Goal: Task Accomplishment & Management: Complete application form

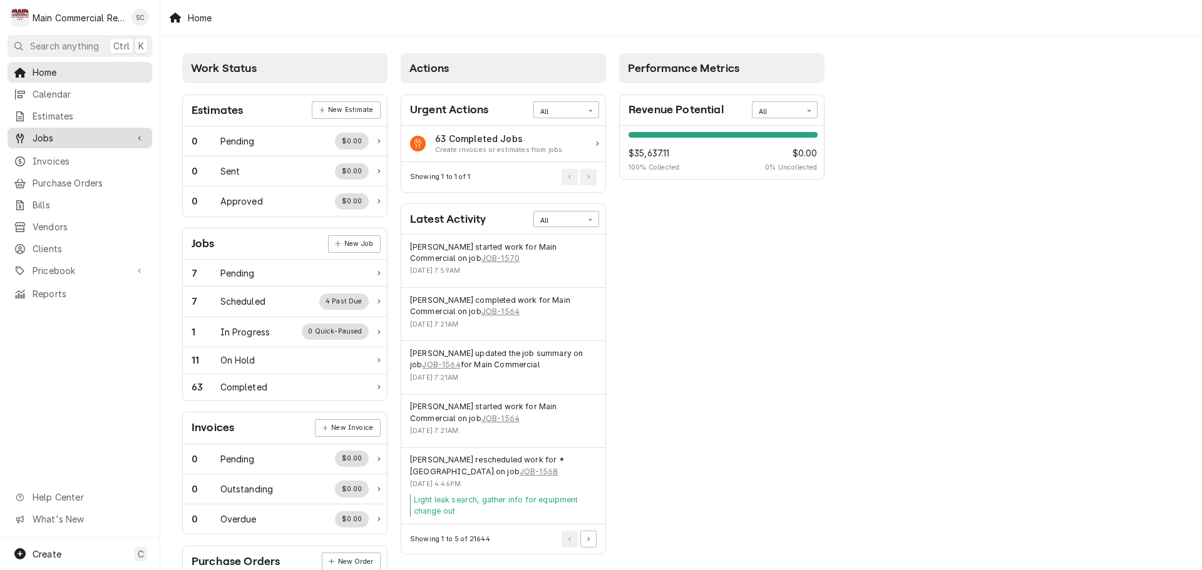
click at [78, 136] on span "Jobs" at bounding box center [80, 137] width 95 height 13
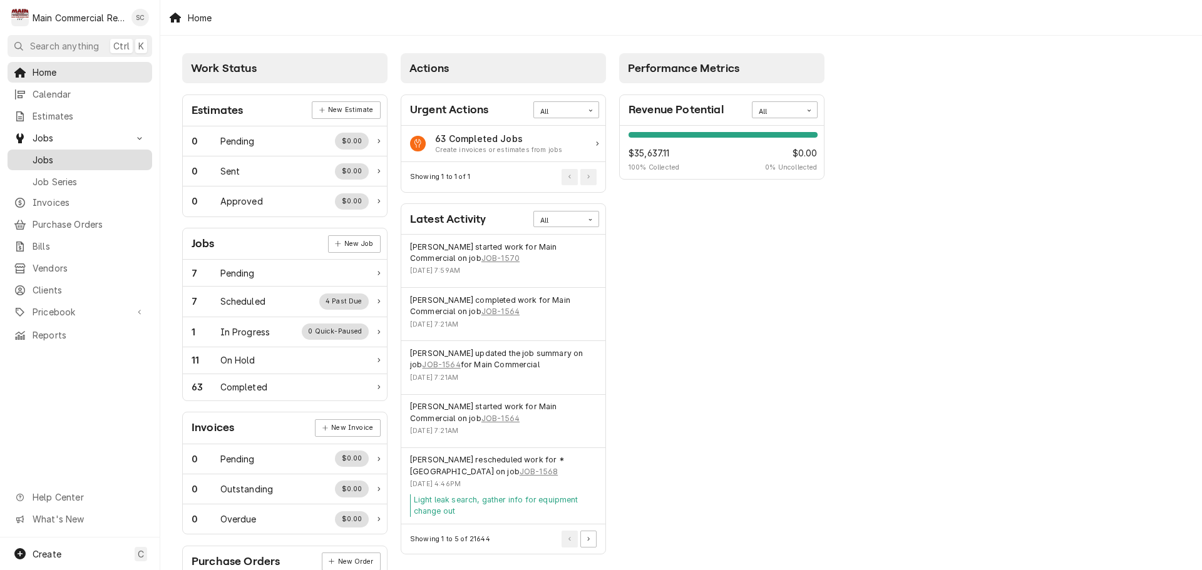
click at [68, 156] on span "Jobs" at bounding box center [89, 159] width 113 height 13
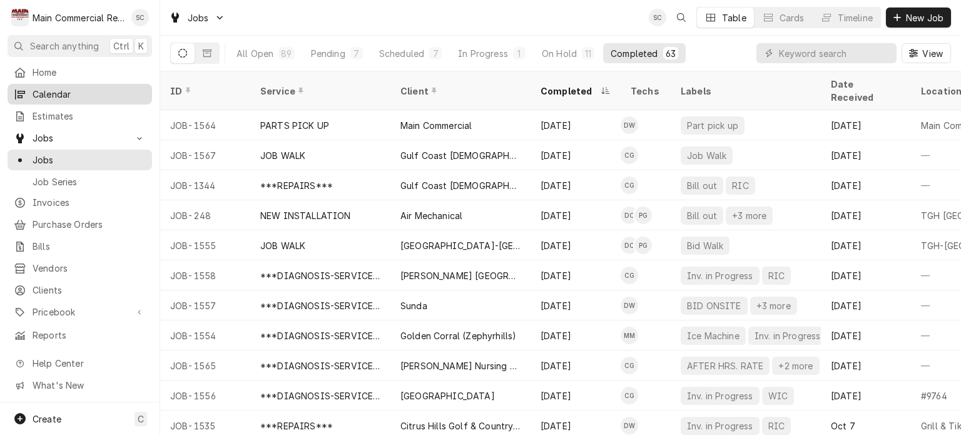
click at [56, 96] on span "Calendar" at bounding box center [89, 94] width 113 height 13
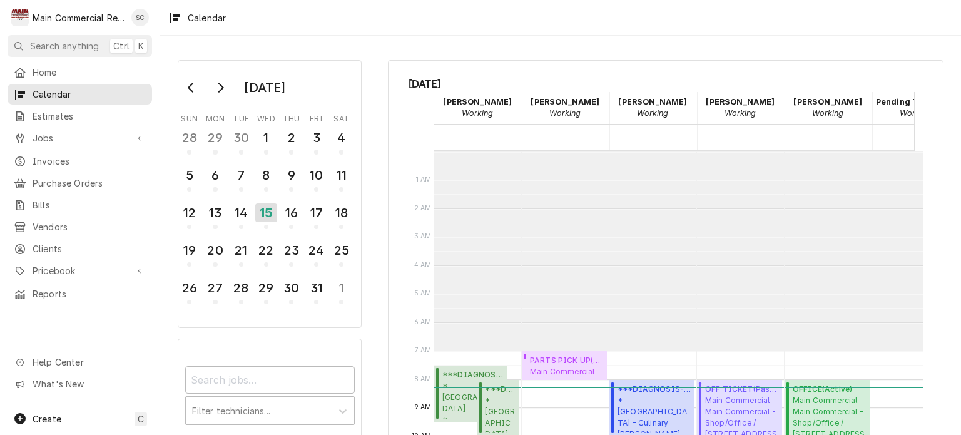
scroll to position [200, 0]
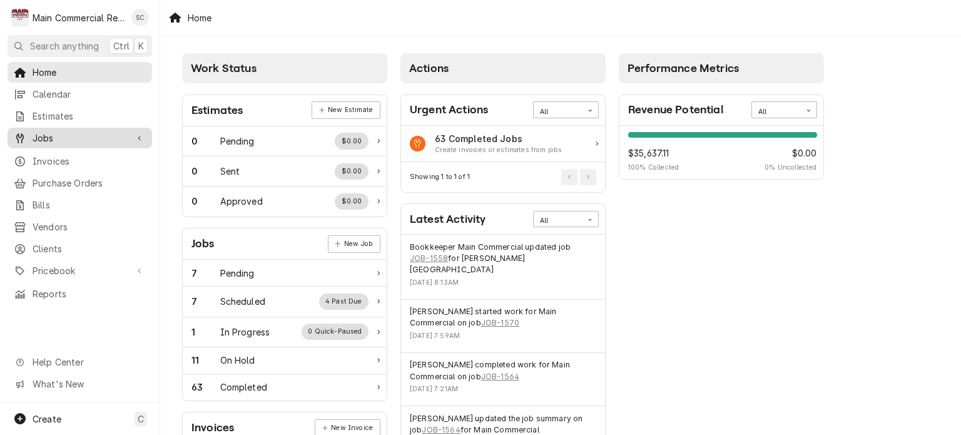
click at [73, 135] on span "Jobs" at bounding box center [80, 137] width 95 height 13
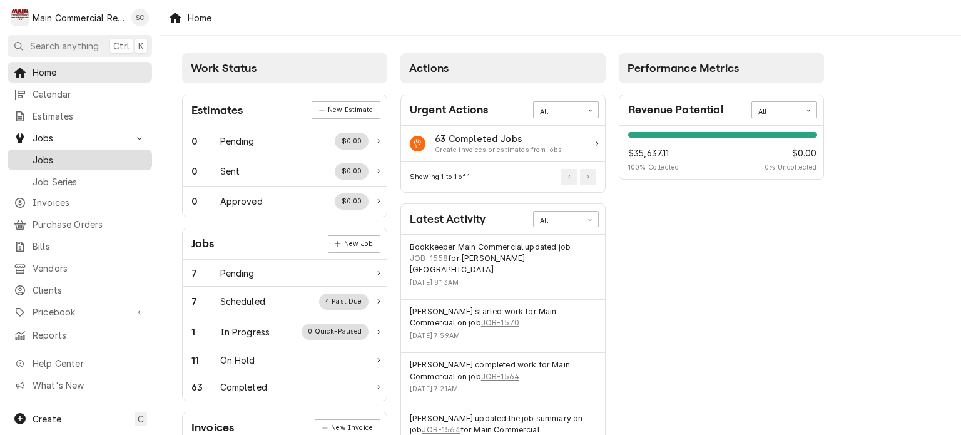
click at [67, 156] on span "Jobs" at bounding box center [89, 159] width 113 height 13
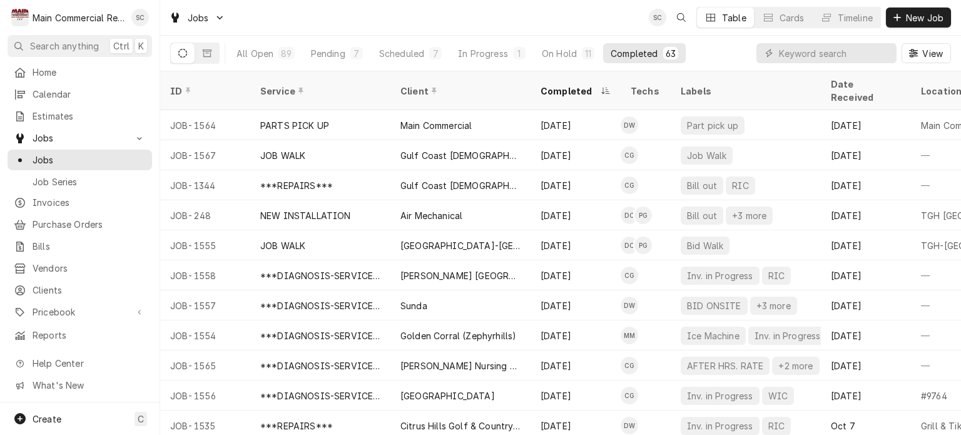
click at [406, 22] on div "Jobs SC Table Cards Timeline New Job" at bounding box center [560, 17] width 801 height 35
click at [548, 52] on div "On Hold" at bounding box center [559, 53] width 35 height 13
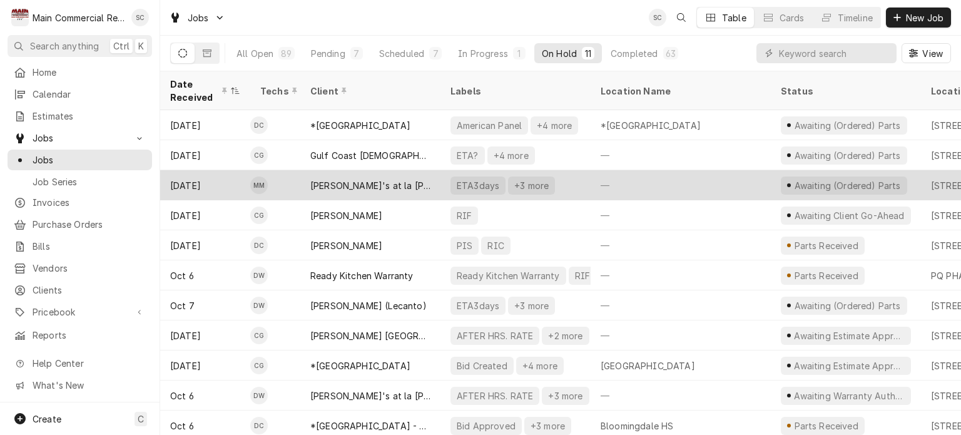
scroll to position [8, 0]
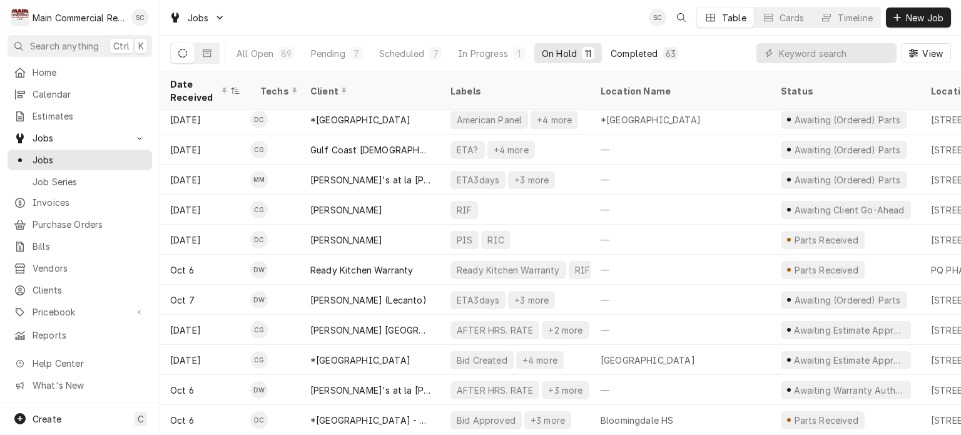
click at [633, 54] on div "Completed" at bounding box center [634, 53] width 47 height 13
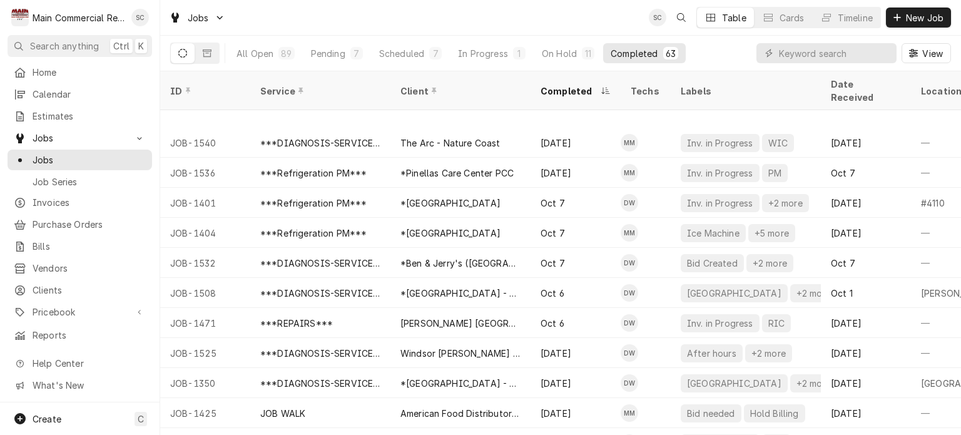
scroll to position [676, 0]
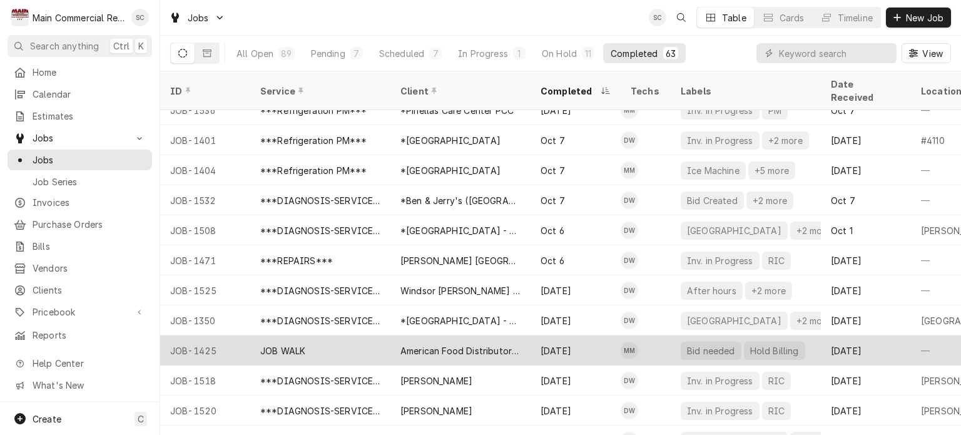
click at [498, 344] on div "American Food Distributor LLC." at bounding box center [461, 350] width 120 height 13
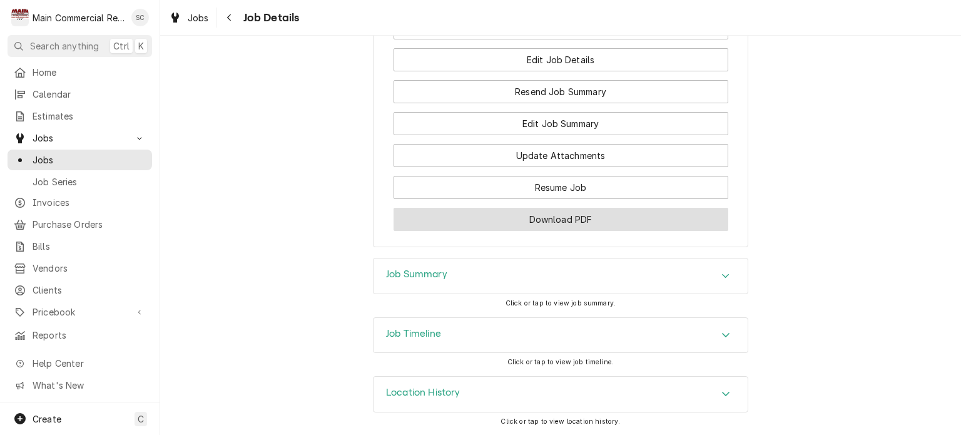
scroll to position [1159, 0]
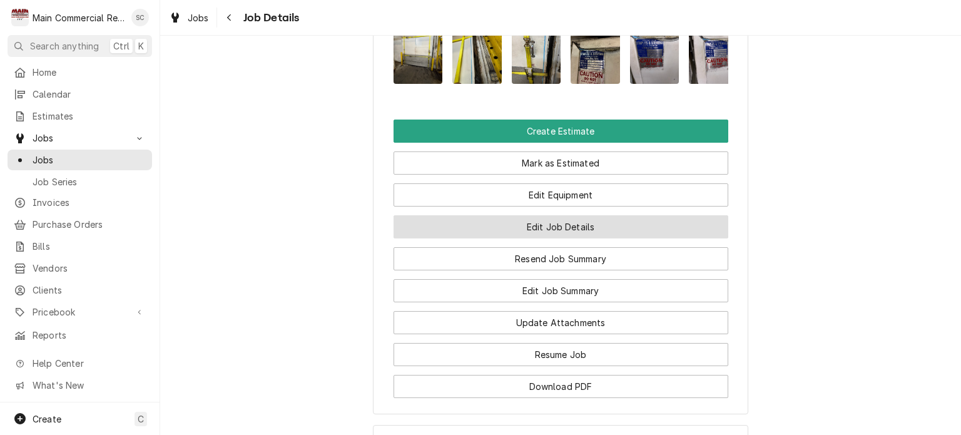
click at [635, 238] on button "Edit Job Details" at bounding box center [561, 226] width 335 height 23
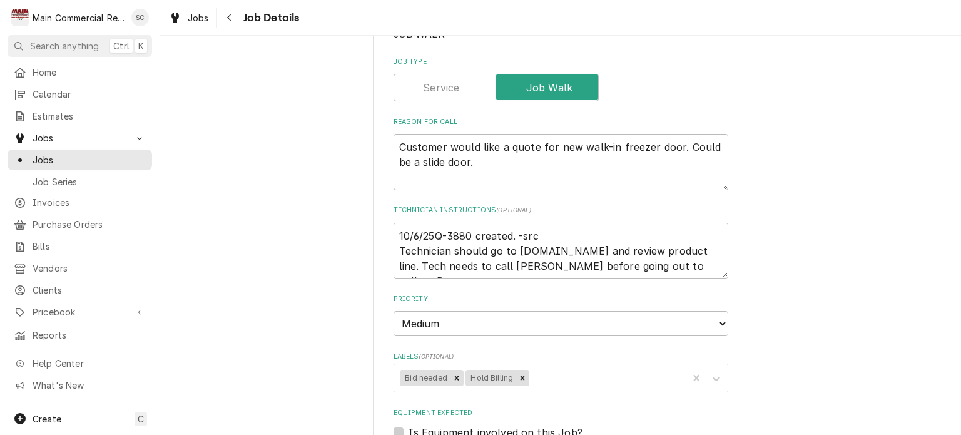
scroll to position [313, 0]
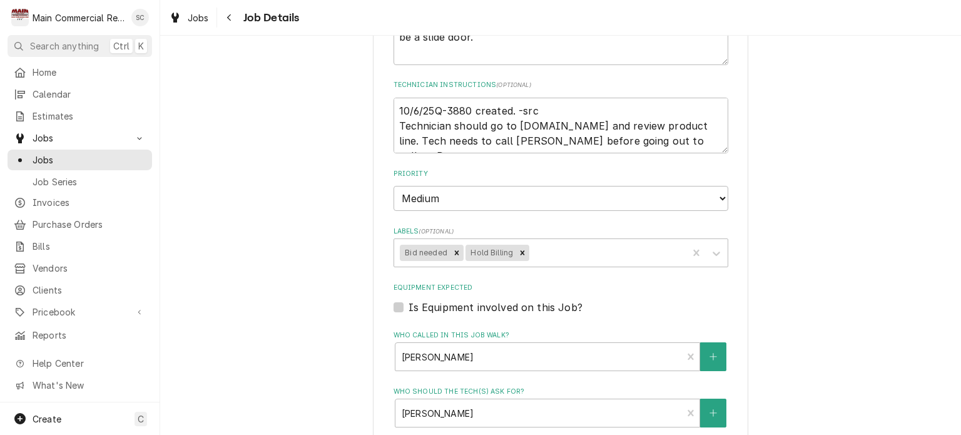
click at [774, 186] on div "American Food Distributor LLC. 8402 Lemon Rd, Port Richey, FL 34668 Use the fie…" at bounding box center [560, 274] width 801 height 1077
click at [518, 248] on icon "Remove Hold Billing" at bounding box center [522, 252] width 9 height 9
click at [453, 248] on icon "Remove Bid needed" at bounding box center [457, 252] width 9 height 9
type textarea "x"
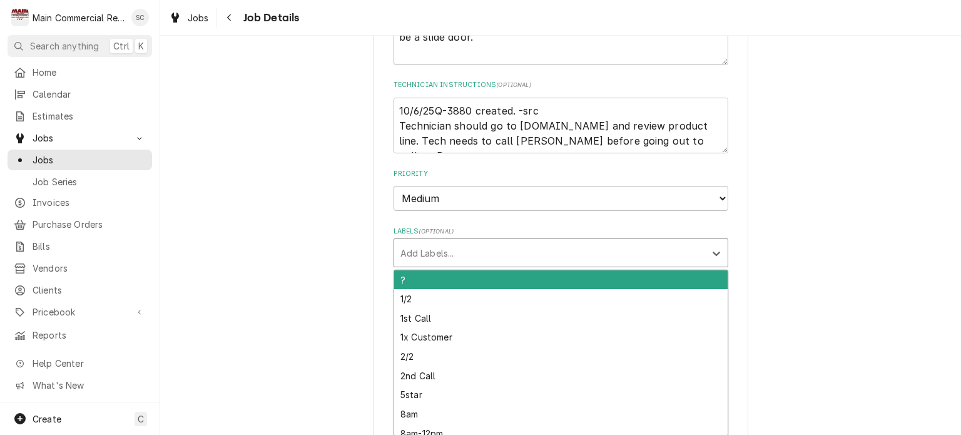
click at [468, 248] on div "Labels" at bounding box center [550, 253] width 299 height 23
type input "Bid c"
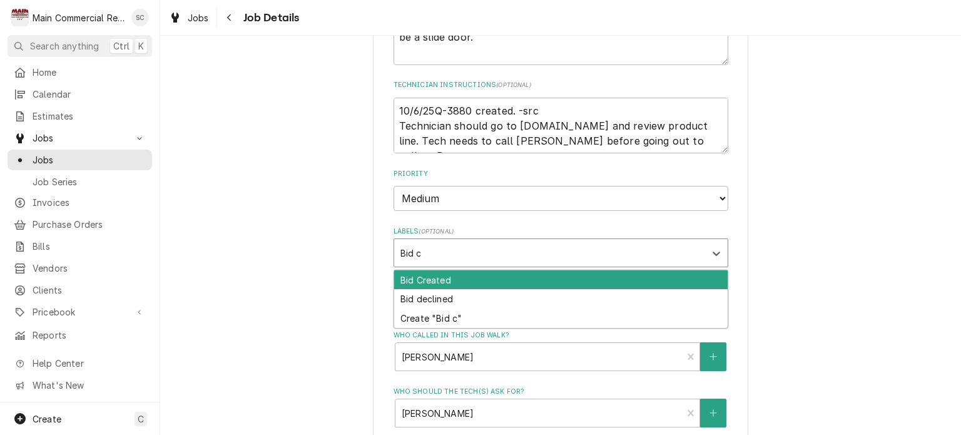
click at [450, 276] on div "Bid Created" at bounding box center [561, 279] width 334 height 19
type textarea "x"
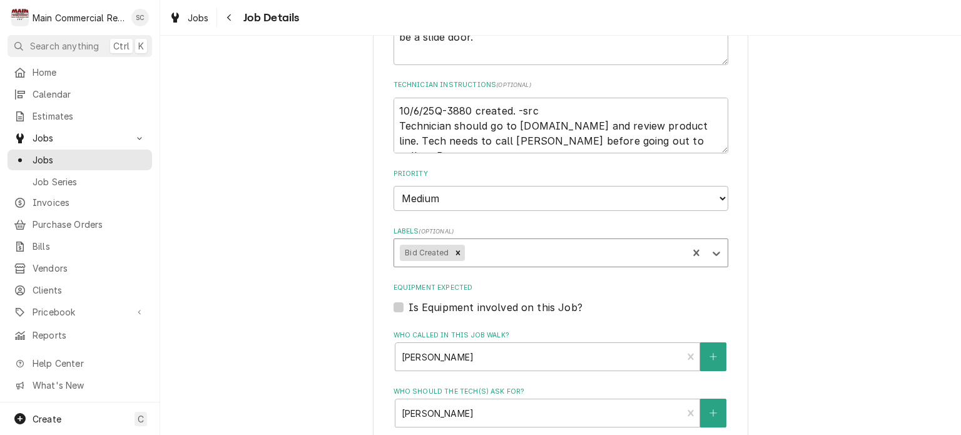
type textarea "x"
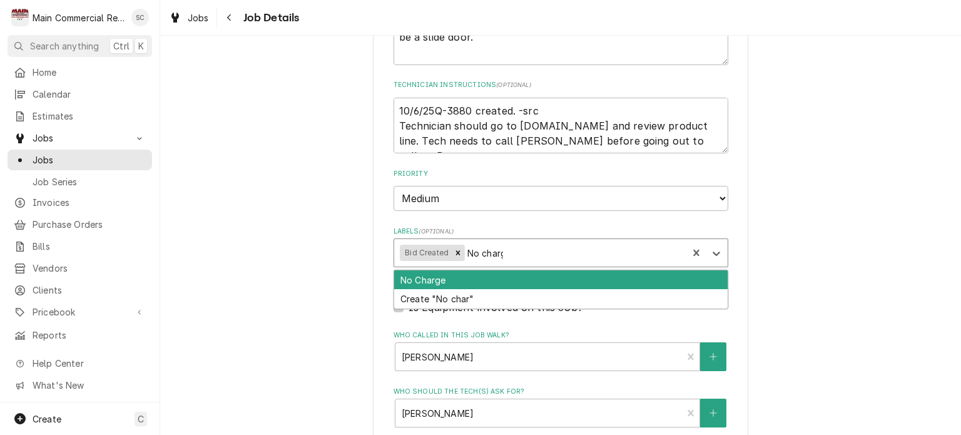
type input "No charge"
click at [488, 278] on div "No Charge" at bounding box center [561, 279] width 334 height 19
type textarea "x"
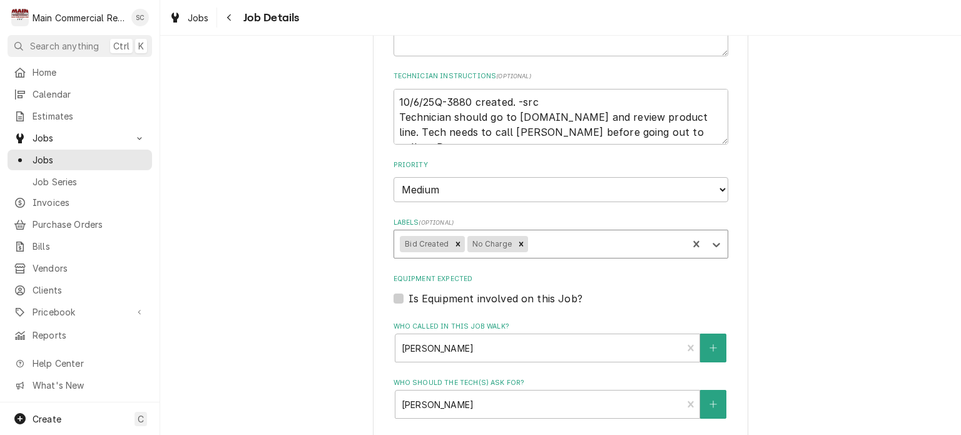
scroll to position [134, 0]
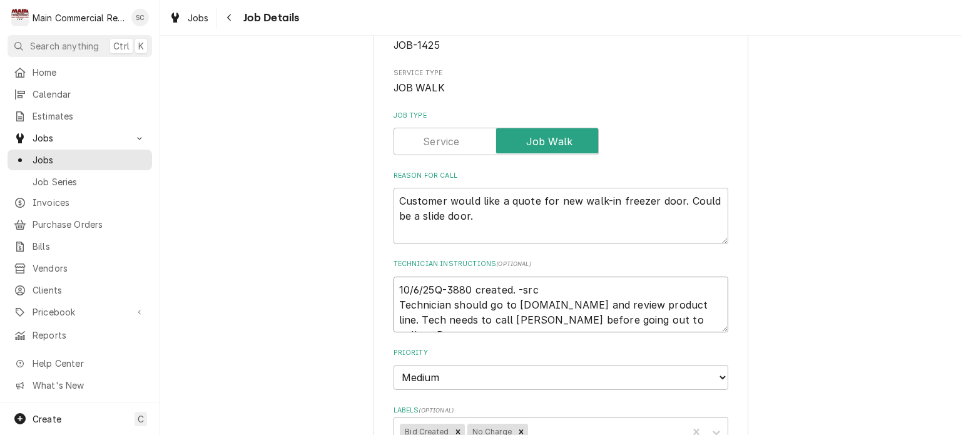
click at [394, 284] on textarea "10/6/25Q-3880 created. -src Technician should go to www.frankdoor.com and revie…" at bounding box center [561, 305] width 335 height 56
type textarea "x"
type textarea "10/6/25Q-3880 created. -src Technician should go to www.frankdoor.com and revie…"
type textarea "x"
type textarea "1 10/6/25Q-3880 created. -src Technician should go to www.frankdoor.com and rev…"
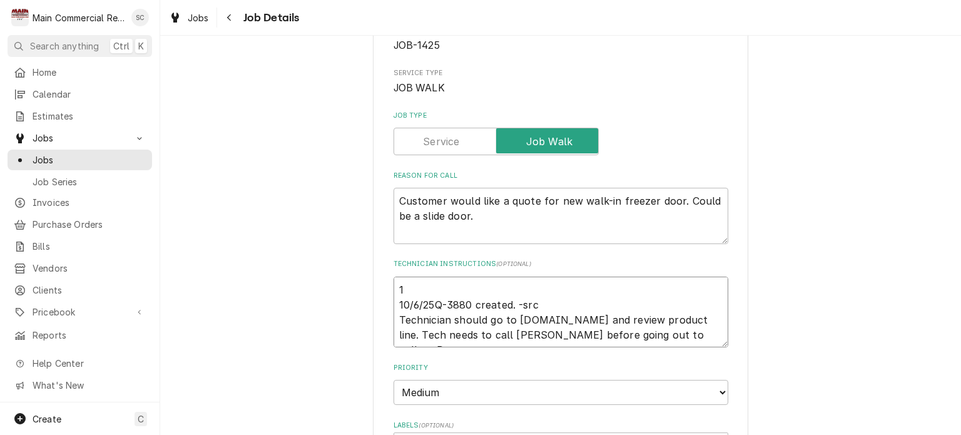
type textarea "x"
type textarea "10 10/6/25Q-3880 created. -src Technician should go to www.frankdoor.com and re…"
type textarea "x"
type textarea "10/ 10/6/25Q-3880 created. -src Technician should go to www.frankdoor.com and r…"
type textarea "x"
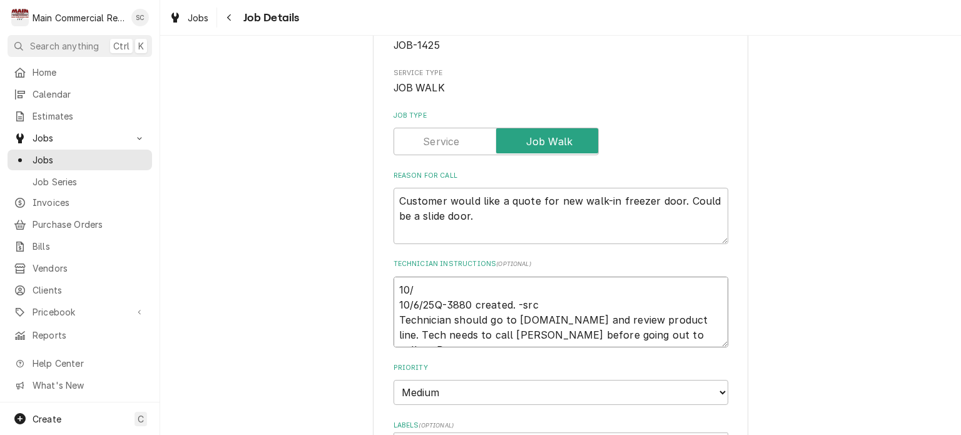
type textarea "10/1 10/6/25Q-3880 created. -src Technician should go to www.frankdoor.com and …"
type textarea "x"
type textarea "10/15 10/6/25Q-3880 created. -src Technician should go to www.frankdoor.com and…"
type textarea "x"
type textarea "10/15/ 10/6/25Q-3880 created. -src Technician should go to www.frankdoor.com an…"
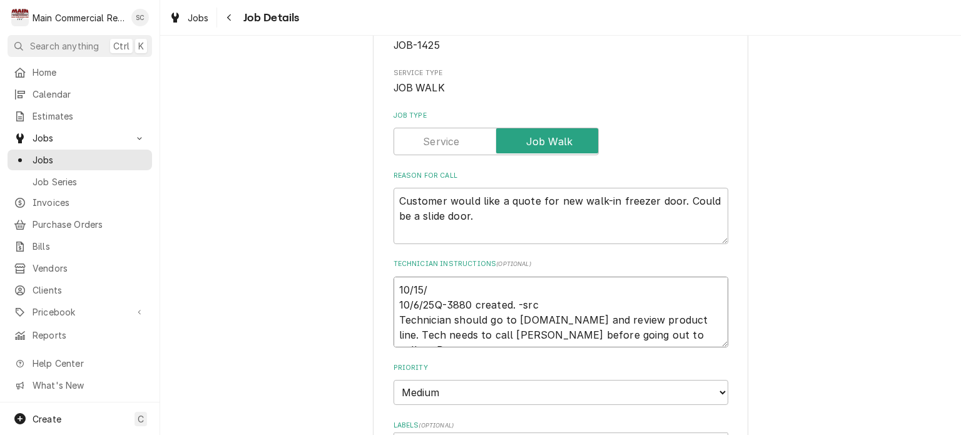
type textarea "x"
type textarea "10/15/2 10/6/25Q-3880 created. -src Technician should go to www.frankdoor.com a…"
type textarea "x"
type textarea "10/15/25 10/6/25Q-3880 created. -src Technician should go to www.frankdoor.com …"
type textarea "x"
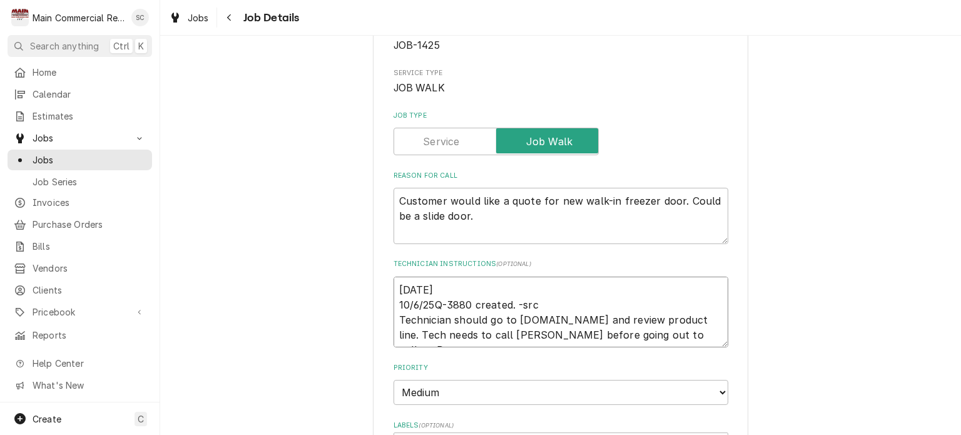
type textarea "10/15/25: 10/6/25Q-3880 created. -src Technician should go to www.frankdoor.com…"
type textarea "x"
type textarea "10/15/25: 10/6/25Q-3880 created. -src Technician should go to www.frankdoor.com…"
type textarea "x"
type textarea "10/15/25: N 10/6/25Q-3880 created. -src Technician should go to www.frankdoor.c…"
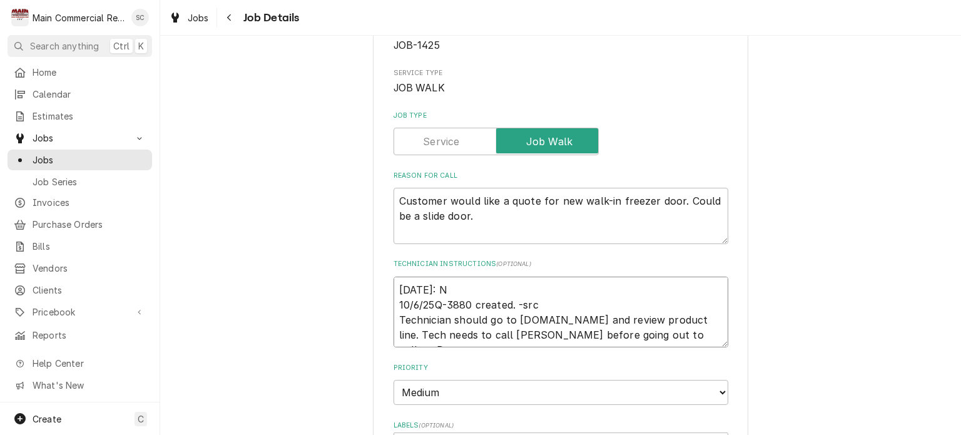
type textarea "x"
type textarea "10/15/25: No 10/6/25Q-3880 created. -src Technician should go to www.frankdoor.…"
type textarea "x"
type textarea "10/15/25: No 10/6/25Q-3880 created. -src Technician should go to www.frankdoor.…"
type textarea "x"
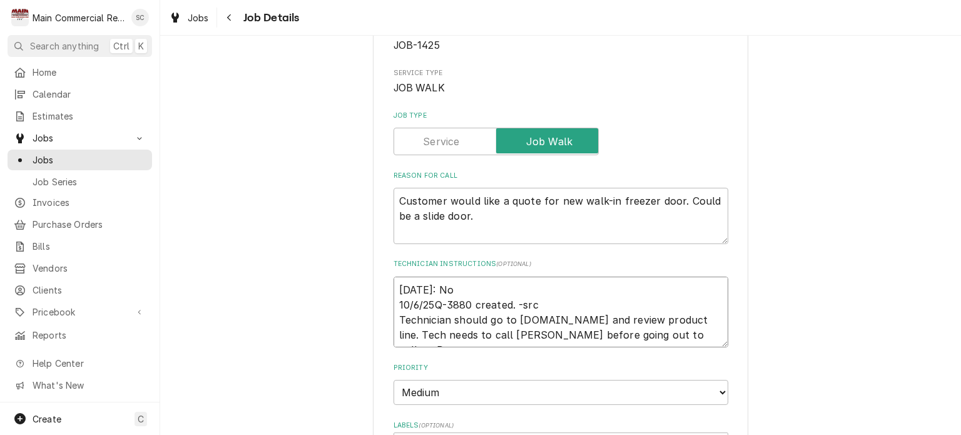
type textarea "10/15/25: No c 10/6/25Q-3880 created. -src Technician should go to www.frankdoo…"
type textarea "x"
type textarea "10/15/25: No ch 10/6/25Q-3880 created. -src Technician should go to www.frankdo…"
type textarea "x"
type textarea "10/15/25: No cha 10/6/25Q-3880 created. -src Technician should go to www.frankd…"
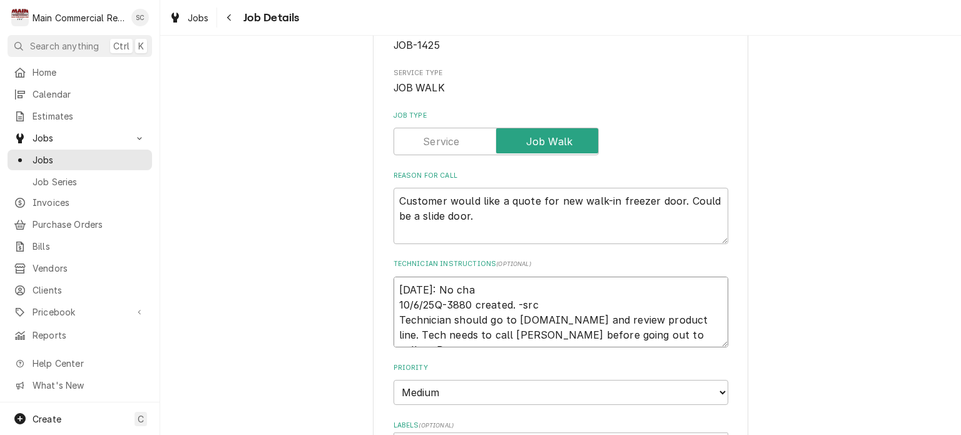
type textarea "x"
type textarea "10/15/25: No char 10/6/25Q-3880 created. -src Technician should go to www.frank…"
type textarea "x"
type textarea "10/15/25: No charg 10/6/25Q-3880 created. -src Technician should go to www.fran…"
type textarea "x"
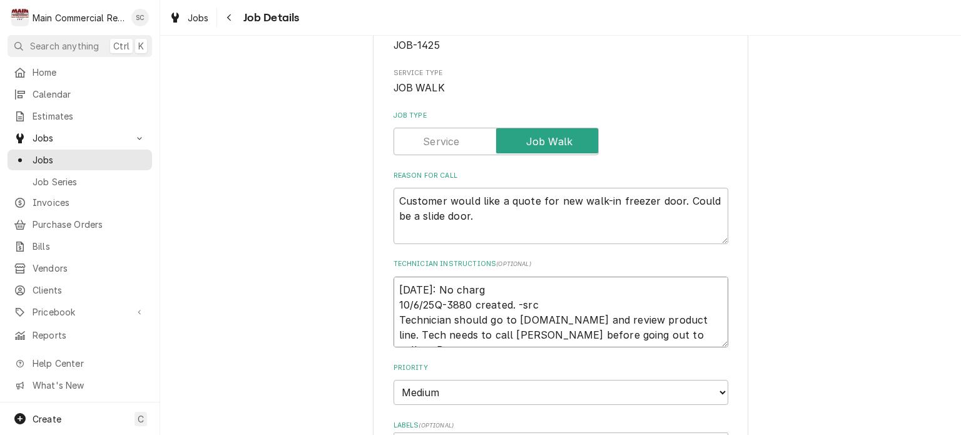
type textarea "10/15/25: No charge 10/6/25Q-3880 created. -src Technician should go to www.fra…"
type textarea "x"
type textarea "10/15/25: No charge 10/6/25Q-3880 created. -src Technician should go to www.fra…"
type textarea "x"
type textarea "10/15/25: No charge p 10/6/25Q-3880 created. -src Technician should go to www.f…"
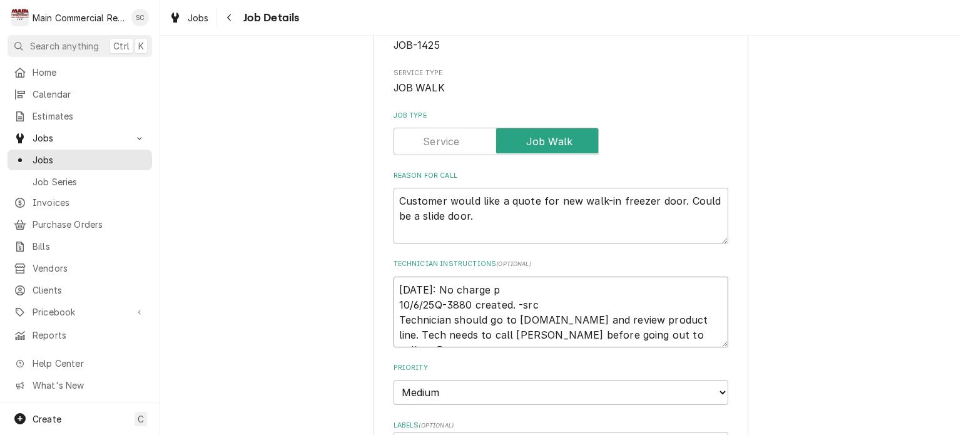
type textarea "x"
type textarea "10/15/25: No charge pe 10/6/25Q-3880 created. -src Technician should go to www.…"
type textarea "x"
type textarea "10/15/25: No charge per 10/6/25Q-3880 created. -src Technician should go to www…"
type textarea "x"
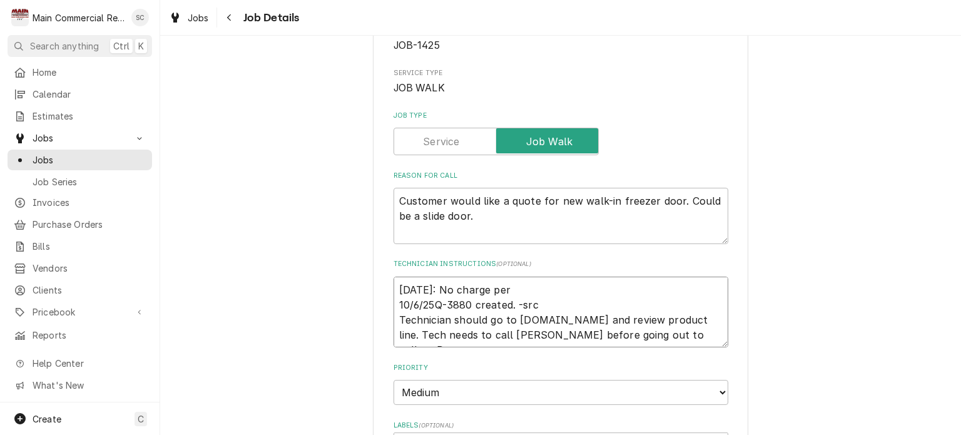
type textarea "10/15/25: No charge per 10/6/25Q-3880 created. -src Technician should go to www…"
type textarea "x"
type textarea "10/15/25: No charge per S 10/6/25Q-3880 created. -src Technician should go to w…"
type textarea "x"
type textarea "10/15/25: No charge per Sc 10/6/25Q-3880 created. -src Technician should go to …"
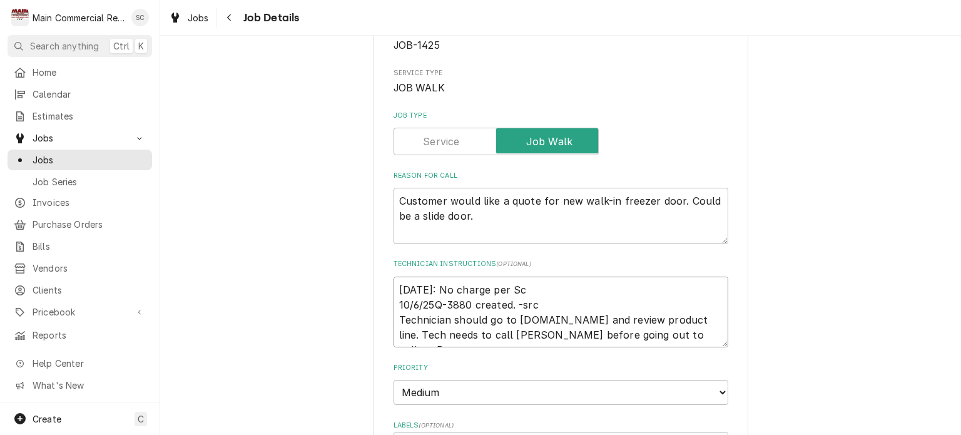
type textarea "x"
type textarea "10/15/25: No charge per Sch 10/6/25Q-3880 created. -src Technician should go to…"
type textarea "x"
type textarea "10/15/25: No charge per Scho 10/6/25Q-3880 created. -src Technician should go t…"
type textarea "x"
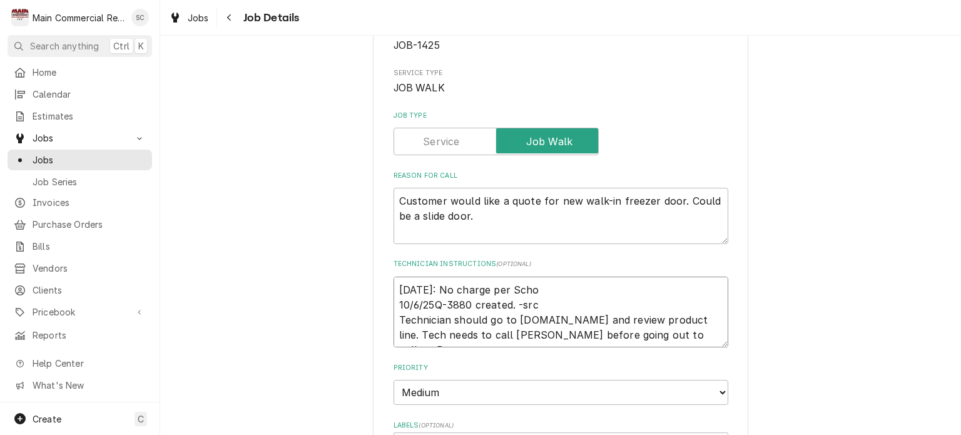
type textarea "10/15/25: No charge per Schot 10/6/25Q-3880 created. -src Technician should go …"
type textarea "x"
type textarea "10/15/25: No charge per Scho 10/6/25Q-3880 created. -src Technician should go t…"
type textarea "x"
type textarea "10/15/25: No charge per Sch 10/6/25Q-3880 created. -src Technician should go to…"
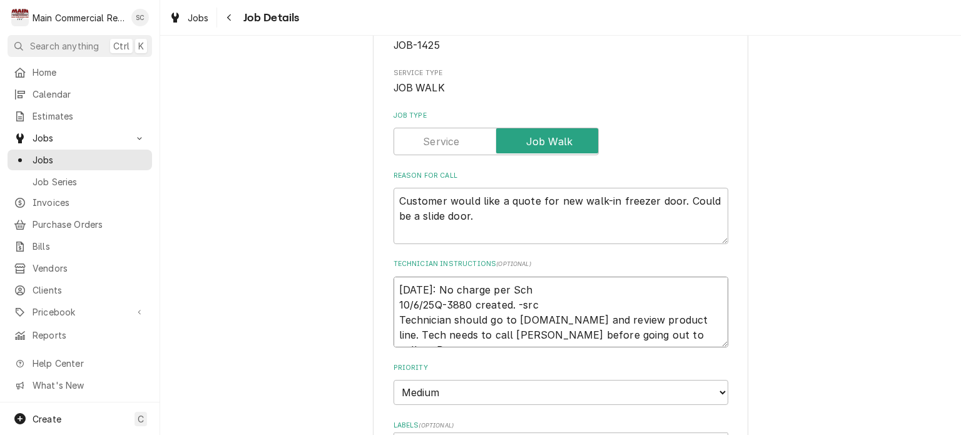
type textarea "x"
type textarea "10/15/25: No charge per Sc 10/6/25Q-3880 created. -src Technician should go to …"
type textarea "x"
type textarea "10/15/25: No charge per Sco 10/6/25Q-3880 created. -src Technician should go to…"
type textarea "x"
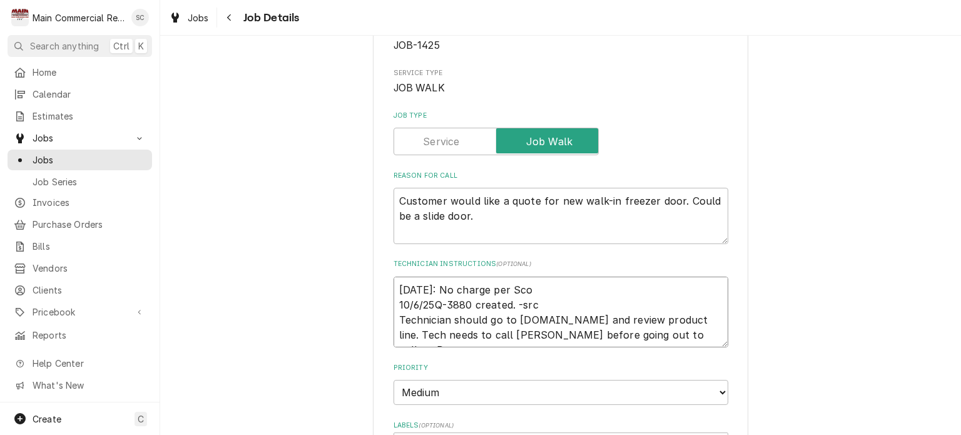
type textarea "10/15/25: No charge per Scot 10/6/25Q-3880 created. -src Technician should go t…"
type textarea "x"
type textarea "10/15/25: No charge per Scott 10/6/25Q-3880 created. -src Technician should go …"
type textarea "x"
type textarea "10/15/25: No charge per Scott 10/6/25Q-3880 created. -src Technician should go …"
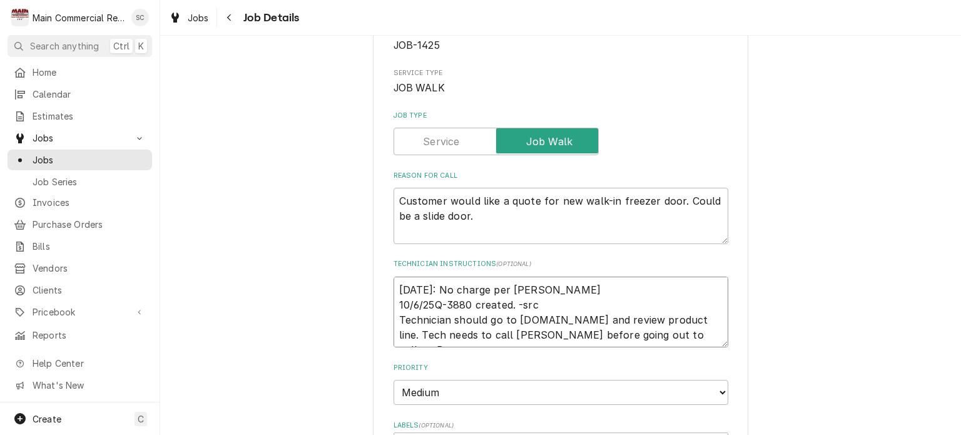
type textarea "x"
type textarea "10/15/25: No charge per Scott 10/6/25Q-3880 created. -src Technician should go …"
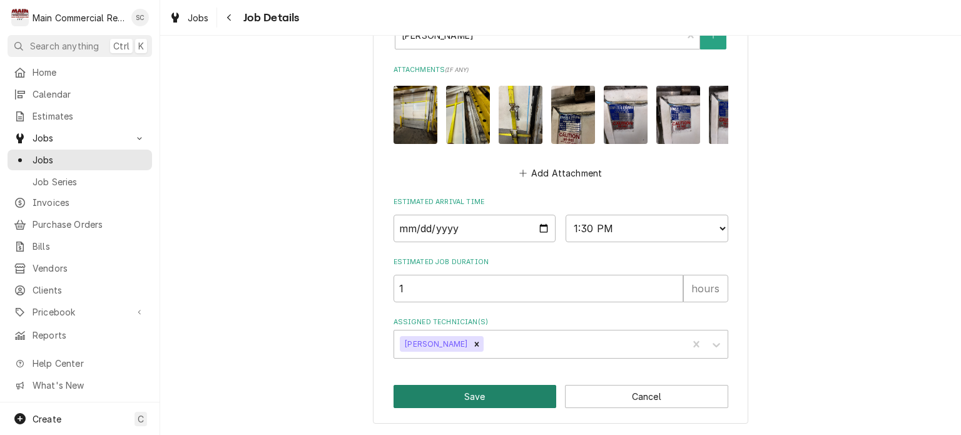
click at [512, 397] on button "Save" at bounding box center [475, 396] width 163 height 23
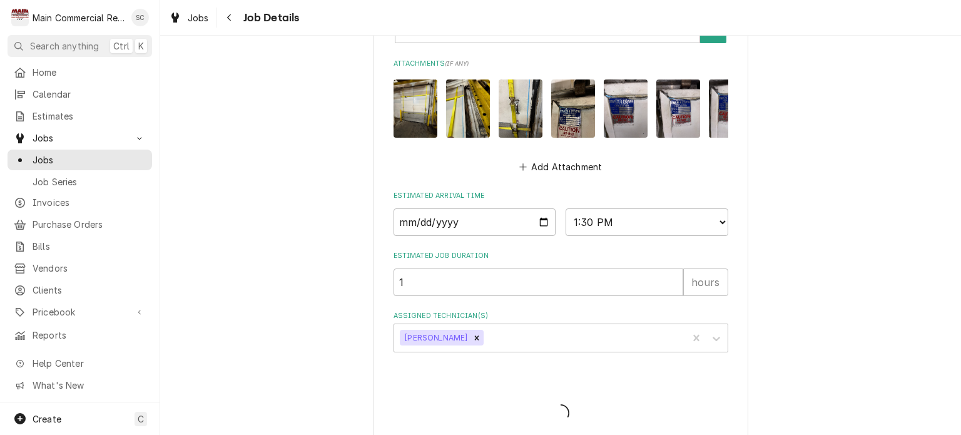
type textarea "x"
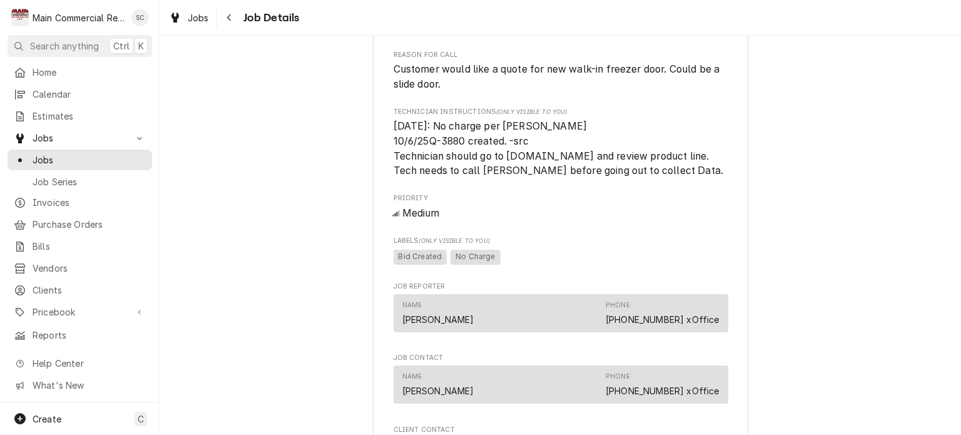
scroll to position [1127, 0]
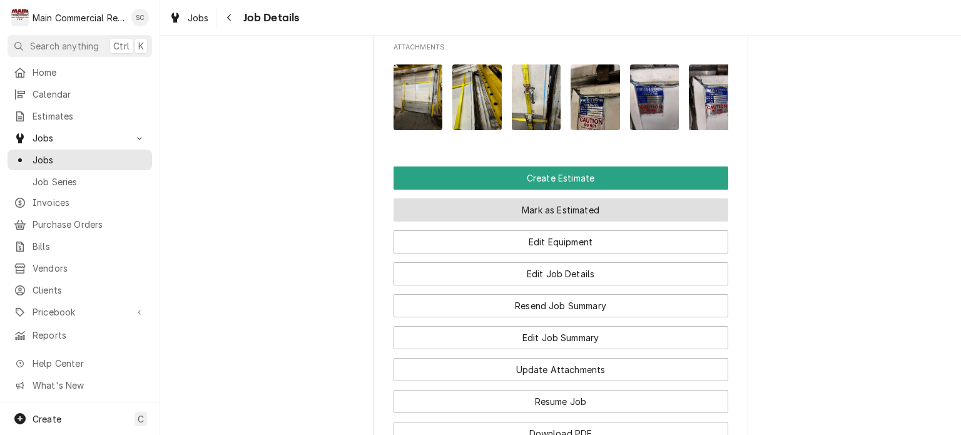
click at [613, 222] on button "Mark as Estimated" at bounding box center [561, 209] width 335 height 23
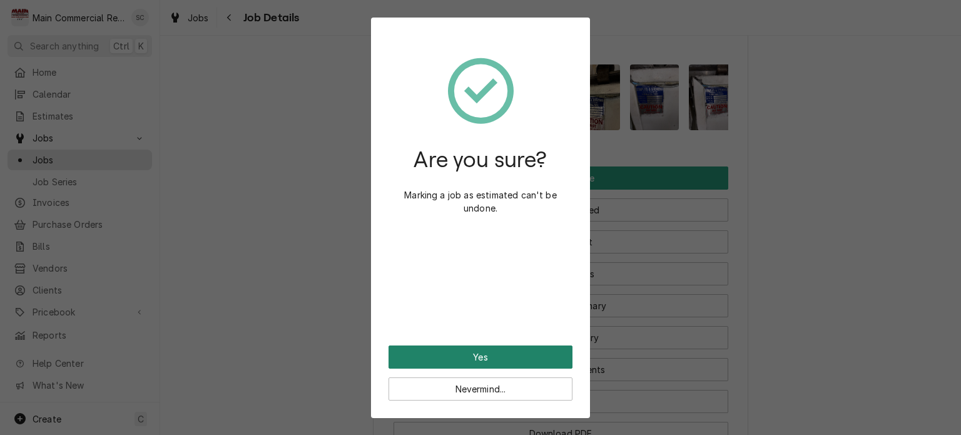
click at [509, 362] on button "Yes" at bounding box center [481, 357] width 184 height 23
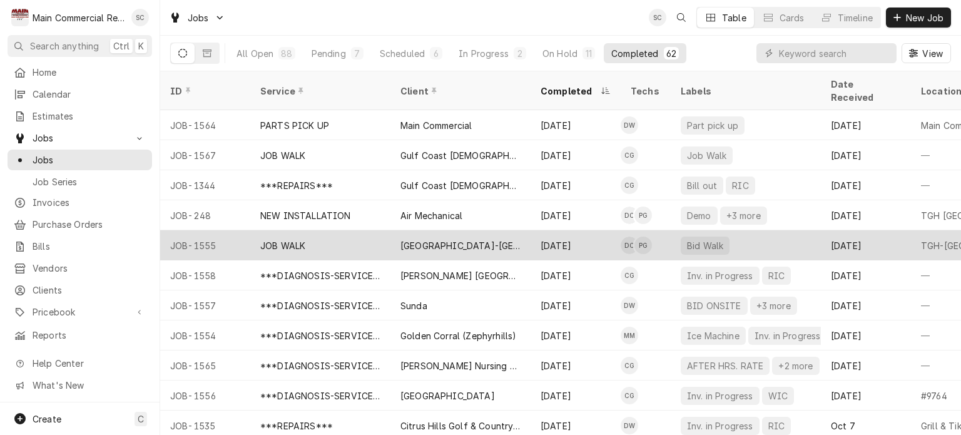
click at [553, 230] on div "[DATE]" at bounding box center [576, 245] width 90 height 30
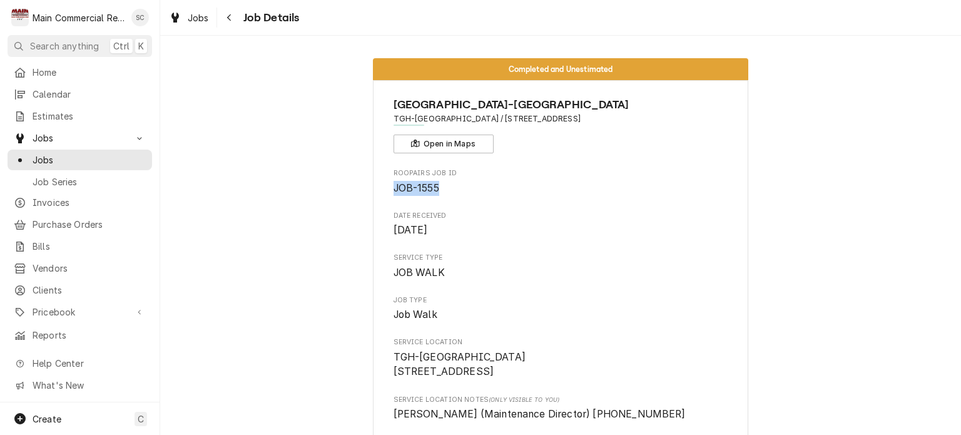
drag, startPoint x: 439, startPoint y: 192, endPoint x: 365, endPoint y: 180, distance: 75.4
copy span "JOB-1555"
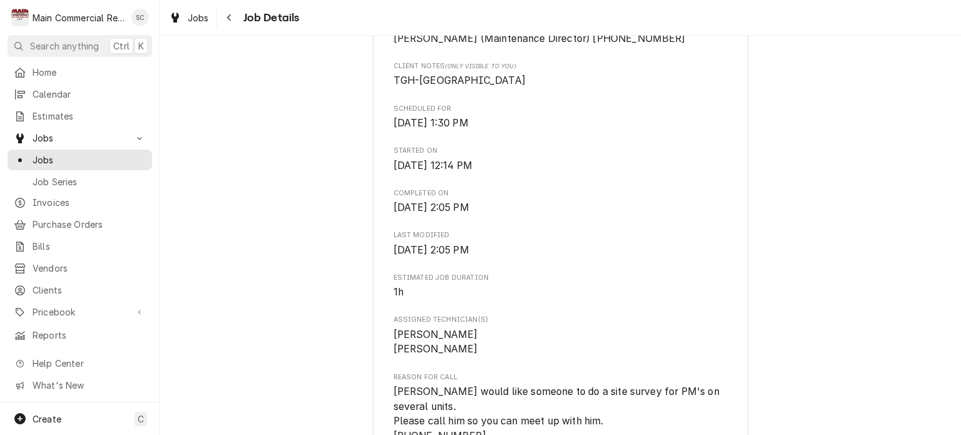
scroll to position [501, 0]
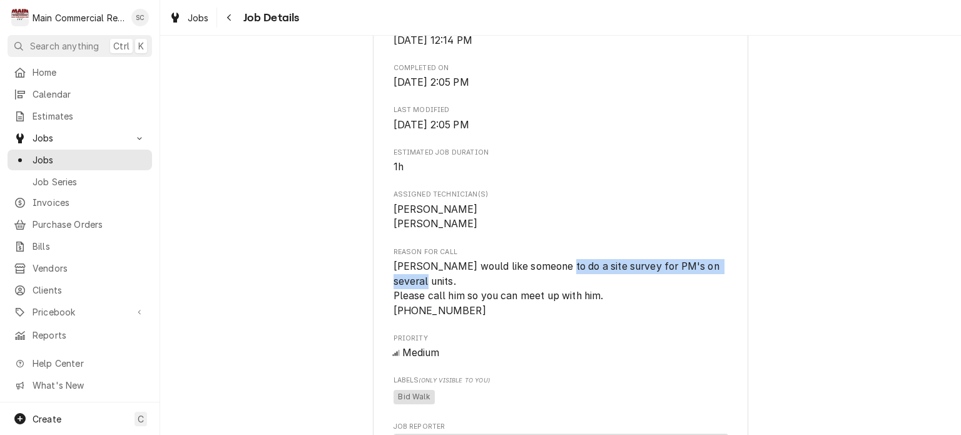
drag, startPoint x: 550, startPoint y: 277, endPoint x: 641, endPoint y: 291, distance: 91.8
click at [641, 291] on span "[PERSON_NAME] would like someone to do a site survey for PM's on several units.…" at bounding box center [561, 288] width 335 height 59
copy span "site survey for PM's on several units."
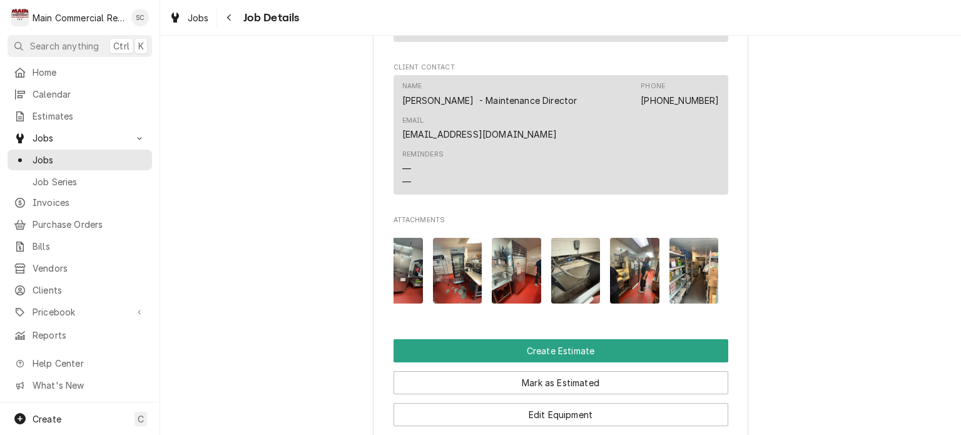
scroll to position [1440, 0]
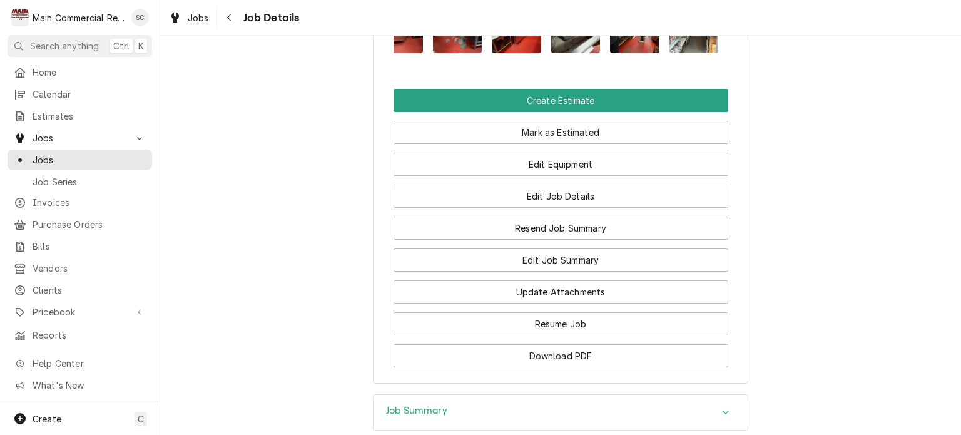
click at [722, 407] on icon "Accordion Header" at bounding box center [726, 412] width 9 height 10
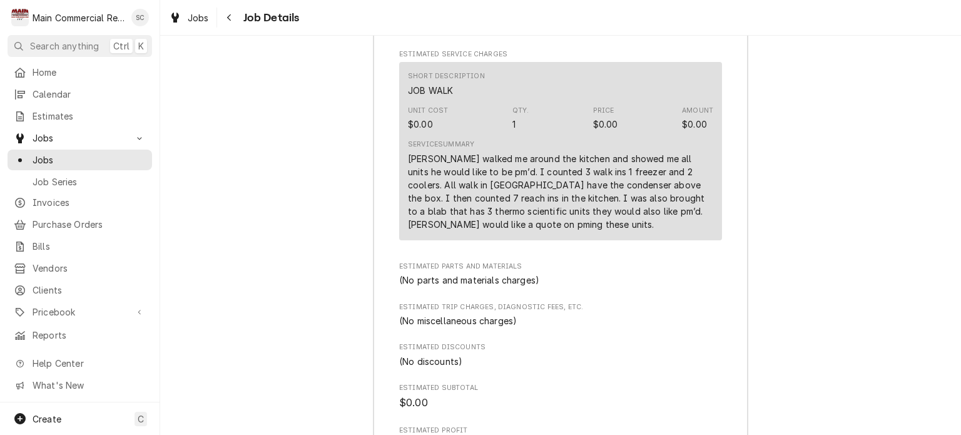
scroll to position [1878, 0]
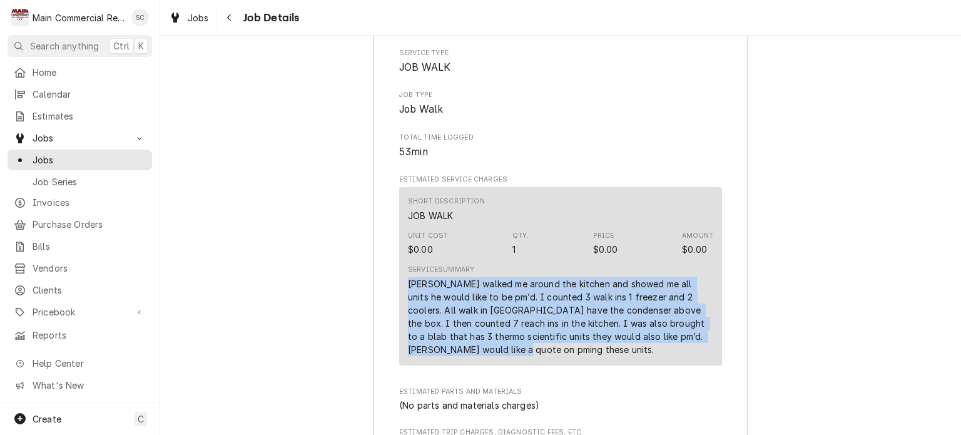
drag, startPoint x: 433, startPoint y: 267, endPoint x: 392, endPoint y: 202, distance: 76.8
click at [392, 202] on div "Roopairs Job ID JOB-1555 Service Type JOB WALK Job Type Job Walk Total Time Log…" at bounding box center [561, 431] width 374 height 879
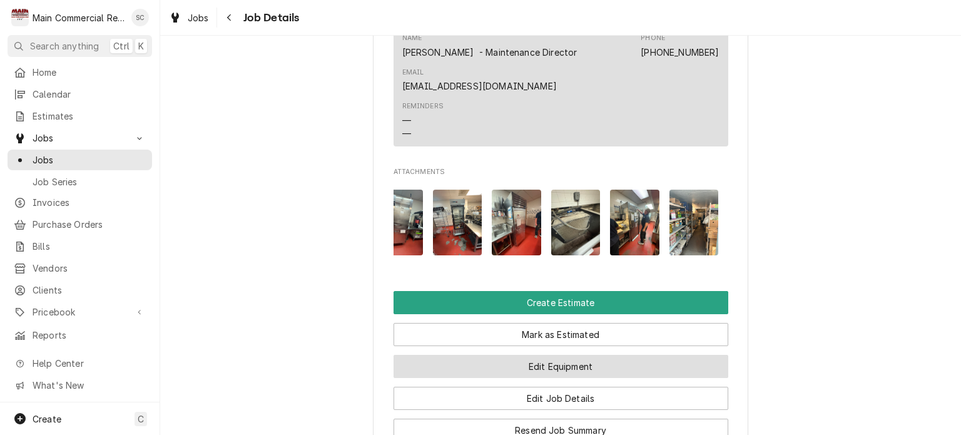
scroll to position [1300, 0]
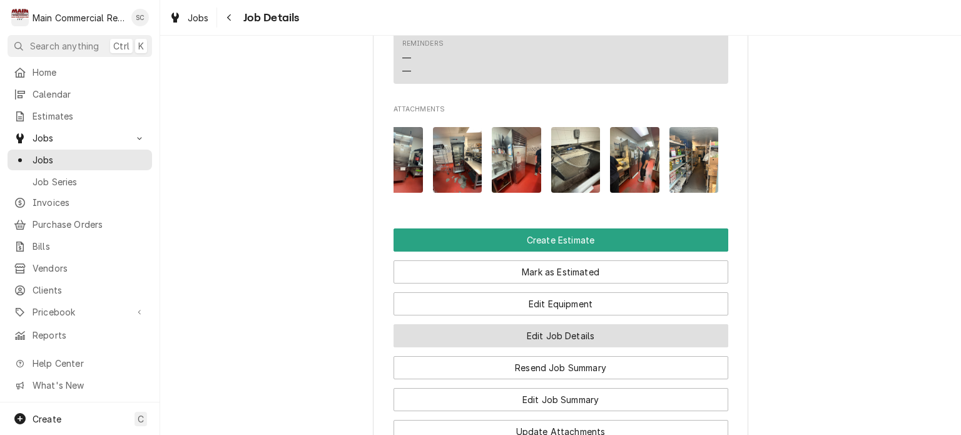
click at [583, 324] on button "Edit Job Details" at bounding box center [561, 335] width 335 height 23
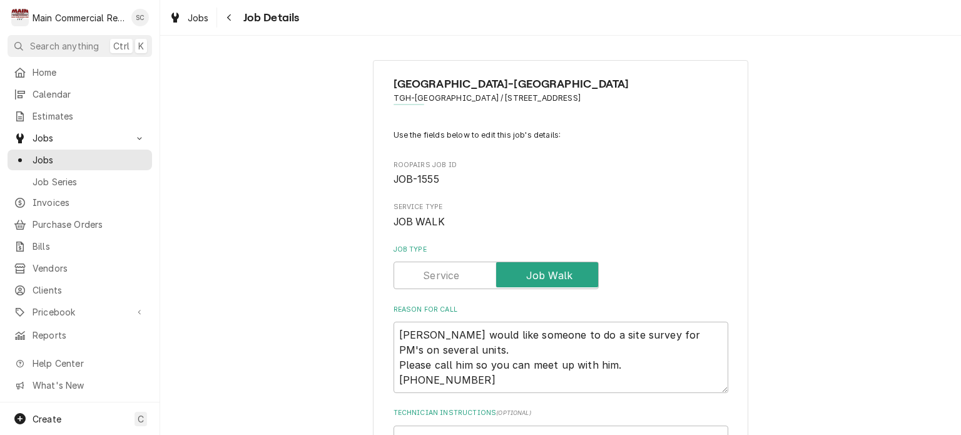
scroll to position [313, 0]
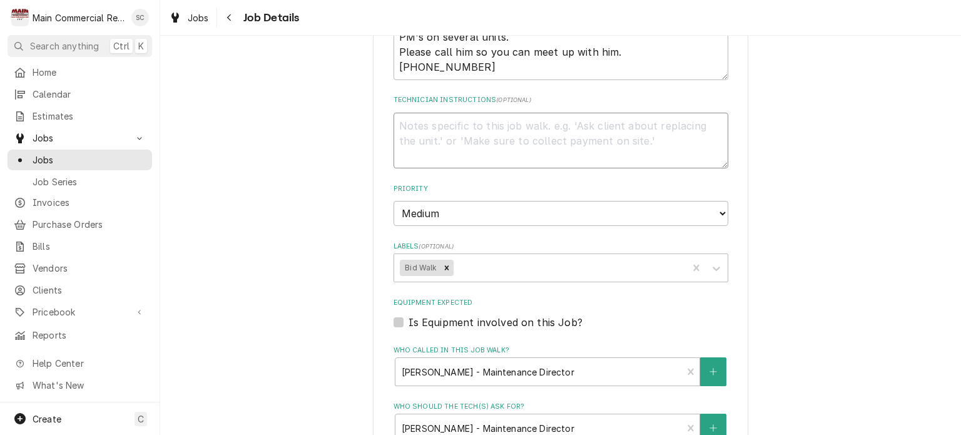
click at [416, 118] on textarea "Technician Instructions ( optional )" at bounding box center [561, 141] width 335 height 56
type textarea "x"
type textarea "Q"
type textarea "x"
type textarea "Q-"
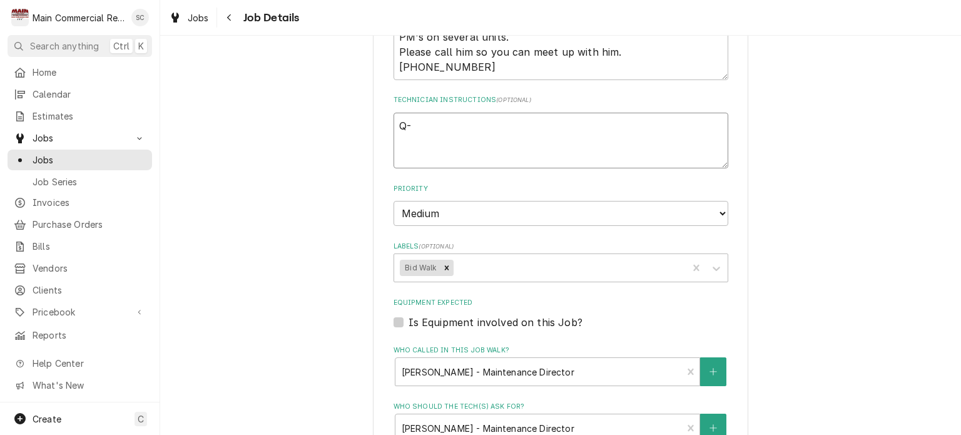
type textarea "x"
type textarea "Q-3"
type textarea "x"
type textarea "Q-38"
type textarea "x"
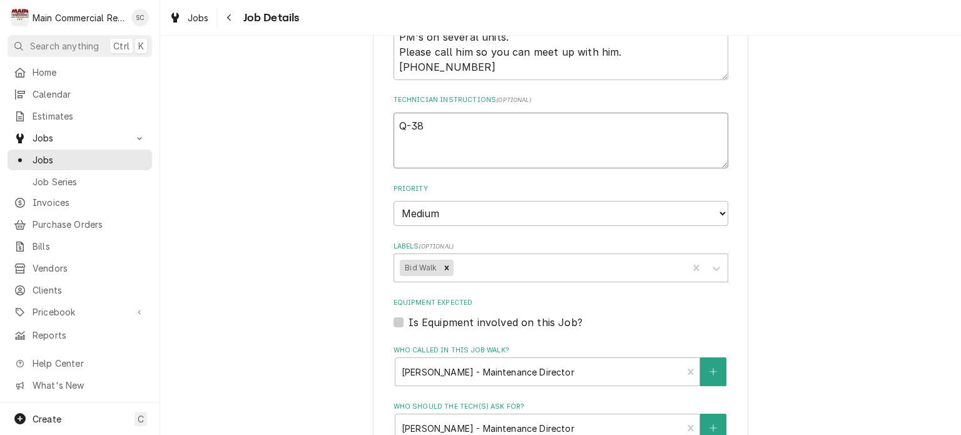
type textarea "Q-389"
type textarea "x"
type textarea "Q-3894"
type textarea "x"
type textarea "Q-3894"
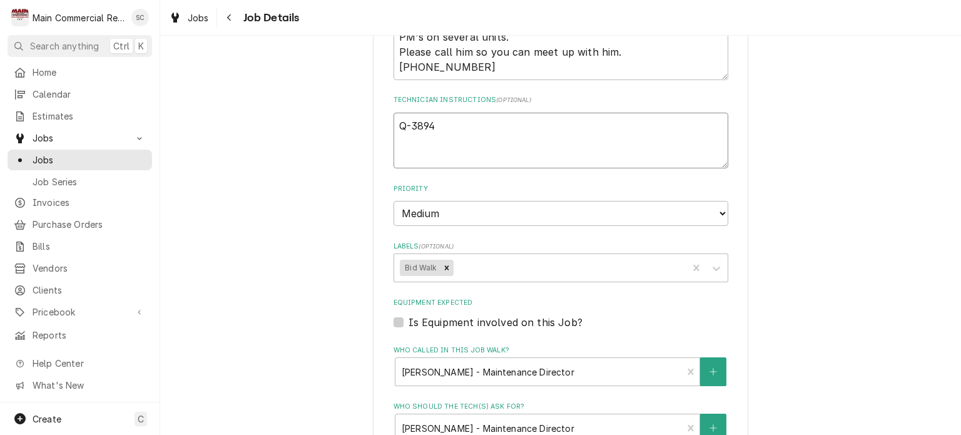
type textarea "x"
type textarea "Q-3894 c"
type textarea "x"
type textarea "Q-3894 cr"
type textarea "x"
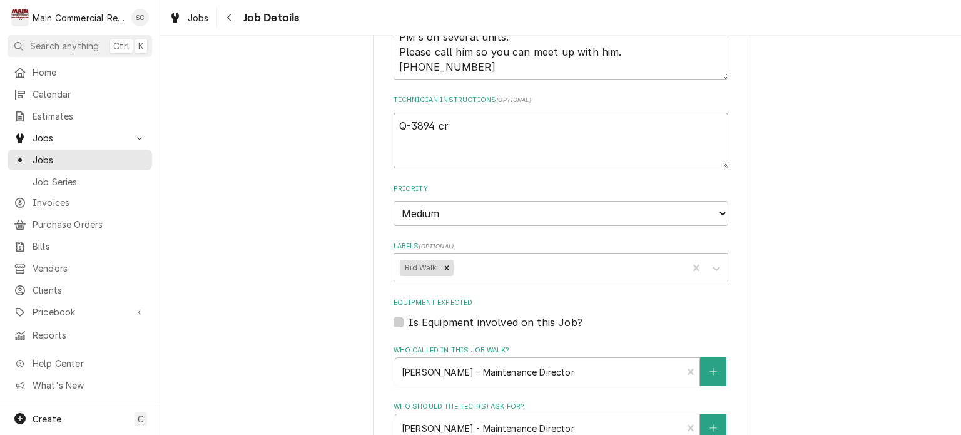
type textarea "Q-3894 cre"
type textarea "x"
type textarea "Q-3894 crea"
type textarea "x"
type textarea "Q-3894 creat"
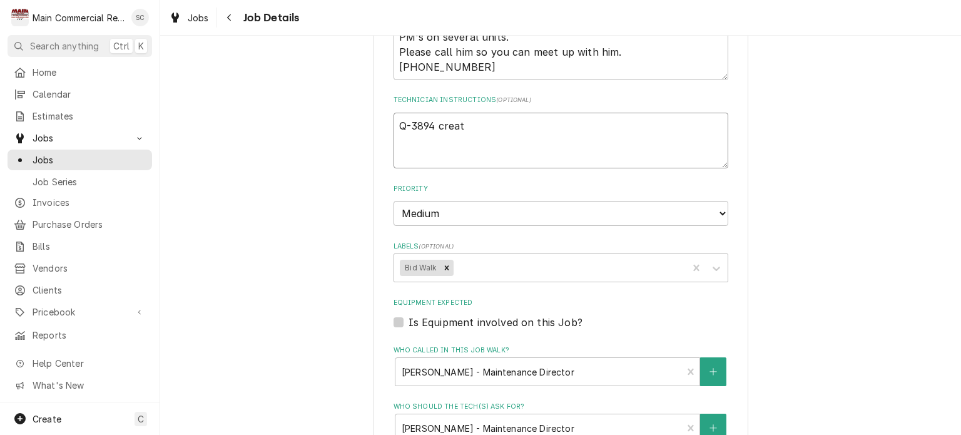
type textarea "x"
type textarea "Q-3894 create"
type textarea "x"
type textarea "Q-3894 created"
type textarea "x"
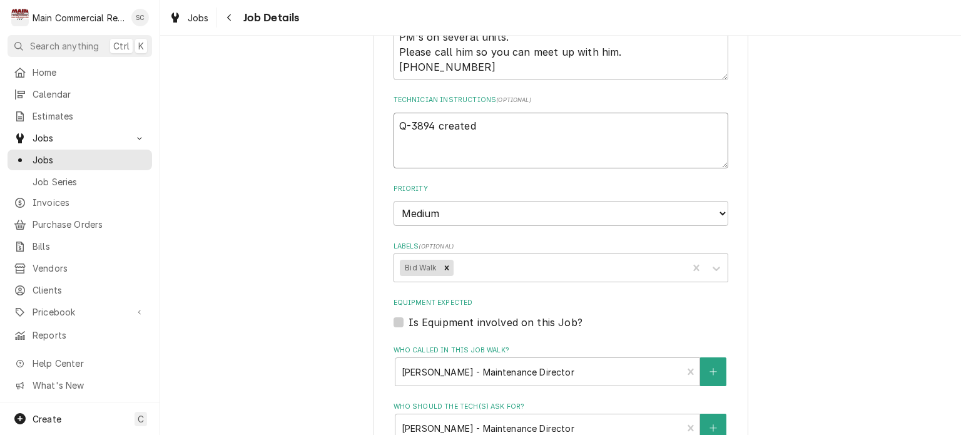
type textarea "Q-3894 created-"
type textarea "x"
type textarea "Q-3894 created-s"
type textarea "x"
type textarea "Q-3894 created-sr"
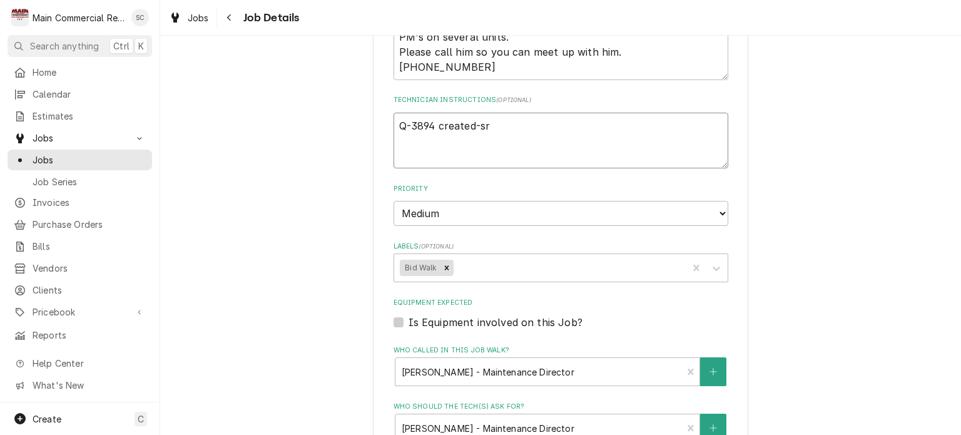
type textarea "x"
type textarea "Q-3894 created-src"
type textarea "x"
type textarea "Q-3894 created-sr"
type textarea "x"
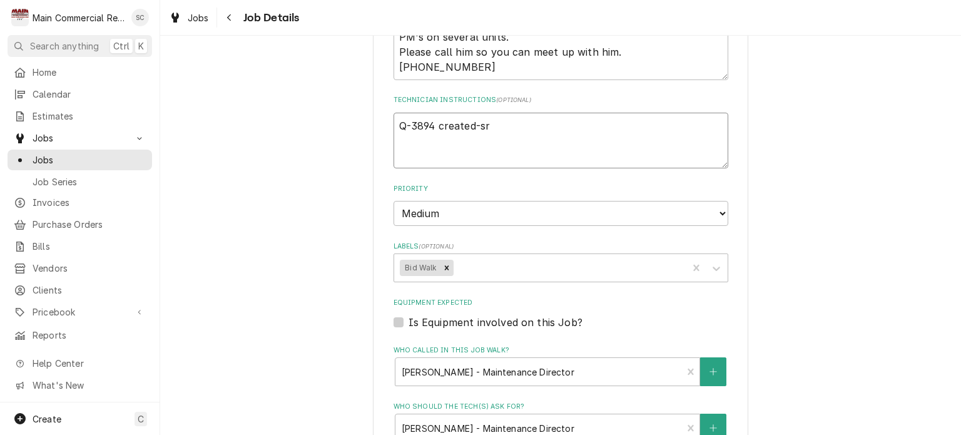
type textarea "Q-3894 created-s"
type textarea "x"
type textarea "Q-3894 created-"
type textarea "x"
type textarea "Q-3894 created"
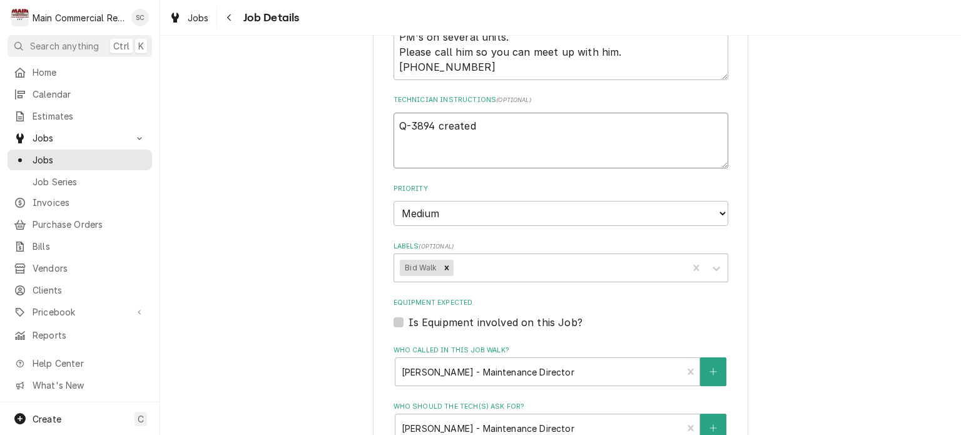
type textarea "x"
type textarea "Q-3894 created."
type textarea "x"
type textarea "Q-3894 created."
type textarea "x"
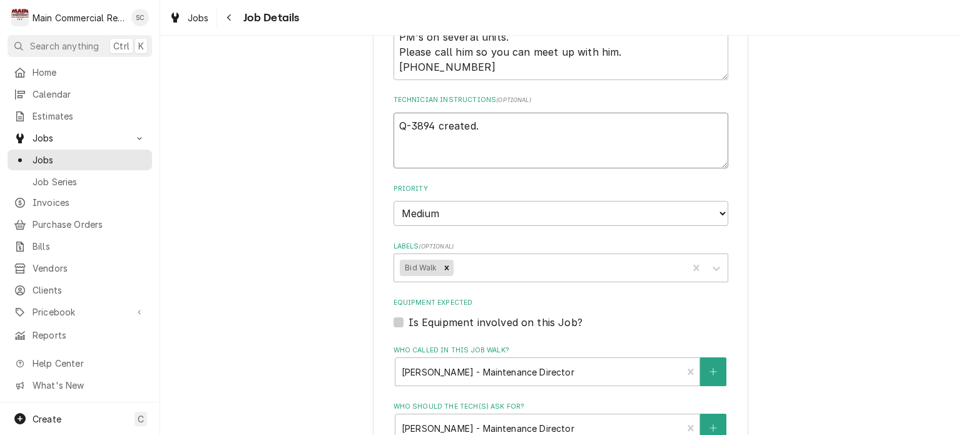
type textarea "Q-3894 created. N"
type textarea "x"
type textarea "Q-3894 created. No"
type textarea "x"
type textarea "Q-3894 created. Not"
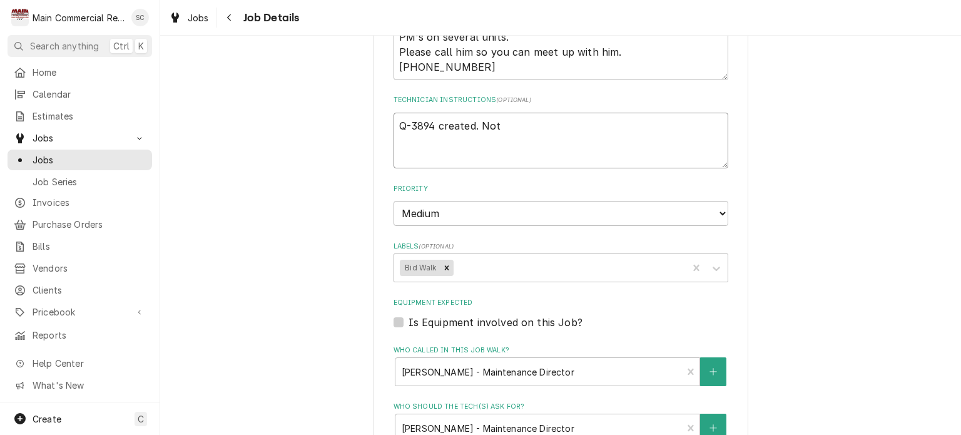
type textarea "x"
type textarea "Q-3894 created. Not"
type textarea "x"
type textarea "Q-3894 created. Not c"
type textarea "x"
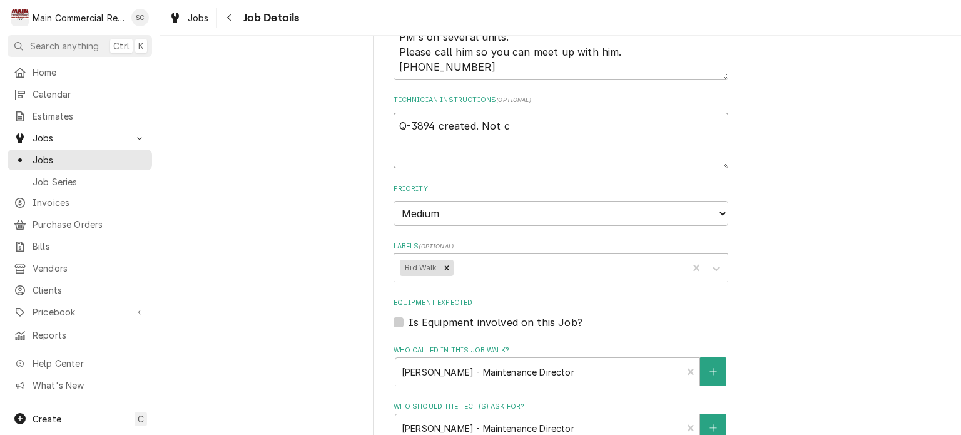
type textarea "Q-3894 created. Not ch"
type textarea "x"
type textarea "Q-3894 created. Not cha"
type textarea "x"
type textarea "Q-3894 created. Not ch"
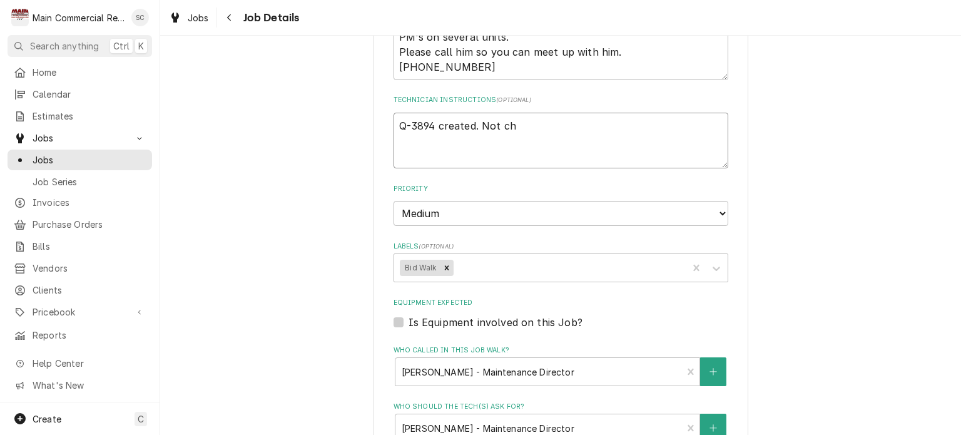
type textarea "x"
type textarea "Q-3894 created. Not c"
type textarea "x"
type textarea "Q-3894 created. Not"
type textarea "x"
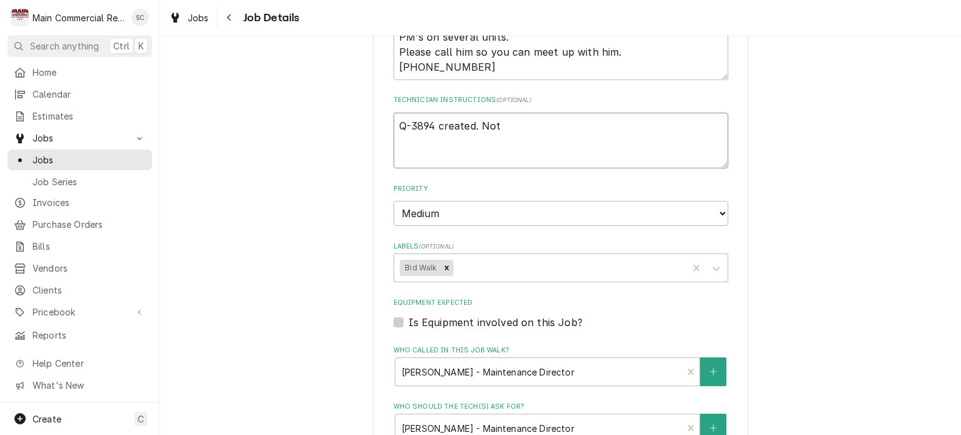
type textarea "Q-3894 created. Not"
type textarea "x"
type textarea "Q-3894 created. No"
type textarea "x"
type textarea "Q-3894 created. No"
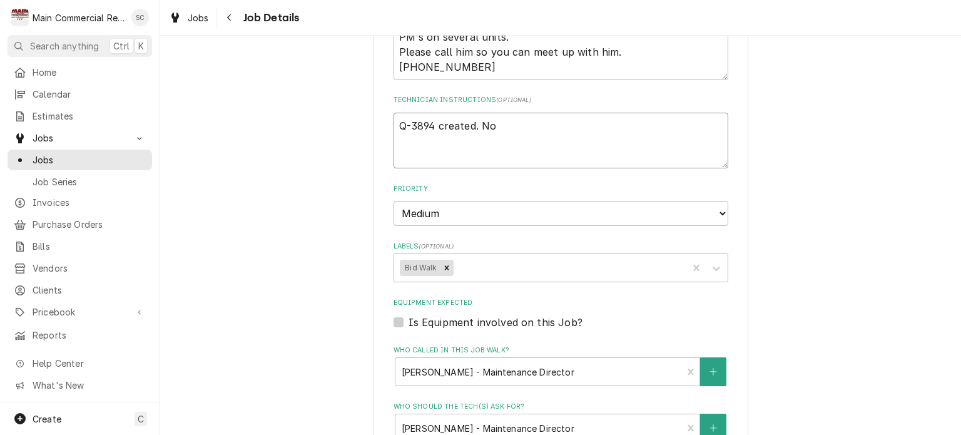
type textarea "x"
type textarea "Q-3894 created. No c"
type textarea "x"
type textarea "Q-3894 created. No ch"
type textarea "x"
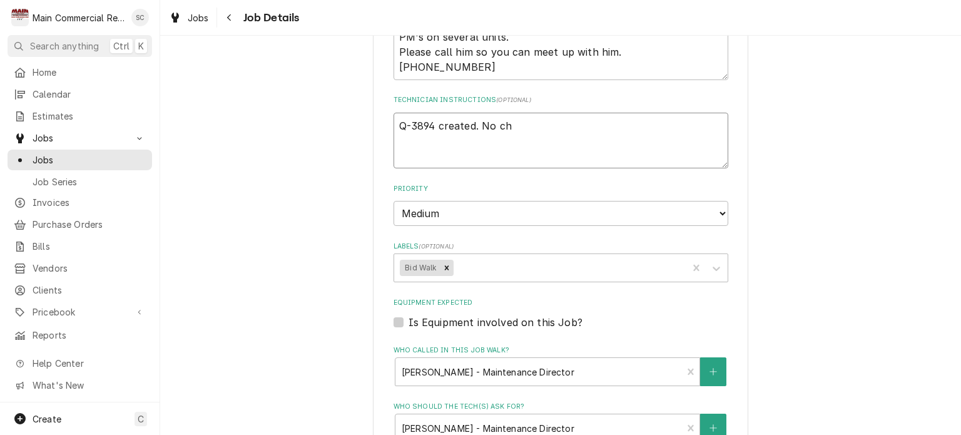
type textarea "Q-3894 created. No cha"
type textarea "x"
type textarea "Q-3894 created. No char"
type textarea "x"
type textarea "Q-3894 created. No charg"
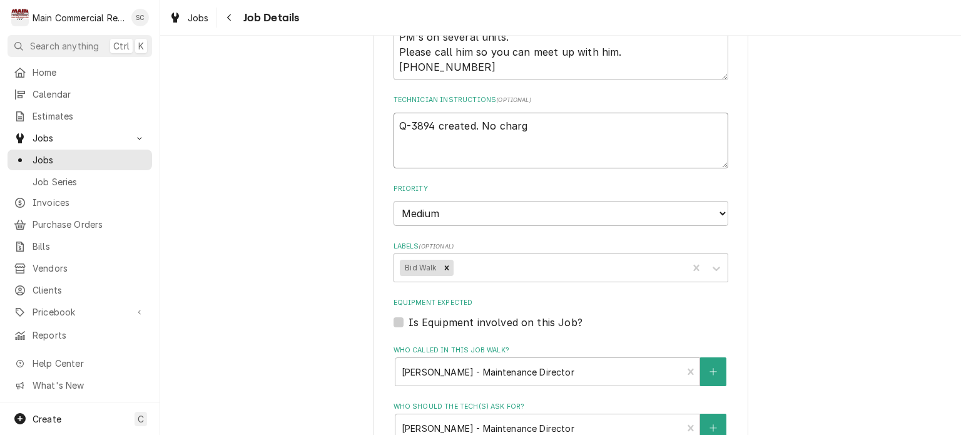
type textarea "x"
type textarea "Q-3894 created. No charge"
type textarea "x"
type textarea "Q-3894 created. No charge"
type textarea "x"
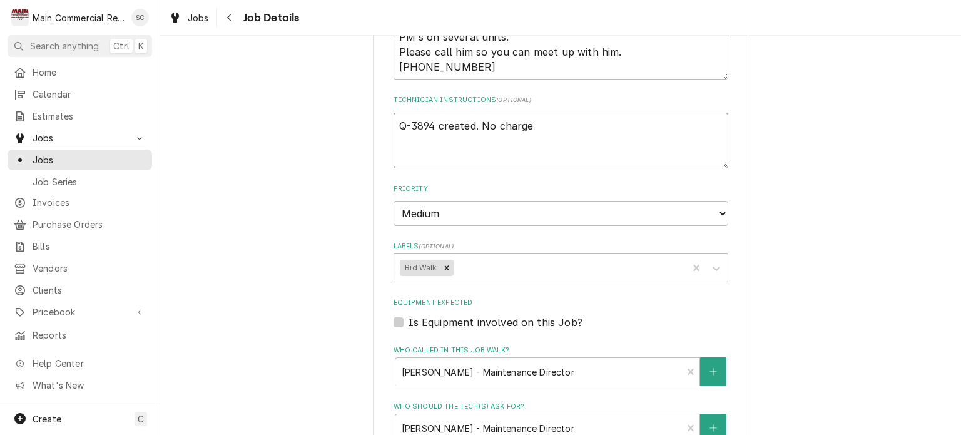
type textarea "Q-3894 created. No charge f"
type textarea "x"
type textarea "Q-3894 created. No charge fo"
type textarea "x"
type textarea "Q-3894 created. No charge for"
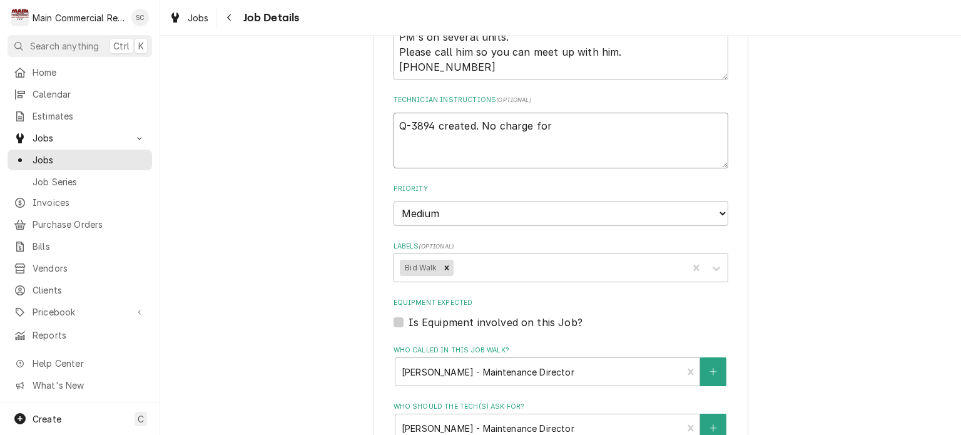
type textarea "x"
type textarea "Q-3894 created. No charge for"
type textarea "x"
type textarea "Q-3894 created. No charge for t"
type textarea "x"
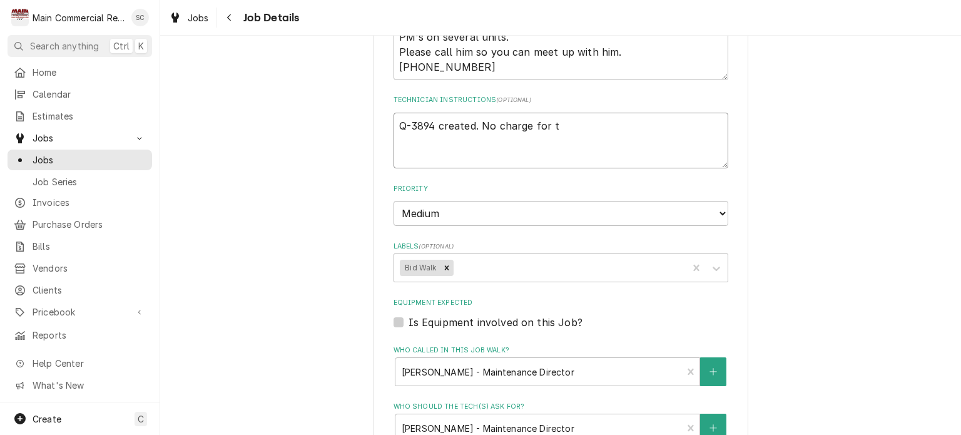
type textarea "Q-3894 created. No charge for th"
type textarea "x"
type textarea "Q-3894 created. No charge for the"
type textarea "x"
type textarea "Q-3894 created. No charge for the"
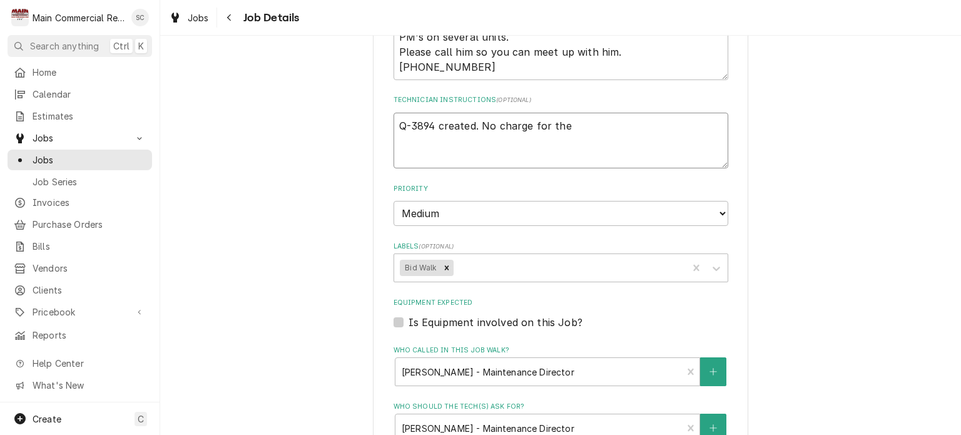
type textarea "x"
type textarea "Q-3894 created. No charge for the b"
type textarea "x"
type textarea "Q-3894 created. No charge for the bi"
type textarea "x"
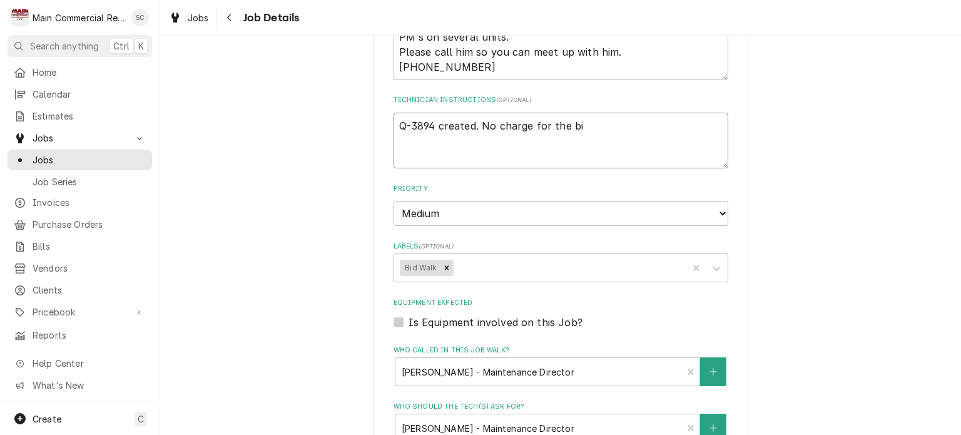
type textarea "Q-3894 created. No charge for the bid"
type textarea "x"
type textarea "Q-3894 created. No charge for the bid"
type textarea "x"
type textarea "Q-3894 created. No charge for the bid w"
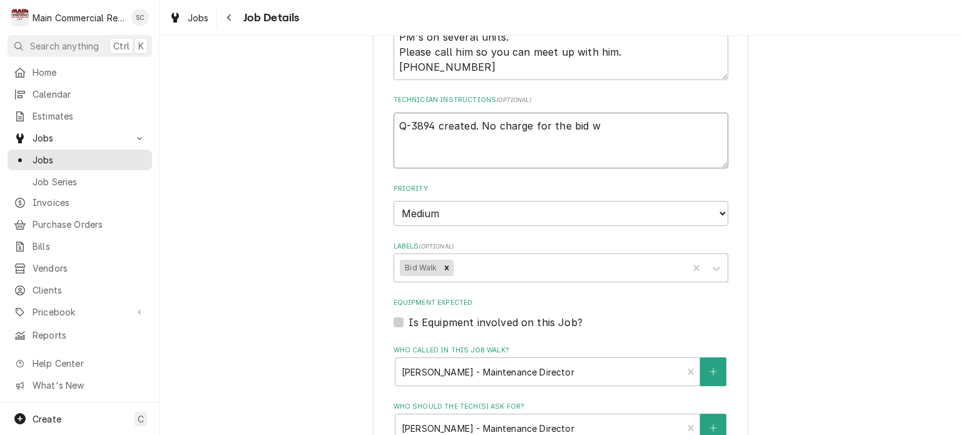
type textarea "x"
type textarea "Q-3894 created. No charge for the bid wa"
type textarea "x"
type textarea "Q-3894 created. No charge for the bid wal"
type textarea "x"
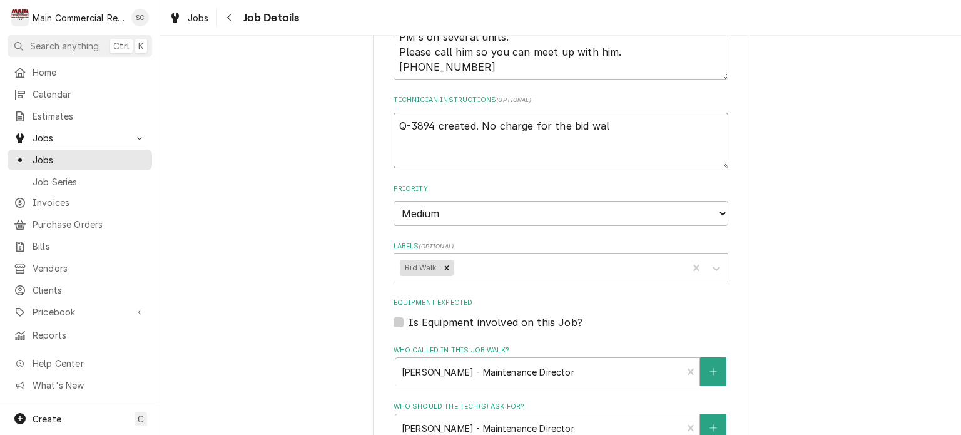
type textarea "Q-3894 created. No charge for the bid walk"
type textarea "x"
type textarea "Q-3894 created. No charge for the bid walk."
type textarea "x"
type textarea "Q-3894 created. No charge for the bid walk."
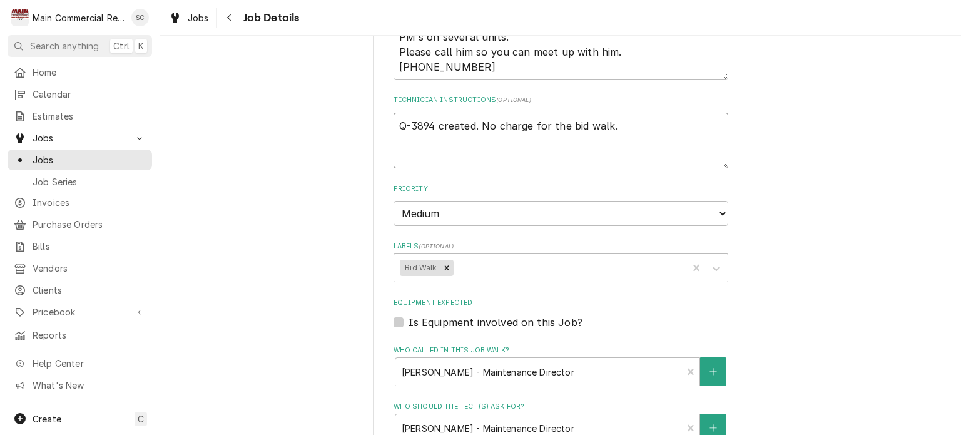
type textarea "x"
type textarea "Q-3894 created. No charge for the bid walk. -"
type textarea "x"
type textarea "Q-3894 created. No charge for the bid walk. -s"
type textarea "x"
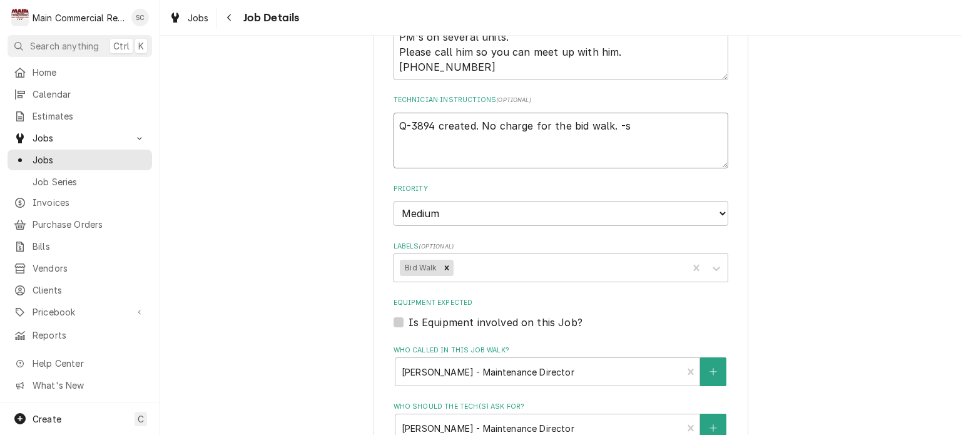
type textarea "Q-3894 created. No charge for the bid walk. -sr"
type textarea "x"
type textarea "Q-3894 created. No charge for the bid walk. -src"
type textarea "x"
type textarea "Q-3894 created. No charge for the bid walk. -src"
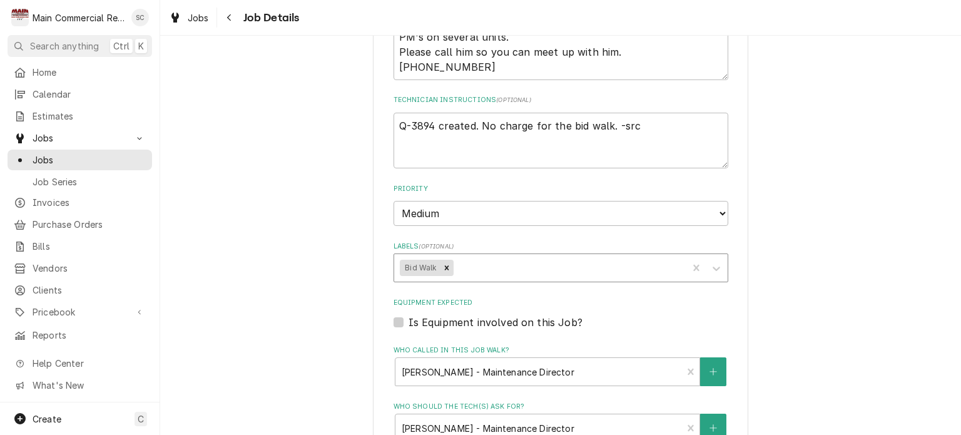
click at [483, 265] on div "Labels" at bounding box center [569, 268] width 226 height 23
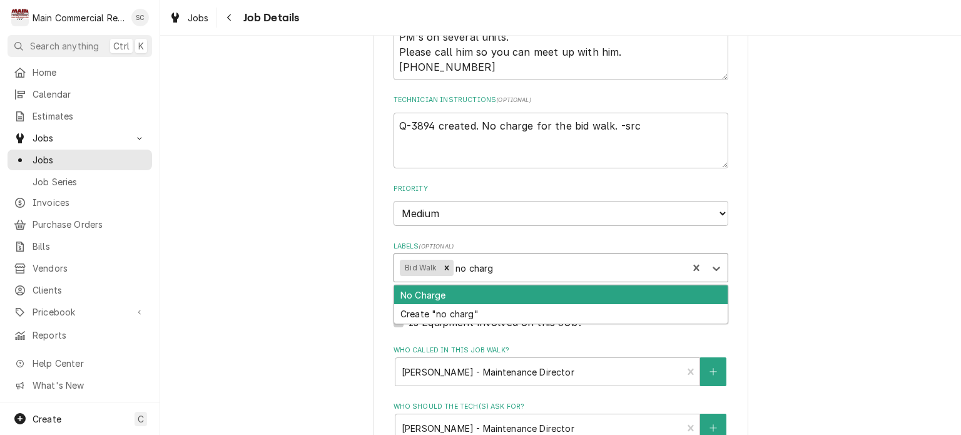
type input "no charge"
click at [456, 292] on div "No Charge" at bounding box center [561, 294] width 334 height 19
type textarea "x"
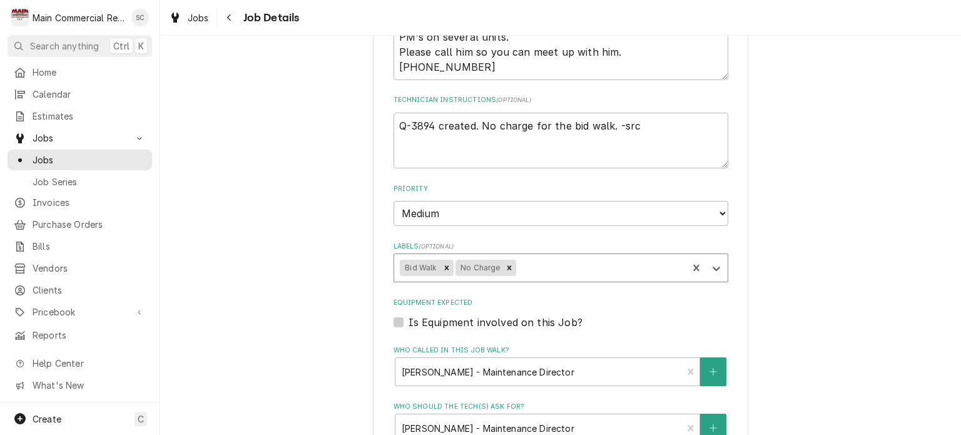
scroll to position [712, 0]
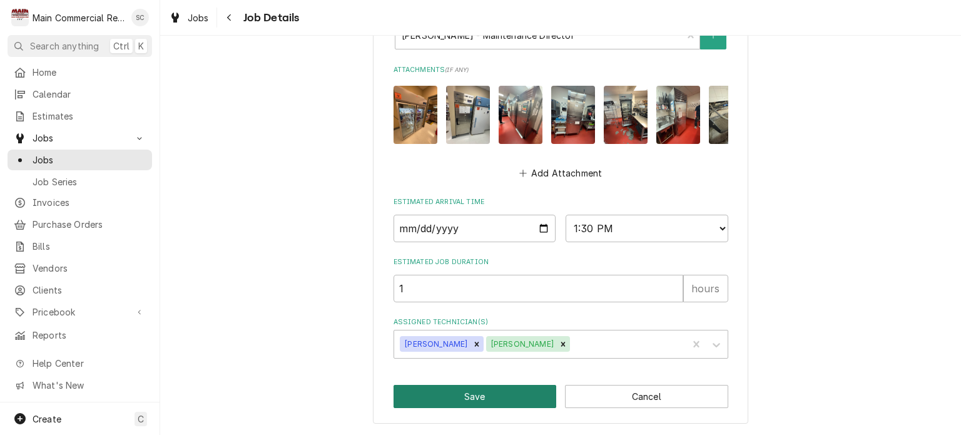
click at [513, 401] on button "Save" at bounding box center [475, 396] width 163 height 23
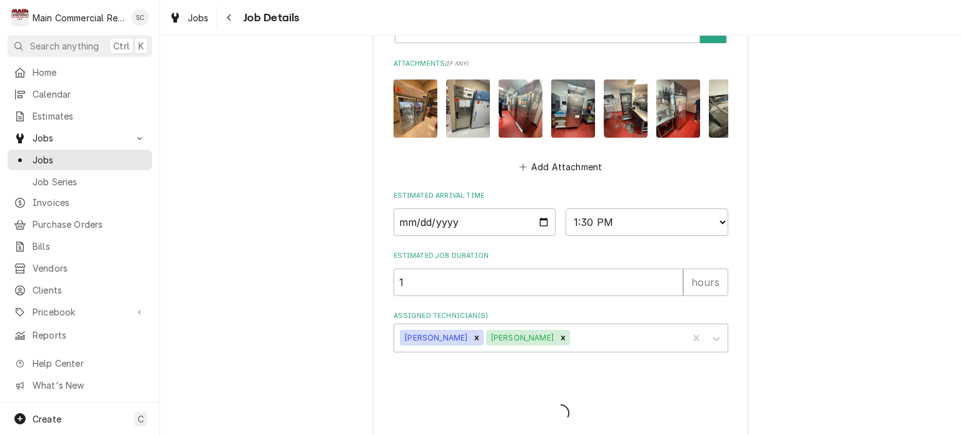
type textarea "x"
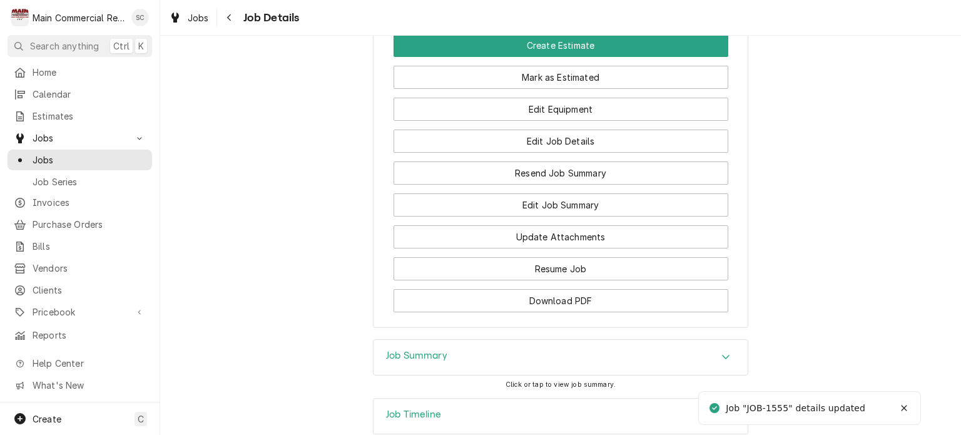
scroll to position [1224, 0]
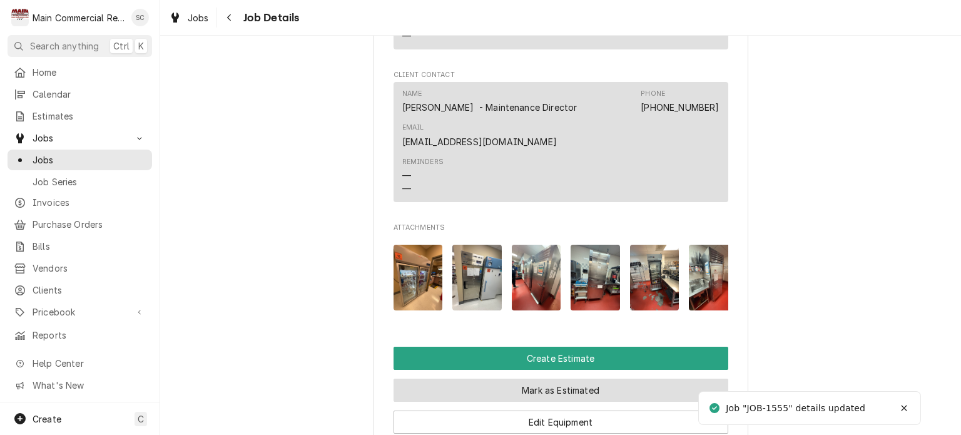
click at [576, 379] on button "Mark as Estimated" at bounding box center [561, 390] width 335 height 23
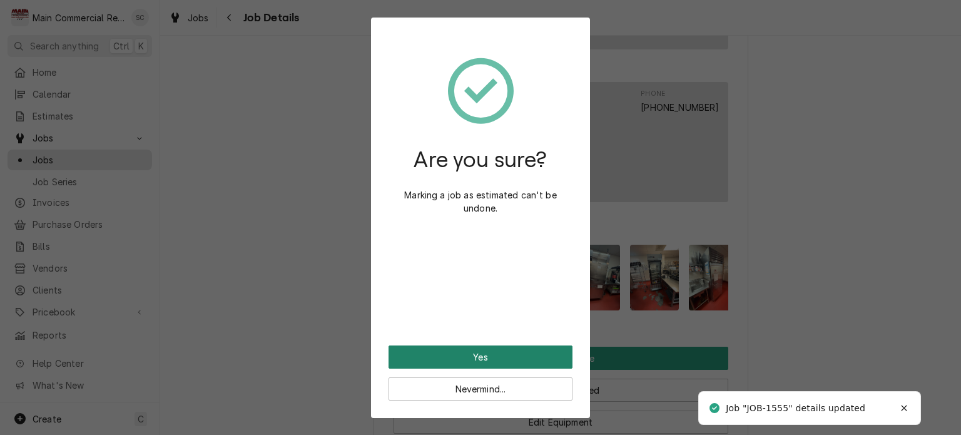
click at [520, 362] on button "Yes" at bounding box center [481, 357] width 184 height 23
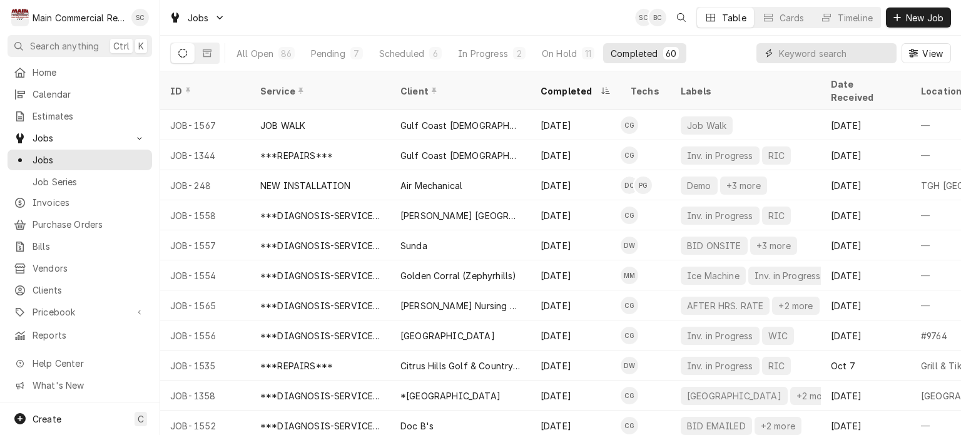
click at [801, 48] on input "Dynamic Content Wrapper" at bounding box center [834, 53] width 111 height 20
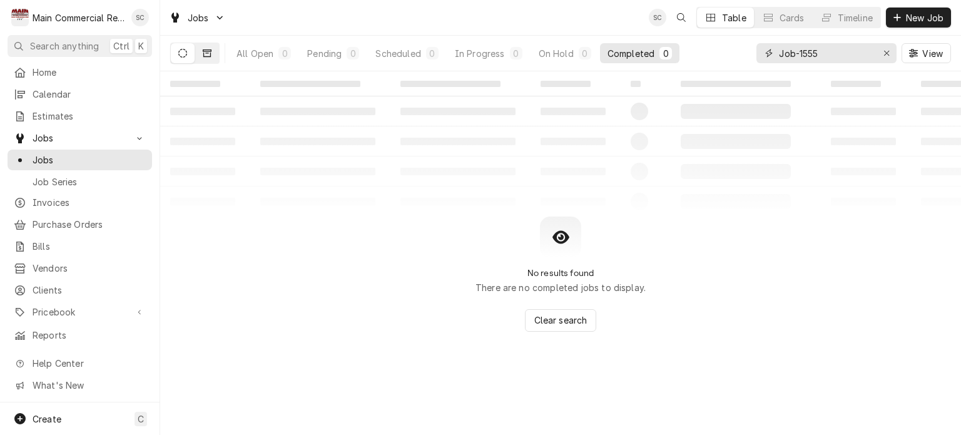
type input "Job-1555"
click at [201, 53] on button "Dynamic Content Wrapper" at bounding box center [207, 53] width 24 height 20
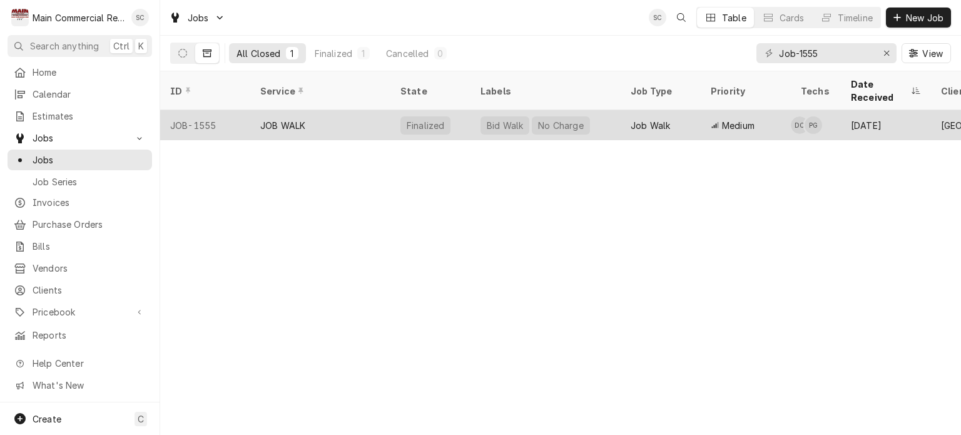
click at [563, 119] on div "No Charge" at bounding box center [561, 125] width 48 height 13
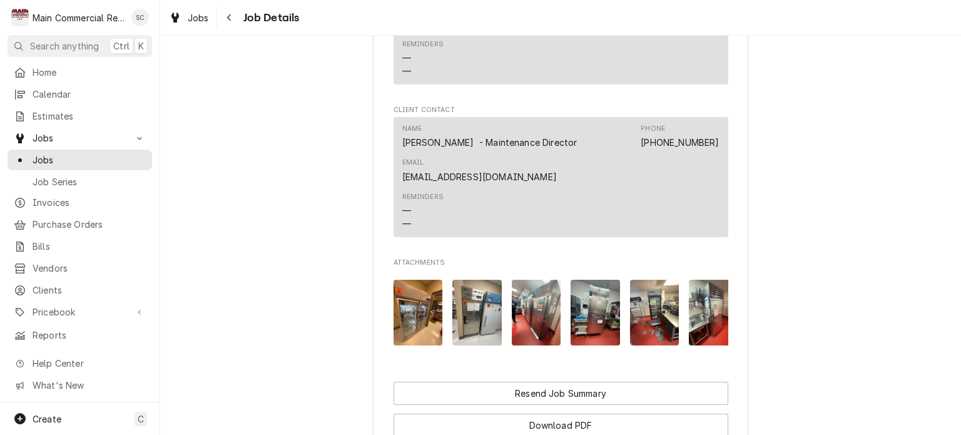
scroll to position [1315, 0]
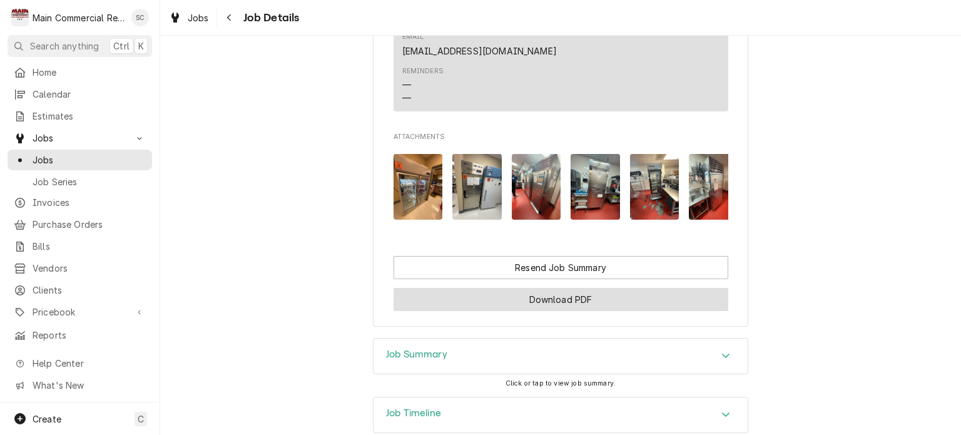
drag, startPoint x: 619, startPoint y: 212, endPoint x: 621, endPoint y: 219, distance: 7.1
click at [619, 288] on button "Download PDF" at bounding box center [561, 299] width 335 height 23
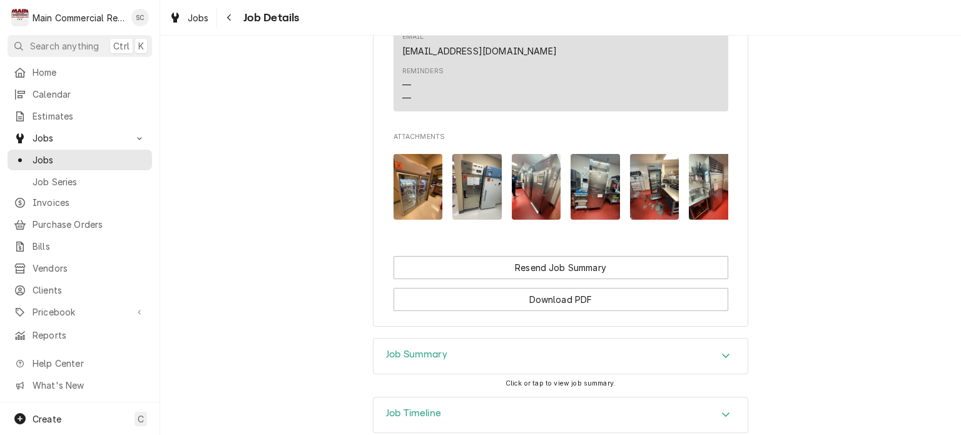
click at [644, 339] on div "Job Summary" at bounding box center [561, 356] width 374 height 35
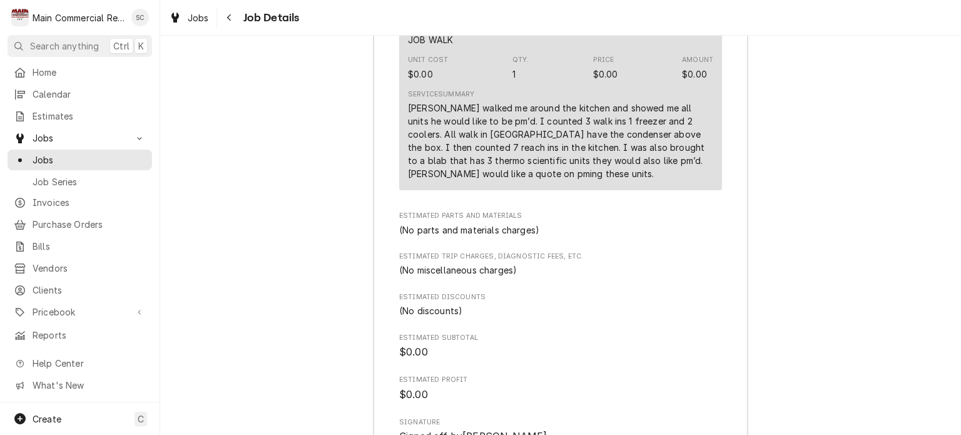
scroll to position [1684, 0]
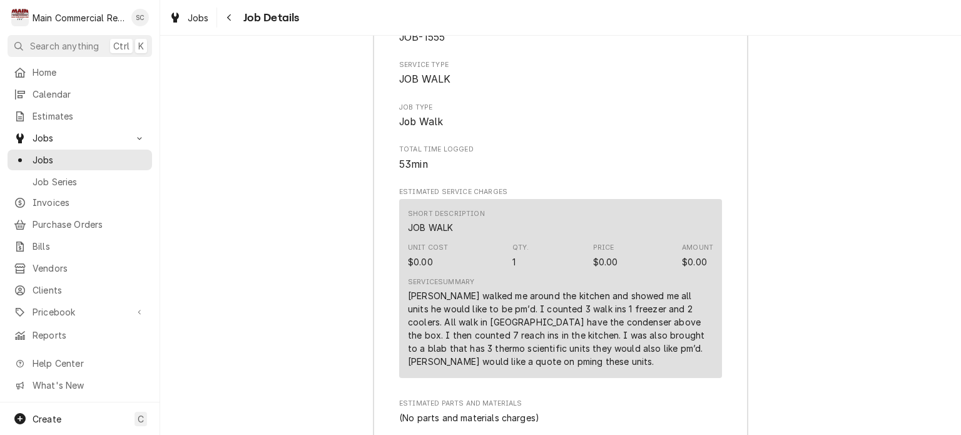
click at [546, 289] on div "[PERSON_NAME] walked me around the kitchen and showed me all units he would lik…" at bounding box center [560, 328] width 305 height 79
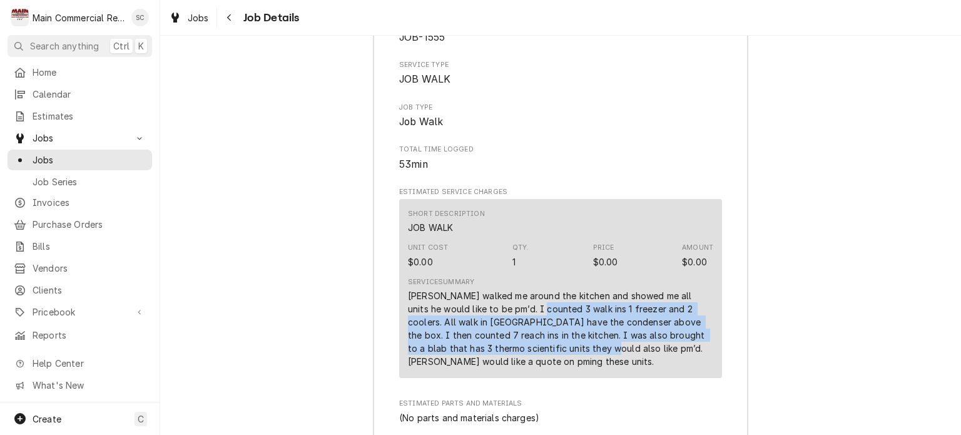
drag, startPoint x: 515, startPoint y: 230, endPoint x: 536, endPoint y: 267, distance: 42.6
click at [536, 289] on div "Larry walked me around the kitchen and showed me all units he would like to be …" at bounding box center [560, 328] width 305 height 79
copy div "3 walk ins 1 freezer and 2 coolers. All walk in units have the condenser above …"
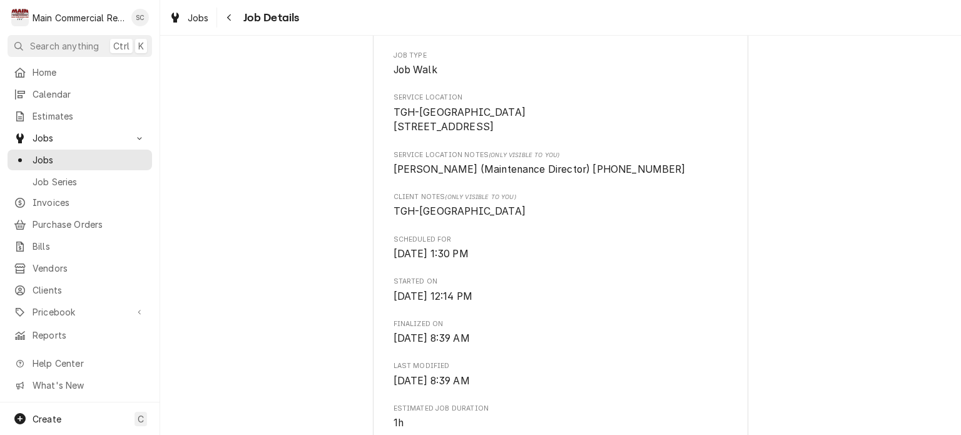
scroll to position [57, 0]
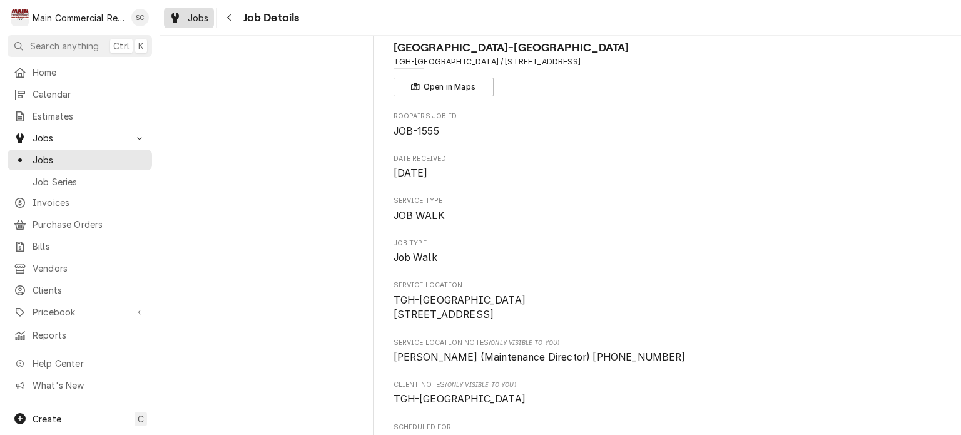
click at [205, 22] on span "Jobs" at bounding box center [198, 17] width 21 height 13
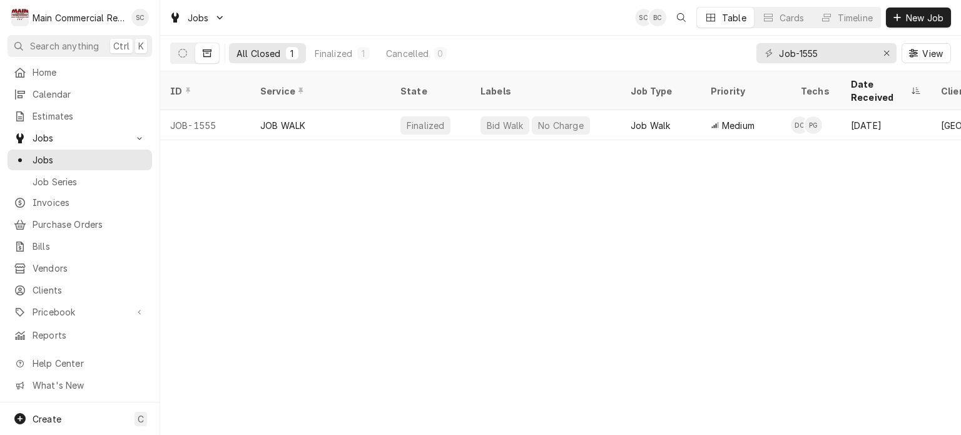
click at [619, 215] on div "ID Service State Labels Job Type Priority Techs Date Received Client Location N…" at bounding box center [560, 253] width 801 height 364
click at [719, 235] on div "ID Service State Labels Job Type Priority Techs Date Received Client Location N…" at bounding box center [560, 253] width 801 height 364
click at [516, 207] on div "ID Service State Labels Job Type Priority Techs Date Received Client Location N…" at bounding box center [560, 253] width 801 height 364
click at [889, 56] on icon "Erase input" at bounding box center [887, 53] width 7 height 9
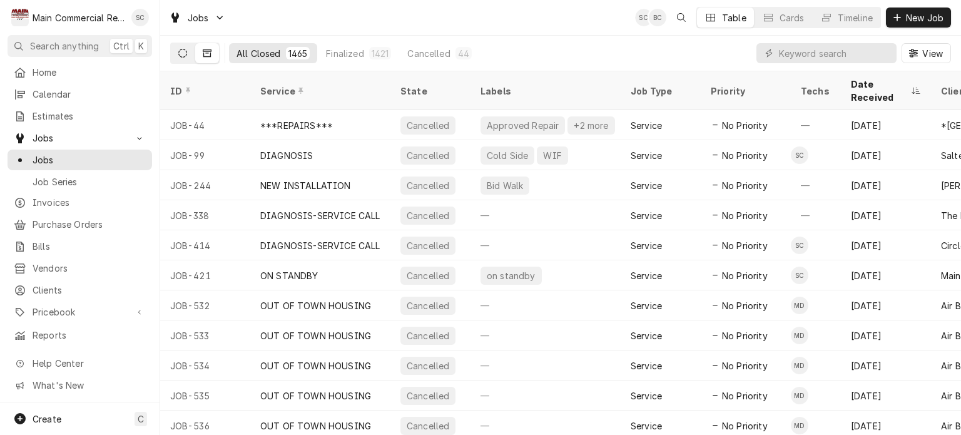
click at [174, 48] on button "Dynamic Content Wrapper" at bounding box center [183, 53] width 24 height 20
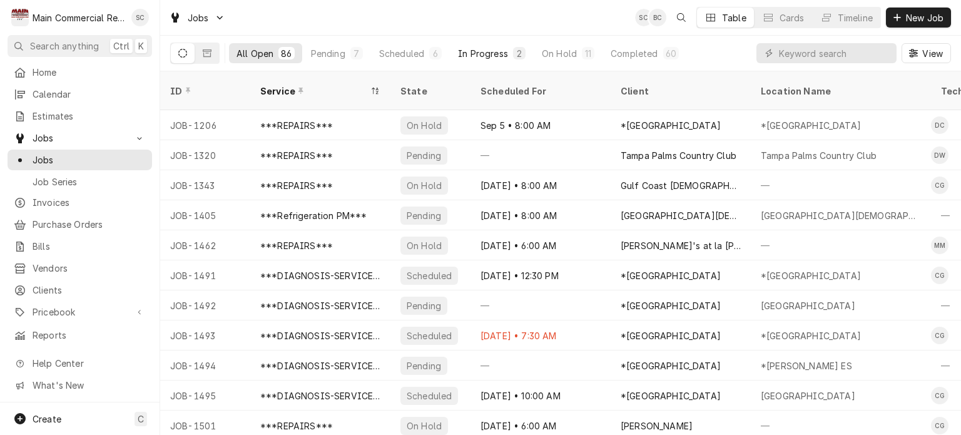
click at [468, 53] on div "In Progress" at bounding box center [483, 53] width 50 height 13
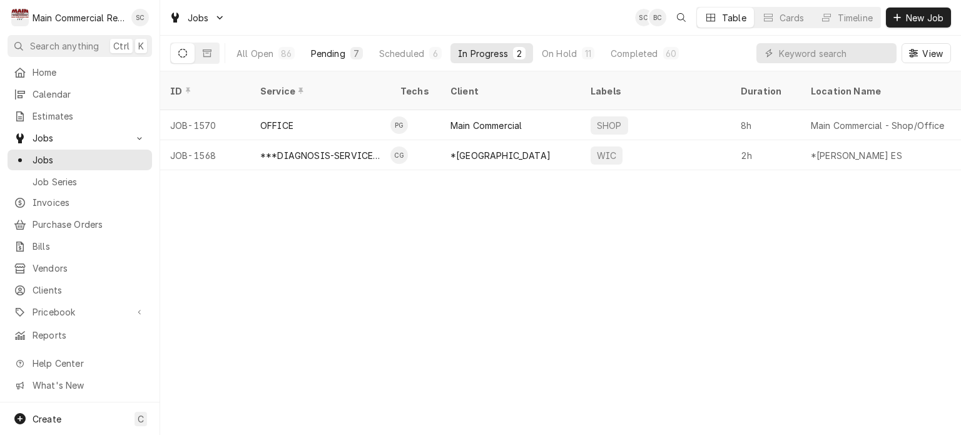
click at [343, 53] on div "Pending" at bounding box center [328, 53] width 34 height 13
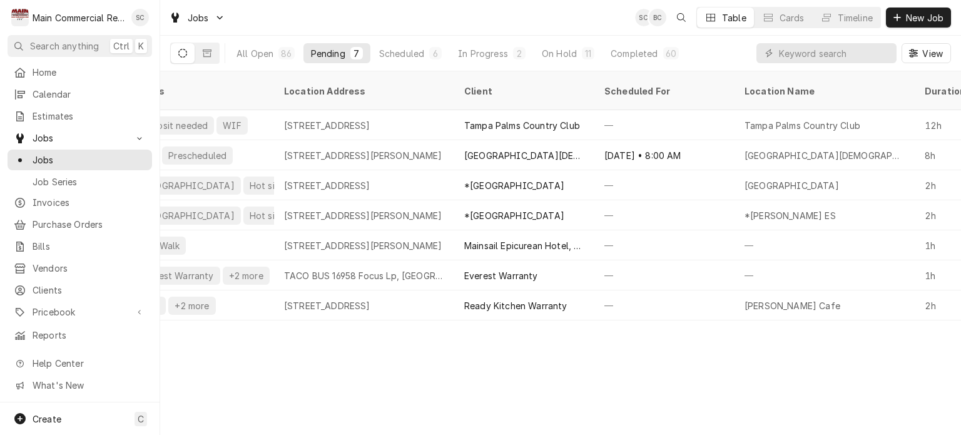
scroll to position [0, 275]
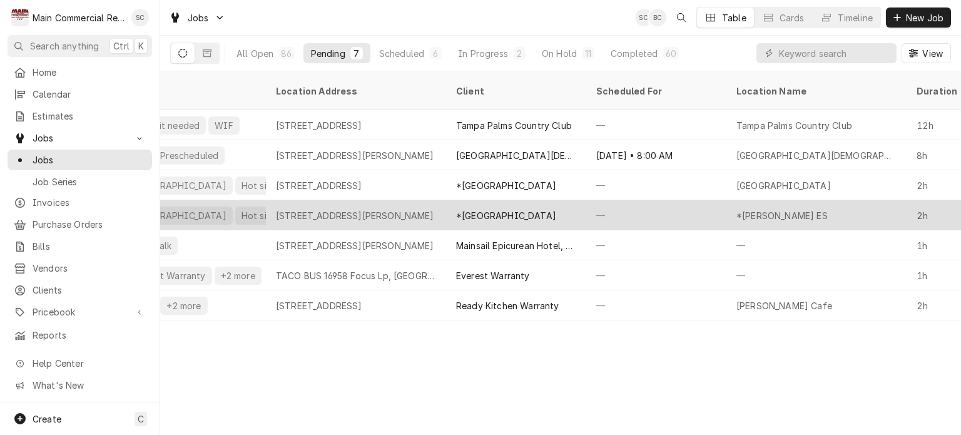
click at [447, 202] on div "*[GEOGRAPHIC_DATA]" at bounding box center [516, 215] width 140 height 30
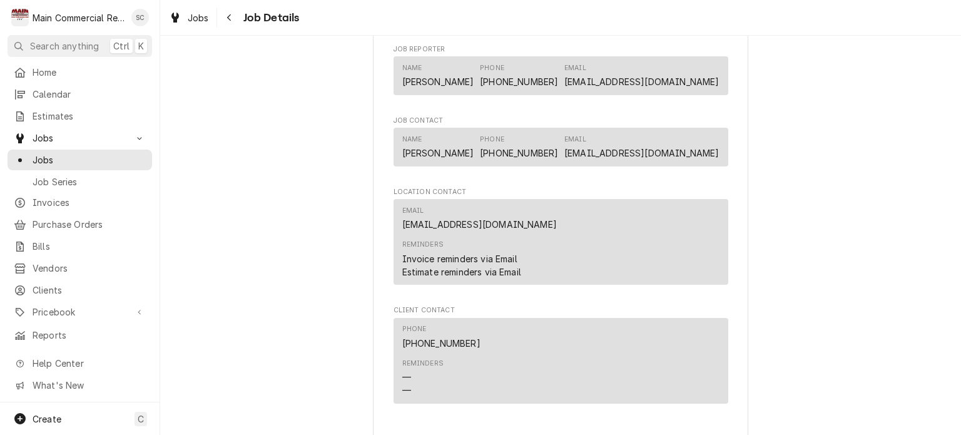
scroll to position [1294, 0]
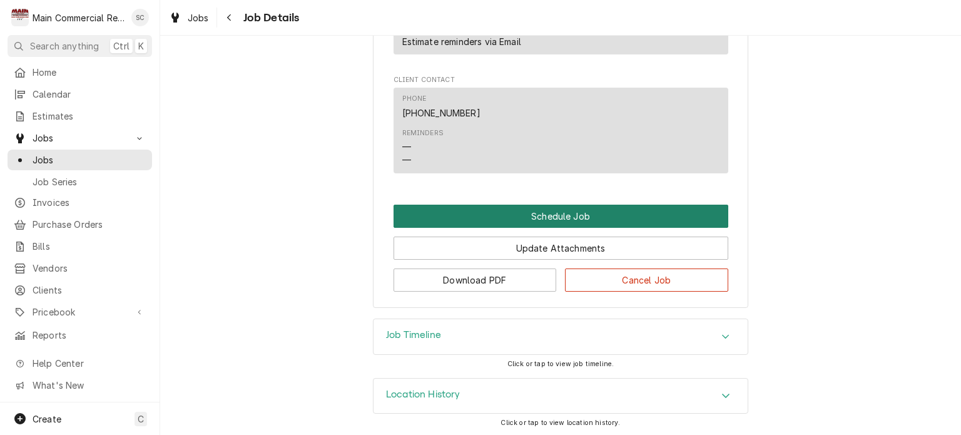
click at [560, 219] on button "Schedule Job" at bounding box center [561, 216] width 335 height 23
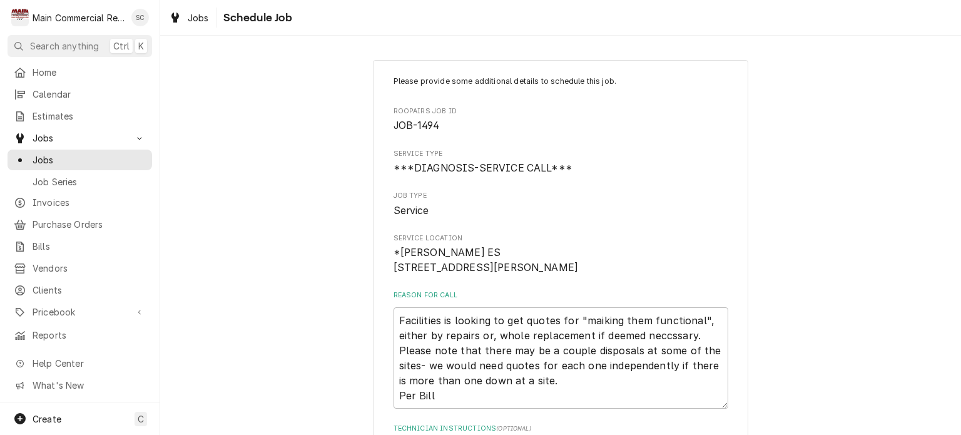
scroll to position [328, 0]
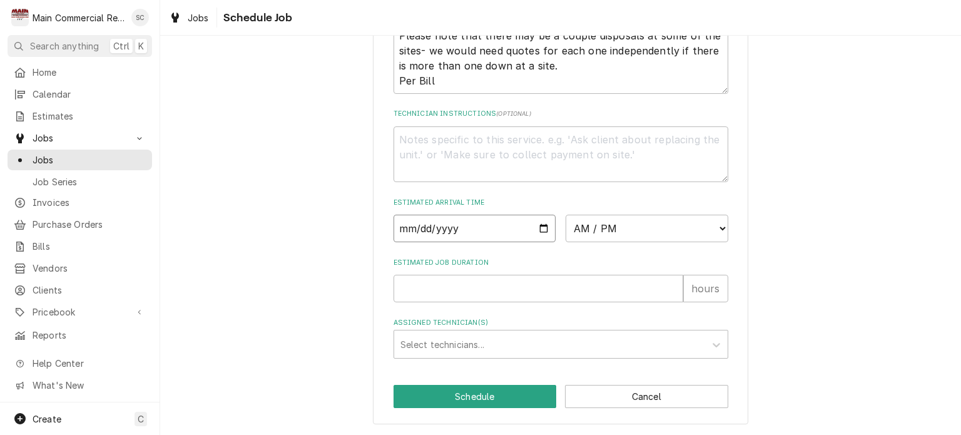
click at [540, 230] on input "Date" at bounding box center [475, 229] width 163 height 28
type textarea "x"
type input "2025-10-15"
click at [626, 232] on select "AM / PM 6:00 AM 6:15 AM 6:30 AM 6:45 AM 7:00 AM 7:15 AM 7:30 AM 7:45 AM 8:00 AM…" at bounding box center [647, 229] width 163 height 28
select select "10:00:00"
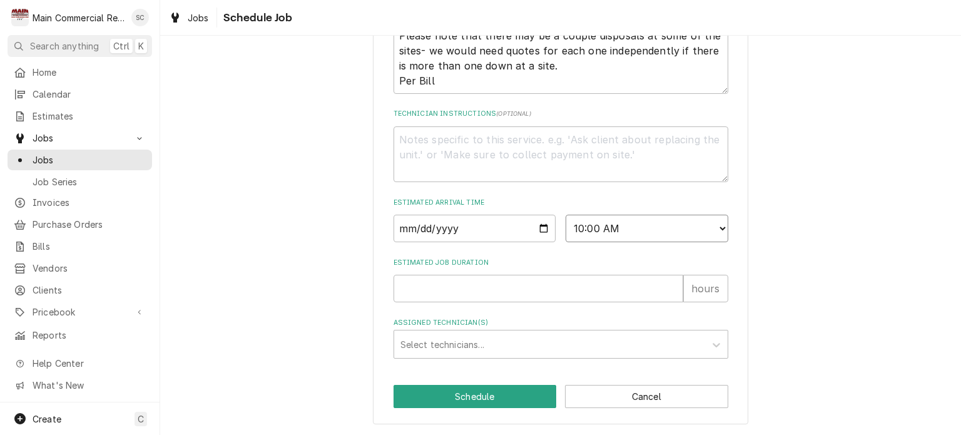
click at [566, 215] on select "AM / PM 6:00 AM 6:15 AM 6:30 AM 6:45 AM 7:00 AM 7:15 AM 7:30 AM 7:45 AM 8:00 AM…" at bounding box center [647, 229] width 163 height 28
click at [533, 287] on input "Estimated Job Duration" at bounding box center [539, 289] width 290 height 28
type textarea "x"
type input "2"
click at [528, 337] on div "Assigned Technician(s)" at bounding box center [550, 344] width 299 height 23
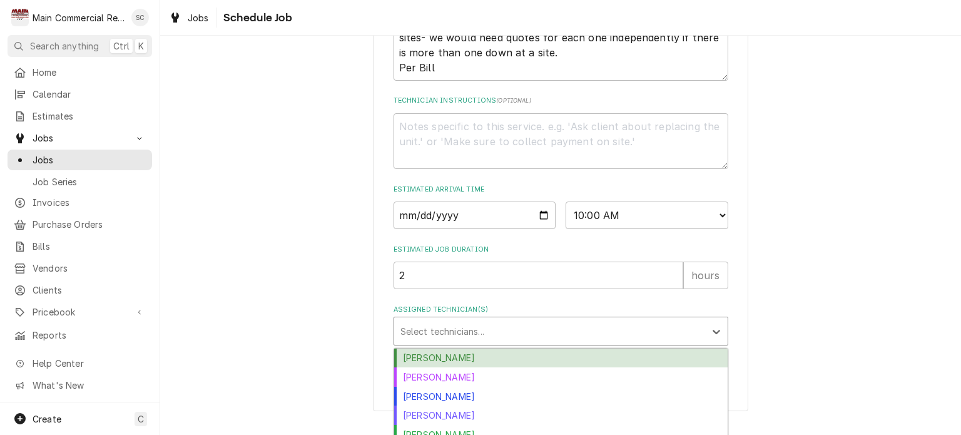
click at [496, 368] on div "Caleb Gorton" at bounding box center [561, 358] width 334 height 19
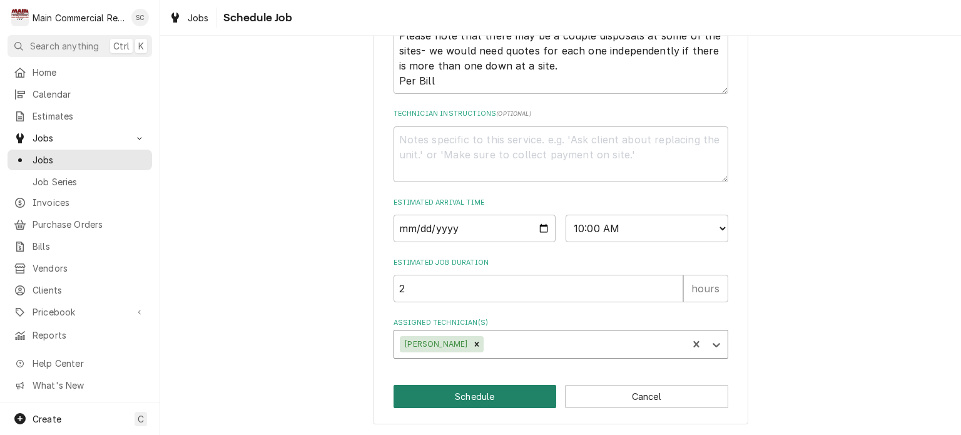
click at [494, 396] on button "Schedule" at bounding box center [475, 396] width 163 height 23
type textarea "x"
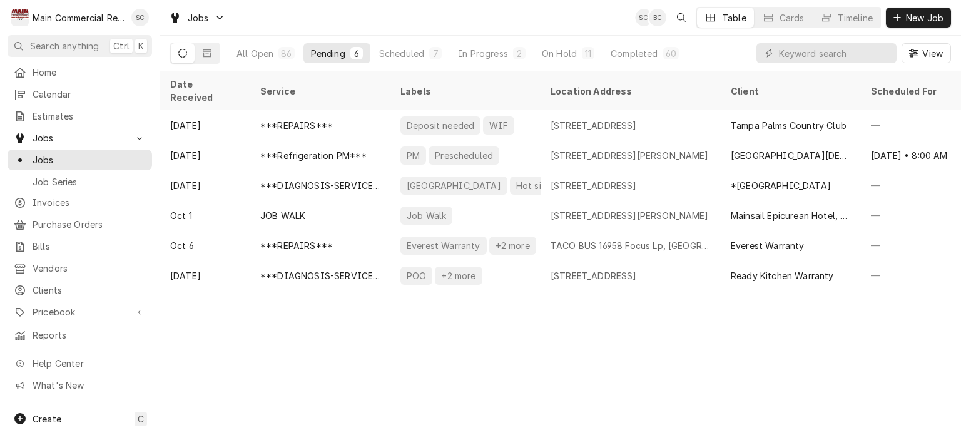
click at [501, 376] on div "Date Received Service Labels Location Address Client Scheduled For Location Nam…" at bounding box center [560, 253] width 801 height 364
click at [413, 54] on div "Scheduled" at bounding box center [401, 53] width 45 height 13
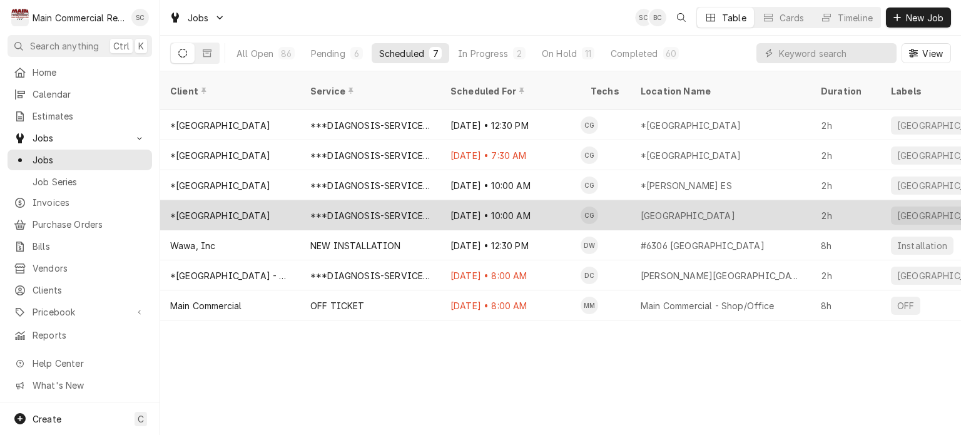
click at [488, 208] on div "Oct 15 • 10:00 AM" at bounding box center [511, 215] width 140 height 30
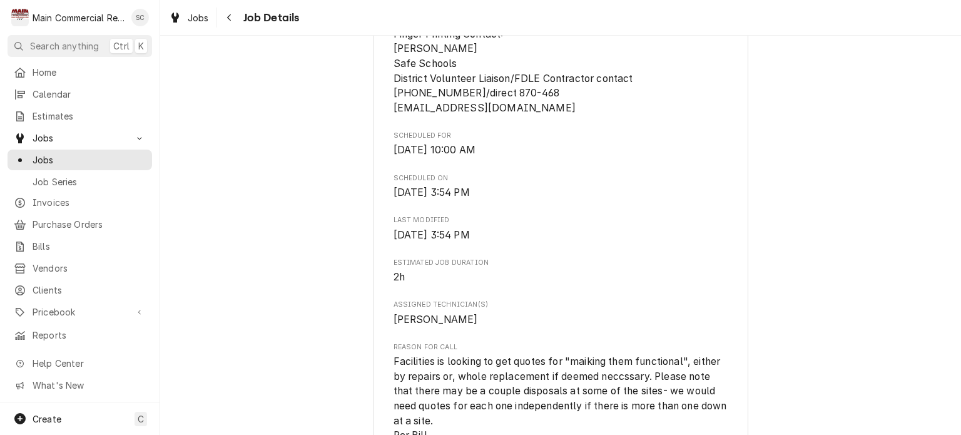
scroll to position [1485, 0]
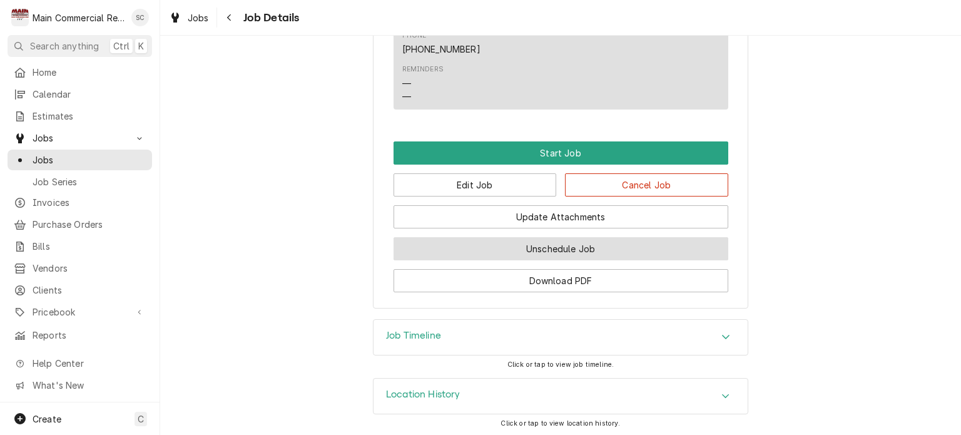
click at [563, 247] on button "Unschedule Job" at bounding box center [561, 248] width 335 height 23
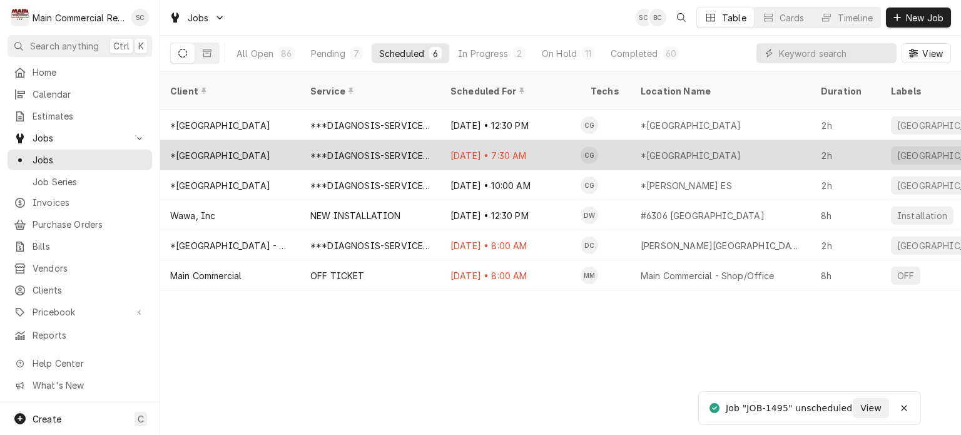
click at [553, 140] on div "Oct 15 • 7:30 AM" at bounding box center [511, 155] width 140 height 30
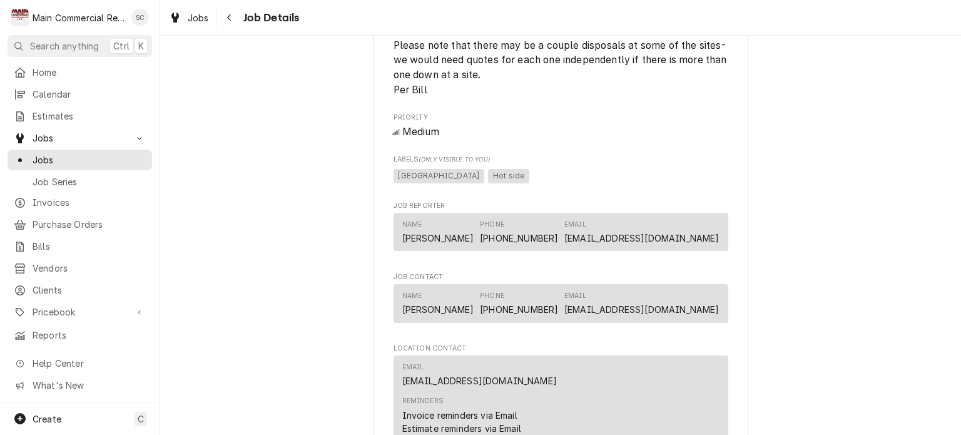
scroll to position [1514, 0]
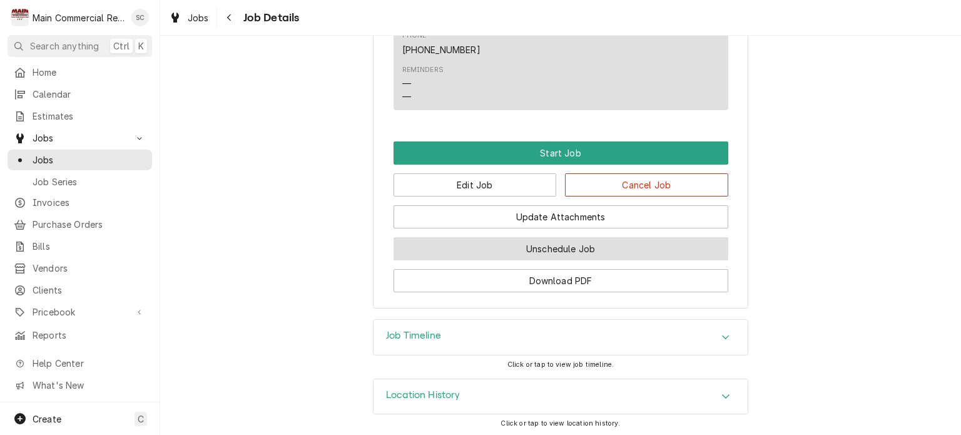
click at [578, 252] on button "Unschedule Job" at bounding box center [561, 248] width 335 height 23
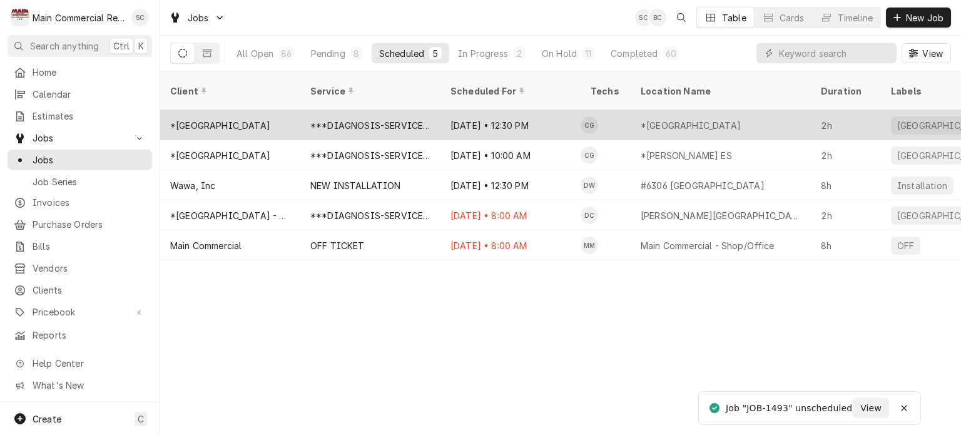
click at [504, 116] on div "[DATE] • 12:30 PM" at bounding box center [511, 125] width 140 height 30
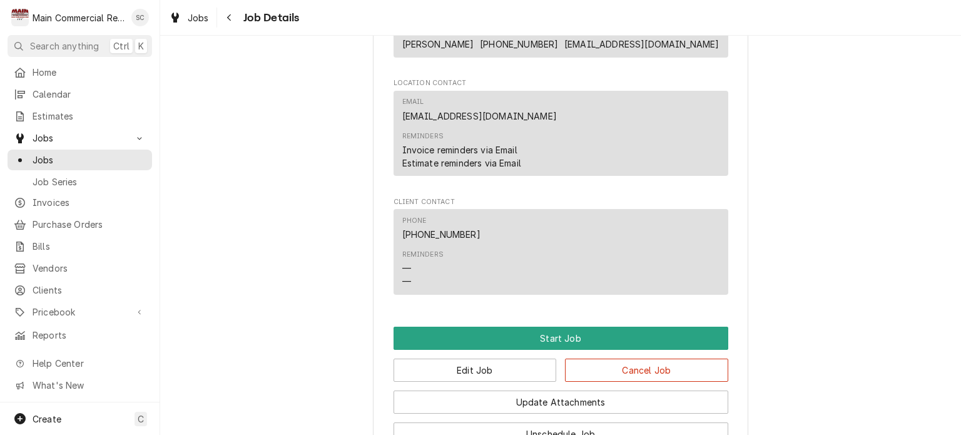
scroll to position [1377, 0]
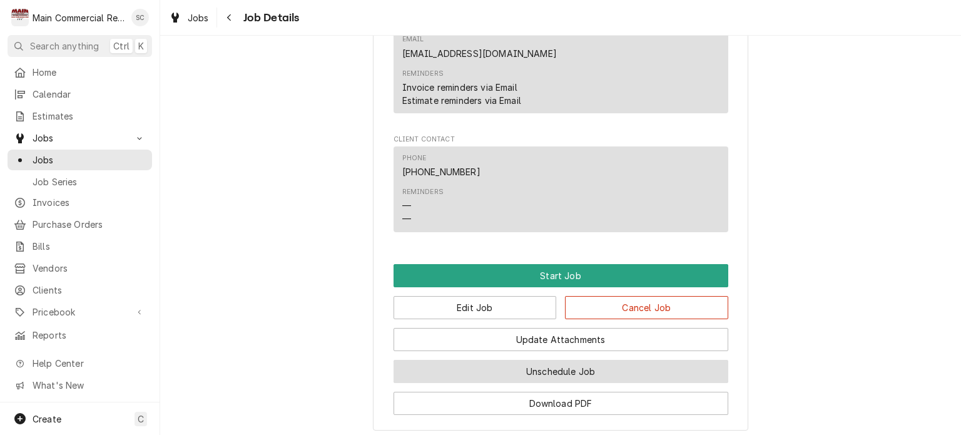
click at [577, 368] on button "Unschedule Job" at bounding box center [561, 371] width 335 height 23
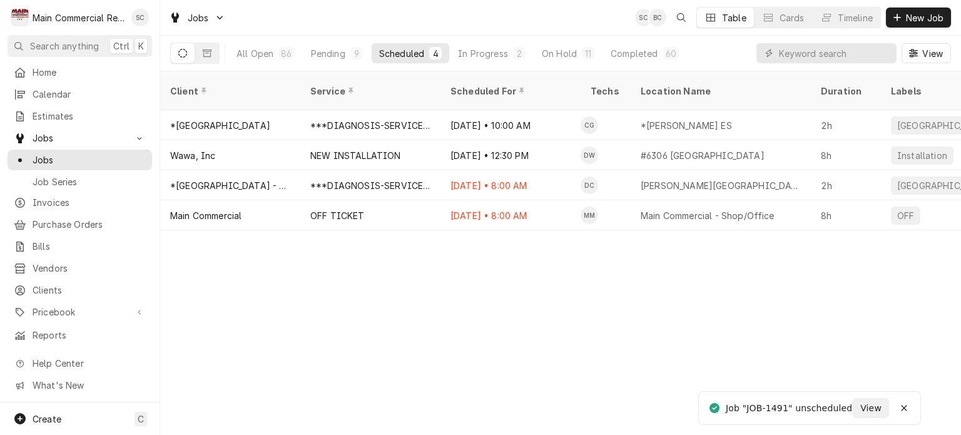
click at [521, 353] on div "Client Service Scheduled For Techs Location Name Duration Labels Status ID Prio…" at bounding box center [560, 253] width 801 height 364
click at [334, 57] on div "Pending" at bounding box center [328, 53] width 34 height 13
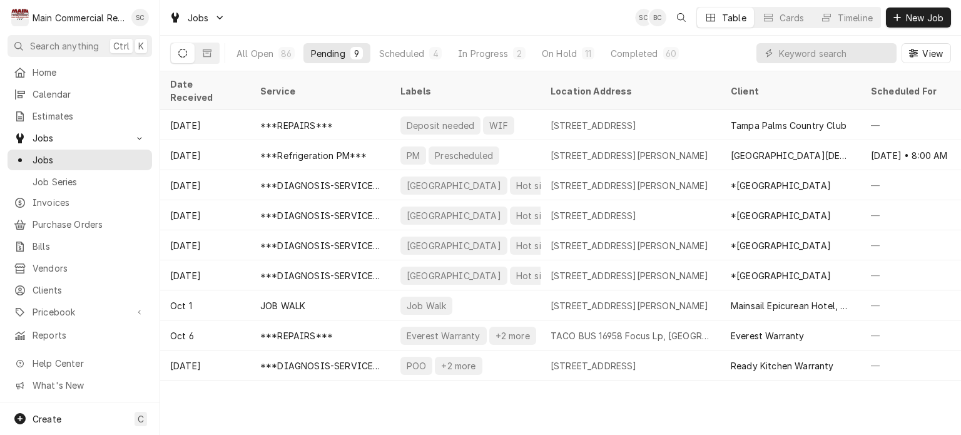
click at [657, 395] on div "Date Received Service Labels Location Address Client Scheduled For Location Nam…" at bounding box center [560, 253] width 801 height 364
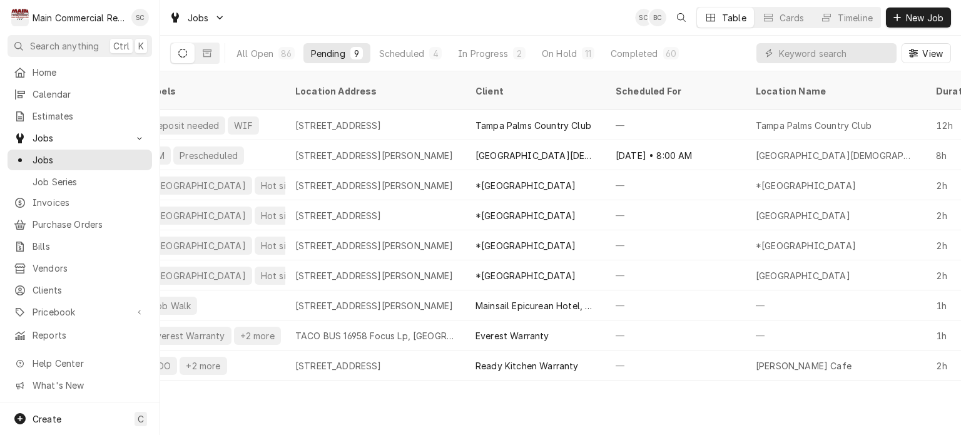
scroll to position [0, 261]
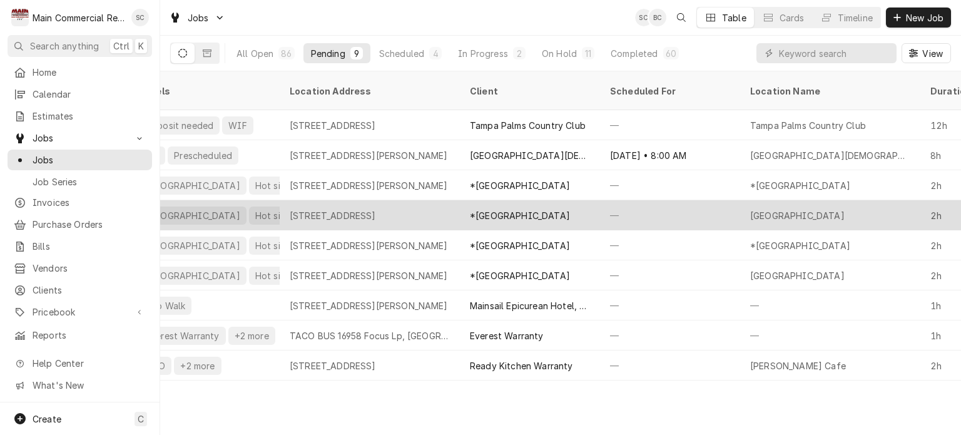
click at [678, 201] on div "—" at bounding box center [670, 215] width 140 height 30
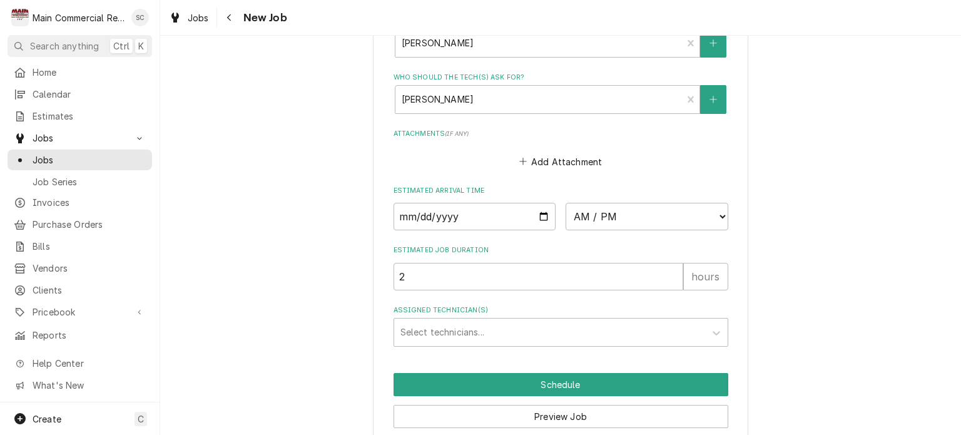
scroll to position [1457, 0]
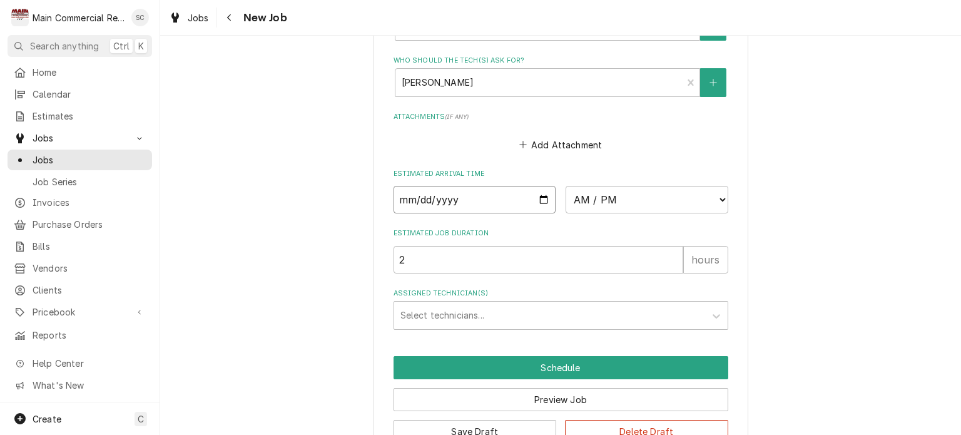
click at [540, 186] on input "Date" at bounding box center [475, 200] width 163 height 28
type textarea "x"
type input "2025-10-15"
type textarea "x"
click at [583, 186] on select "AM / PM 6:00 AM 6:15 AM 6:30 AM 6:45 AM 7:00 AM 7:15 AM 7:30 AM 7:45 AM 8:00 AM…" at bounding box center [647, 200] width 163 height 28
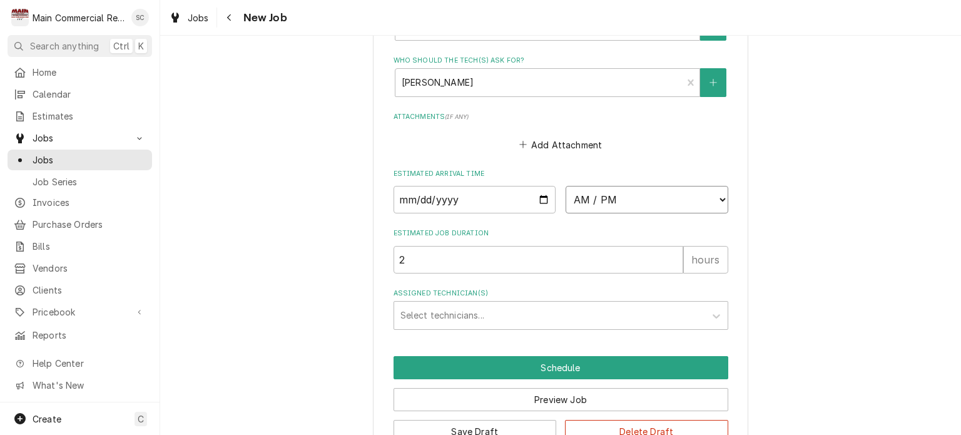
select select "13:00:00"
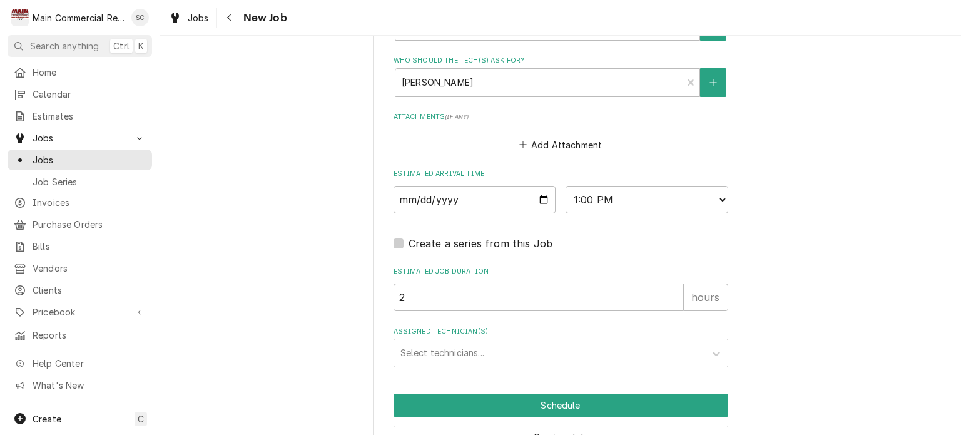
click at [493, 342] on div "Assigned Technician(s)" at bounding box center [550, 353] width 299 height 23
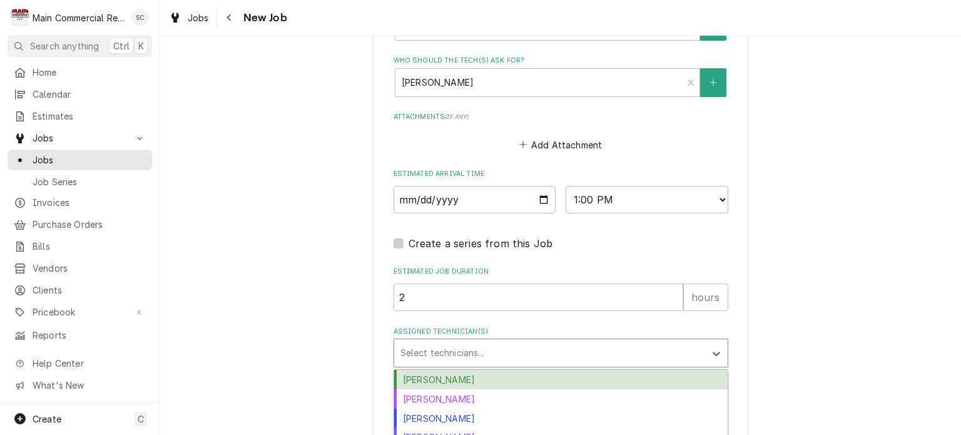
click at [488, 370] on div "Caleb Gorton" at bounding box center [561, 379] width 334 height 19
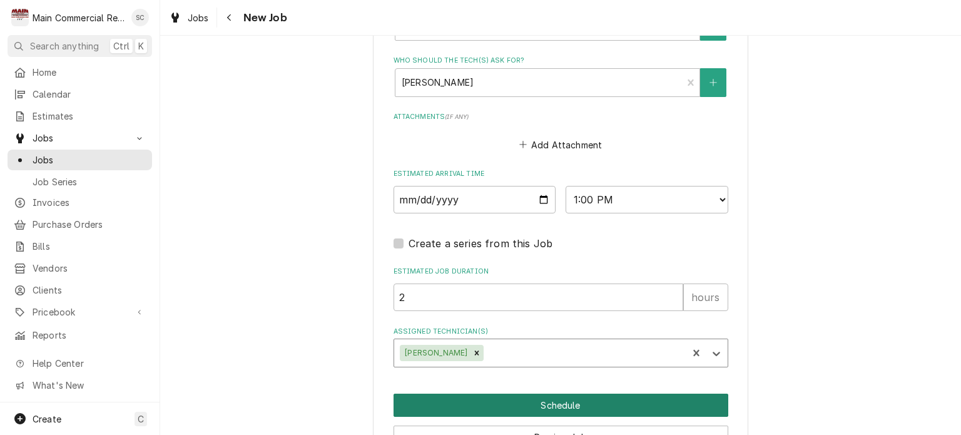
click at [552, 394] on button "Schedule" at bounding box center [561, 405] width 335 height 23
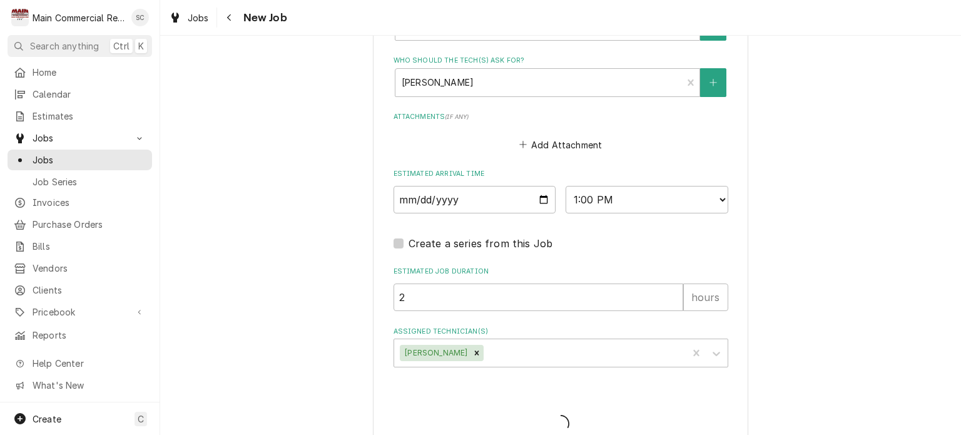
scroll to position [1452, 0]
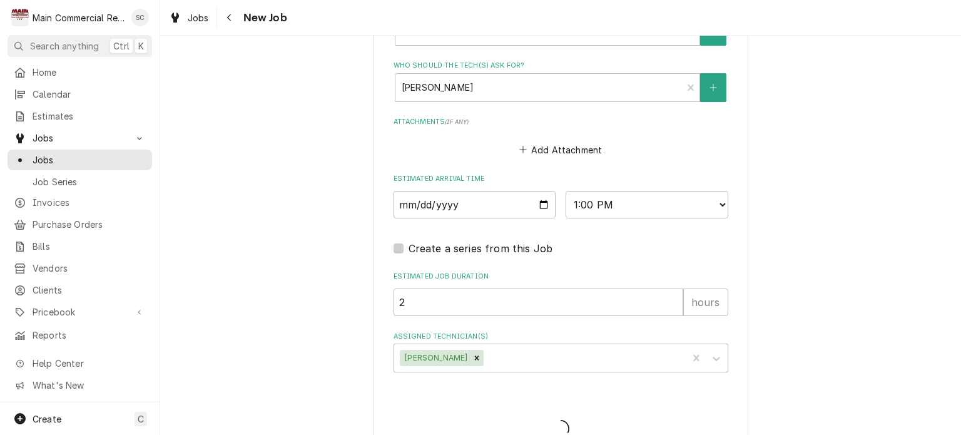
type textarea "x"
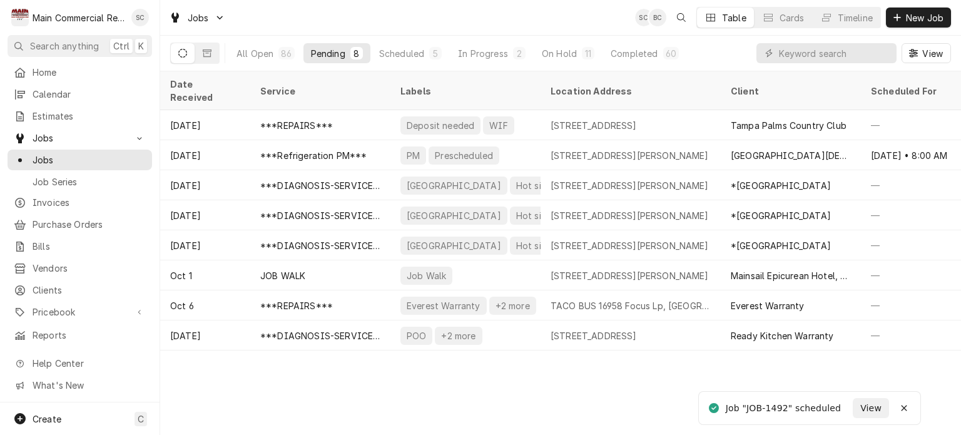
click at [601, 404] on div "Date Received Service Labels Location Address Client Scheduled For Location Nam…" at bounding box center [560, 253] width 801 height 364
click at [601, 402] on div "Date Received Service Labels Location Address Client Scheduled For Location Nam…" at bounding box center [560, 253] width 801 height 364
click at [926, 16] on span "New Job" at bounding box center [925, 17] width 43 height 13
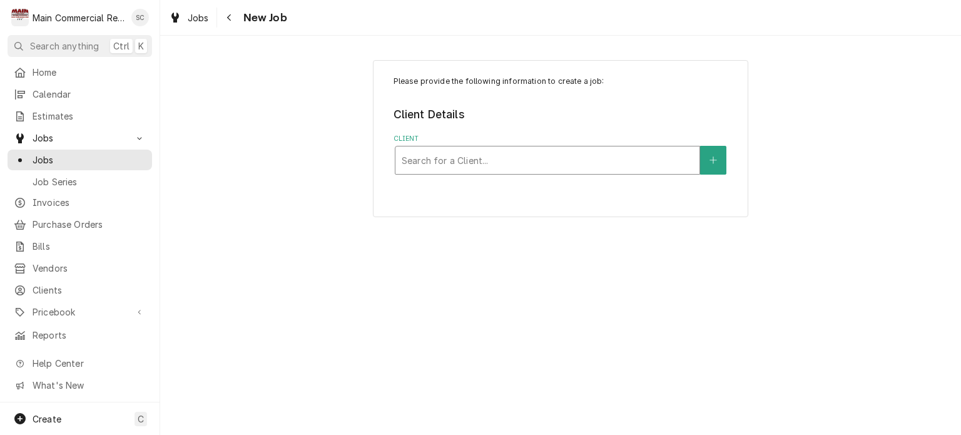
click at [516, 163] on div "Client" at bounding box center [548, 160] width 292 height 23
type input "Hunter's Green"
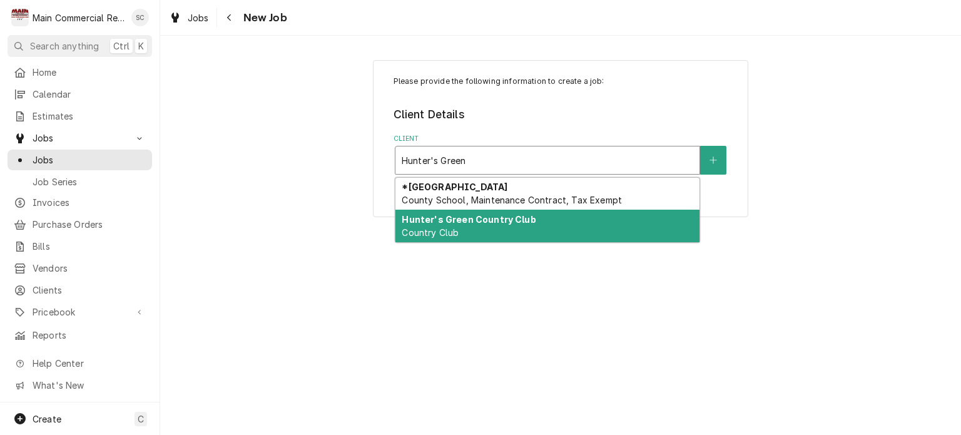
click at [491, 217] on strong "Hunter's Green Country Club" at bounding box center [469, 219] width 134 height 11
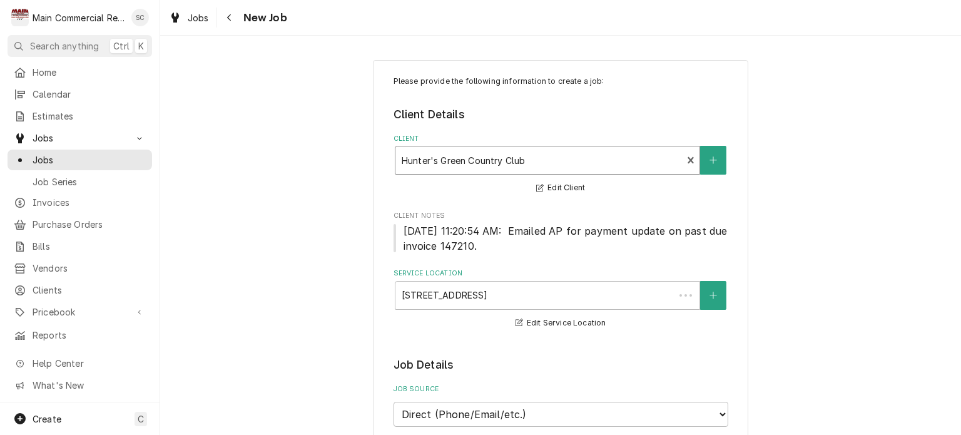
scroll to position [313, 0]
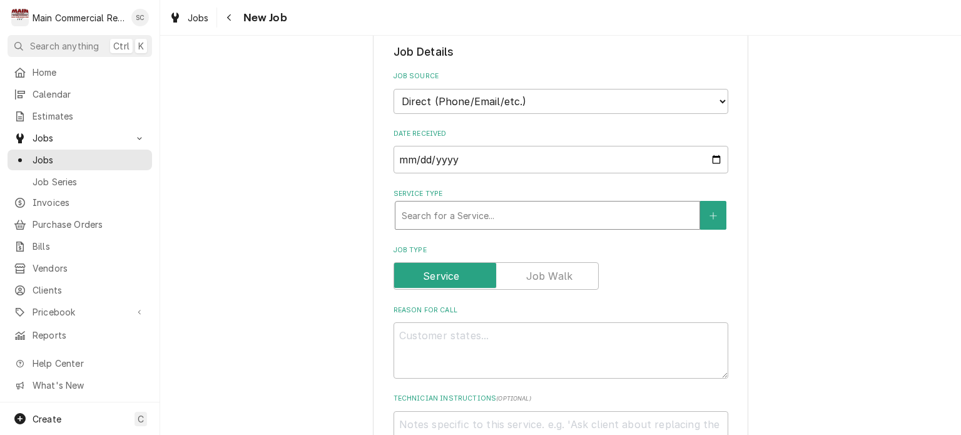
click at [539, 214] on div "Service Type" at bounding box center [548, 215] width 292 height 23
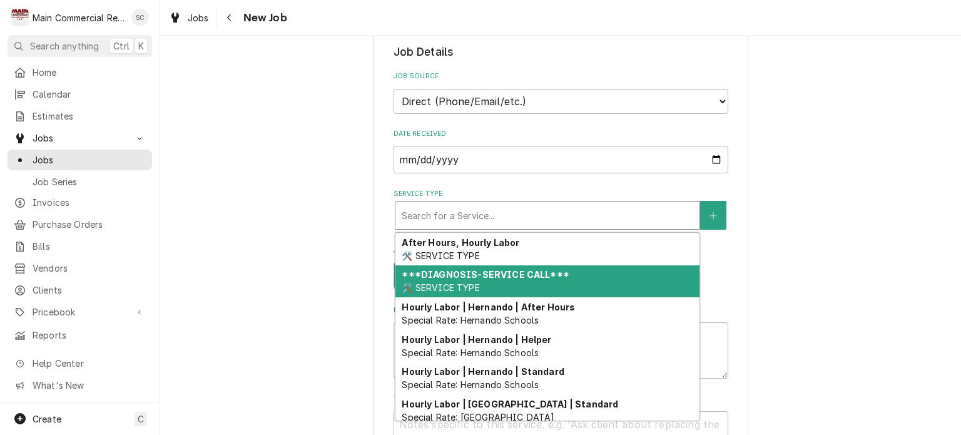
click at [501, 285] on div "***DIAGNOSIS-SERVICE CALL*** 🛠️ SERVICE TYPE" at bounding box center [548, 281] width 304 height 33
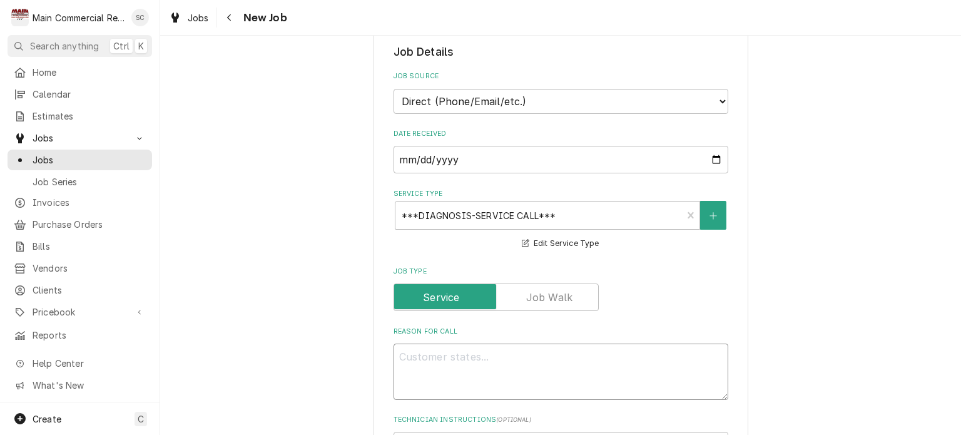
click at [518, 350] on textarea "Reason For Call" at bounding box center [561, 372] width 335 height 56
type textarea "x"
type textarea "I"
type textarea "x"
type textarea "Ic"
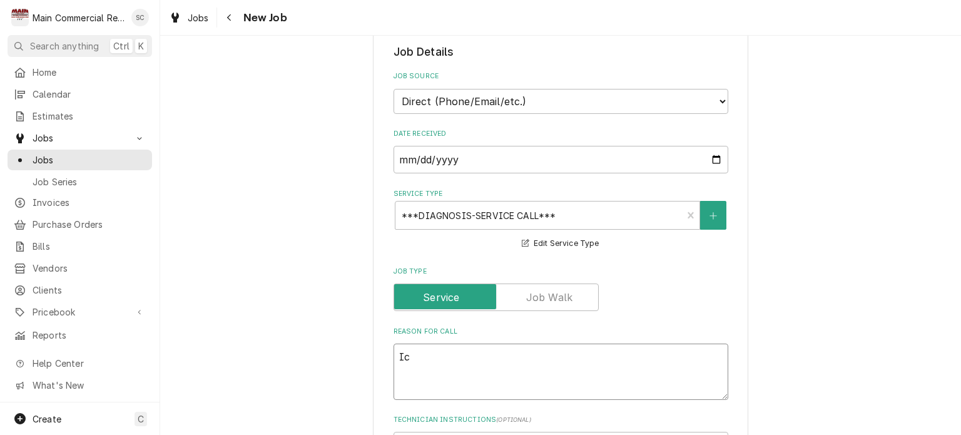
type textarea "x"
type textarea "Ice"
type textarea "x"
type textarea "Ice"
type textarea "x"
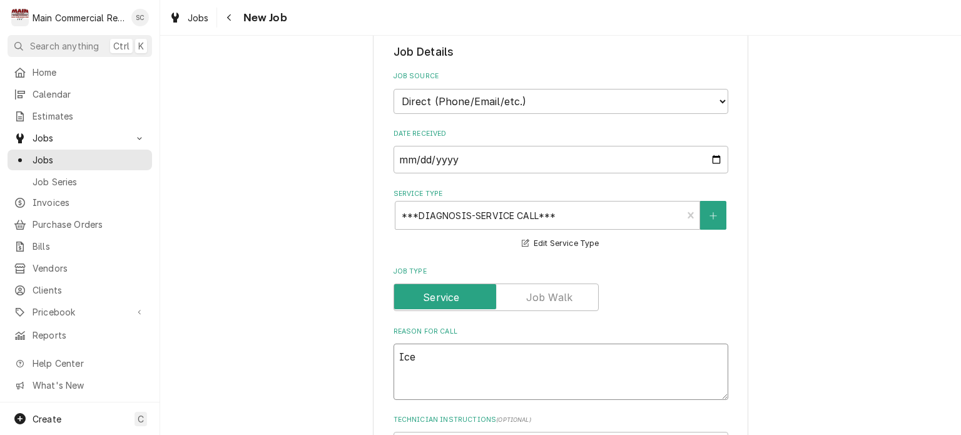
type textarea "Ice M"
type textarea "x"
type textarea "Ice Ma"
type textarea "x"
type textarea "Ice Mac"
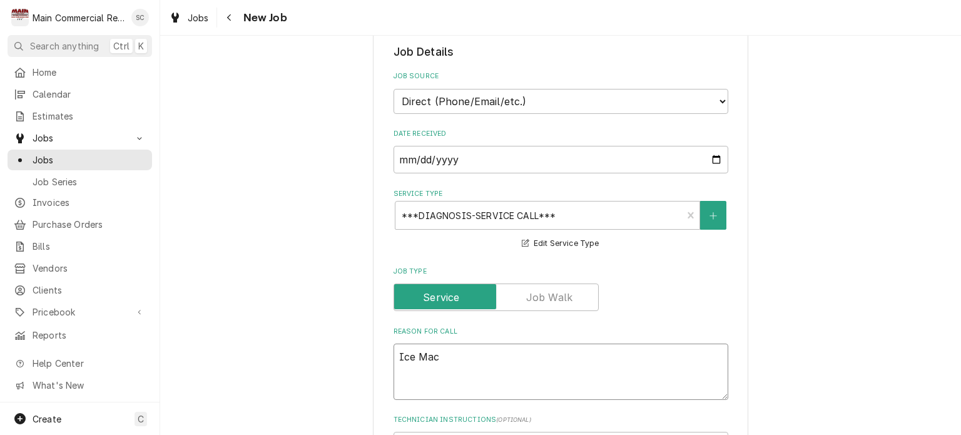
type textarea "x"
type textarea "Ice Mach"
type textarea "x"
type textarea "Ice Machi"
type textarea "x"
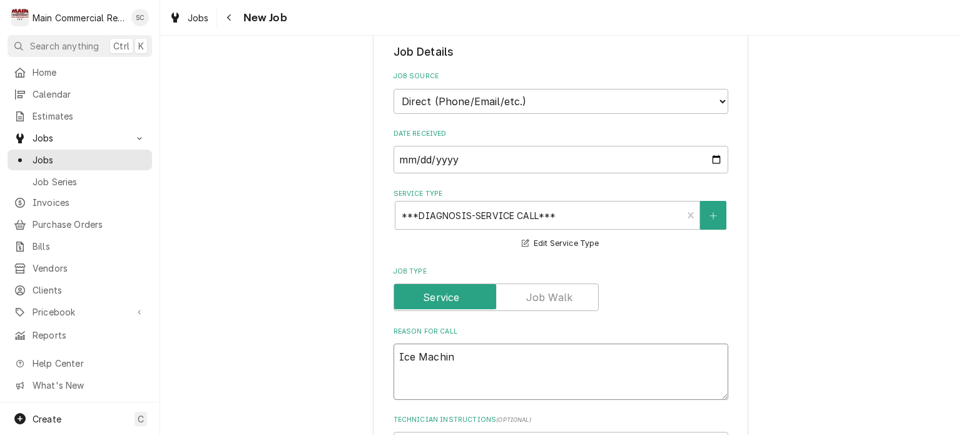
type textarea "Ice Machine"
type textarea "x"
type textarea "Ice Machine"
type textarea "x"
type textarea "Ice Machine"
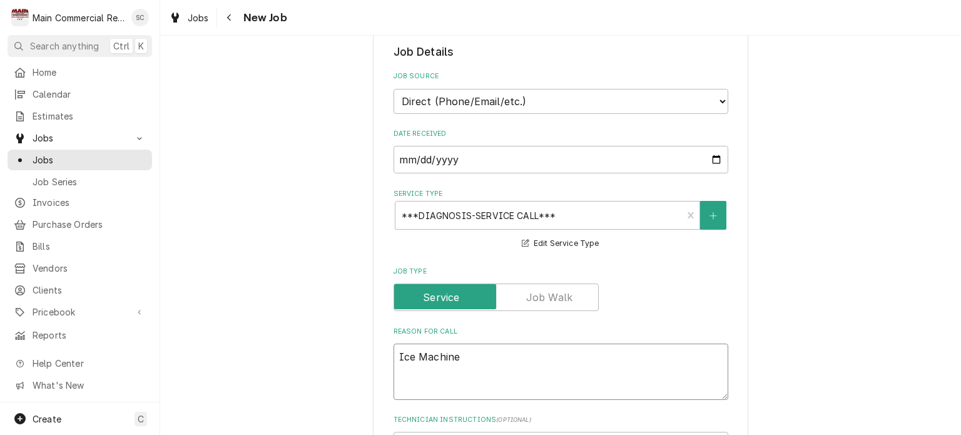
type textarea "x"
type textarea "Ice Machine,"
type textarea "x"
type textarea "Ice Machine,"
type textarea "x"
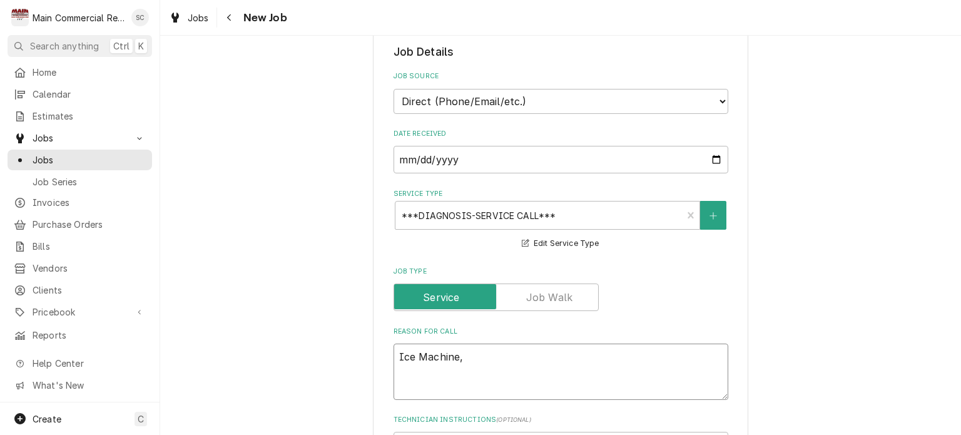
type textarea "Ice Machine, i"
type textarea "x"
type textarea "Ice Machine, ic"
type textarea "x"
type textarea "Ice Machine, ice"
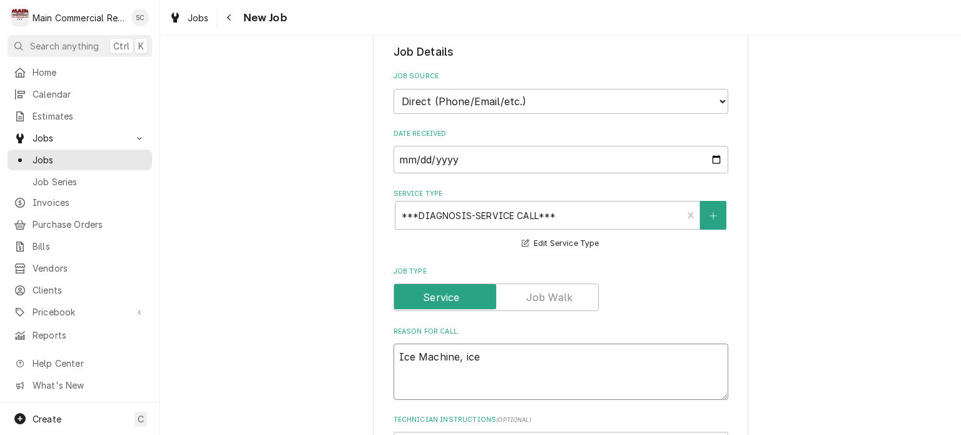
type textarea "x"
type textarea "Ice Machine, ice"
type textarea "x"
type textarea "Ice Machine, ice i"
type textarea "x"
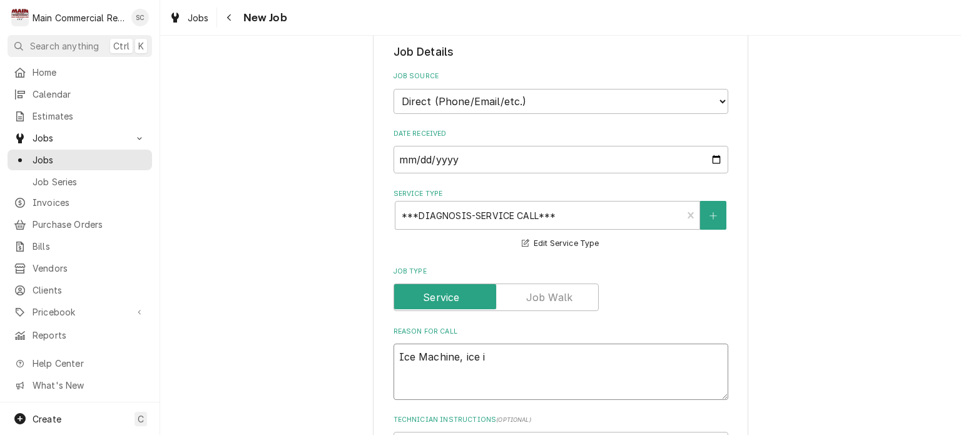
type textarea "Ice Machine, ice is"
type textarea "x"
type textarea "Ice Machine, ice is"
type textarea "x"
type textarea "Ice Machine, ice is t"
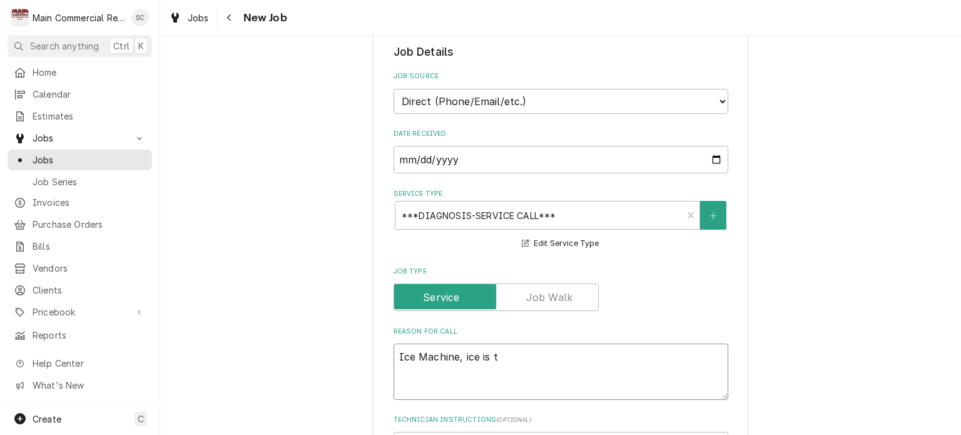
type textarea "x"
type textarea "Ice Machine, ice is to"
type textarea "x"
type textarea "Ice Machine, ice is too"
type textarea "x"
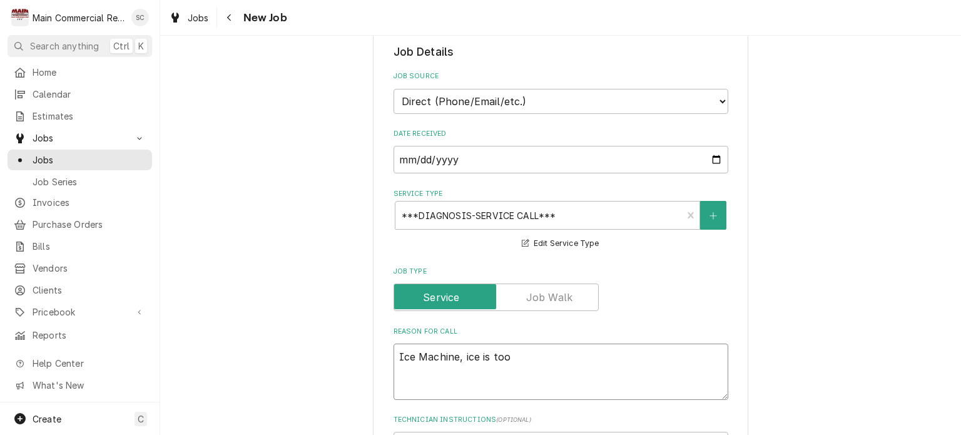
type textarea "Ice Machine, ice is toot"
type textarea "x"
type textarea "Ice Machine, ice is too"
type textarea "x"
type textarea "Ice Machine, ice is too"
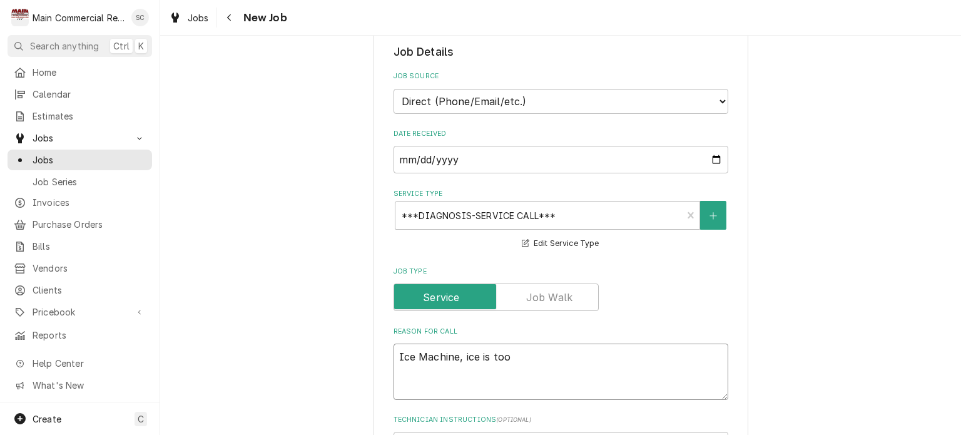
type textarea "x"
type textarea "Ice Machine, ice is too t"
type textarea "x"
type textarea "Ice Machine, ice is too th"
type textarea "x"
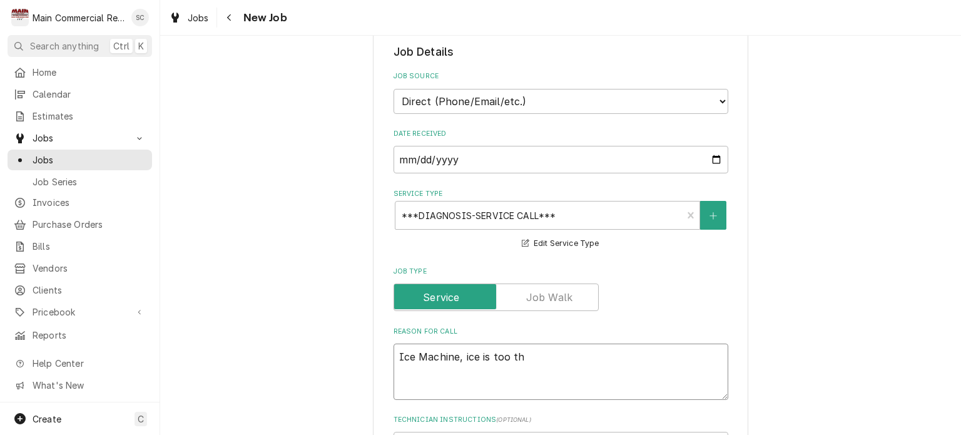
type textarea "Ice Machine, ice is too thi"
type textarea "x"
type textarea "Ice Machine, ice is too thic"
type textarea "x"
type textarea "Ice Machine, ice is too thick"
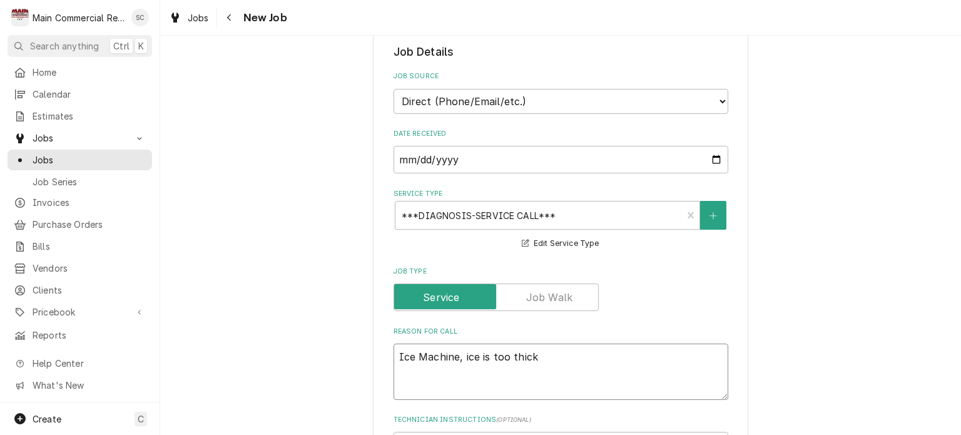
type textarea "x"
type textarea "Ice Machine, ice is too thick"
type textarea "x"
type textarea "Ice Machine, ice is too thick a"
type textarea "x"
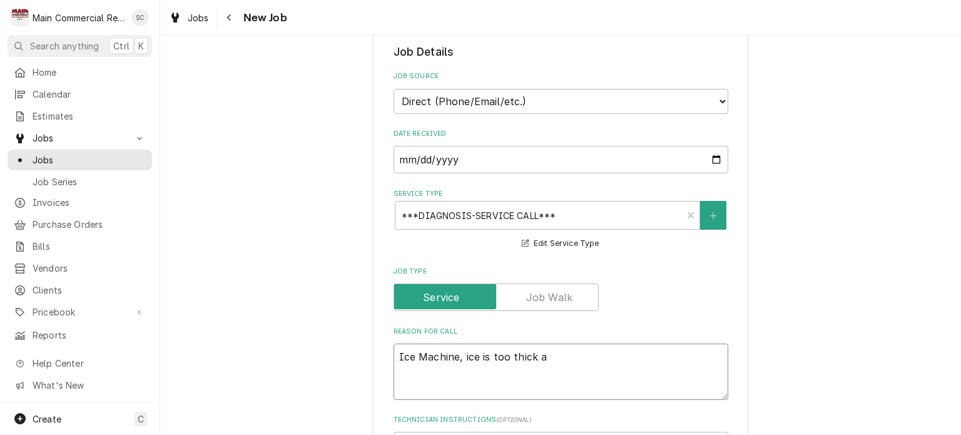
type textarea "Ice Machine, ice is too thick an"
type textarea "x"
type textarea "Ice Machine, ice is too thick and"
type textarea "x"
type textarea "Ice Machine, ice is too thick and"
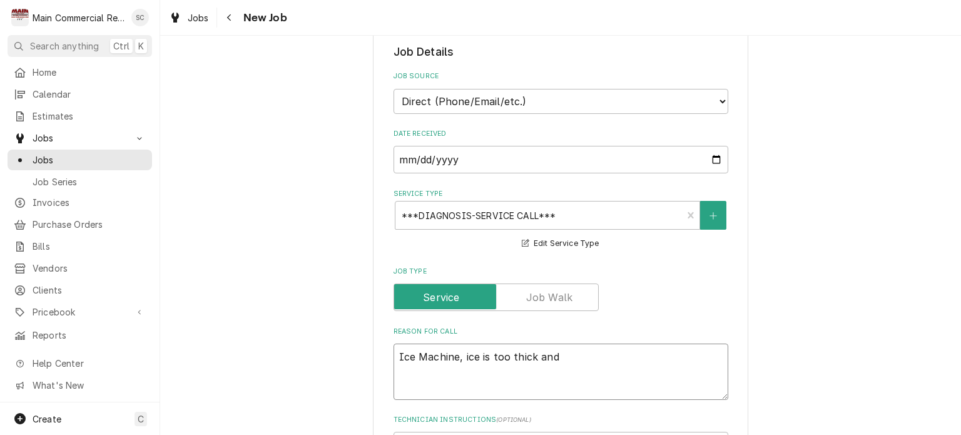
type textarea "x"
type textarea "Ice Machine, ice is too thick and g"
type textarea "x"
type textarea "Ice Machine, ice is too thick and ge"
type textarea "x"
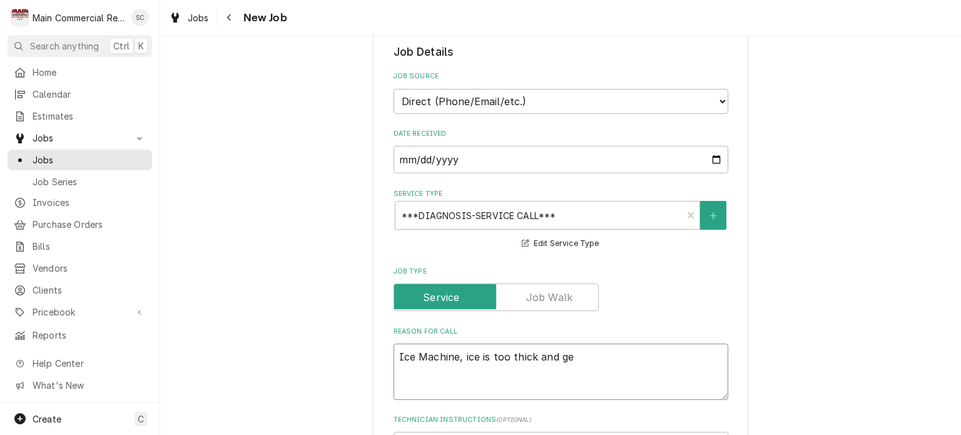
type textarea "Ice Machine, ice is too thick and get"
type textarea "x"
type textarea "Ice Machine, ice is too thick and gett"
type textarea "x"
type textarea "Ice Machine, ice is too thick and getti"
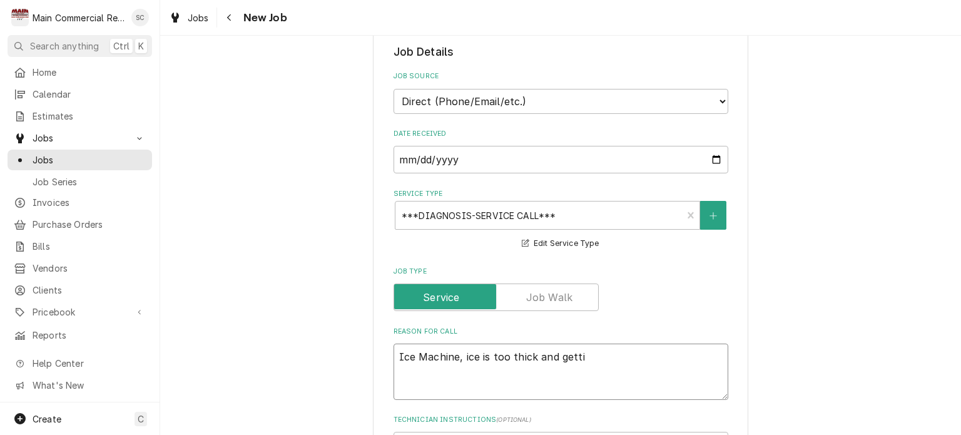
type textarea "x"
type textarea "Ice Machine, ice is too thick and gettin"
type textarea "x"
type textarea "Ice Machine, ice is too thick and gettin"
type textarea "x"
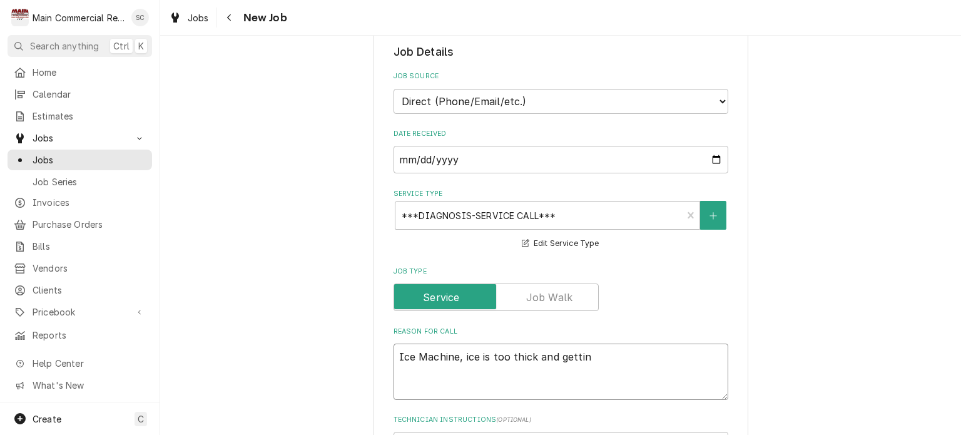
type textarea "Ice Machine, ice is too thick and gettin g"
type textarea "x"
type textarea "Ice Machine, ice is too thick and gettin"
type textarea "x"
type textarea "Ice Machine, ice is too thick and gettin"
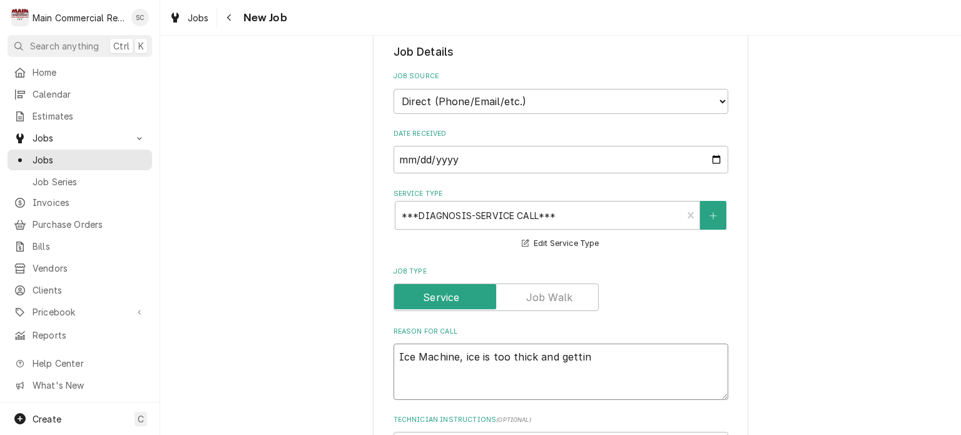
type textarea "x"
type textarea "Ice Machine, ice is too thick and getting"
type textarea "x"
type textarea "Ice Machine, ice is too thick and getting"
type textarea "x"
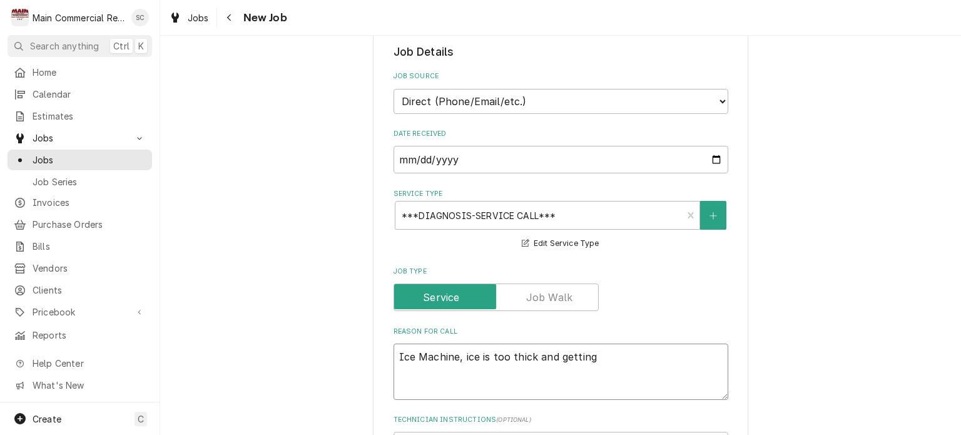
type textarea "Ice Machine, ice is too thick and getting u"
type textarea "x"
type textarea "Ice Machine, ice is too thick and getting uh"
type textarea "x"
type textarea "Ice Machine, ice is too thick and getting u"
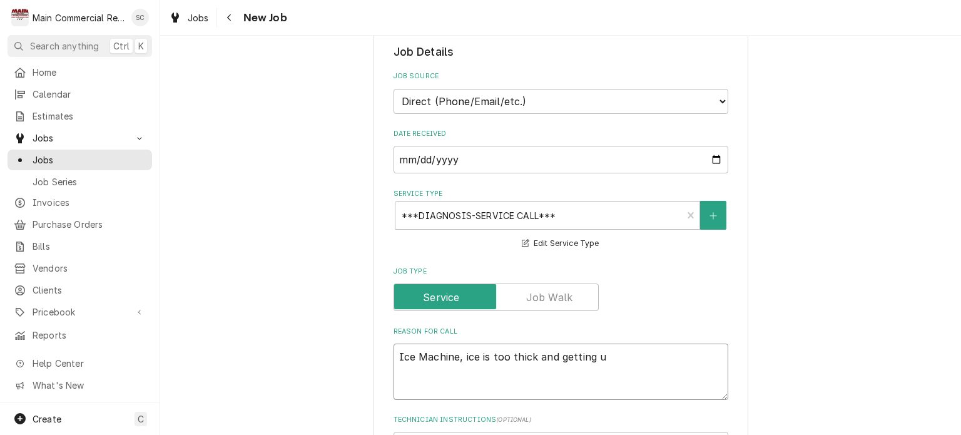
type textarea "x"
type textarea "Ice Machine, ice is too thick and getting"
type textarea "x"
type textarea "Ice Machine, ice is too thick and getting h"
type textarea "x"
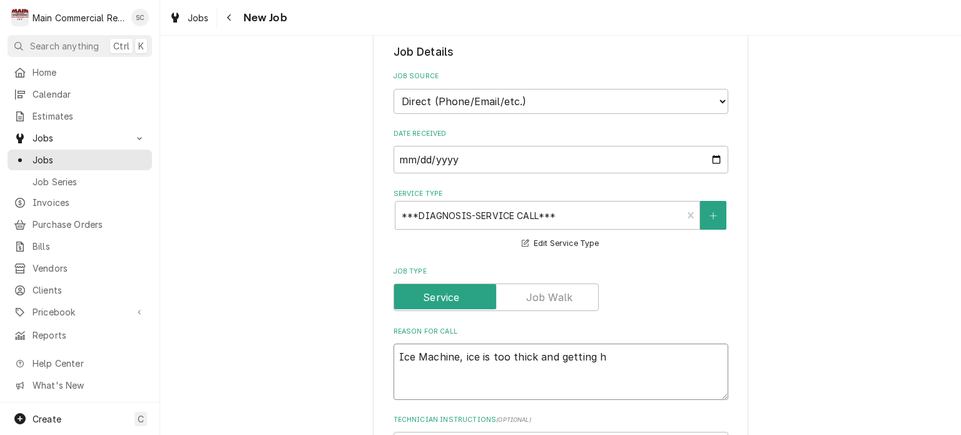
type textarea "Ice Machine, ice is too thick and getting hu"
type textarea "x"
type textarea "Ice Machine, ice is too thick and getting hun"
type textarea "x"
type textarea "Ice Machine, ice is too thick and getting hung"
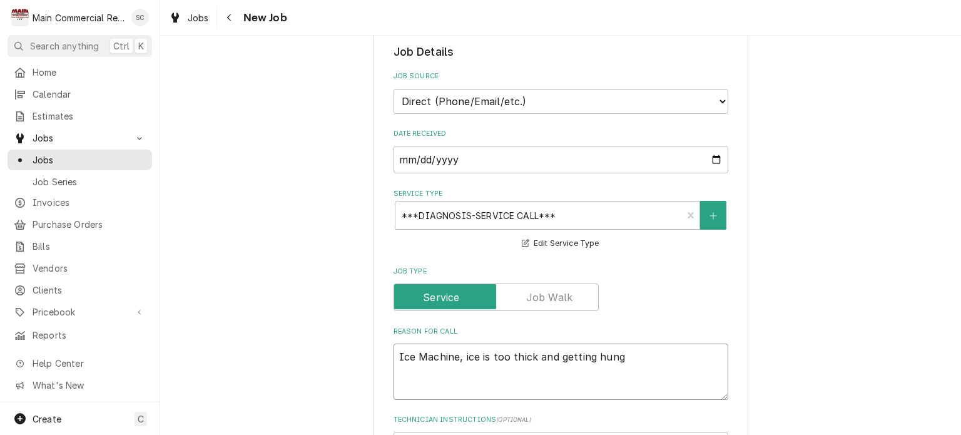
type textarea "x"
type textarea "Ice Machine, ice is too thick and getting hung"
type textarea "x"
type textarea "Ice Machine, ice is too thick and getting hung u"
type textarea "x"
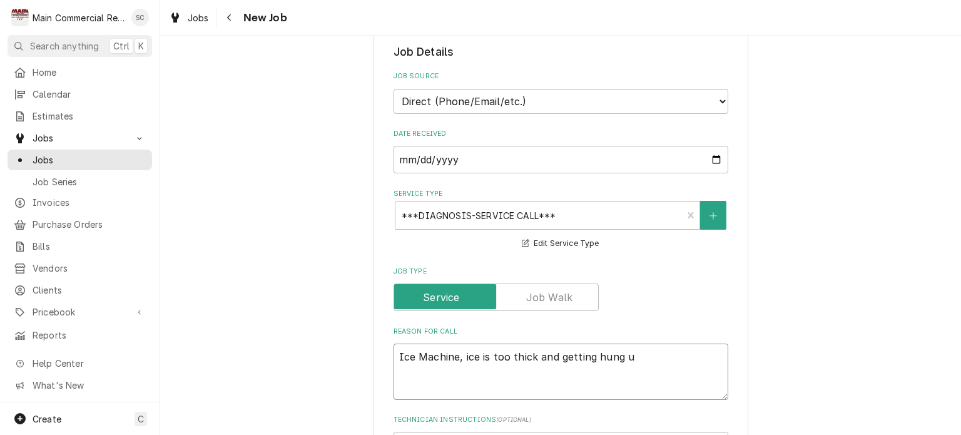
type textarea "Ice Machine, ice is too thick and getting hung up"
type textarea "x"
type textarea "Ice Machine, ice is too thick and getting hung up"
type textarea "x"
type textarea "Ice Machine, ice is too thick and getting hung up o"
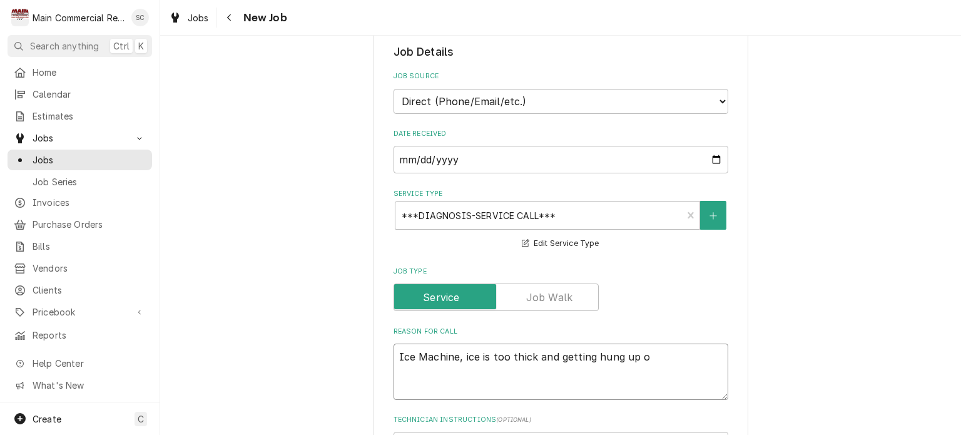
type textarea "x"
type textarea "Ice Machine, ice is too thick and getting hung up on"
type textarea "x"
type textarea "Ice Machine, ice is too thick and getting hung up on"
type textarea "x"
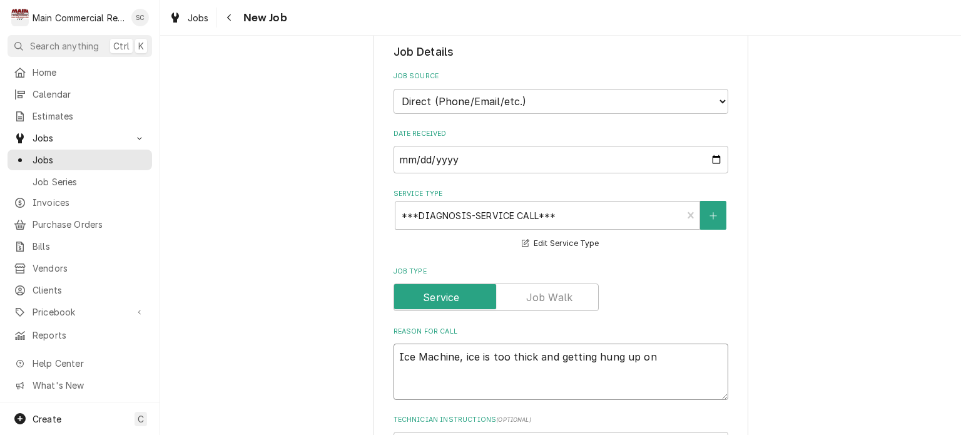
type textarea "Ice Machine, ice is too thick and getting hung up on c"
type textarea "x"
type textarea "Ice Machine, ice is too thick and getting hung up on cu"
type textarea "x"
type textarea "Ice Machine, ice is too thick and getting hung up on cur"
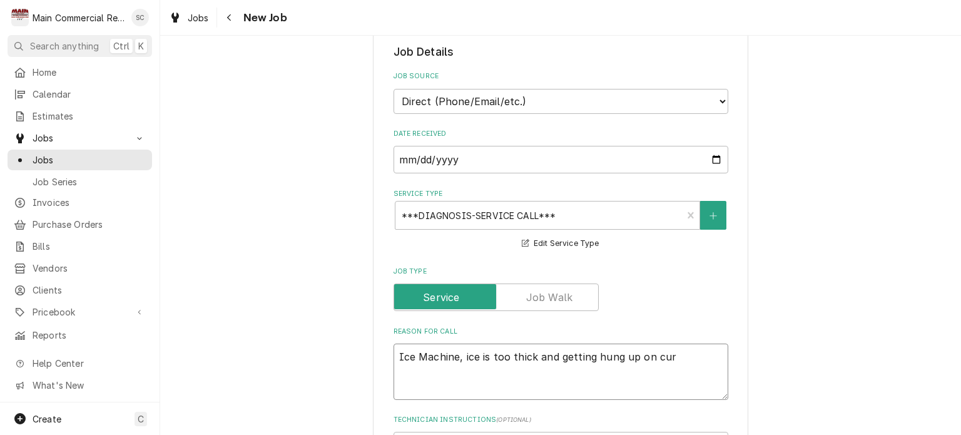
type textarea "x"
type textarea "Ice Machine, ice is too thick and getting hung up on curt"
type textarea "x"
type textarea "Ice Machine, ice is too thick and getting hung up on curta"
type textarea "x"
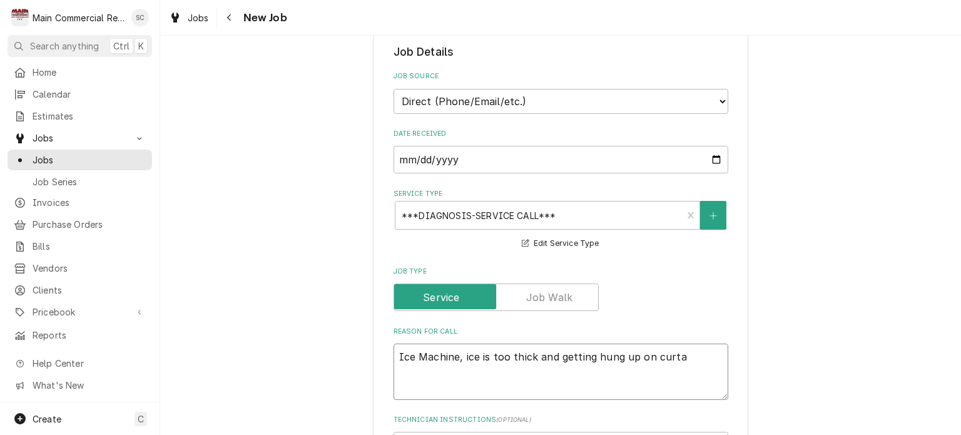
type textarea "Ice Machine, ice is too thick and getting hung up on curtai"
type textarea "x"
type textarea "Ice Machine, ice is too thick and getting hung up on curtain"
type textarea "x"
type textarea "Ice Machine, ice is too thick and getting hung up on curtain"
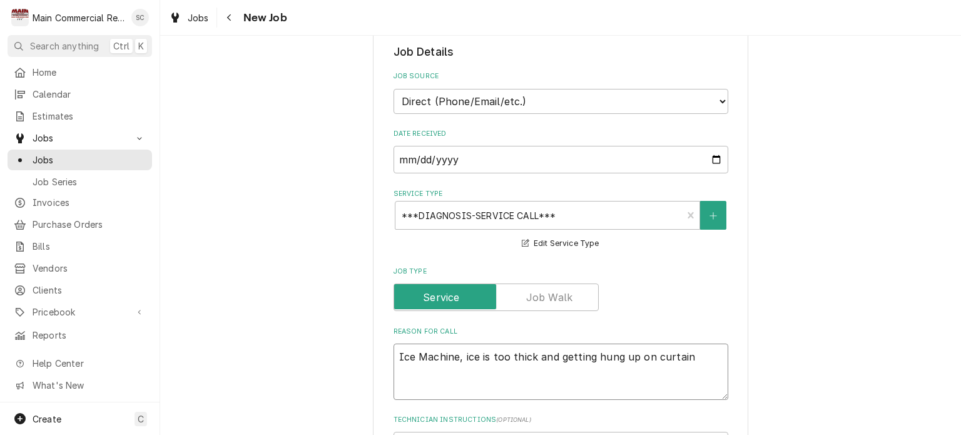
type textarea "x"
type textarea "Ice Machine, ice is too thick and getting hung up on curtain a"
type textarea "x"
type textarea "Ice Machine, ice is too thick and getting hung up on curtain an"
type textarea "x"
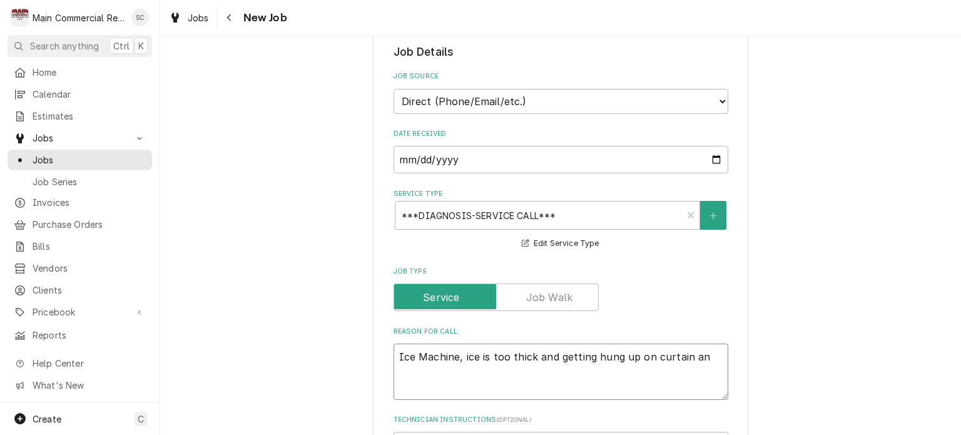
type textarea "Ice Machine, ice is too thick and getting hung up on curtain and"
type textarea "x"
type textarea "Ice Machine, ice is too thick and getting hung up on curtain and"
type textarea "x"
type textarea "Ice Machine, ice is too thick and getting hung up on curtain and d"
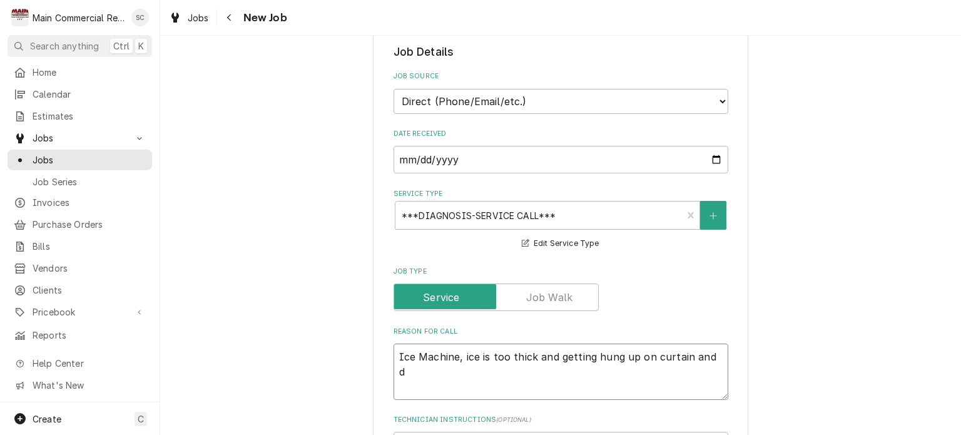
type textarea "x"
type textarea "Ice Machine, ice is too thick and getting hung up on curtain and dr"
type textarea "x"
type textarea "Ice Machine, ice is too thick and getting hung up on curtain and dro"
type textarea "x"
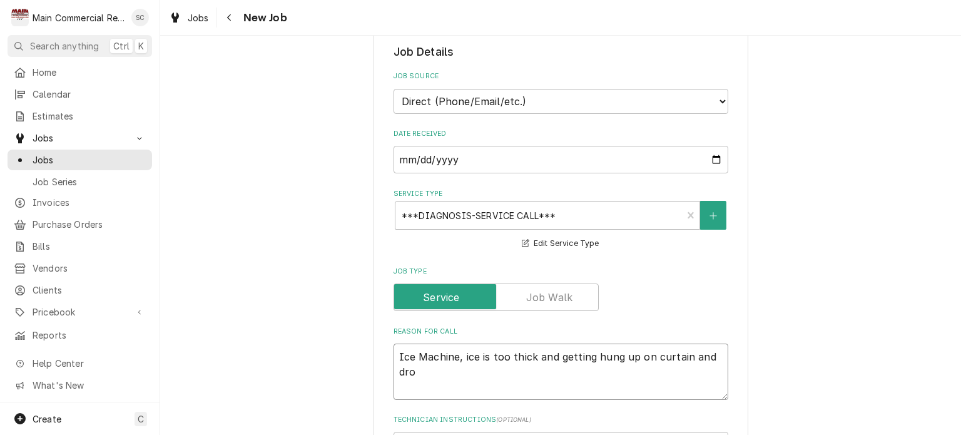
type textarea "Ice Machine, ice is too thick and getting hung up on curtain and drop"
type textarea "x"
type textarea "Ice Machine, ice is too thick and getting hung up on curtain and dropp"
type textarea "x"
type textarea "Ice Machine, ice is too thick and getting hung up on curtain and droppi"
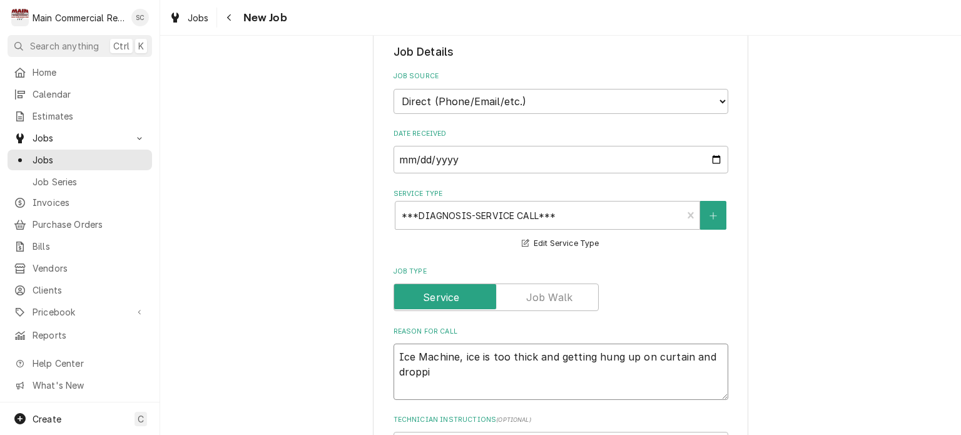
type textarea "x"
type textarea "Ice Machine, ice is too thick and getting hung up on curtain and droppin"
type textarea "x"
type textarea "Ice Machine, ice is too thick and getting hung up on curtain and dropping"
type textarea "x"
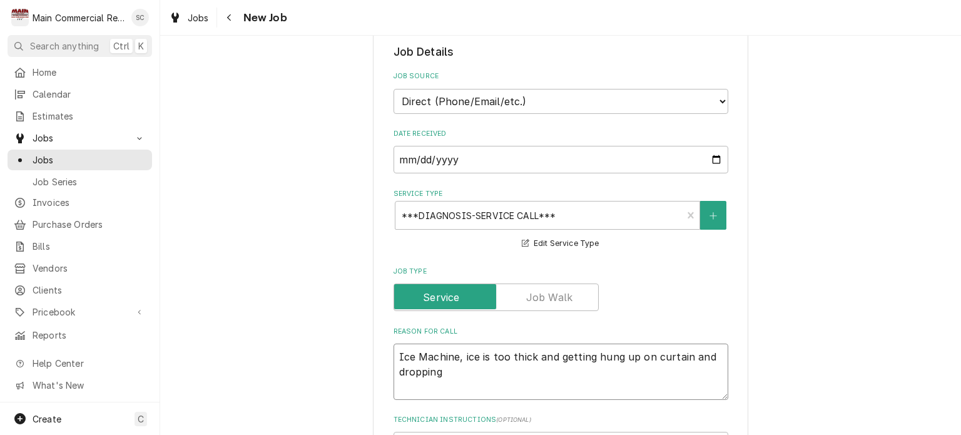
type textarea "Ice Machine, ice is too thick and getting hung up on curtain and dropping"
type textarea "x"
type textarea "Ice Machine, ice is too thick and getting hung up on curtain and dropping b"
type textarea "x"
type textarea "Ice Machine, ice is too thick and getting hung up on curtain and dropping by"
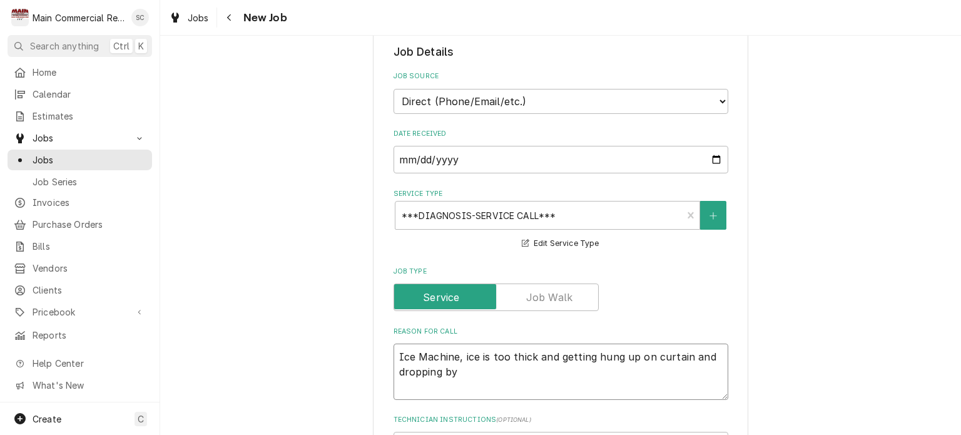
type textarea "x"
type textarea "Ice Machine, ice is too thick and getting hung up on curtain and dropping by"
type textarea "x"
type textarea "Ice Machine, ice is too thick and getting hung up on curtain and dropping by t"
type textarea "x"
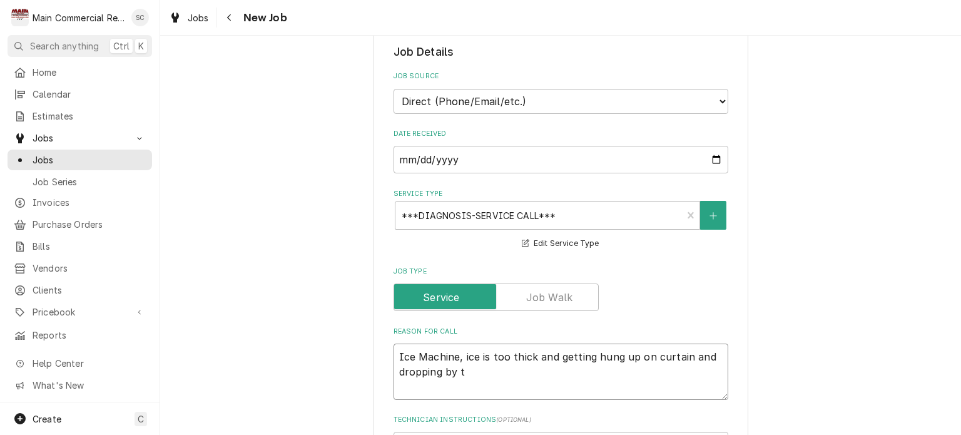
type textarea "Ice Machine, ice is too thick and getting hung up on curtain and dropping by th"
type textarea "x"
type textarea "Ice Machine, ice is too thick and getting hung up on curtain and dropping by the"
type textarea "x"
type textarea "Ice Machine, ice is too thick and getting hung up on curtain and dropping by the"
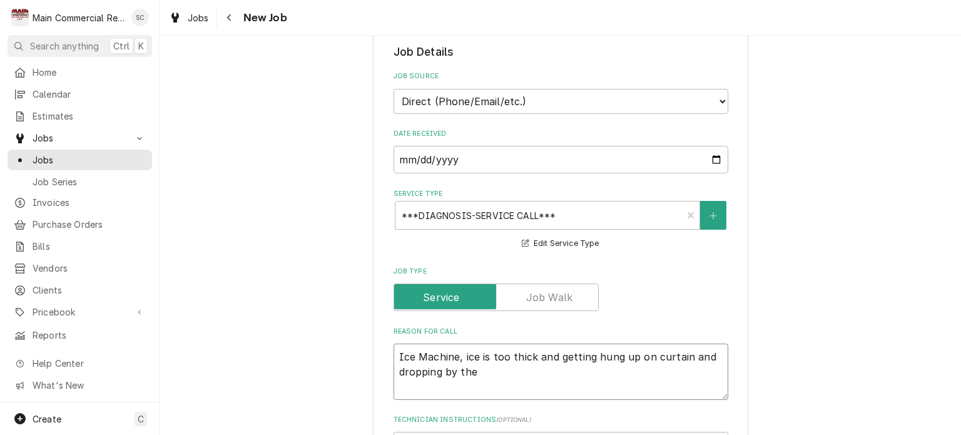
type textarea "x"
type textarea "Ice Machine, ice is too thick and getting hung up on curtain and dropping by th…"
type textarea "x"
type textarea "Ice Machine, ice is too thick and getting hung up on curtain and dropping by th…"
type textarea "x"
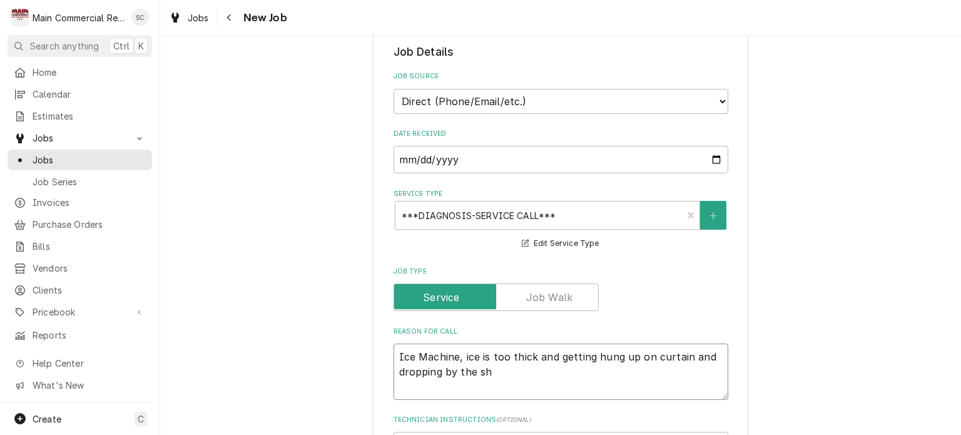
type textarea "Ice Machine, ice is too thick and getting hung up on curtain and dropping by th…"
type textarea "x"
type textarea "Ice Machine, ice is too thick and getting hung up on curtain and dropping by th…"
type textarea "x"
type textarea "Ice Machine, ice is too thick and getting hung up on curtain and dropping by th…"
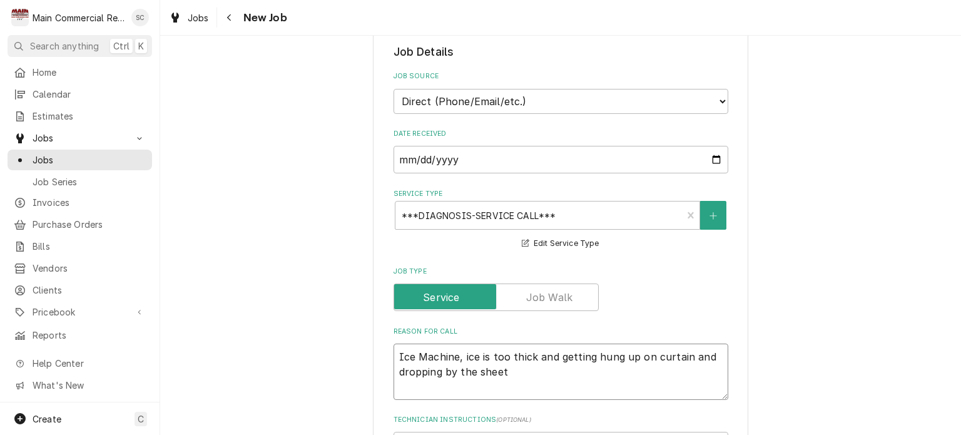
type textarea "x"
type textarea "Ice Machine, ice is too thick and getting hung up on curtain and dropping by th…"
type textarea "x"
type textarea "Ice Machine, ice is too thick and getting hung up on curtain and dropping by th…"
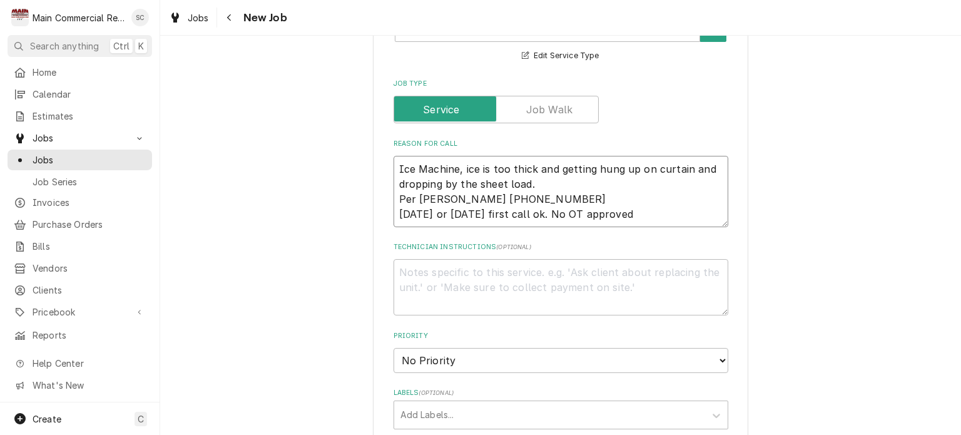
scroll to position [626, 0]
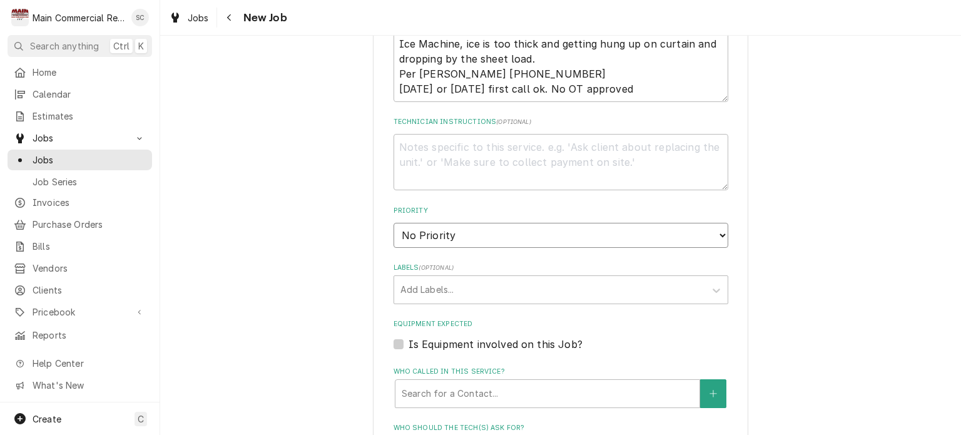
click at [552, 238] on select "No Priority Urgent High Medium Low" at bounding box center [561, 235] width 335 height 25
click at [394, 223] on select "No Priority Urgent High Medium Low" at bounding box center [561, 235] width 335 height 25
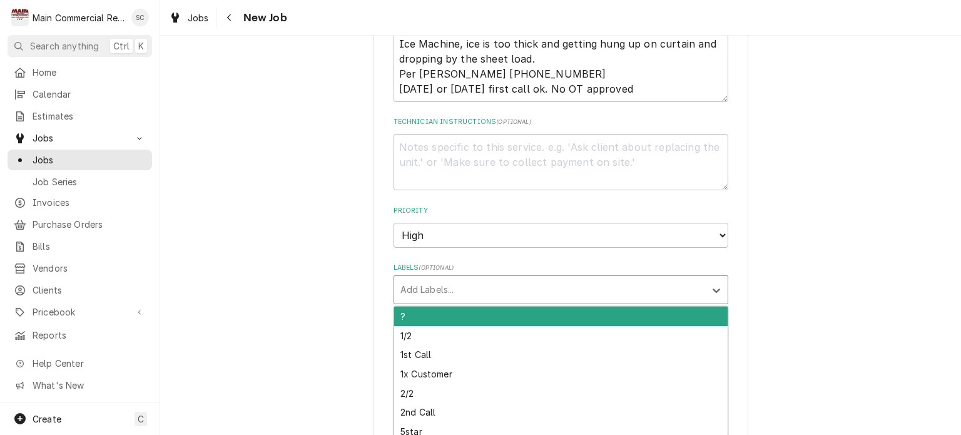
click at [526, 284] on div "Labels" at bounding box center [550, 290] width 299 height 23
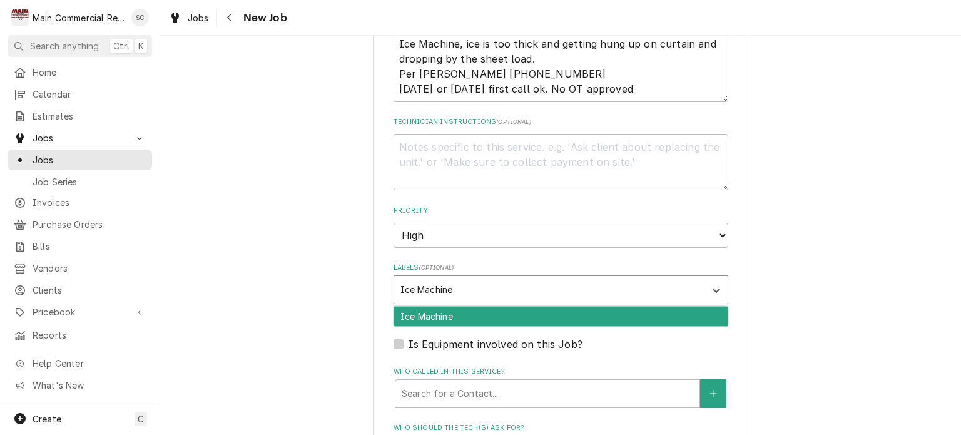
click at [524, 312] on div "Ice Machine" at bounding box center [561, 316] width 334 height 19
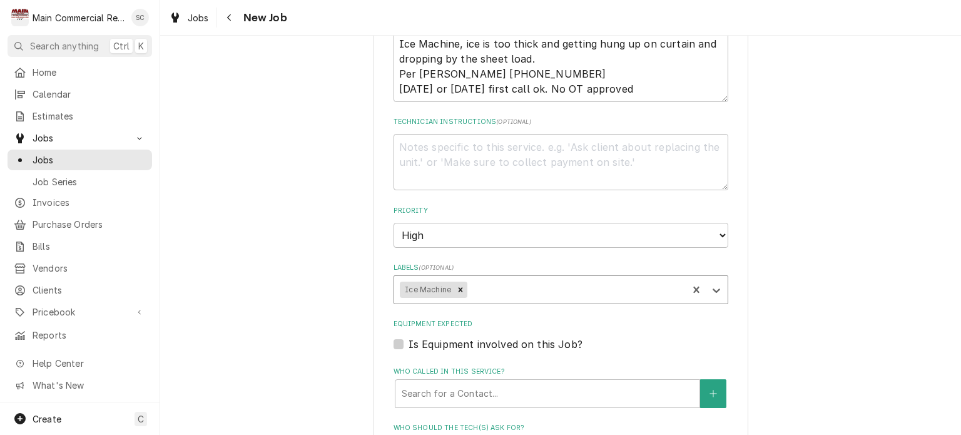
scroll to position [751, 0]
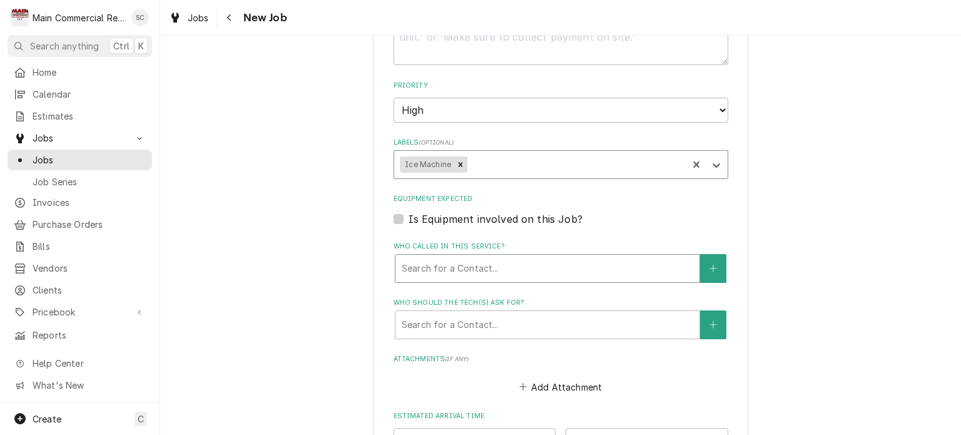
click at [504, 265] on div "Who called in this service?" at bounding box center [548, 268] width 292 height 23
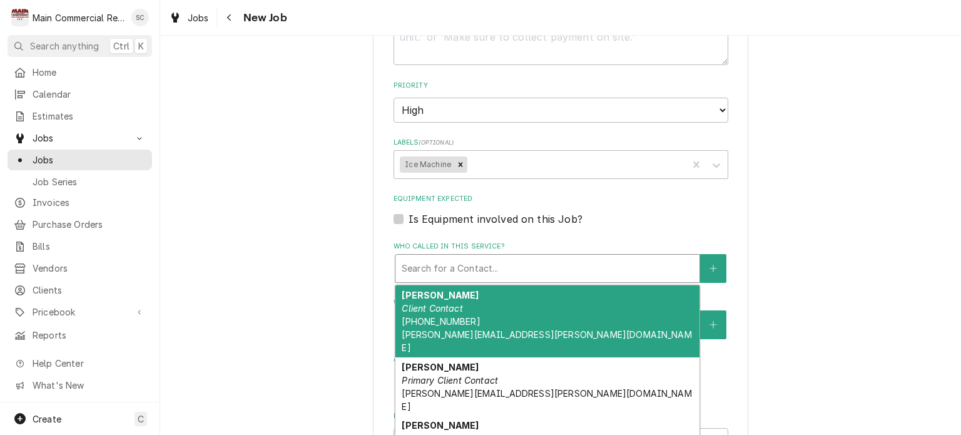
click at [486, 320] on div "Jason Pellin Client Contact (813) 446-7071 jason.pellin@clubcorp.com" at bounding box center [548, 321] width 304 height 72
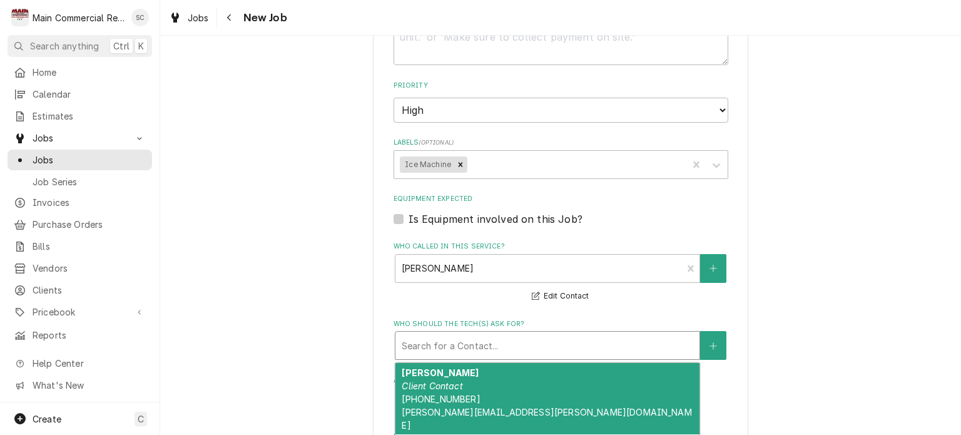
click at [485, 341] on div "Who should the tech(s) ask for?" at bounding box center [548, 345] width 292 height 23
click at [473, 376] on div "Jason Pellin Client Contact (813) 446-7071 jason.pellin@clubcorp.com" at bounding box center [548, 399] width 304 height 72
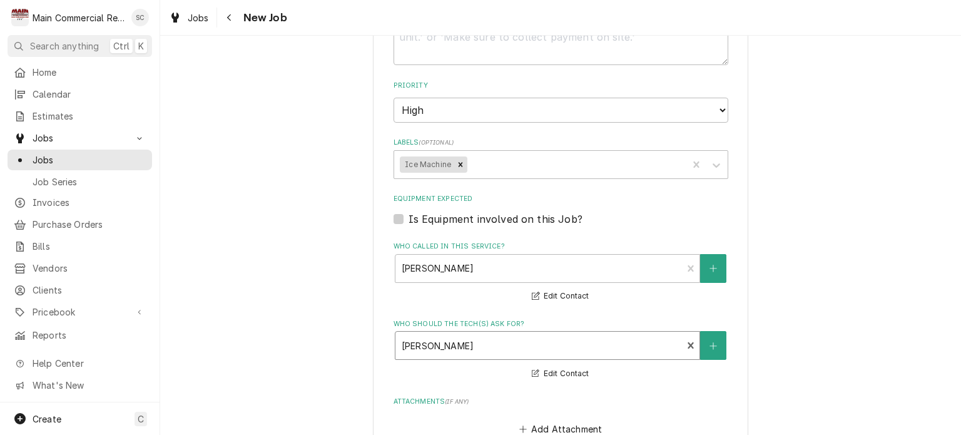
scroll to position [939, 0]
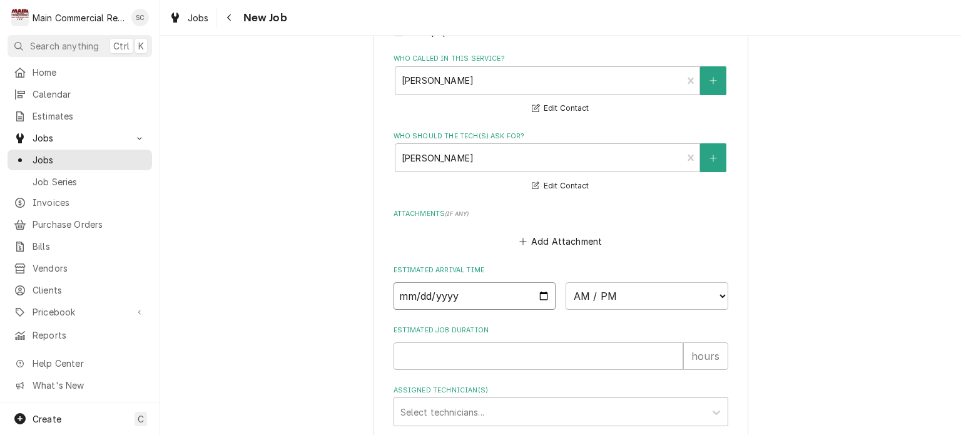
click at [538, 290] on input "Date" at bounding box center [475, 296] width 163 height 28
click at [600, 297] on select "AM / PM 6:00 AM 6:15 AM 6:30 AM 6:45 AM 7:00 AM 7:15 AM 7:30 AM 7:45 AM 8:00 AM…" at bounding box center [647, 296] width 163 height 28
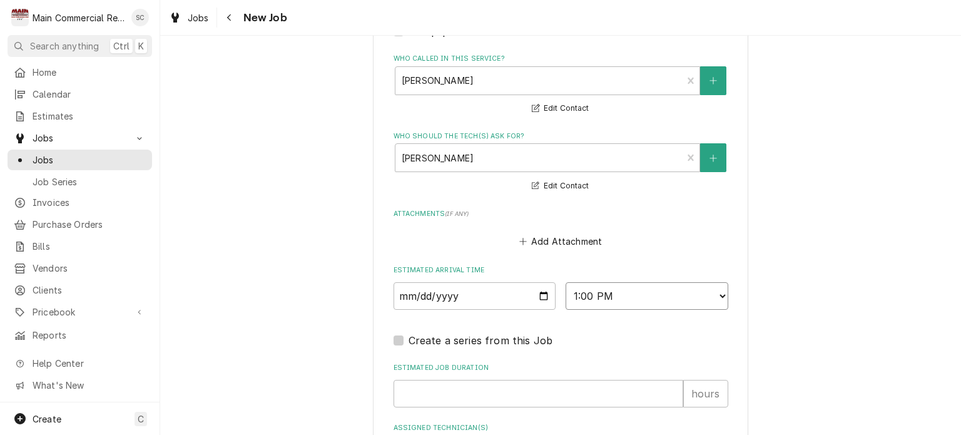
scroll to position [1186, 0]
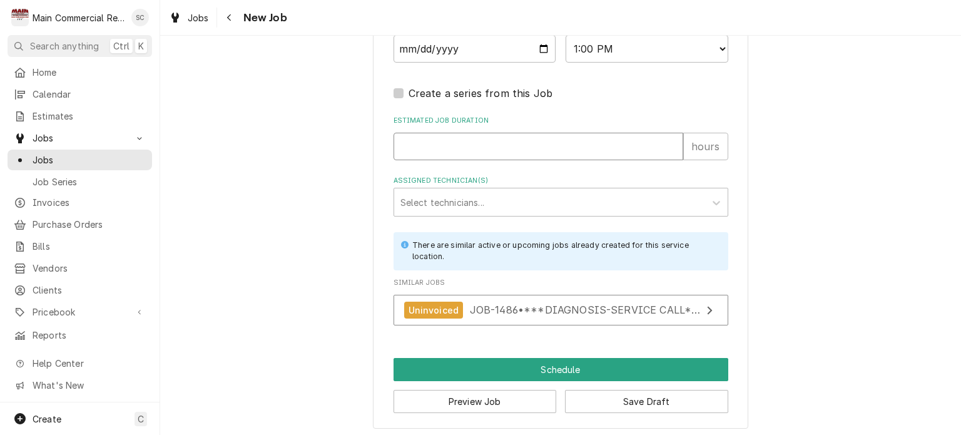
click at [508, 147] on input "Estimated Job Duration" at bounding box center [539, 147] width 290 height 28
click at [645, 394] on button "Save Draft" at bounding box center [646, 401] width 163 height 23
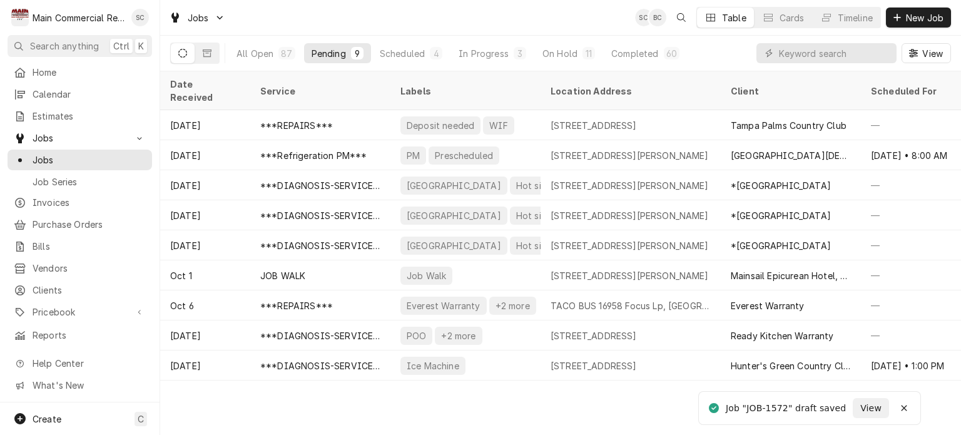
click at [432, 17] on div "Jobs SC BC Table Cards Timeline New Job" at bounding box center [560, 17] width 801 height 35
click at [560, 54] on div "On Hold" at bounding box center [560, 53] width 35 height 13
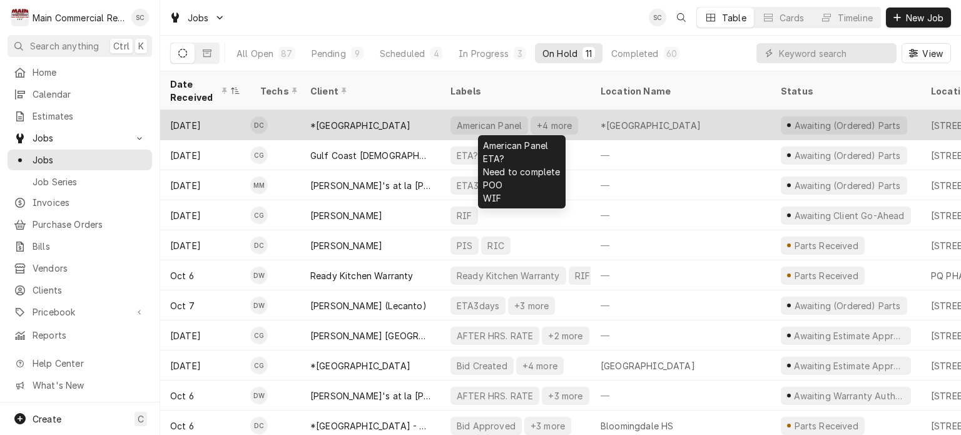
click at [544, 121] on div "+4 more" at bounding box center [555, 125] width 38 height 13
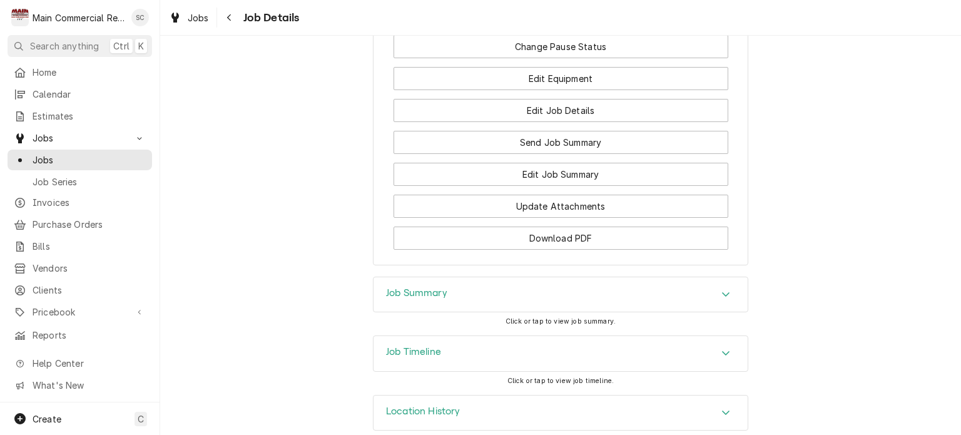
scroll to position [2028, 0]
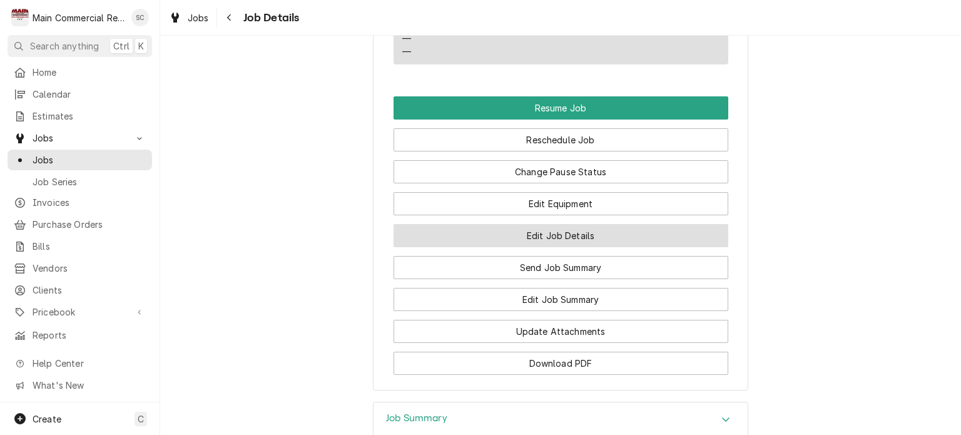
click at [586, 224] on button "Edit Job Details" at bounding box center [561, 235] width 335 height 23
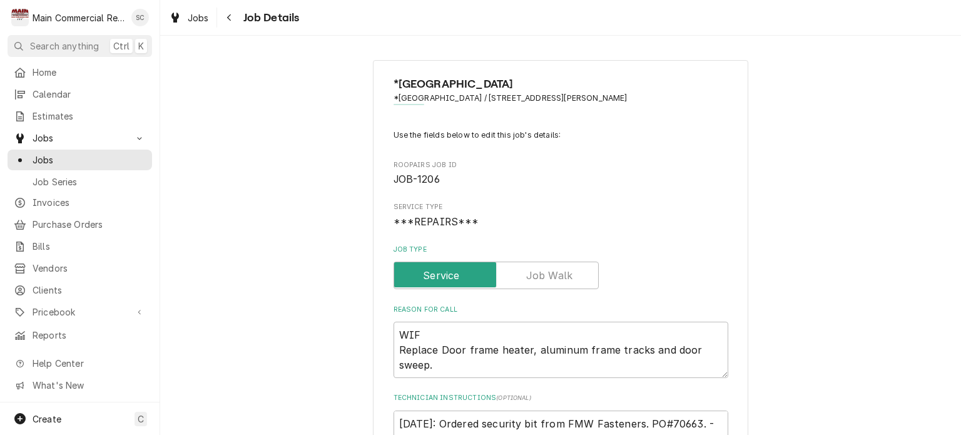
scroll to position [188, 0]
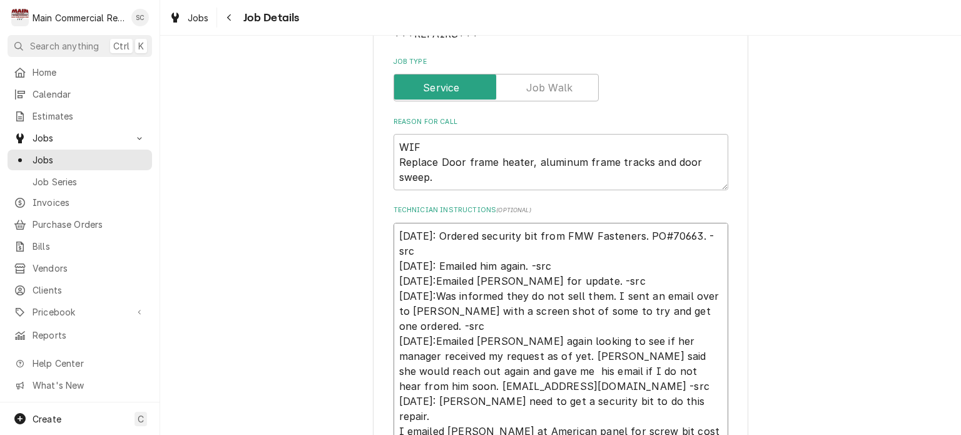
click at [394, 230] on textarea "10/9/25: Ordered security bit from FMW Fasteners. PO#70663. -src 10/1/25: Email…" at bounding box center [561, 334] width 335 height 222
type textarea "x"
type textarea "10/9/25: Ordered security bit from FMW Fasteners. PO#70663. -src 10/1/25: Email…"
type textarea "x"
type textarea "1 10/9/25: Ordered security bit from FMW Fasteners. PO#70663. -src 10/1/25: Ema…"
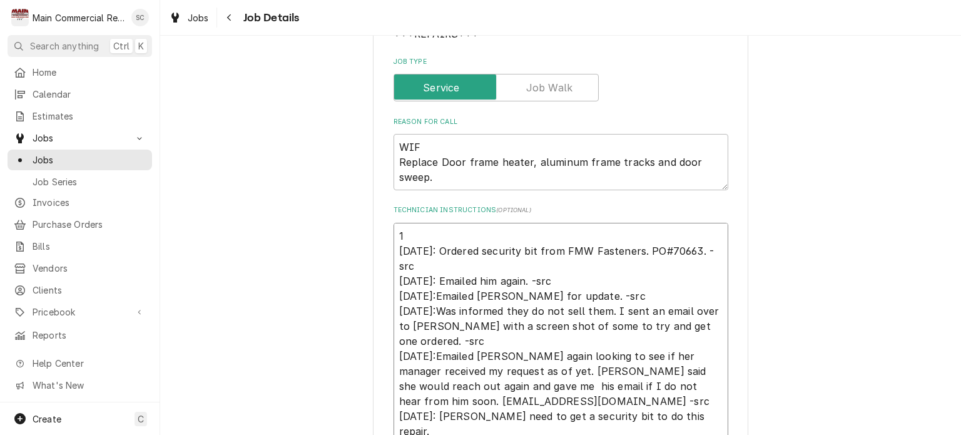
type textarea "x"
type textarea "10 10/9/25: Ordered security bit from FMW Fasteners. PO#70663. -src 10/1/25: Em…"
type textarea "x"
type textarea "10/ 10/9/25: Ordered security bit from FMW Fasteners. PO#70663. -src 10/1/25: E…"
type textarea "x"
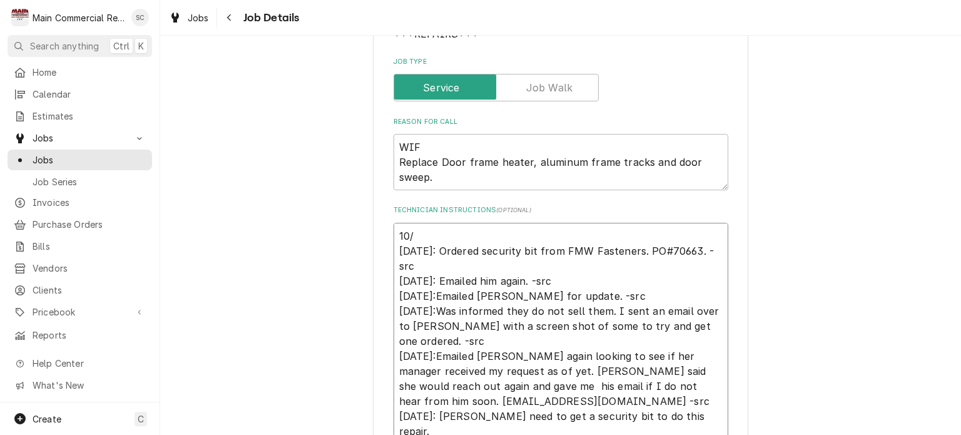
type textarea "10/1 10/9/25: Ordered security bit from FMW Fasteners. PO#70663. -src 10/1/25: …"
type textarea "x"
type textarea "10/15 10/9/25: Ordered security bit from FMW Fasteners. PO#70663. -src 10/1/25:…"
type textarea "x"
type textarea "10/15/ 10/9/25: Ordered security bit from FMW Fasteners. PO#70663. -src 10/1/25…"
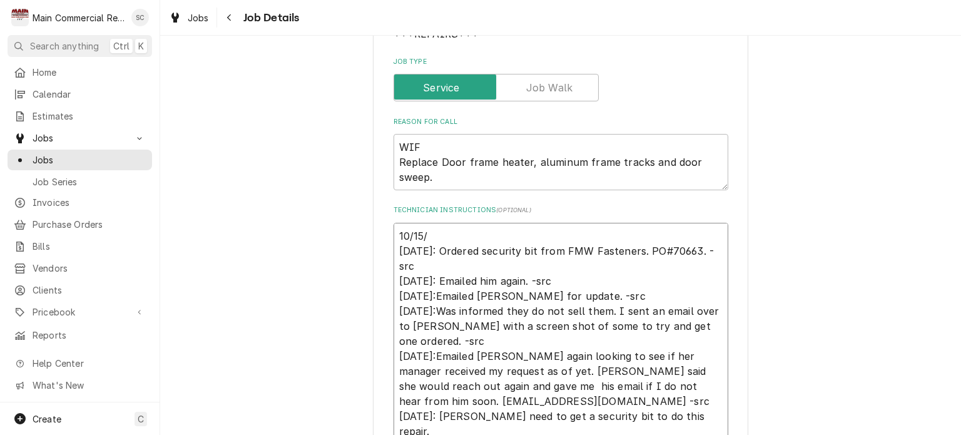
type textarea "x"
type textarea "10/15/2 10/9/25: Ordered security bit from FMW Fasteners. PO#70663. -src 10/1/2…"
type textarea "x"
type textarea "10/15/25 10/9/25: Ordered security bit from FMW Fasteners. PO#70663. -src 10/1/…"
type textarea "x"
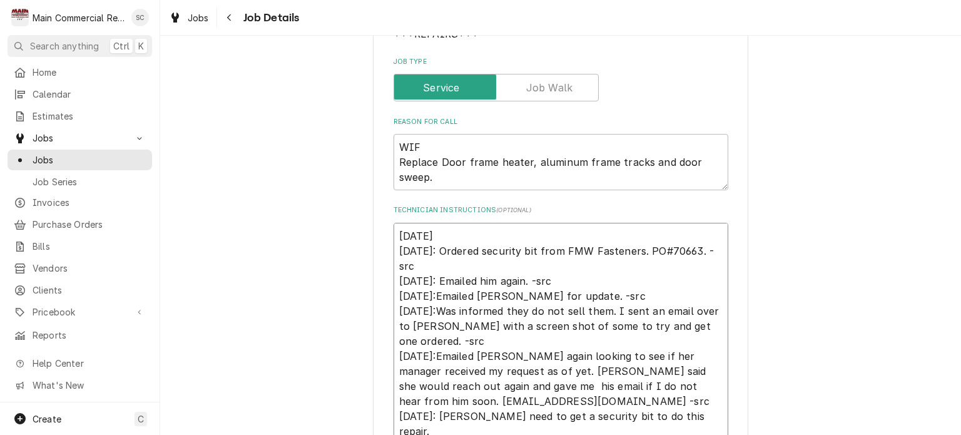
type textarea "10/15/25: 10/9/25: Ordered security bit from FMW Fasteners. PO#70663. -src 10/1…"
type textarea "x"
type textarea "10/15/25:S 10/9/25: Ordered security bit from FMW Fasteners. PO#70663. -src 10/…"
type textarea "x"
type textarea "10/15/25:Se 10/9/25: Ordered security bit from FMW Fasteners. PO#70663. -src 10…"
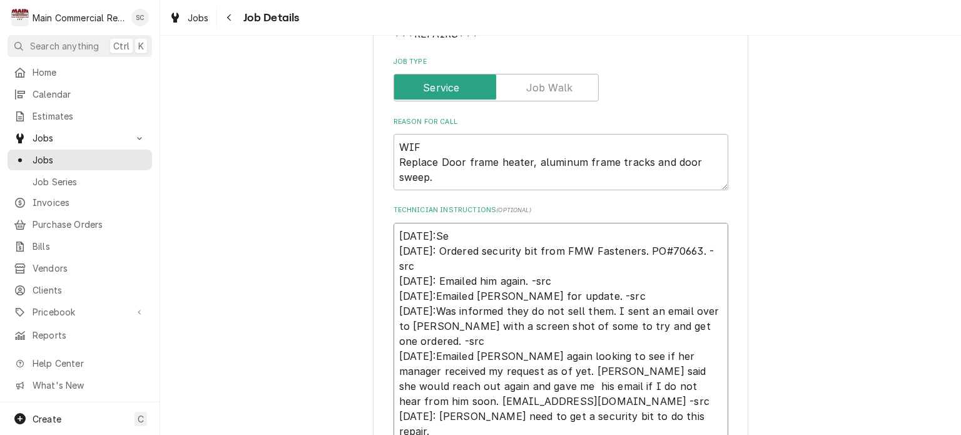
type textarea "x"
type textarea "10/15/25:Sec 10/9/25: Ordered security bit from FMW Fasteners. PO#70663. -src 1…"
type textarea "x"
type textarea "10/15/25:Secu 10/9/25: Ordered security bit from FMW Fasteners. PO#70663. -src …"
type textarea "x"
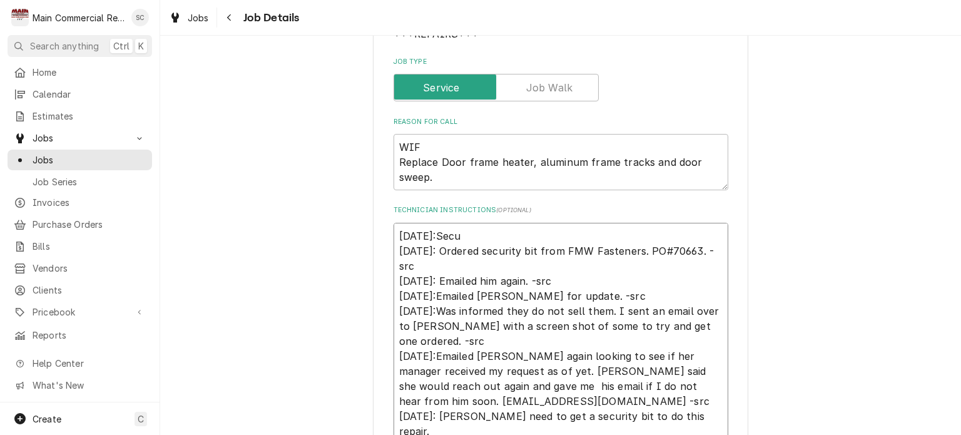
type textarea "10/15/25:Secur 10/9/25: Ordered security bit from FMW Fasteners. PO#70663. -src…"
type textarea "x"
type textarea "10/15/25:Securi 10/9/25: Ordered security bit from FMW Fasteners. PO#70663. -sr…"
type textarea "x"
type textarea "10/15/25:Securit 10/9/25: Ordered security bit from FMW Fasteners. PO#70663. -s…"
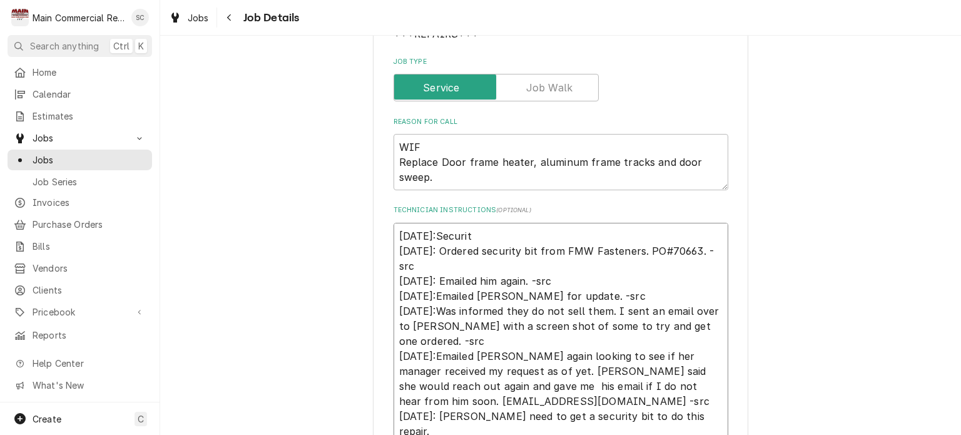
type textarea "x"
type textarea "10/15/25:Security 10/9/25: Ordered security bit from FMW Fasteners. PO#70663. -…"
type textarea "x"
type textarea "10/15/25:Security 10/9/25: Ordered security bit from FMW Fasteners. PO#70663. -…"
type textarea "x"
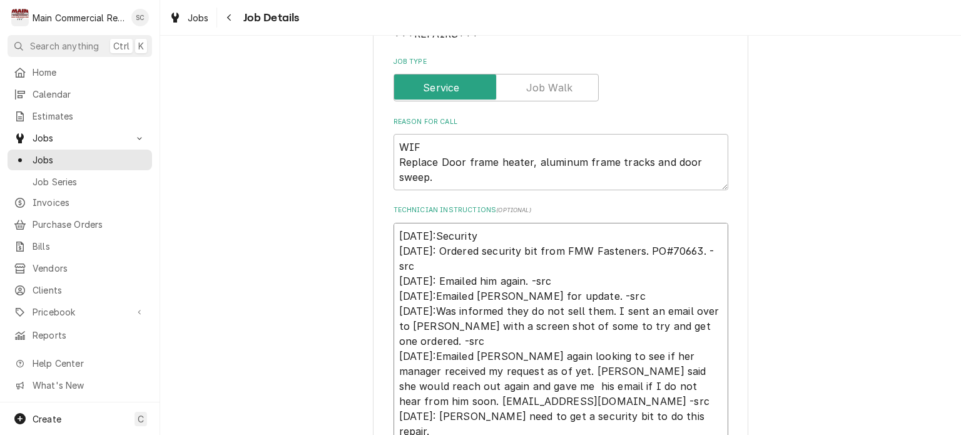
type textarea "10/15/25:Security b 10/9/25: Ordered security bit from FMW Fasteners. PO#70663.…"
type textarea "x"
type textarea "10/15/25:Security bi 10/9/25: Ordered security bit from FMW Fasteners. PO#70663…"
type textarea "x"
type textarea "10/15/25:Security bit 10/9/25: Ordered security bit from FMW Fasteners. PO#7066…"
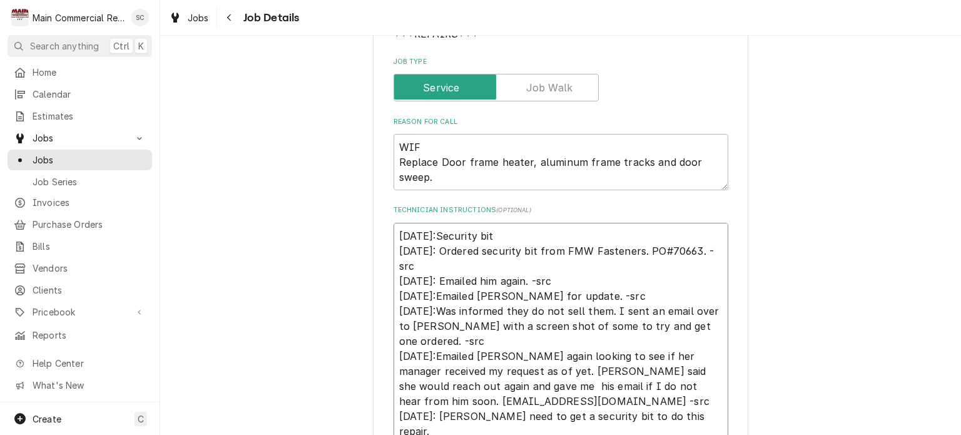
type textarea "x"
type textarea "10/15/25:Security bit 10/9/25: Ordered security bit from FMW Fasteners. PO#7066…"
type textarea "x"
type textarea "10/15/25:Security bit c 10/9/25: Ordered security bit from FMW Fasteners. PO#70…"
type textarea "x"
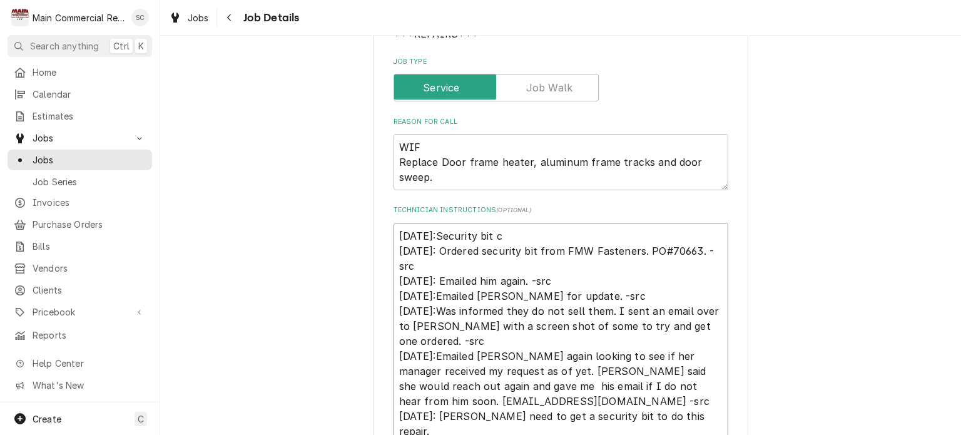
type textarea "10/15/25:Security bit ca 10/9/25: Ordered security bit from FMW Fasteners. PO#7…"
type textarea "x"
type textarea "10/15/25:Security bit cam 10/9/25: Ordered security bit from FMW Fasteners. PO#…"
type textarea "x"
type textarea "10/15/25:Security bit came 10/9/25: Ordered security bit from FMW Fasteners. PO…"
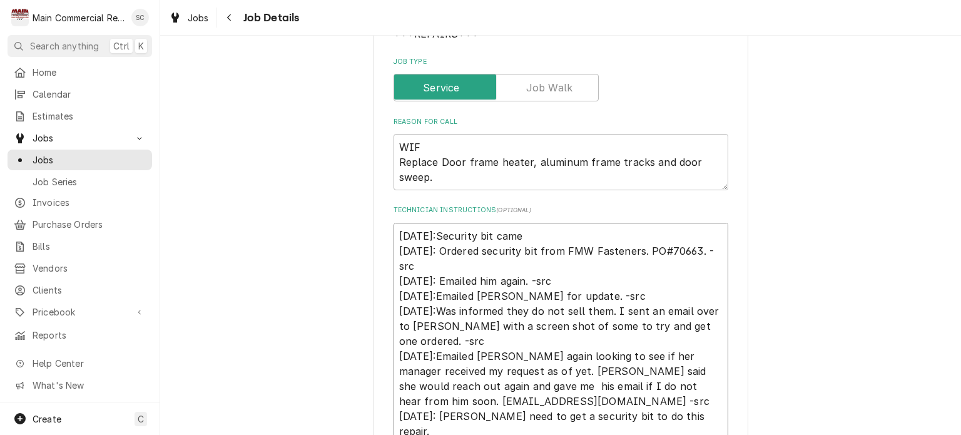
type textarea "x"
type textarea "10/15/25:Security bit came 10/9/25: Ordered security bit from FMW Fasteners. PO…"
type textarea "x"
type textarea "10/15/25:Security bit came i 10/9/25: Ordered security bit from FMW Fasteners. …"
type textarea "x"
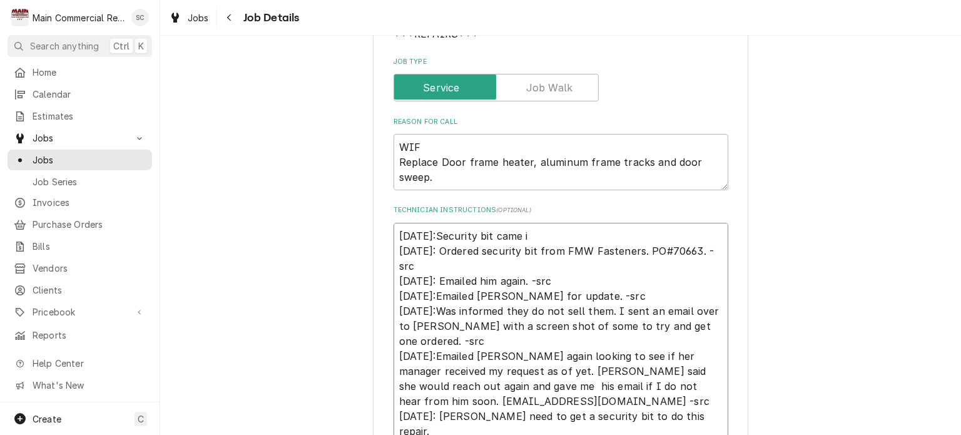
type textarea "10/15/25:Security bit came in 10/9/25: Ordered security bit from FMW Fasteners.…"
type textarea "x"
type textarea "10/15/25:Security bit came in. 10/9/25: Ordered security bit from FMW Fasteners…"
type textarea "x"
type textarea "10/15/25:Security bit came in. 10/9/25: Ordered security bit from FMW Fasteners…"
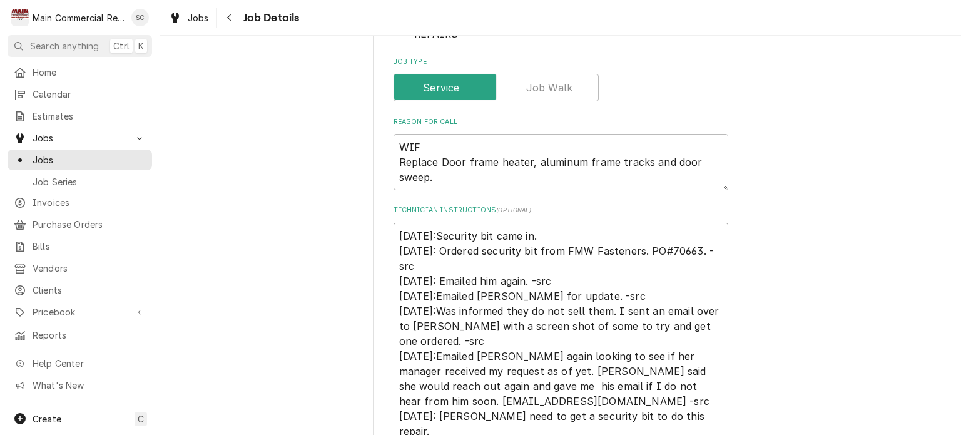
type textarea "x"
type textarea "10/15/25:Security bit came in. - 10/9/25: Ordered security bit from FMW Fastene…"
type textarea "x"
type textarea "10/15/25:Security bit came in. -s 10/9/25: Ordered security bit from FMW Fasten…"
type textarea "x"
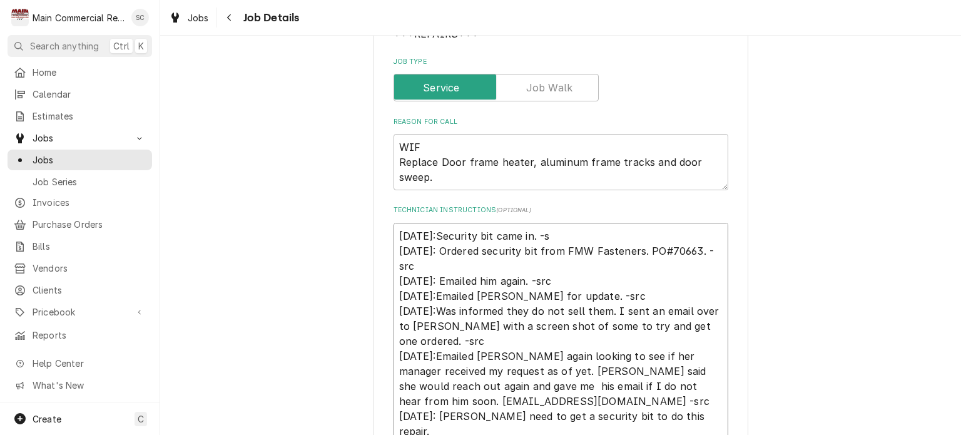
type textarea "10/15/25:Security bit came in. -sr 10/9/25: Ordered security bit from FMW Faste…"
type textarea "x"
type textarea "10/15/25:Security bit came in. -src 10/9/25: Ordered security bit from FMW Fast…"
type textarea "x"
type textarea "10/15/25:Security bit came in. -src 10/9/25: Ordered security bit from FMW Fast…"
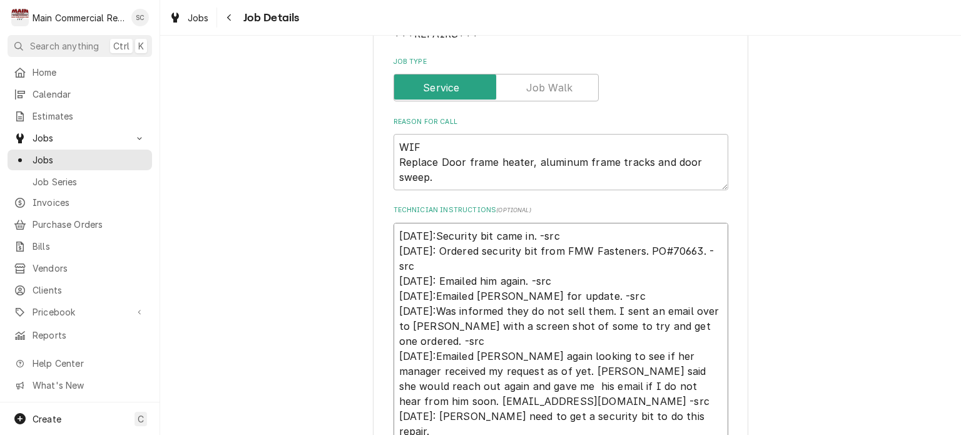
type textarea "x"
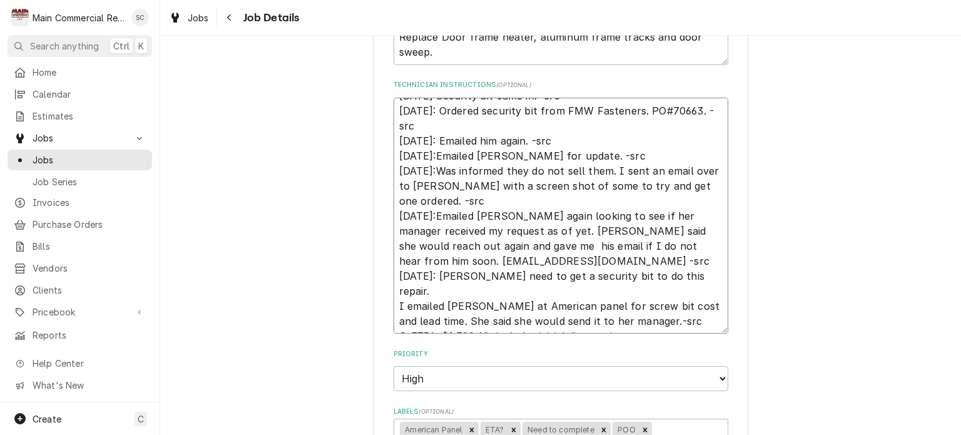
scroll to position [626, 0]
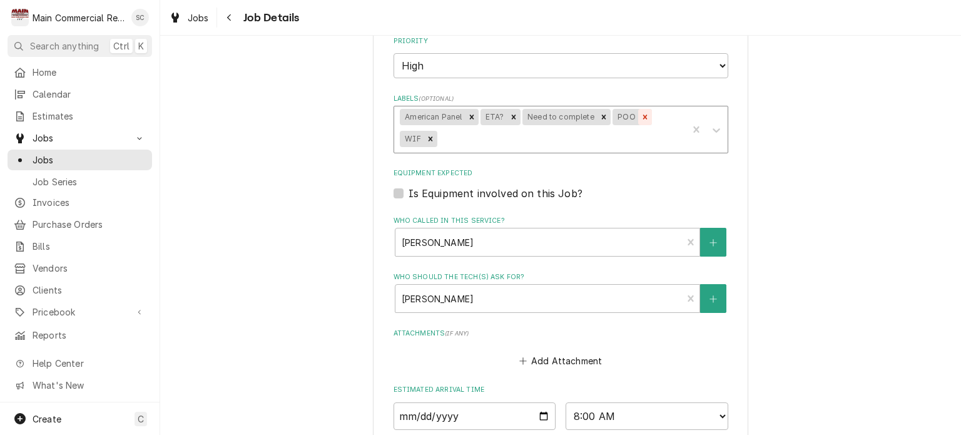
click at [643, 115] on icon "Remove POO" at bounding box center [645, 117] width 4 height 4
type textarea "10/15/25:Security bit came in. -src 10/9/25: Ordered security bit from FMW Fast…"
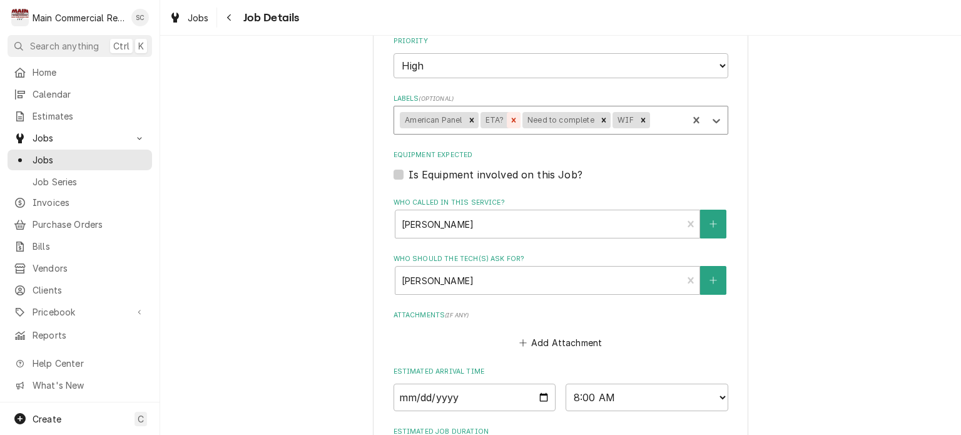
click at [511, 119] on icon "Remove ETA?" at bounding box center [513, 120] width 4 height 4
type textarea "x"
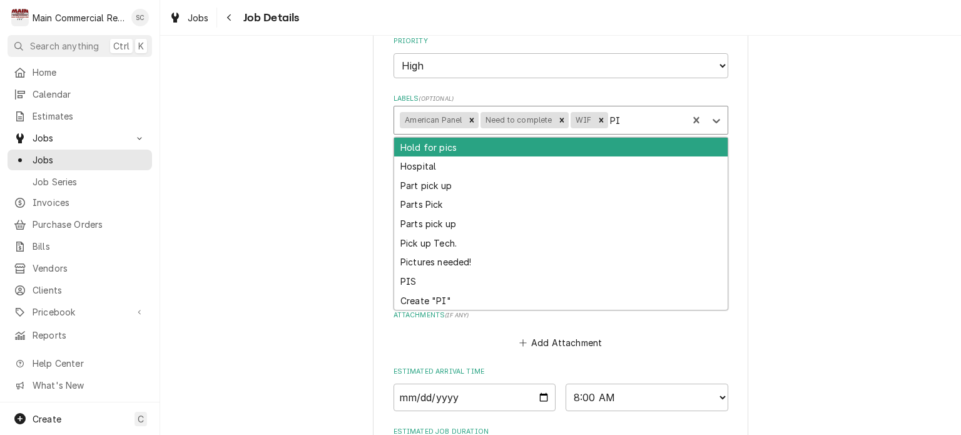
type input "PIS"
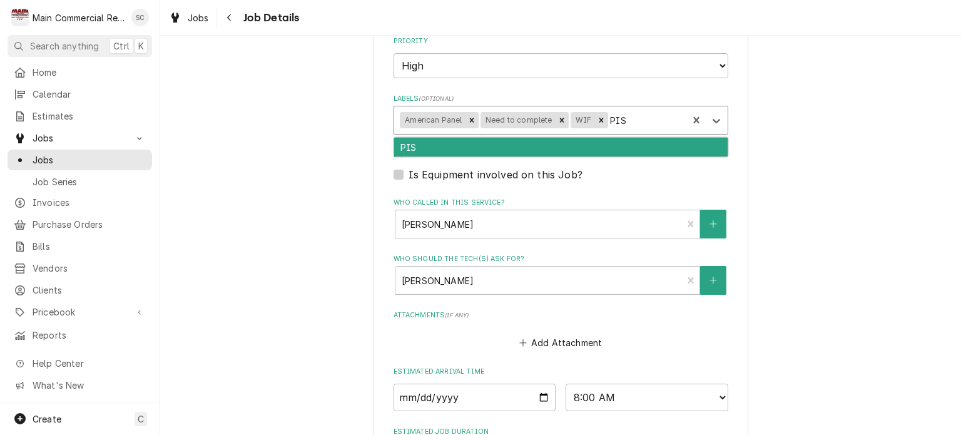
click at [618, 145] on div "PIS" at bounding box center [561, 147] width 334 height 19
type textarea "x"
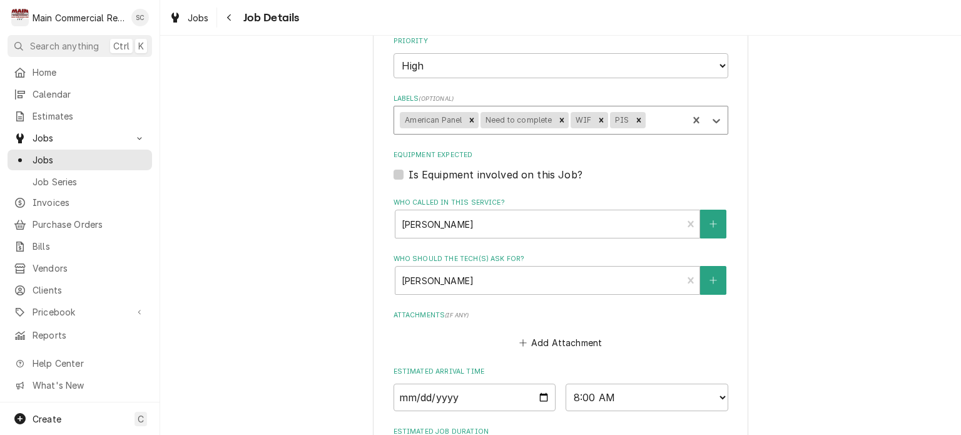
scroll to position [792, 0]
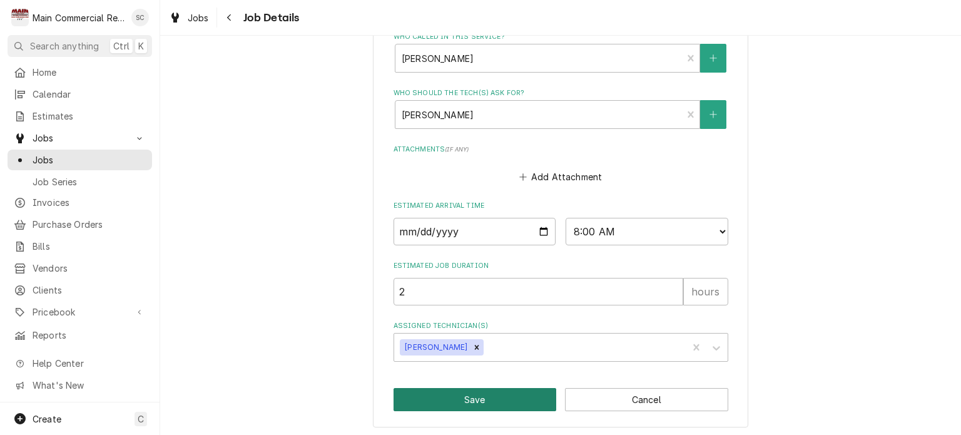
click at [520, 391] on button "Save" at bounding box center [475, 399] width 163 height 23
type textarea "x"
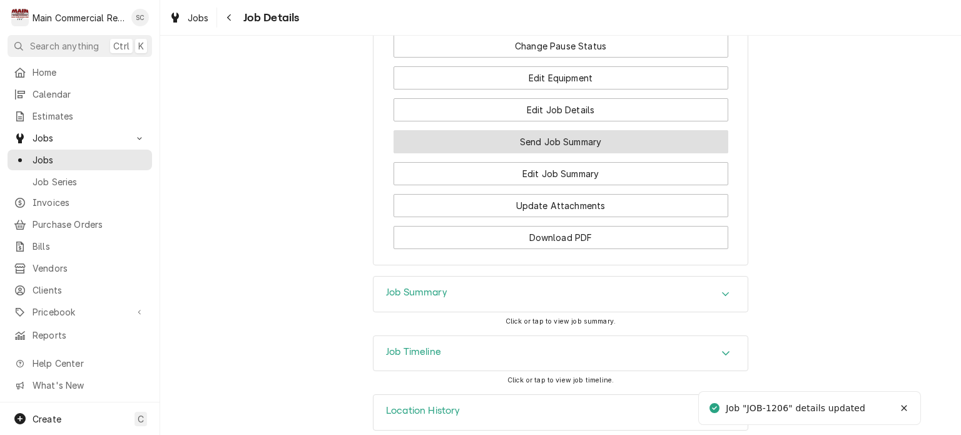
scroll to position [2043, 0]
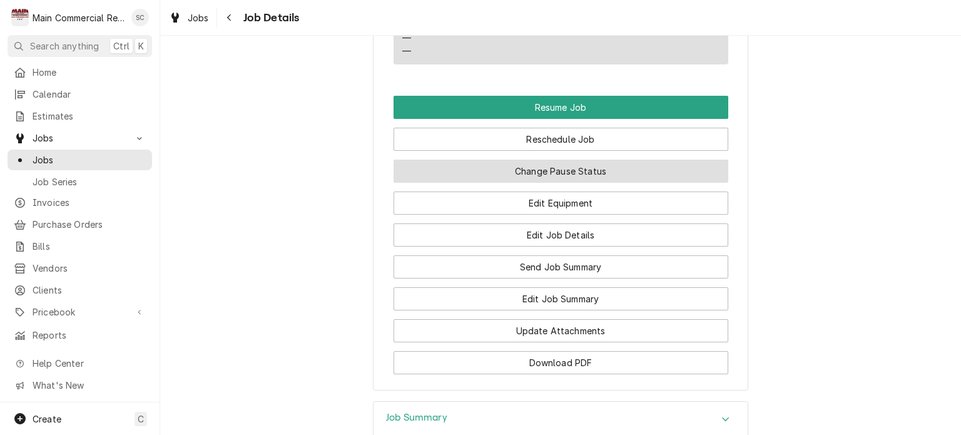
click at [617, 160] on button "Change Pause Status" at bounding box center [561, 171] width 335 height 23
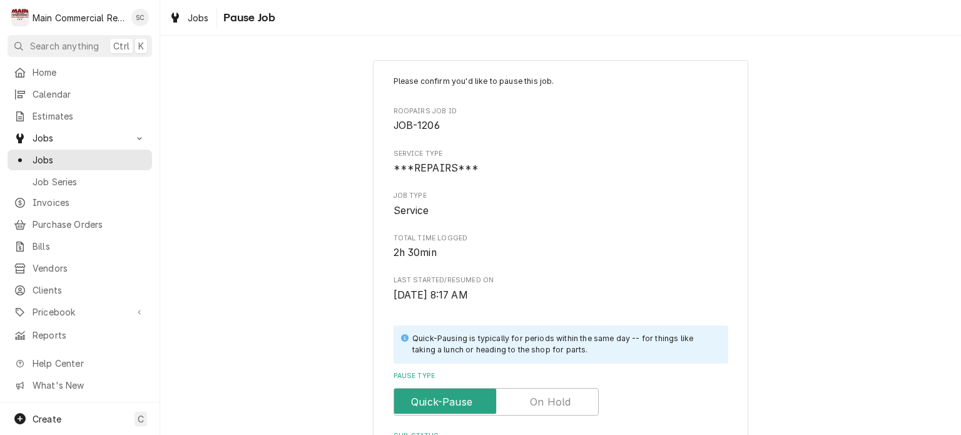
scroll to position [264, 0]
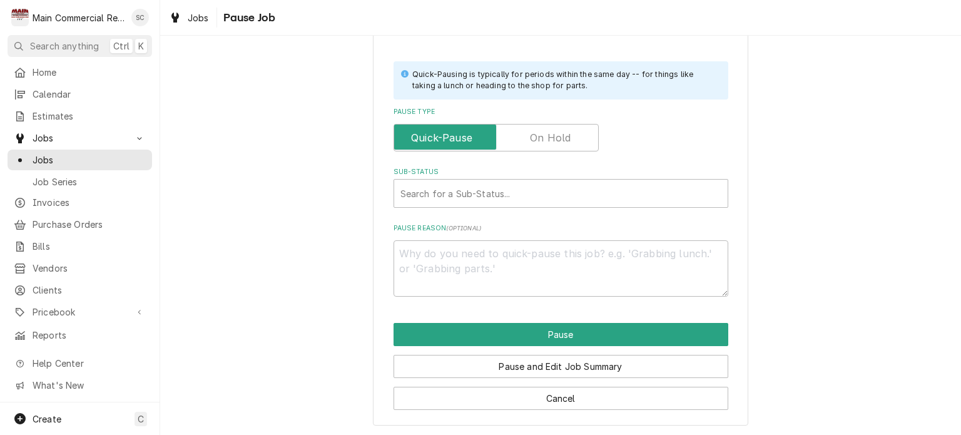
click at [561, 143] on label "Pause Type" at bounding box center [496, 138] width 205 height 28
click at [561, 143] on input "Pause Type" at bounding box center [496, 138] width 194 height 28
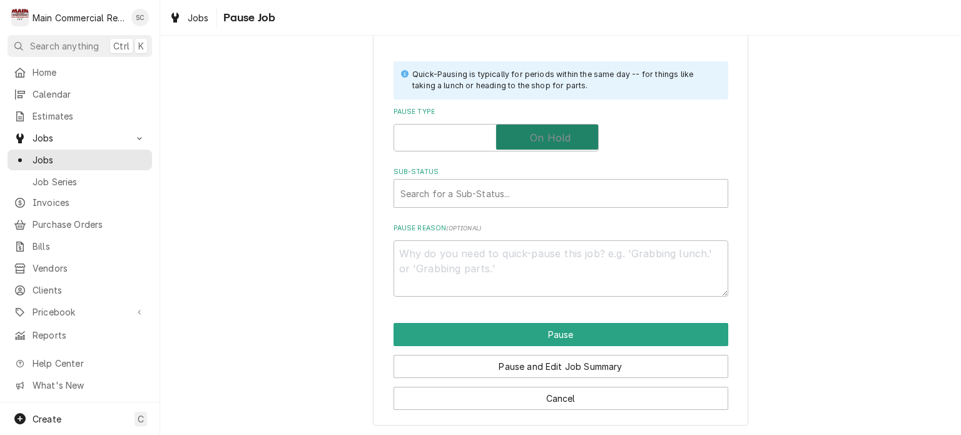
checkbox input "true"
click at [561, 189] on div "Sub-Status" at bounding box center [561, 193] width 321 height 23
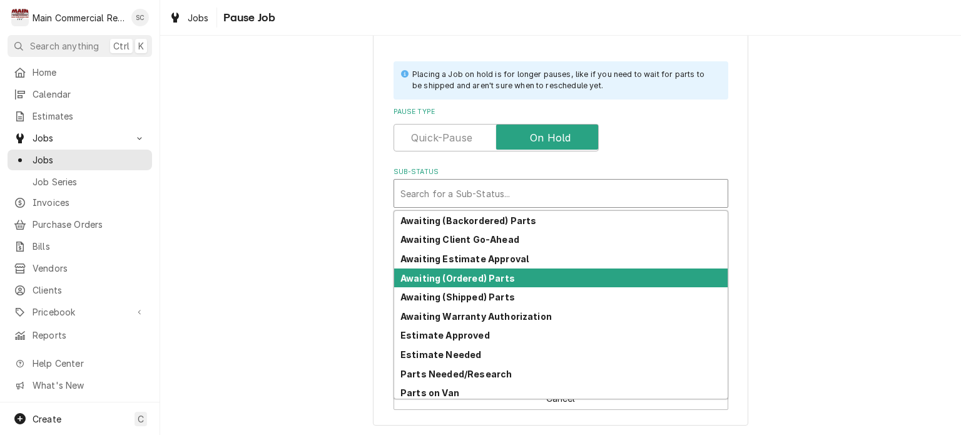
scroll to position [61, 0]
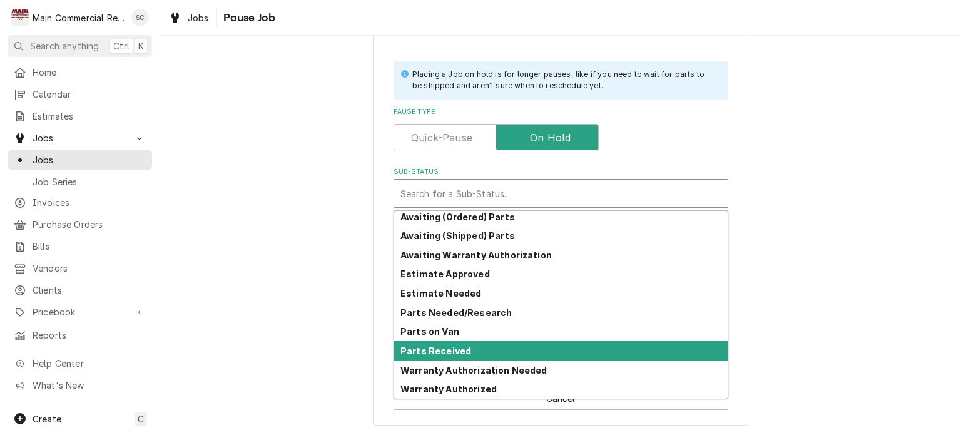
click at [438, 347] on strong "Parts Received" at bounding box center [436, 351] width 71 height 11
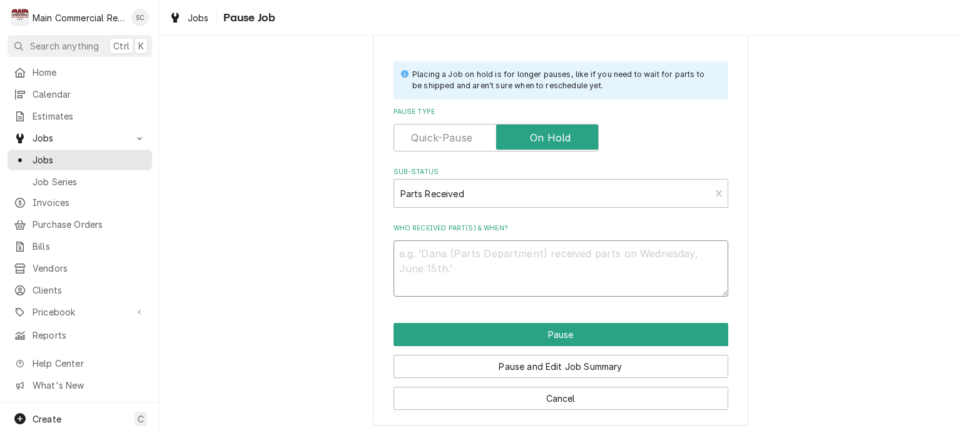
click at [465, 257] on textarea "Who received part(s) & when?" at bounding box center [561, 268] width 335 height 56
type textarea "x"
type textarea "1"
type textarea "x"
type textarea "10"
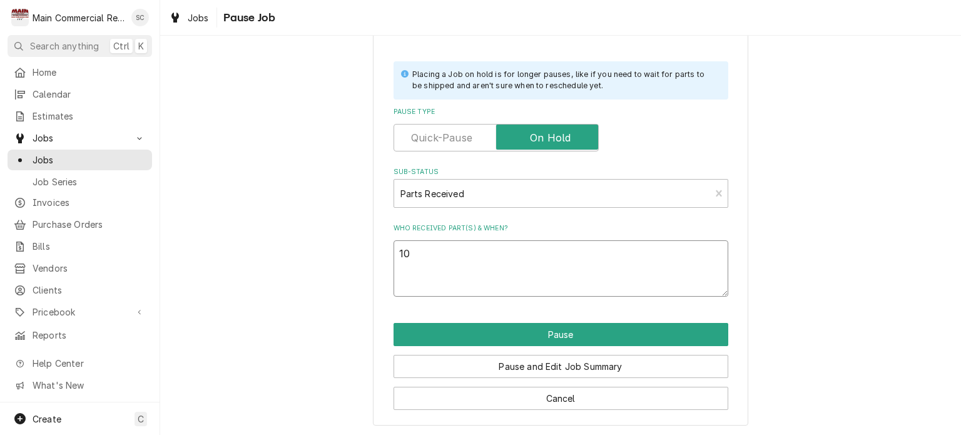
type textarea "x"
type textarea "10/"
type textarea "x"
type textarea "10/1"
type textarea "x"
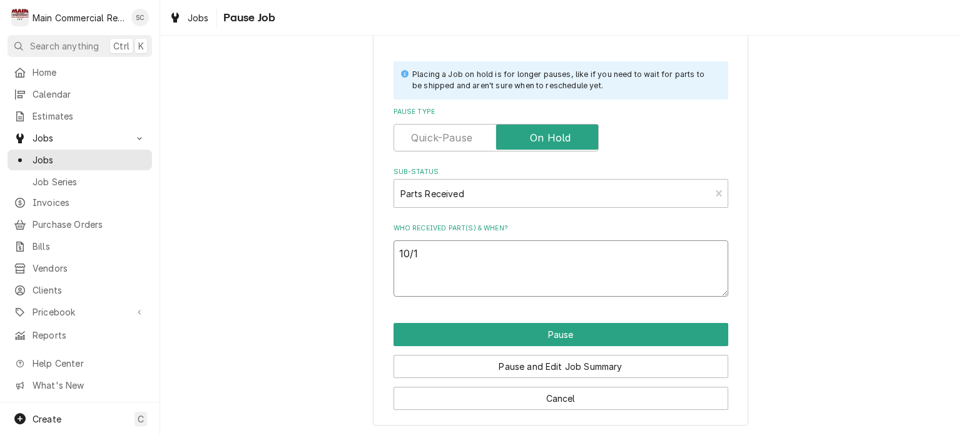
type textarea "10/15"
type textarea "x"
type textarea "10/15/"
type textarea "x"
type textarea "10/15/2"
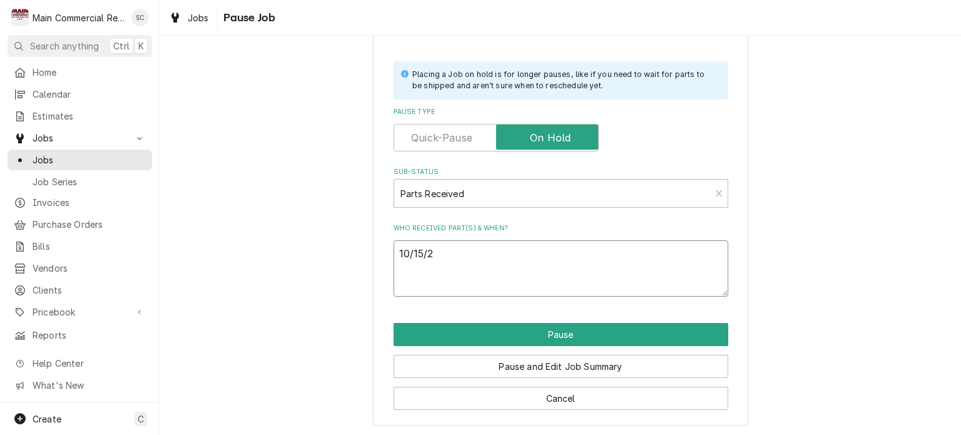
type textarea "x"
type textarea "10/15/25"
type textarea "x"
type textarea "10/15/25:"
type textarea "x"
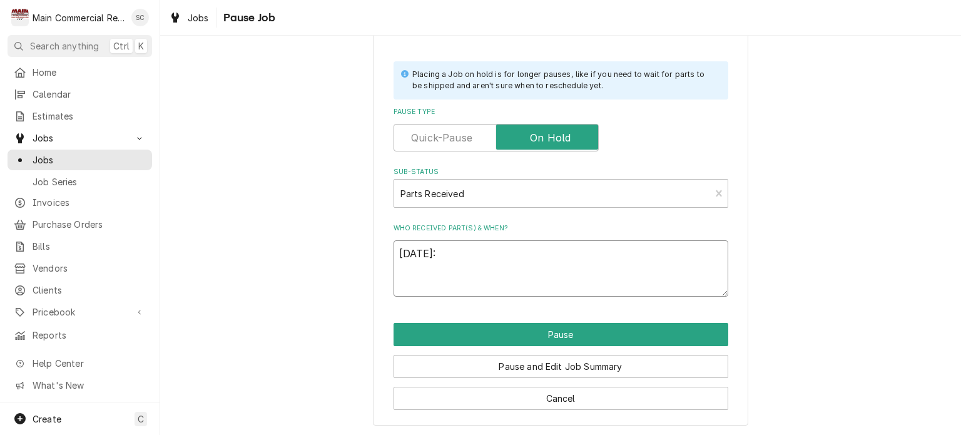
type textarea "10/15/25:"
type textarea "x"
type textarea "10/15/25: R"
type textarea "x"
type textarea "10/15/25: Re"
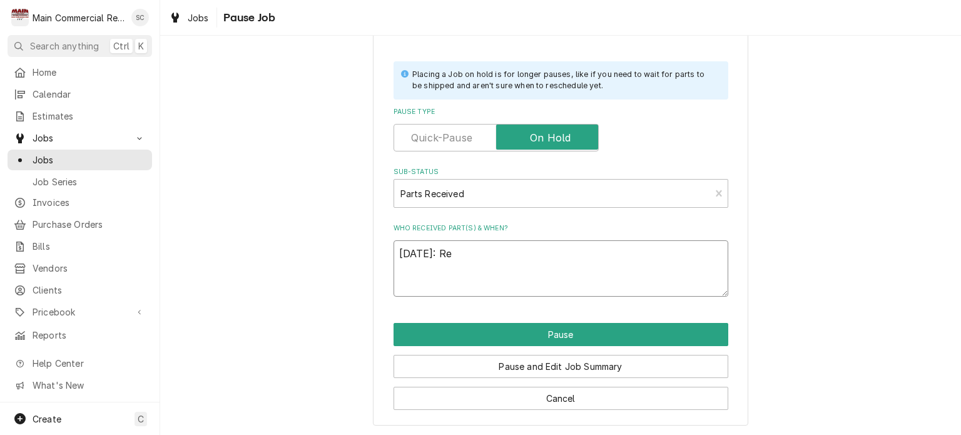
type textarea "x"
type textarea "10/15/25: Rec"
type textarea "x"
type textarea "10/15/25: Rece"
type textarea "x"
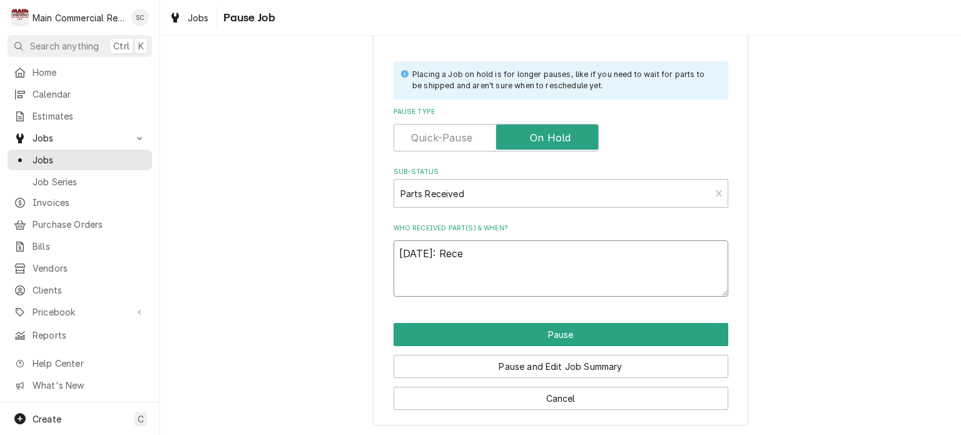
type textarea "10/15/25: Recei"
type textarea "x"
type textarea "10/15/25: Receiv"
type textarea "x"
type textarea "10/15/25: Receive"
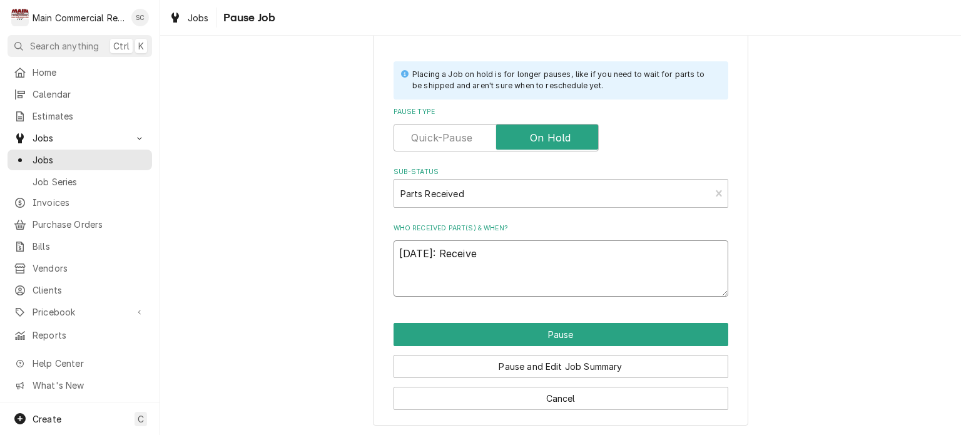
type textarea "x"
type textarea "10/15/25: Received"
type textarea "x"
type textarea "10/15/25: Received"
type textarea "x"
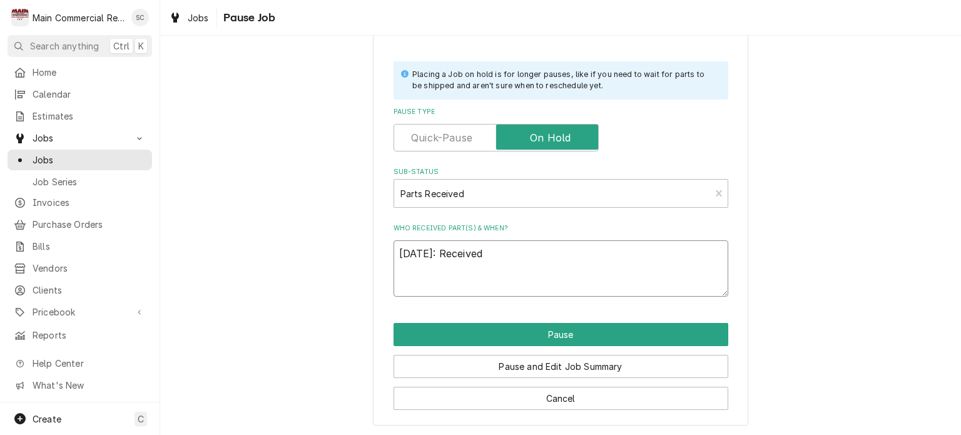
type textarea "10/15/25: Received s"
type textarea "x"
type textarea "10/15/25: Received se"
type textarea "x"
type textarea "10/15/25: Received sec"
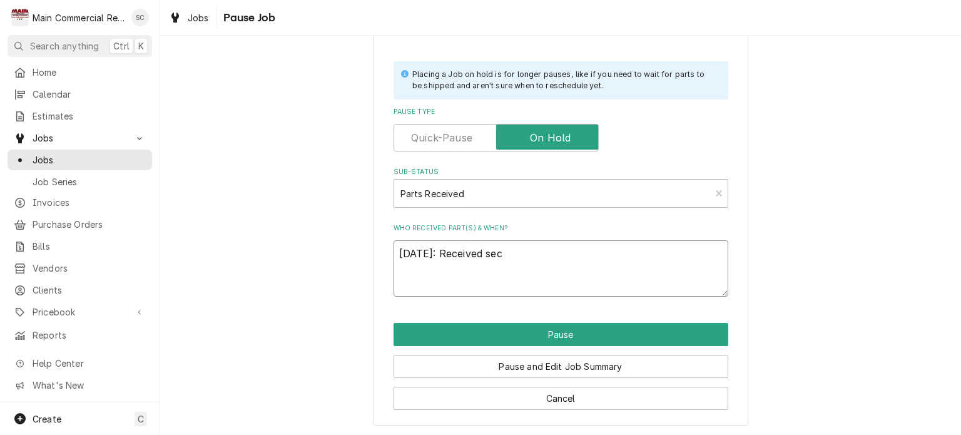
type textarea "x"
type textarea "10/15/25: Received secu"
type textarea "x"
type textarea "10/15/25: Received secur"
type textarea "x"
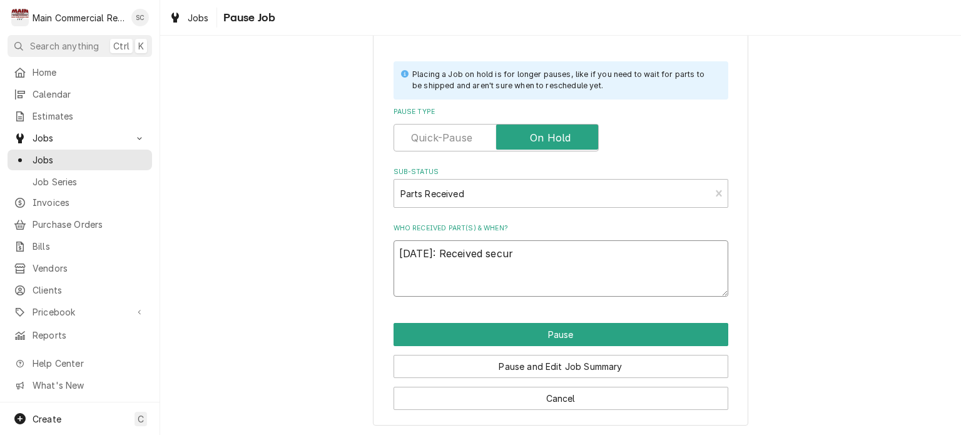
type textarea "10/15/25: Received securi"
type textarea "x"
type textarea "10/15/25: Received securit"
type textarea "x"
type textarea "10/15/25: Received security"
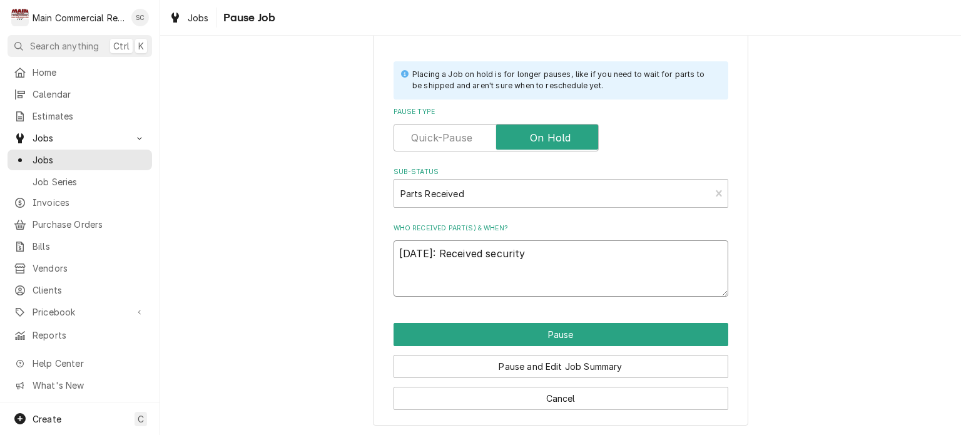
type textarea "x"
type textarea "10/15/25: Received security"
type textarea "x"
type textarea "10/15/25: Received security b"
type textarea "x"
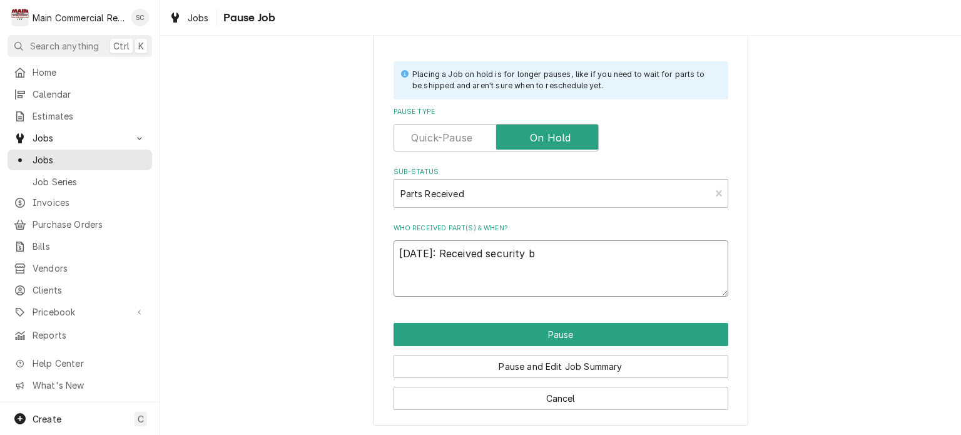
type textarea "10/15/25: Received security bi"
type textarea "x"
type textarea "10/15/25: Received security bit"
type textarea "x"
type textarea "10/15/25: Received security bit"
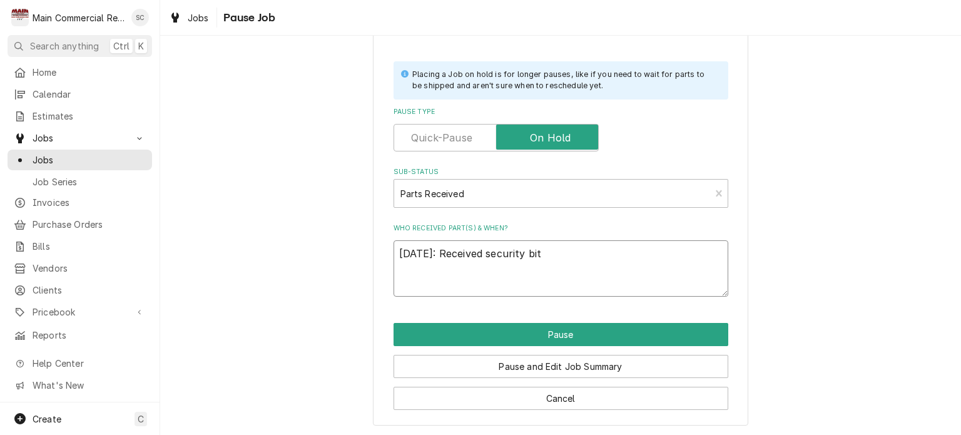
type textarea "x"
type textarea "10/15/25: Received security bit i"
type textarea "x"
type textarea "10/15/25: Received security bit in"
type textarea "x"
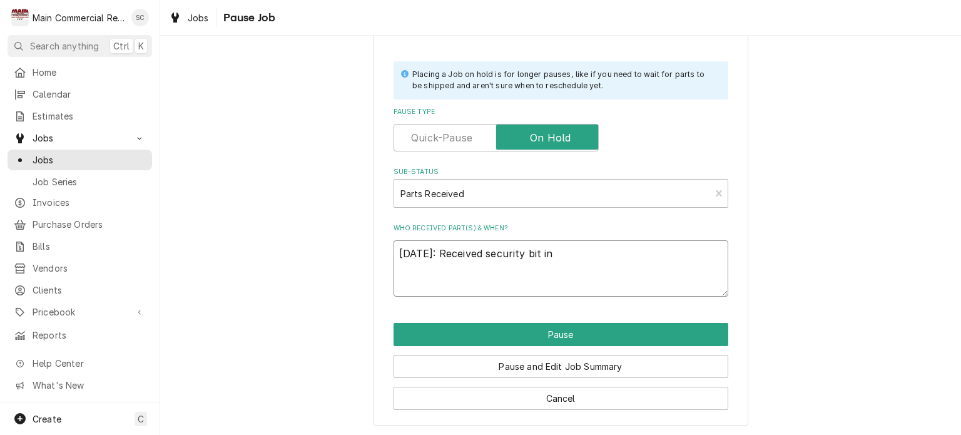
type textarea "10/15/25: Received security bit in"
type textarea "x"
type textarea "10/15/25: Received security bit in s"
type textarea "x"
type textarea "10/15/25: Received security bit in so"
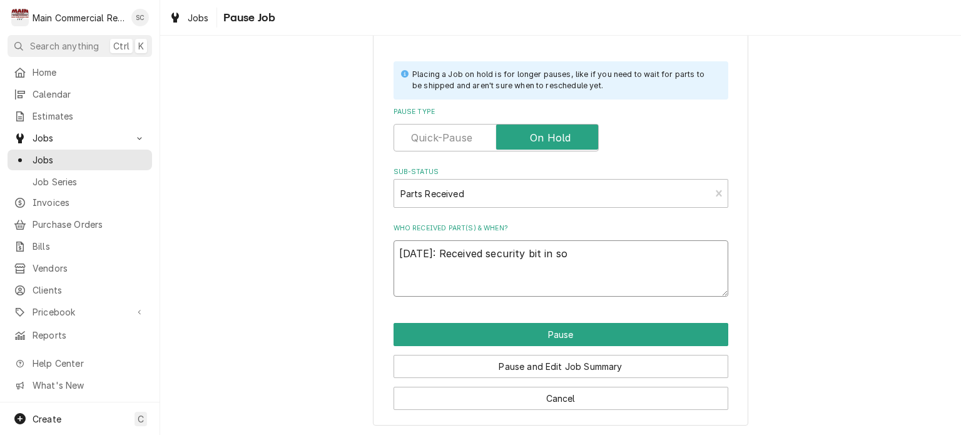
type textarea "x"
type textarea "10/15/25: Received security bit in soh"
type textarea "x"
type textarea "10/15/25: Received security bit in sohp"
type textarea "x"
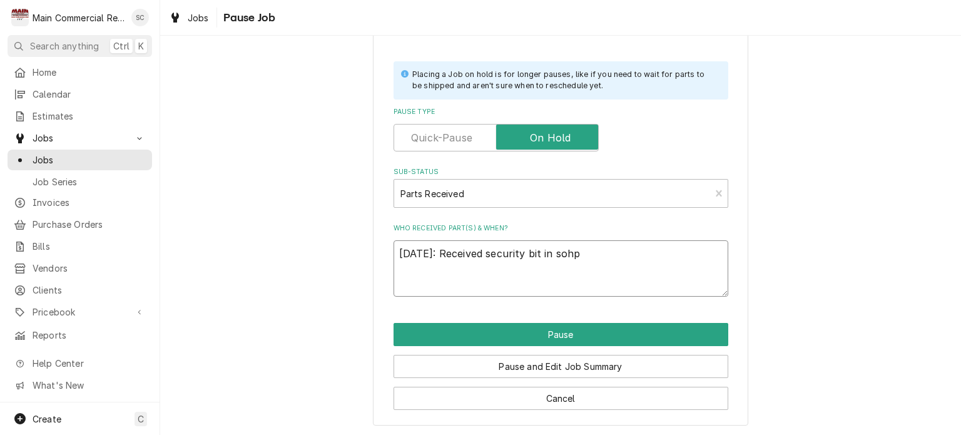
type textarea "10/15/25: Received security bit in soh"
type textarea "x"
type textarea "10/15/25: Received security bit in so"
type textarea "x"
type textarea "10/15/25: Received security bit in s"
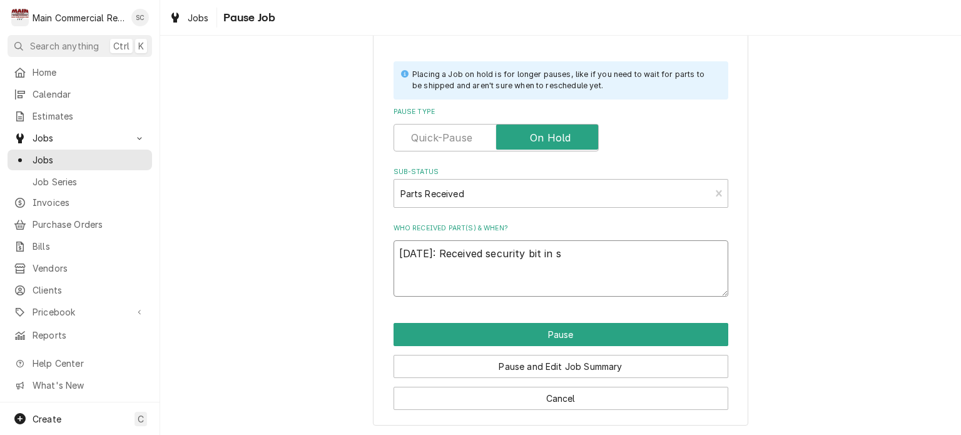
type textarea "x"
type textarea "10/15/25: Received security bit in sh"
type textarea "x"
type textarea "10/15/25: Received security bit in sho"
type textarea "x"
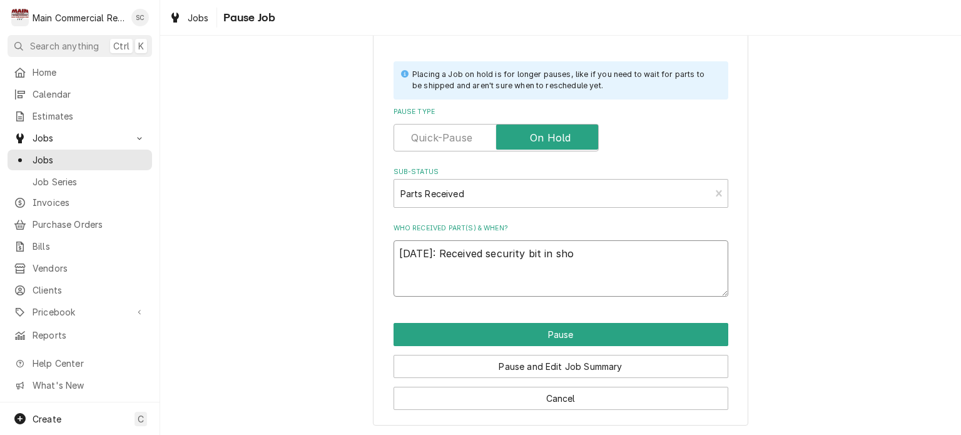
type textarea "10/15/25: Received security bit in shop"
type textarea "x"
type textarea "10/15/25: Received security bit in shop."
type textarea "x"
type textarea "10/15/25: Received security bit in shop."
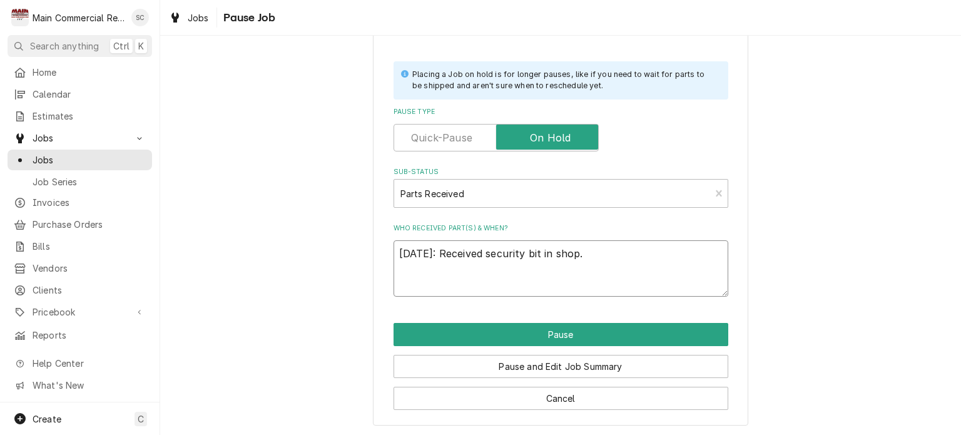
type textarea "x"
type textarea "10/15/25: Received security bit in shop. N"
type textarea "x"
type textarea "10/15/25: Received security bit in shop. Ne"
type textarea "x"
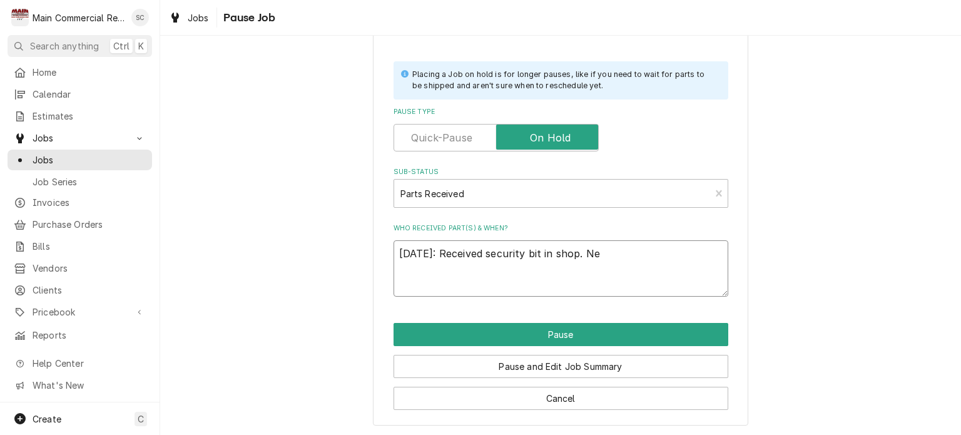
type textarea "10/15/25: Received security bit in shop. Nee"
type textarea "x"
type textarea "10/15/25: Received security bit in shop. Need"
type textarea "x"
type textarea "10/15/25: Received security bit in shop. Need"
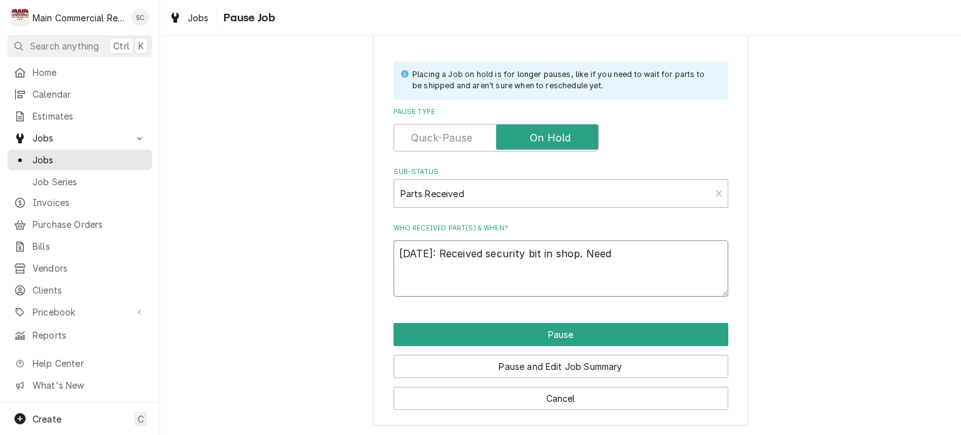
type textarea "x"
type textarea "10/15/25: Received security bit in shop. Need"
type textarea "x"
type textarea "10/15/25: Received security bit in shop. Need"
type textarea "x"
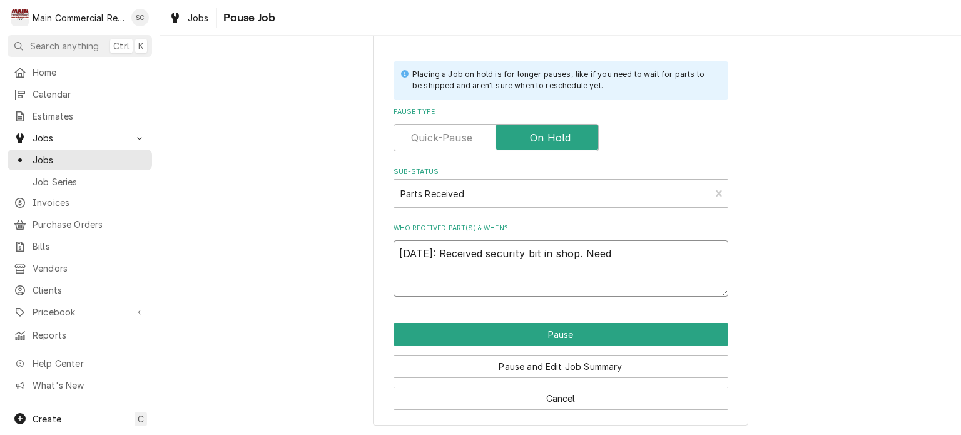
type textarea "10/15/25: Received security bit in shop. Need t"
type textarea "x"
type textarea "10/15/25: Received security bit in shop. Need to"
type textarea "x"
type textarea "10/15/25: Received security bit in shop. Need to"
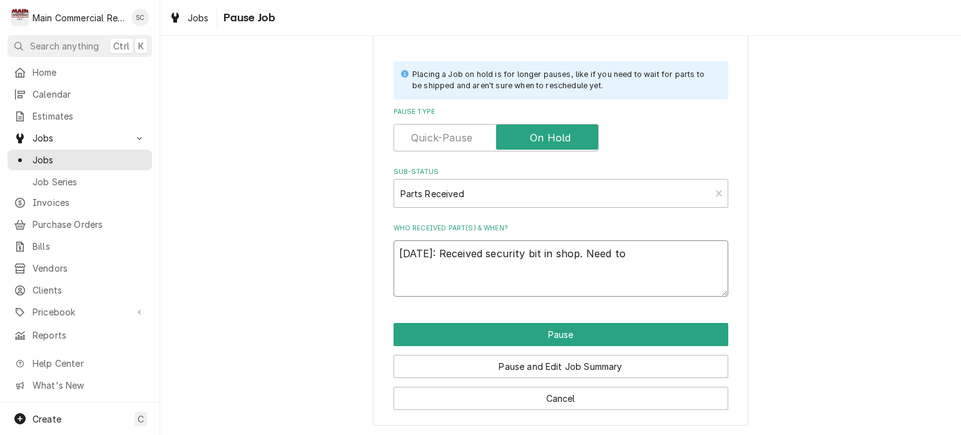
type textarea "x"
type textarea "10/15/25: Received security bit in shop. Need to s"
type textarea "x"
type textarea "10/15/25: Received security bit in shop. Need to sc"
type textarea "x"
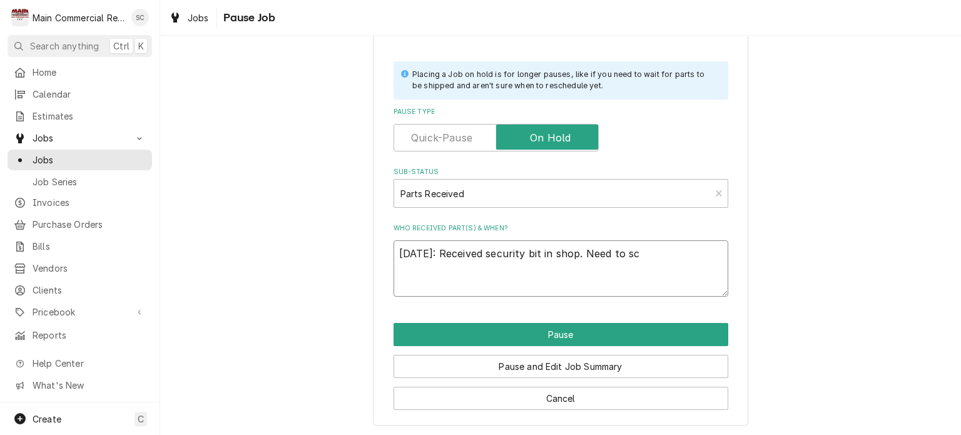
type textarea "10/15/25: Received security bit in shop. Need to sch"
type textarea "x"
type textarea "10/15/25: Received security bit in shop. Need to sche"
type textarea "x"
type textarea "10/15/25: Received security bit in shop. Need to scheu"
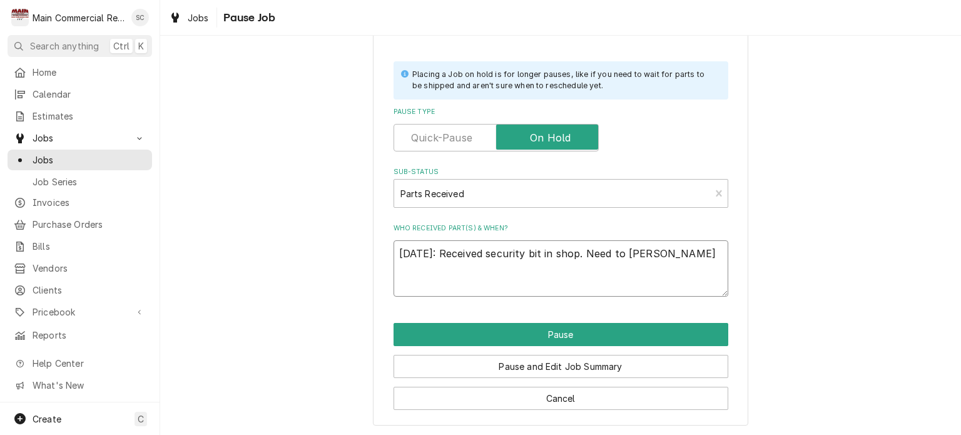
type textarea "x"
type textarea "10/15/25: Received security bit in shop. Need to scheud"
type textarea "x"
type textarea "10/15/25: Received security bit in shop. Need to scheu"
type textarea "x"
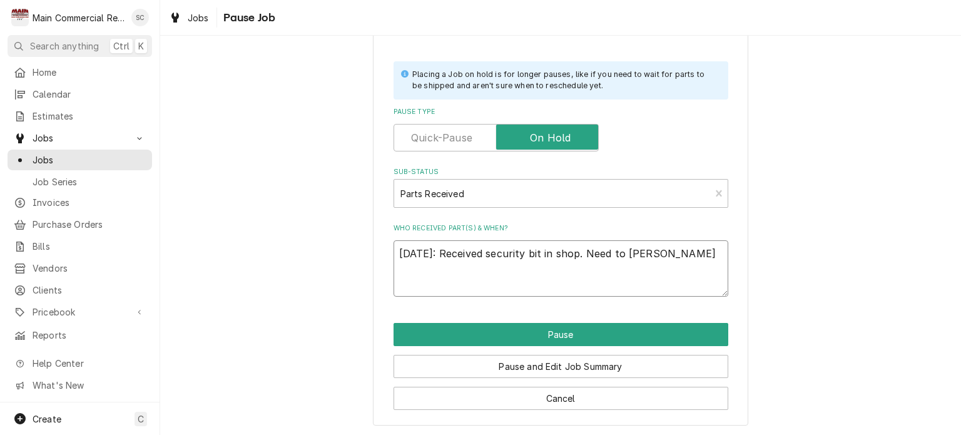
type textarea "10/15/25: Received security bit in shop. Need to sche"
type textarea "x"
type textarea "10/15/25: Received security bit in shop. Need to sched"
type textarea "x"
type textarea "10/15/25: Received security bit in shop. Need to schedu"
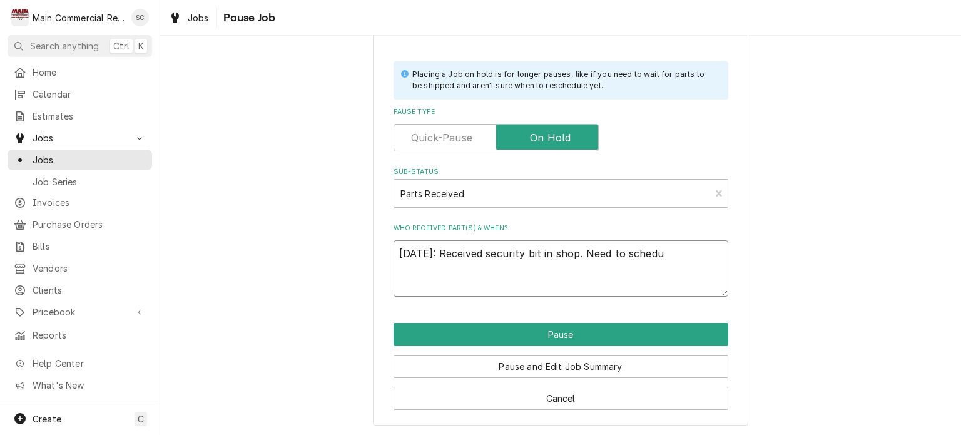
type textarea "x"
type textarea "10/15/25: Received security bit in shop. Need to schedul"
type textarea "x"
type textarea "10/15/25: Received security bit in shop. Need to schedule"
type textarea "x"
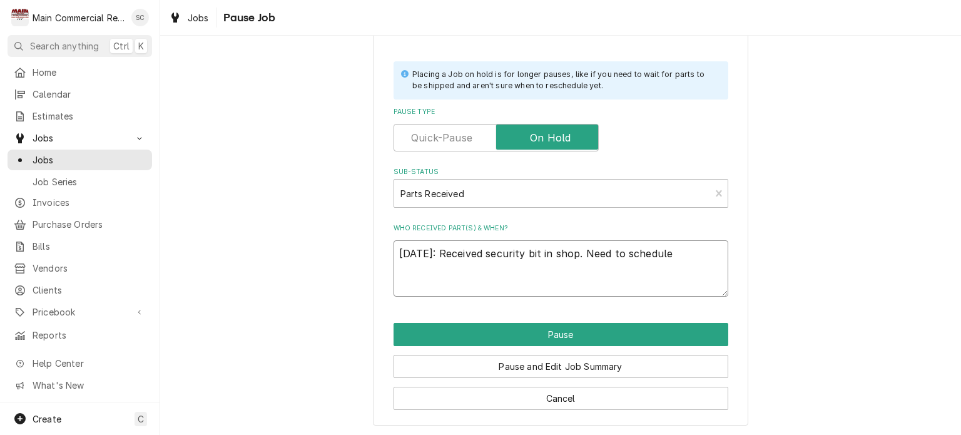
type textarea "10/15/25: Received security bit in shop. Need to schedule"
type textarea "x"
type textarea "10/15/25: Received security bit in shop. Need to schedule r"
type textarea "x"
type textarea "10/15/25: Received security bit in shop. Need to schedule re"
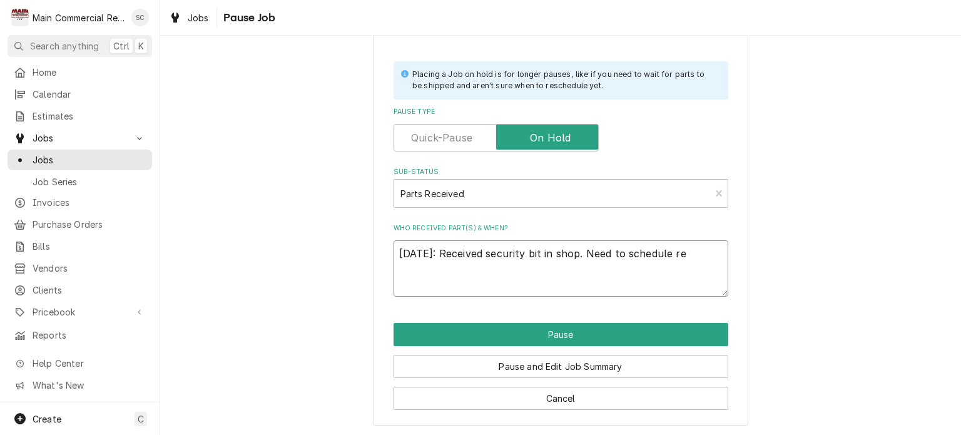
type textarea "x"
type textarea "10/15/25: Received security bit in shop. Need to schedule ret"
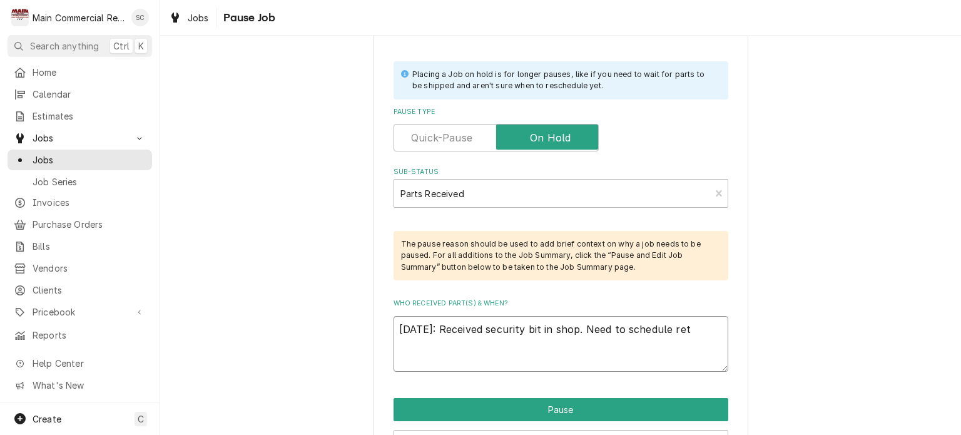
type textarea "x"
type textarea "10/15/25: Received security bit in shop. Need to schedule retu"
type textarea "x"
type textarea "10/15/25: Received security bit in shop. Need to schedule retur"
type textarea "x"
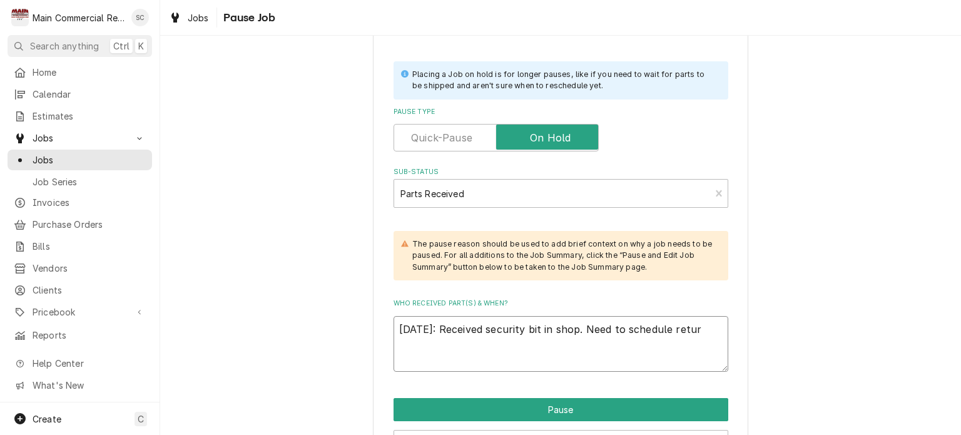
type textarea "10/15/25: Received security bit in shop. Need to schedule return"
type textarea "x"
type textarea "10/15/25: Received security bit in shop. Need to schedule return."
type textarea "x"
type textarea "10/15/25: Received security bit in shop. Need to schedule return.-"
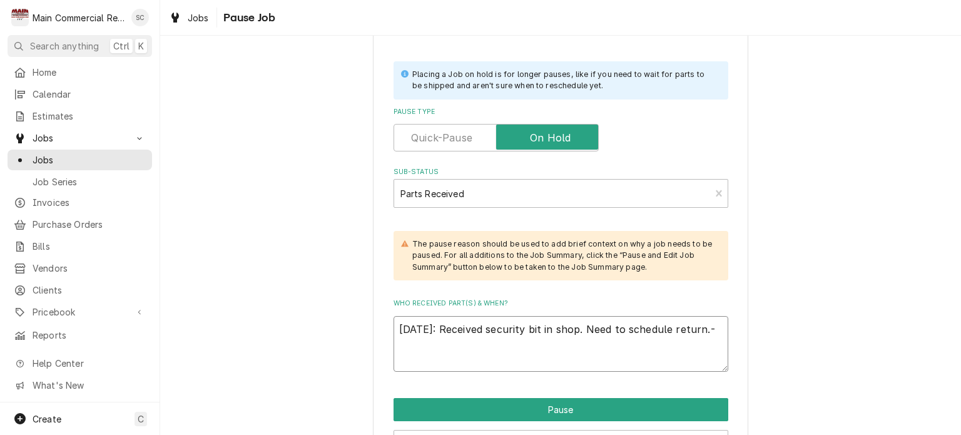
type textarea "x"
type textarea "10/15/25: Received security bit in shop. Need to schedule return.-s"
type textarea "x"
type textarea "10/15/25: Received security bit in shop. Need to schedule return.-sr"
type textarea "x"
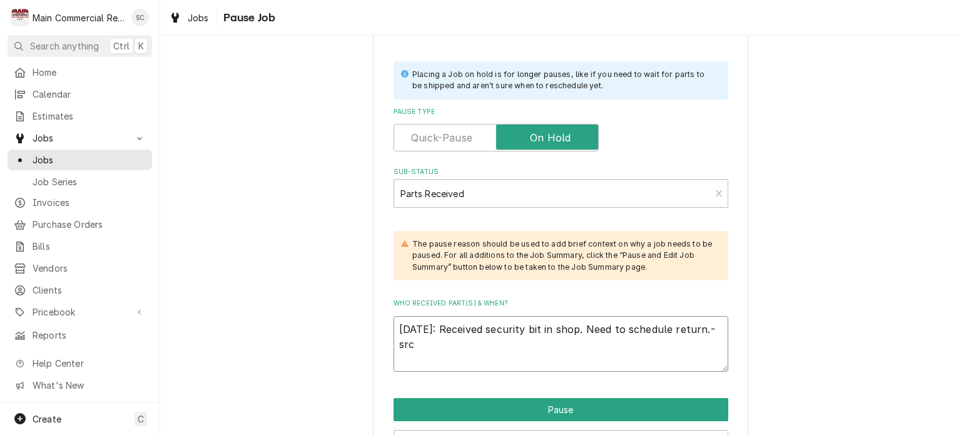
scroll to position [340, 0]
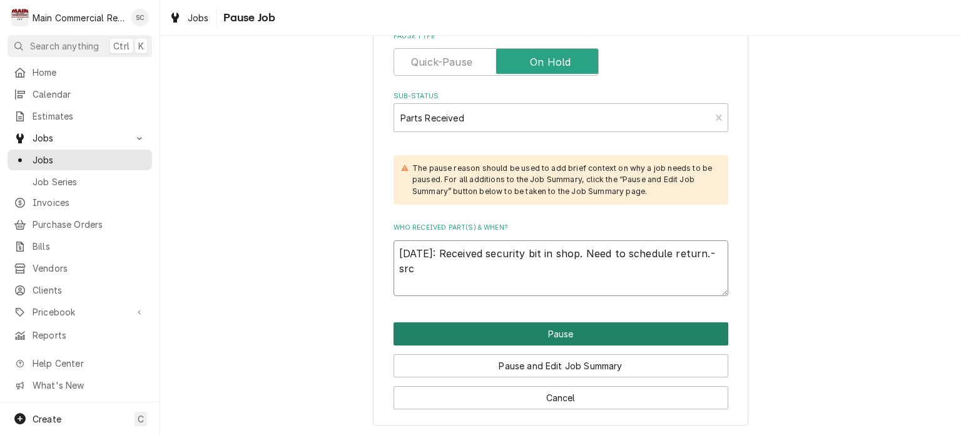
type textarea "10/15/25: Received security bit in shop. Need to schedule return.-src"
click at [655, 328] on button "Pause" at bounding box center [561, 333] width 335 height 23
type textarea "x"
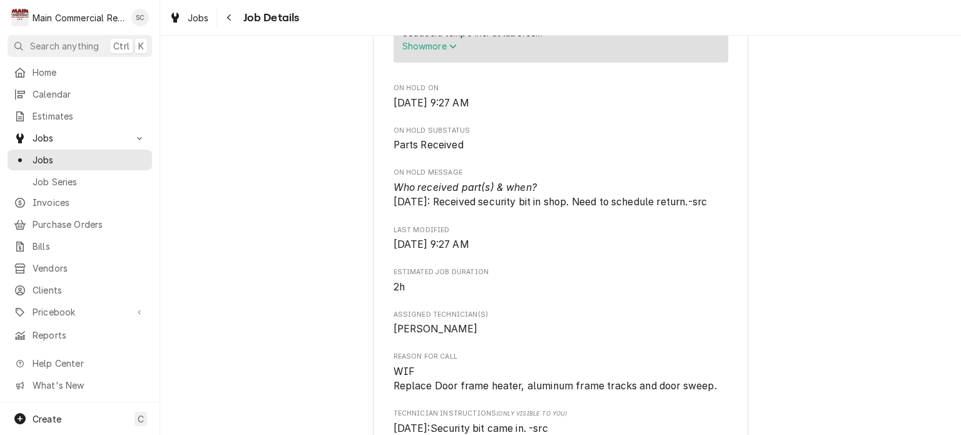
scroll to position [1064, 0]
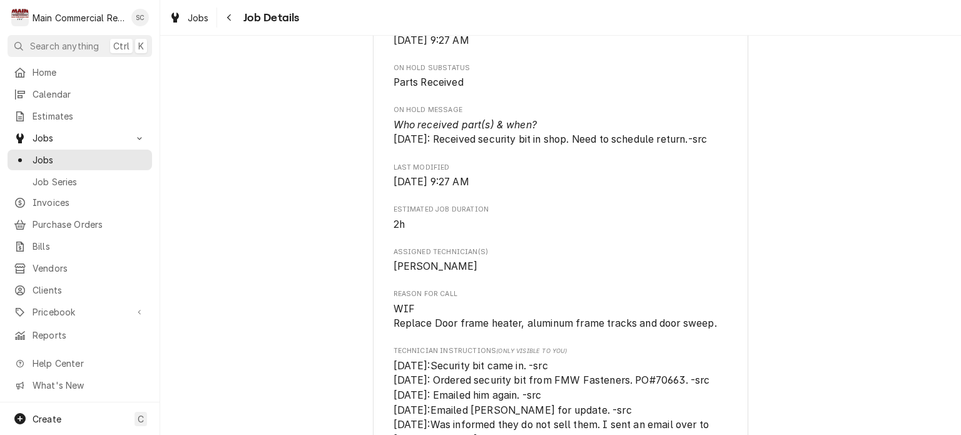
click at [841, 175] on div "Parts Received *Hernando County Public School *Hernando High School / 111 Ernie…" at bounding box center [560, 182] width 801 height 2395
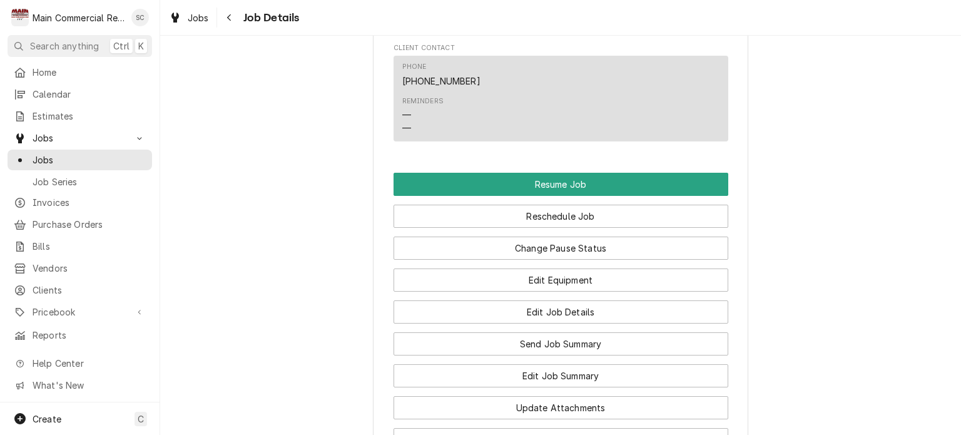
scroll to position [1918, 0]
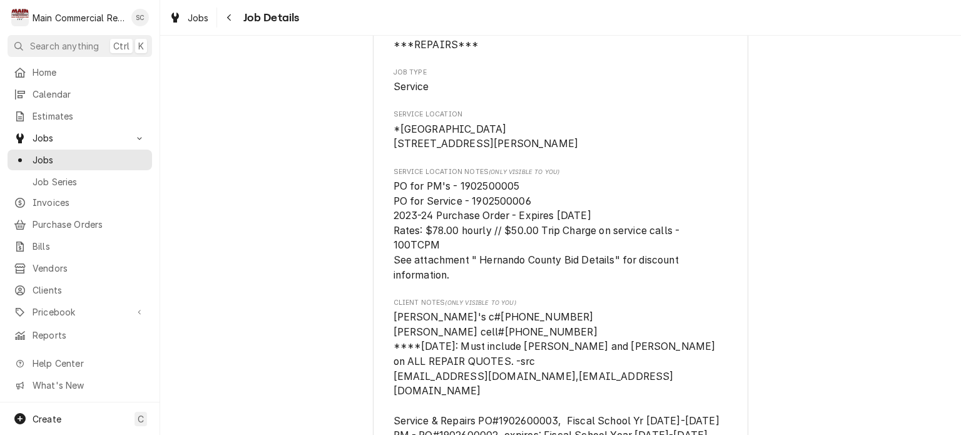
scroll to position [0, 0]
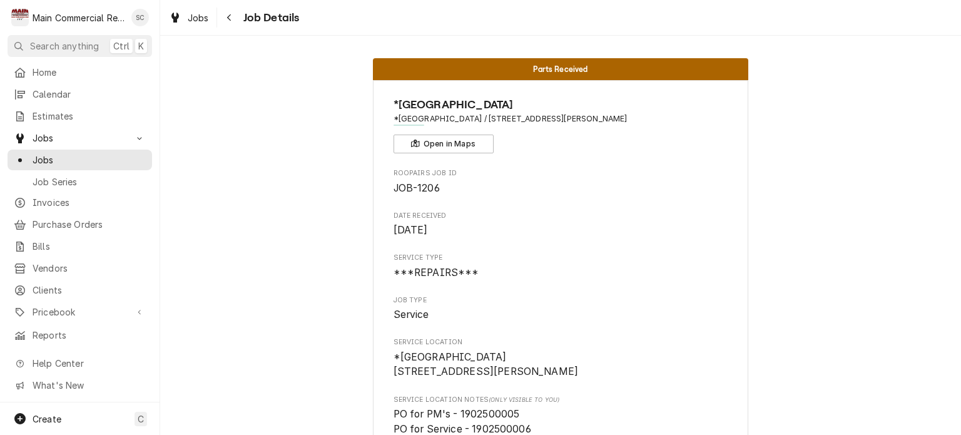
click at [199, 20] on span "Jobs" at bounding box center [198, 17] width 21 height 13
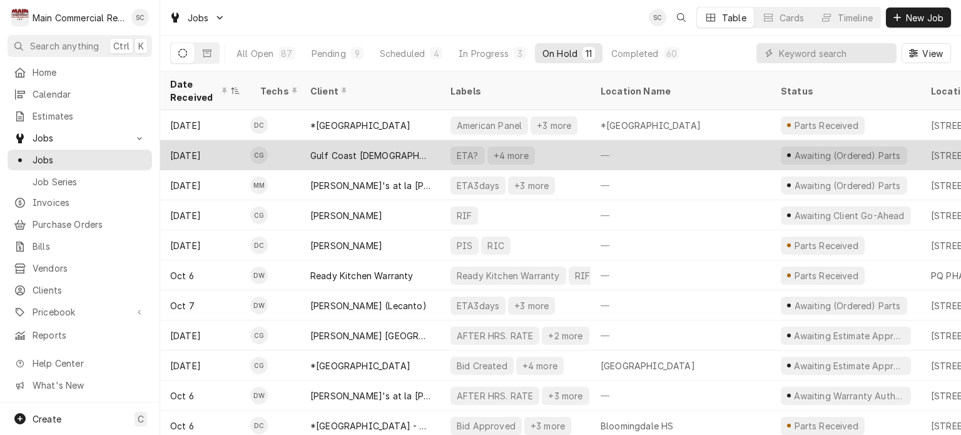
click at [624, 146] on div "—" at bounding box center [681, 155] width 180 height 30
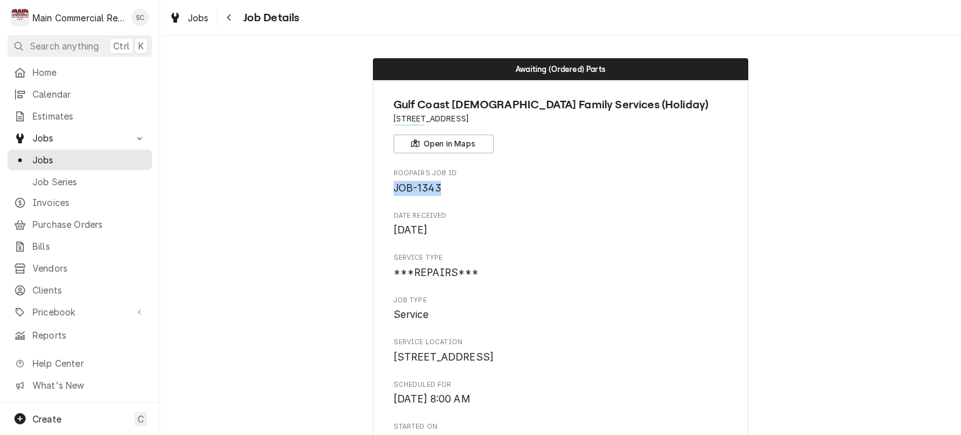
drag, startPoint x: 456, startPoint y: 180, endPoint x: 386, endPoint y: 182, distance: 69.5
copy span "JOB-1343"
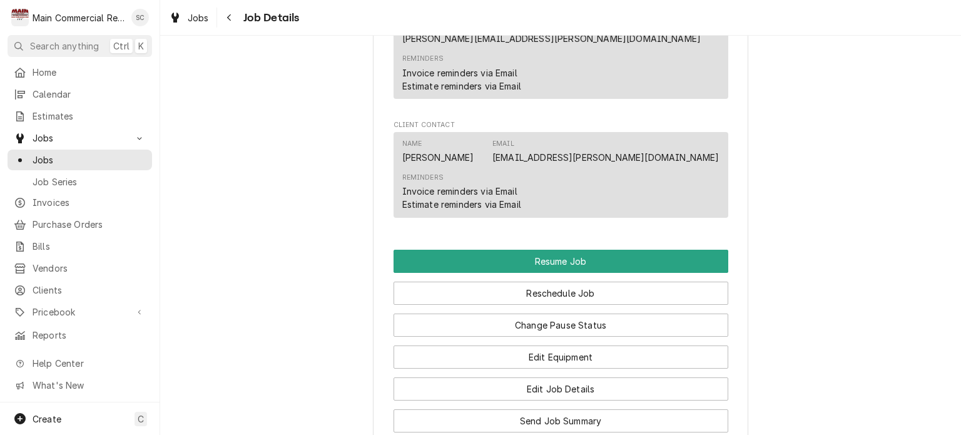
scroll to position [1651, 0]
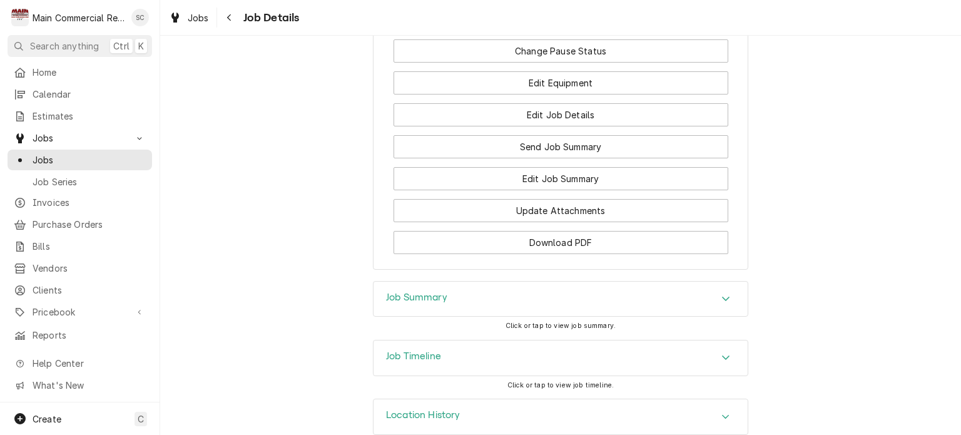
click at [663, 282] on div "Job Summary" at bounding box center [561, 299] width 374 height 35
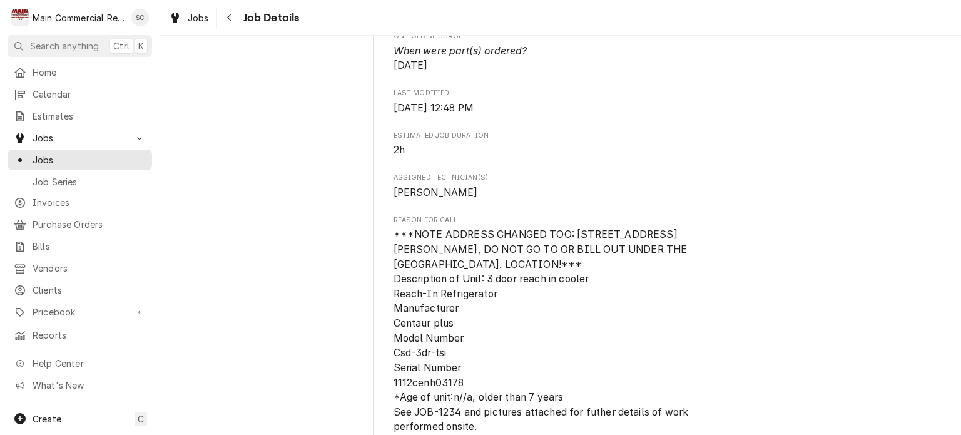
scroll to position [455, 0]
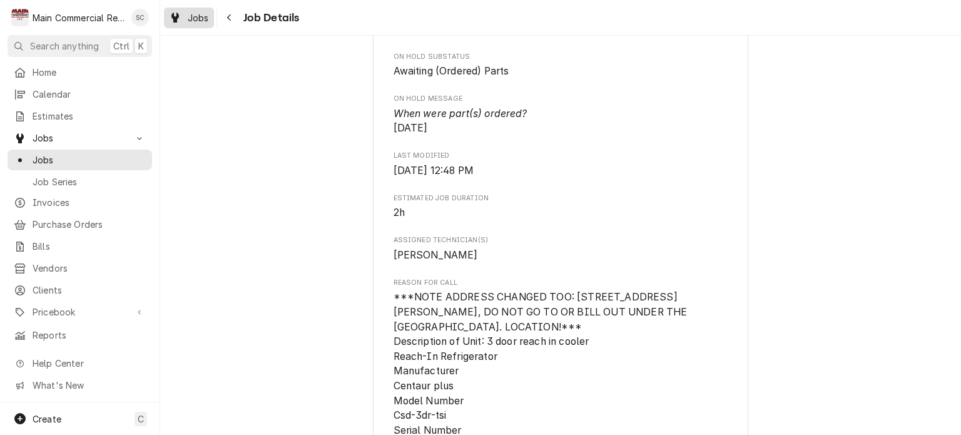
click at [193, 18] on span "Jobs" at bounding box center [198, 17] width 21 height 13
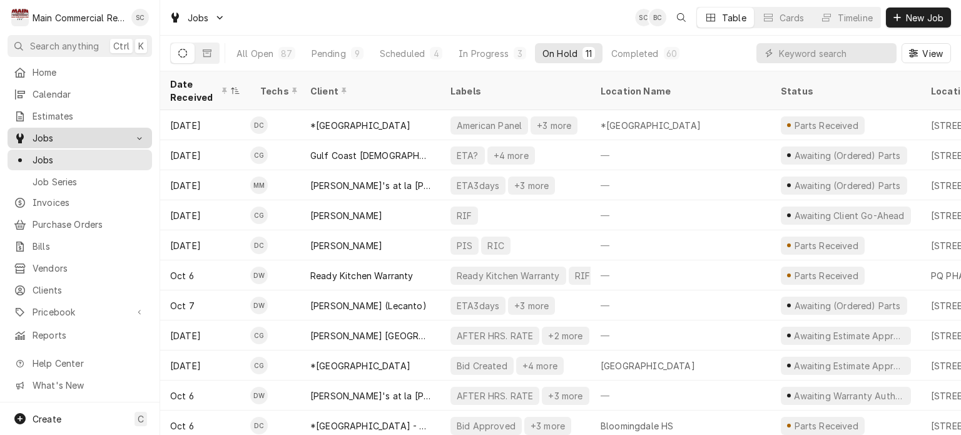
click at [51, 141] on link "Jobs" at bounding box center [80, 138] width 145 height 21
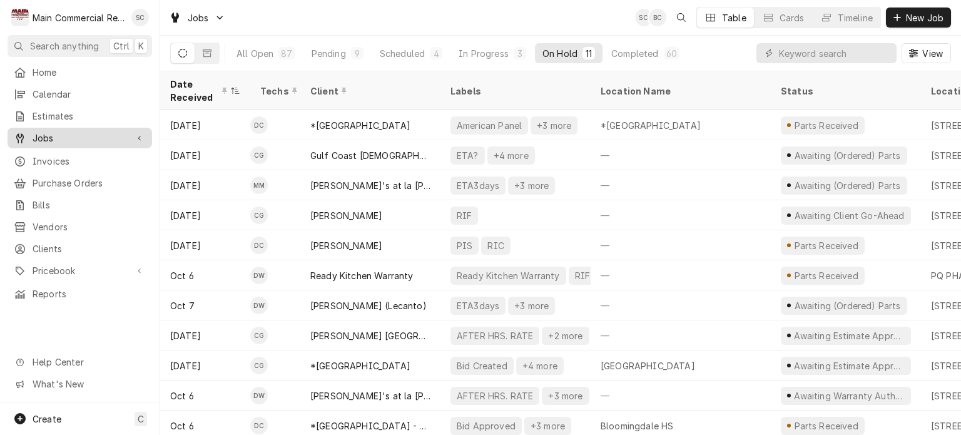
click at [53, 137] on span "Jobs" at bounding box center [80, 137] width 95 height 13
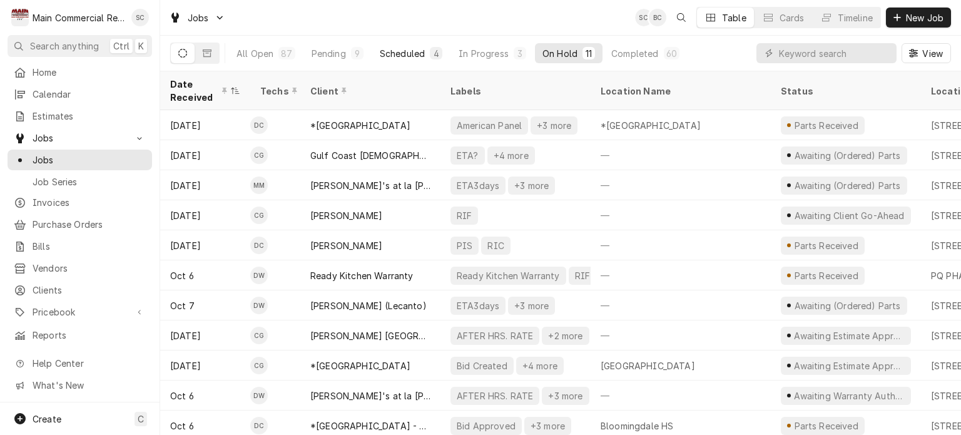
click at [416, 48] on div "Scheduled" at bounding box center [402, 53] width 45 height 13
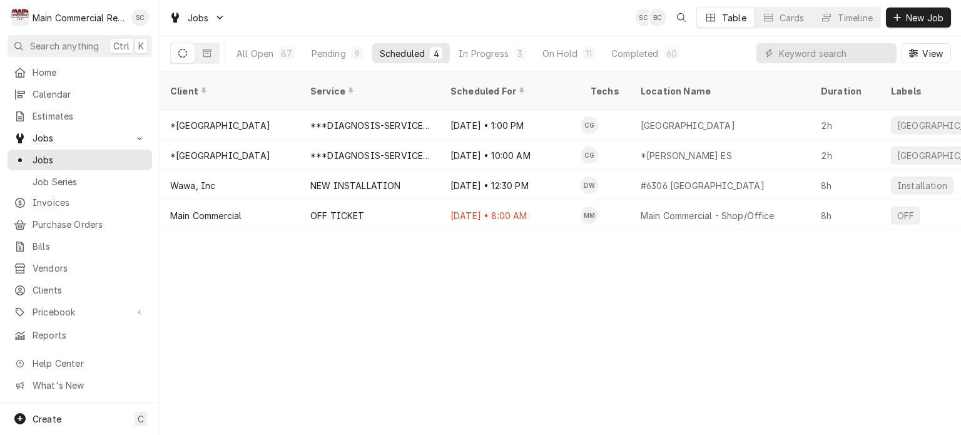
click at [606, 319] on div "Client Service Scheduled For Techs Location Name Duration Labels Status ID Prio…" at bounding box center [560, 253] width 801 height 364
click at [490, 284] on div "Client Service Scheduled For Techs Location Name Duration Labels Status ID Prio…" at bounding box center [560, 253] width 801 height 364
click at [490, 281] on div "Client Service Scheduled For Techs Location Name Duration Labels Status ID Prio…" at bounding box center [560, 253] width 801 height 364
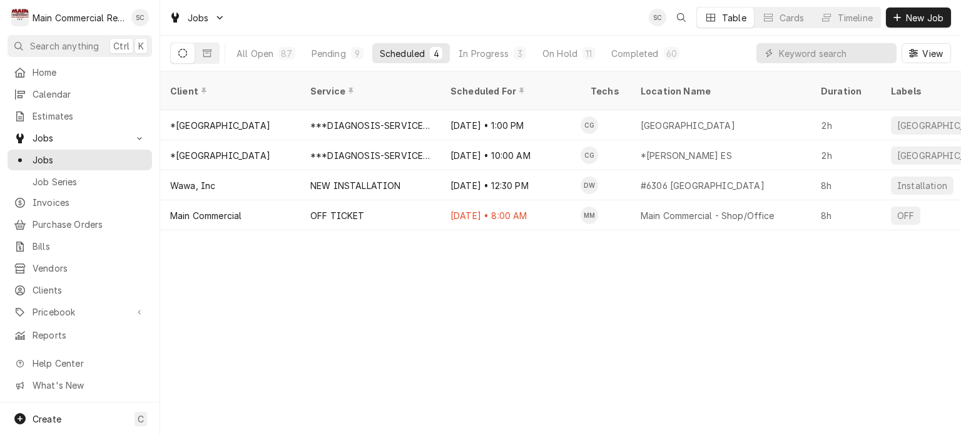
click at [490, 281] on div "Client Service Scheduled For Techs Location Name Duration Labels Status ID Prio…" at bounding box center [560, 253] width 801 height 364
click at [334, 59] on button "Pending 9" at bounding box center [337, 53] width 67 height 20
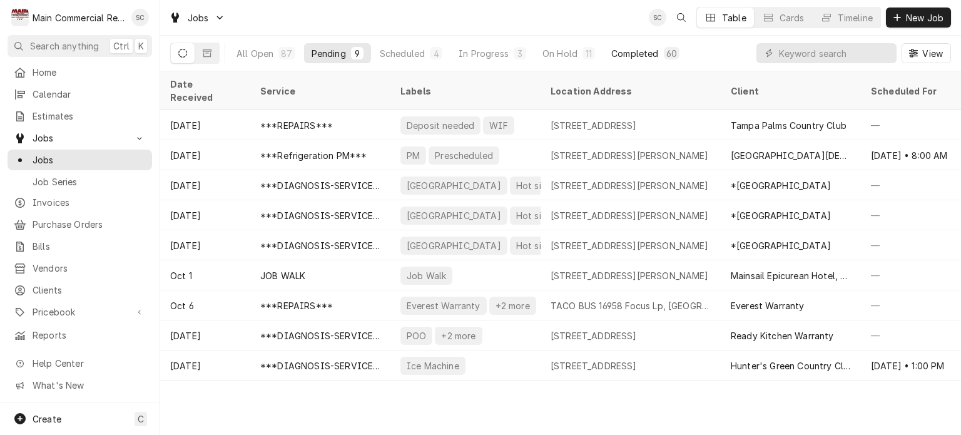
click at [623, 53] on div "Completed" at bounding box center [635, 53] width 47 height 13
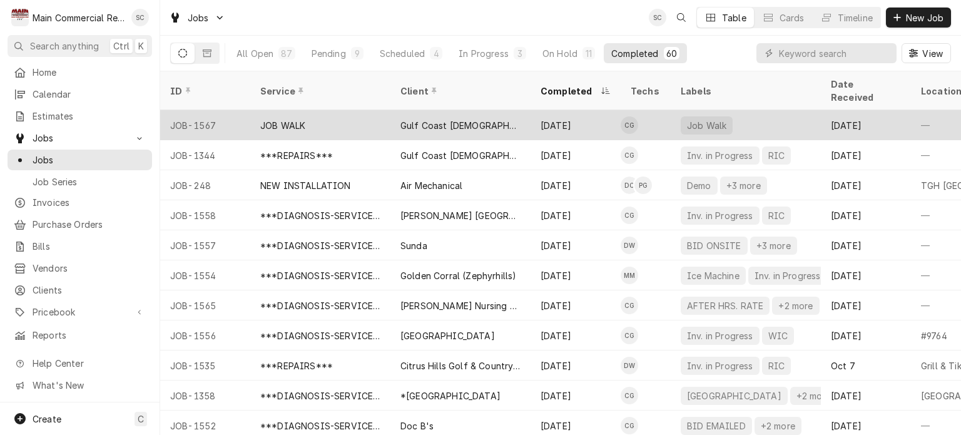
click at [482, 119] on div "Gulf Coast [DEMOGRAPHIC_DATA] Family Services" at bounding box center [461, 125] width 120 height 13
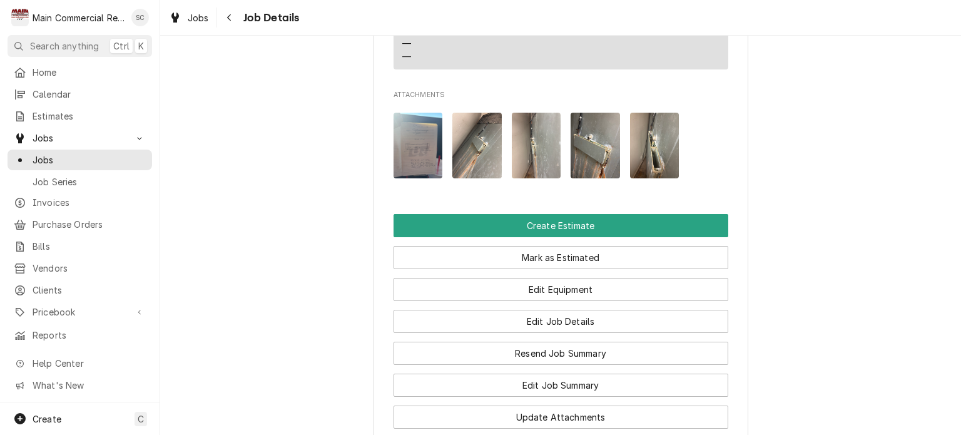
scroll to position [1413, 0]
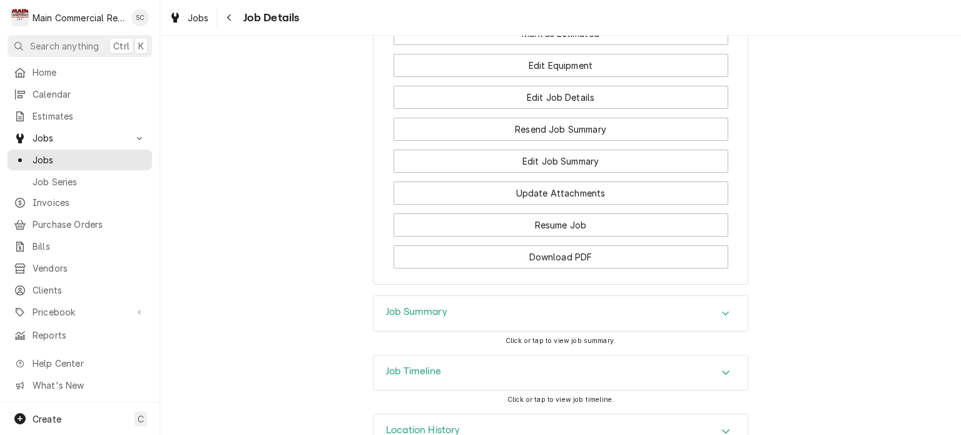
click at [722, 309] on icon "Accordion Header" at bounding box center [726, 314] width 9 height 10
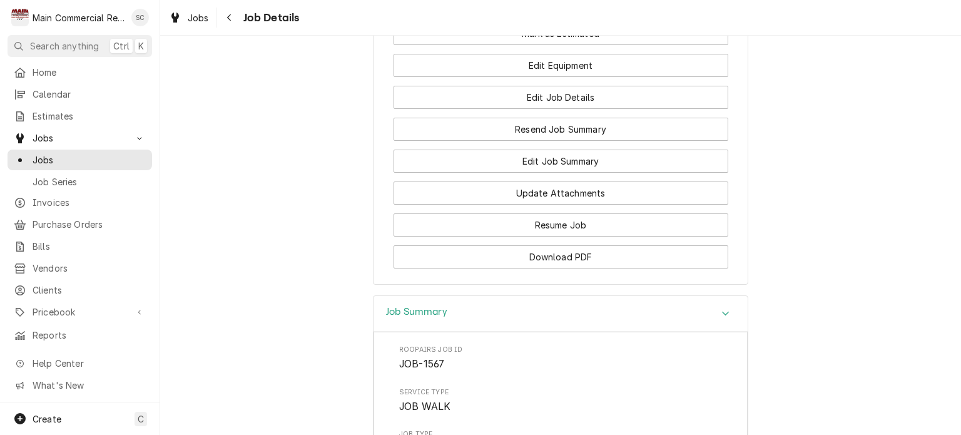
scroll to position [1789, 0]
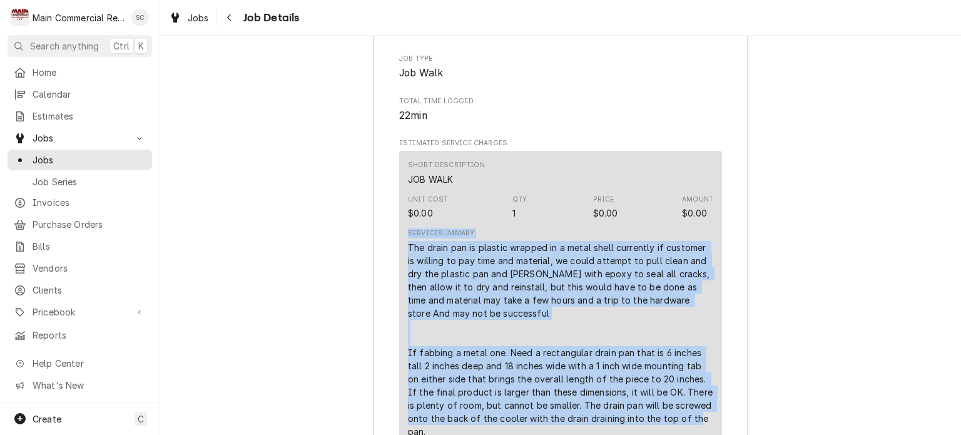
drag, startPoint x: 428, startPoint y: 390, endPoint x: 402, endPoint y: 202, distance: 190.1
click at [402, 202] on div "Short Description JOB WALK Unit Cost $0.00 Qty. 1 Price $0.00 Amount $0.00 Serv…" at bounding box center [560, 299] width 323 height 297
copy div "Service Summary The drain pan is plastic wrapped in a metal shell currently if …"
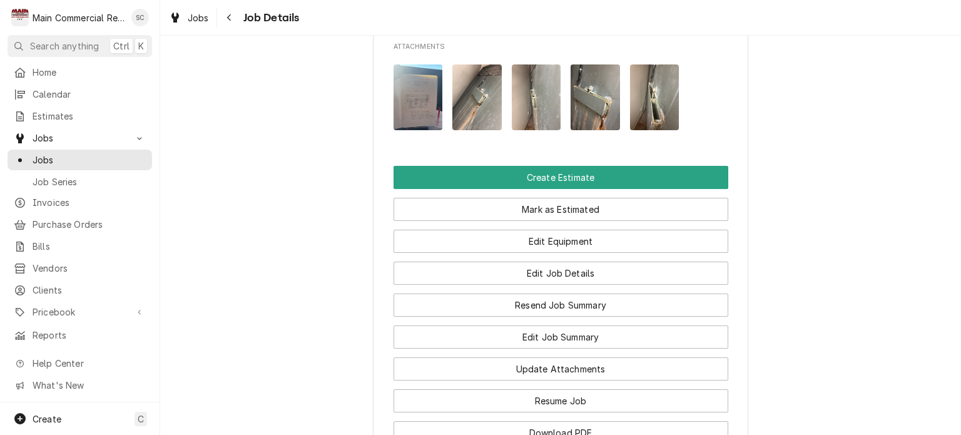
scroll to position [987, 0]
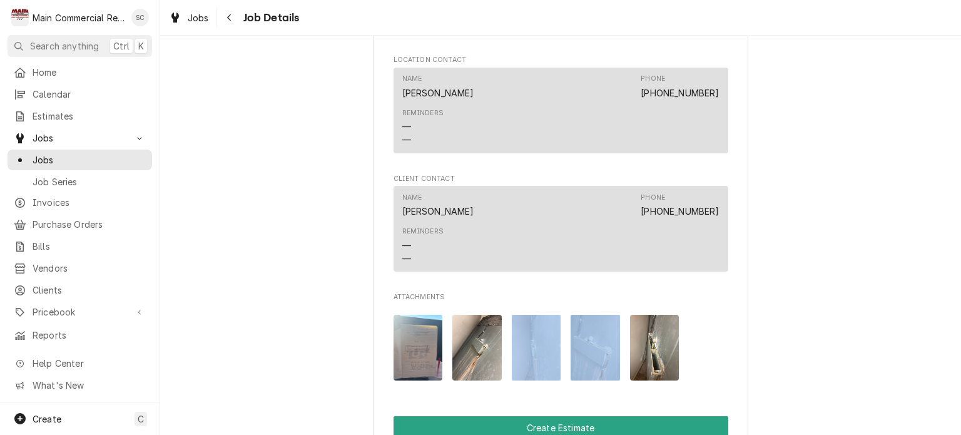
drag, startPoint x: 556, startPoint y: 307, endPoint x: 563, endPoint y: 307, distance: 6.3
click at [563, 307] on div "Attachments" at bounding box center [561, 348] width 335 height 86
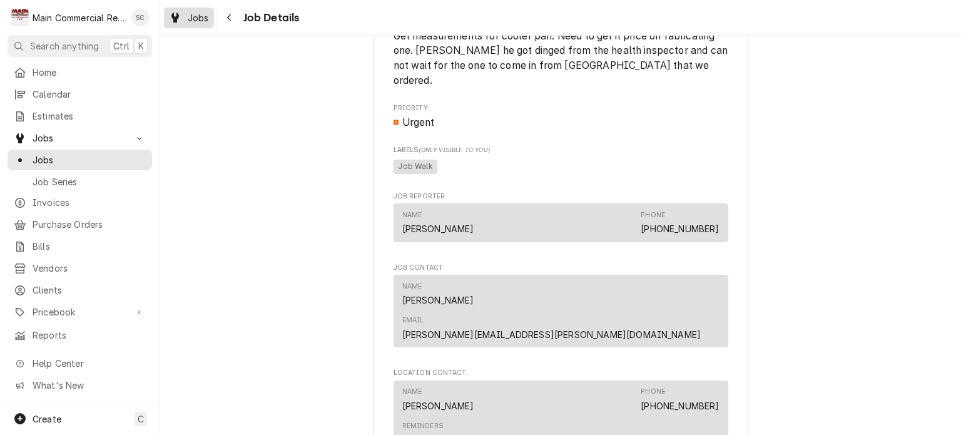
click at [182, 19] on div "Jobs" at bounding box center [188, 18] width 45 height 16
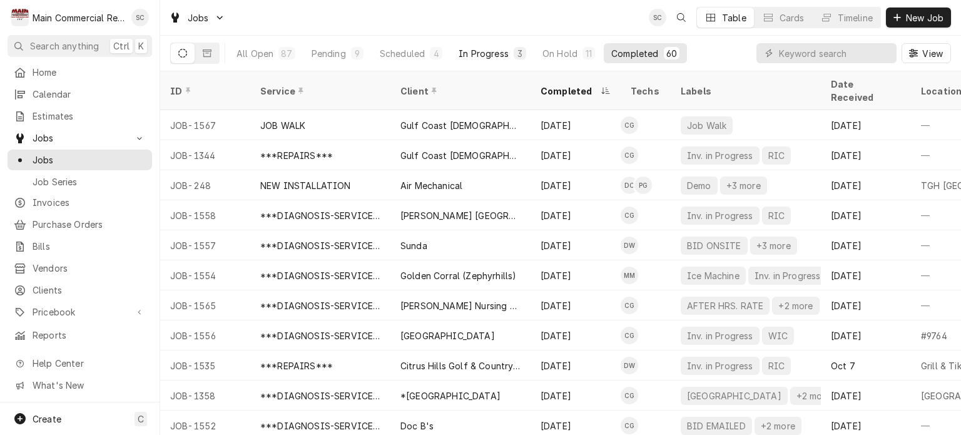
click at [478, 58] on div "In Progress" at bounding box center [484, 53] width 50 height 13
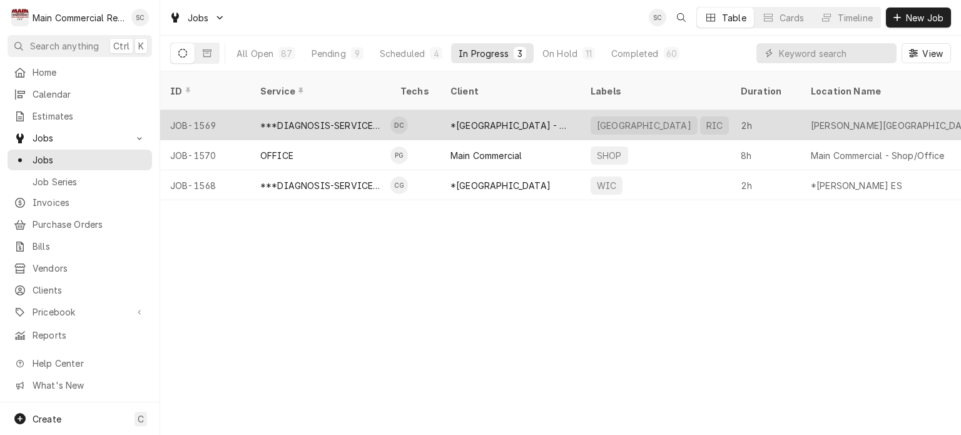
click at [549, 119] on div "*[GEOGRAPHIC_DATA] - Culinary" at bounding box center [511, 125] width 120 height 13
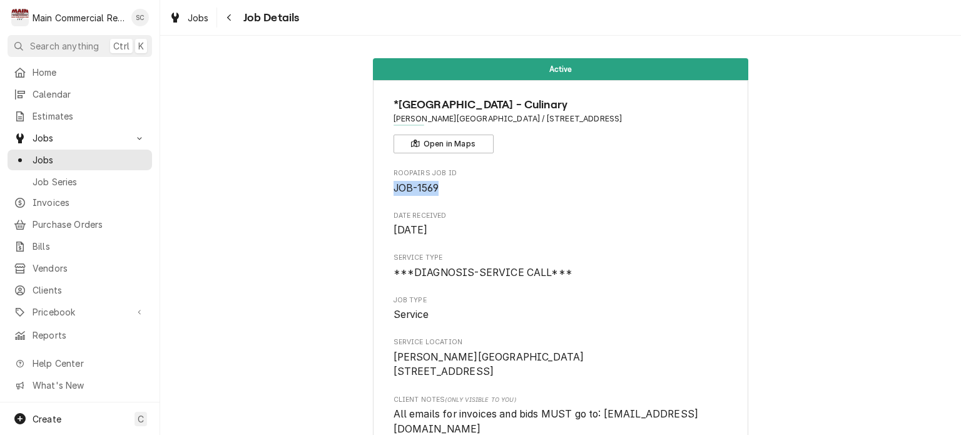
drag, startPoint x: 440, startPoint y: 185, endPoint x: 389, endPoint y: 188, distance: 51.4
click at [394, 188] on span "JOB-1569" at bounding box center [561, 188] width 335 height 15
copy span "JOB-1569"
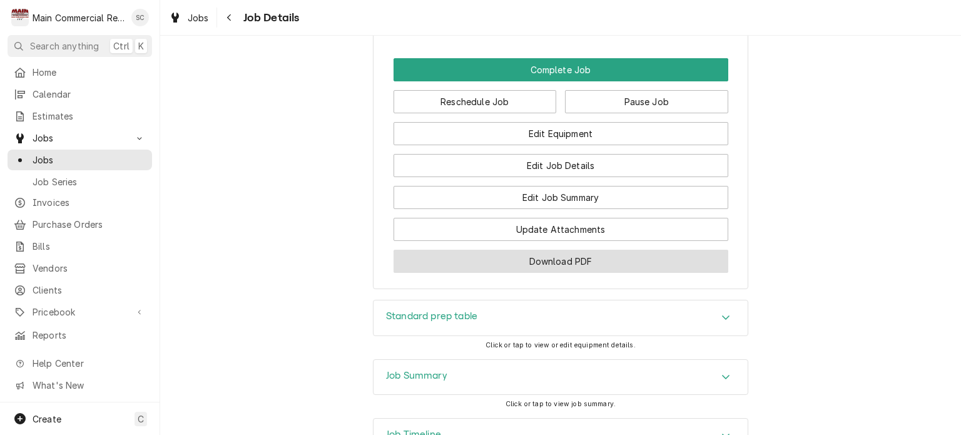
scroll to position [1627, 0]
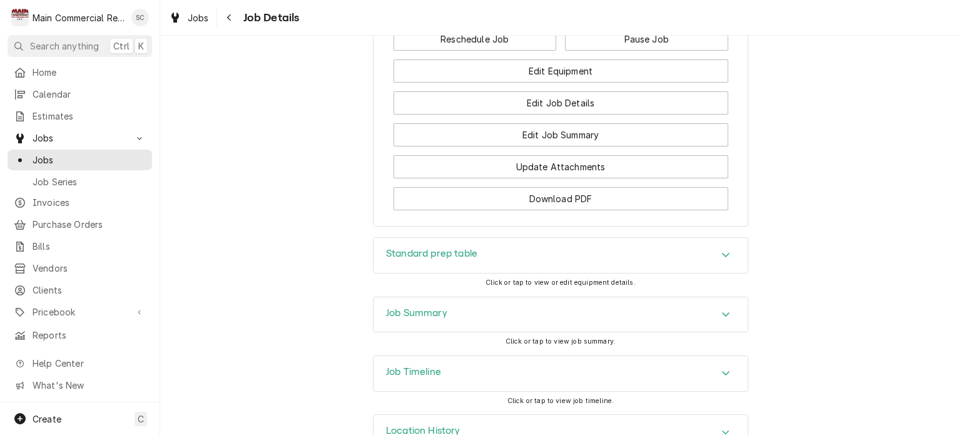
click at [724, 319] on icon "Accordion Header" at bounding box center [726, 314] width 9 height 10
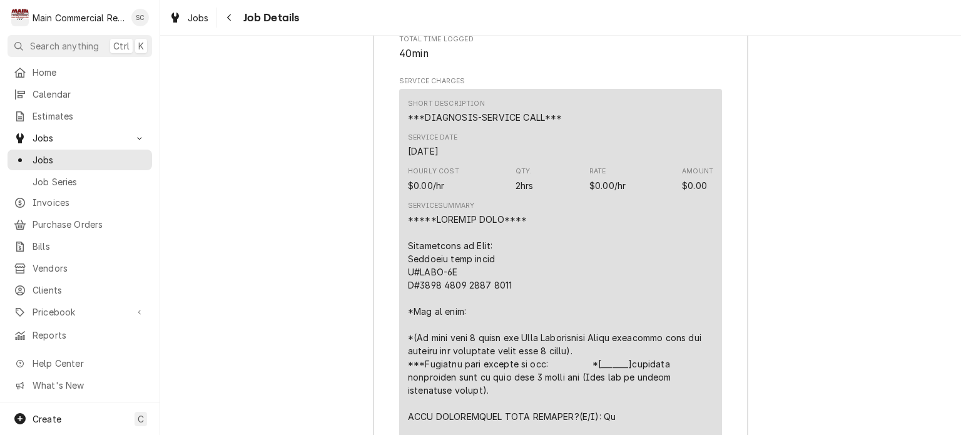
scroll to position [2504, 0]
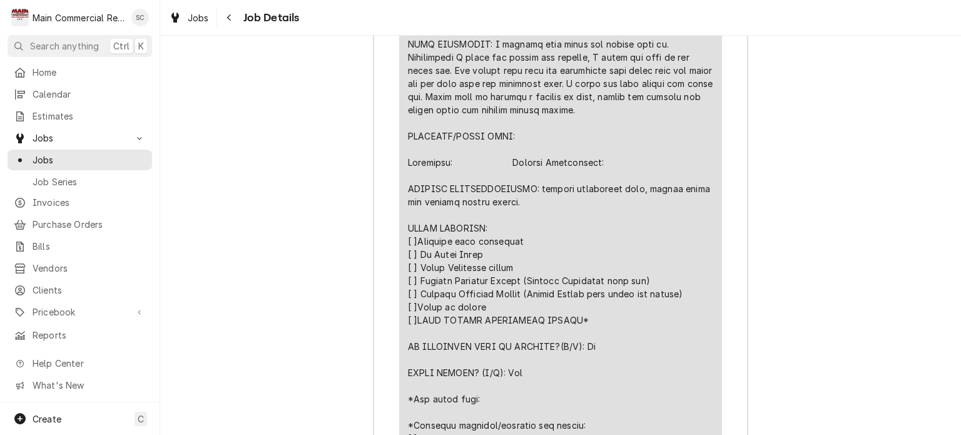
click at [563, 210] on div "Line Item" at bounding box center [560, 130] width 305 height 710
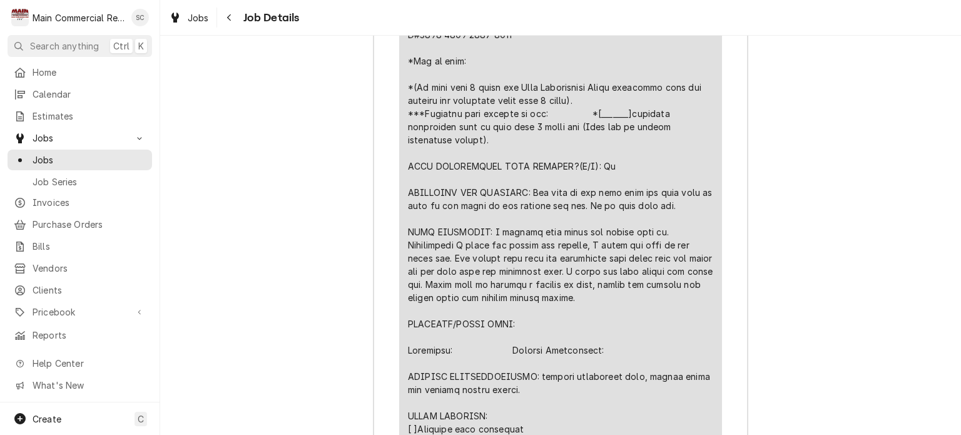
scroll to position [2441, 0]
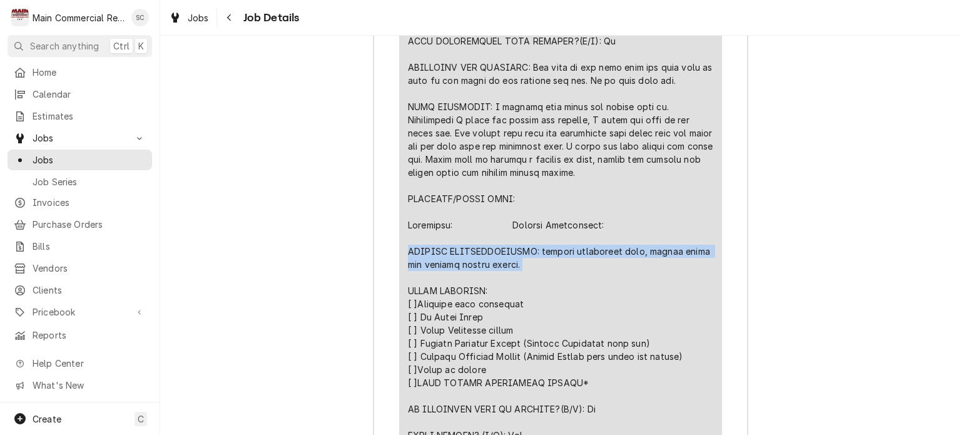
drag, startPoint x: 518, startPoint y: 277, endPoint x: 402, endPoint y: 259, distance: 117.7
click at [402, 259] on div "Short Description ***DIAGNOSIS-SERVICE CALL*** Service Date [DATE] Hourly Cost …" at bounding box center [560, 135] width 323 height 844
copy div "FURTHER RECOMMENDATIONS: replace condensate loop, filter drier and install acce…"
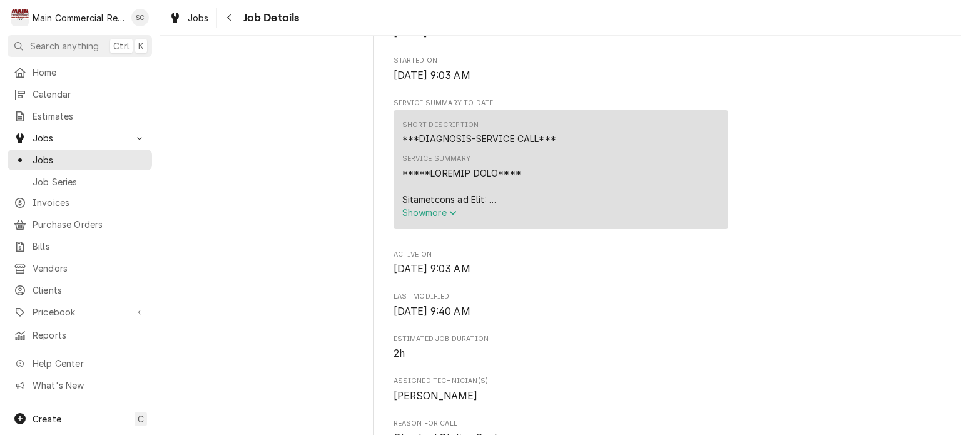
scroll to position [689, 0]
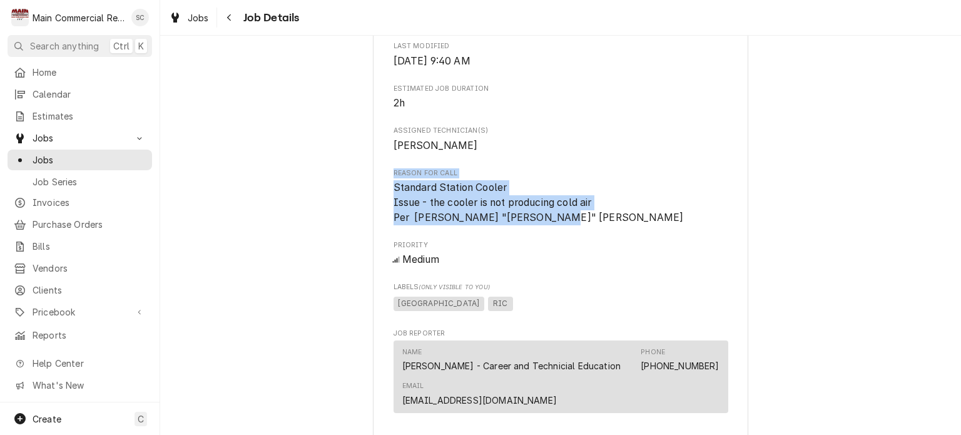
drag, startPoint x: 563, startPoint y: 230, endPoint x: 374, endPoint y: 177, distance: 195.8
click at [374, 177] on div "*[GEOGRAPHIC_DATA] - Culinary [PERSON_NAME][GEOGRAPHIC_DATA] / [STREET_ADDRESS]…" at bounding box center [561, 278] width 376 height 1773
copy div "Reason For Call Standard Station Cooler Issue - the cooler is not producing col…"
click at [678, 240] on div "Roopairs Job ID JOB-1569 Date Received [DATE] Service Type ***DIAGNOSIS-SERVICE…" at bounding box center [561, 194] width 335 height 1428
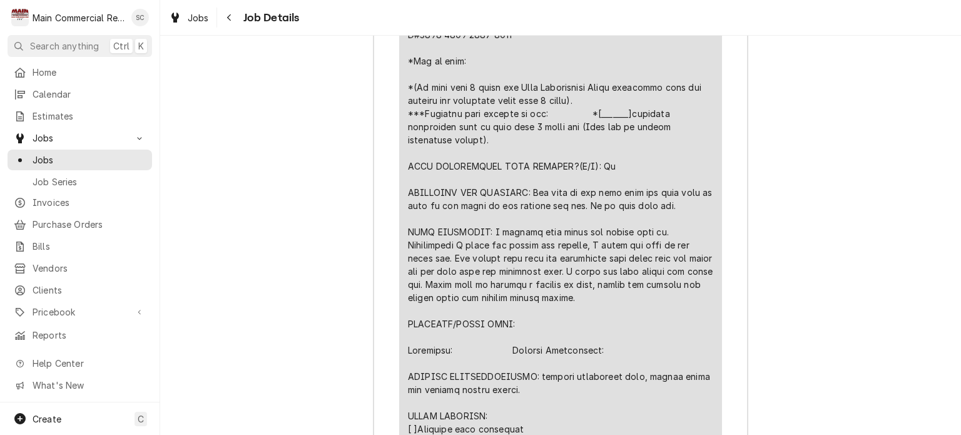
scroll to position [2191, 0]
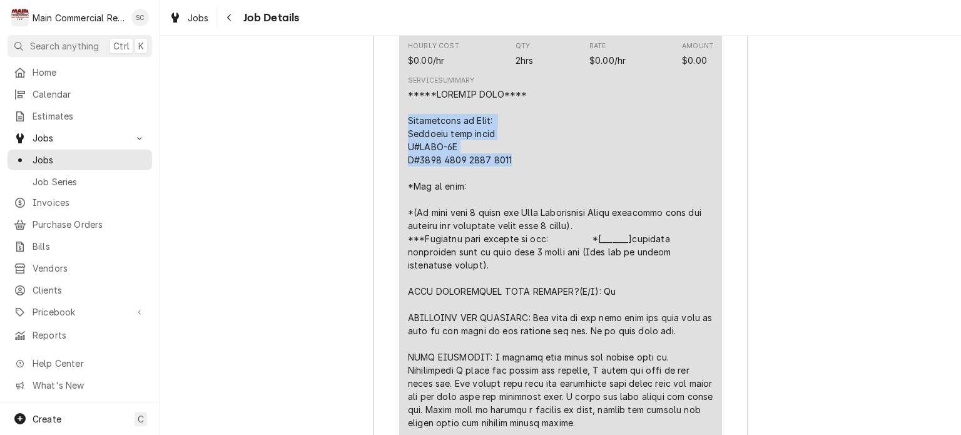
drag, startPoint x: 506, startPoint y: 172, endPoint x: 400, endPoint y: 136, distance: 112.2
click at [400, 136] on div "Short Description ***DIAGNOSIS-SERVICE CALL*** Service Date [DATE] Hourly Cost …" at bounding box center [560, 386] width 323 height 844
copy div "Description of Unit: Standard prep table M#MRSL-2D S#7443 4236 2101 1108"
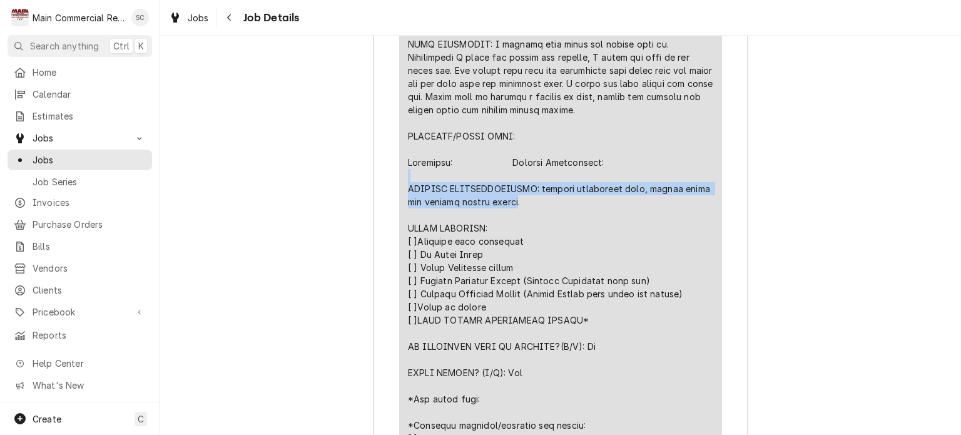
drag, startPoint x: 508, startPoint y: 218, endPoint x: 403, endPoint y: 193, distance: 107.6
click at [408, 193] on div "Line Item" at bounding box center [560, 130] width 305 height 710
copy div "FURTHER RECOMMENDATIONS: replace condensate loop, filter drier and install acce…"
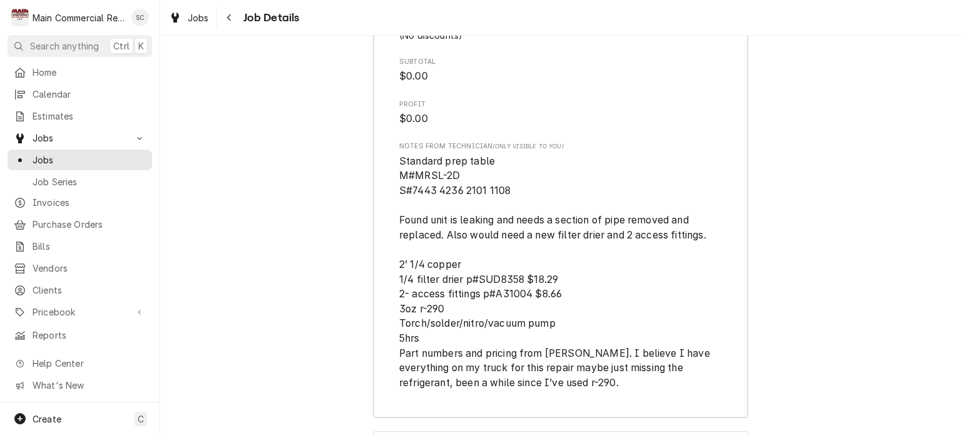
scroll to position [3146, 0]
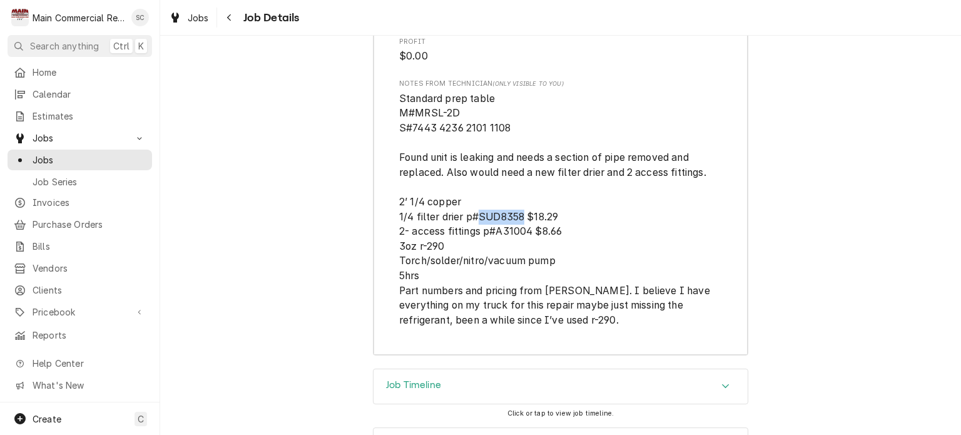
drag, startPoint x: 518, startPoint y: 225, endPoint x: 476, endPoint y: 225, distance: 41.9
click at [476, 225] on span "Standard prep table M#MRSL-2D S#7443 4236 2101 1108 Found unit is leaking and n…" at bounding box center [556, 209] width 314 height 233
copy span "SUD8358"
drag, startPoint x: 526, startPoint y: 244, endPoint x: 492, endPoint y: 240, distance: 34.7
click at [492, 240] on span "Standard prep table M#MRSL-2D S#7443 4236 2101 1108 Found unit is leaking and n…" at bounding box center [556, 209] width 314 height 233
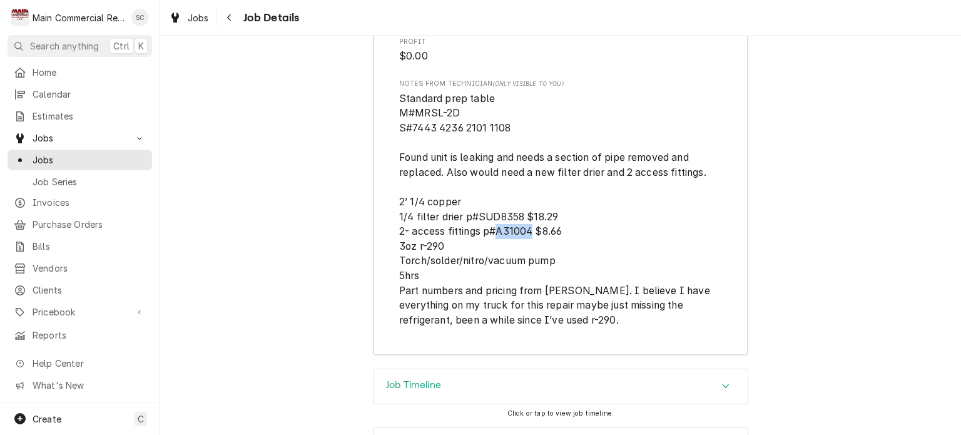
copy span "A31004"
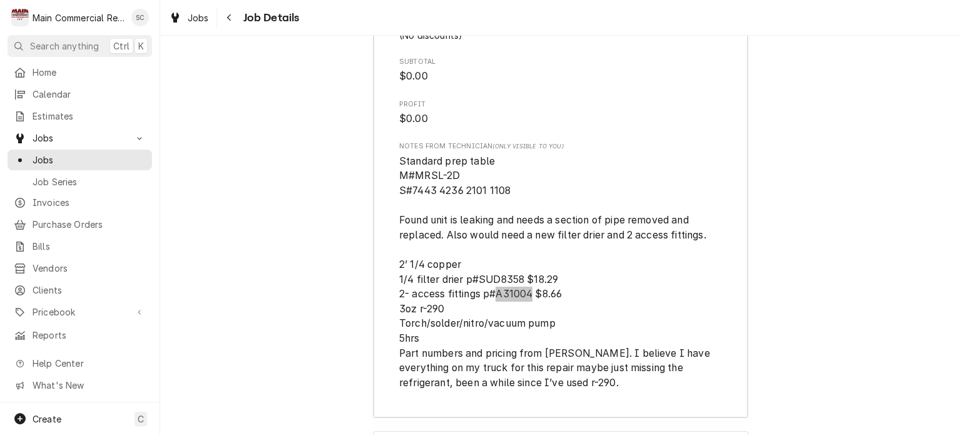
scroll to position [3209, 0]
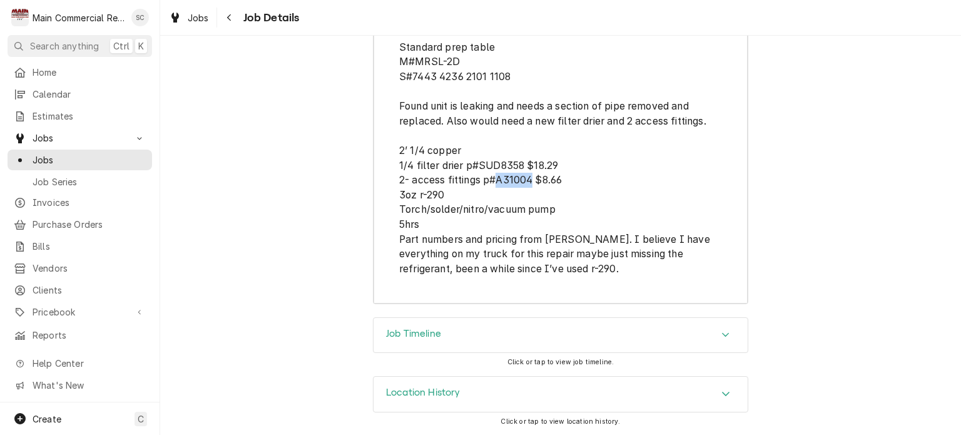
click at [703, 271] on span "Standard prep table M#MRSL-2D S#7443 4236 2101 1108 Found unit is leaking and n…" at bounding box center [560, 158] width 323 height 237
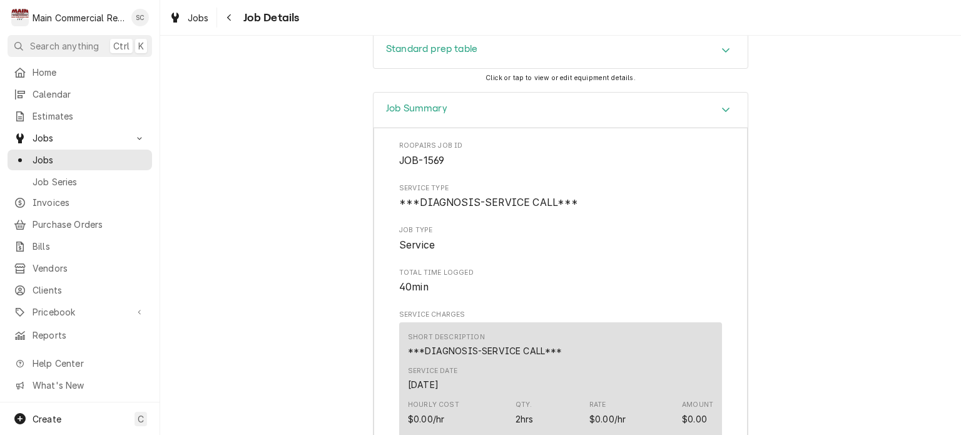
scroll to position [1582, 0]
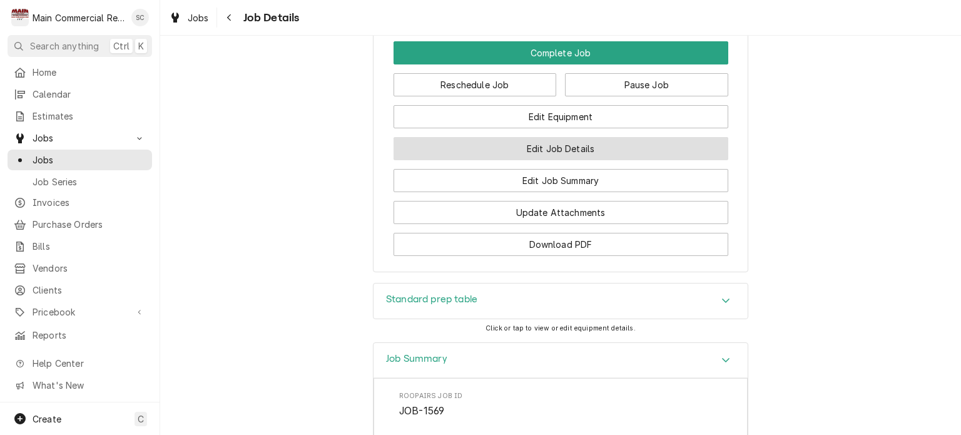
click at [625, 160] on button "Edit Job Details" at bounding box center [561, 148] width 335 height 23
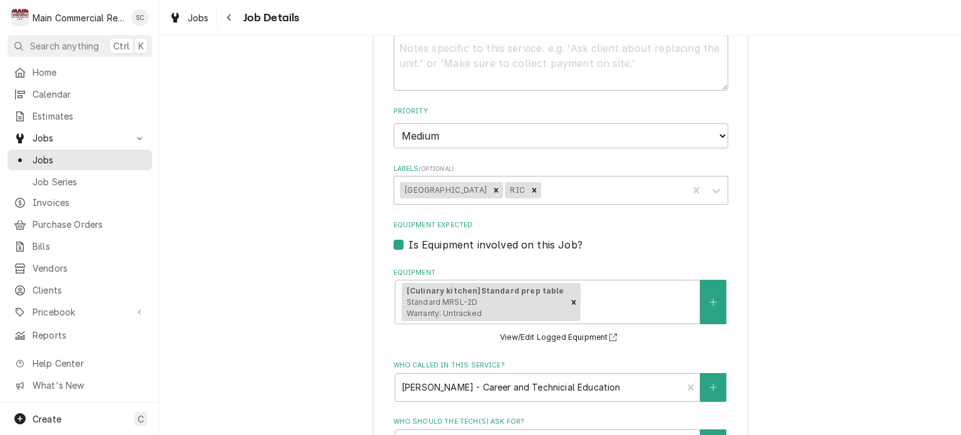
scroll to position [250, 0]
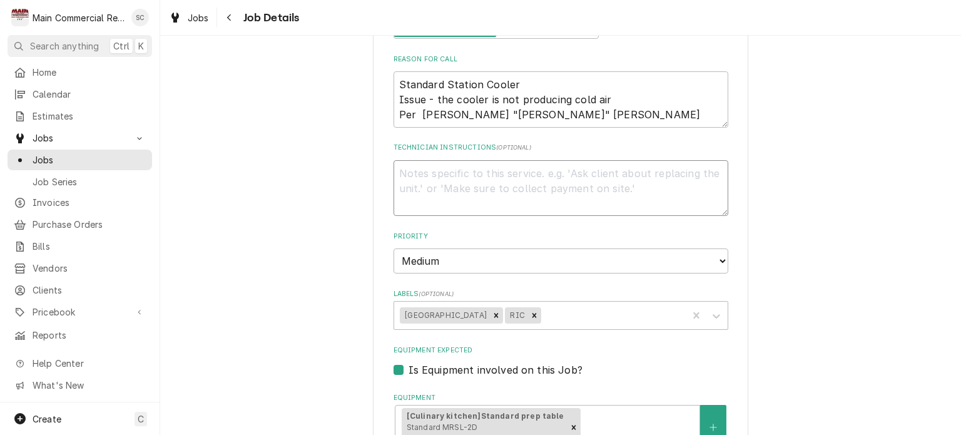
click at [407, 172] on textarea "Technician Instructions ( optional )" at bounding box center [561, 188] width 335 height 56
type textarea "x"
type textarea "Q"
type textarea "x"
type textarea "Q-"
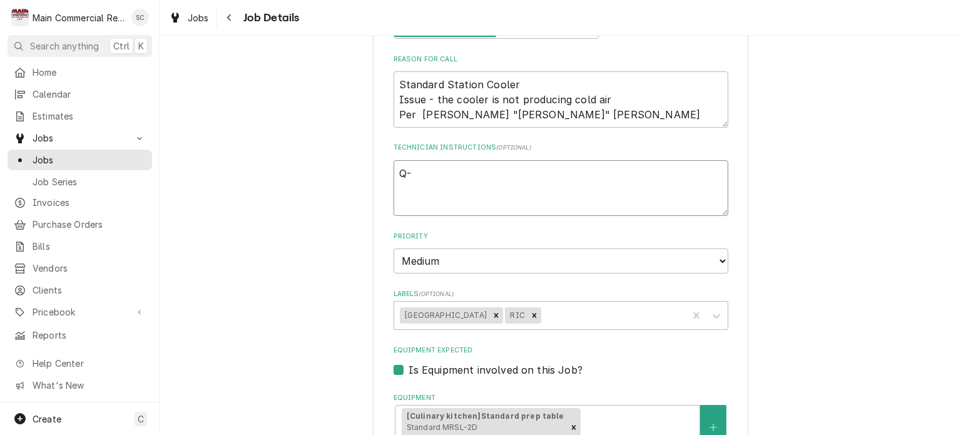
type textarea "x"
type textarea "Q-3"
type textarea "x"
type textarea "Q-38"
type textarea "x"
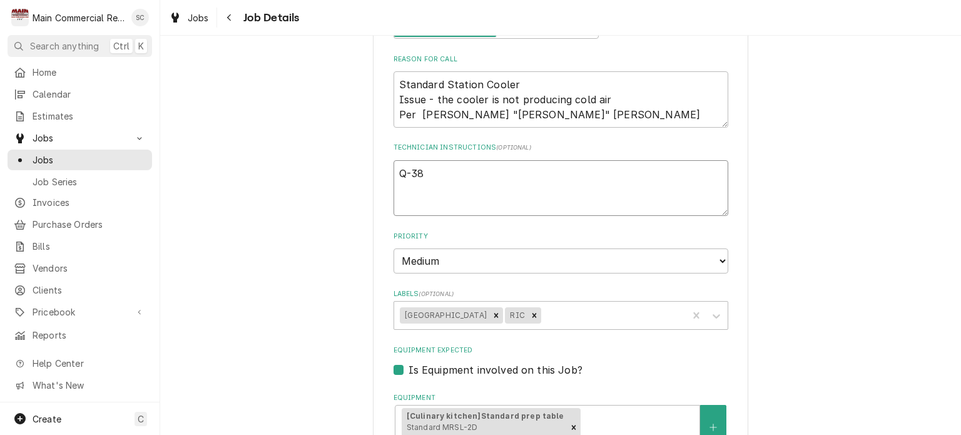
type textarea "Q-389"
type textarea "x"
type textarea "Q-3896"
type textarea "x"
type textarea "Q-3896,"
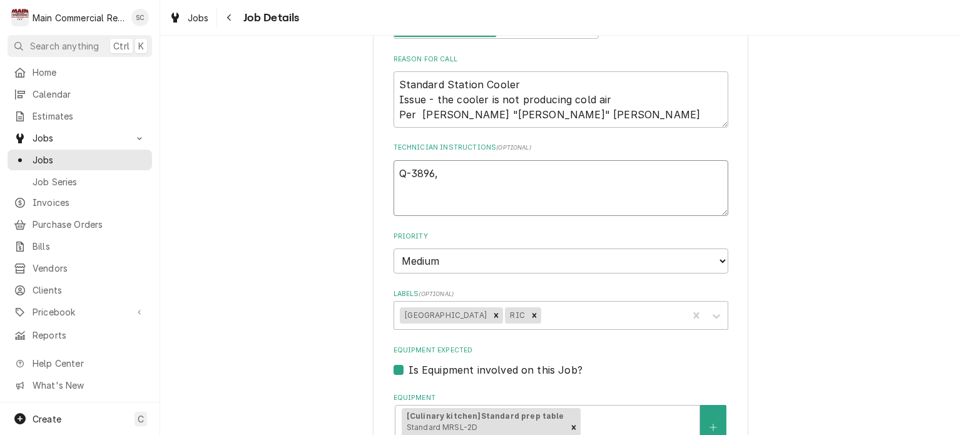
type textarea "x"
type textarea "Q-3896,"
type textarea "x"
type textarea "Q-3896, $"
type textarea "x"
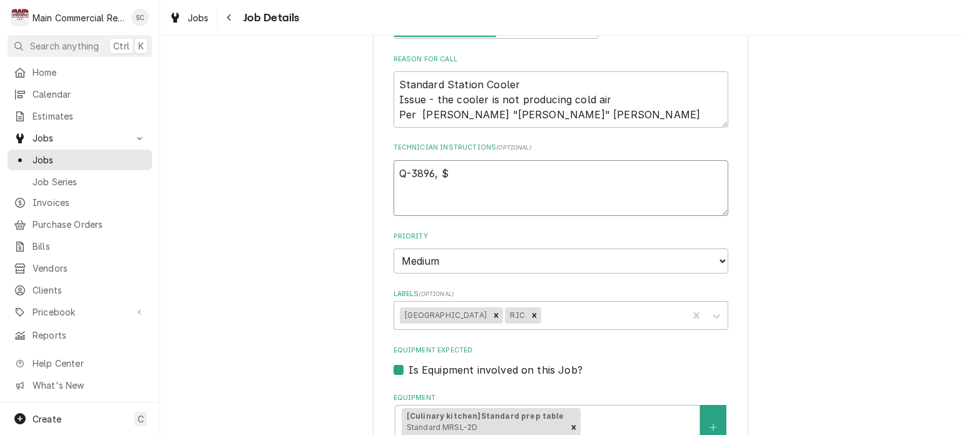
type textarea "Q-3896, $1"
type textarea "x"
type textarea "Q-3896, $10"
type textarea "x"
type textarea "Q-3896, $1"
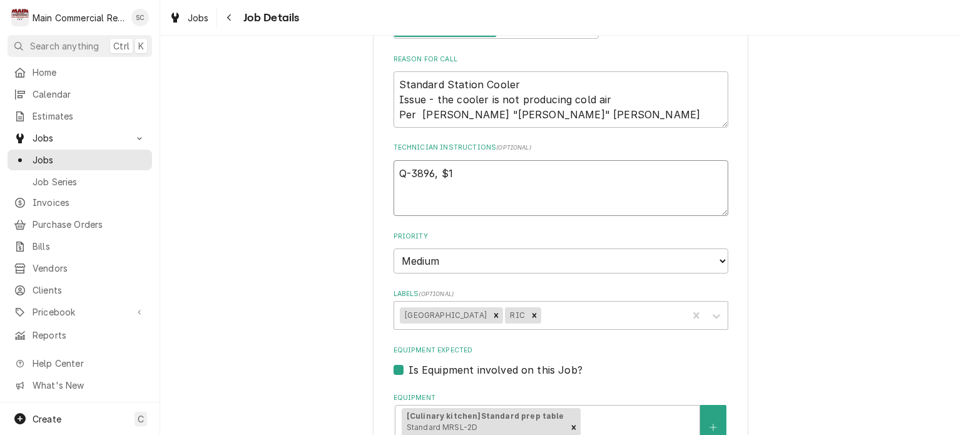
type textarea "x"
type textarea "Q-3896, $1,"
type textarea "x"
type textarea "Q-3896, $1,0"
type textarea "x"
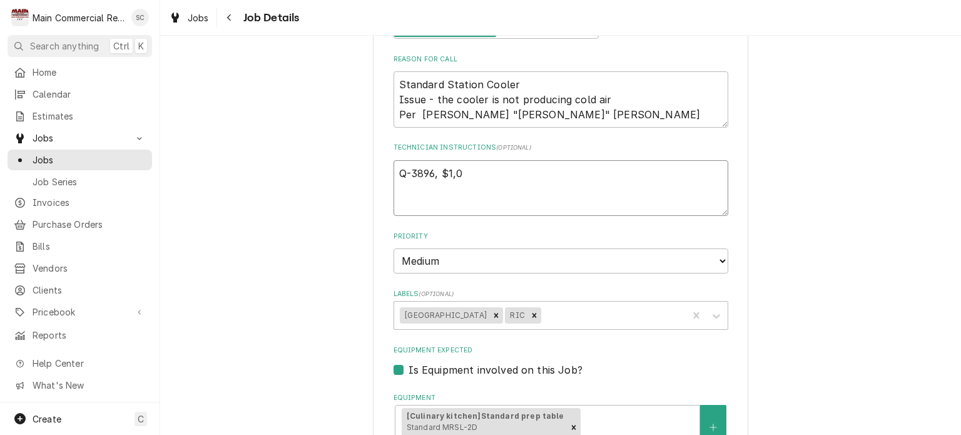
type textarea "Q-3896, $1,03"
type textarea "x"
type textarea "Q-3896, $1,037"
type textarea "x"
type textarea "Q-3896, $1,037."
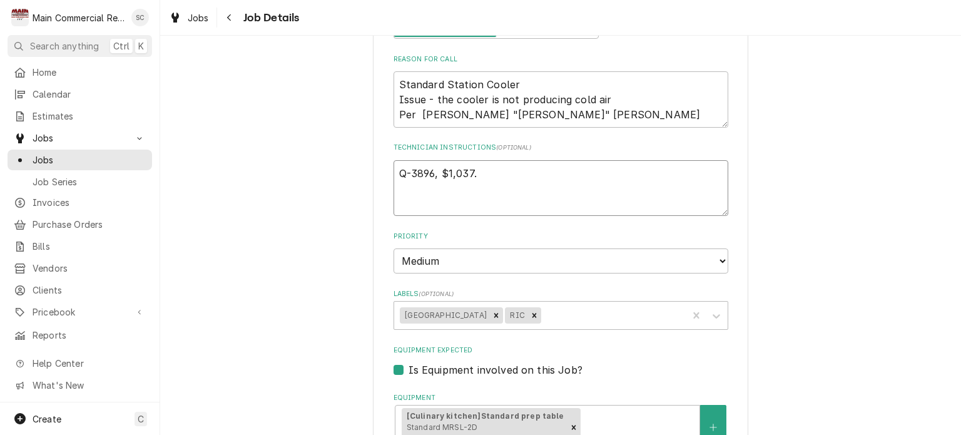
type textarea "x"
type textarea "Q-3896, $1,037.4"
type textarea "x"
type textarea "Q-3896, $1,037.40"
type textarea "x"
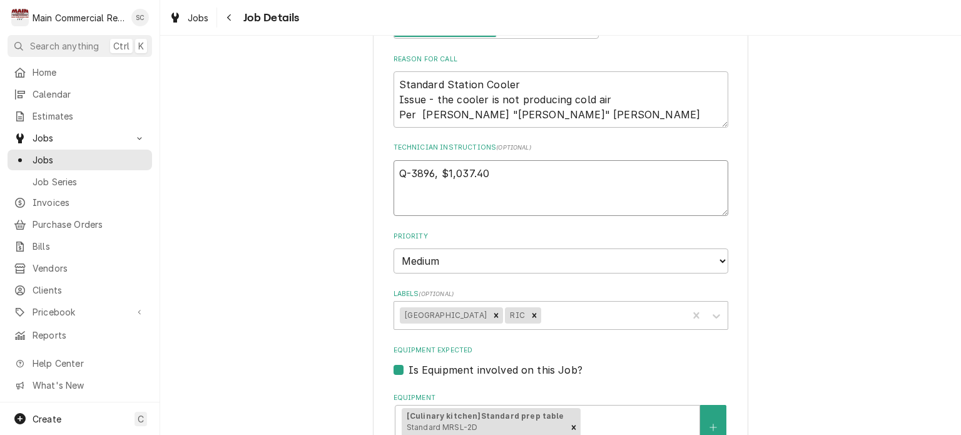
type textarea "Q-3896, $1,037.40"
type textarea "x"
type textarea "Q-3896, $1,037.40 a"
type textarea "x"
type textarea "Q-3896, $1,037.40 ap"
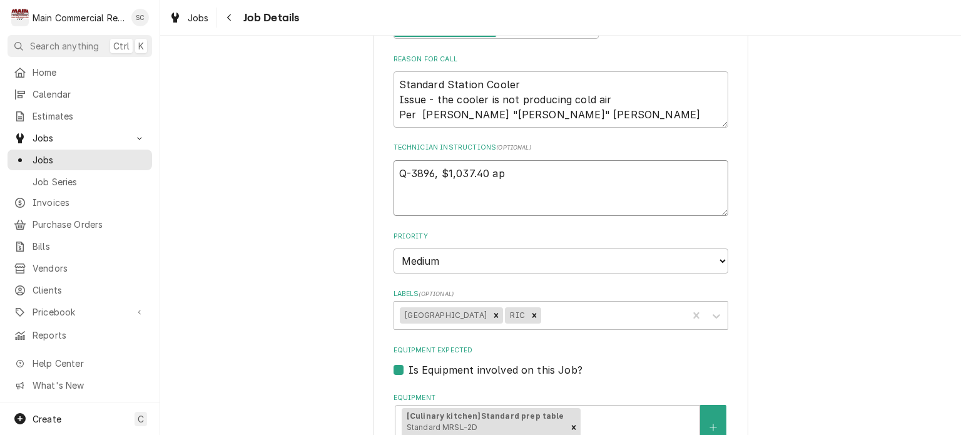
type textarea "x"
type textarea "Q-3896, $1,037.40 app"
type textarea "x"
type textarea "Q-3896, $1,037.40 appr"
type textarea "x"
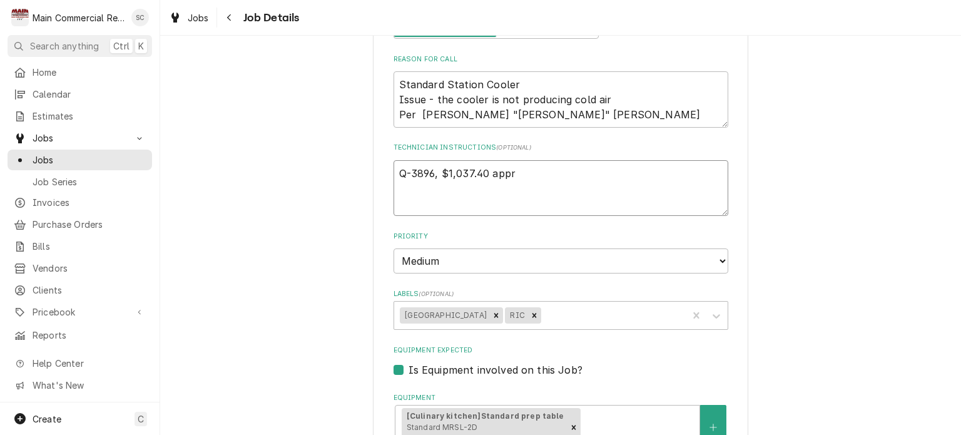
type textarea "Q-3896, $1,037.40 appro"
type textarea "x"
type textarea "Q-3896, $1,037.40 approv"
type textarea "x"
type textarea "Q-3896, $1,037.40 approve"
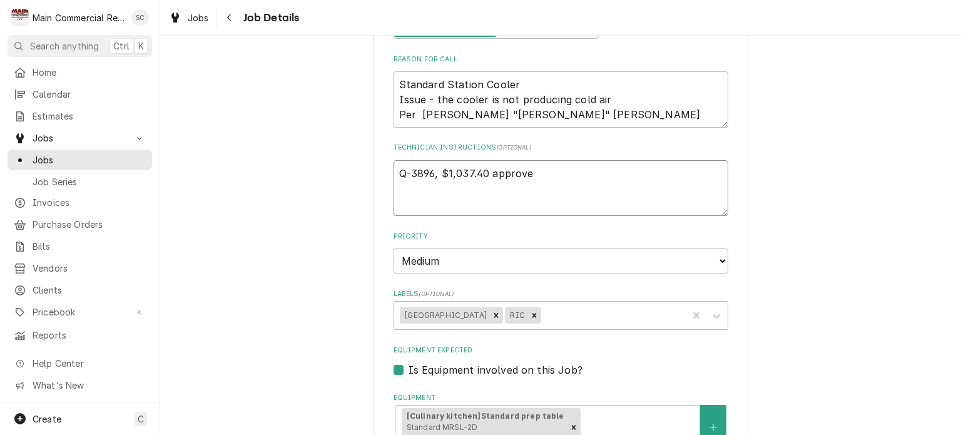
type textarea "x"
type textarea "Q-3896, $1,037.40 approved"
type textarea "x"
type textarea "Q-3896, $1,037.40 approved"
type textarea "x"
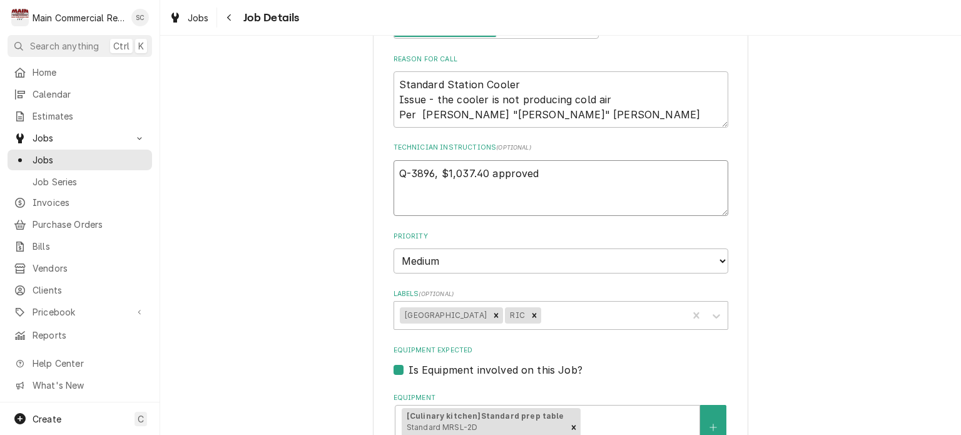
type textarea "Q-3896, $1,037.40 approved o"
type textarea "x"
type textarea "Q-3896, $1,037.40 approved on"
type textarea "x"
type textarea "Q-3896, $1,037.40 approved ons"
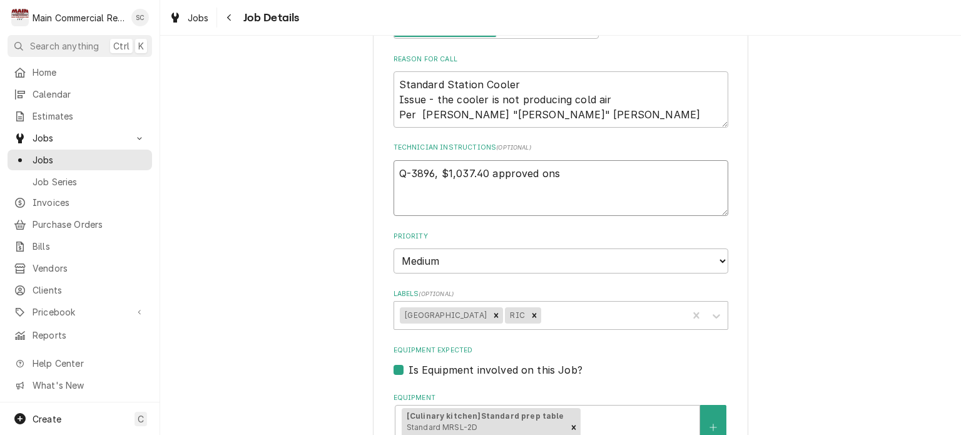
type textarea "x"
type textarea "Q-3896, $1,037.40 approved onsi"
type textarea "x"
type textarea "Q-3896, $1,037.40 approved onsit"
type textarea "x"
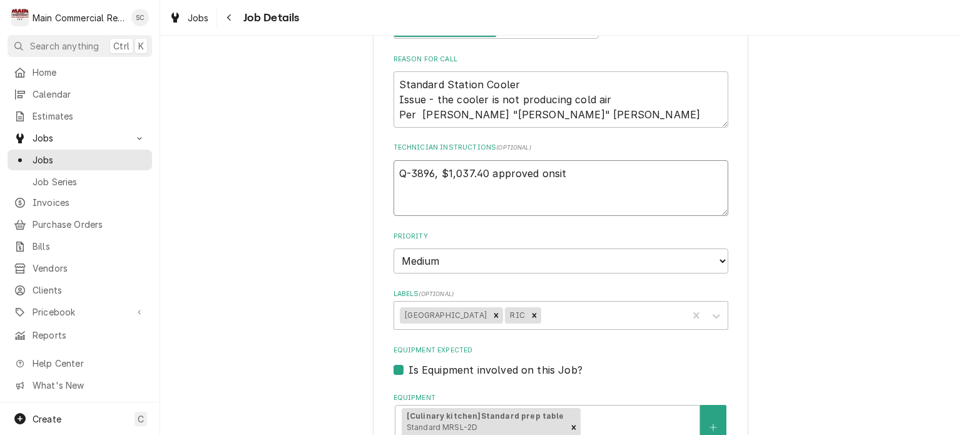
type textarea "Q-3896, $1,037.40 approved onsite"
type textarea "x"
type textarea "Q-3896, $1,037.40 approved onsite."
type textarea "x"
type textarea "Q-3896, $1,037.40 approved onsite."
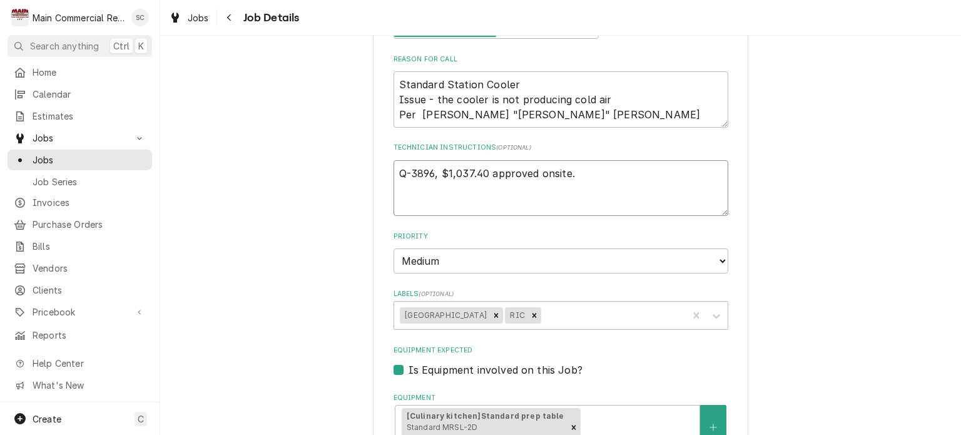
type textarea "x"
type textarea "Q-3896, $1,037.40 approved onsite. -"
type textarea "x"
type textarea "Q-3896, $1,037.40 approved onsite. -s"
type textarea "x"
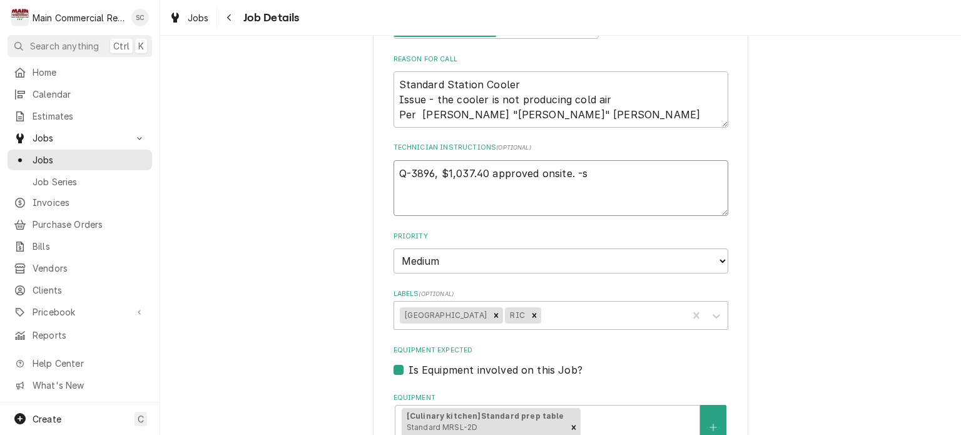
type textarea "Q-3896, $1,037.40 approved onsite. -sr"
type textarea "x"
type textarea "Q-3896, $1,037.40 approved onsite. -src"
type textarea "x"
type textarea "Q-3896, $1,037.40 approved onsite. -src"
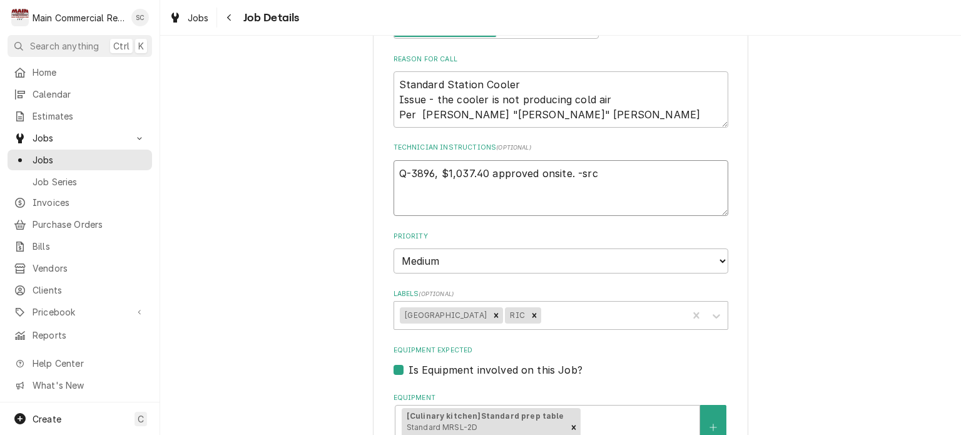
type textarea "x"
type textarea "Q-3896, $1,037.40 approved onsite. -src"
click at [394, 79] on textarea "Standard Station Cooler Issue - the cooler is not producing cold air Per [PERSO…" at bounding box center [561, 99] width 335 height 56
type textarea "x"
type textarea "Standard Station Cooler Issue - the cooler is not producing cold air Per Matthe…"
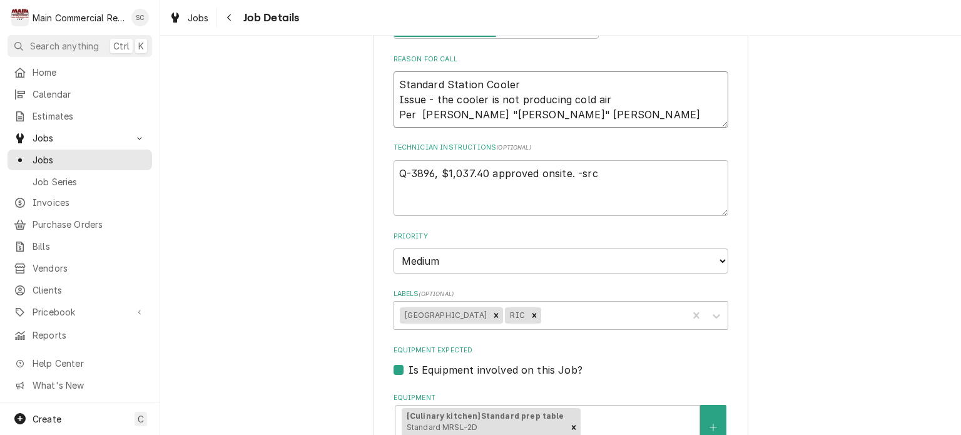
type textarea "x"
type textarea "Standard Station Cooler Issue - the cooler is not producing cold air Per Matthe…"
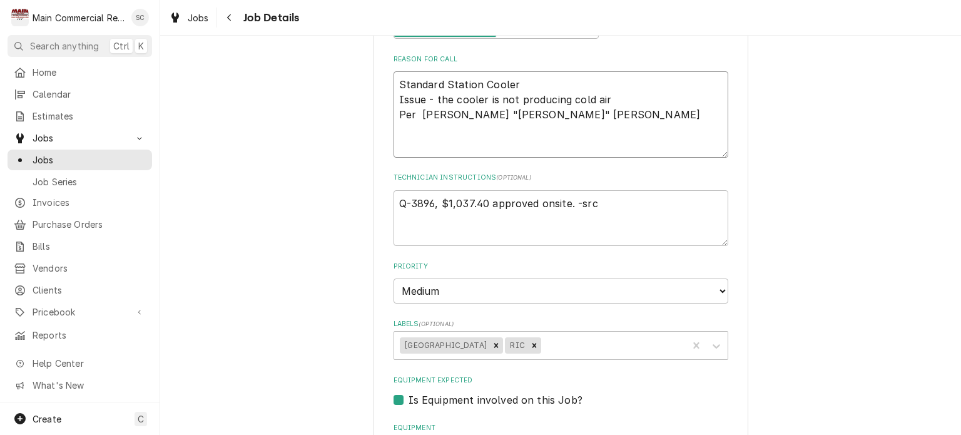
type textarea "x"
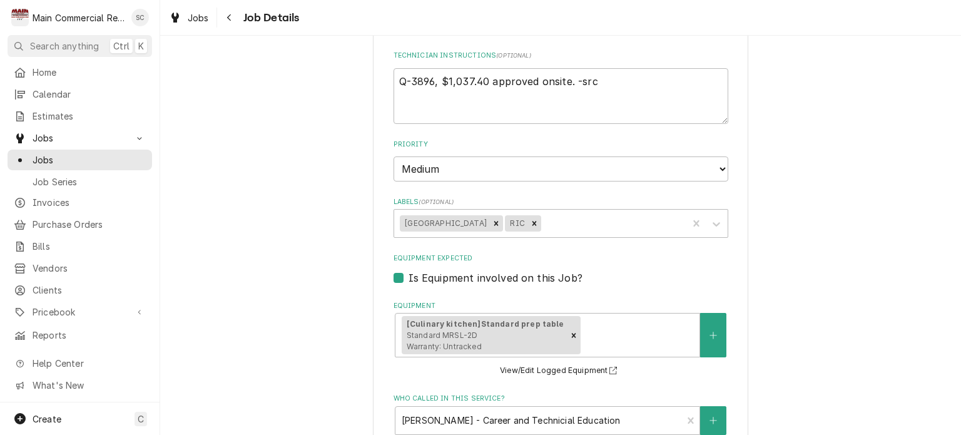
scroll to position [122, 0]
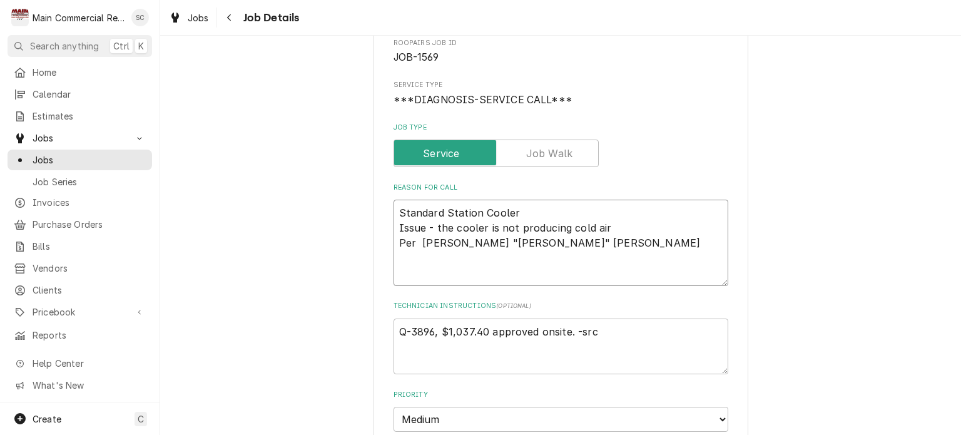
type textarea "Standard Station Cooler Issue - the cooler is not producing cold air Per Matthe…"
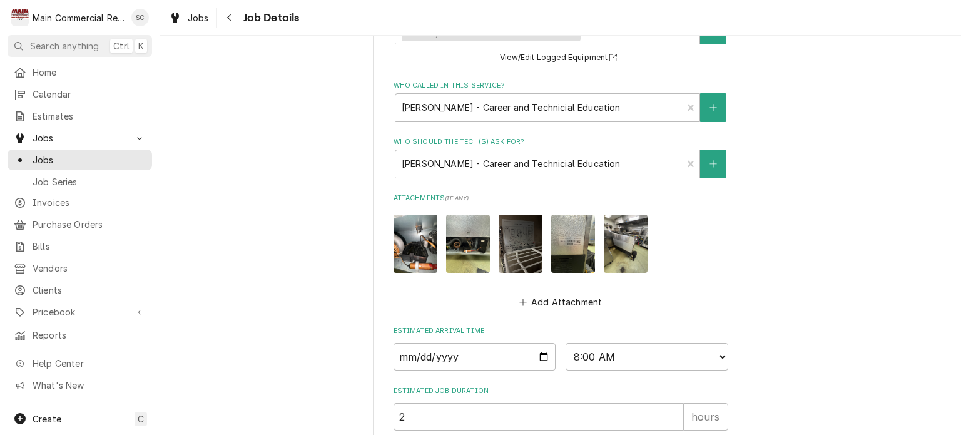
scroll to position [811, 0]
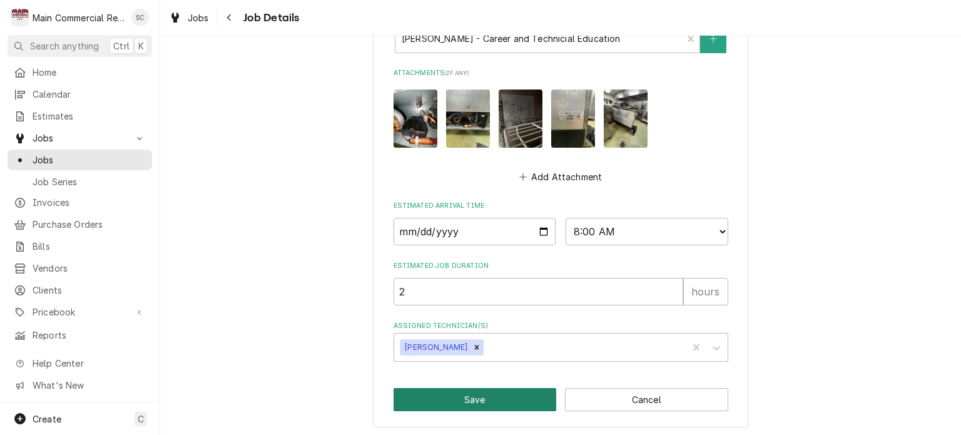
click at [461, 388] on button "Save" at bounding box center [475, 399] width 163 height 23
type textarea "x"
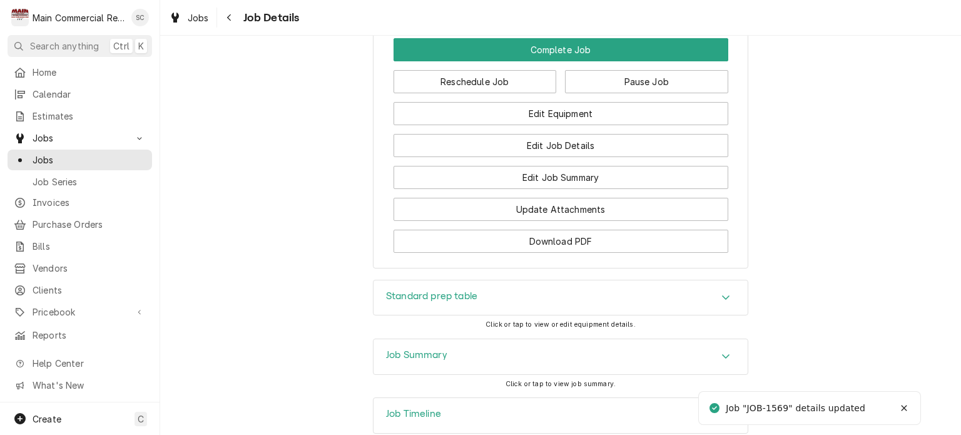
scroll to position [1719, 0]
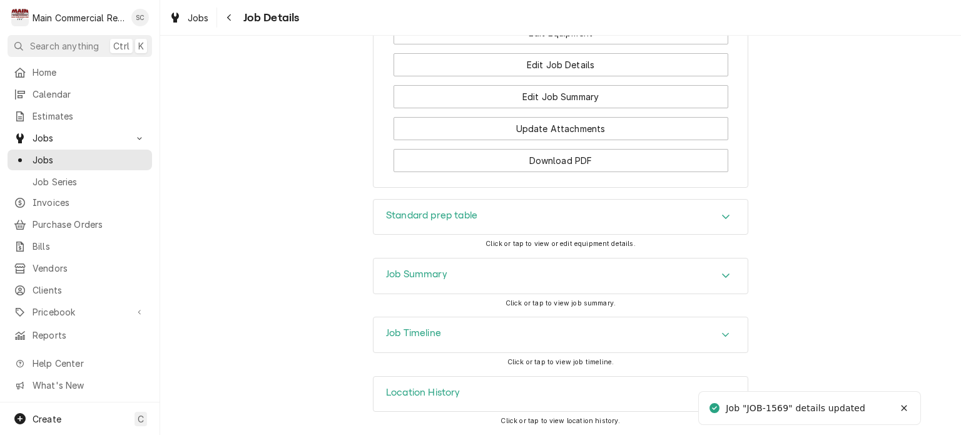
click at [704, 284] on div "Job Summary" at bounding box center [561, 276] width 374 height 35
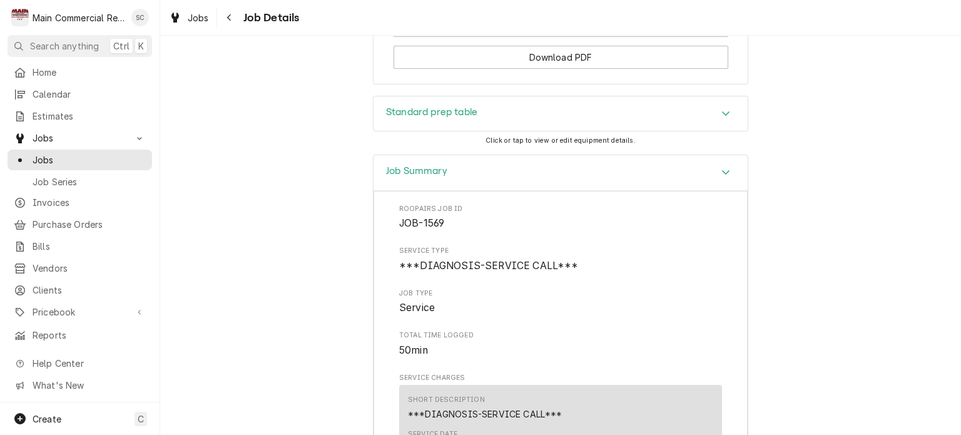
scroll to position [1561, 0]
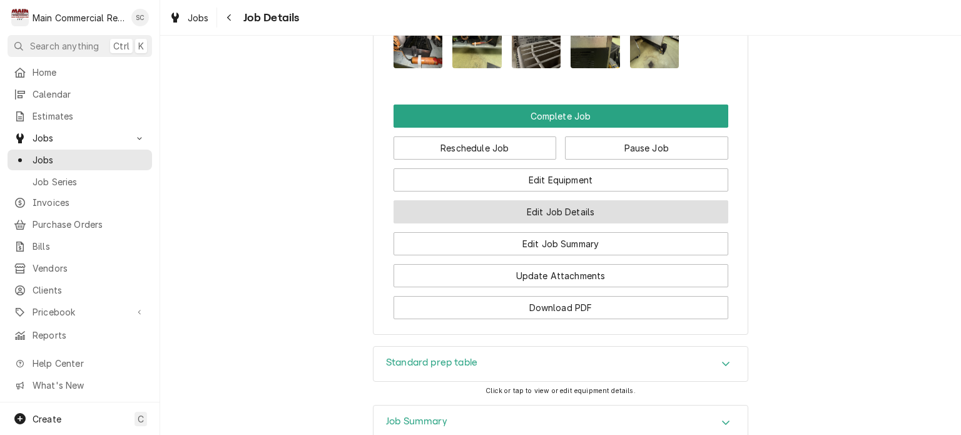
click at [606, 218] on button "Edit Job Details" at bounding box center [561, 211] width 335 height 23
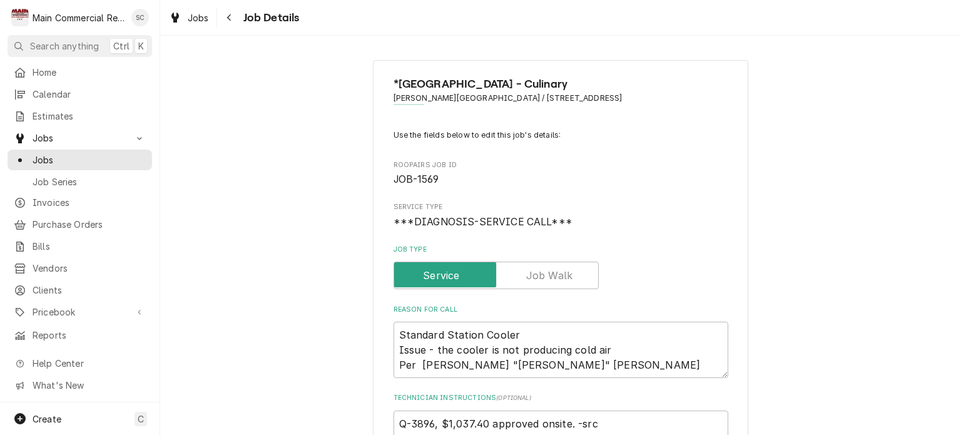
scroll to position [250, 0]
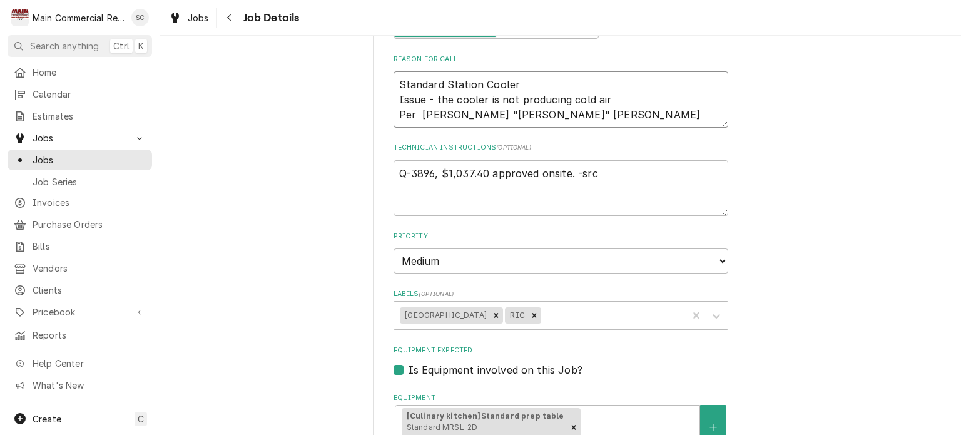
click at [394, 82] on textarea "Standard Station Cooler Issue - the cooler is not producing cold air Per Matthe…" at bounding box center [561, 99] width 335 height 56
type textarea "x"
type textarea "Standard Station Cooler Issue - the cooler is not producing cold air Per Matthe…"
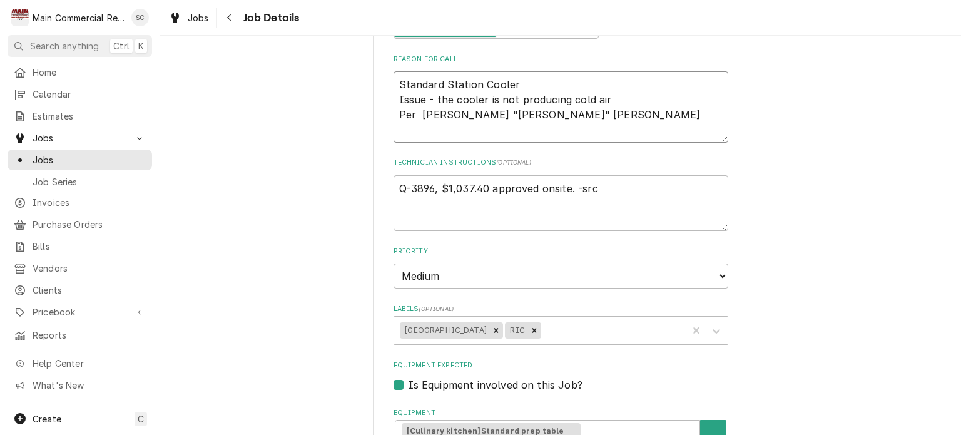
type textarea "x"
type textarea "I Standard Station Cooler Issue - the cooler is not producing cold air Per Matt…"
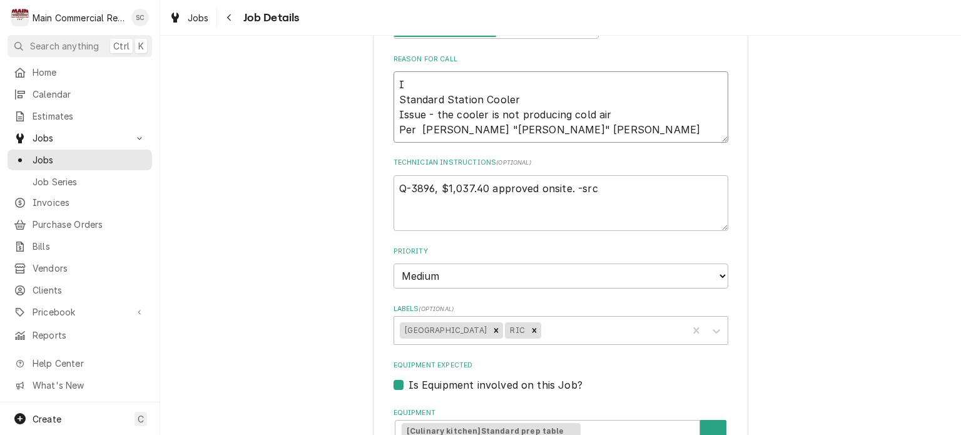
type textarea "x"
type textarea "In Standard Station Cooler Issue - the cooler is not producing cold air Per Mat…"
type textarea "x"
type textarea "Ini Standard Station Cooler Issue - the cooler is not producing cold air Per Ma…"
type textarea "x"
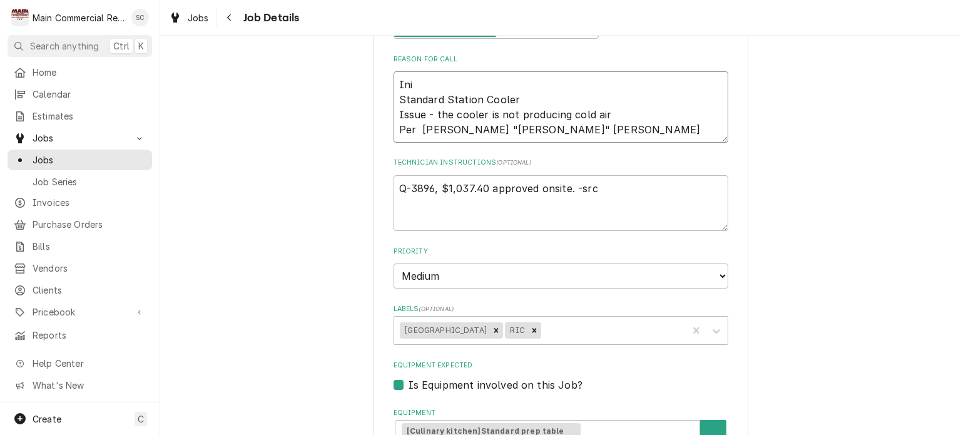
type textarea "Init Standard Station Cooler Issue - the cooler is not producing cold air Per M…"
type textarea "x"
type textarea "Initi Standard Station Cooler Issue - the cooler is not producing cold air Per …"
type textarea "x"
type textarea "Initia Standard Station Cooler Issue - the cooler is not producing cold air Per…"
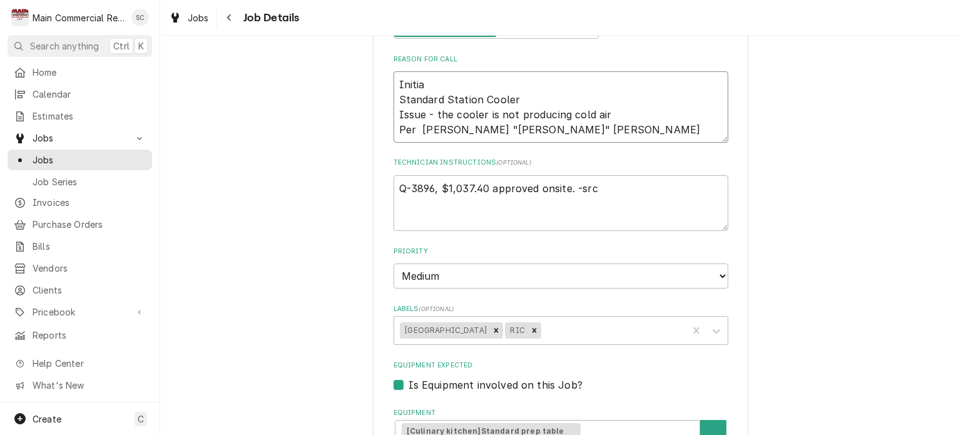
type textarea "x"
type textarea "Initial Standard Station Cooler Issue - the cooler is not producing cold air Pe…"
type textarea "x"
type textarea "Initial Standard Station Cooler Issue - the cooler is not producing cold air Pe…"
type textarea "x"
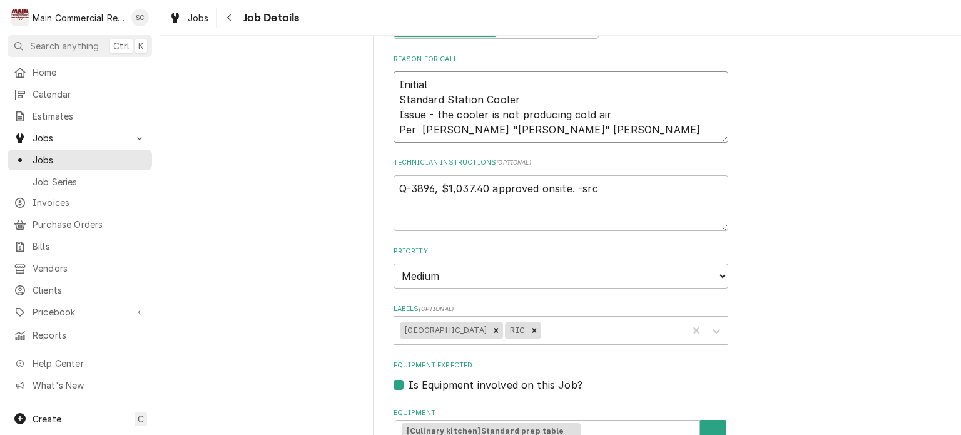
type textarea "Initial D Standard Station Cooler Issue - the cooler is not producing cold air …"
type textarea "x"
type textarea "Initial Di Standard Station Cooler Issue - the cooler is not producing cold air…"
type textarea "x"
type textarea "Initial Dia Standard Station Cooler Issue - the cooler is not producing cold ai…"
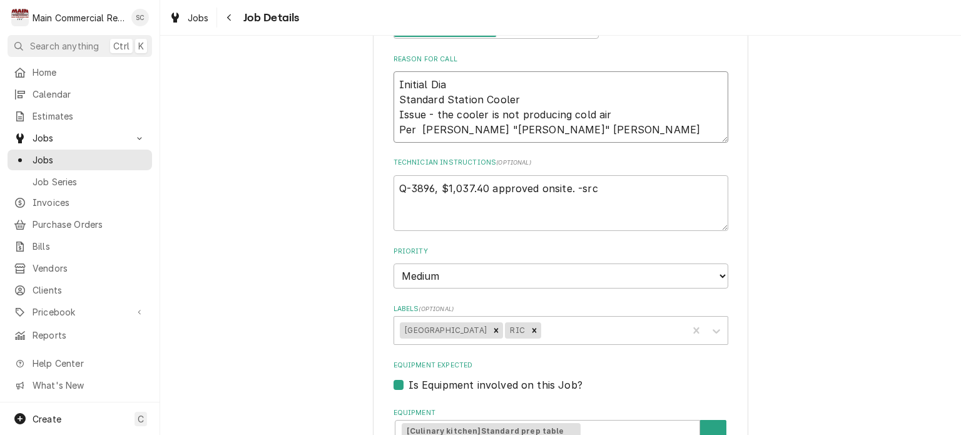
type textarea "x"
type textarea "Initial Diag Standard Station Cooler Issue - the cooler is not producing cold a…"
type textarea "x"
type textarea "Initial Diagn Standard Station Cooler Issue - the cooler is not producing cold …"
type textarea "x"
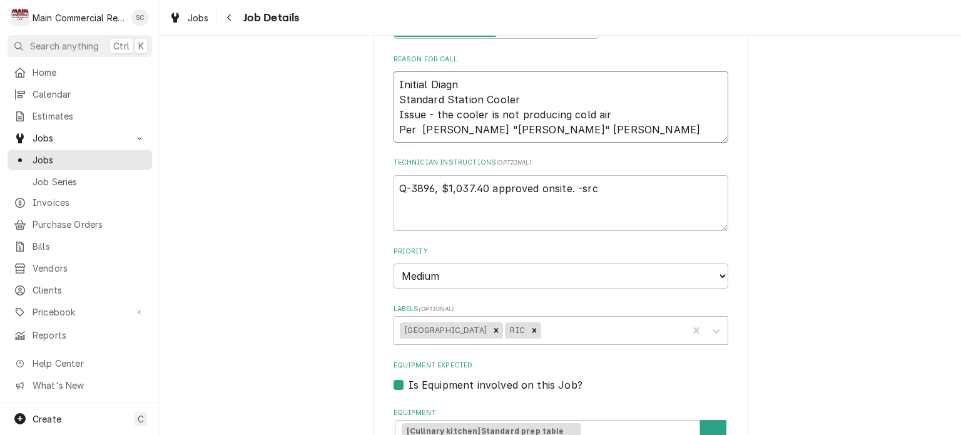
type textarea "Initial Diagno Standard Station Cooler Issue - the cooler is not producing cold…"
type textarea "x"
type textarea "Initial Diagnos Standard Station Cooler Issue - the cooler is not producing col…"
type textarea "x"
type textarea "Initial Diagnost Standard Station Cooler Issue - the cooler is not producing co…"
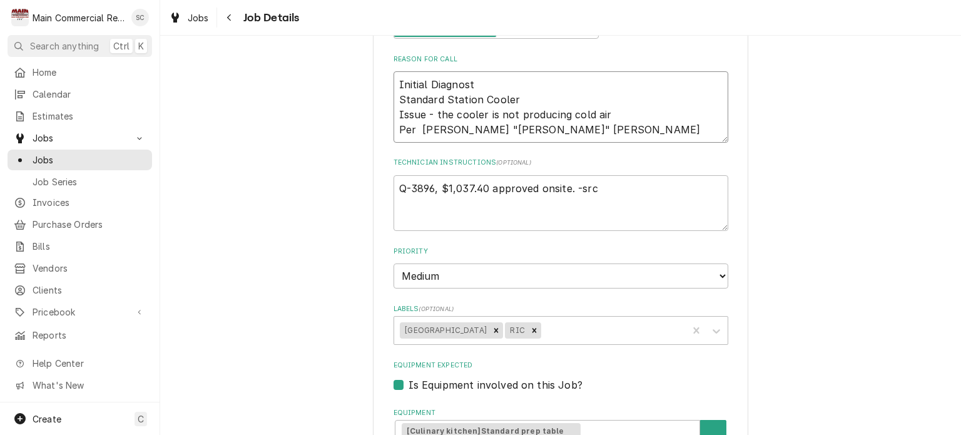
type textarea "x"
type textarea "Initial Diagnosti Standard Station Cooler Issue - the cooler is not producing c…"
type textarea "x"
type textarea "Initial Diagnostic Standard Station Cooler Issue - the cooler is not producing …"
type textarea "x"
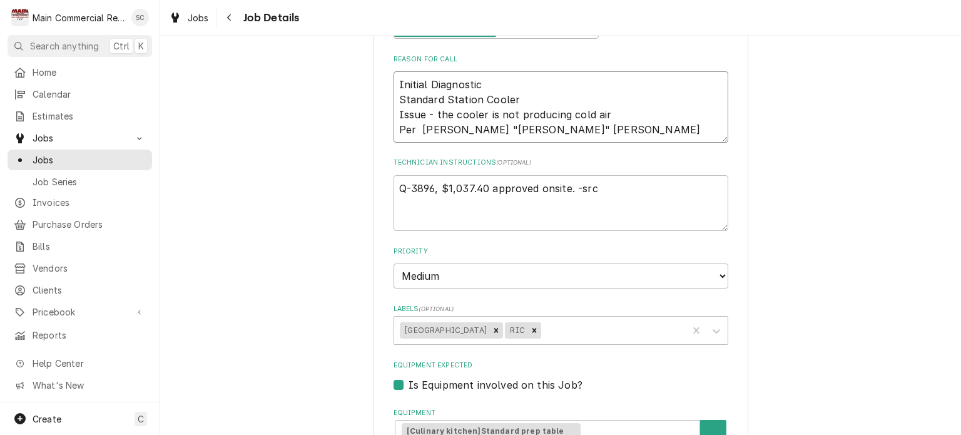
type textarea "Initial Diagnostic: Standard Station Cooler Issue - the cooler is not producing…"
click at [394, 82] on textarea "Initial Diagnostic: Standard Station Cooler Issue - the cooler is not producing…" at bounding box center [561, 106] width 335 height 71
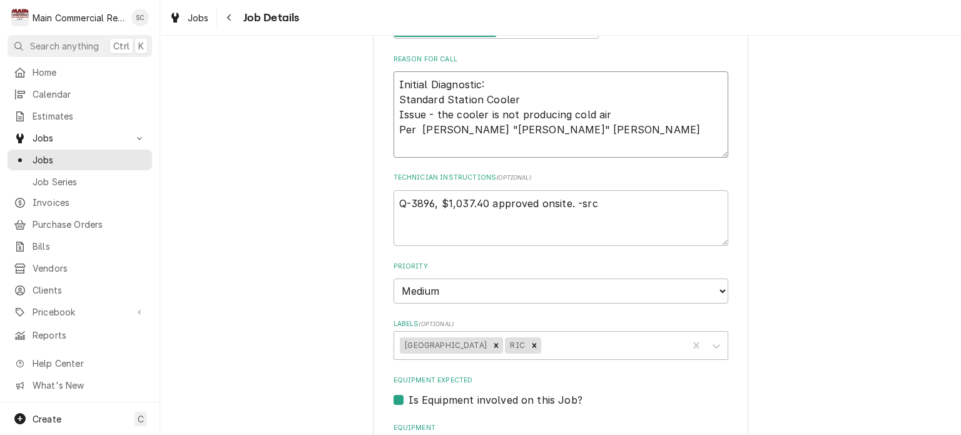
type textarea "x"
type textarea "Initial Diagnostic: Standard Station Cooler Issue - the cooler is not producing…"
type textarea "x"
type textarea "A Initial Diagnostic: Standard Station Cooler Issue - the cooler is not produci…"
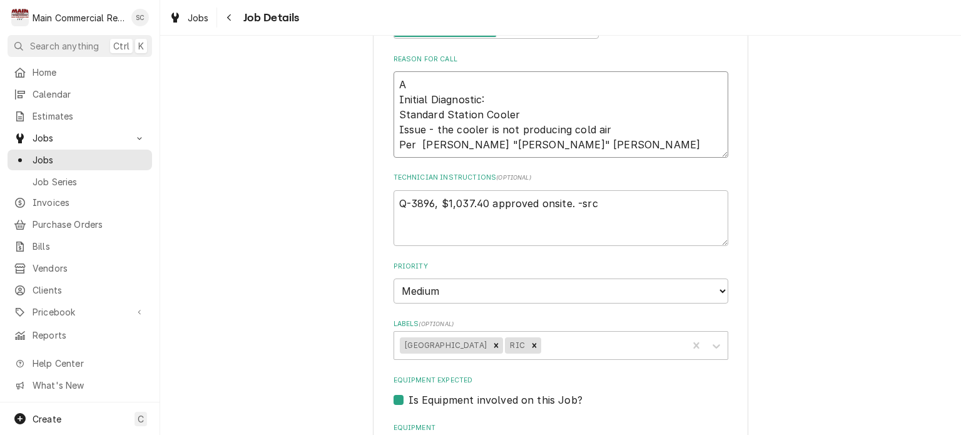
type textarea "x"
type textarea "Ap Initial Diagnostic: Standard Station Cooler Issue - the cooler is not produc…"
type textarea "x"
type textarea "App Initial Diagnostic: Standard Station Cooler Issue - the cooler is not produ…"
type textarea "x"
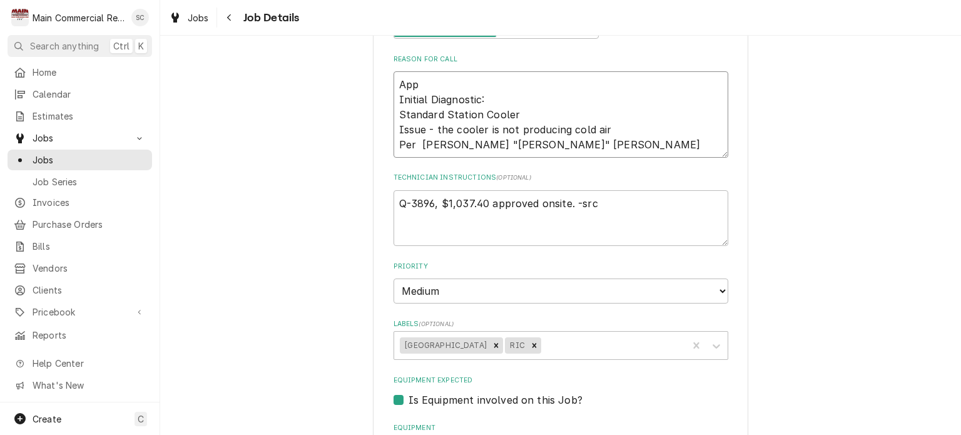
type textarea "Appr Initial Diagnostic: Standard Station Cooler Issue - the cooler is not prod…"
type textarea "x"
type textarea "Appro Initial Diagnostic: Standard Station Cooler Issue - the cooler is not pro…"
type textarea "x"
type textarea "Approv Initial Diagnostic: Standard Station Cooler Issue - the cooler is not pr…"
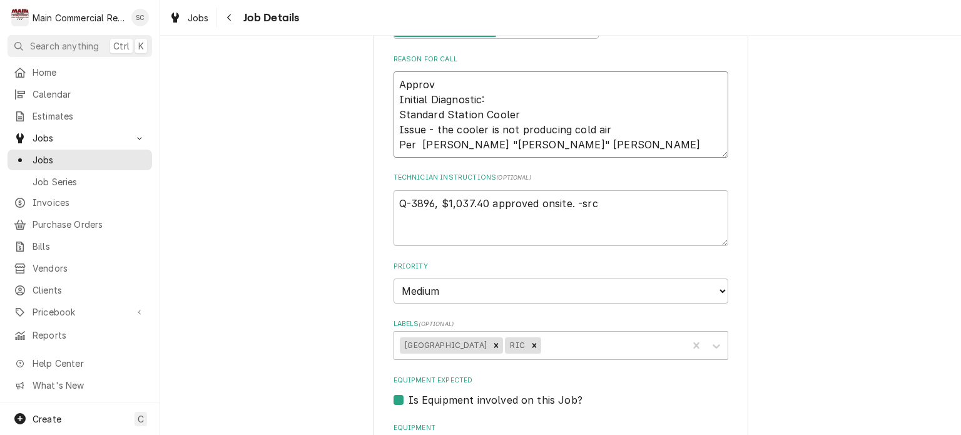
type textarea "x"
type textarea "Approve Initial Diagnostic: Standard Station Cooler Issue - the cooler is not p…"
type textarea "x"
type textarea "Approved Initial Diagnostic: Standard Station Cooler Issue - the cooler is not …"
type textarea "x"
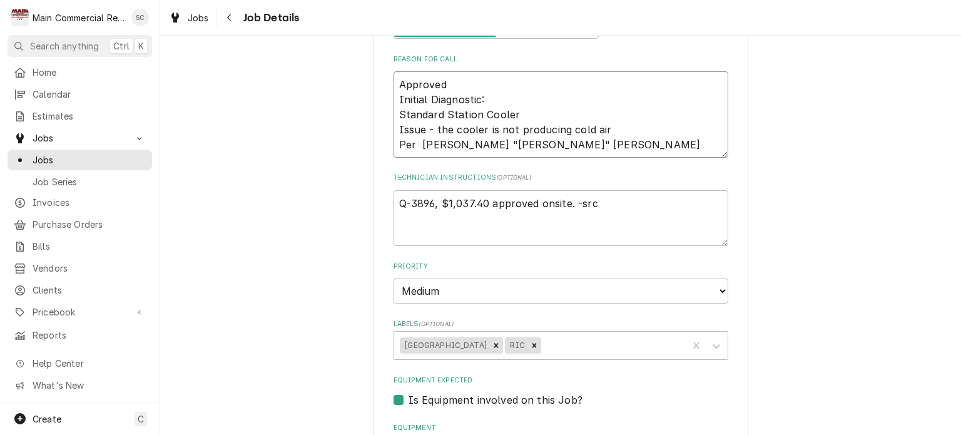
type textarea "Approved Initial Diagnostic: Standard Station Cooler Issue - the cooler is not …"
type textarea "x"
type textarea "Approved r Initial Diagnostic: Standard Station Cooler Issue - the cooler is no…"
type textarea "x"
type textarea "Approved re Initial Diagnostic: Standard Station Cooler Issue - the cooler is n…"
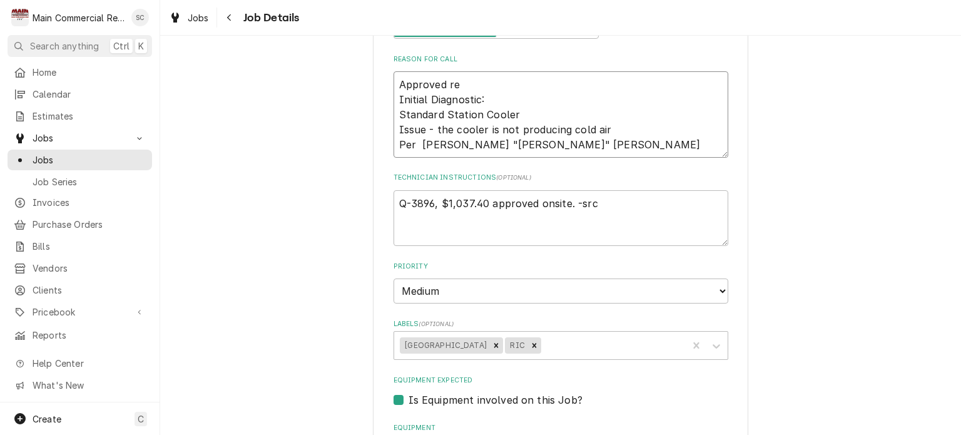
type textarea "x"
type textarea "Approved rep Initial Diagnostic: Standard Station Cooler Issue - the cooler is …"
type textarea "x"
type textarea "Approved repa Initial Diagnostic: Standard Station Cooler Issue - the cooler is…"
type textarea "x"
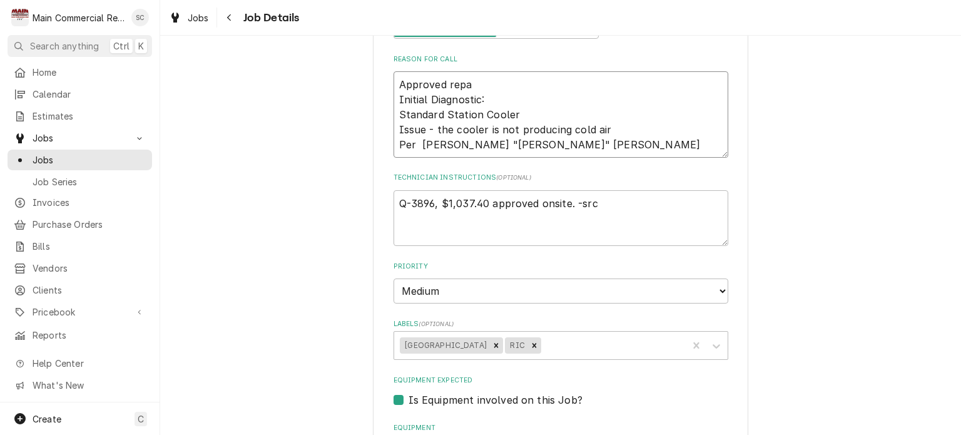
type textarea "Approved repai Initial Diagnostic: Standard Station Cooler Issue - the cooler i…"
type textarea "x"
type textarea "Approved repair Initial Diagnostic: Standard Station Cooler Issue - the cooler …"
type textarea "x"
type textarea "Approved repairs Initial Diagnostic: Standard Station Cooler Issue - the cooler…"
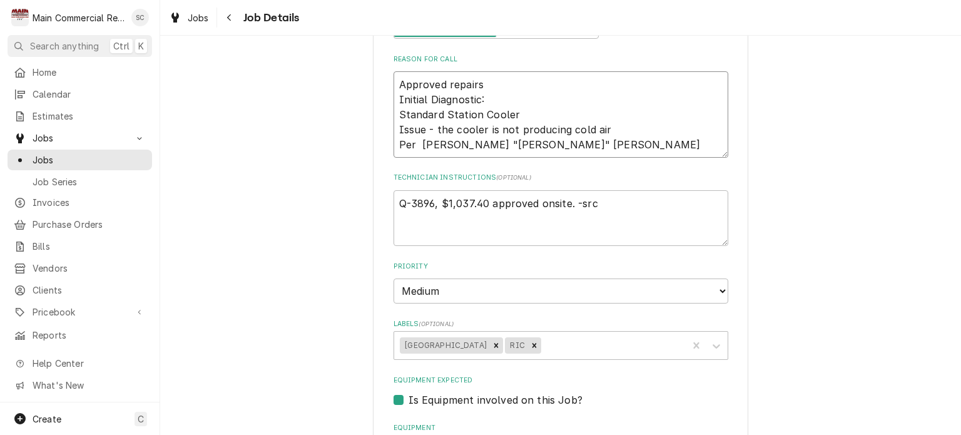
type textarea "x"
type textarea "Approved repairs Initial Diagnostic: Standard Station Cooler Issue - the cooler…"
type textarea "x"
type textarea "Approved repairs w Initial Diagnostic: Standard Station Cooler Issue - the cool…"
type textarea "x"
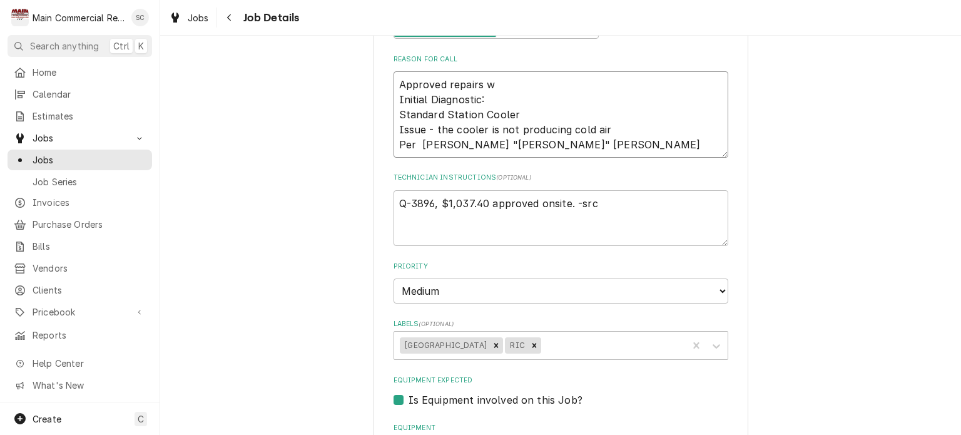
type textarea "Approved repairs wh Initial Diagnostic: Standard Station Cooler Issue - the coo…"
type textarea "x"
type textarea "Approved repairs whi Initial Diagnostic: Standard Station Cooler Issue - the co…"
type textarea "x"
type textarea "Approved repairs whil Initial Diagnostic: Standard Station Cooler Issue - the c…"
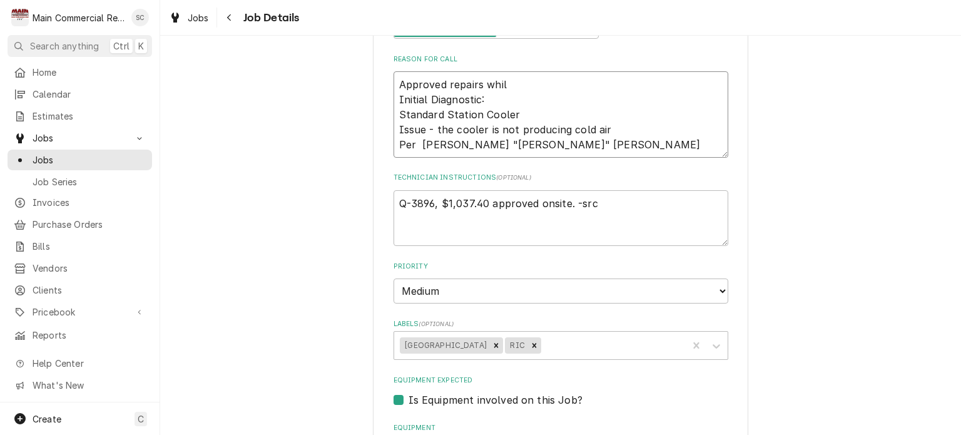
type textarea "x"
type textarea "Approved repairs while Initial Diagnostic: Standard Station Cooler Issue - the …"
type textarea "x"
type textarea "Approved repairs while Initial Diagnostic: Standard Station Cooler Issue - the …"
type textarea "x"
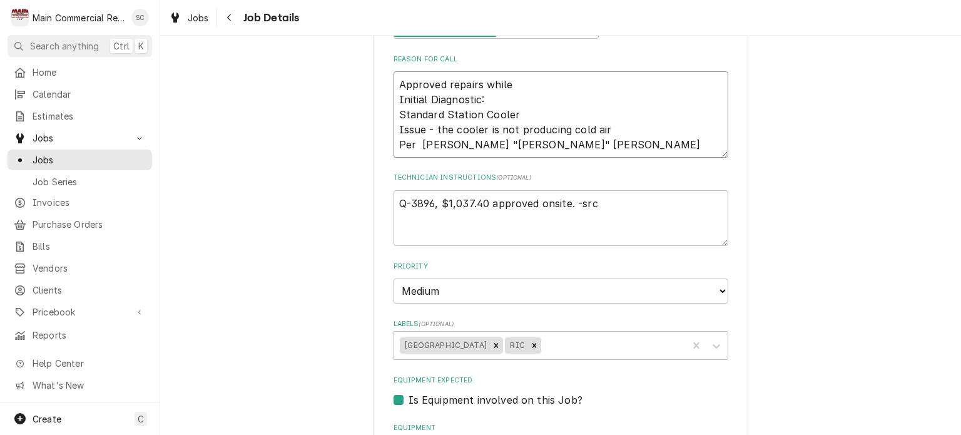
type textarea "Approved repairs while o Initial Diagnostic: Standard Station Cooler Issue - th…"
type textarea "x"
type textarea "Approved repairs while on Initial Diagnostic: Standard Station Cooler Issue - t…"
type textarea "x"
type textarea "Approved repairs while onsi Initial Diagnostic: Standard Station Cooler Issue -…"
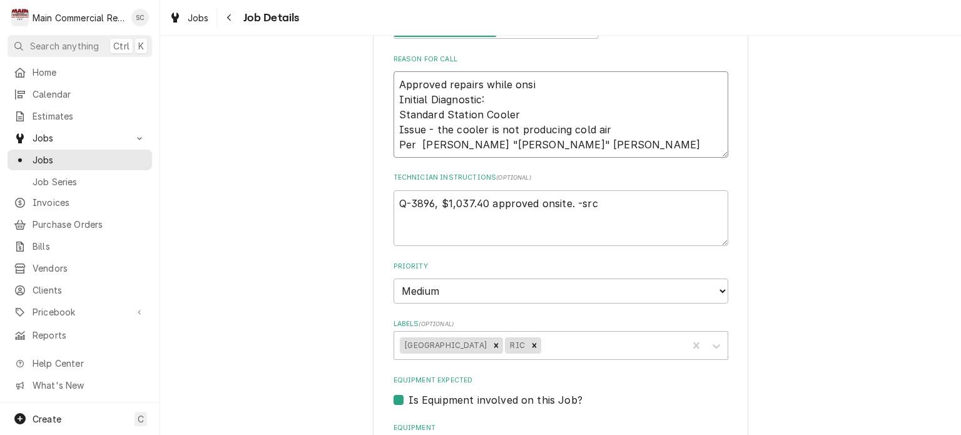
type textarea "x"
type textarea "Approved repairs while onsit Initial Diagnostic: Standard Station Cooler Issue …"
type textarea "x"
type textarea "Approved repairs while onsite Initial Diagnostic: Standard Station Cooler Issue…"
type textarea "x"
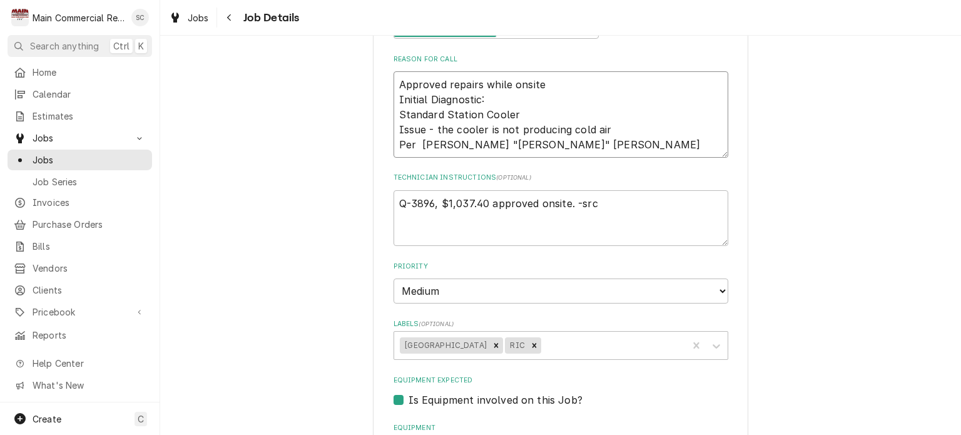
type textarea "Approved repairs while onsite. Initial Diagnostic: Standard Station Cooler Issu…"
type textarea "x"
type textarea "Approved repairs while onsite. Initial Diagnostic: Standard Station Cooler Issu…"
type textarea "x"
type textarea "Approved repairs while onsite. Initial Diagnostic: Standard Station Cooler Issu…"
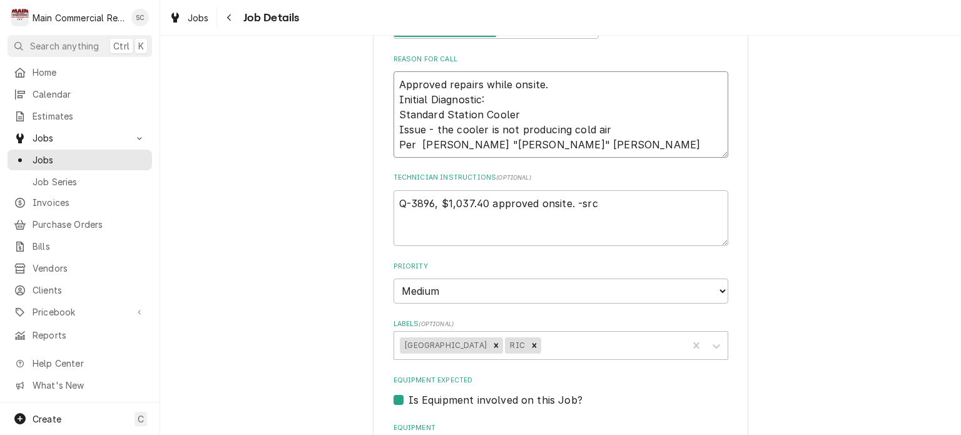
type textarea "x"
type textarea "Approved repairs while onsite Initial Diagnostic: Standard Station Cooler Issue…"
type textarea "x"
type textarea "Approved repairs while onsite: Initial Diagnostic: Standard Station Cooler Issu…"
type textarea "x"
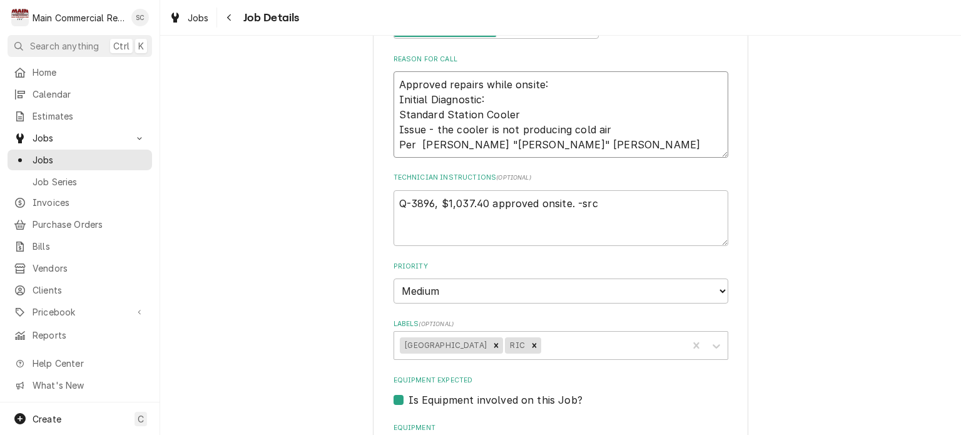
type textarea "Approved repairs while onsite: Initial Diagnostic: Standard Station Cooler Issu…"
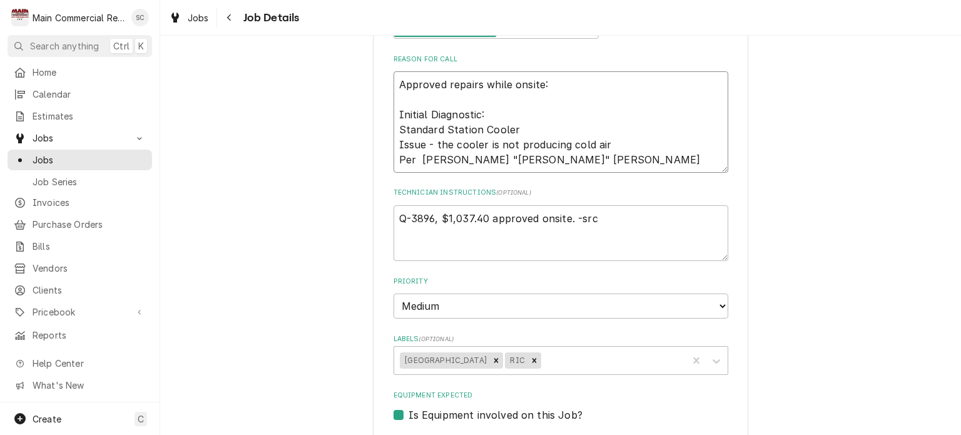
type textarea "x"
type textarea "Approved repairs while onsite: Initial Diagnostic: Standard Station Cooler Issu…"
click at [553, 81] on textarea "Approved repairs while onsite: Initial Diagnostic: Standard Station Cooler Issu…" at bounding box center [561, 121] width 335 height 101
paste textarea "replace condensate loop, filter drier and install access valves"
type textarea "x"
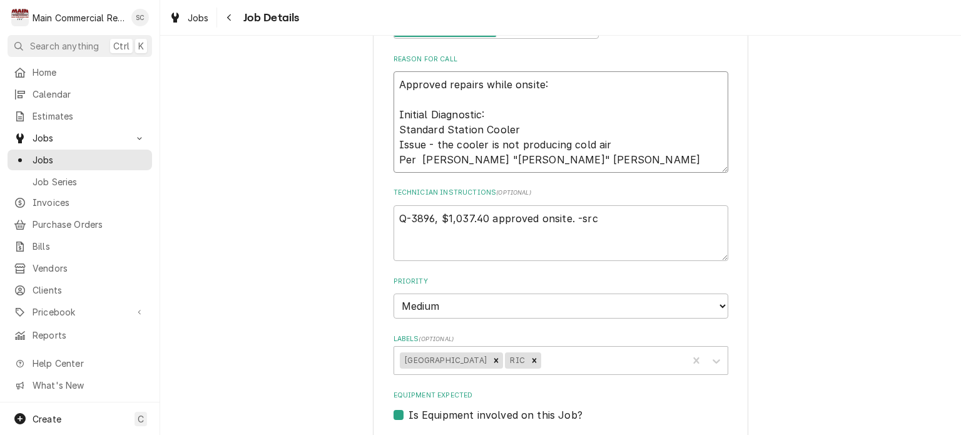
type textarea "Approved repairs while onsite:replace condensate loop, filter drier and install…"
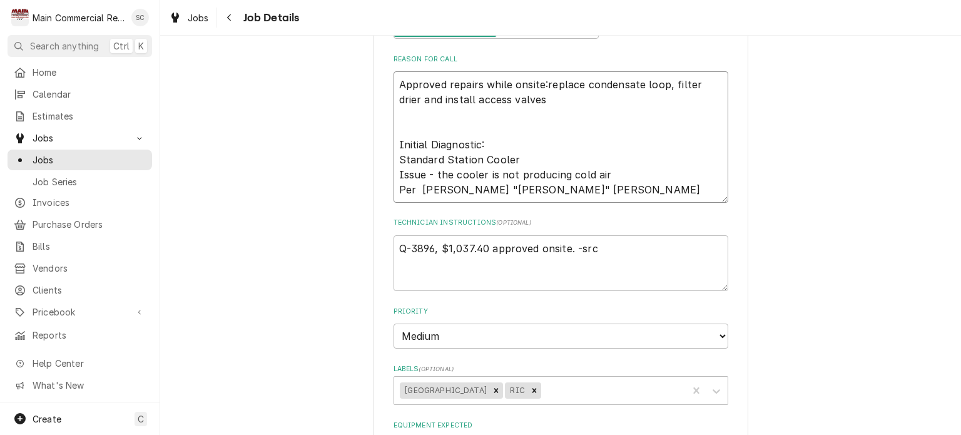
type textarea "x"
type textarea "Approved repairs while onsite:replace condensate loop, filter drier and install…"
click at [567, 247] on textarea "Q-3896, $1,037.40 approved onsite. -src" at bounding box center [561, 263] width 335 height 56
type textarea "x"
type textarea "Q-3896, $1,037.40 approved onsite. -src"
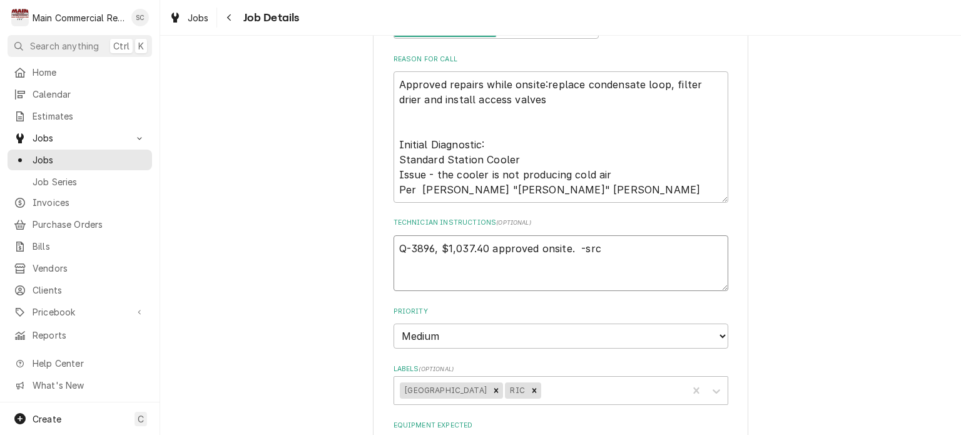
type textarea "x"
type textarea "Q-3896, $1,037.40 approved onsite. I -src"
type textarea "x"
type textarea "Q-3896, $1,037.40 approved onsite. I -src"
type textarea "x"
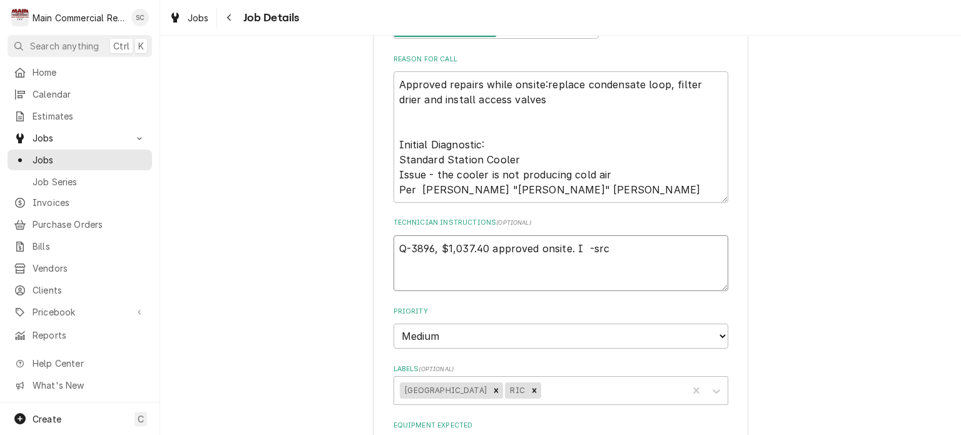
type textarea "Q-3896, $1,037.40 approved onsite. I f -src"
type textarea "x"
type textarea "Q-3896, $1,037.40 approved onsite. I fo -src"
type textarea "x"
type textarea "Q-3896, $1,037.40 approved onsite. I for -src"
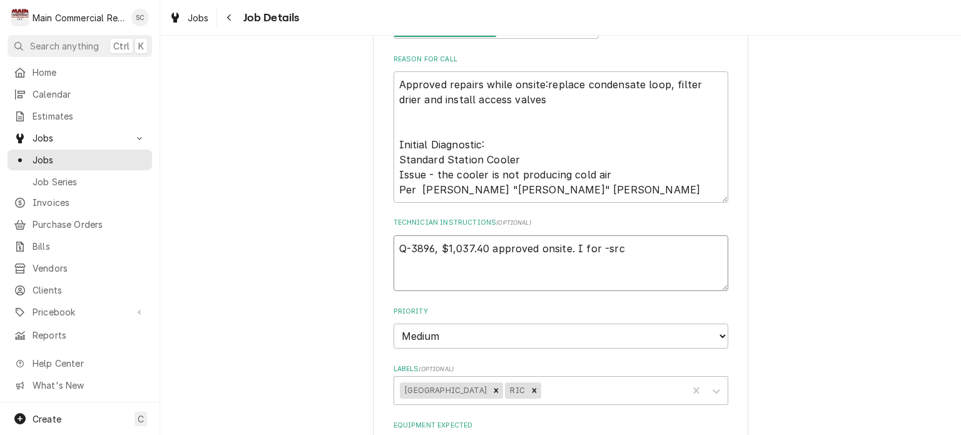
type textarea "x"
type textarea "Q-3896, $1,037.40 approved onsite. I forg -src"
type textarea "x"
type textarea "Q-3896, $1,037.40 approved onsite. I forgo -src"
type textarea "x"
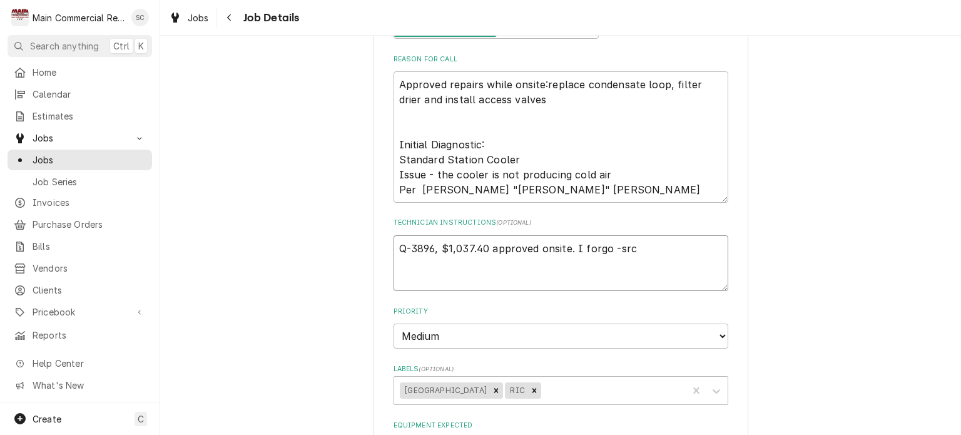
type textarea "Q-3896, $1,037.40 approved onsite. I forgot -src"
type textarea "x"
type textarea "Q-3896, $1,037.40 approved onsite. I forgot -src"
type textarea "x"
type textarea "Q-3896, $1,037.40 approved onsite. I forgot t -src"
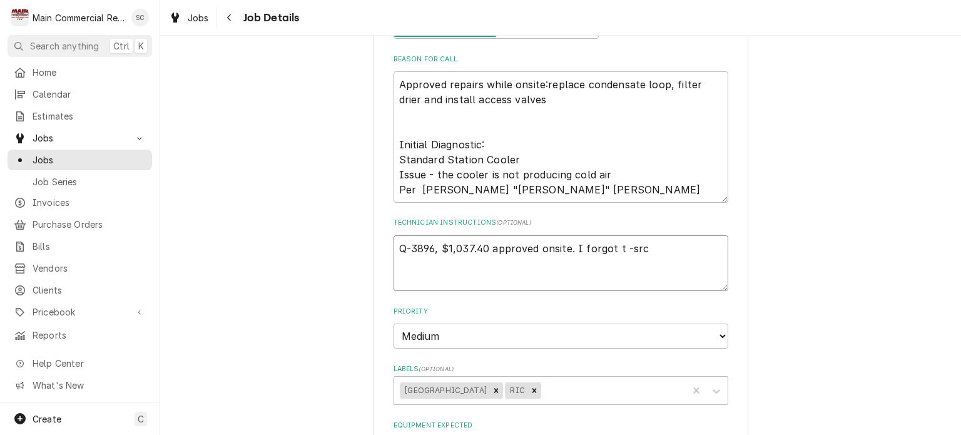
type textarea "x"
type textarea "Q-3896, $1,037.40 approved onsite. I forgot to -src"
type textarea "x"
type textarea "Q-3896, $1,037.40 approved onsite. I forgot to -src"
type textarea "x"
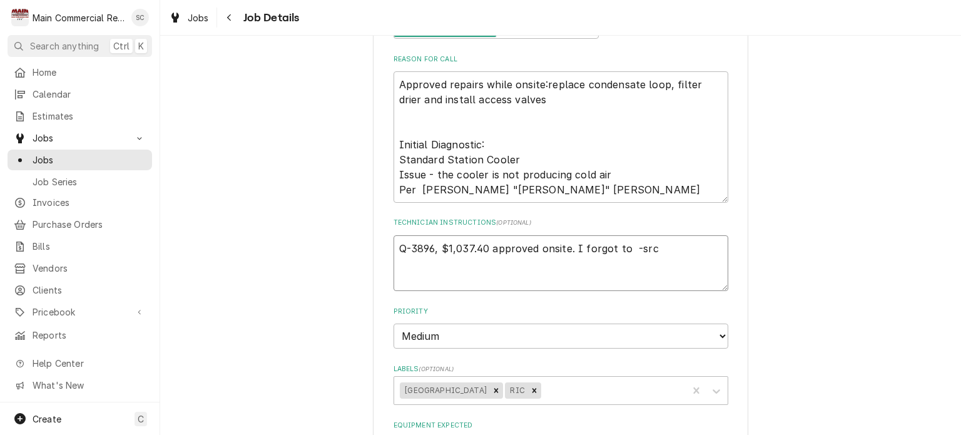
type textarea "Q-3896, $1,037.40 approved onsite. I forgot to a -src"
type textarea "x"
type textarea "Q-3896, $1,037.40 approved onsite. I forgot to ad -src"
type textarea "x"
type textarea "Q-3896, $1,037.40 approved onsite. I forgot to add -src"
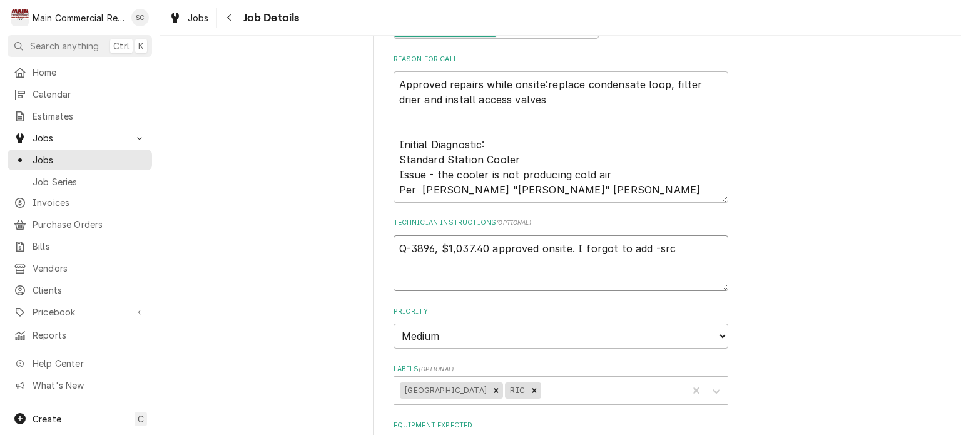
type textarea "x"
type textarea "Q-3896, $1,037.40 approved onsite. I forgot to add -src"
type textarea "x"
type textarea "Q-3896, $1,037.40 approved onsite. I forgot to add t -src"
type textarea "x"
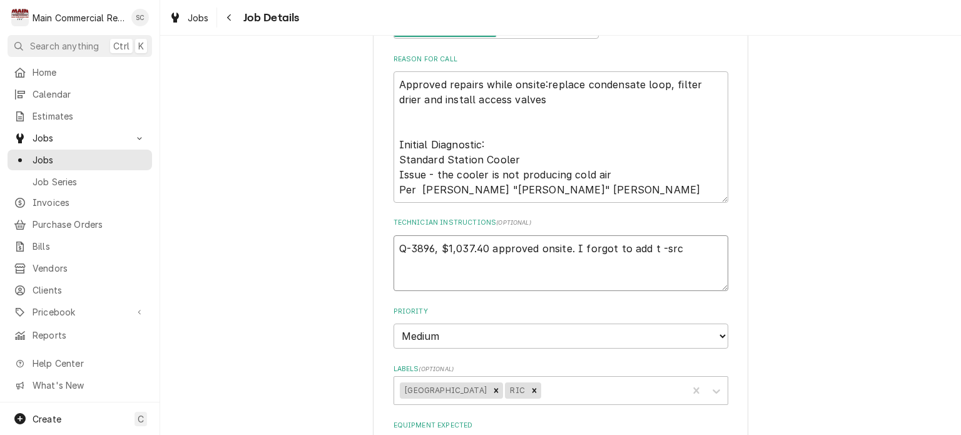
type textarea "Q-3896, $1,037.40 approved onsite. I forgot to add th -src"
type textarea "x"
type textarea "Q-3896, $1,037.40 approved onsite. I forgot to add the -src"
type textarea "x"
type textarea "Q-3896, $1,037.40 approved onsite. I forgot to add the -src"
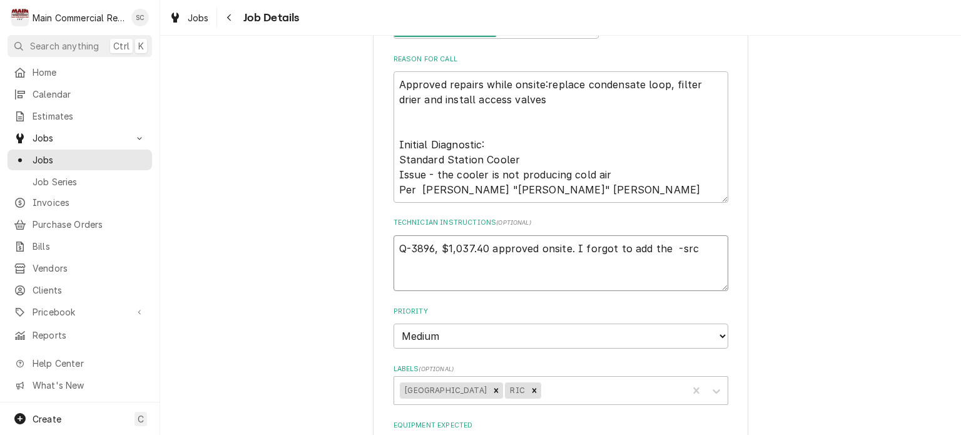
type textarea "x"
type textarea "Q-3896, $1,037.40 approved onsite. I forgot to add the 2 -src"
type textarea "x"
type textarea "Q-3896, $1,037.40 approved onsite. I forgot to add the 2; -src"
type textarea "x"
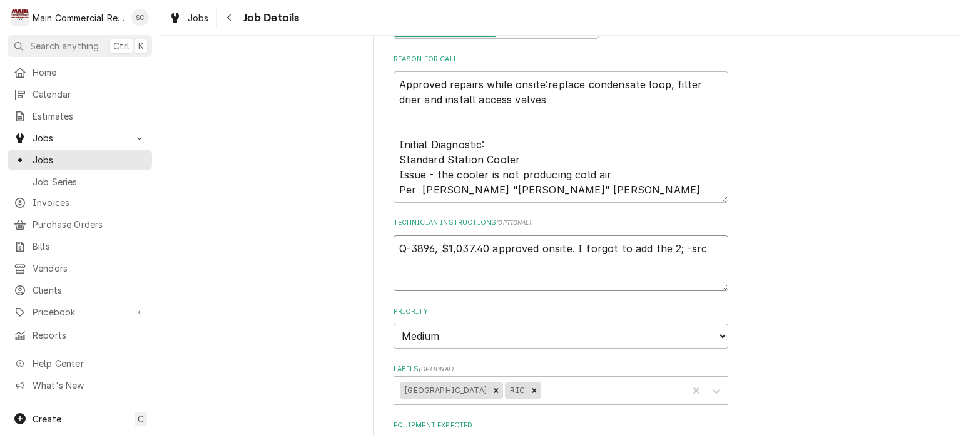
type textarea "Q-3896, $1,037.40 approved onsite. I forgot to add the 2 -src"
type textarea "x"
type textarea "Q-3896, $1,037.40 approved onsite. I forgot to add the 2' -src"
type textarea "x"
type textarea "Q-3896, $1,037.40 approved onsite. I forgot to add the 2' -src"
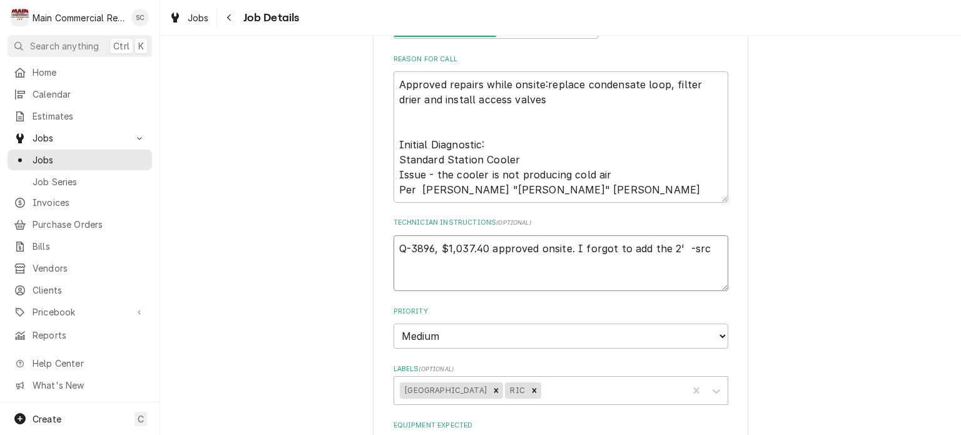
type textarea "x"
type textarea "Q-3896, $1,037.40 approved onsite. I forgot to add the 2' o -src"
type textarea "x"
type textarea "Q-3896, $1,037.40 approved onsite. I forgot to add the 2' of -src"
type textarea "x"
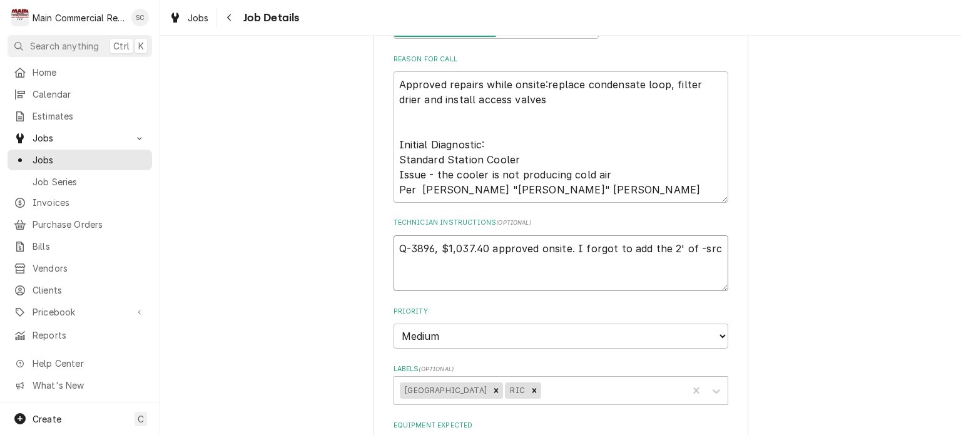
type textarea "Q-3896, $1,037.40 approved onsite. I forgot to add the 2' of -src"
type textarea "x"
type textarea "Q-3896, $1,037.40 approved onsite. I forgot to add the 2' of c -src"
type textarea "x"
type textarea "Q-3896, $1,037.40 approved onsite. I forgot to add the 2' of co -src"
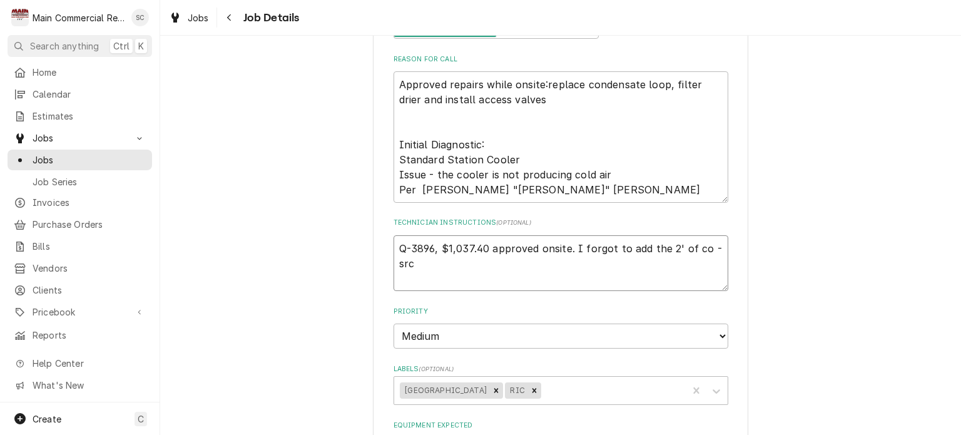
type textarea "x"
type textarea "Q-3896, $1,037.40 approved onsite. I forgot to add the 2' of cop -src"
type textarea "x"
type textarea "Q-3896, $1,037.40 approved onsite. I forgot to add the 2' of copp -src"
type textarea "x"
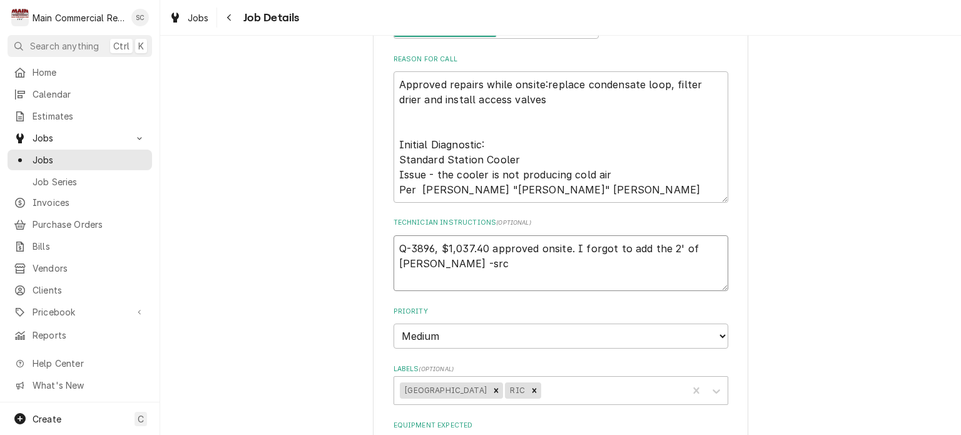
type textarea "Q-3896, $1,037.40 approved onsite. I forgot to add the 2' of coppe -src"
type textarea "x"
type textarea "Q-3896, $1,037.40 approved onsite. I forgot to add the 2' of copper -src"
type textarea "x"
type textarea "Q-3896, $1,037.40 approved onsite. I forgot to add the 2' of copper -src"
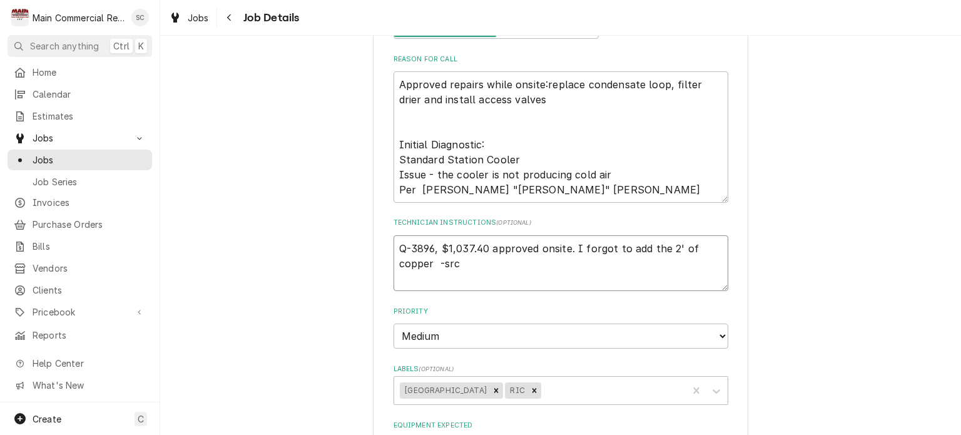
type textarea "x"
type textarea "Q-3896, $1,037.40 approved onsite. I forgot to add the 2' of copper o -src"
type textarea "x"
type textarea "Q-3896, $1,037.40 approved onsite. I forgot to add the 2' of copper on -src"
type textarea "x"
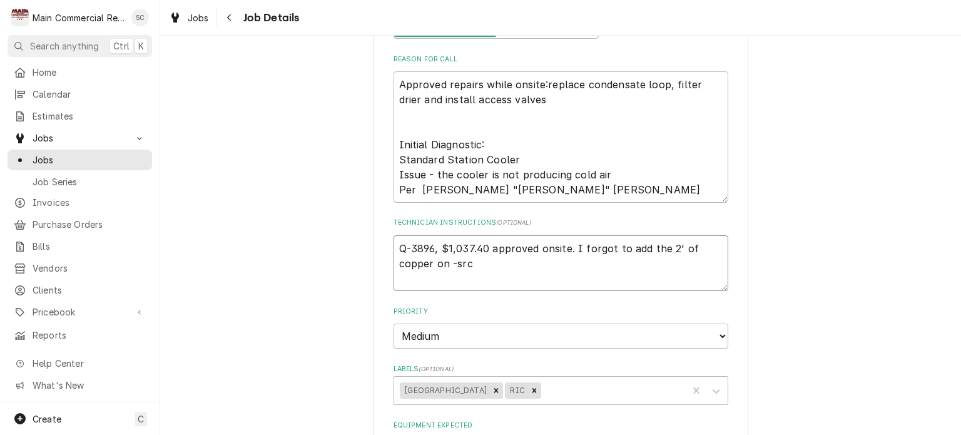
type textarea "Q-3896, $1,037.40 approved onsite. I forgot to add the 2' of copper on -src"
type textarea "x"
type textarea "Q-3896, $1,037.40 approved onsite. I forgot to add the 2' of copper on b -src"
type textarea "x"
type textarea "Q-3896, $1,037.40 approved onsite. I forgot to add the 2' of copper on bi -src"
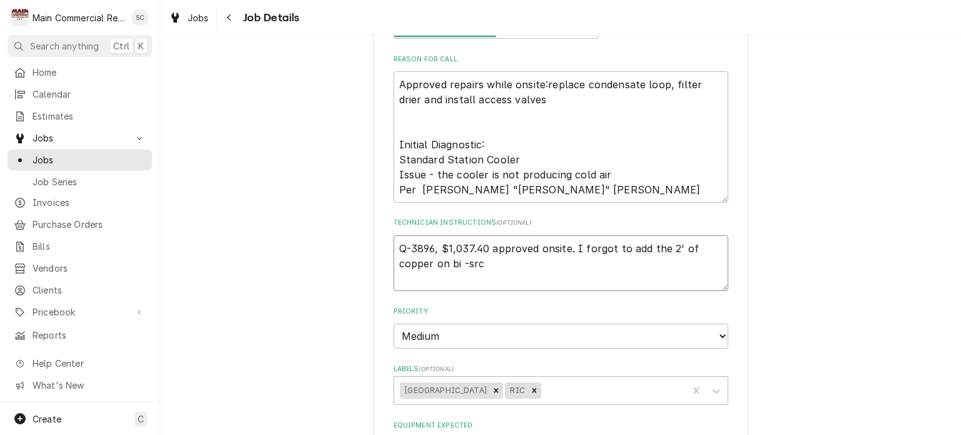
type textarea "x"
type textarea "Q-3896, $1,037.40 approved onsite. I forgot to add the 2' of copper on bid -src"
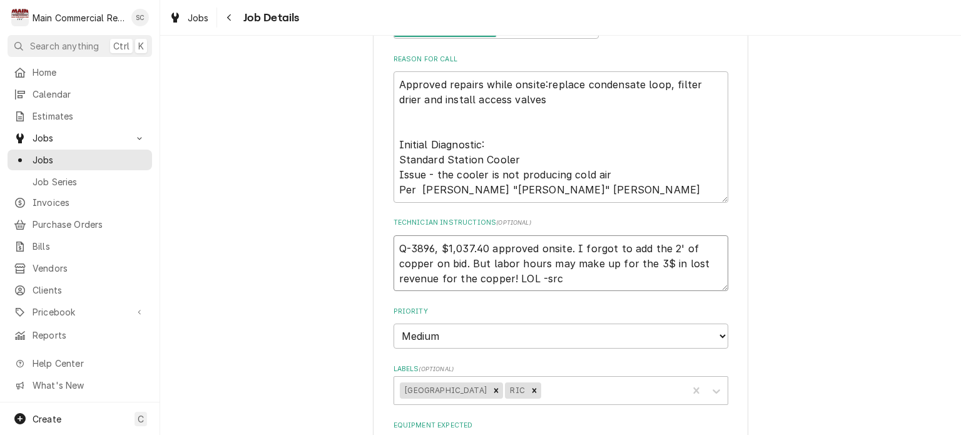
scroll to position [501, 0]
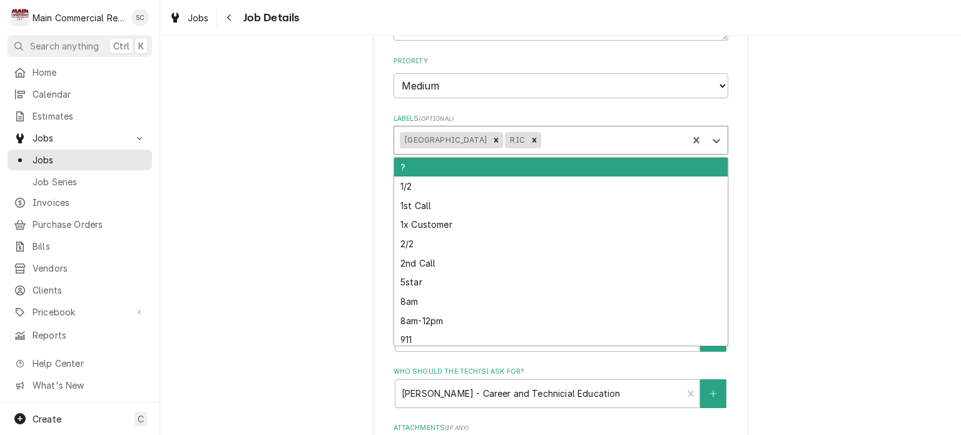
click at [640, 143] on div "Labels" at bounding box center [613, 140] width 138 height 23
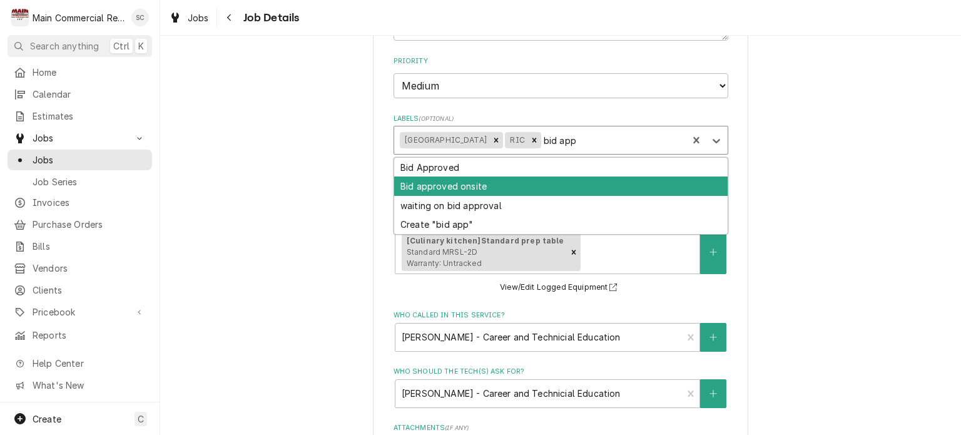
click at [586, 190] on div "Bid approved onsite" at bounding box center [561, 186] width 334 height 19
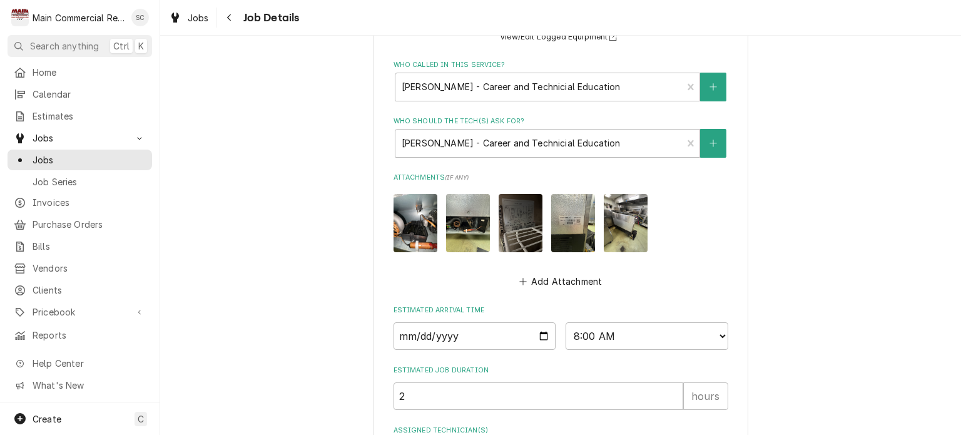
scroll to position [856, 0]
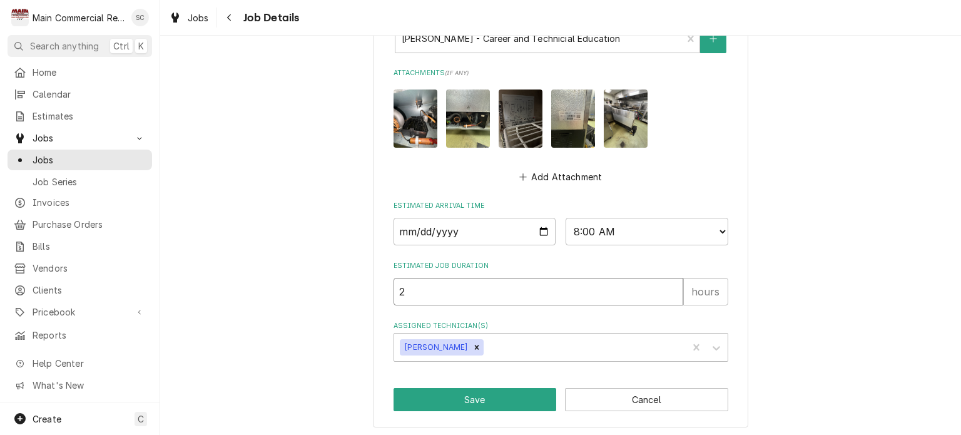
drag, startPoint x: 423, startPoint y: 289, endPoint x: 389, endPoint y: 290, distance: 33.9
click at [394, 290] on input "2" at bounding box center [539, 292] width 290 height 28
click at [511, 396] on button "Save" at bounding box center [475, 399] width 163 height 23
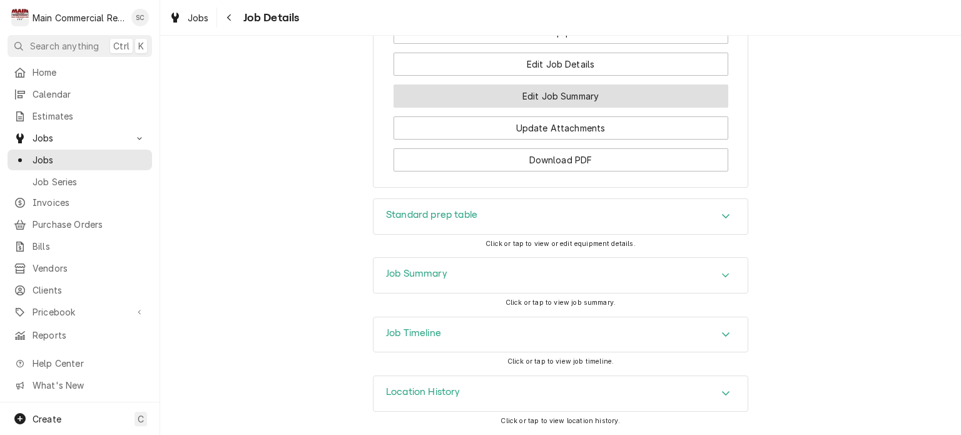
scroll to position [1760, 0]
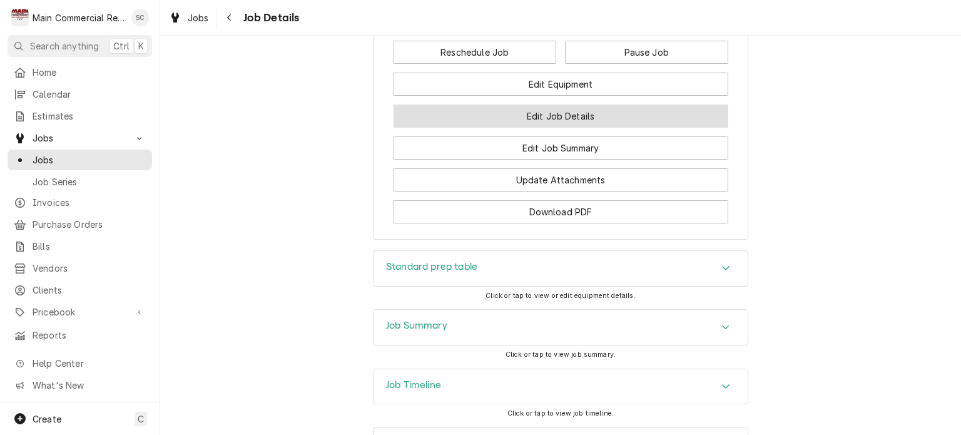
click at [640, 128] on button "Edit Job Details" at bounding box center [561, 116] width 335 height 23
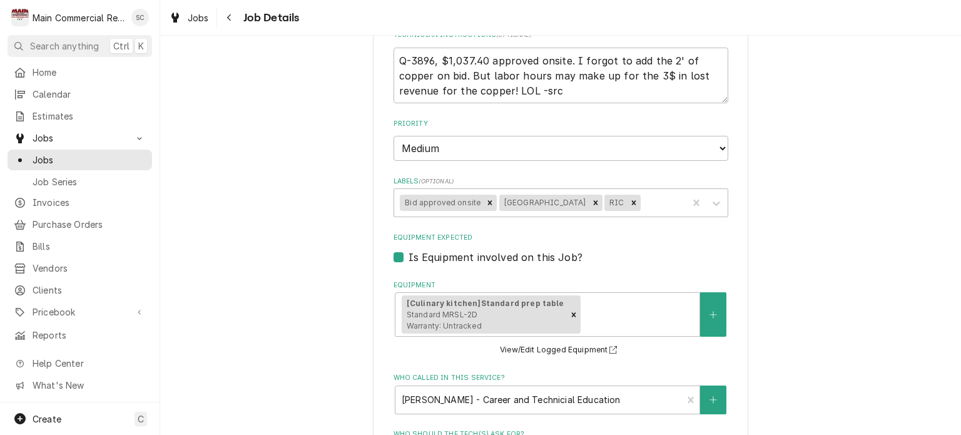
scroll to position [250, 0]
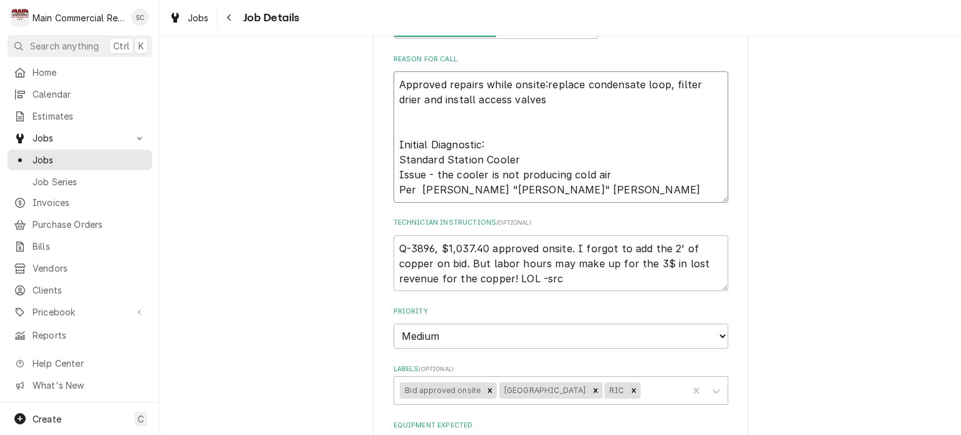
click at [506, 117] on textarea "Approved repairs while onsite:replace condensate loop, filter drier and install…" at bounding box center [561, 136] width 335 height 131
type textarea "x"
type textarea "Approved repairs while onsite:replace condensate loop, filter drier and install…"
type textarea "x"
type textarea "Approved repairs while onsite:replace condensate loop, filter drier and install…"
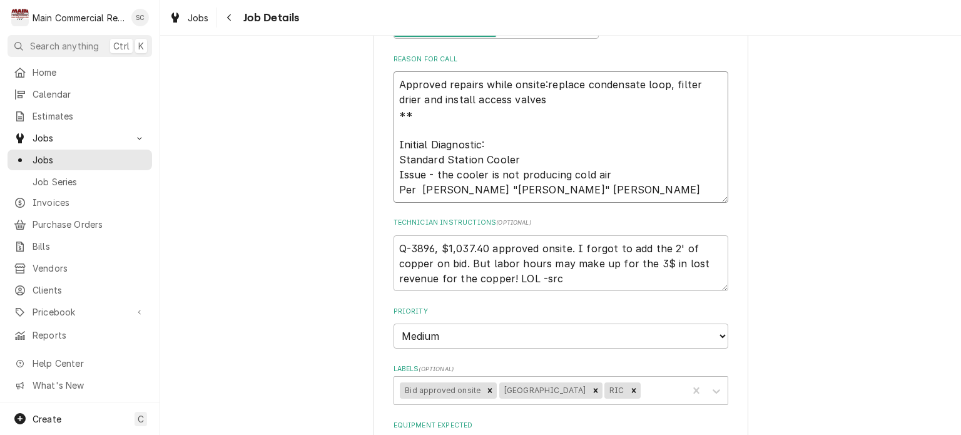
type textarea "x"
type textarea "Approved repairs while onsite:replace condensate loop, filter drier and install…"
type textarea "x"
type textarea "Approved repairs while onsite:replace condensate loop, filter drier and install…"
type textarea "x"
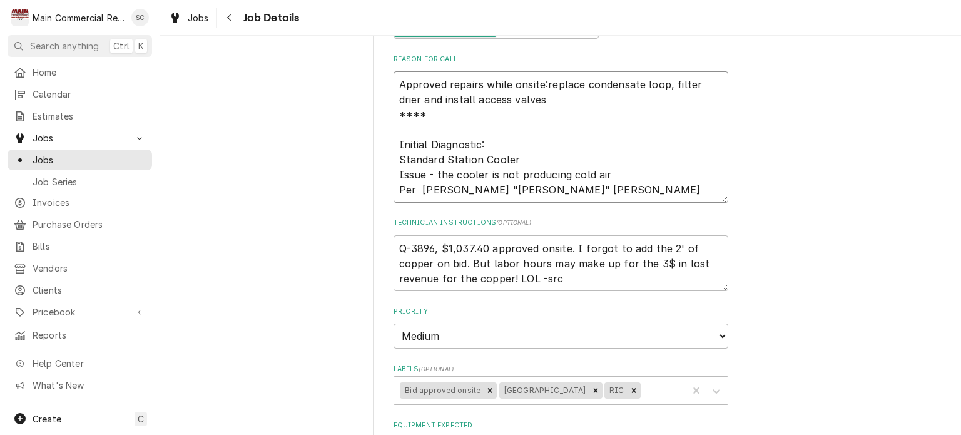
type textarea "Approved repairs while onsite:replace condensate loop, filter drier and install…"
type textarea "x"
type textarea "Approved repairs while onsite:replace condensate loop, filter drier and install…"
type textarea "x"
type textarea "Approved repairs while onsite:replace condensate loop, filter drier and install…"
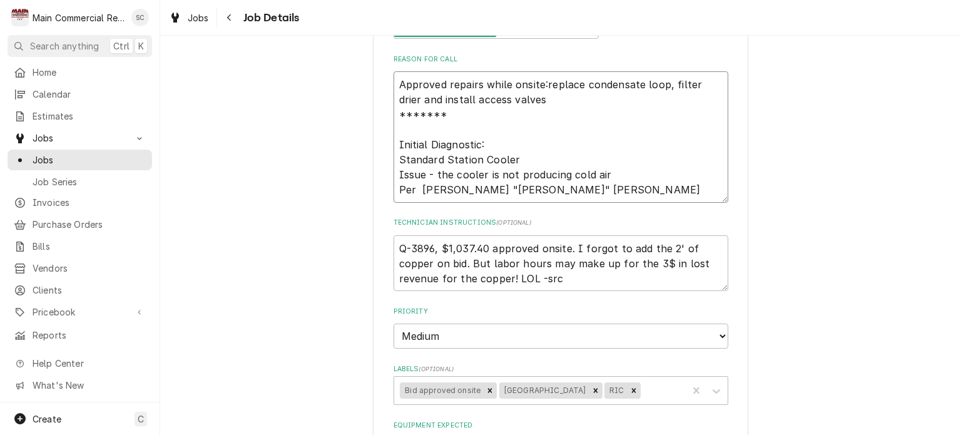
type textarea "x"
type textarea "Approved repairs while onsite:replace condensate loop, filter drier and install…"
type textarea "x"
type textarea "Approved repairs while onsite:replace condensate loop, filter drier and install…"
type textarea "x"
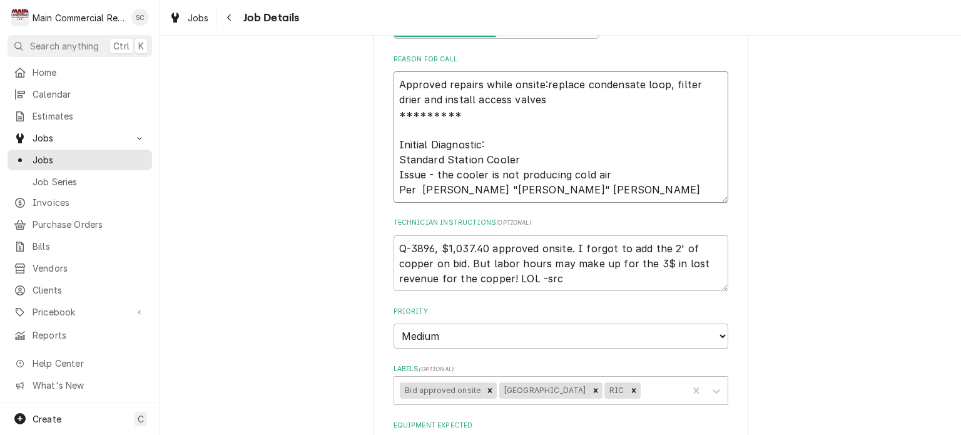
type textarea "**********"
type textarea "x"
type textarea "**********"
type textarea "x"
type textarea "**********"
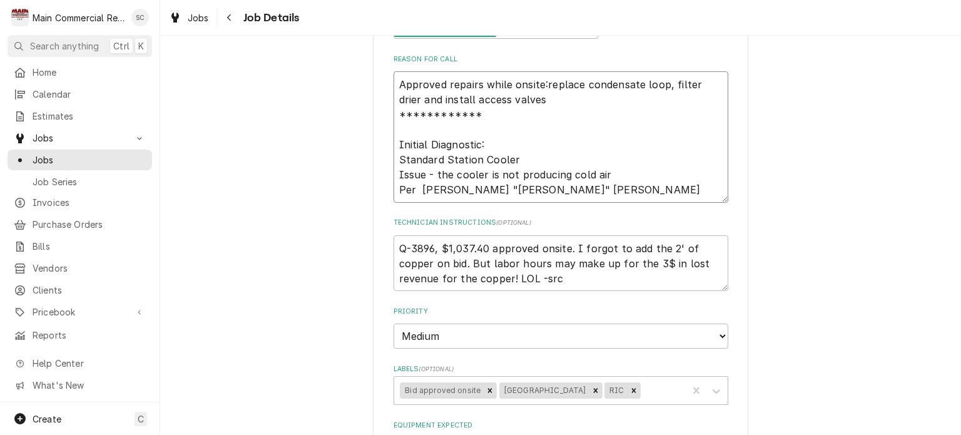
type textarea "x"
type textarea "**********"
type textarea "x"
type textarea "**********"
type textarea "x"
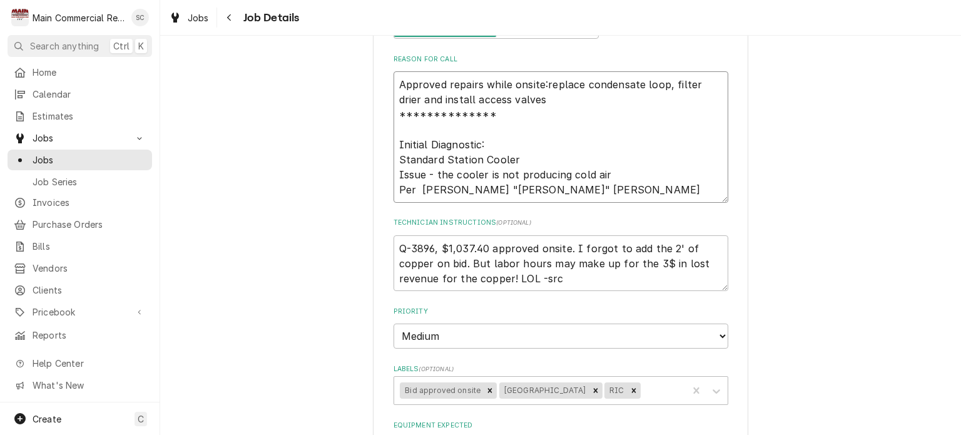
type textarea "**********"
type textarea "x"
type textarea "**********"
type textarea "x"
type textarea "**********"
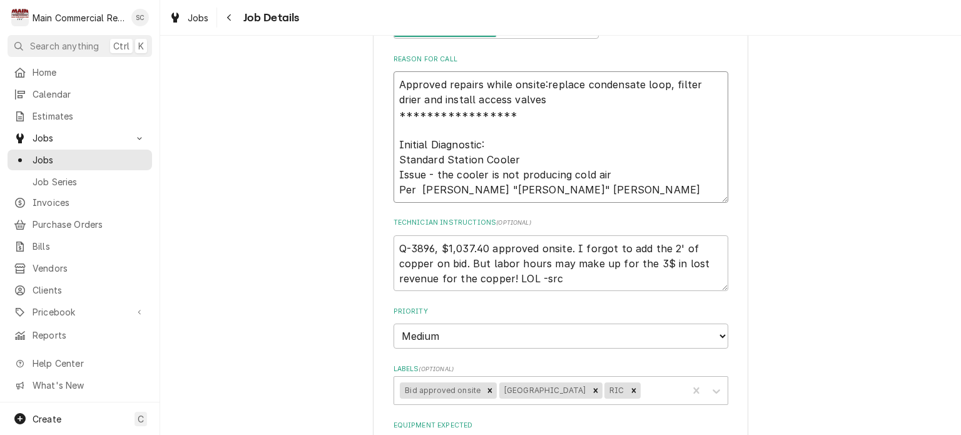
type textarea "x"
type textarea "**********"
type textarea "x"
type textarea "**********"
type textarea "x"
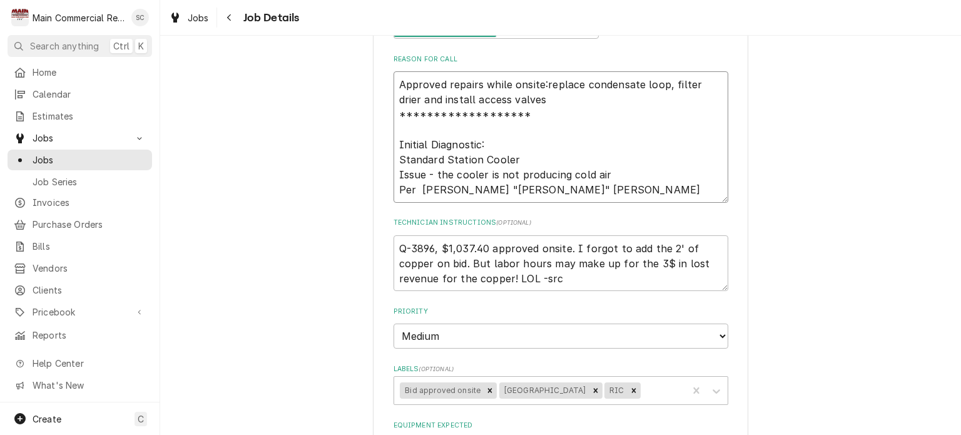
type textarea "**********"
type textarea "x"
type textarea "**********"
type textarea "x"
type textarea "**********"
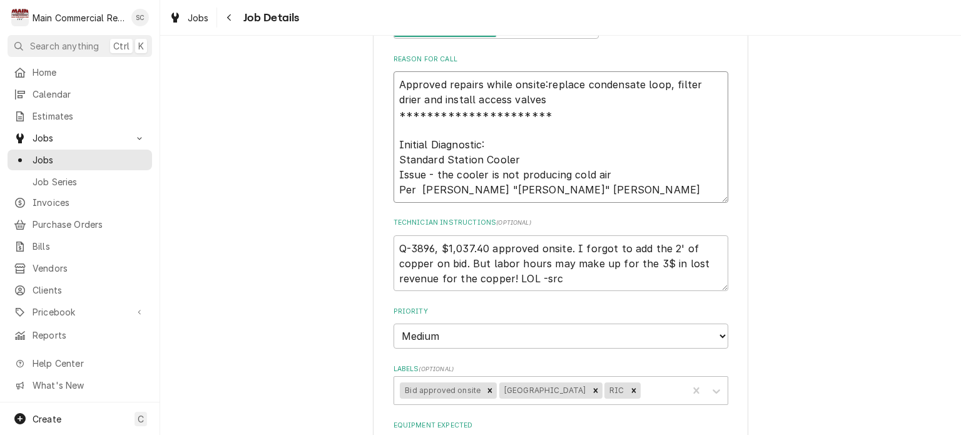
type textarea "x"
type textarea "**********"
type textarea "x"
type textarea "**********"
type textarea "x"
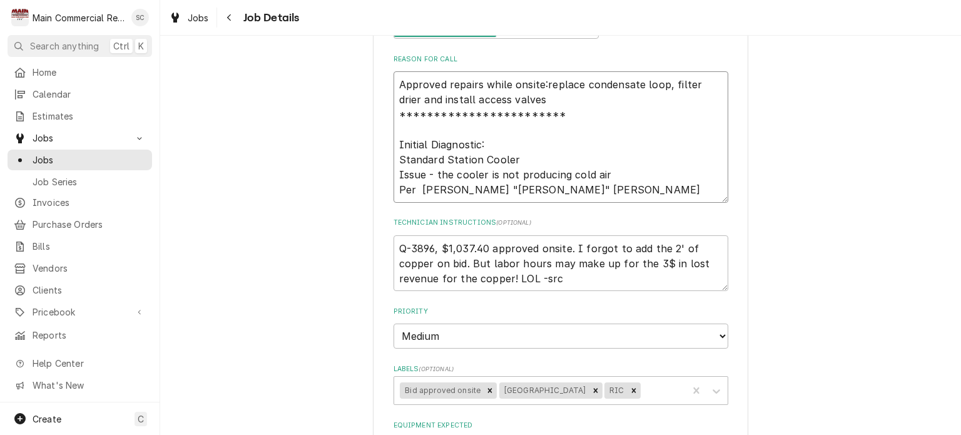
type textarea "**********"
type textarea "x"
type textarea "**********"
type textarea "x"
type textarea "**********"
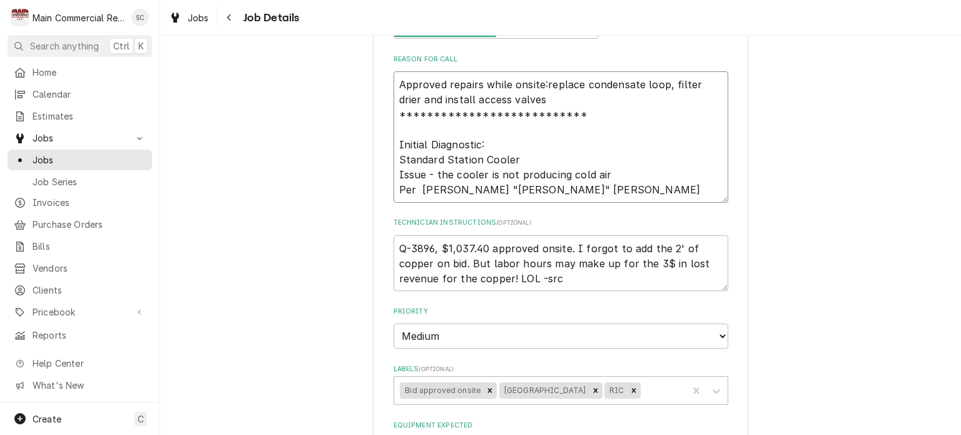
type textarea "x"
type textarea "**********"
type textarea "x"
type textarea "**********"
type textarea "x"
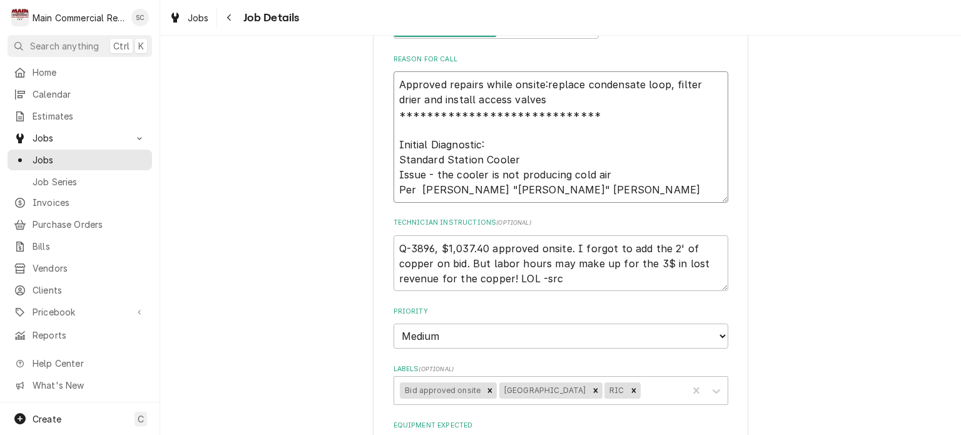
type textarea "**********"
type textarea "x"
type textarea "**********"
type textarea "x"
type textarea "**********"
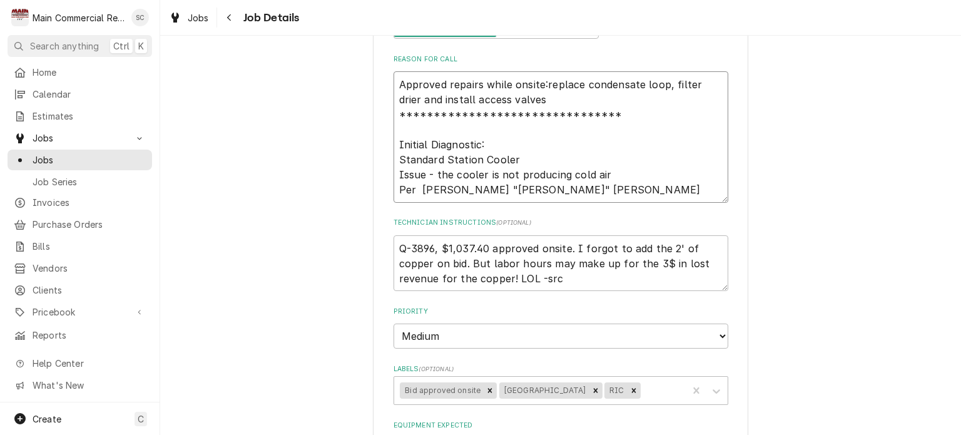
type textarea "x"
type textarea "**********"
type textarea "x"
type textarea "**********"
type textarea "x"
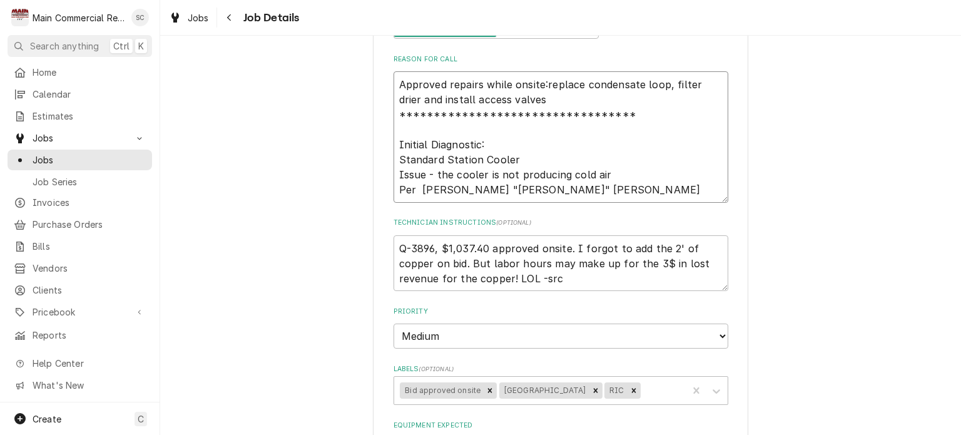
type textarea "**********"
type textarea "x"
type textarea "**********"
type textarea "x"
type textarea "**********"
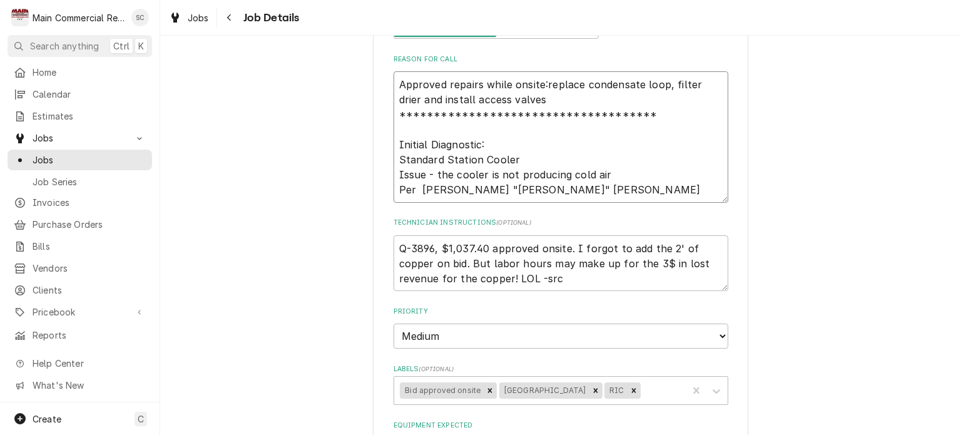
type textarea "x"
type textarea "**********"
type textarea "x"
type textarea "**********"
type textarea "x"
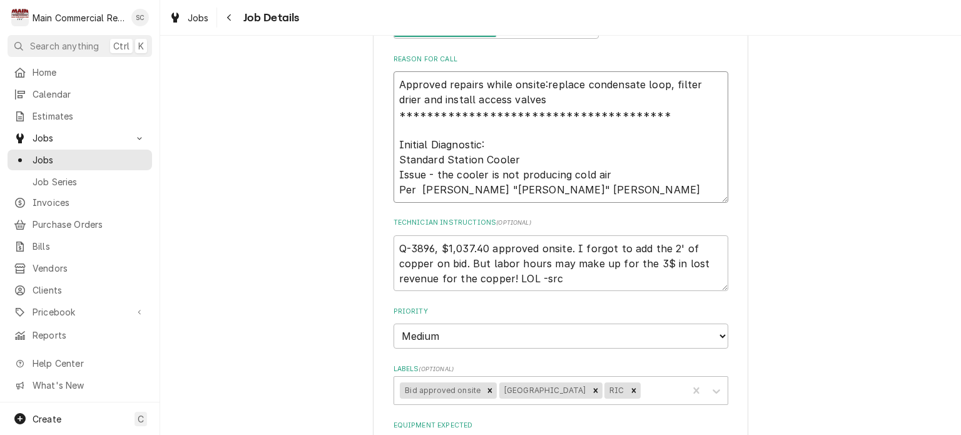
type textarea "**********"
type textarea "x"
type textarea "**********"
click at [394, 141] on textarea "**********" at bounding box center [561, 136] width 335 height 131
type textarea "x"
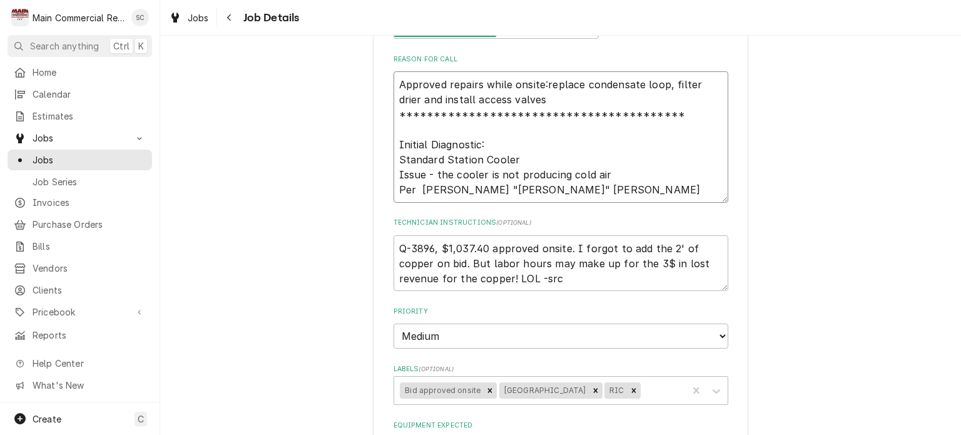
type textarea "**********"
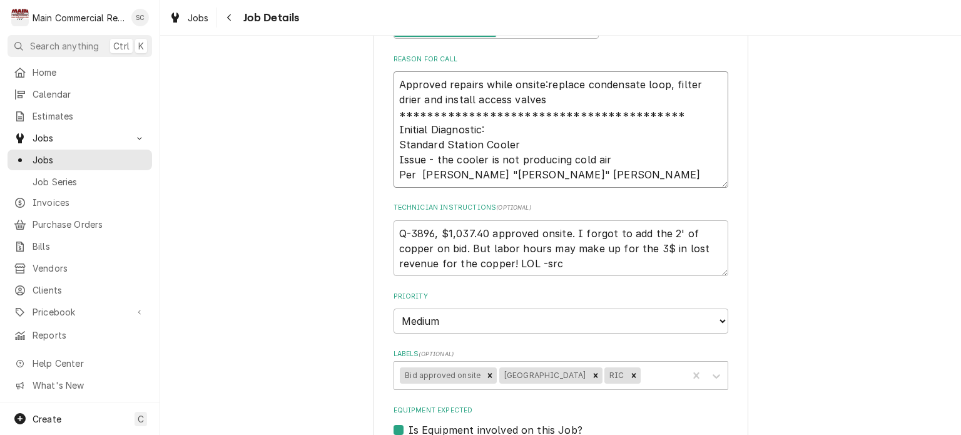
click at [483, 83] on textarea "**********" at bounding box center [561, 129] width 335 height 116
type textarea "x"
type textarea "**********"
type textarea "x"
type textarea "**********"
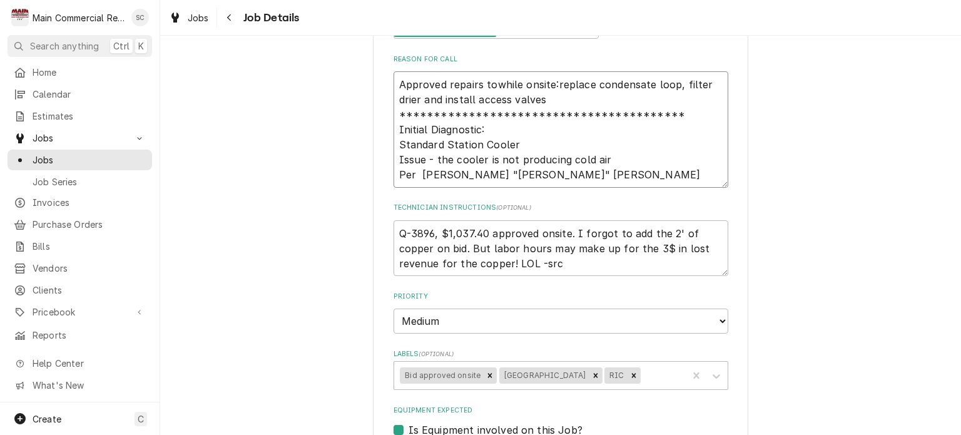
type textarea "x"
type textarea "**********"
type textarea "x"
type textarea "**********"
type textarea "x"
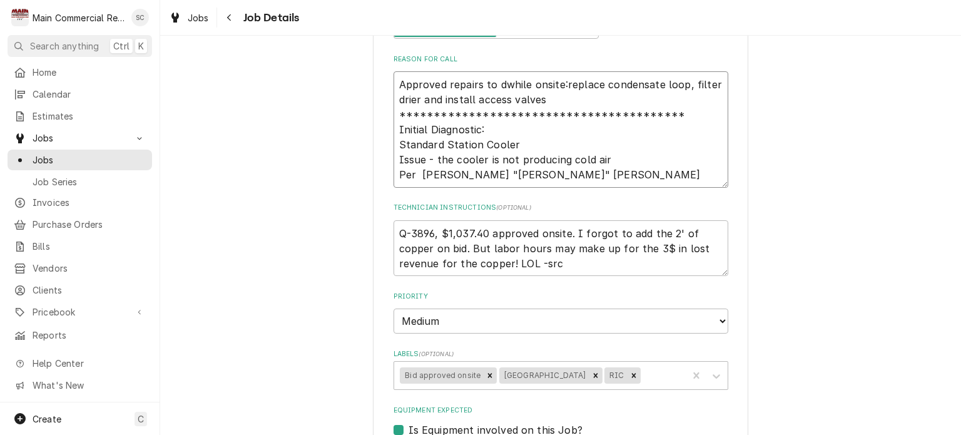
type textarea "**********"
type textarea "x"
type textarea "**********"
click at [570, 84] on textarea "**********" at bounding box center [561, 129] width 335 height 116
type textarea "x"
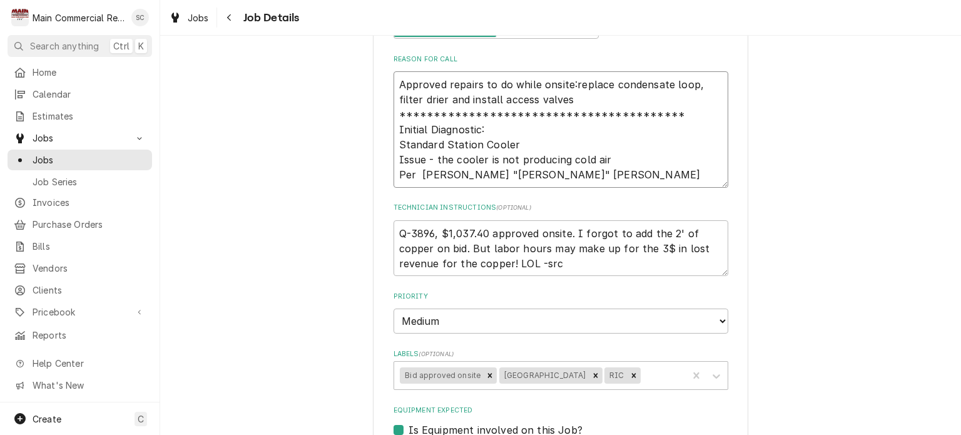
type textarea "**********"
type textarea "x"
type textarea "**********"
type textarea "x"
type textarea "**********"
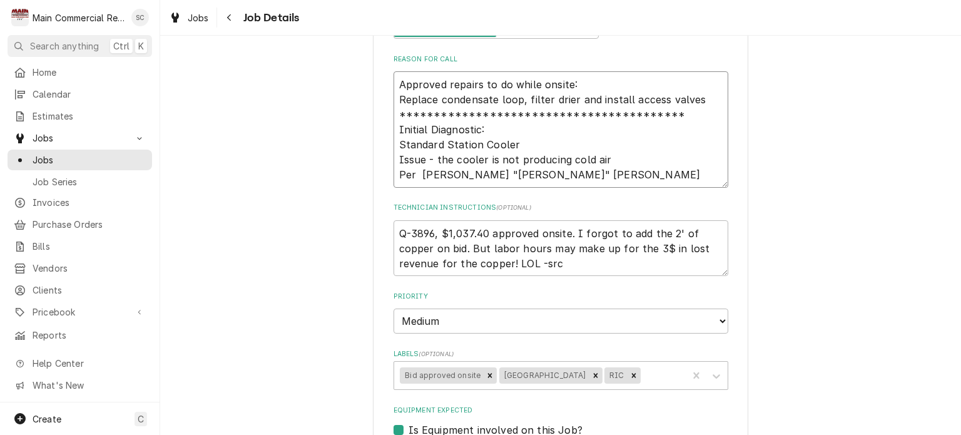
type textarea "x"
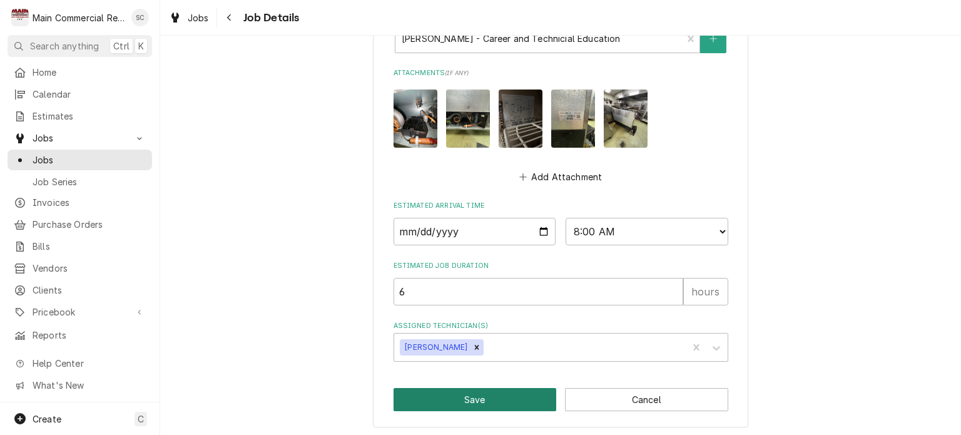
type textarea "**********"
click at [500, 397] on button "Save" at bounding box center [475, 399] width 163 height 23
type textarea "x"
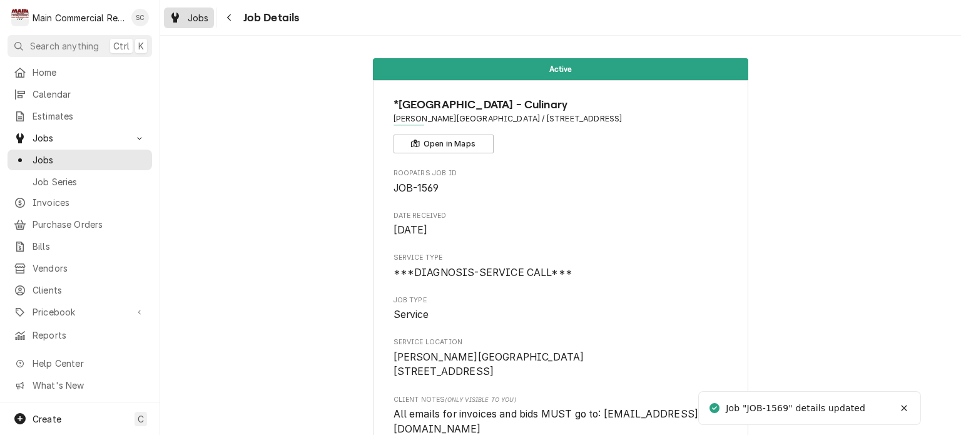
click at [182, 17] on div "Jobs" at bounding box center [188, 18] width 45 height 16
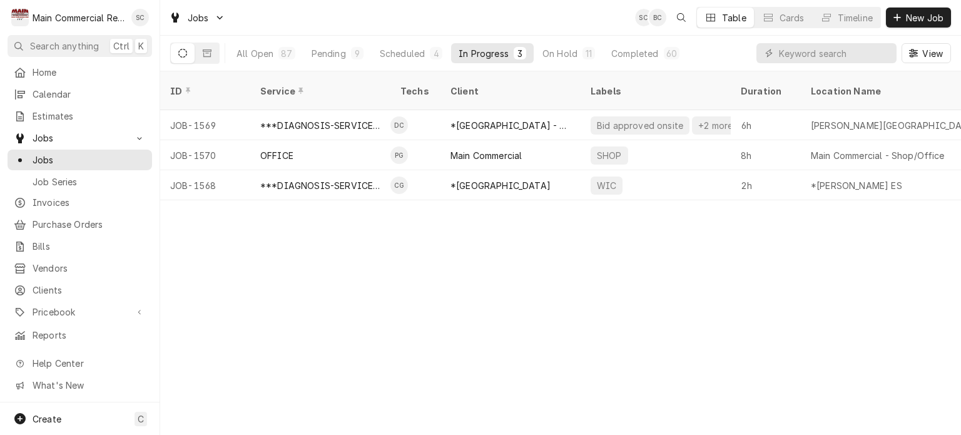
click at [538, 315] on div "ID Service Techs Client Labels Duration Location Name Date Received Status Prio…" at bounding box center [560, 253] width 801 height 364
click at [348, 56] on button "Pending 9" at bounding box center [337, 53] width 67 height 20
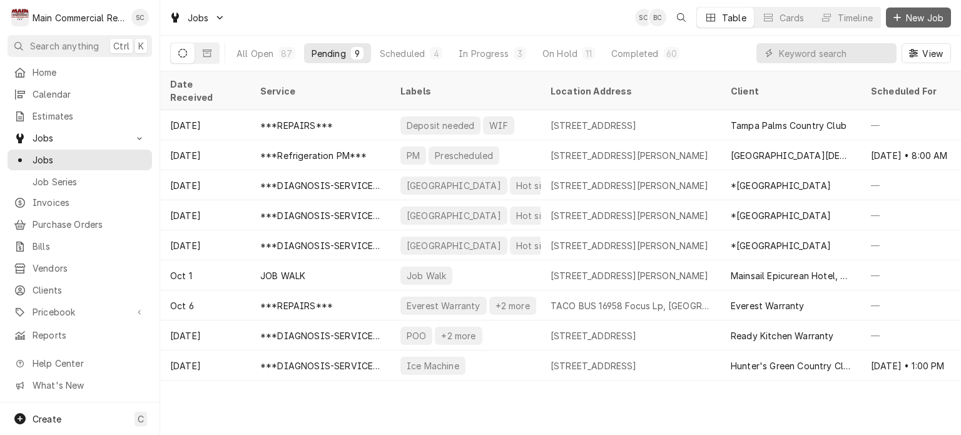
click at [917, 19] on span "New Job" at bounding box center [925, 17] width 43 height 13
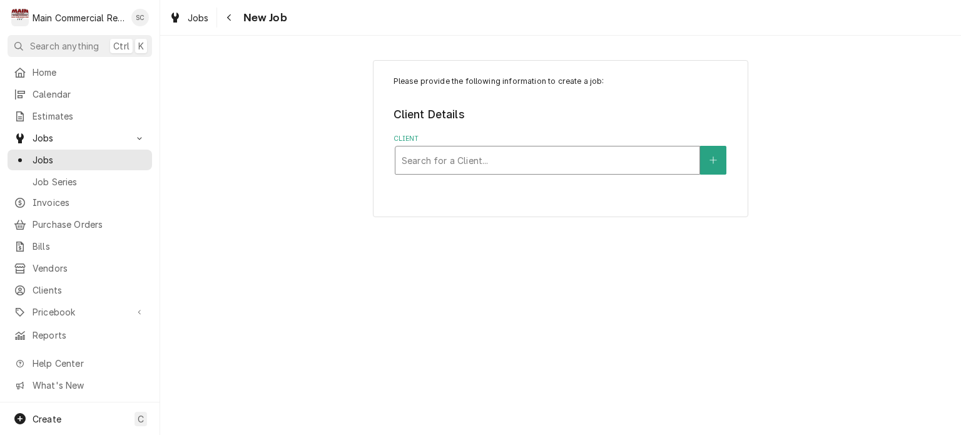
click at [647, 154] on div "Client" at bounding box center [548, 160] width 292 height 23
type input "Anand"
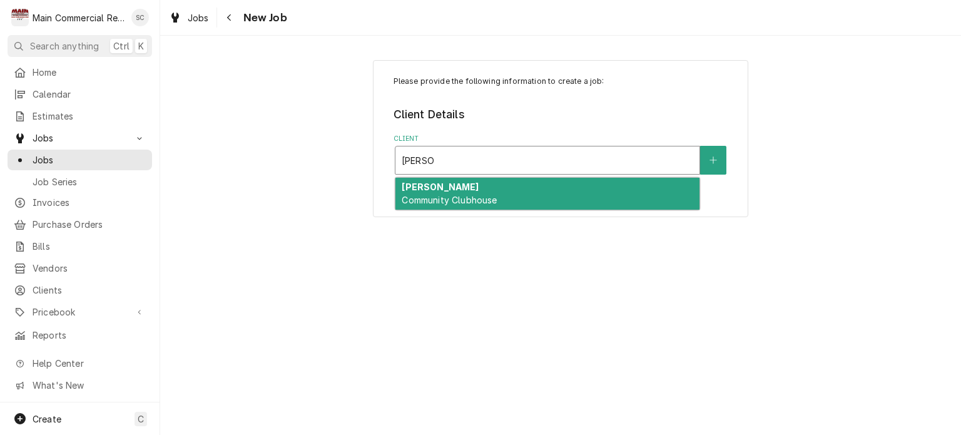
click at [600, 200] on div "Anand Vihar Community Clubhouse" at bounding box center [548, 194] width 304 height 33
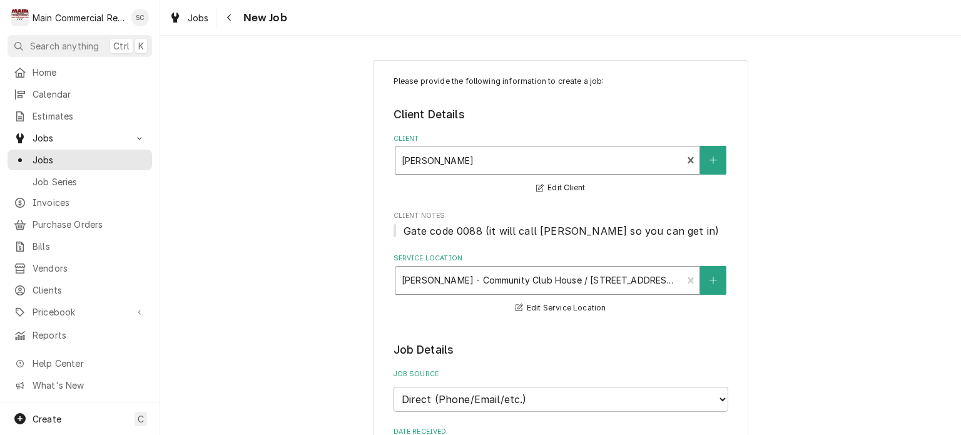
scroll to position [188, 0]
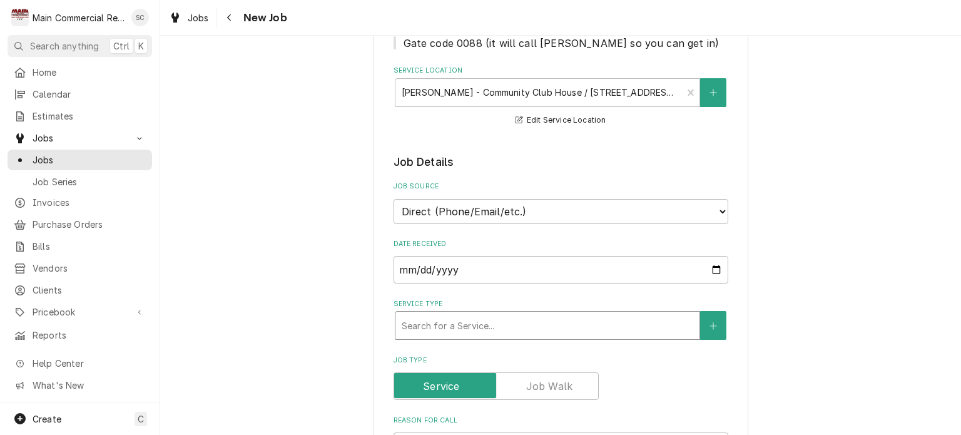
click at [498, 327] on div "Service Type" at bounding box center [548, 325] width 292 height 23
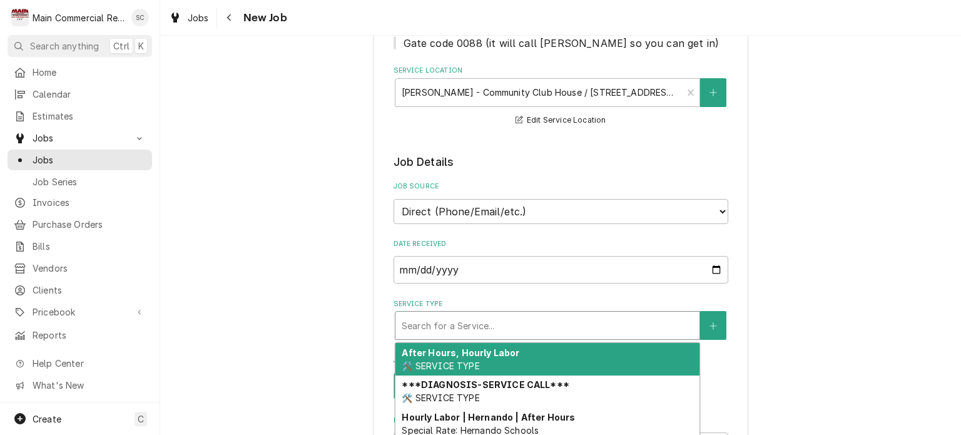
type textarea "x"
type input "R"
type textarea "x"
type input "RE"
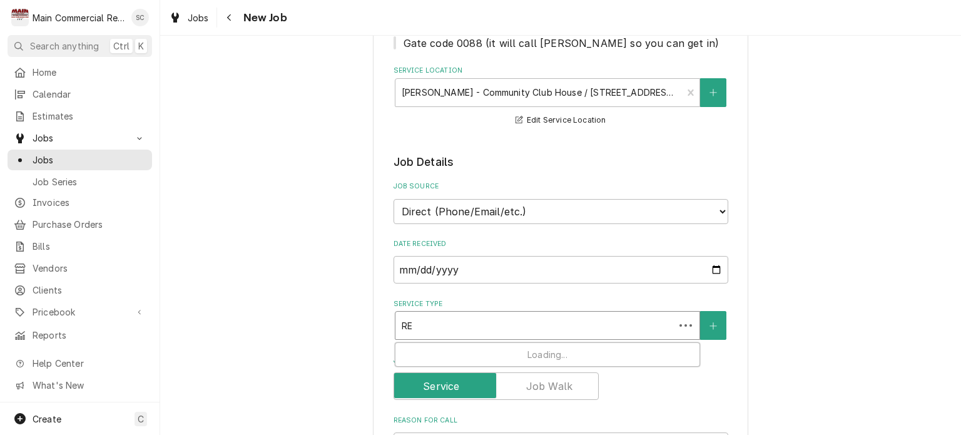
type textarea "x"
type input "REp"
type textarea "x"
type input "REpa"
type textarea "x"
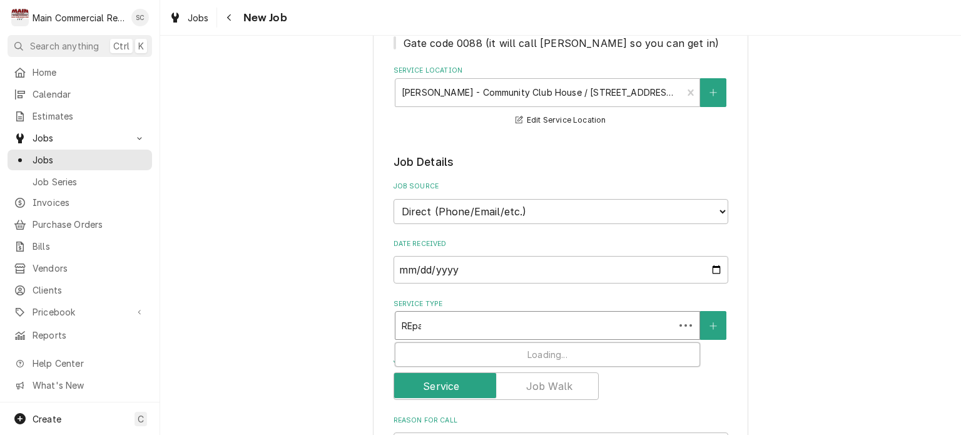
type input "REpai"
type textarea "x"
type input "REpairs"
type textarea "x"
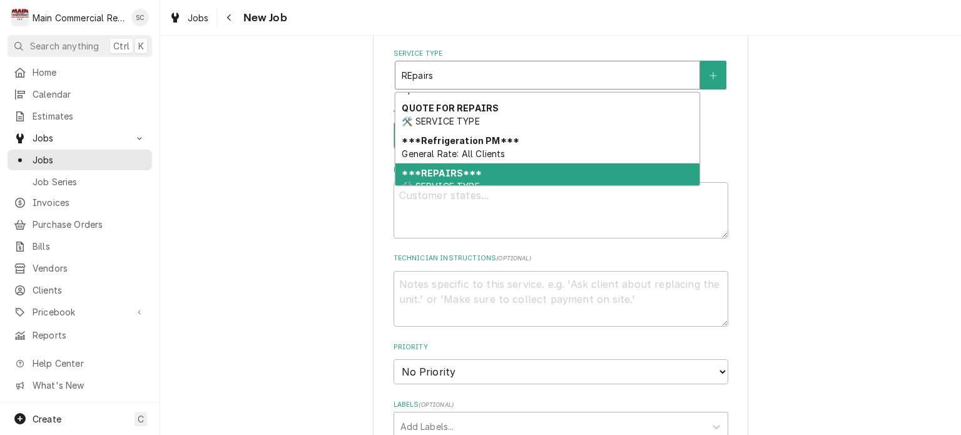
click at [505, 170] on div "***REPAIRS*** 🛠️ SERVICE TYPE" at bounding box center [548, 179] width 304 height 33
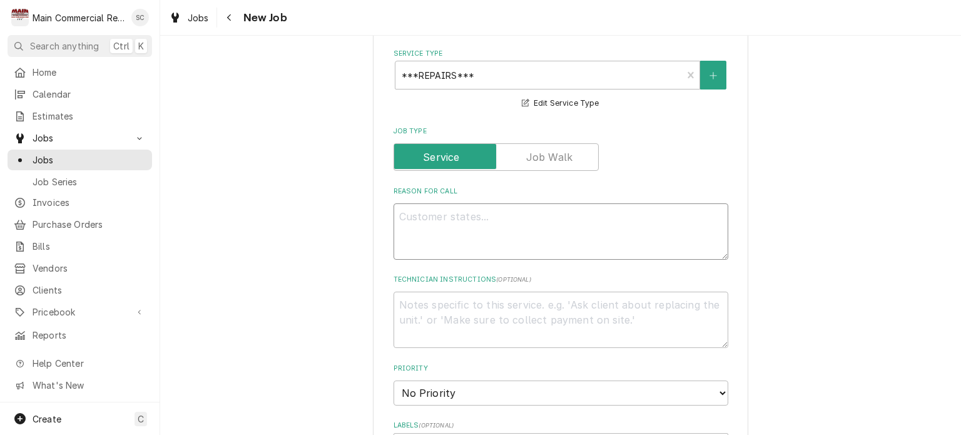
click at [507, 213] on textarea "Reason For Call" at bounding box center [561, 231] width 335 height 56
click at [616, 214] on textarea "Reason For Call" at bounding box center [561, 231] width 335 height 56
paste textarea "Replace compressor and filter drier."
type textarea "x"
type textarea "Replace compressor and filter drier."
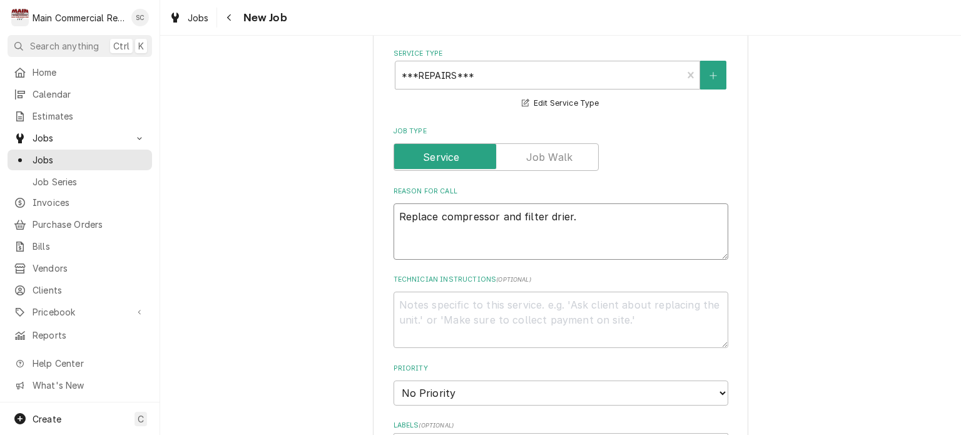
type textarea "x"
type textarea "Replace compressor and filter drier."
type textarea "x"
type textarea "Replace compressor and filter drier. L"
type textarea "x"
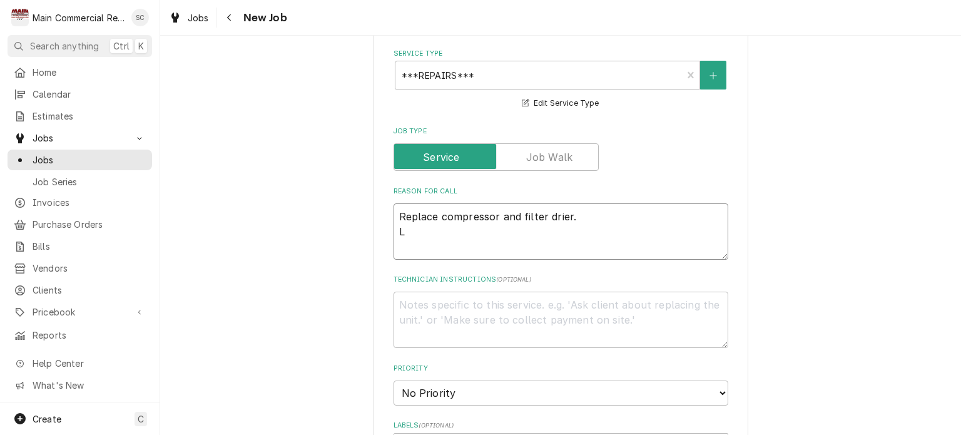
type textarea "Replace compressor and filter drier. La"
type textarea "x"
type textarea "Replace compressor and filter drier. Lab"
type textarea "x"
type textarea "Replace compressor and filter drier. Labo"
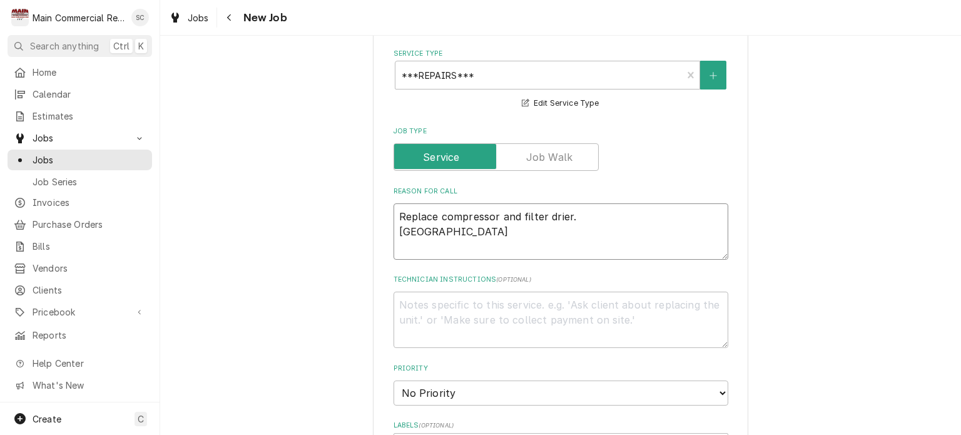
type textarea "x"
type textarea "Replace compressor and filter drier. Labor"
type textarea "x"
type textarea "Replace compressor and filter drier. Labor"
type textarea "x"
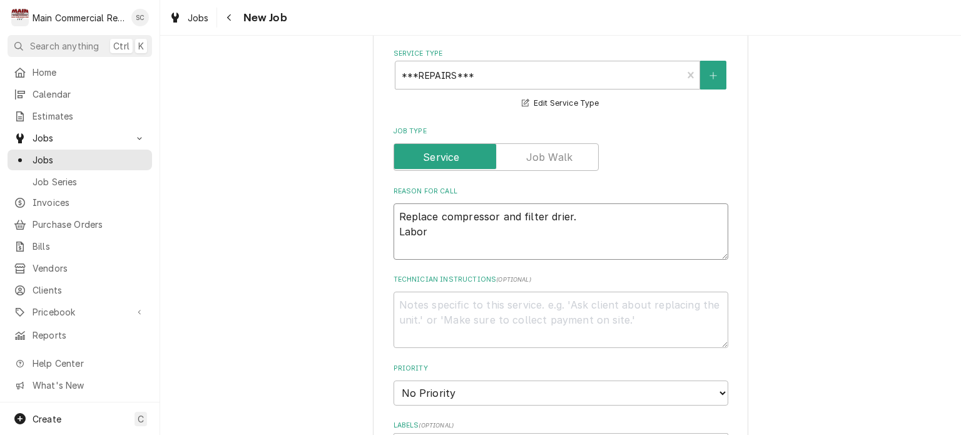
type textarea "Replace compressor and filter drier. Labor 6"
type textarea "x"
type textarea "Replace compressor and filter drier. Labor 6h"
type textarea "x"
type textarea "Replace compressor and filter drier. Labor 6hr"
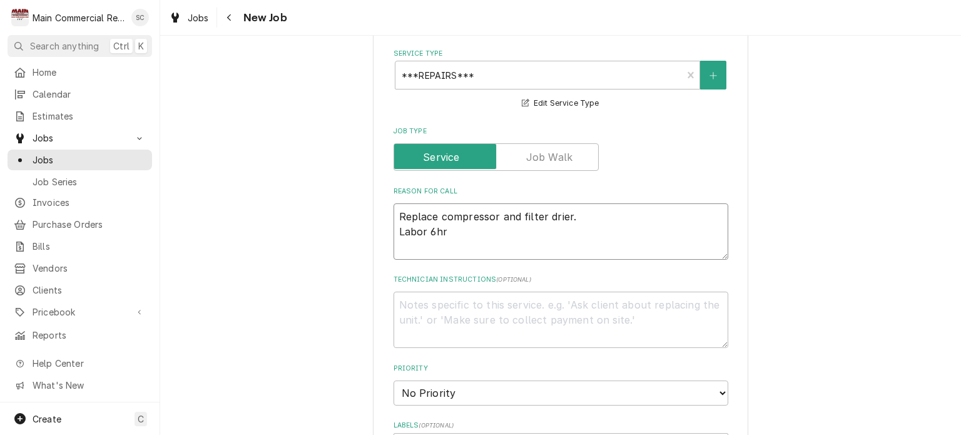
type textarea "x"
type textarea "Replace compressor and filter drier. Labor 6hrs"
type textarea "x"
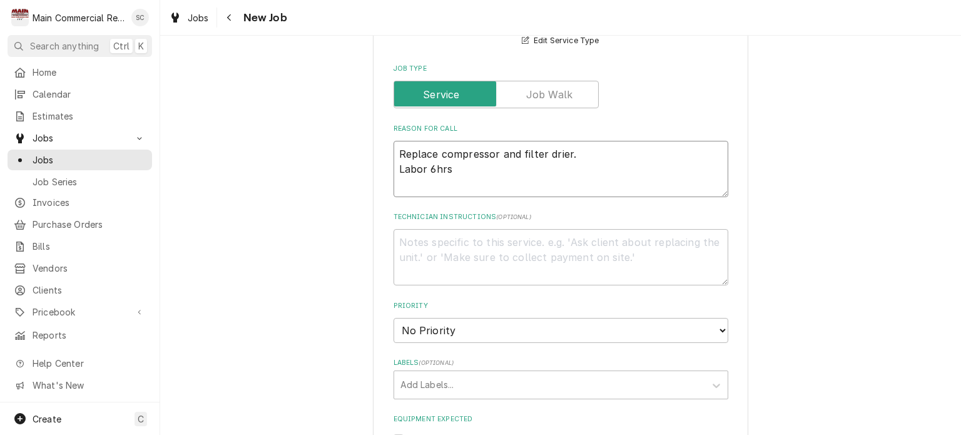
type textarea "Replace compressor and filter drier. Labor 6hrs"
click at [520, 237] on textarea "Technician Instructions ( optional )" at bounding box center [561, 257] width 335 height 56
type textarea "x"
type textarea "Q"
type textarea "x"
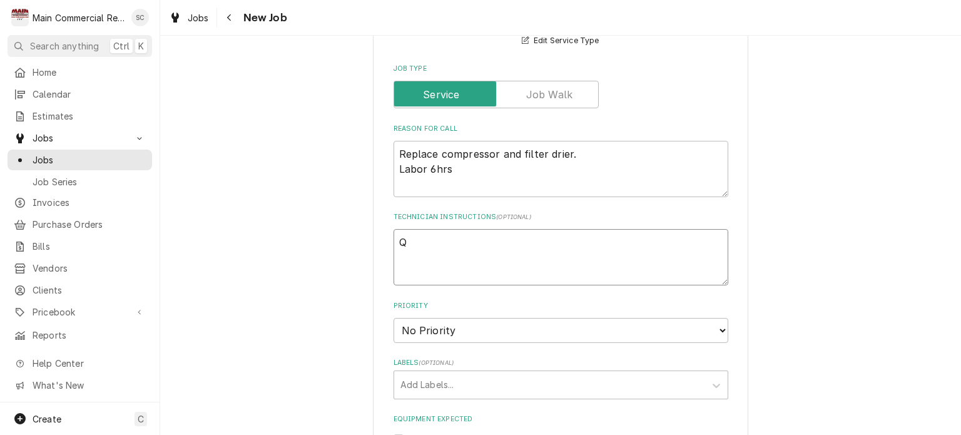
type textarea "Q-"
type textarea "x"
type textarea "Q-3"
type textarea "x"
type textarea "Q-38"
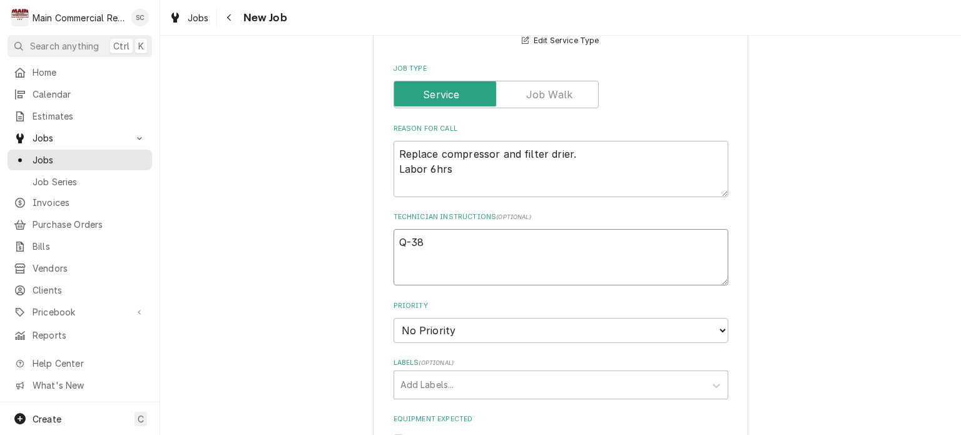
type textarea "x"
type textarea "Q-387"
type textarea "x"
type textarea "Q-3875"
type textarea "x"
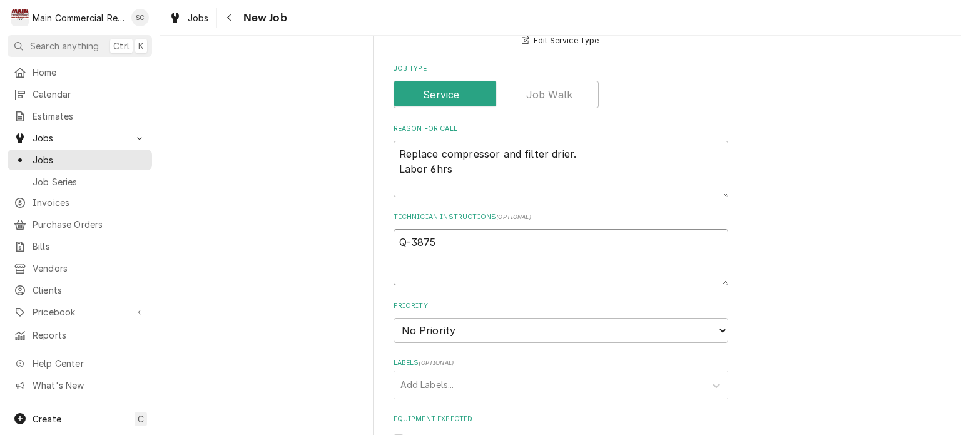
type textarea "Q-3875"
type textarea "x"
type textarea "Q-3875 ="
type textarea "x"
type textarea "Q-3875"
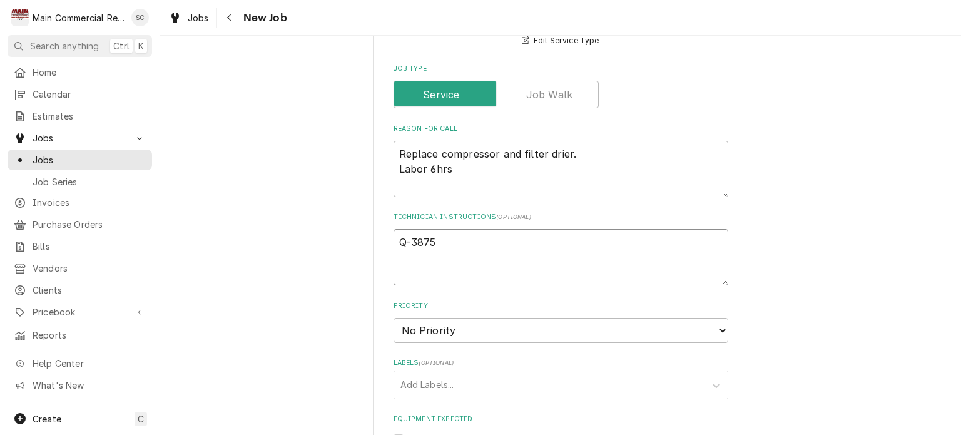
type textarea "x"
type textarea "Q-3875"
type textarea "x"
type textarea "Q-3875,"
type textarea "x"
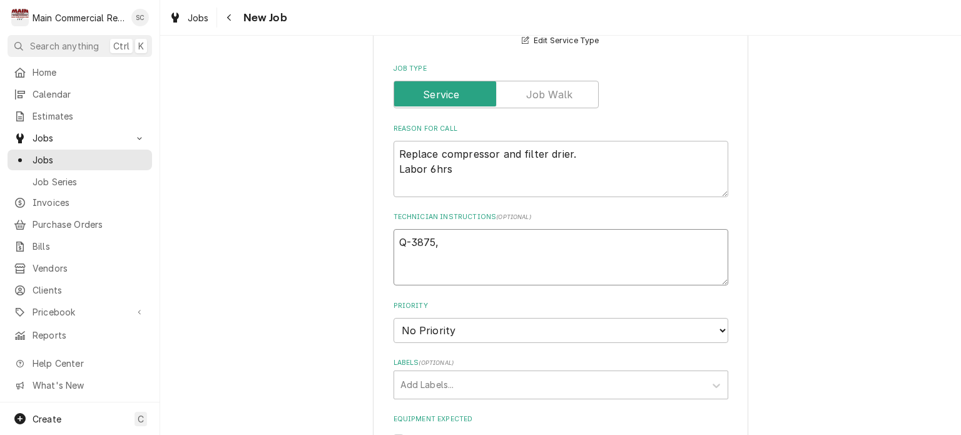
type textarea "Q-3875,"
type textarea "x"
type textarea "Q-3875, 4"
type textarea "x"
type textarea "Q-3875,"
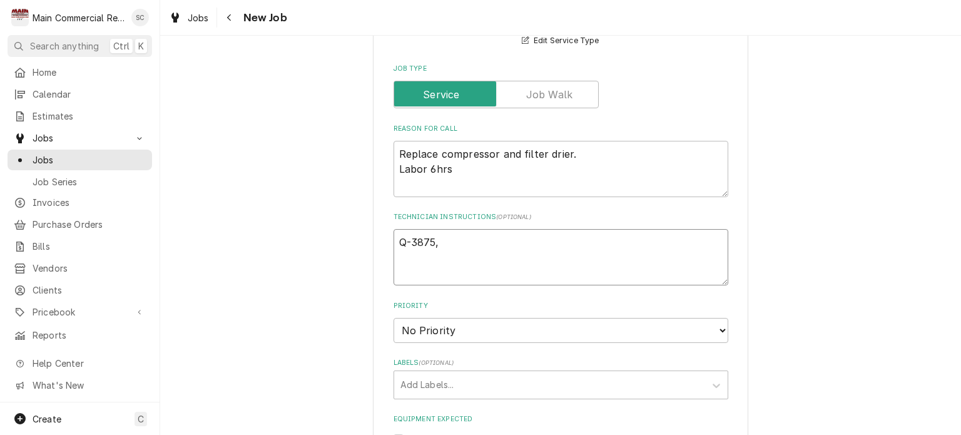
type textarea "x"
type textarea "Q-3875, $"
type textarea "x"
type textarea "Q-3875, $3"
type textarea "x"
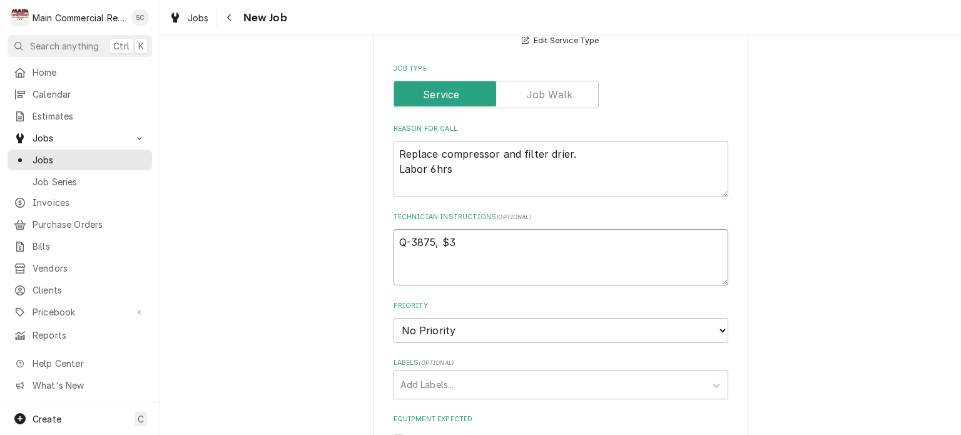
type textarea "Q-3875, $3,"
type textarea "x"
type textarea "Q-3875, $3,4"
type textarea "x"
type textarea "Q-3875, $3,48"
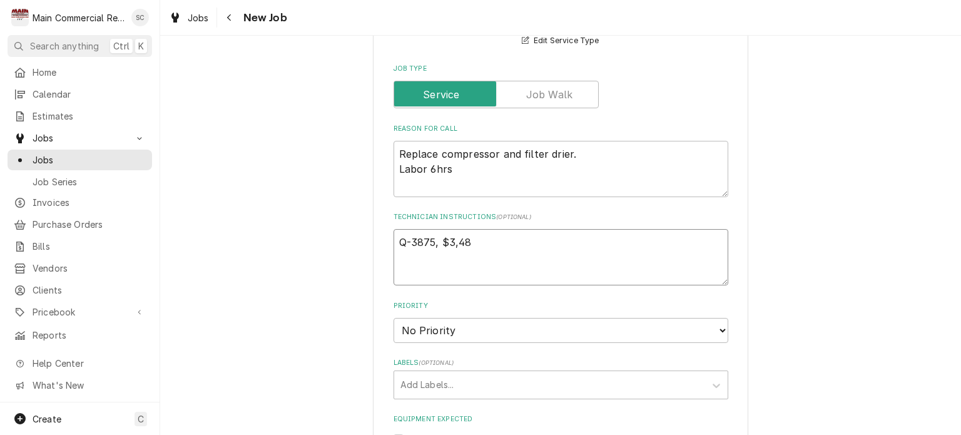
type textarea "x"
type textarea "Q-3875, $3,486"
type textarea "x"
type textarea "Q-3875, $3,486."
type textarea "x"
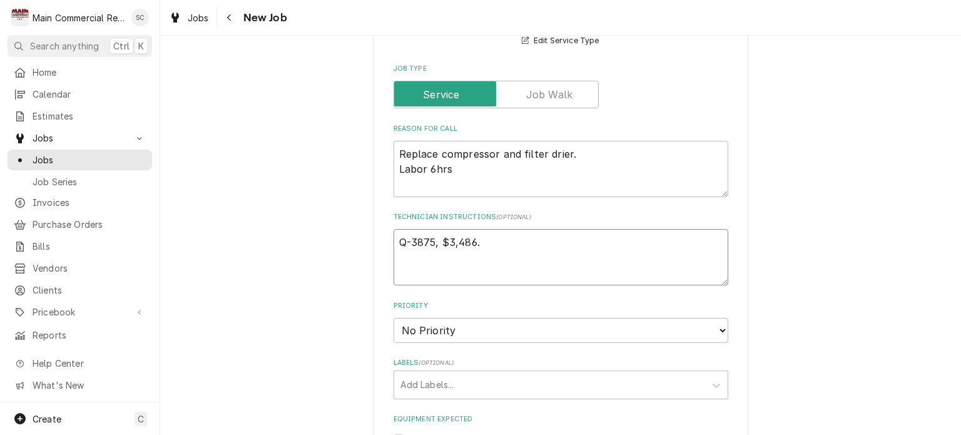
type textarea "Q-3875, $3,486.3"
type textarea "x"
type textarea "Q-3875, $3,486.31"
type textarea "x"
type textarea "Q-3875, $3,486.31."
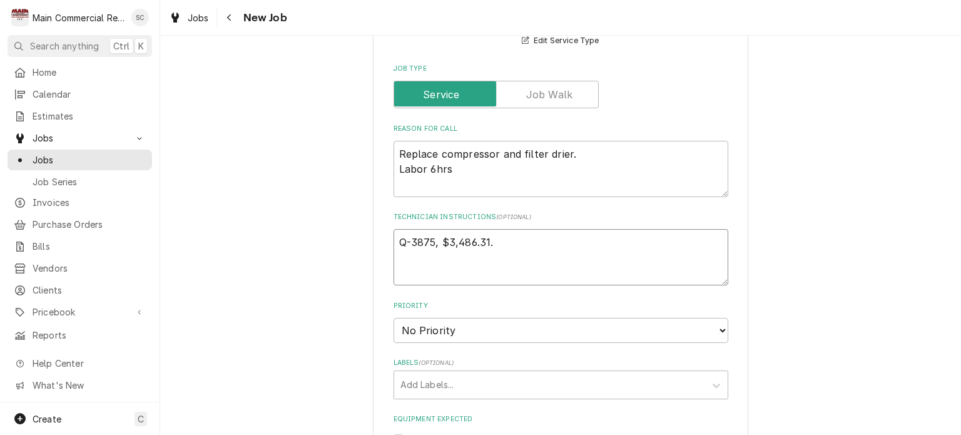
type textarea "x"
type textarea "Q-3875, $3,486.31."
type textarea "x"
type textarea "Q-3875, $3,486.31. D"
type textarea "x"
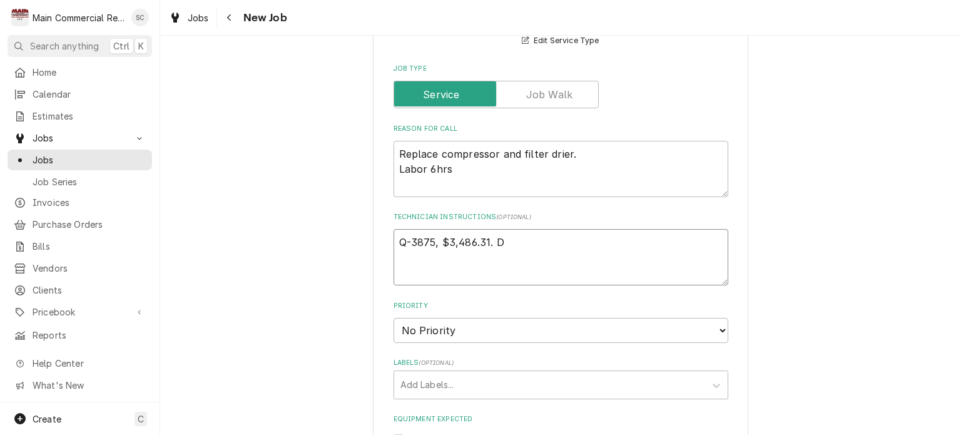
type textarea "Q-3875, $3,486.31. De"
type textarea "x"
type textarea "Q-3875, $3,486.31. Dep"
type textarea "x"
type textarea "Q-3875, $3,486.31. Depo"
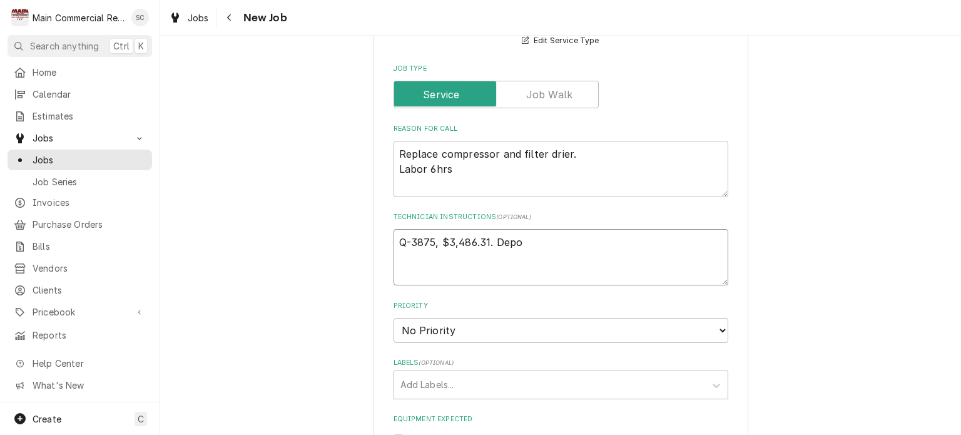
type textarea "x"
type textarea "Q-3875, $3,486.31. Depos"
type textarea "x"
type textarea "Q-3875, $3,486.31. Deposi"
type textarea "x"
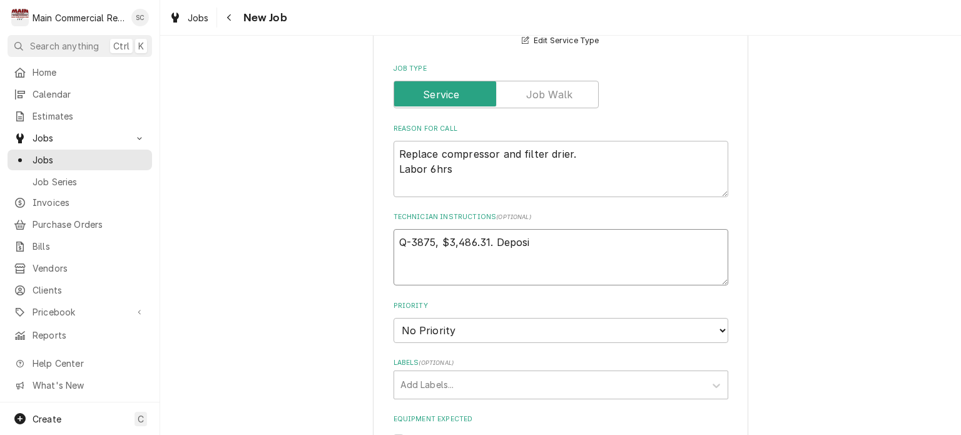
type textarea "Q-3875, $3,486.31. Deposit"
type textarea "x"
type textarea "Q-3875, $3,486.31. Deposit"
type textarea "x"
type textarea "Q-3875, $3,486.31. Deposit o"
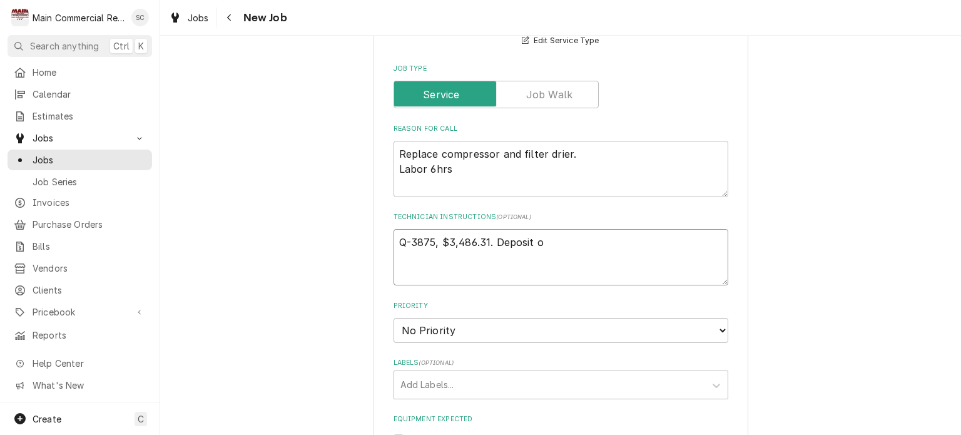
type textarea "x"
type textarea "Q-3875, $3,486.31. Deposit of"
type textarea "x"
type textarea "Q-3875, $3,486.31. Deposit of"
type textarea "x"
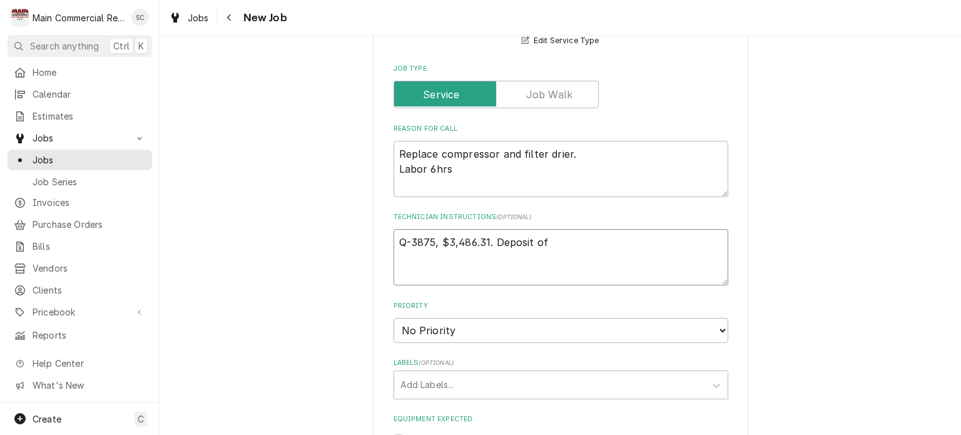
type textarea "Q-3875, $3,486.31. Deposit of $"
type textarea "x"
type textarea "Q-3875, $3,486.31. Deposit of $1"
type textarea "x"
type textarea "Q-3875, $3,486.31. Deposit of $1,"
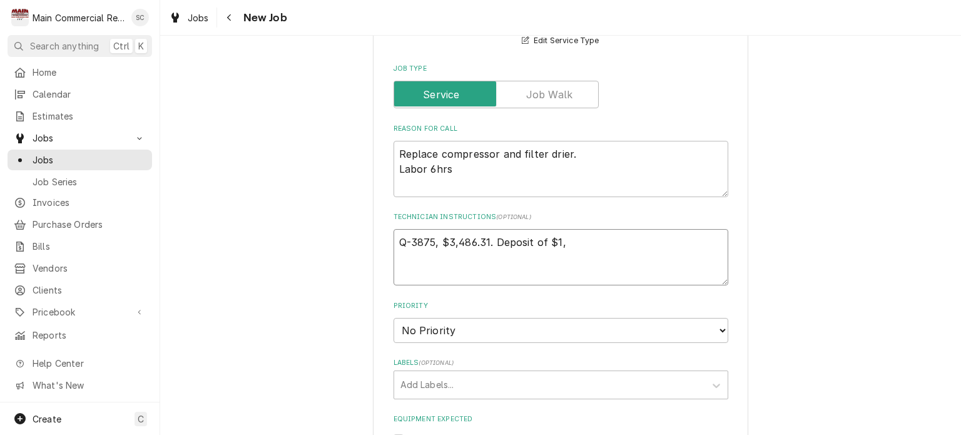
type textarea "x"
type textarea "Q-3875, $3,486.31. Deposit of $1,7"
type textarea "x"
type textarea "Q-3875, $3,486.31. Deposit of $1,74"
type textarea "x"
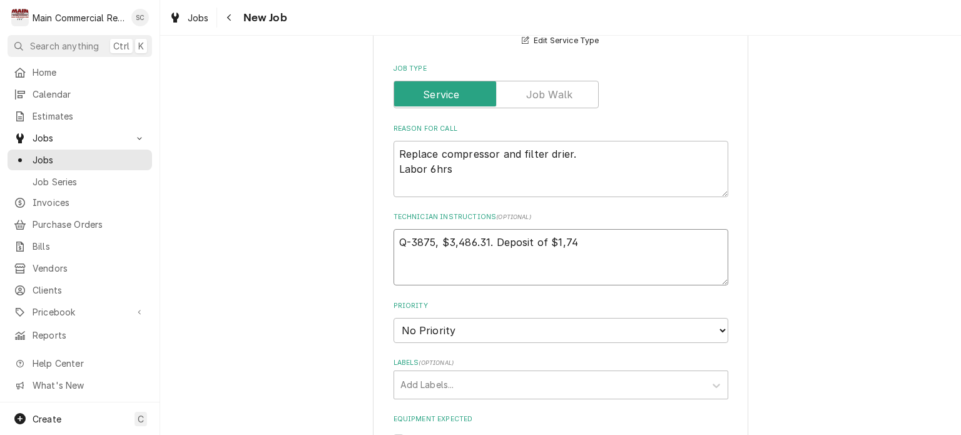
type textarea "Q-3875, $3,486.31. Deposit of $1,743"
type textarea "x"
type textarea "Q-3875, $3,486.31. Deposit of $1,743."
type textarea "x"
type textarea "Q-3875, $3,486.31. Deposit of $1,743.1"
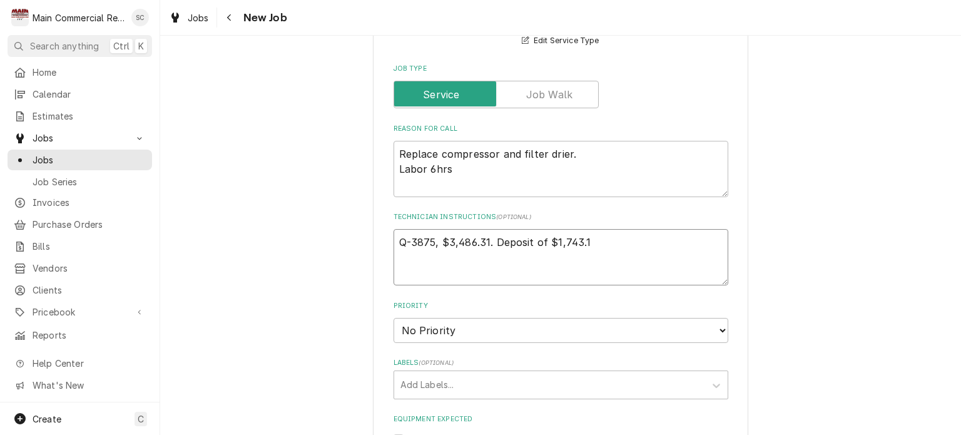
type textarea "x"
type textarea "Q-3875, $3,486.31. Deposit of $1,743.16"
type textarea "x"
type textarea "Q-3875, $3,486.31. Deposit of $1,743.16"
type textarea "x"
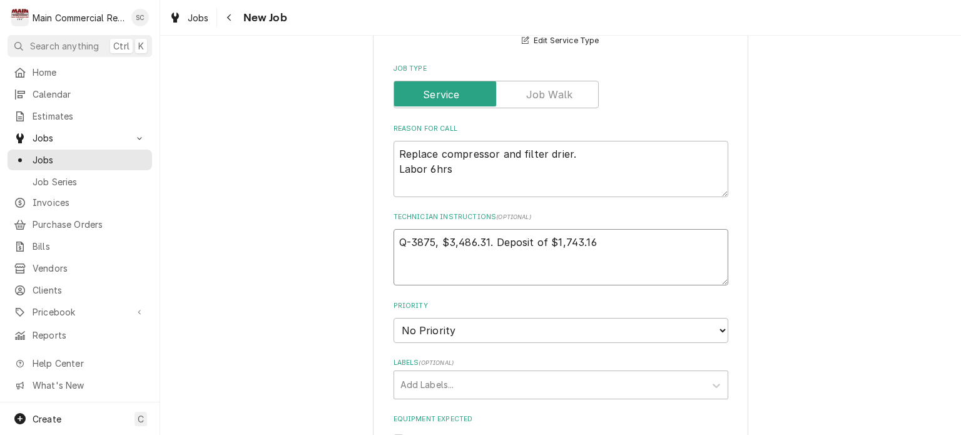
type textarea "Q-3875, $3,486.31. Deposit of $1,743.16 d"
type textarea "x"
type textarea "Q-3875, $3,486.31. Deposit of $1,743.16 du"
type textarea "x"
type textarea "Q-3875, $3,486.31. Deposit of $1,743.16 due"
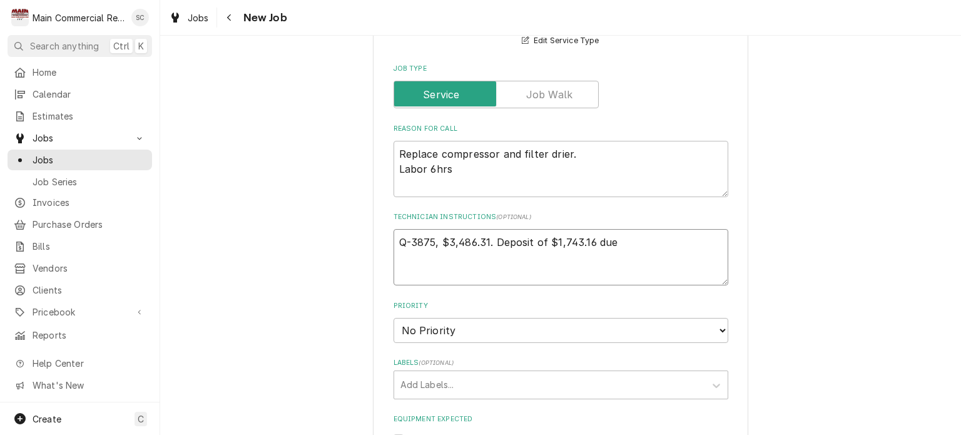
type textarea "x"
type textarea "Q-3875, $3,486.31. Deposit of $1,743.16 due"
type textarea "x"
type textarea "Q-3875, $3,486.31. Deposit of $1,743.16 due i"
type textarea "x"
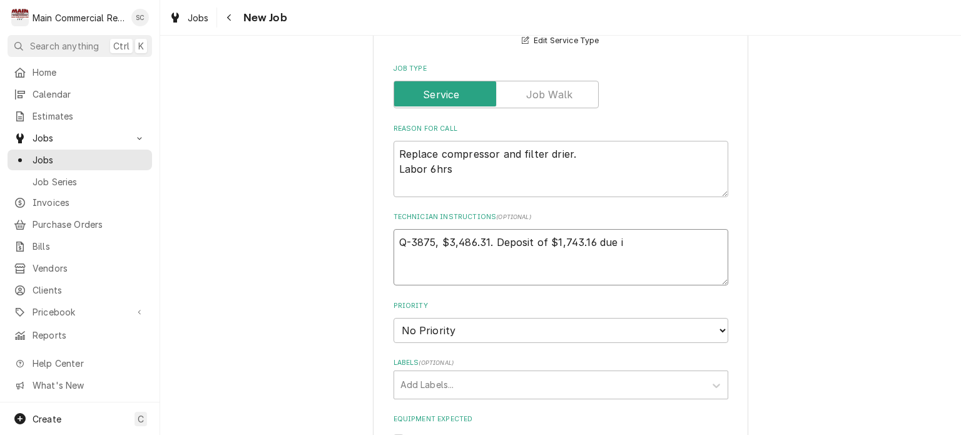
type textarea "Q-3875, $3,486.31. Deposit of $1,743.16 due in"
type textarea "x"
type textarea "Q-3875, $3,486.31. Deposit of $1,743.16 due in"
type textarea "x"
type textarea "Q-3875, $3,486.31. Deposit of $1,743.16 due in o"
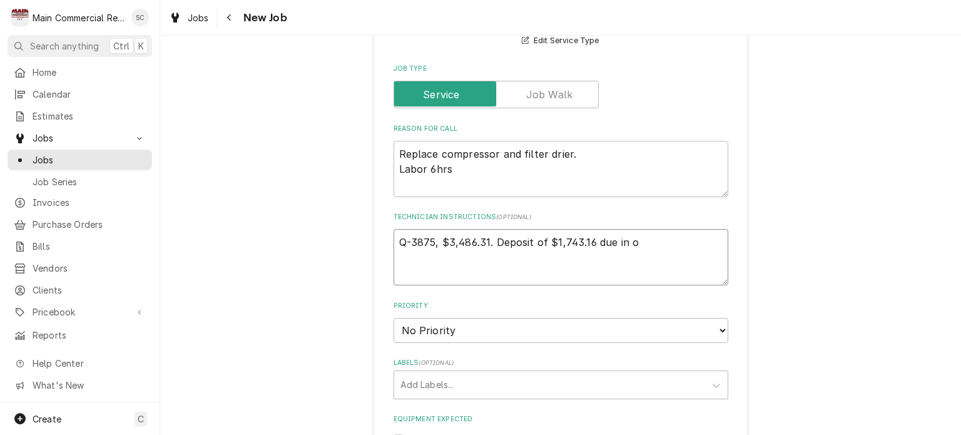
type textarea "x"
type textarea "Q-3875, $3,486.31. Deposit of $1,743.16 due in or"
type textarea "x"
type textarea "Q-3875, $3,486.31. Deposit of $1,743.16 due in ord"
type textarea "x"
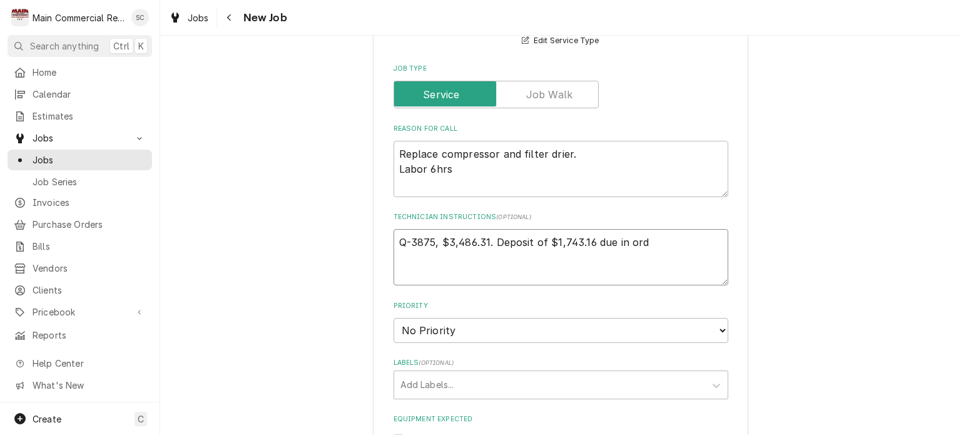
type textarea "Q-3875, $3,486.31. Deposit of $1,743.16 due in orde"
type textarea "x"
type textarea "Q-3875, $3,486.31. Deposit of $1,743.16 due in order"
type textarea "x"
type textarea "Q-3875, $3,486.31. Deposit of $1,743.16 due in order"
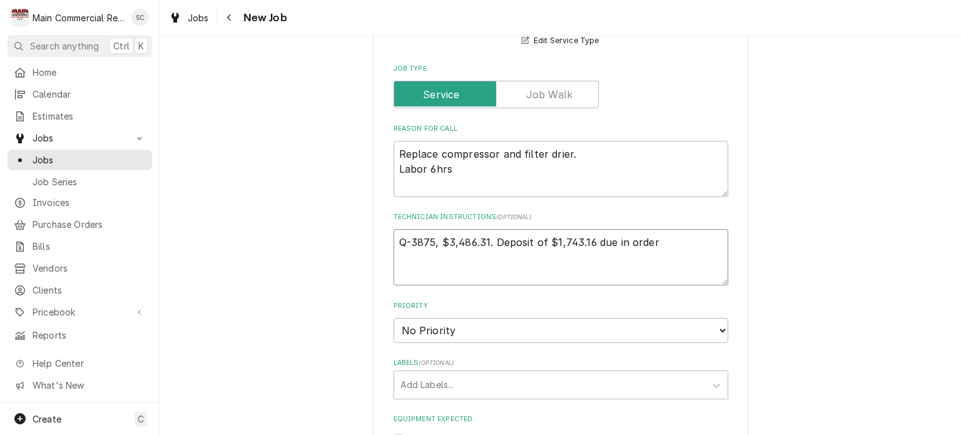
type textarea "x"
type textarea "Q-3875, $3,486.31. Deposit of $1,743.16 due in order t"
type textarea "x"
type textarea "Q-3875, $3,486.31. Deposit of $1,743.16 due in order to"
type textarea "x"
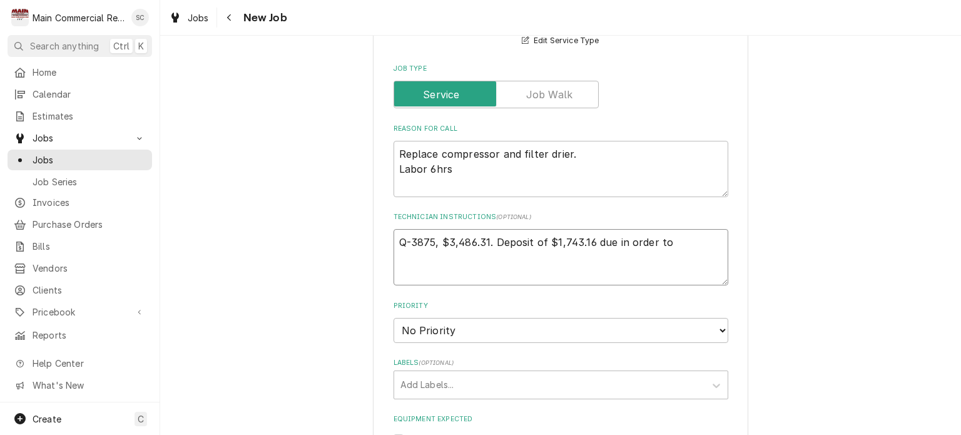
type textarea "Q-3875, $3,486.31. Deposit of $1,743.16 due in order to"
type textarea "x"
type textarea "Q-3875, $3,486.31. Deposit of $1,743.16 due in order to o"
type textarea "x"
type textarea "Q-3875, $3,486.31. Deposit of $1,743.16 due in order to or"
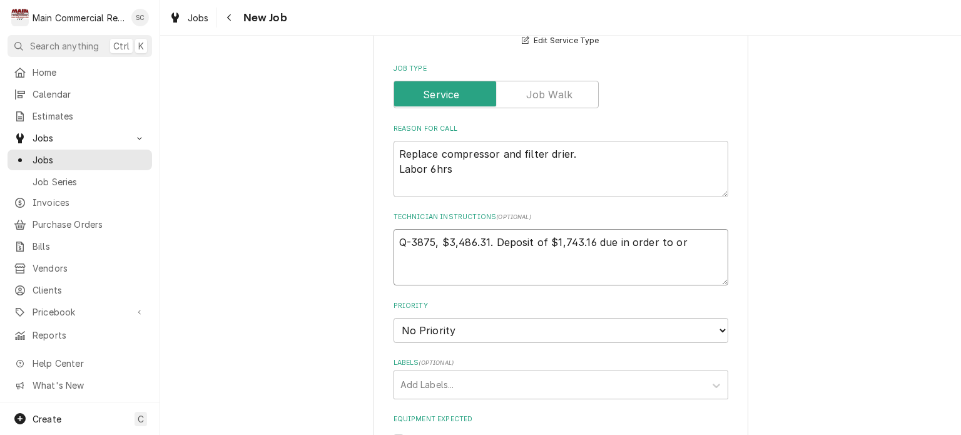
type textarea "x"
type textarea "Q-3875, $3,486.31. Deposit of $1,743.16 due in order to ord"
type textarea "x"
type textarea "Q-3875, $3,486.31. Deposit of $1,743.16 due in order to orde"
type textarea "x"
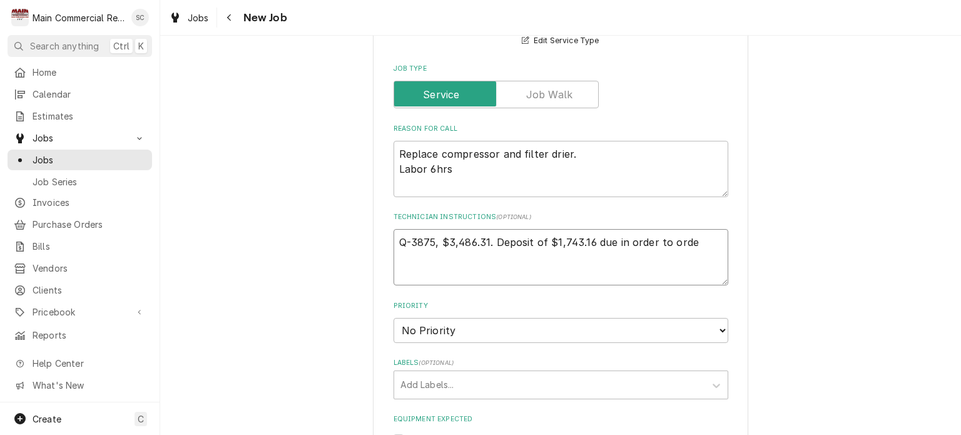
type textarea "Q-3875, $3,486.31. Deposit of $1,743.16 due in order to order"
type textarea "x"
type textarea "Q-3875, $3,486.31. Deposit of $1,743.16 due in order to order"
type textarea "x"
type textarea "Q-3875, $3,486.31. Deposit of $1,743.16 due in order to order e"
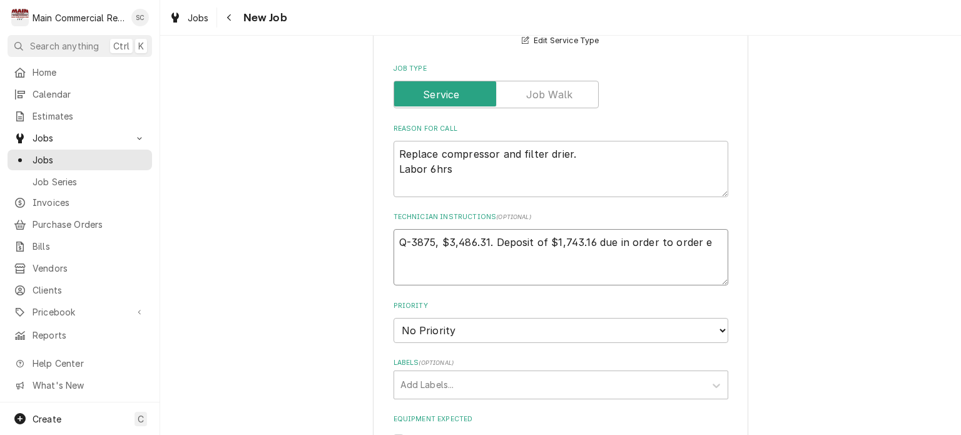
type textarea "x"
type textarea "Q-3875, $3,486.31. Deposit of $1,743.16 due in order to order eq"
type textarea "x"
type textarea "Q-3875, $3,486.31. Deposit of $1,743.16 due in order to order equ"
type textarea "x"
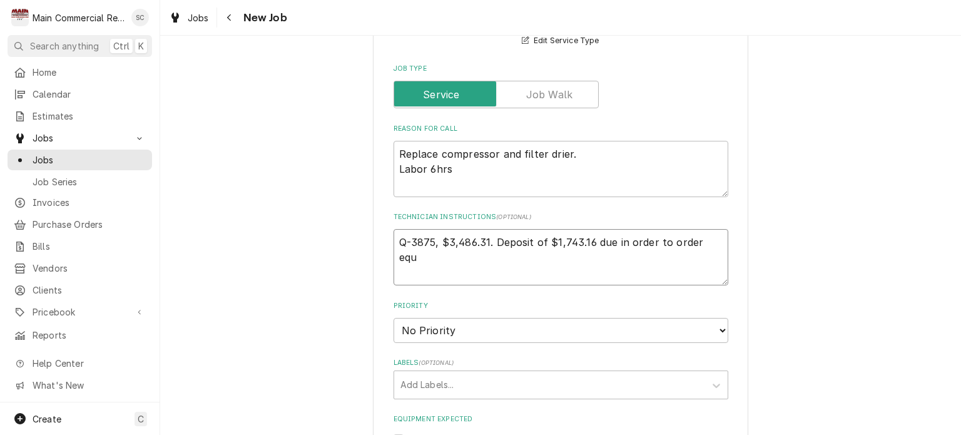
type textarea "Q-3875, $3,486.31. Deposit of $1,743.16 due in order to order equi"
type textarea "x"
type textarea "Q-3875, $3,486.31. Deposit of $1,743.16 due in order to order equip"
type textarea "x"
type textarea "Q-3875, $3,486.31. Deposit of $1,743.16 due in order to order equipm"
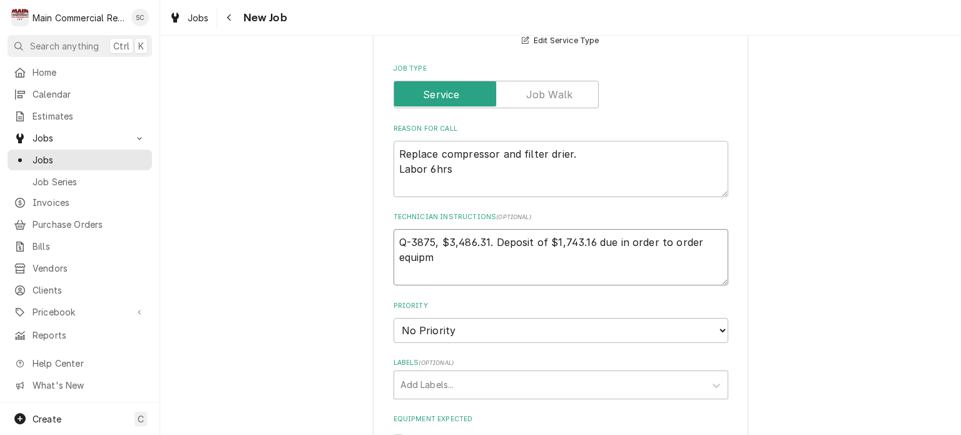
type textarea "x"
type textarea "Q-3875, $3,486.31. Deposit of $1,743.16 due in order to order equipme"
type textarea "x"
type textarea "Q-3875, $3,486.31. Deposit of $1,743.16 due in order to order equipmen"
type textarea "x"
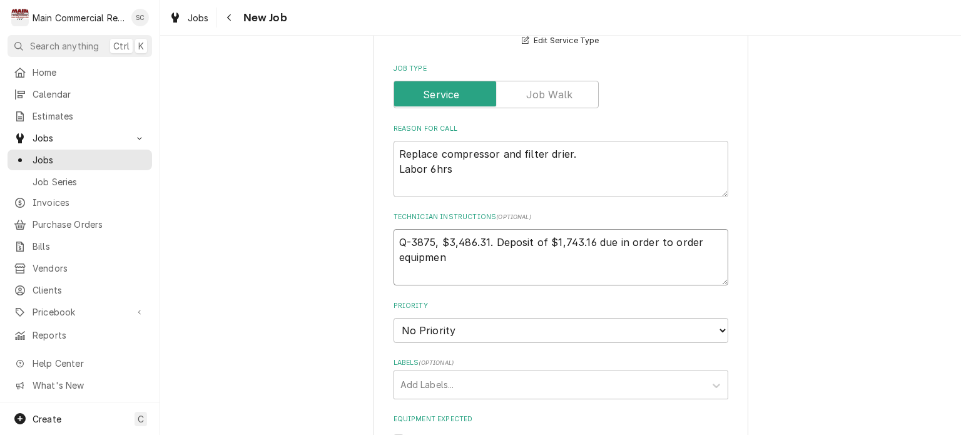
type textarea "Q-3875, $3,486.31. Deposit of $1,743.16 due in order to order equipment"
type textarea "x"
type textarea "Q-3875, $3,486.31. Deposit of $1,743.16 due in order to order equipment."
type textarea "x"
type textarea "Q-3875, $3,486.31. Deposit of $1,743.16 due in order to order equipment."
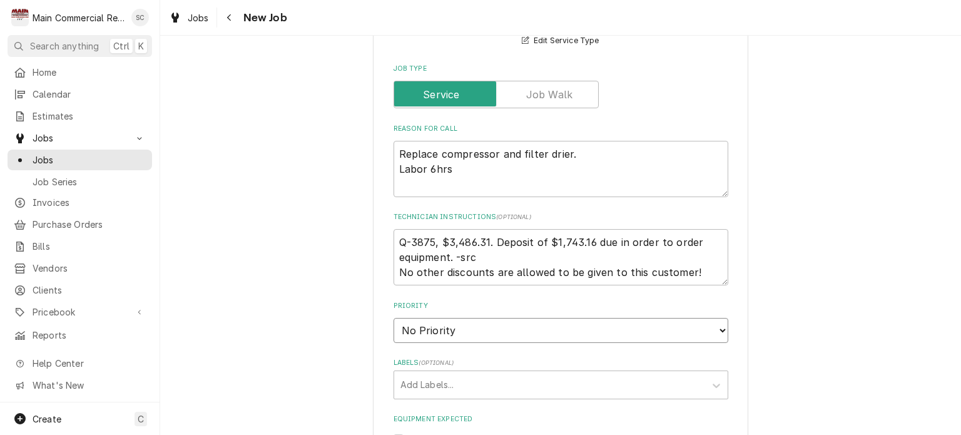
click at [653, 330] on select "No Priority Urgent High Medium Low" at bounding box center [561, 330] width 335 height 25
click at [394, 318] on select "No Priority Urgent High Medium Low" at bounding box center [561, 330] width 335 height 25
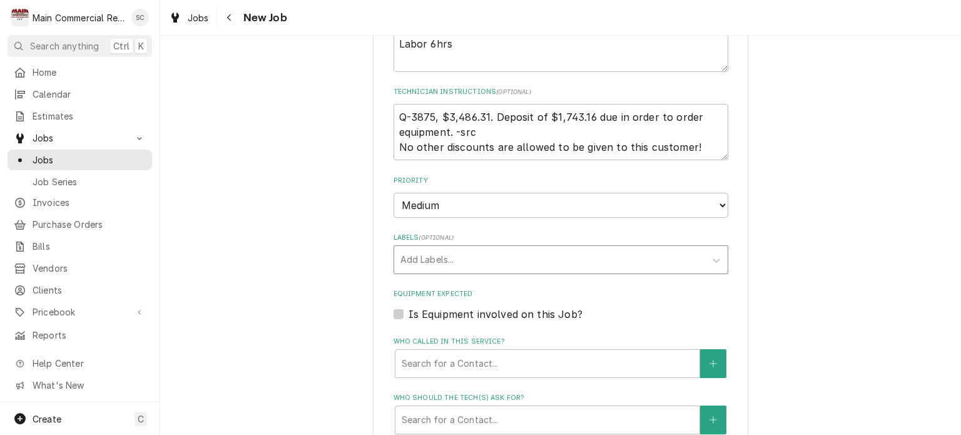
click at [527, 257] on div "Labels" at bounding box center [550, 259] width 299 height 23
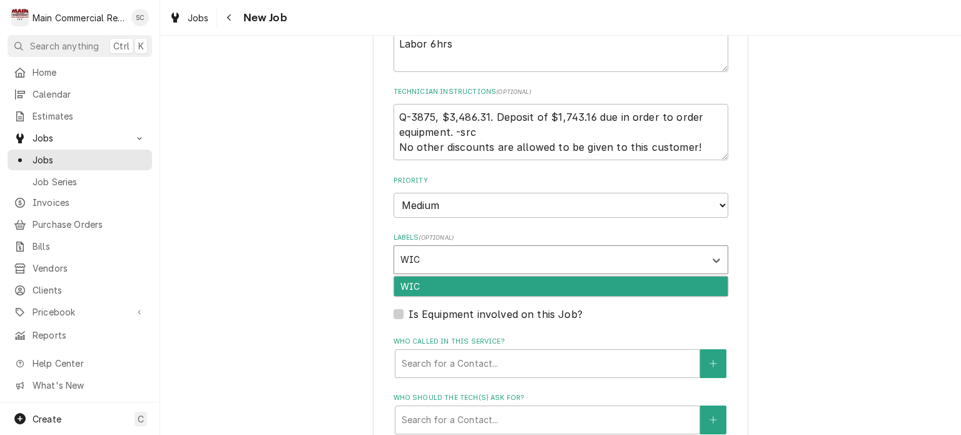
click at [531, 277] on div "WIC" at bounding box center [561, 286] width 334 height 19
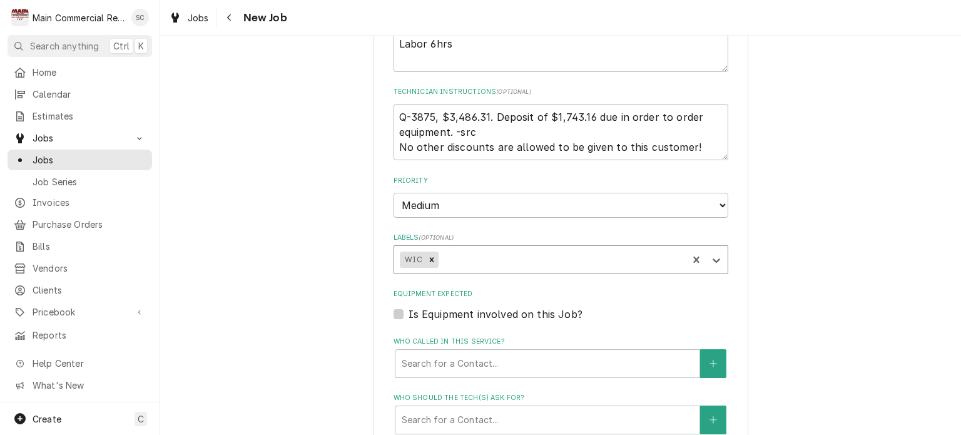
scroll to position [814, 0]
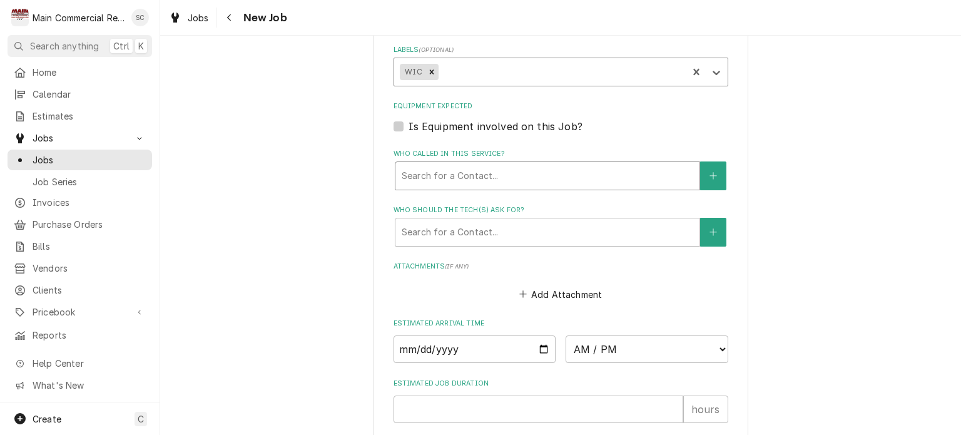
click at [486, 177] on div "Who called in this service?" at bounding box center [548, 176] width 292 height 23
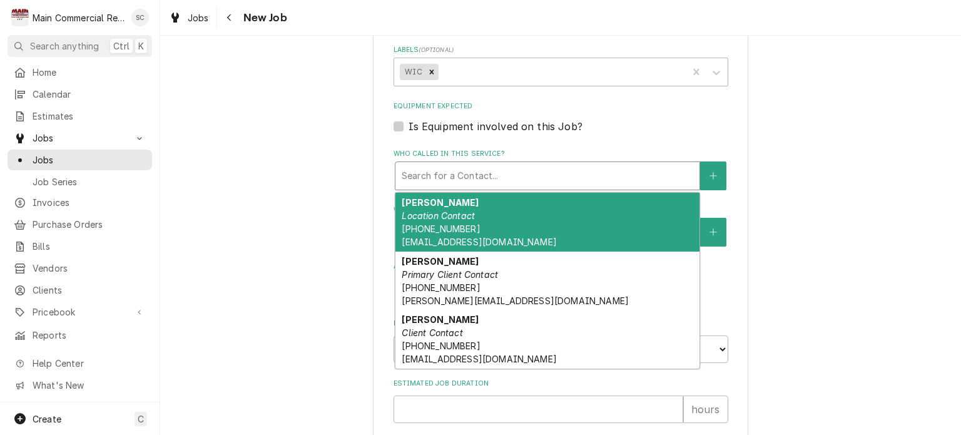
click at [463, 230] on div "Bryan Schultz Location Contact (813) 376-0798 bryanschultz@anandvihartampa.com" at bounding box center [548, 222] width 304 height 59
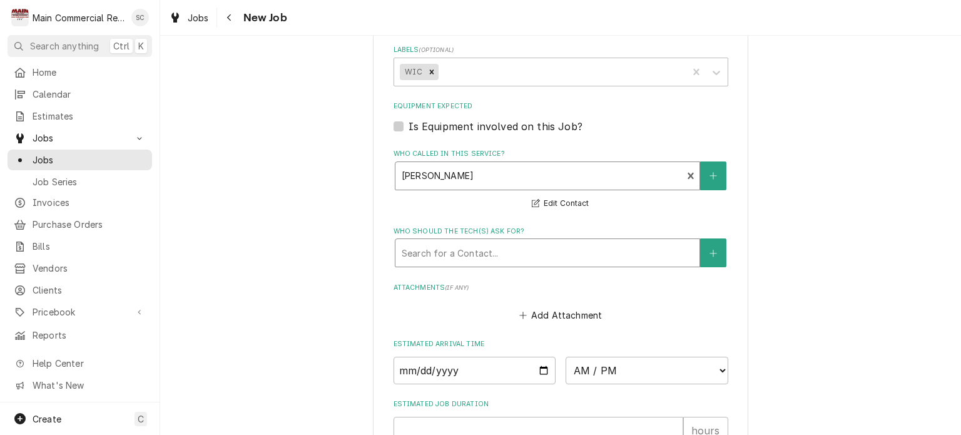
click at [463, 247] on div "Who should the tech(s) ask for?" at bounding box center [548, 253] width 292 height 23
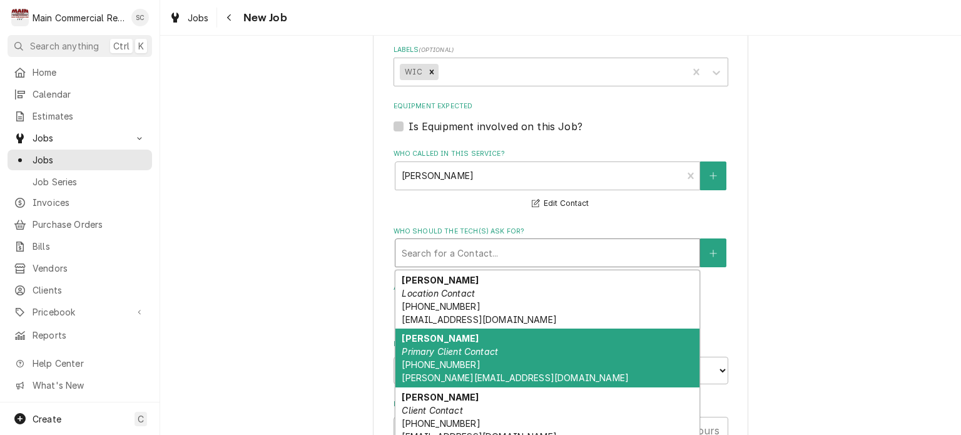
click at [453, 346] on em "Primary Client Contact" at bounding box center [450, 351] width 96 height 11
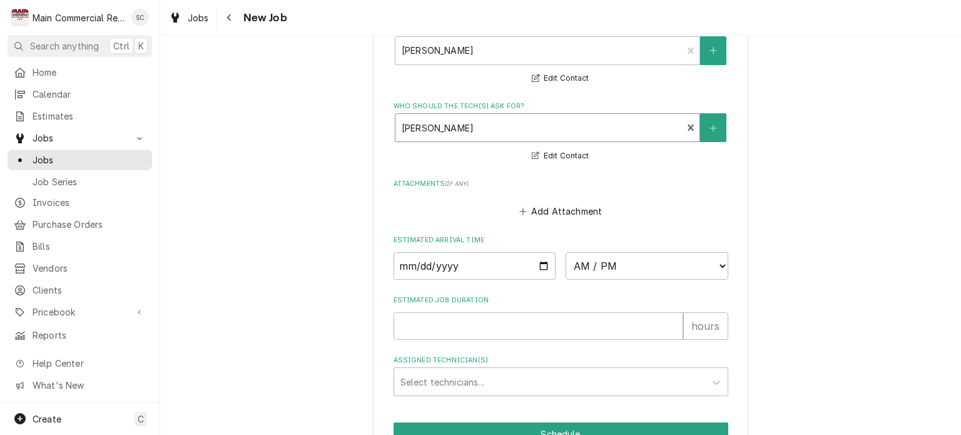
scroll to position [1004, 0]
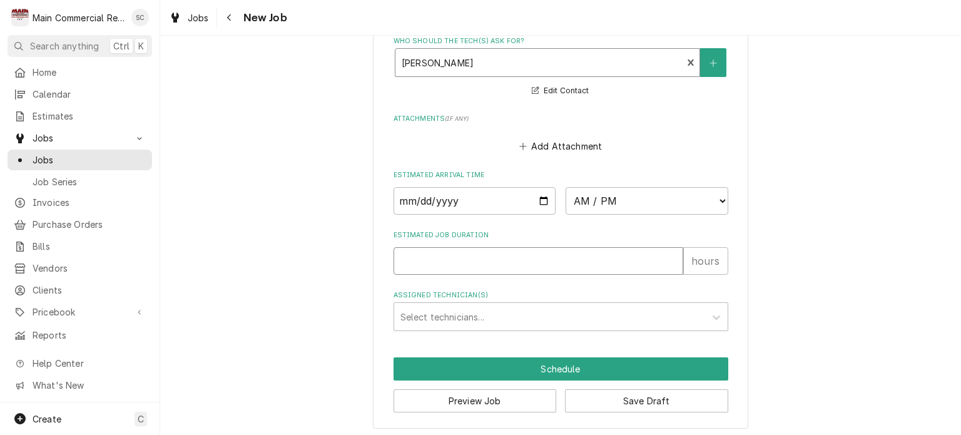
click at [460, 260] on input "Estimated Job Duration" at bounding box center [539, 261] width 290 height 28
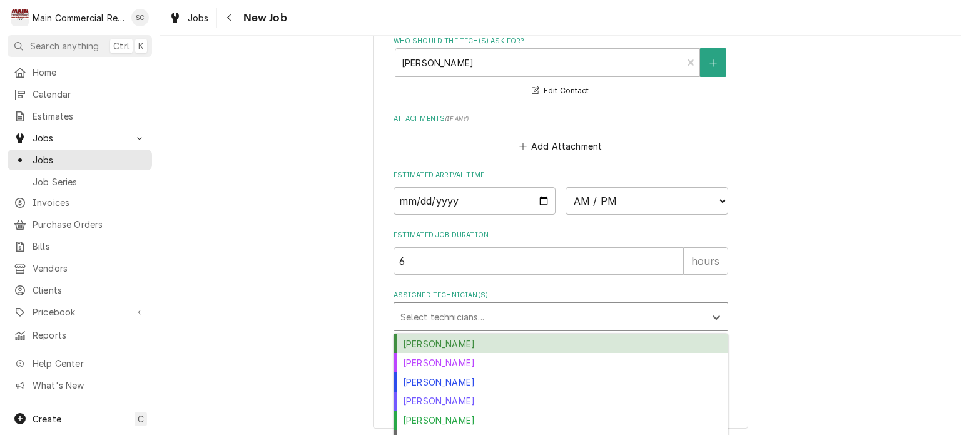
click at [440, 317] on div "Assigned Technician(s)" at bounding box center [550, 316] width 299 height 23
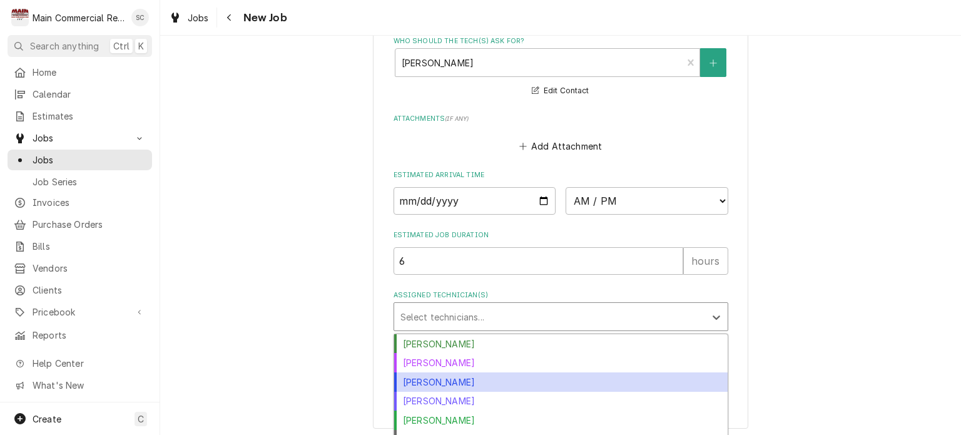
click at [433, 374] on div "[PERSON_NAME]" at bounding box center [561, 381] width 334 height 19
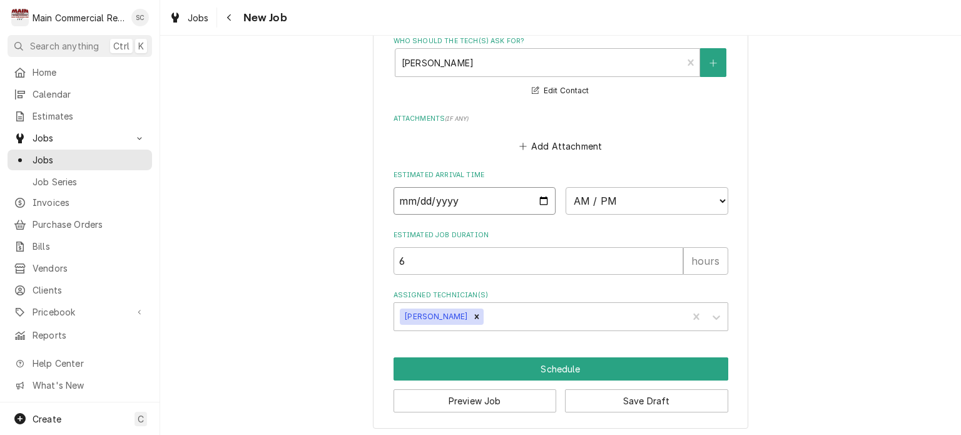
click at [538, 198] on input "Date" at bounding box center [475, 201] width 163 height 28
click at [626, 207] on select "AM / PM 6:00 AM 6:15 AM 6:30 AM 6:45 AM 7:00 AM 7:15 AM 7:30 AM 7:45 AM 8:00 AM…" at bounding box center [647, 201] width 163 height 28
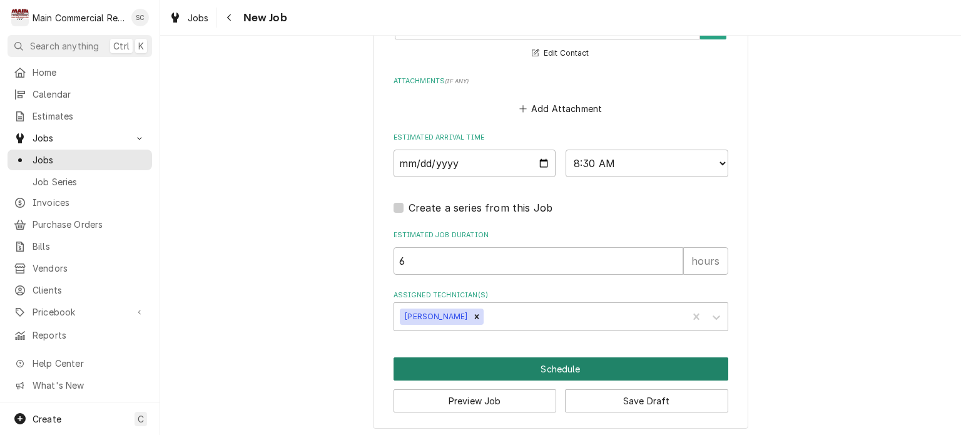
click at [573, 361] on button "Schedule" at bounding box center [561, 368] width 335 height 23
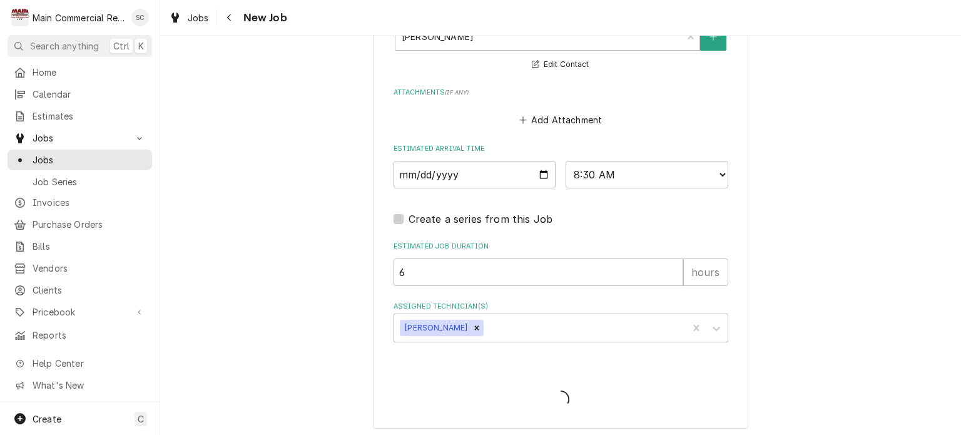
scroll to position [905, 0]
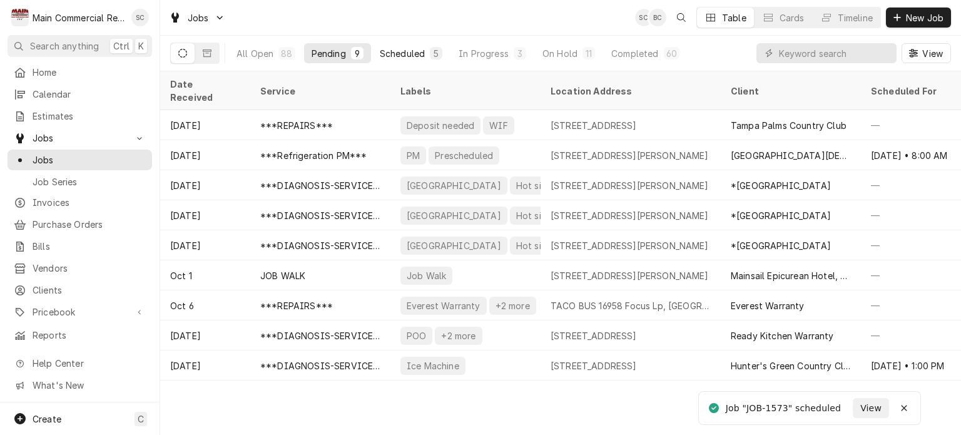
click at [431, 53] on div "5" at bounding box center [436, 53] width 13 height 13
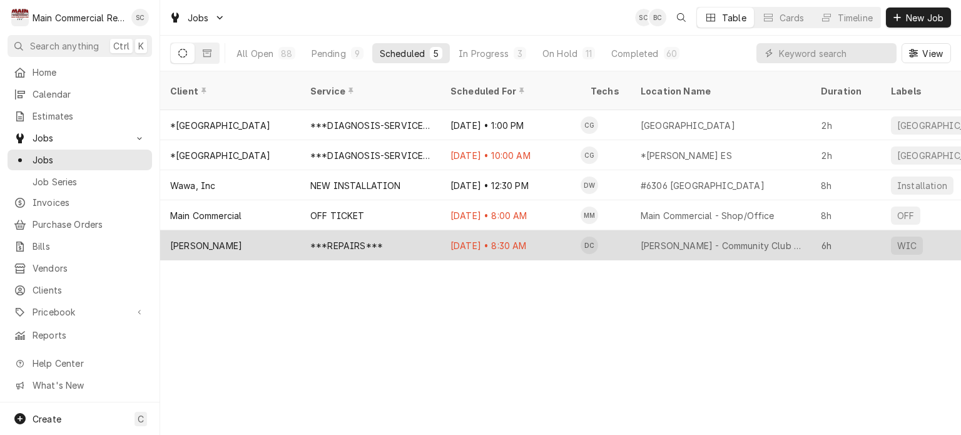
click at [456, 230] on div "[DATE] • 8:30 AM" at bounding box center [511, 245] width 140 height 30
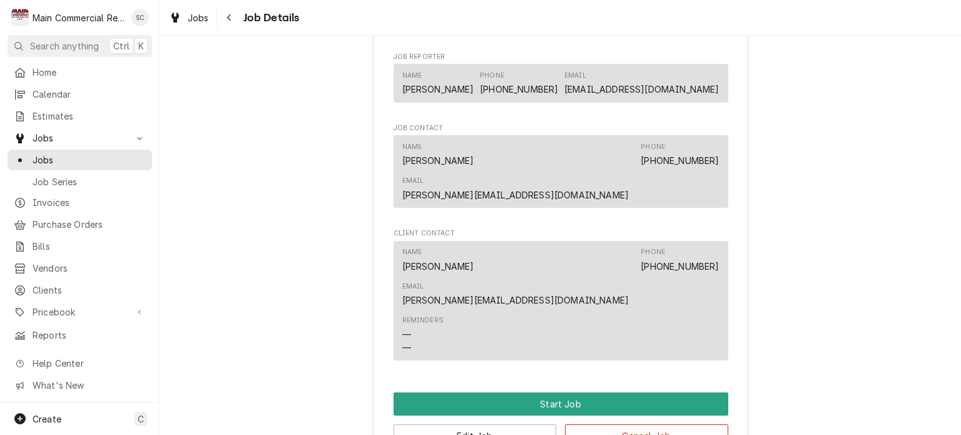
scroll to position [1011, 0]
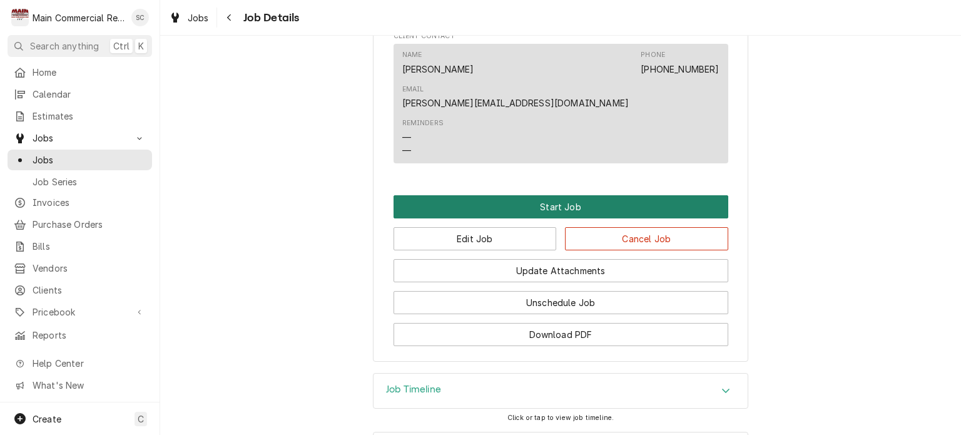
click at [550, 195] on button "Start Job" at bounding box center [561, 206] width 335 height 23
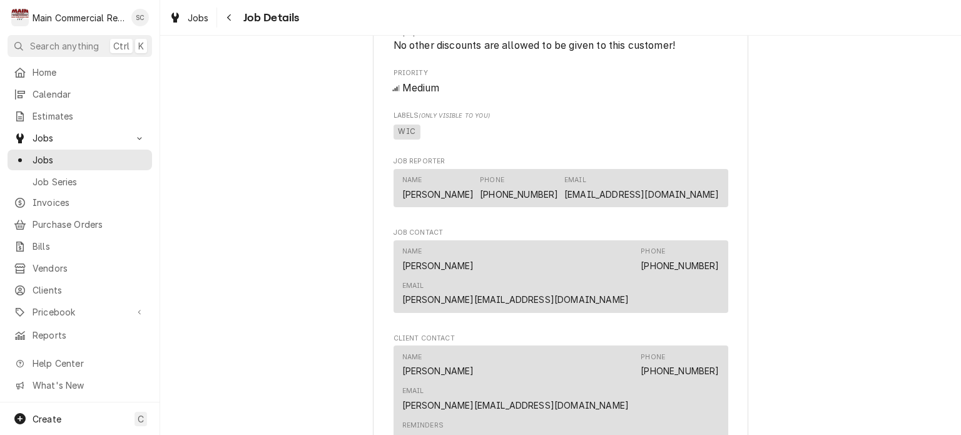
scroll to position [939, 0]
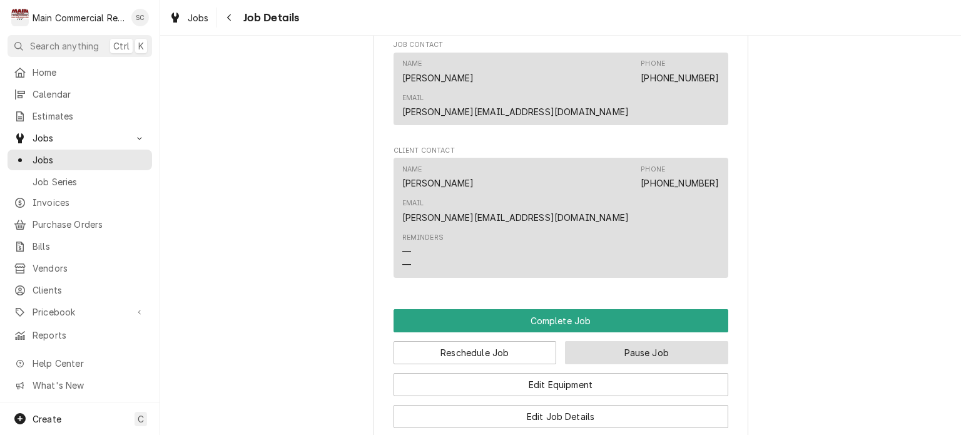
click at [607, 341] on button "Pause Job" at bounding box center [646, 352] width 163 height 23
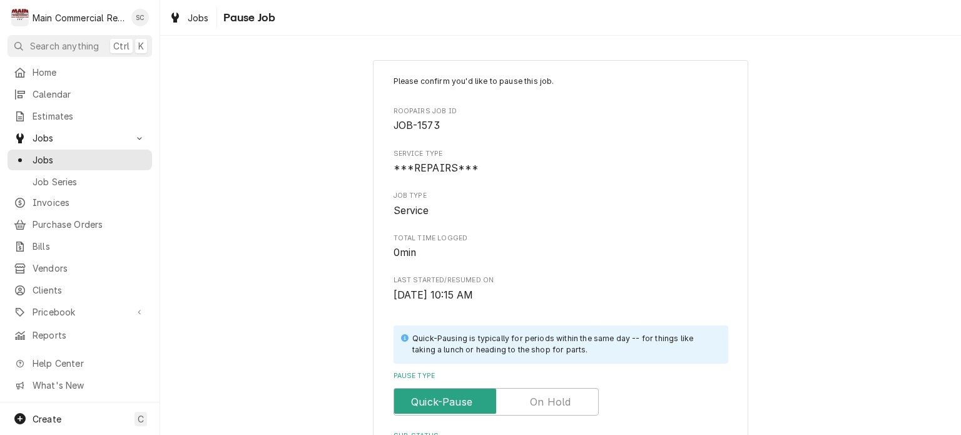
scroll to position [125, 0]
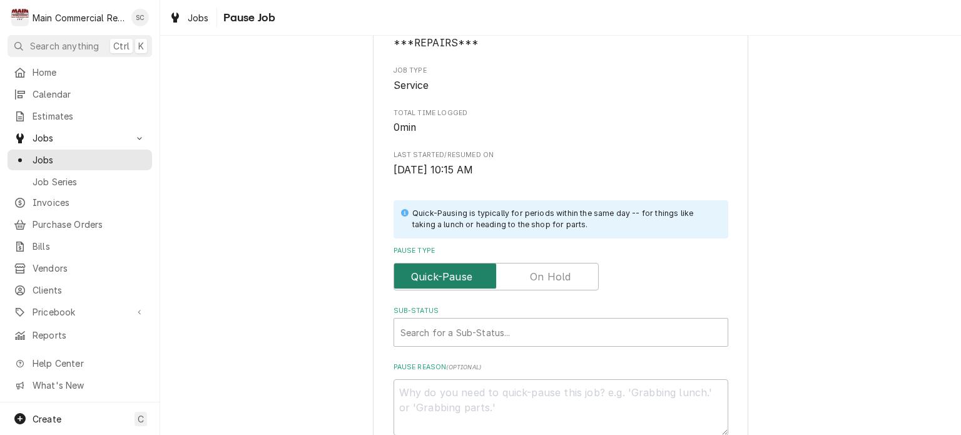
click at [561, 267] on input "Pause Type" at bounding box center [496, 277] width 194 height 28
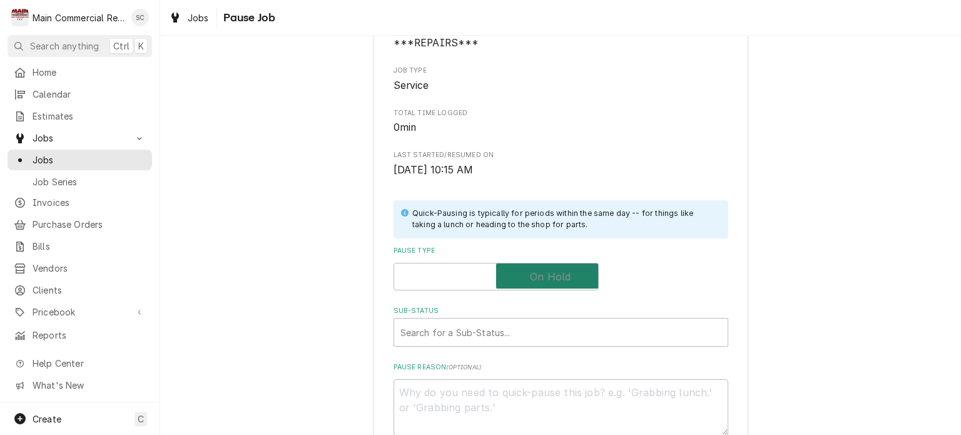
checkbox input "true"
click at [468, 335] on div "Sub-Status" at bounding box center [561, 332] width 321 height 23
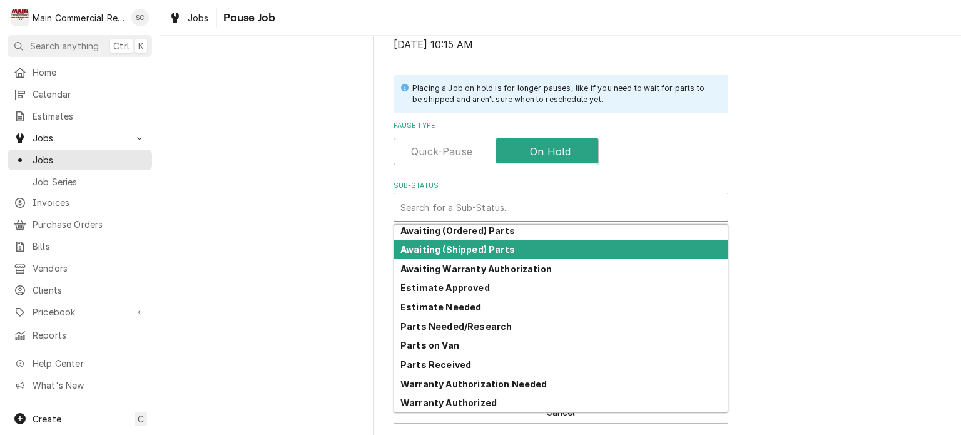
scroll to position [0, 0]
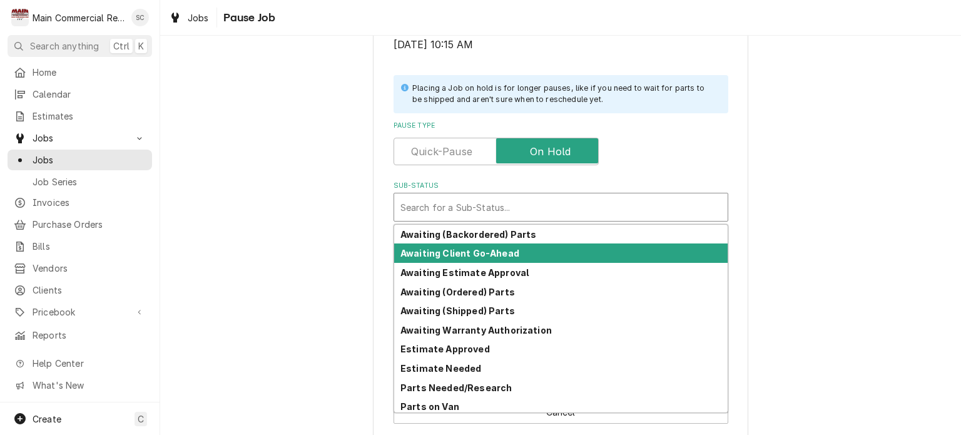
click at [463, 255] on strong "Awaiting Client Go-Ahead" at bounding box center [460, 253] width 119 height 11
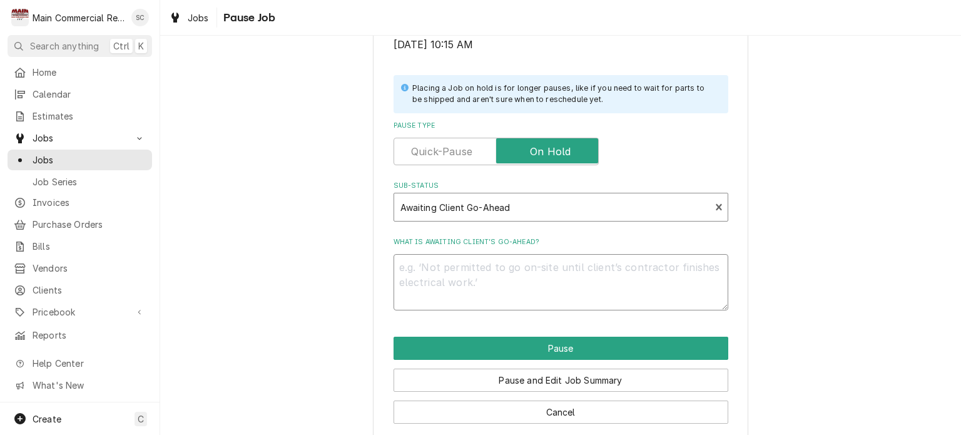
click at [458, 267] on textarea "What is awaiting client’s go-ahead?" at bounding box center [561, 282] width 335 height 56
type textarea "x"
type textarea "1"
type textarea "x"
type textarea "10"
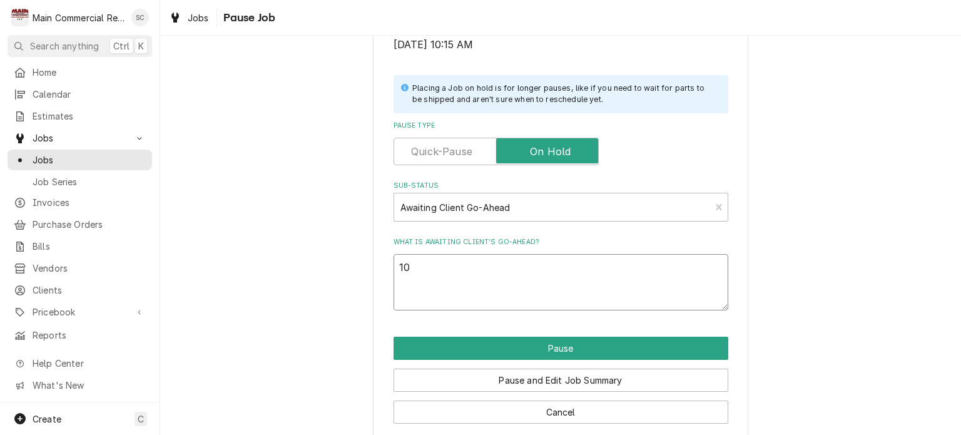
type textarea "x"
type textarea "10/"
type textarea "x"
type textarea "10/1"
type textarea "x"
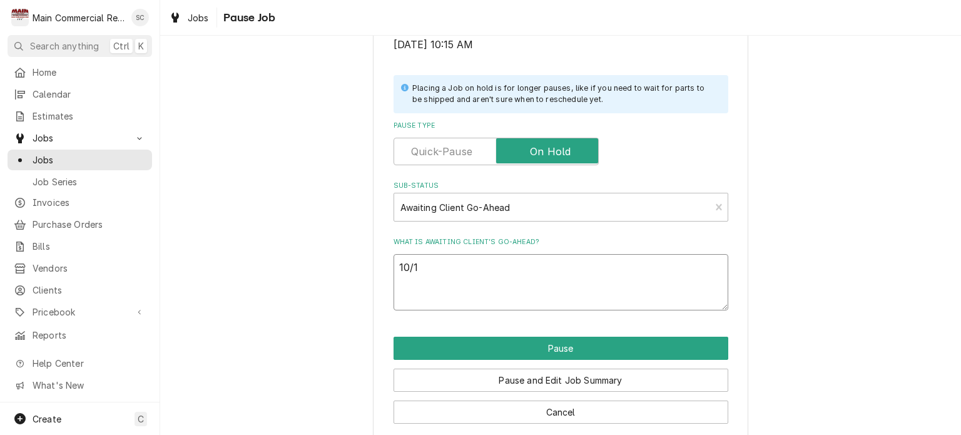
type textarea "10/15"
type textarea "x"
type textarea "10/15/"
type textarea "x"
type textarea "10/15/2"
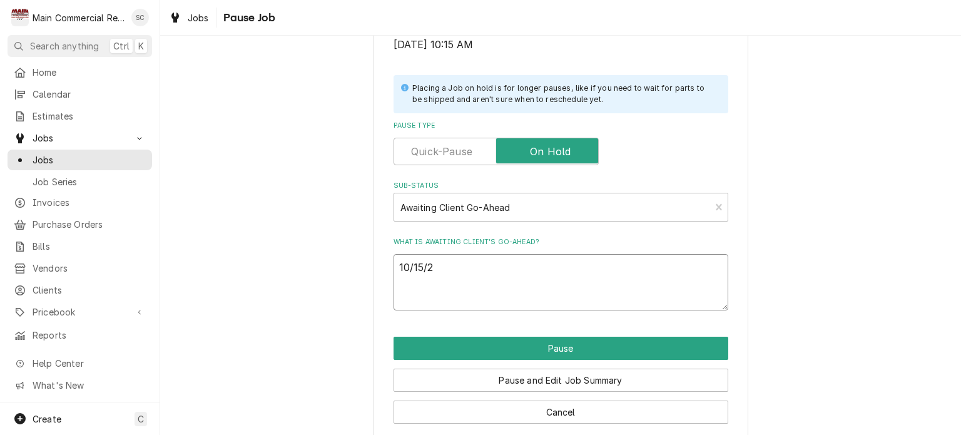
type textarea "x"
type textarea "[DATE]"
type textarea "x"
type textarea "[DATE]:"
type textarea "x"
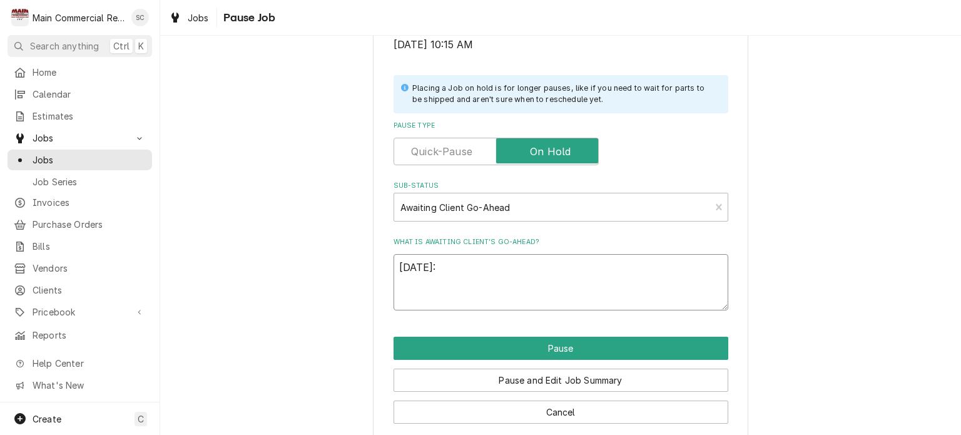
type textarea "[DATE]:W"
type textarea "x"
type textarea "[DATE]:Wa"
type textarea "x"
type textarea "[DATE]:Wai"
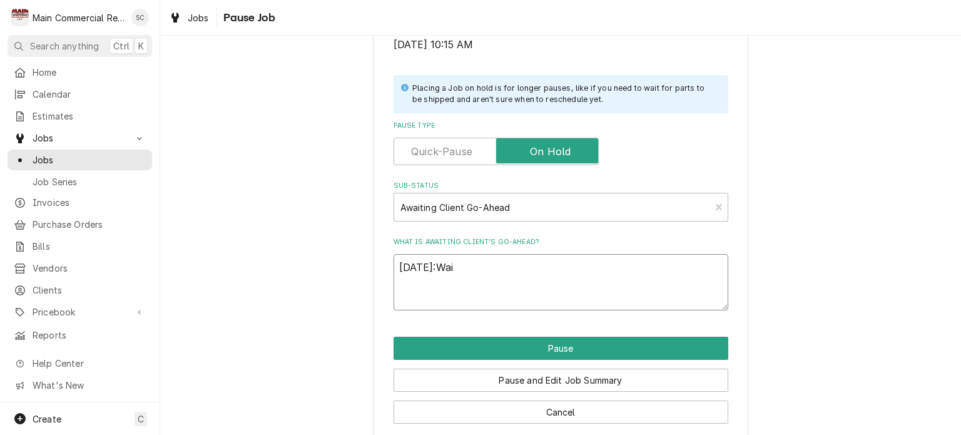
type textarea "x"
type textarea "[DATE]:Wait"
type textarea "x"
type textarea "[DATE]:Waiti"
type textarea "x"
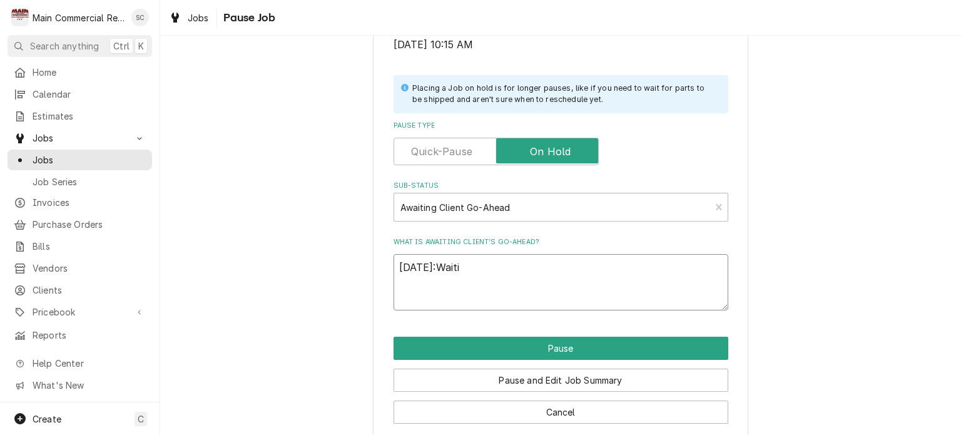
type textarea "[DATE]:Waitin"
type textarea "x"
type textarea "[DATE]:Waiting"
type textarea "x"
type textarea "[DATE]:Waiting"
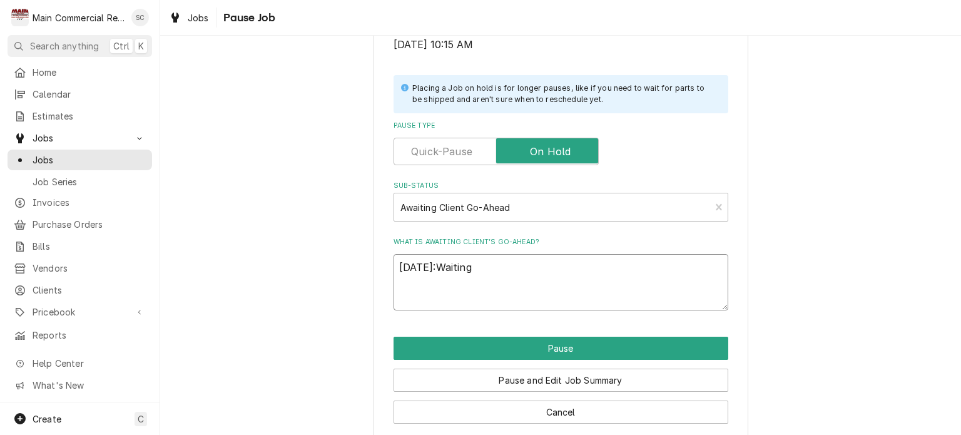
type textarea "x"
type textarea "[DATE]:Waiting o"
type textarea "x"
type textarea "[DATE]:Waiting on"
type textarea "x"
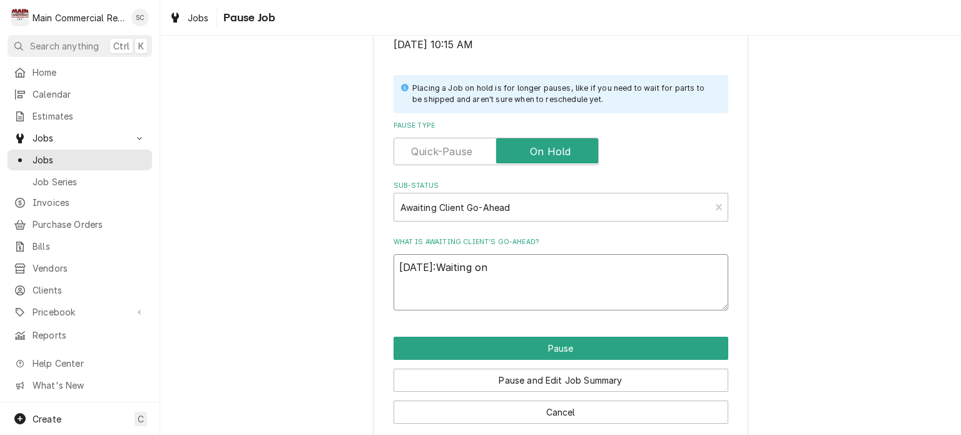
type textarea "[DATE]:Waiting on"
type textarea "x"
type textarea "[DATE]:Waiting on d"
type textarea "x"
type textarea "[DATE]:Waiting on de"
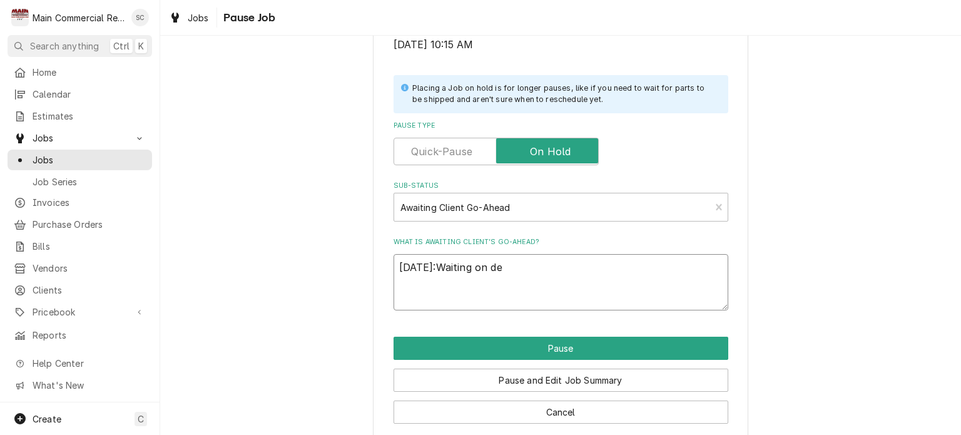
type textarea "x"
type textarea "[DATE]:Waiting on dep"
type textarea "x"
type textarea "[DATE]:Waiting on depo"
type textarea "x"
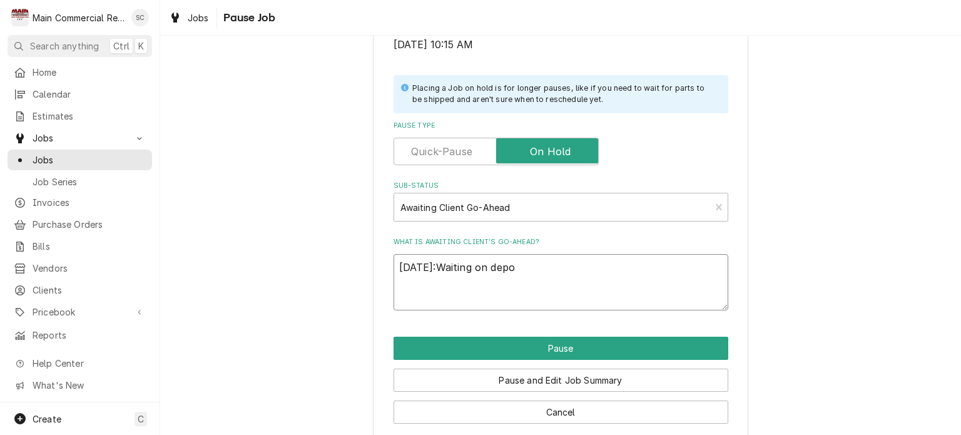
type textarea "[DATE]:Waiting on depos"
type textarea "x"
type textarea "[DATE]:Waiting on deposi"
type textarea "x"
type textarea "[DATE]:Waiting on deposit"
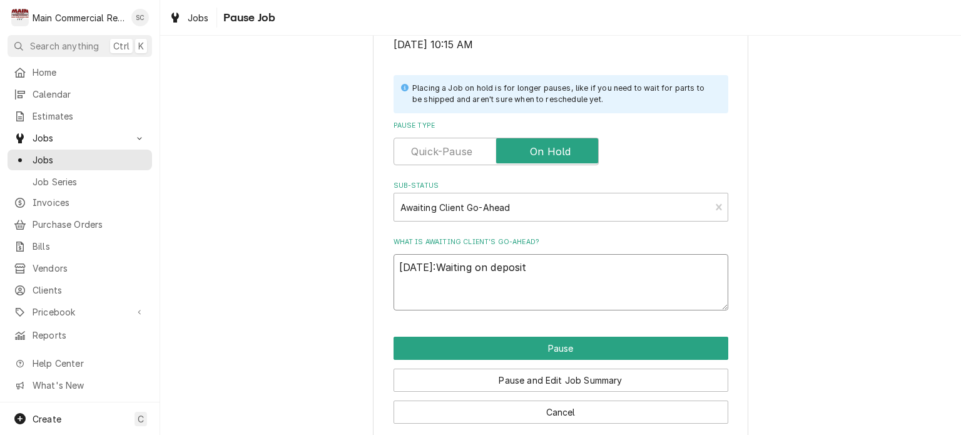
type textarea "x"
type textarea "[DATE]:Waiting on deposit"
type textarea "x"
type textarea "[DATE]:Waiting on deposit t"
type textarea "x"
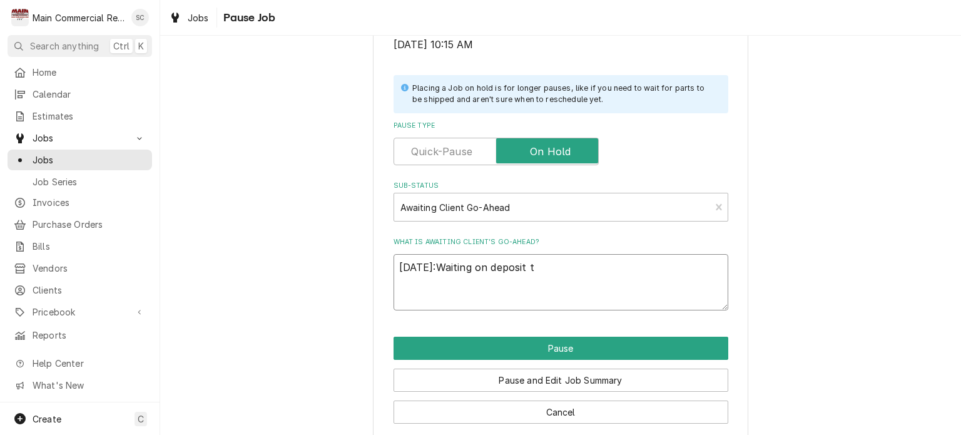
type textarea "[DATE]:Waiting on deposit to"
type textarea "x"
type textarea "[DATE]:Waiting on deposit to"
type textarea "x"
type textarea "[DATE]:Waiting on deposit to o"
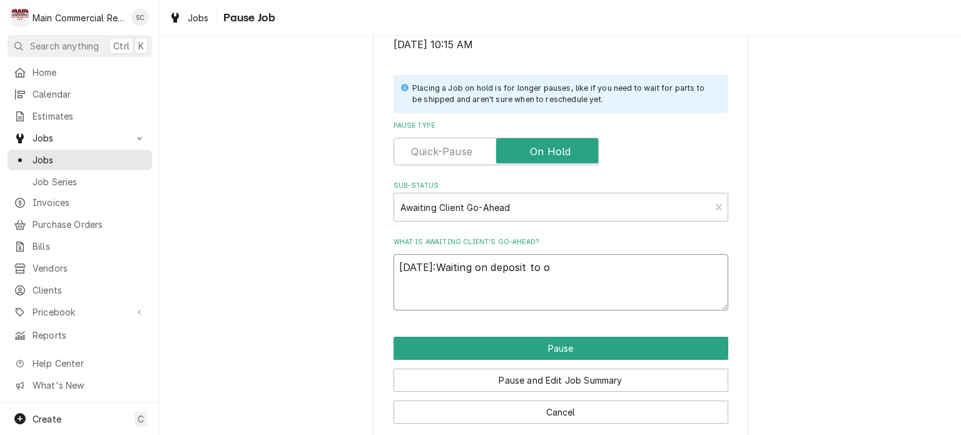
type textarea "x"
type textarea "[DATE]:Waiting on deposit to or"
type textarea "x"
type textarea "[DATE]:Waiting on deposit to ord"
type textarea "x"
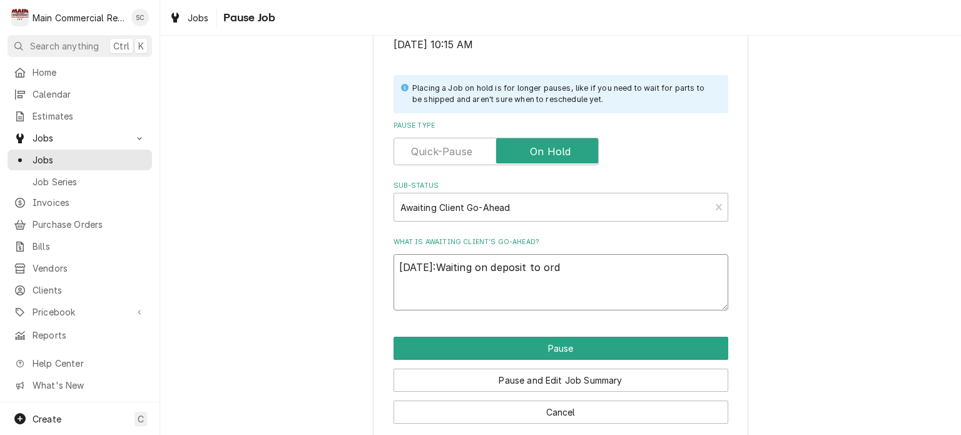
type textarea "[DATE]:Waiting on deposit to orde"
type textarea "x"
type textarea "[DATE]:Waiting on deposit to order"
type textarea "x"
type textarea "[DATE]:Waiting on deposit to order"
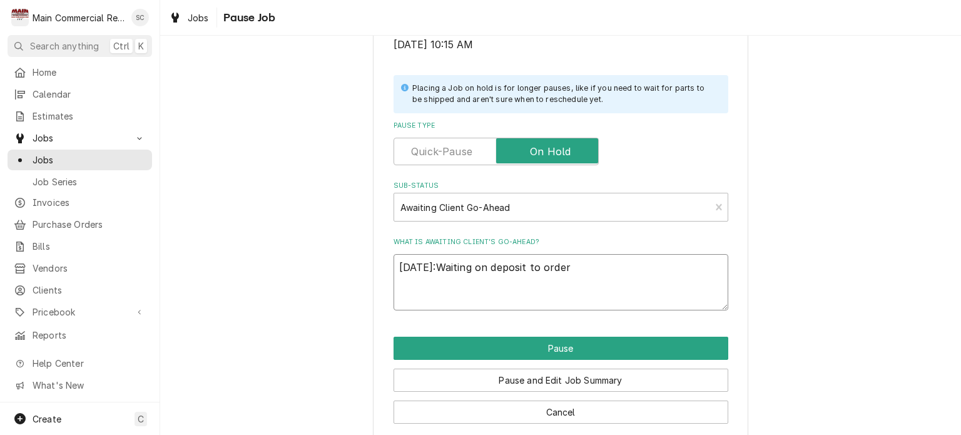
type textarea "x"
type textarea "[DATE]:Waiting on deposit to order p"
type textarea "x"
type textarea "[DATE]:Waiting on deposit to order pa"
type textarea "x"
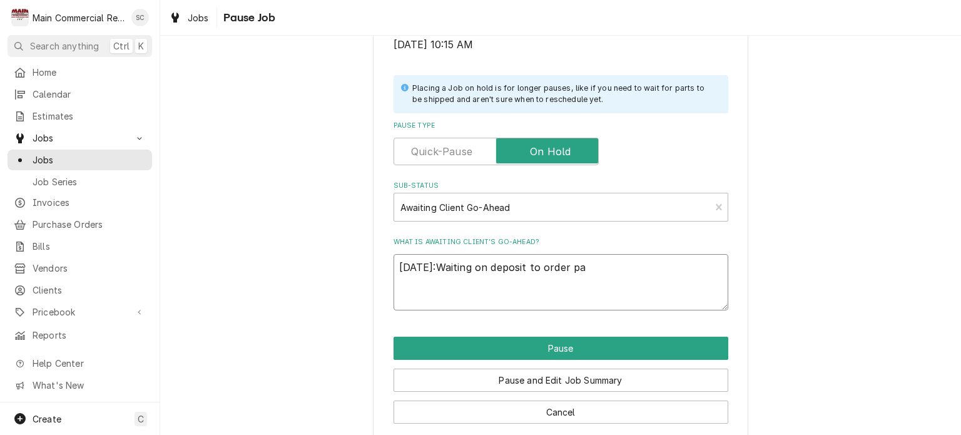
type textarea "[DATE]:Waiting on deposit to order par"
type textarea "x"
type textarea "[DATE]:Waiting on deposit to order part"
type textarea "x"
type textarea "[DATE]:Waiting on deposit to order parts"
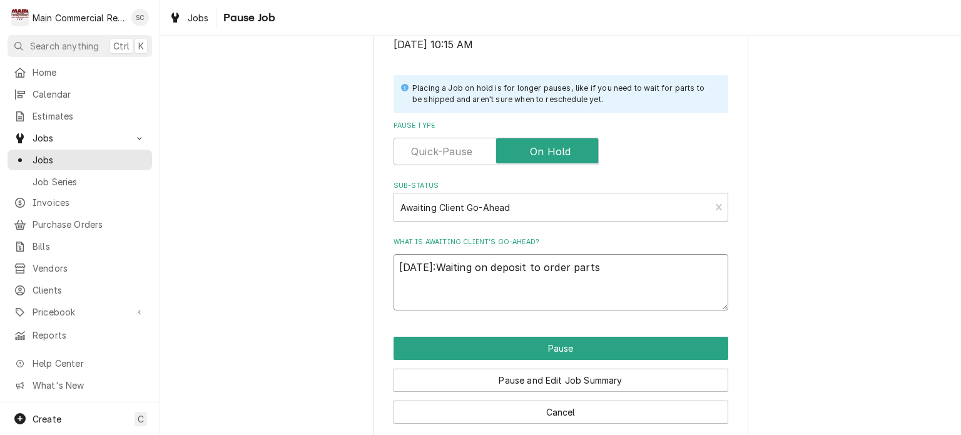
type textarea "x"
type textarea "[DATE]:Waiting on deposit to order parts"
type textarea "x"
type textarea "[DATE]:Waiting on deposit to order parts i"
type textarea "x"
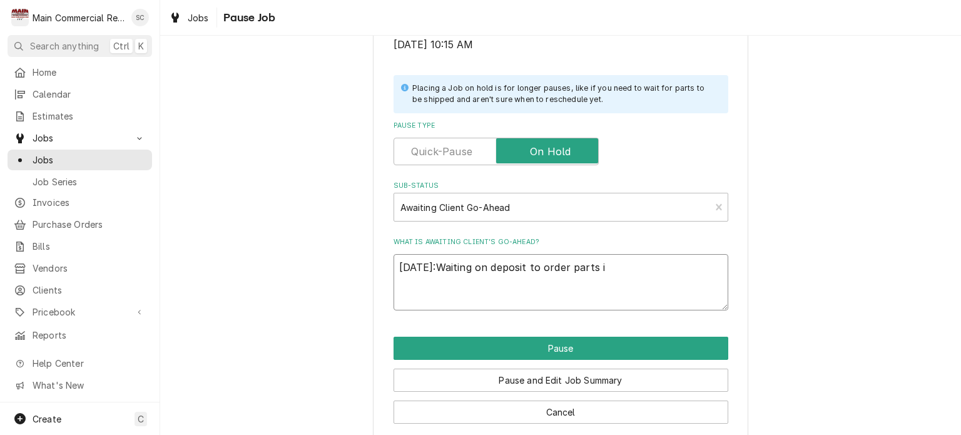
type textarea "[DATE]:Waiting on deposit to order parts in"
type textarea "x"
type textarea "[DATE]:Waiting on deposit to order parts in."
type textarea "x"
type textarea "[DATE]:Waiting on deposit to order parts in."
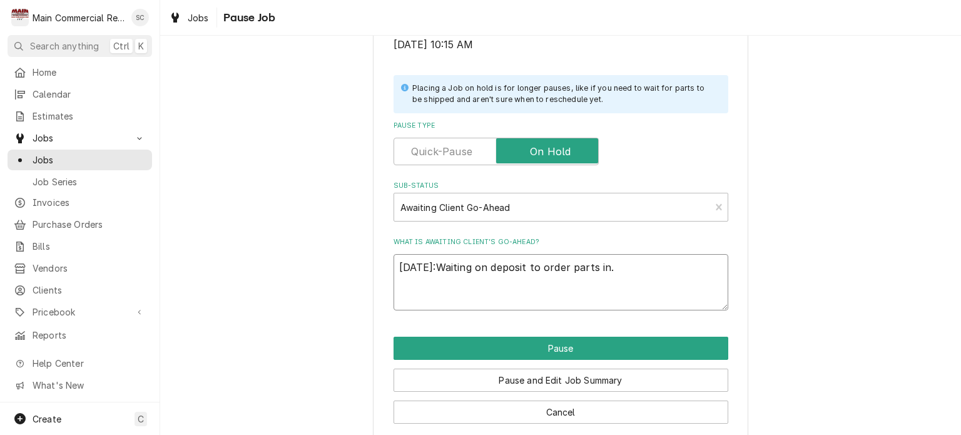
type textarea "x"
type textarea "[DATE]:Waiting on deposit to order parts in. -"
type textarea "x"
type textarea "[DATE]:Waiting on deposit to order parts in. -s"
type textarea "x"
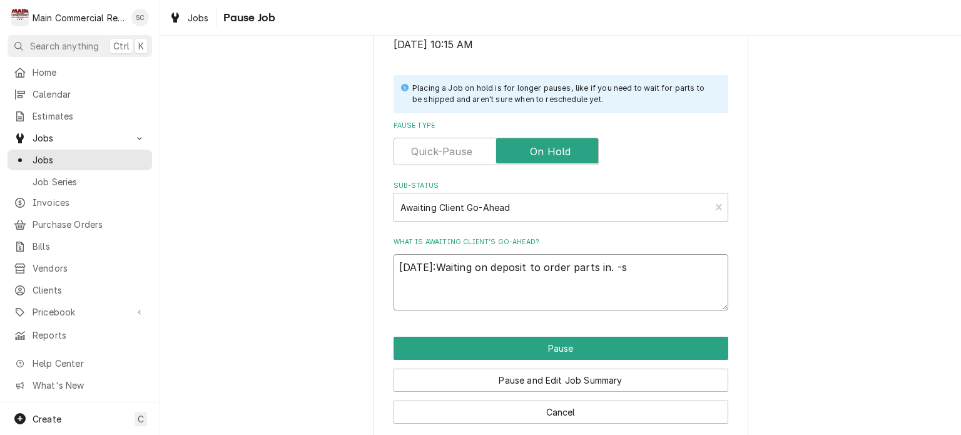
type textarea "[DATE]:Waiting on deposit to order parts in. -sr"
type textarea "x"
type textarea "[DATE]:Waiting on deposit to order parts in. -src"
type textarea "x"
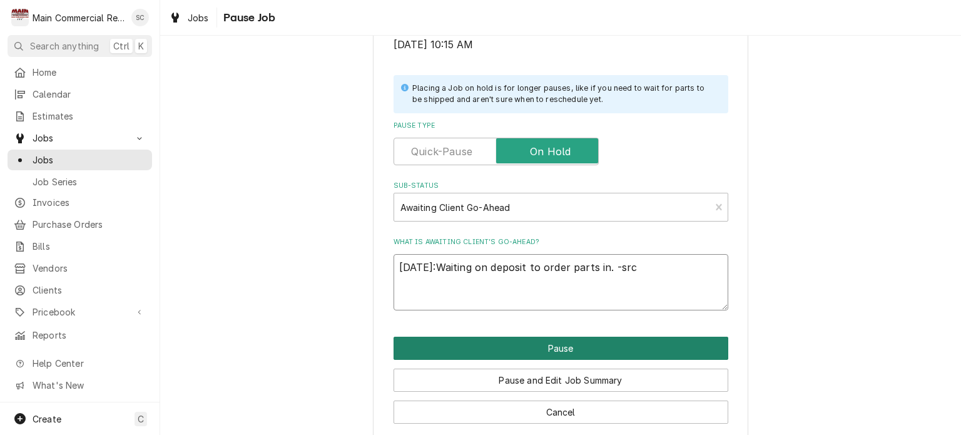
type textarea "[DATE]:Waiting on deposit to order parts in. -src"
click at [508, 345] on button "Pause" at bounding box center [561, 348] width 335 height 23
type textarea "x"
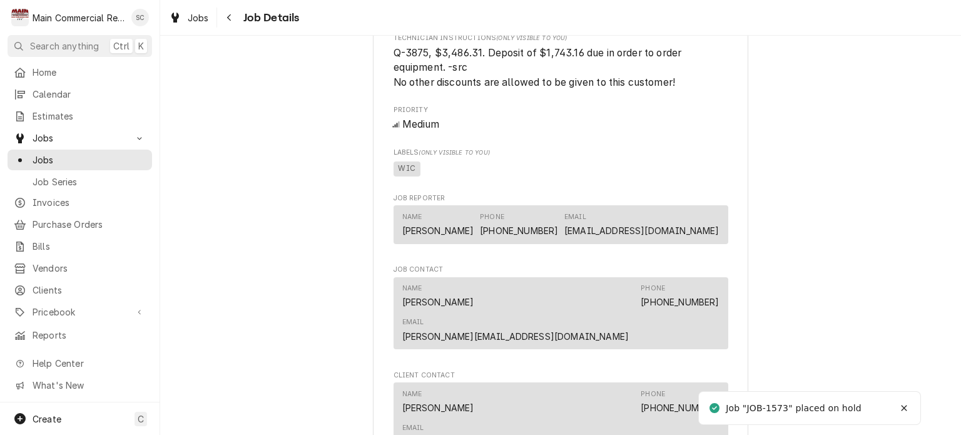
scroll to position [1189, 0]
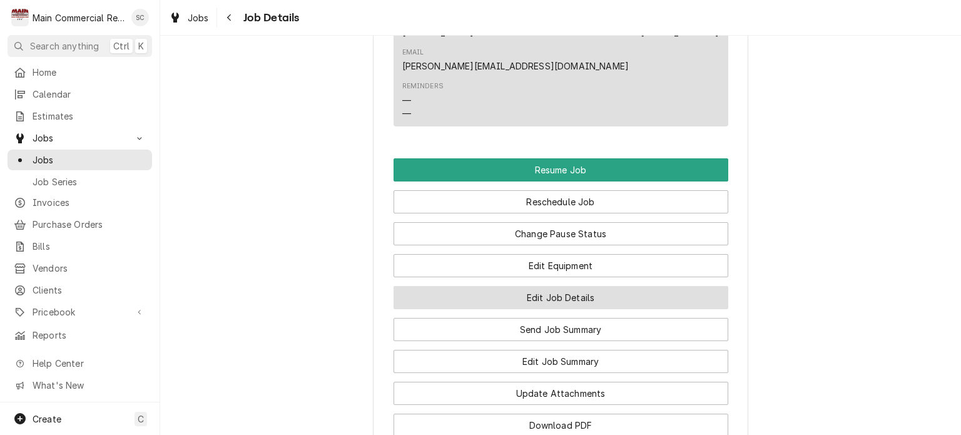
click at [618, 286] on button "Edit Job Details" at bounding box center [561, 297] width 335 height 23
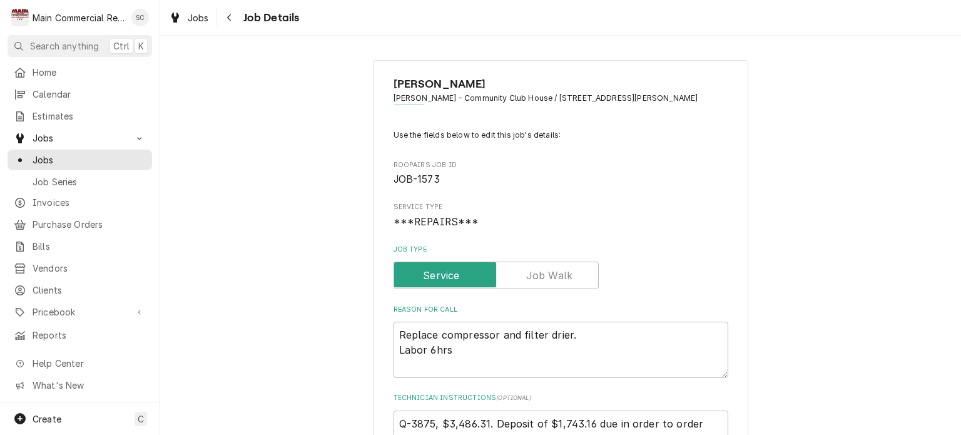
type textarea "x"
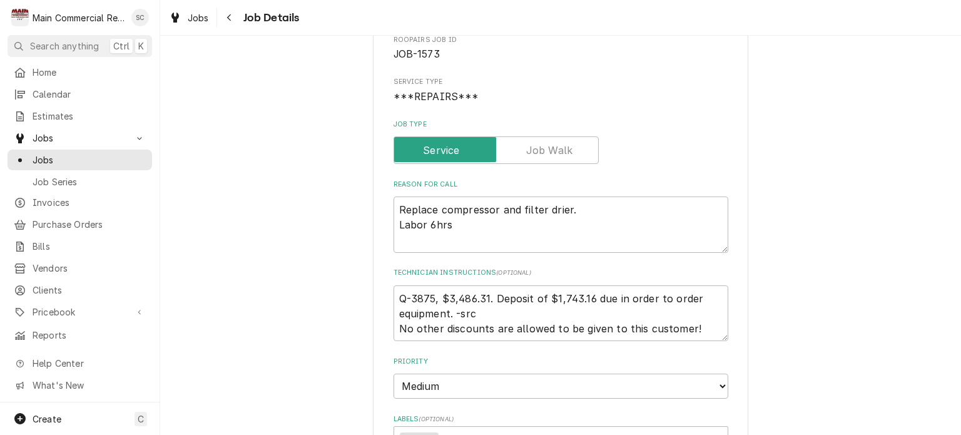
scroll to position [313, 0]
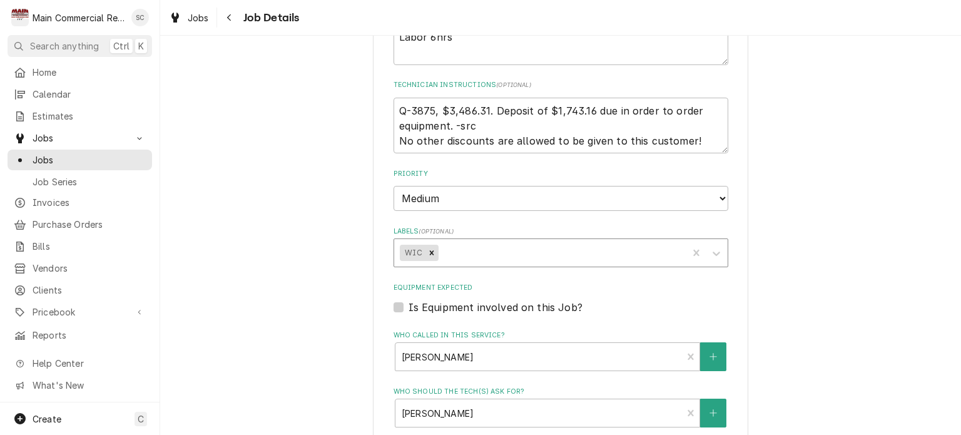
click at [641, 247] on div "Labels" at bounding box center [561, 253] width 241 height 23
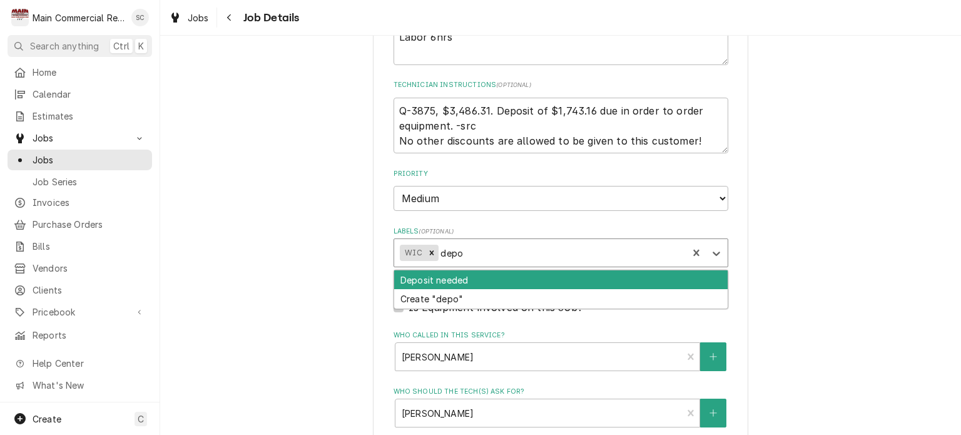
type input "depos"
click at [571, 279] on div "Deposit needed" at bounding box center [561, 279] width 334 height 19
type textarea "x"
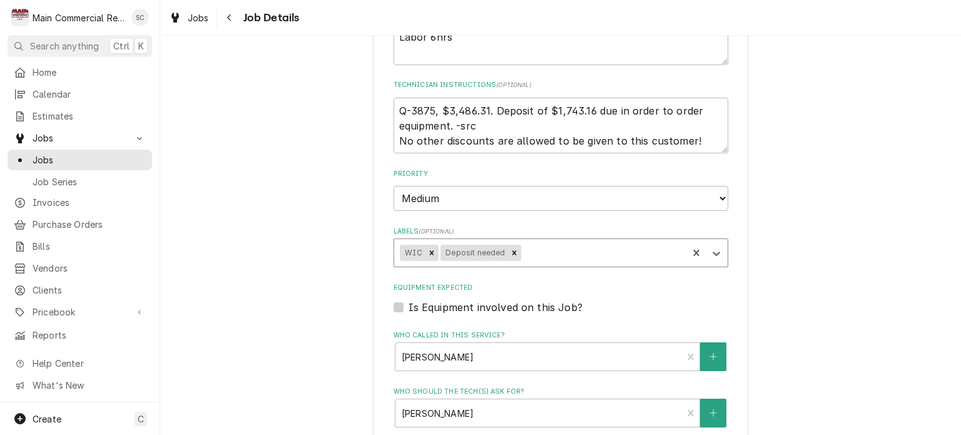
type textarea "x"
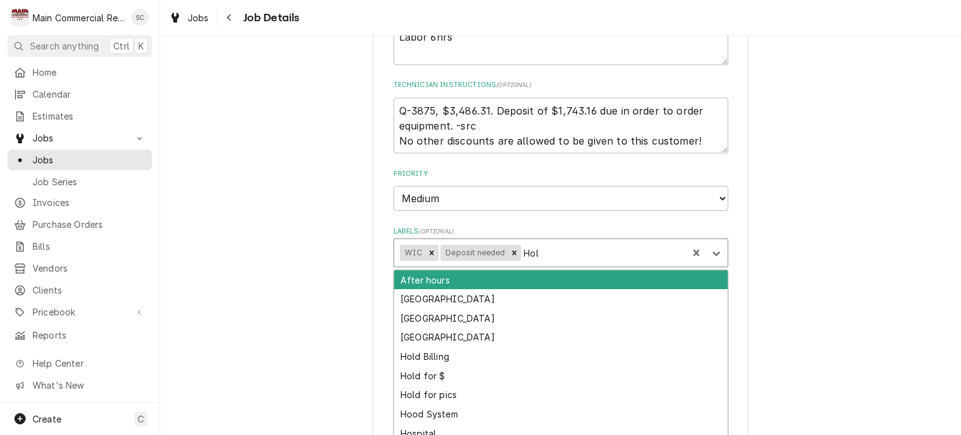
type input "Hold"
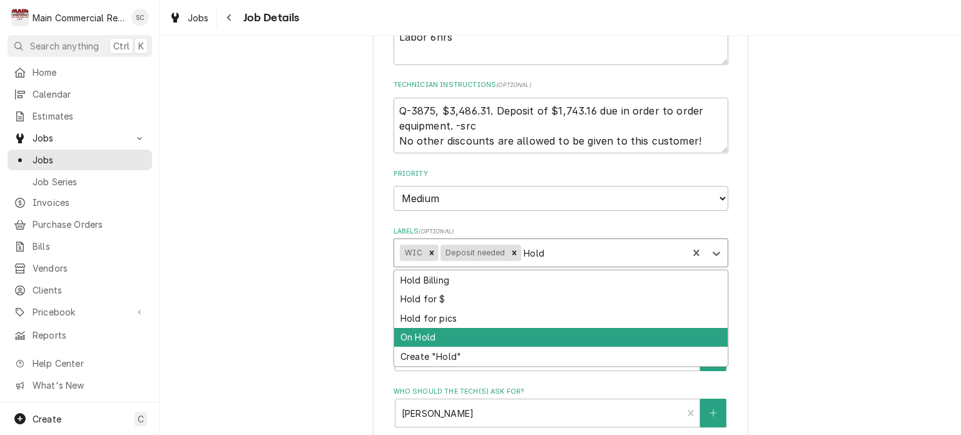
click at [526, 329] on div "On Hold" at bounding box center [561, 337] width 334 height 19
type textarea "x"
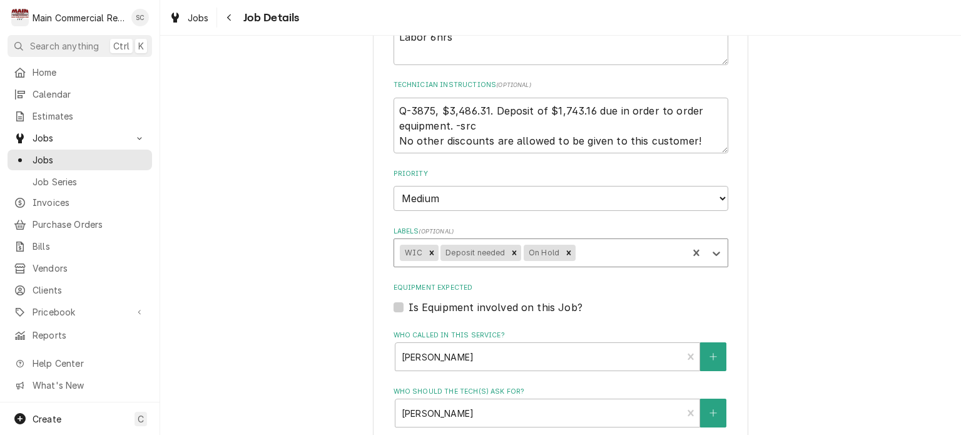
scroll to position [612, 0]
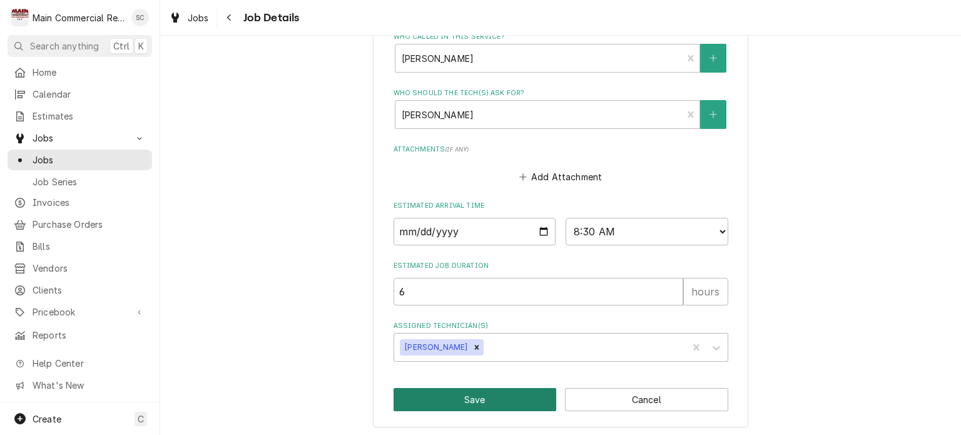
click at [503, 400] on button "Save" at bounding box center [475, 399] width 163 height 23
type textarea "x"
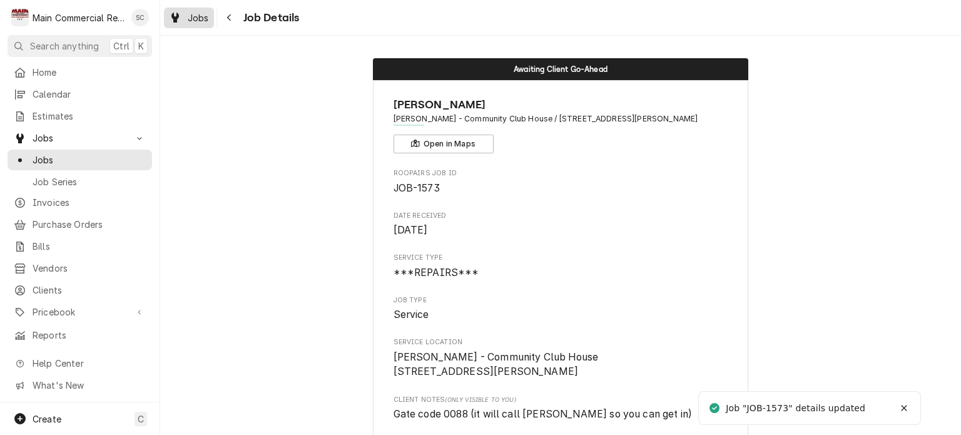
click at [190, 16] on span "Jobs" at bounding box center [198, 17] width 21 height 13
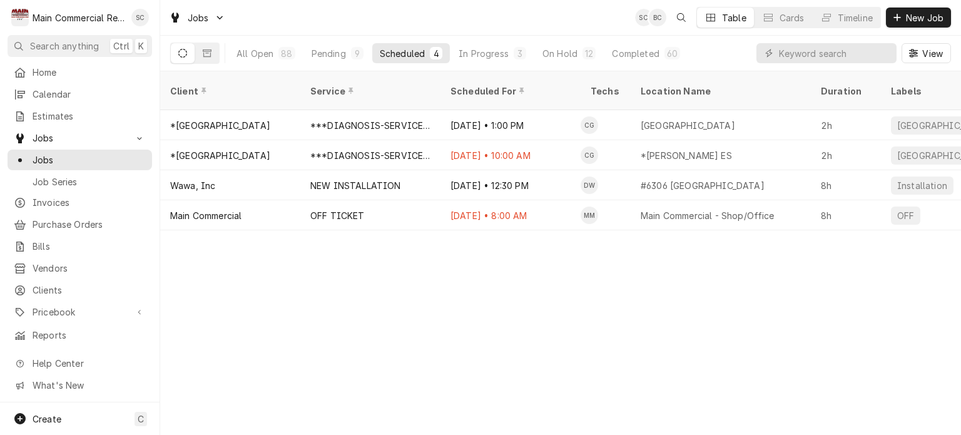
click at [633, 340] on div "Client Service Scheduled For Techs Location Name Duration Labels Status ID Prio…" at bounding box center [560, 253] width 801 height 364
click at [719, 276] on div "Client Service Scheduled For Techs Location Name Duration Labels Status ID Prio…" at bounding box center [560, 253] width 801 height 364
click at [697, 248] on div "Client Service Scheduled For Techs Location Name Duration Labels Status ID Prio…" at bounding box center [560, 253] width 801 height 364
click at [918, 16] on span "New Job" at bounding box center [925, 17] width 43 height 13
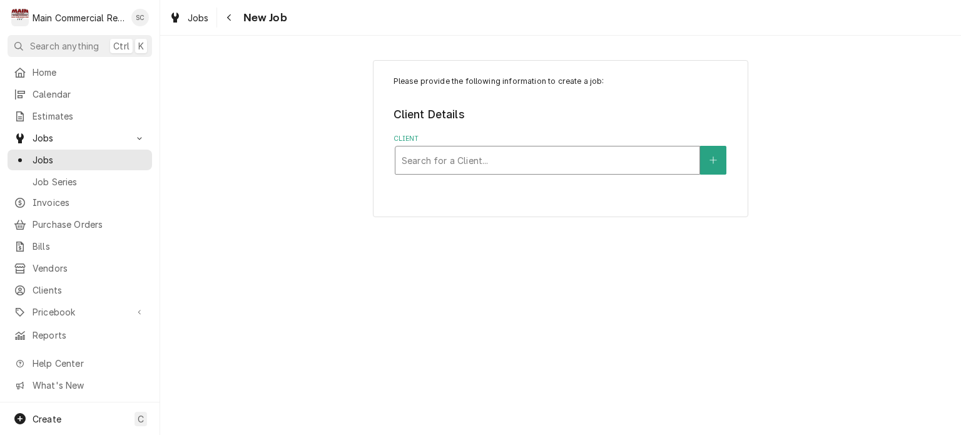
click at [620, 155] on div "Client" at bounding box center [548, 160] width 292 height 23
type input "Tut"
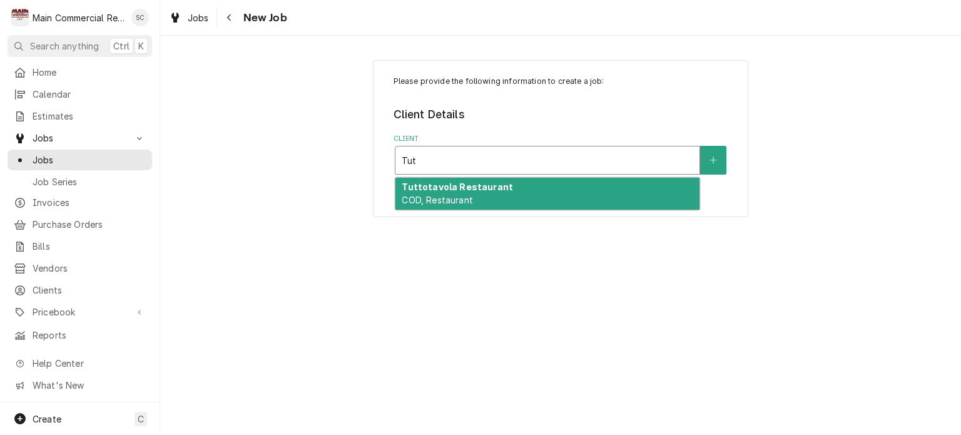
click at [602, 196] on div "Tuttotavola Restaurant COD, Restaurant" at bounding box center [548, 194] width 304 height 33
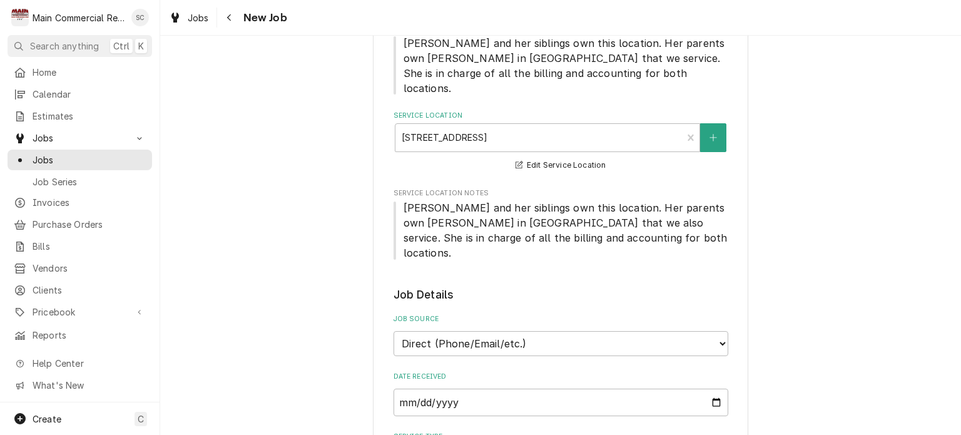
scroll to position [376, 0]
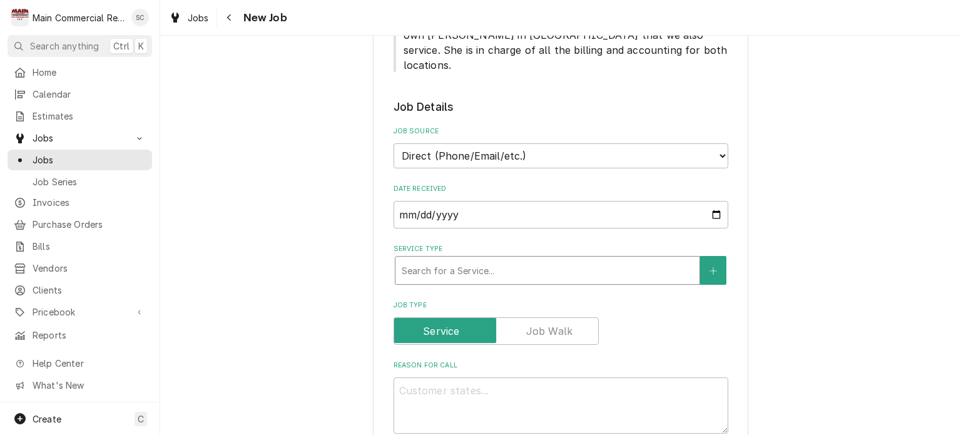
click at [524, 259] on div "Service Type" at bounding box center [548, 270] width 292 height 23
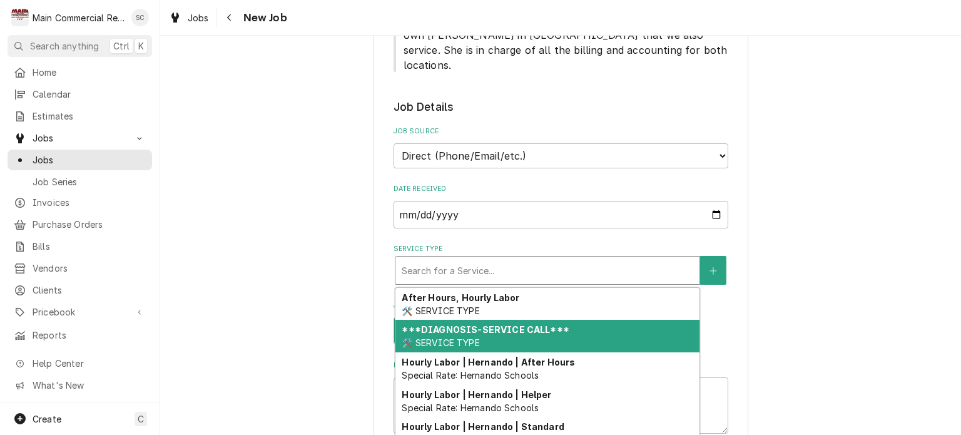
click at [501, 320] on div "***DIAGNOSIS-SERVICE CALL*** 🛠️ SERVICE TYPE" at bounding box center [548, 336] width 304 height 33
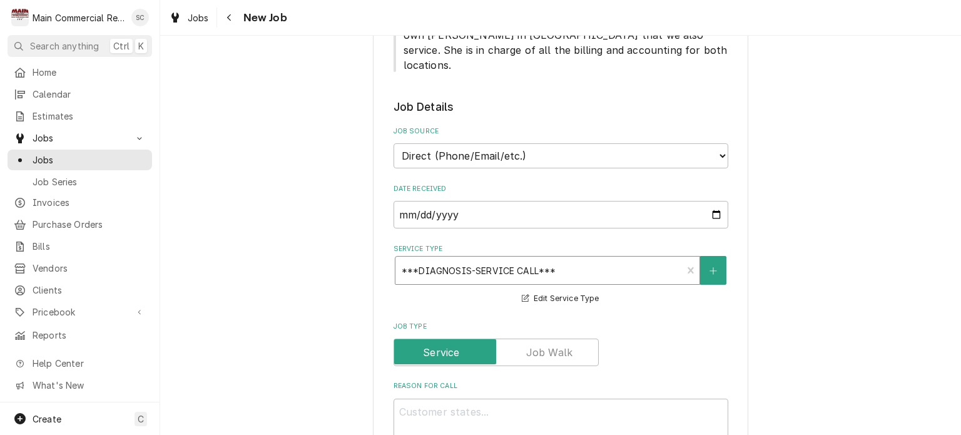
scroll to position [501, 0]
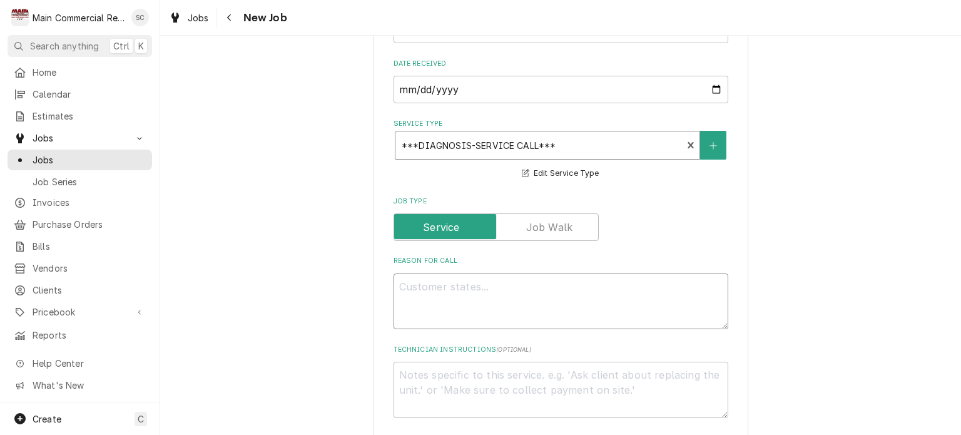
click at [626, 274] on textarea "Reason For Call" at bounding box center [561, 302] width 335 height 56
type textarea "x"
type textarea "R"
type textarea "x"
type textarea "RI"
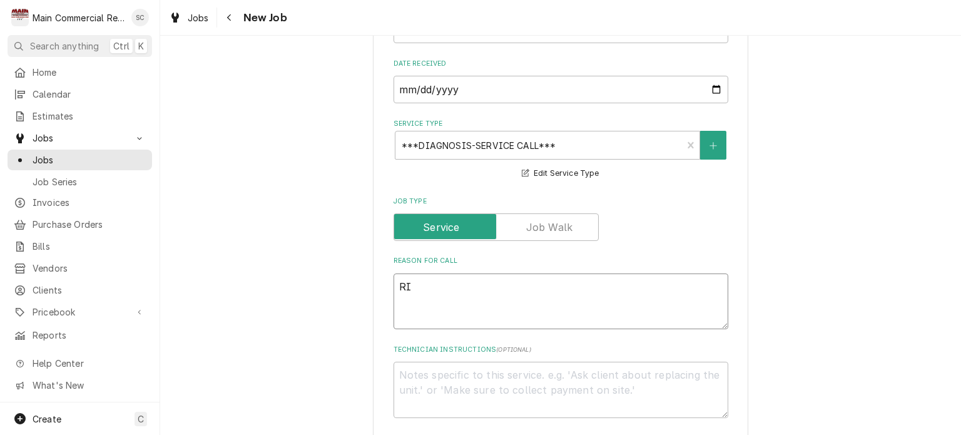
type textarea "x"
type textarea "RIC"
type textarea "x"
type textarea "RIC"
type textarea "x"
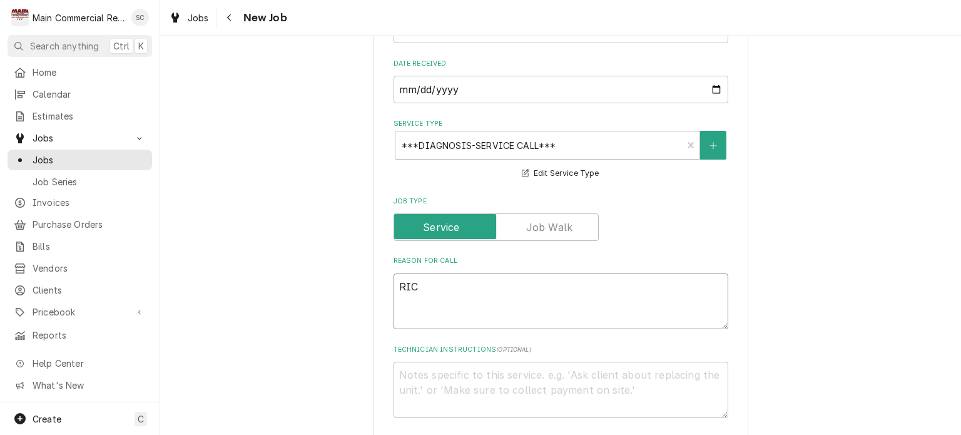
type textarea "RIC l"
type textarea "x"
type textarea "[PERSON_NAME]"
type textarea "x"
type textarea "[PERSON_NAME]"
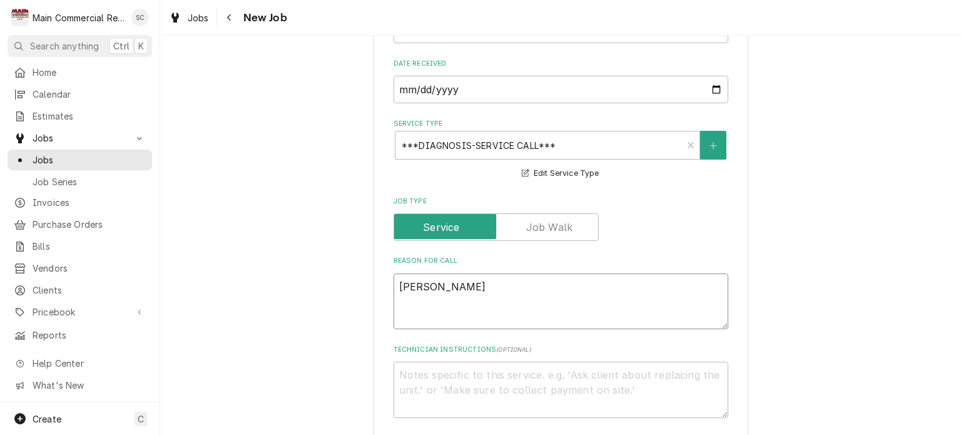
type textarea "x"
type textarea "RIC look"
type textarea "x"
type textarea "[PERSON_NAME]"
type textarea "x"
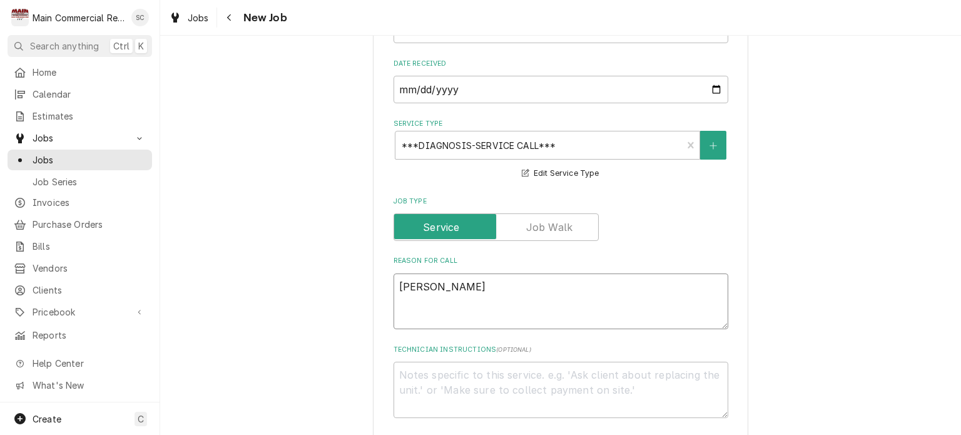
type textarea "RIC looked"
type textarea "x"
type textarea "RIC looked"
type textarea "x"
type textarea "RIC looked o"
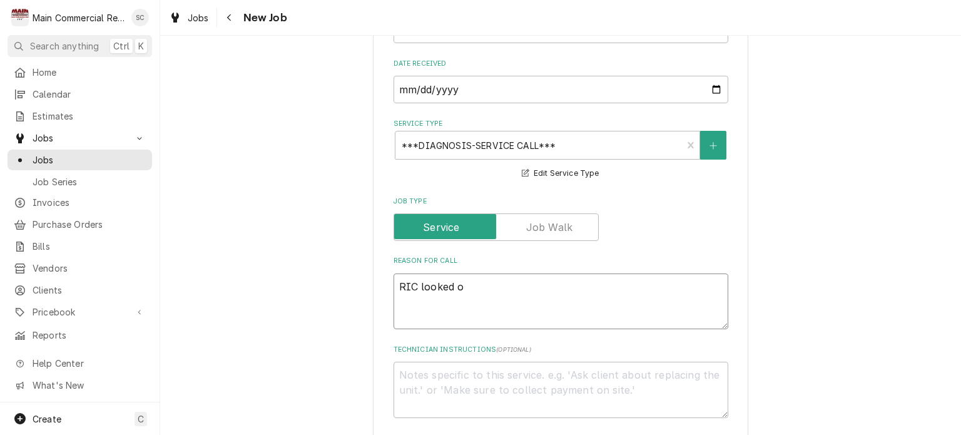
type textarea "x"
type textarea "RIC looked on"
type textarea "x"
type textarea "RIC looked on"
type textarea "x"
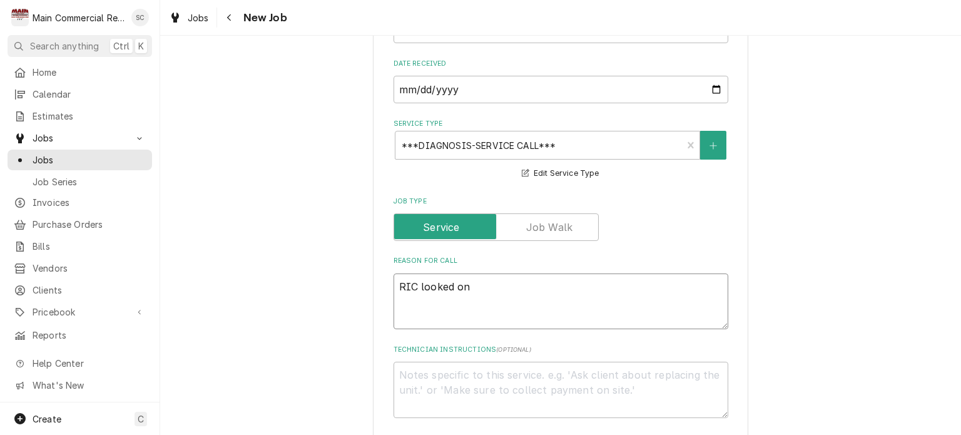
type textarea "RIC looked on"
type textarea "x"
type textarea "RIC looked o"
type textarea "x"
type textarea "RIC looked"
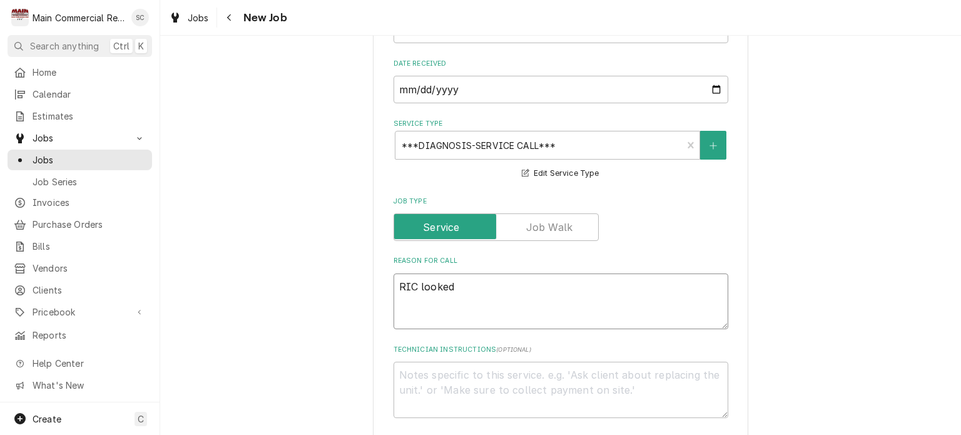
type textarea "x"
type textarea "RIC looked a"
type textarea "x"
type textarea "RIC looked at"
type textarea "x"
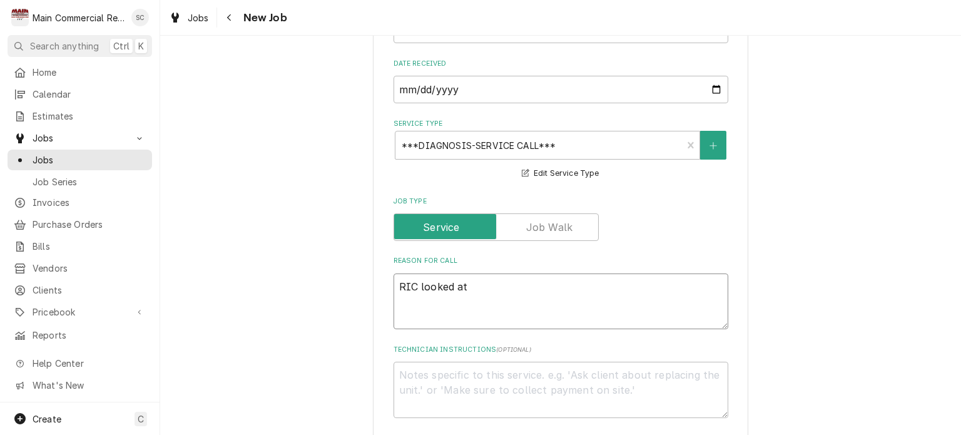
type textarea "RIC looked at"
type textarea "x"
type textarea "RIC looked at o"
type textarea "x"
type textarea "RIC looked at on"
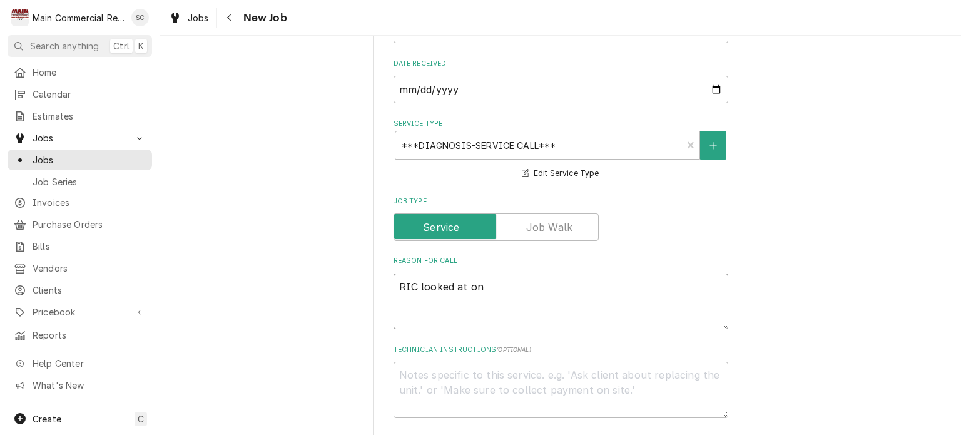
type textarea "x"
type textarea "RIC looked at on"
type textarea "x"
type textarea "RIC looked at on t"
type textarea "x"
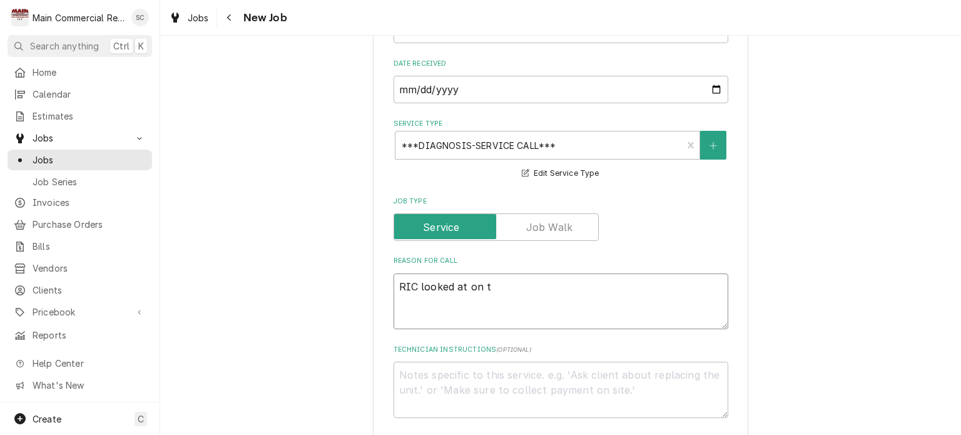
type textarea "[PERSON_NAME] looked at on th"
type textarea "x"
type textarea "RIC looked at on the"
type textarea "x"
type textarea "RIC looked at on the"
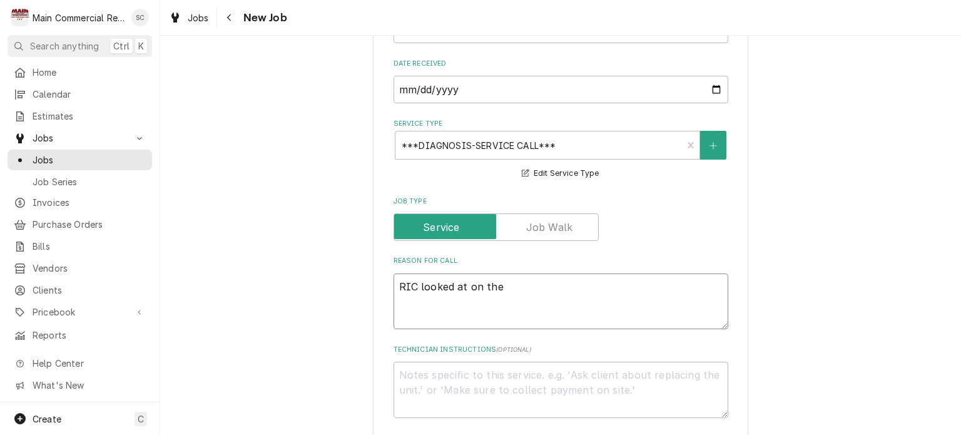
type textarea "x"
type textarea "[PERSON_NAME] looked at on the l"
type textarea "x"
type textarea "[PERSON_NAME] looked at on the li"
type textarea "x"
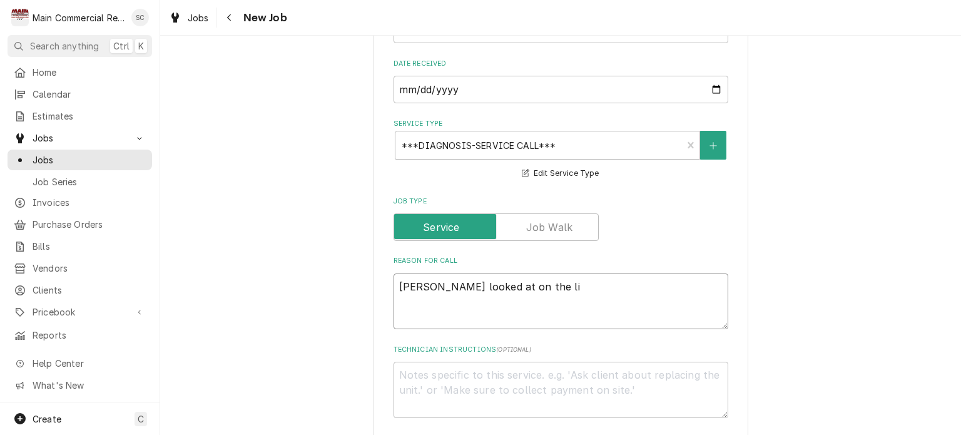
type textarea "[PERSON_NAME] looked at on the lin"
type textarea "x"
type textarea "RIC looked at on the line"
type textarea "x"
type textarea "RIC looked at on the line."
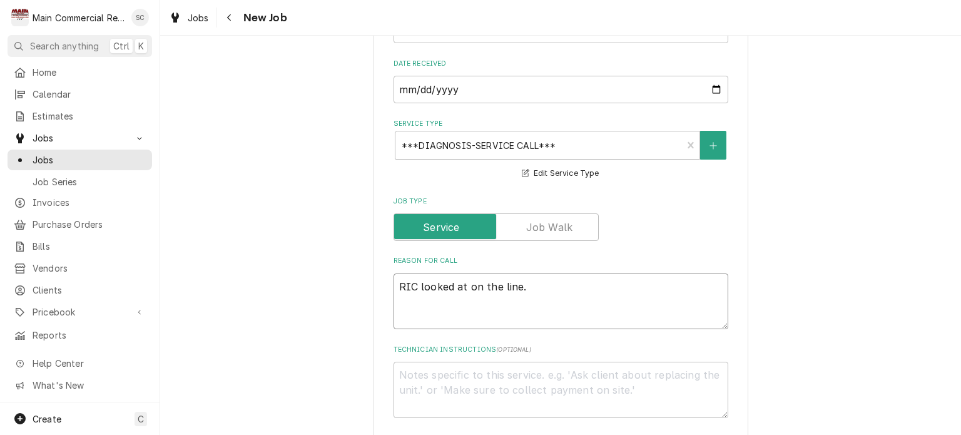
type textarea "x"
type textarea "RIC looked at on the line."
drag, startPoint x: 540, startPoint y: 260, endPoint x: 379, endPoint y: 243, distance: 161.7
click at [379, 243] on div "Please provide the following information to create a job: Client Details Client…" at bounding box center [561, 290] width 376 height 1463
type textarea "x"
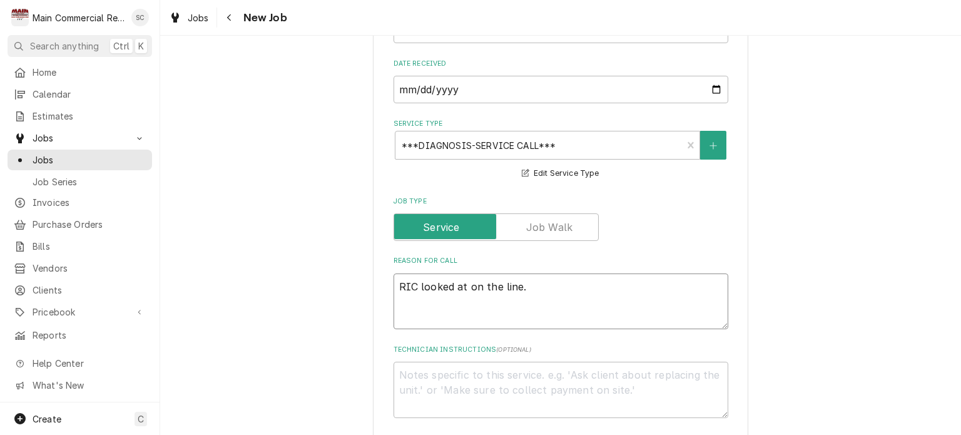
type textarea "L"
type textarea "x"
type textarea "Lo"
type textarea "x"
type textarea "Loo"
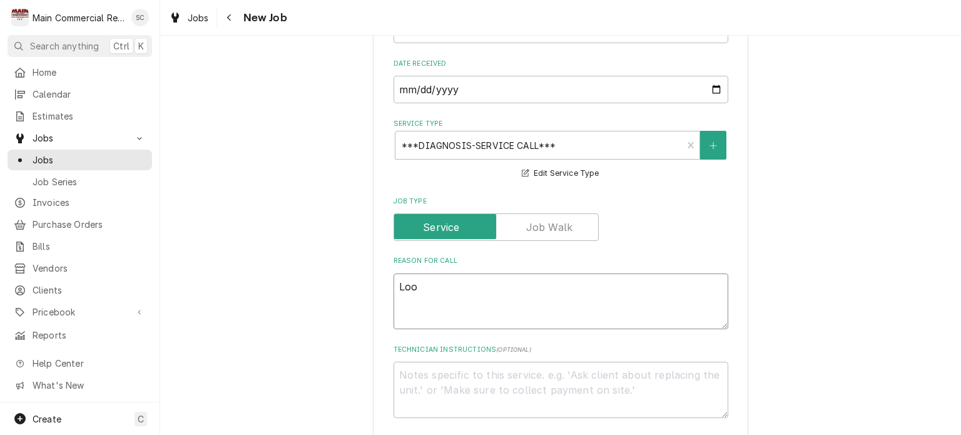
type textarea "x"
type textarea "Look"
type textarea "x"
type textarea "Look"
type textarea "x"
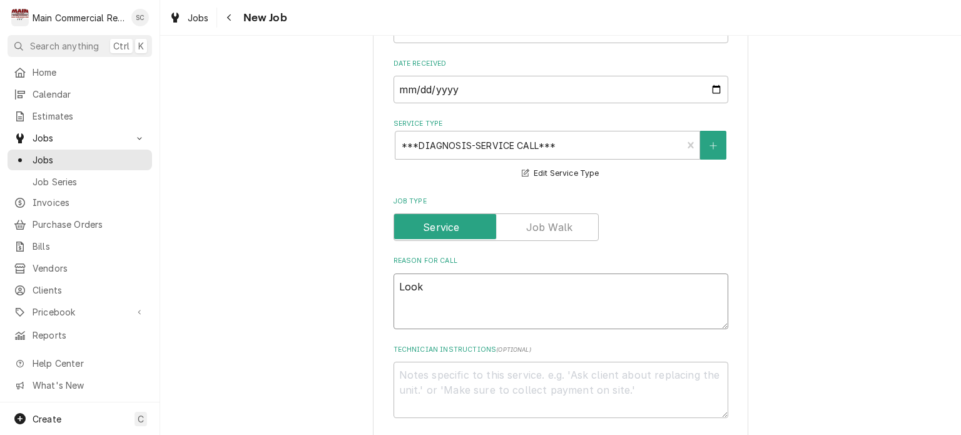
type textarea "Look a"
type textarea "x"
type textarea "Look at"
type textarea "x"
type textarea "Look at"
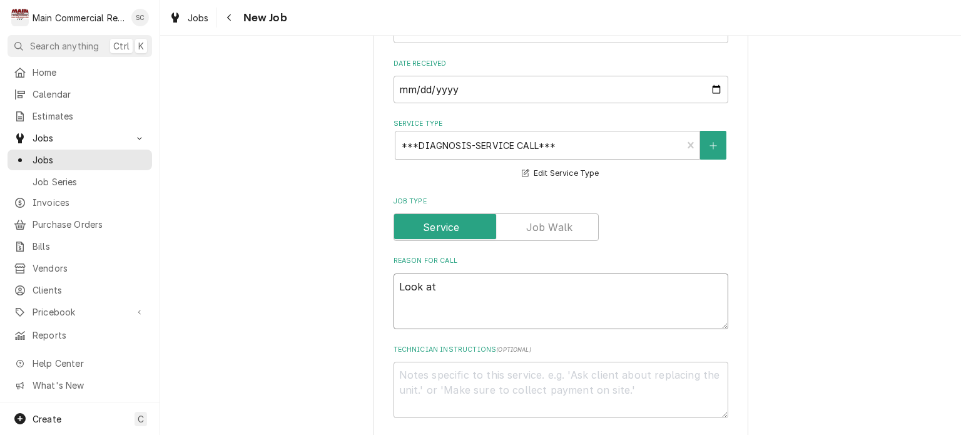
type textarea "x"
type textarea "Look at R"
type textarea "x"
type textarea "Look at [GEOGRAPHIC_DATA]"
type textarea "x"
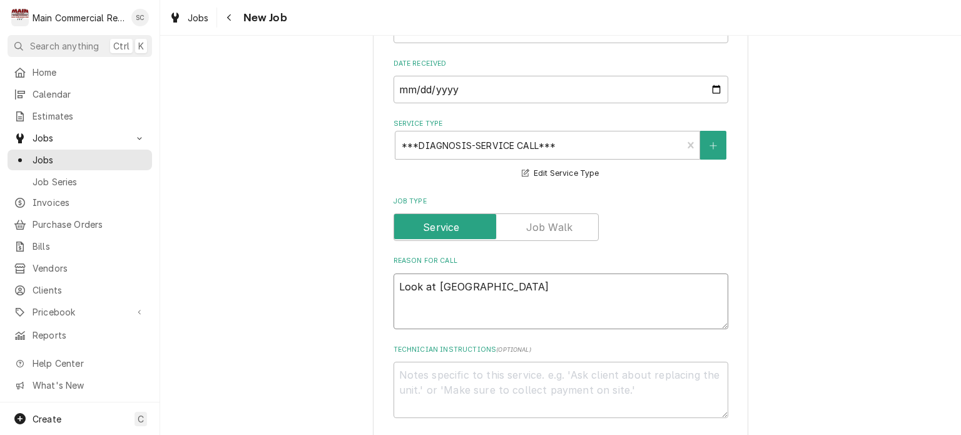
type textarea "Look at RIC"
type textarea "x"
type textarea "Look at RIC"
type textarea "x"
type textarea "Look at RIC o"
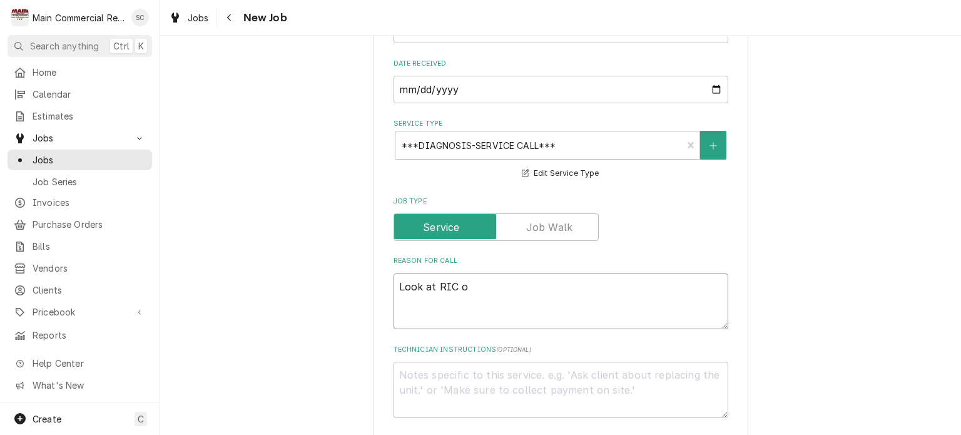
type textarea "x"
type textarea "Look at RIC on"
type textarea "x"
type textarea "Look at RIC on"
type textarea "x"
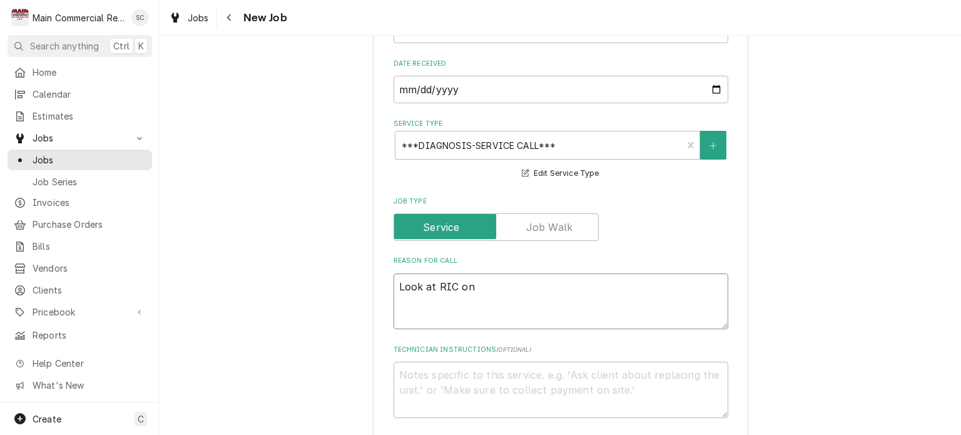
type textarea "Look at RIC on l"
type textarea "x"
type textarea "Look at RIC on li"
type textarea "x"
type textarea "Look at RIC on lin"
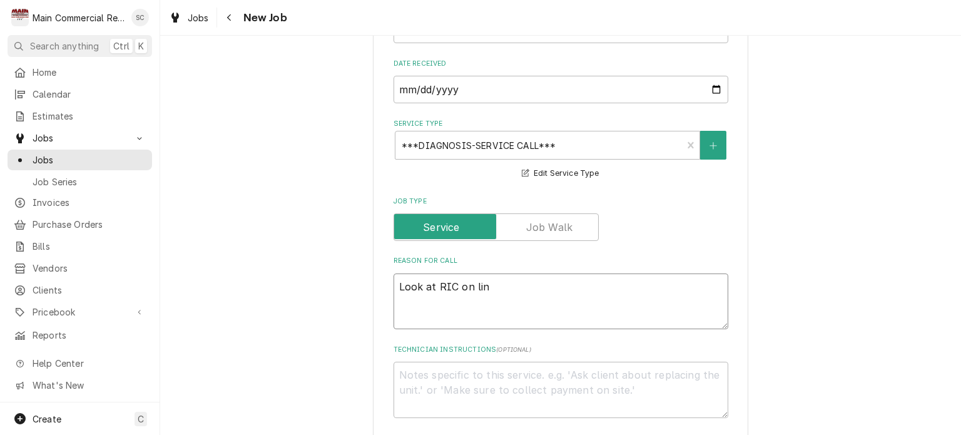
type textarea "x"
type textarea "Look at RIC on line"
type textarea "x"
type textarea "Look at RIC on line."
type textarea "x"
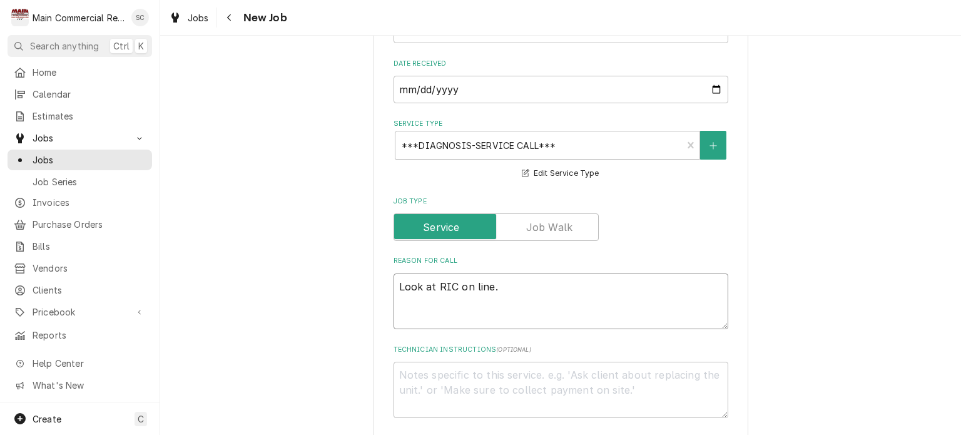
type textarea "Look at RIC on line."
type textarea "x"
type textarea "Look at RIC on line. P"
type textarea "x"
type textarea "Look at RIC on line. Pe"
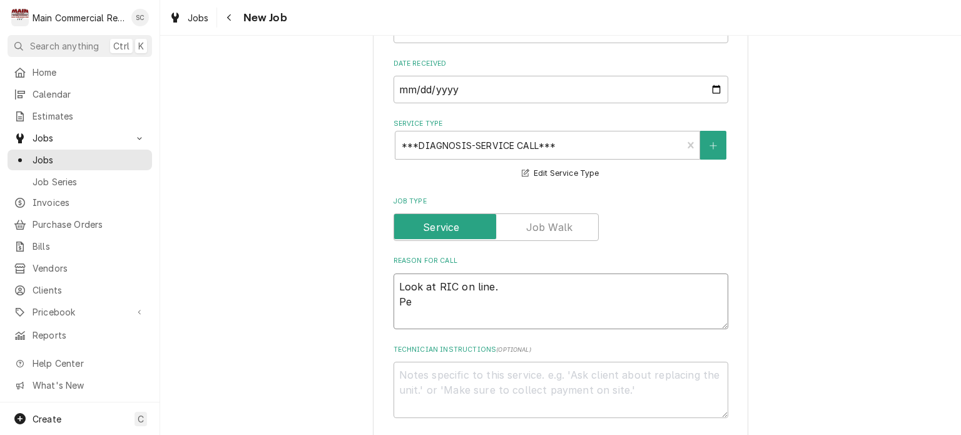
type textarea "x"
type textarea "Look at RIC on line. Per"
type textarea "x"
type textarea "Look at RIC on line. Per"
type textarea "x"
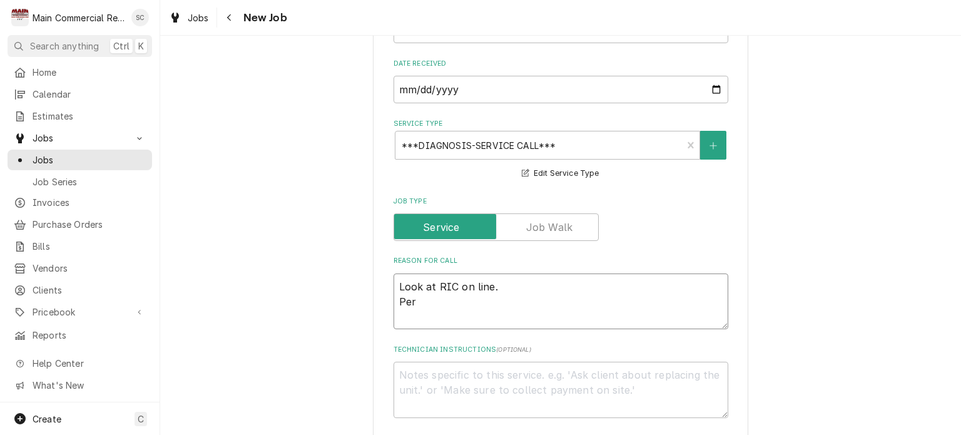
type textarea "Look at RIC on line. Per K"
type textarea "x"
type textarea "Look at RIC on line. Per Ka"
type textarea "x"
type textarea "Look at RIC on line. Per [PERSON_NAME]"
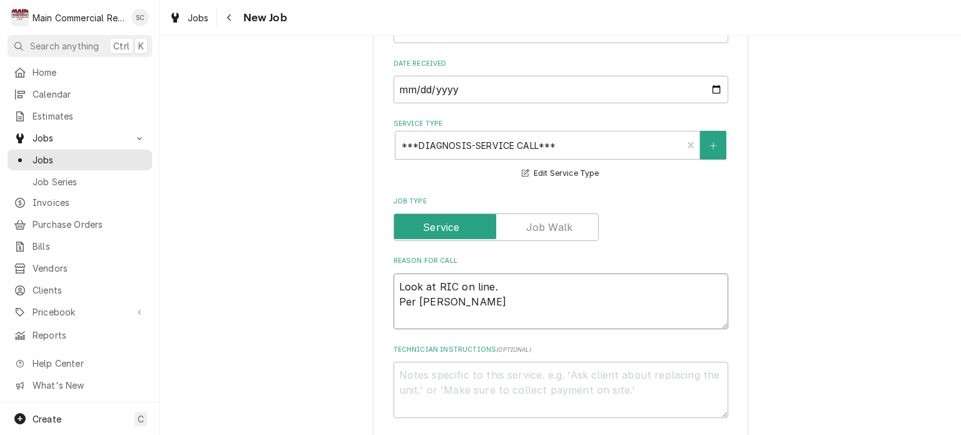
type textarea "x"
type textarea "Look at RIC on line. Per Kayt"
type textarea "x"
type textarea "Look at RIC on line. Per Kaytl"
type textarea "x"
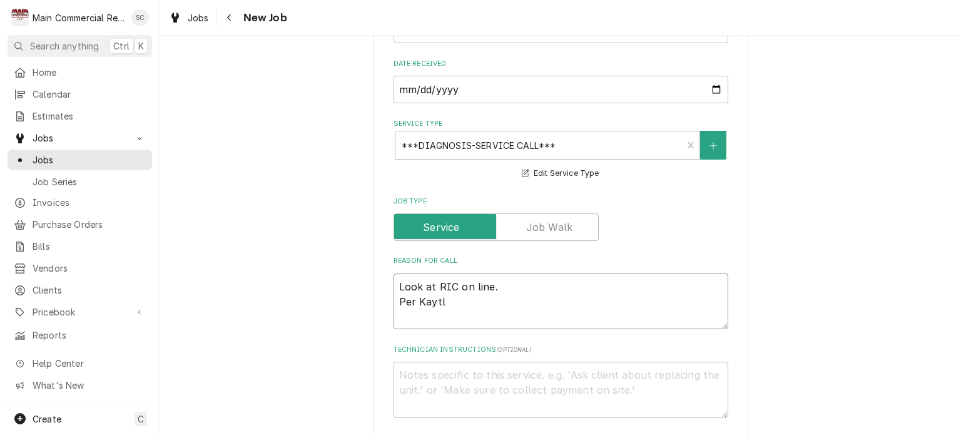
type textarea "Look at RIC on line. Per [GEOGRAPHIC_DATA]"
type textarea "x"
type textarea "Look at RIC on line. Per Kaytlin"
type textarea "x"
type textarea "Look at RIC on line. Per Kaytlin"
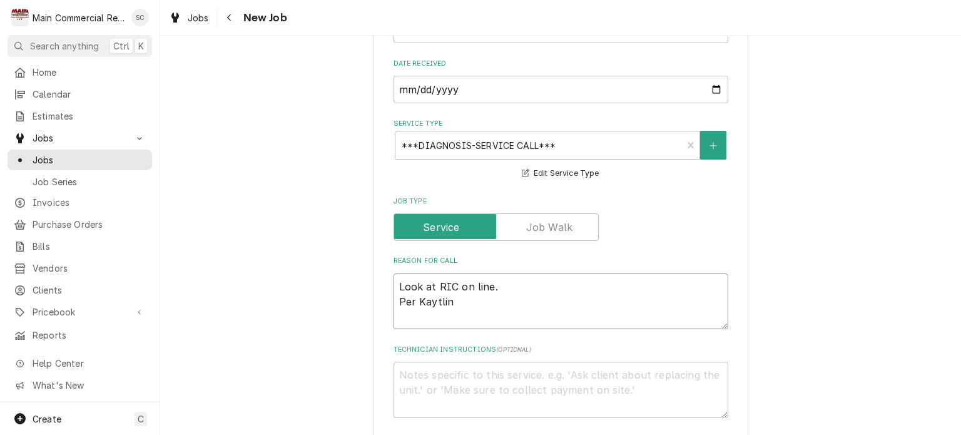
type textarea "x"
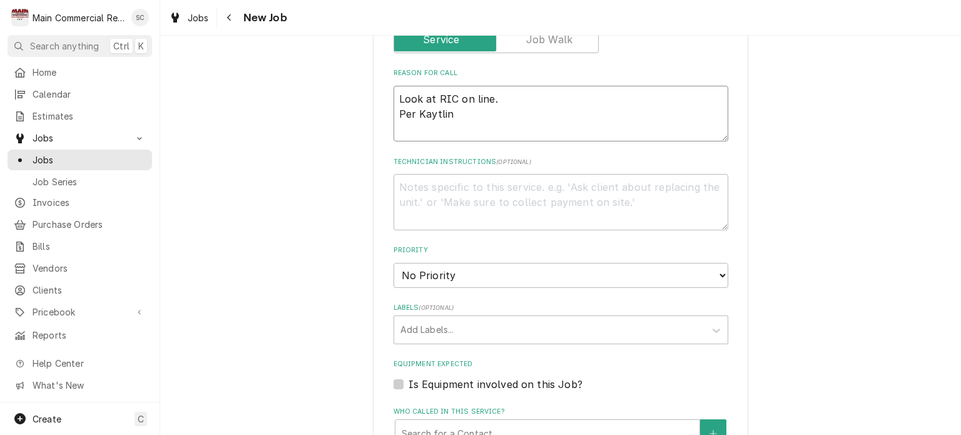
type textarea "Look at RIC on line. Per Kaytlin"
click at [468, 263] on select "No Priority Urgent High Medium Low" at bounding box center [561, 275] width 335 height 25
select select "2"
click at [394, 263] on select "No Priority Urgent High Medium Low" at bounding box center [561, 275] width 335 height 25
click at [468, 319] on div "Labels" at bounding box center [550, 330] width 299 height 23
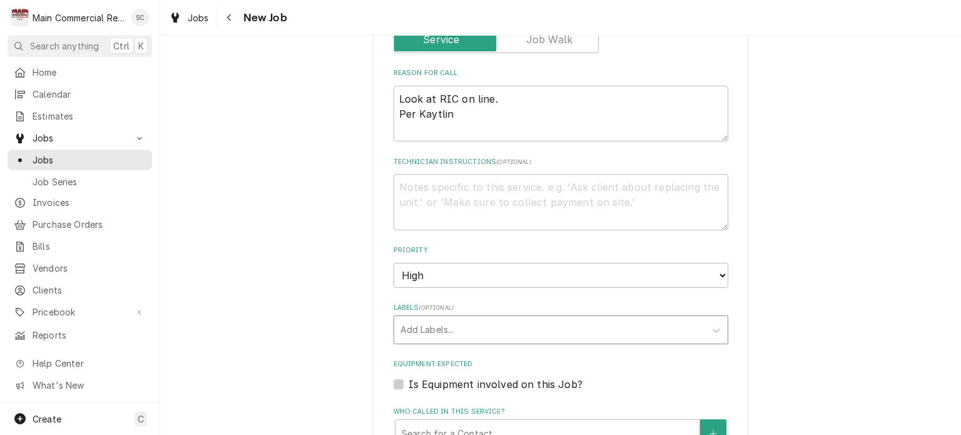
type textarea "x"
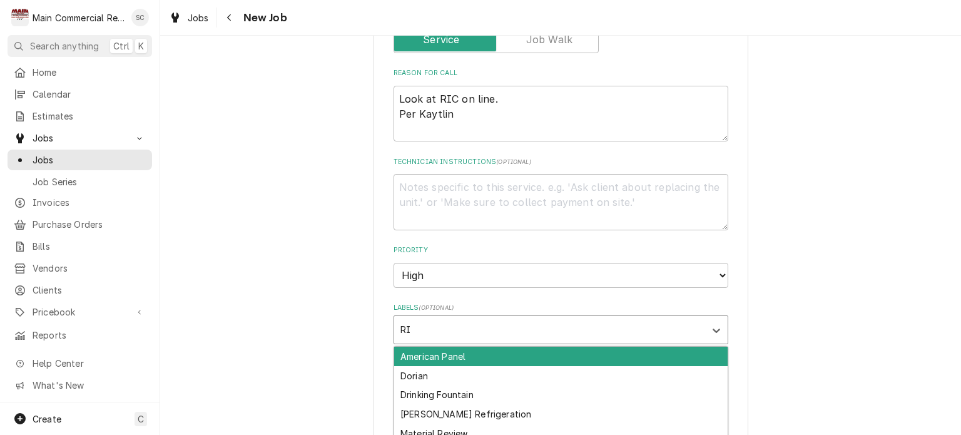
type input "RIC"
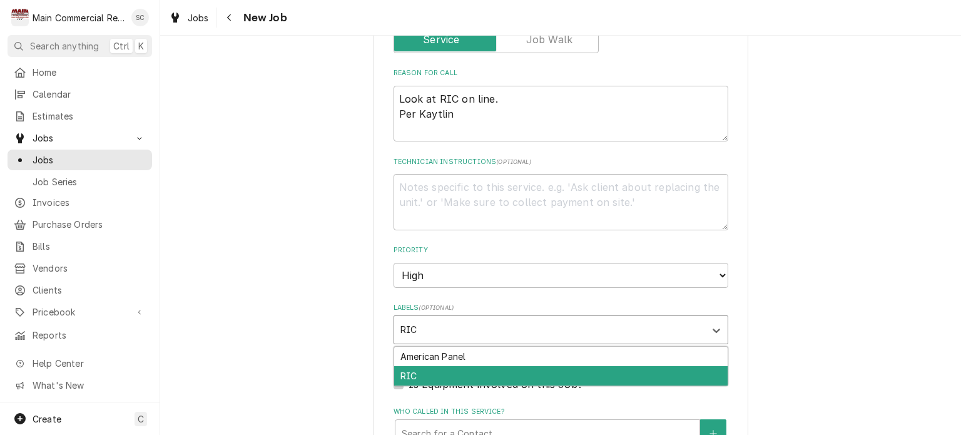
click at [449, 366] on div "RIC" at bounding box center [561, 375] width 334 height 19
type textarea "x"
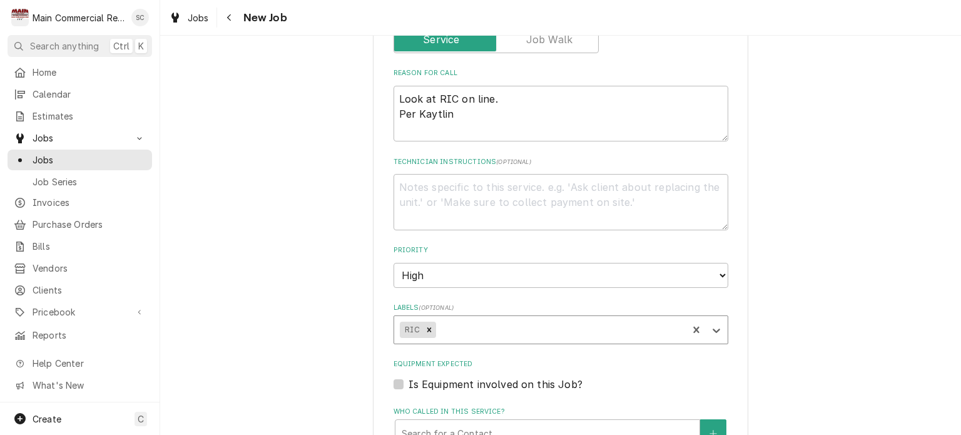
scroll to position [939, 0]
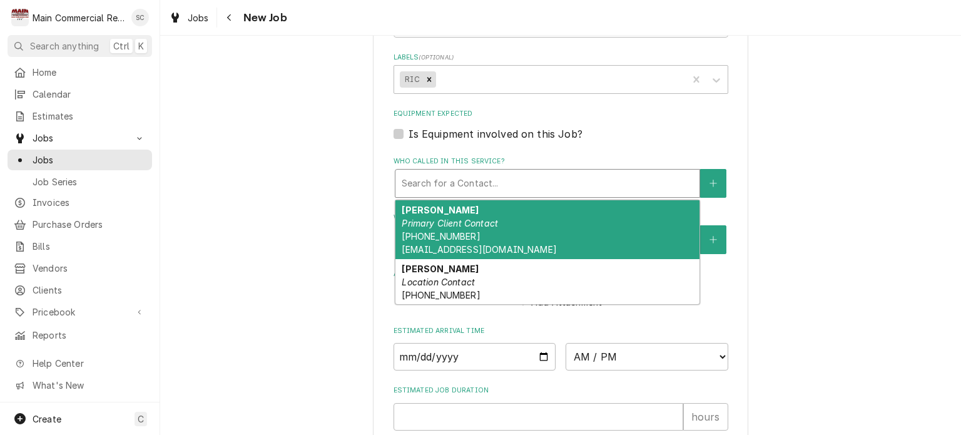
click at [480, 172] on div "Who called in this service?" at bounding box center [548, 183] width 292 height 23
click at [484, 218] on em "Primary Client Contact" at bounding box center [450, 223] width 96 height 11
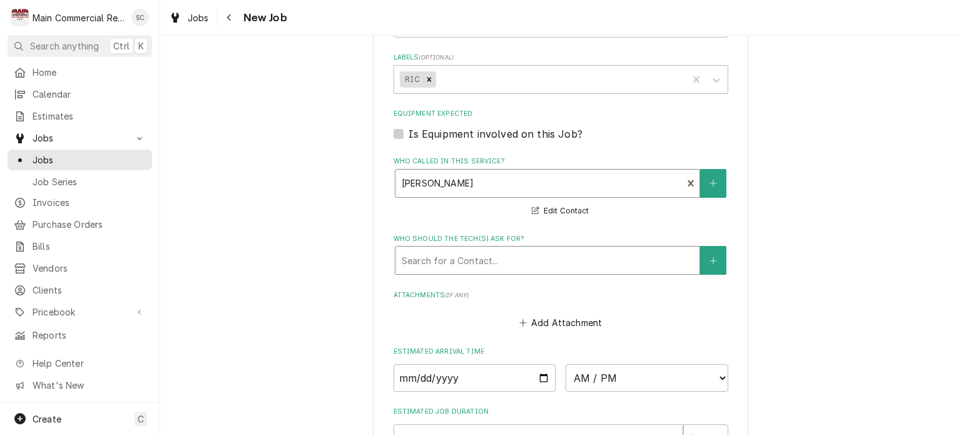
click at [499, 249] on div "Who should the tech(s) ask for?" at bounding box center [548, 260] width 292 height 23
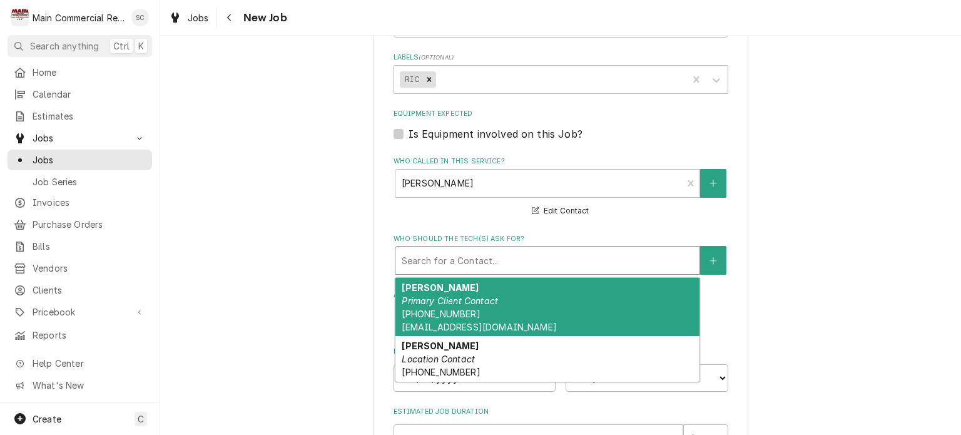
click at [496, 278] on div "[PERSON_NAME] Primary Client Contact [PHONE_NUMBER] [EMAIL_ADDRESS][DOMAIN_NAME]" at bounding box center [548, 307] width 304 height 59
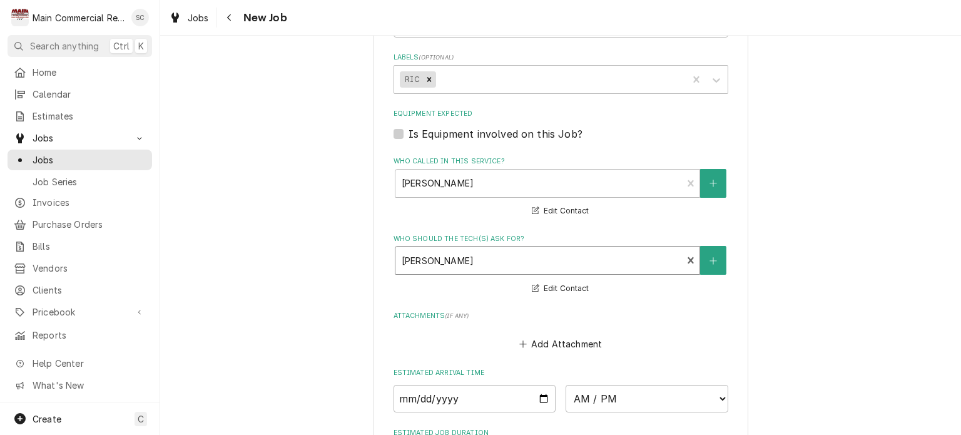
scroll to position [1107, 0]
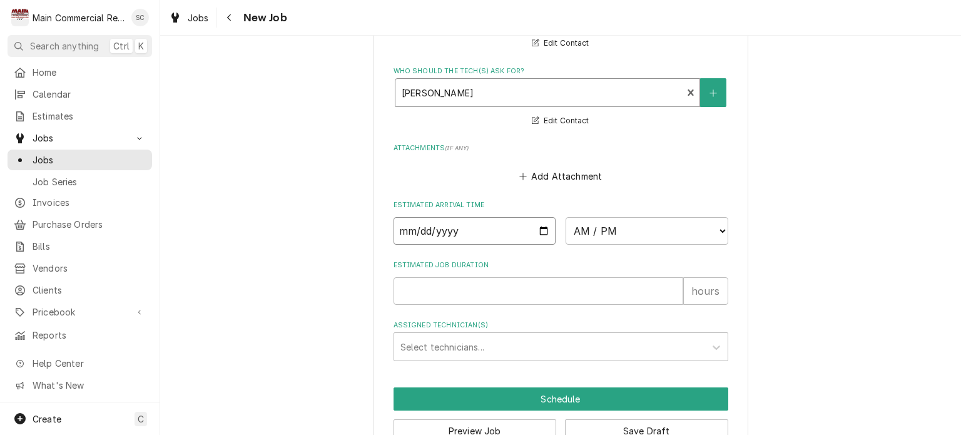
click at [538, 217] on input "Date" at bounding box center [475, 231] width 163 height 28
type textarea "x"
type input "[DATE]"
type textarea "x"
click at [592, 217] on select "AM / PM 6:00 AM 6:15 AM 6:30 AM 6:45 AM 7:00 AM 7:15 AM 7:30 AM 7:45 AM 8:00 AM…" at bounding box center [647, 231] width 163 height 28
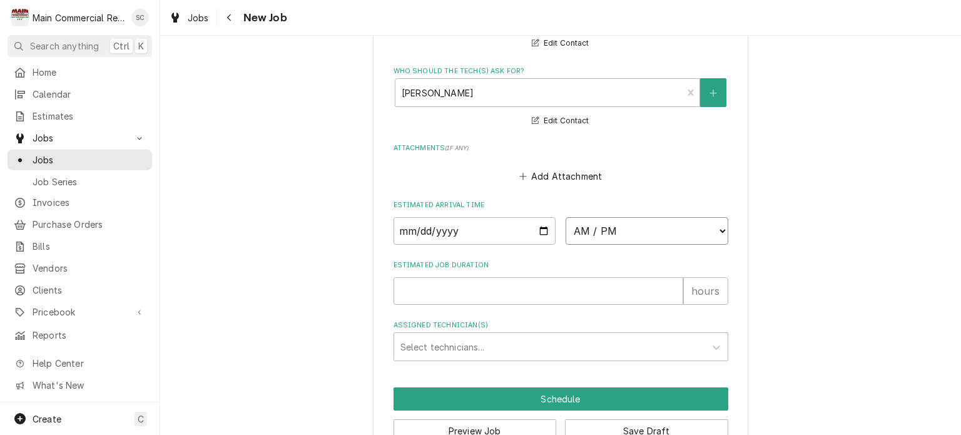
select select "08:00:00"
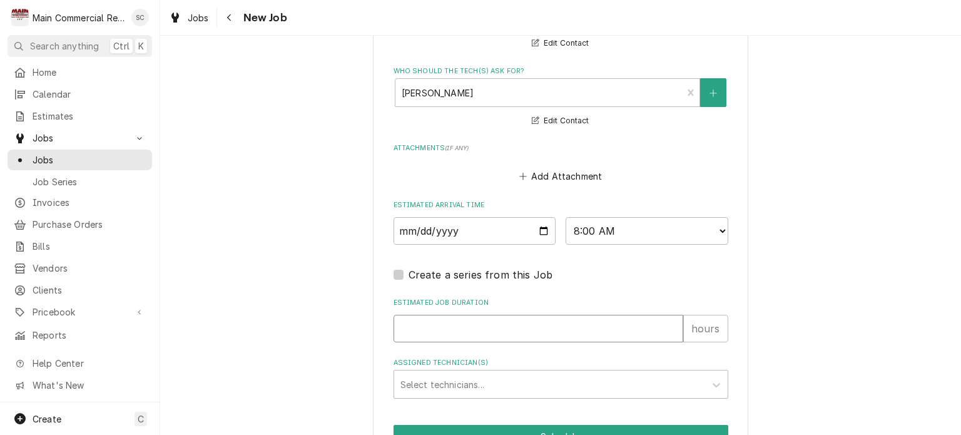
click at [489, 315] on input "Estimated Job Duration" at bounding box center [539, 329] width 290 height 28
type textarea "x"
type input "2"
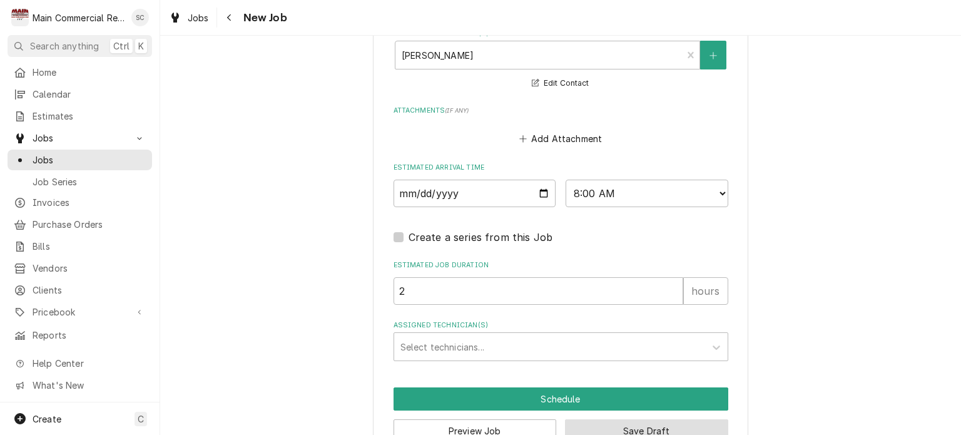
click at [613, 419] on button "Save Draft" at bounding box center [646, 430] width 163 height 23
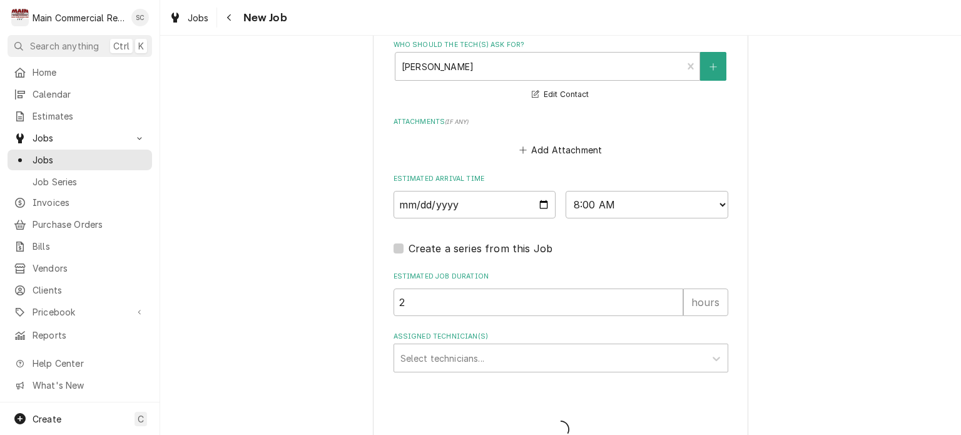
type textarea "x"
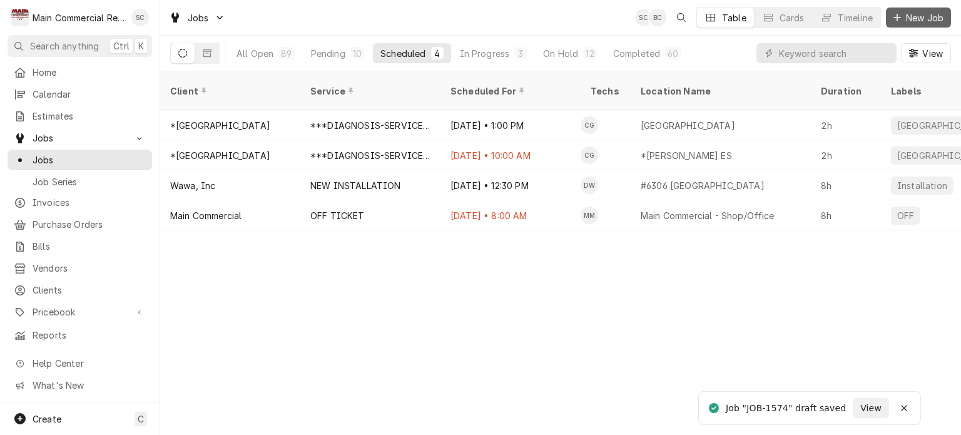
click at [914, 18] on span "New Job" at bounding box center [925, 17] width 43 height 13
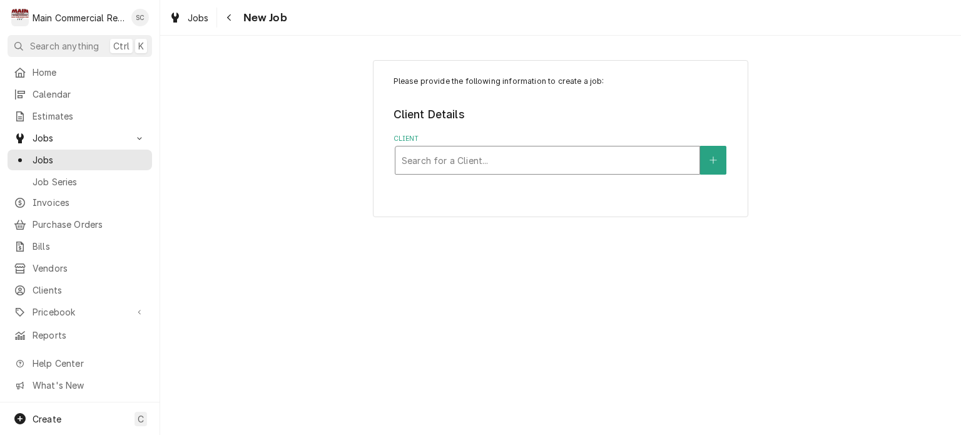
click at [551, 163] on div "Client" at bounding box center [548, 160] width 292 height 23
type input "Tutto"
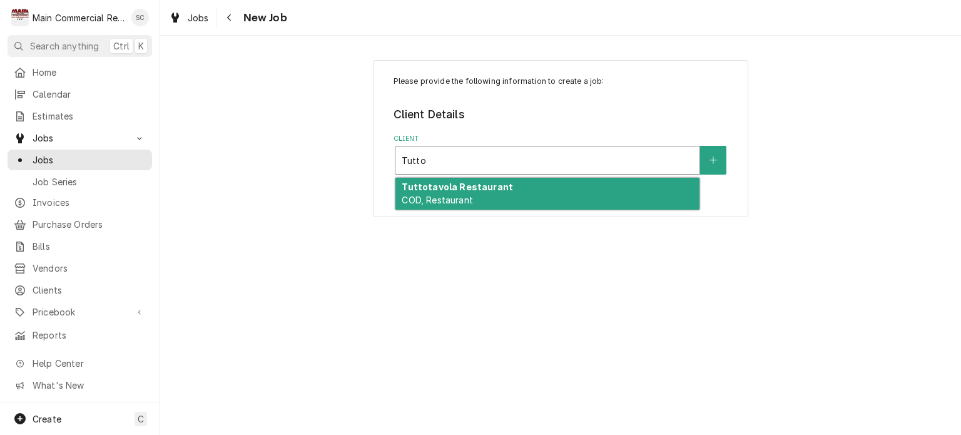
click at [534, 189] on div "Tuttotavola Restaurant COD, Restaurant" at bounding box center [548, 194] width 304 height 33
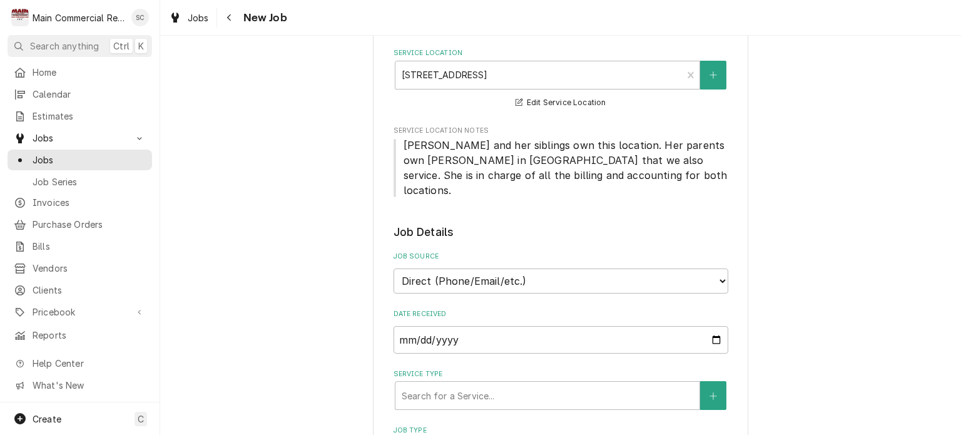
scroll to position [313, 0]
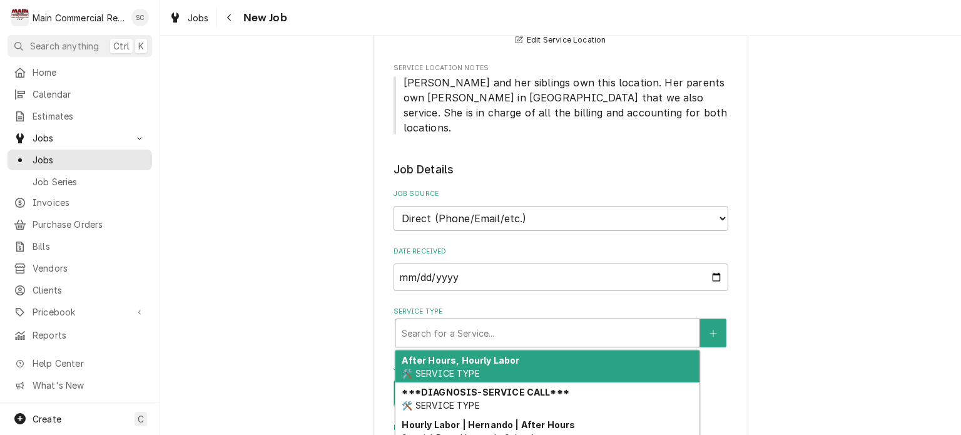
click at [592, 322] on div "Service Type" at bounding box center [548, 333] width 292 height 23
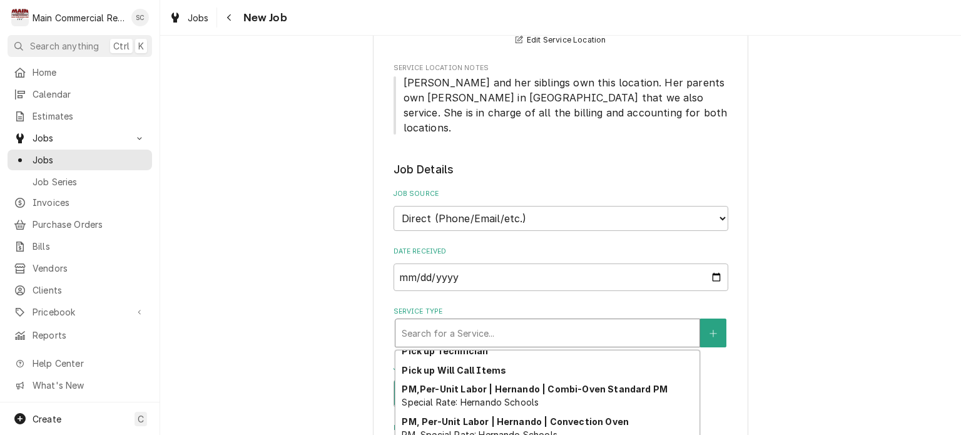
scroll to position [761, 0]
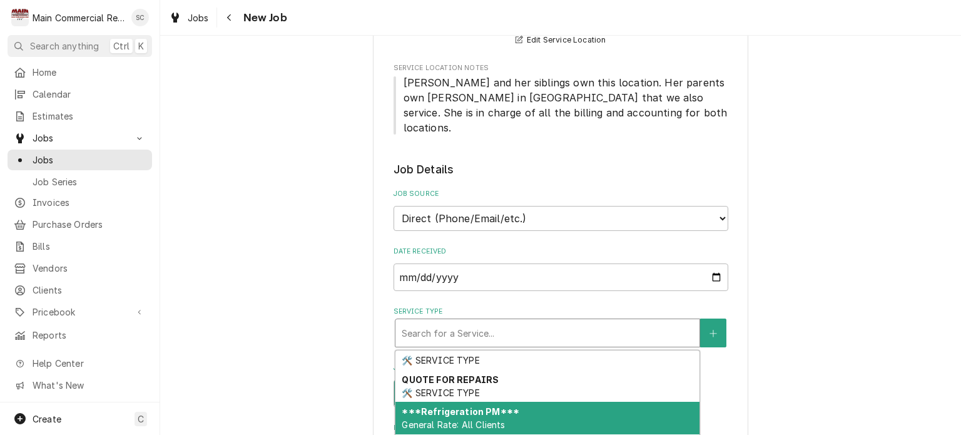
click at [543, 402] on div "***Refrigeration PM*** General Rate: All Clients" at bounding box center [548, 418] width 304 height 33
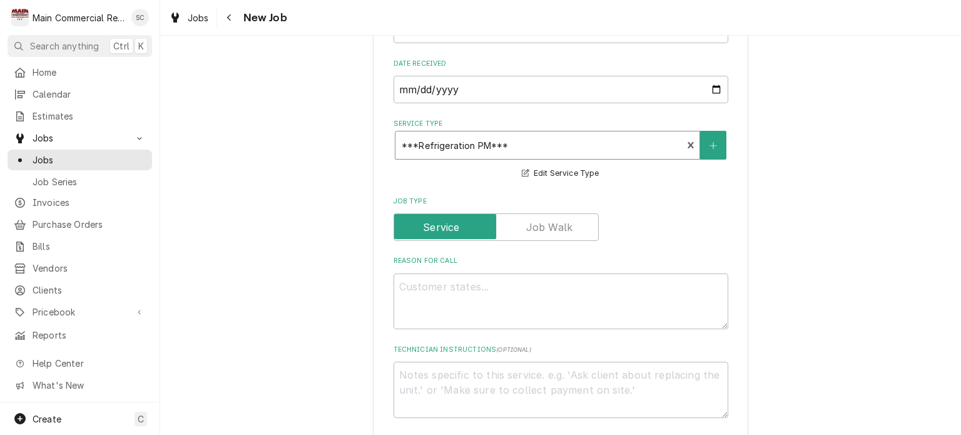
scroll to position [563, 0]
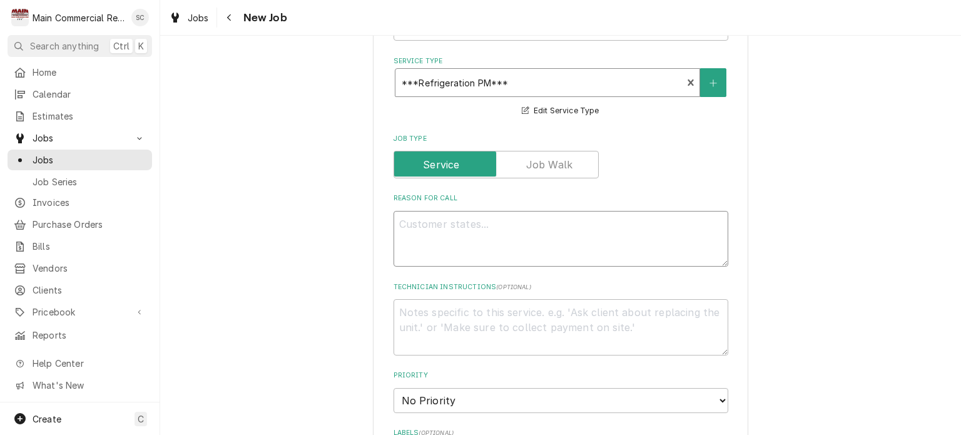
click at [598, 211] on textarea "Reason For Call" at bounding box center [561, 239] width 335 height 56
click at [597, 211] on textarea "Reason For Call" at bounding box center [561, 239] width 335 height 56
type textarea "x"
type textarea "I"
type textarea "x"
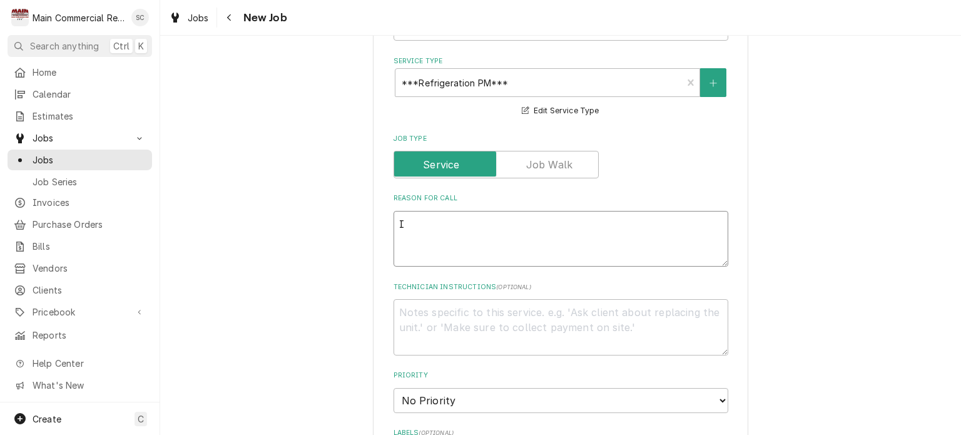
type textarea "Ic"
type textarea "x"
type textarea "Ice"
type textarea "x"
type textarea "Ice"
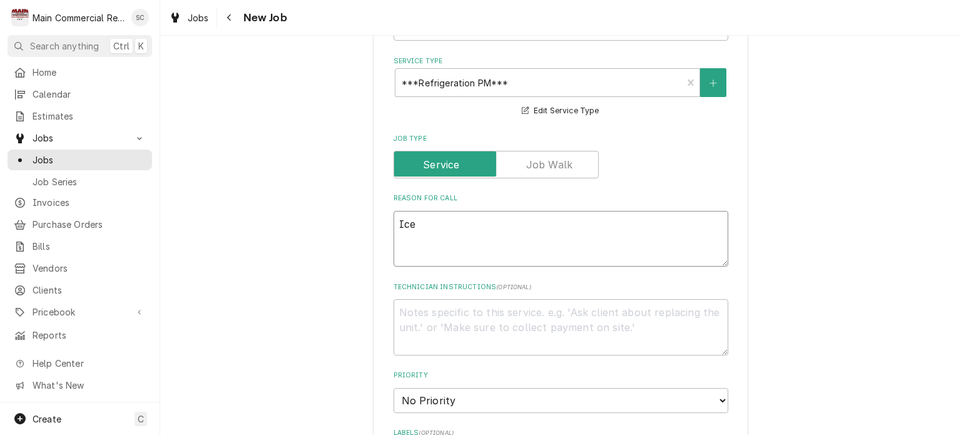
type textarea "x"
type textarea "Ice m"
type textarea "x"
type textarea "Ice ma"
type textarea "x"
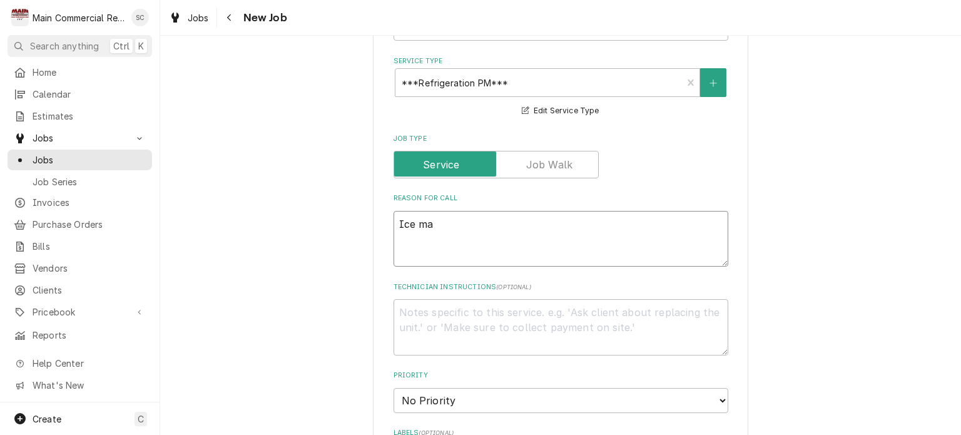
type textarea "Ice mac"
type textarea "x"
type textarea "Ice mach"
type textarea "x"
type textarea "Ice machi"
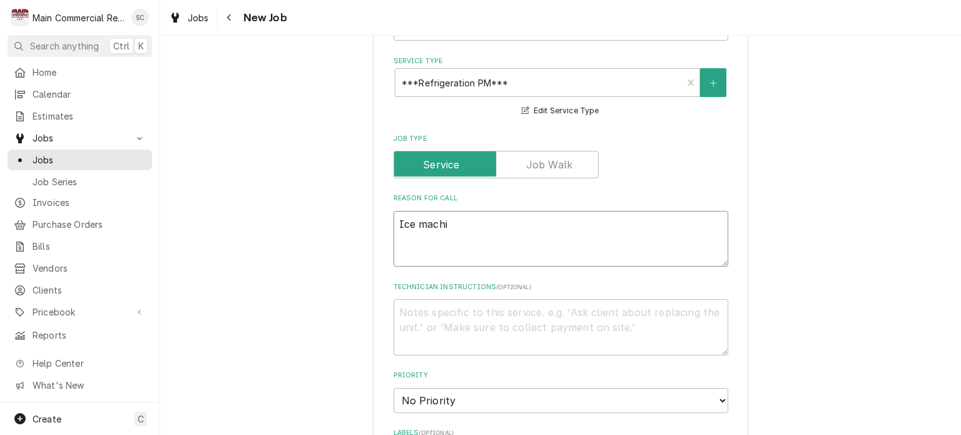
type textarea "x"
type textarea "Ice machin"
type textarea "x"
type textarea "Ice machine"
type textarea "x"
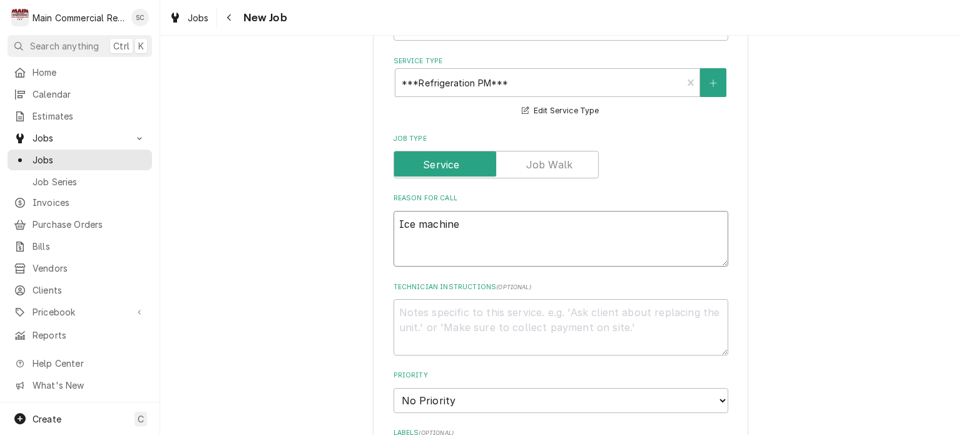
type textarea "Ice machine"
type textarea "x"
type textarea "Ice machine C"
type textarea "x"
type textarea "Ice machine Cl"
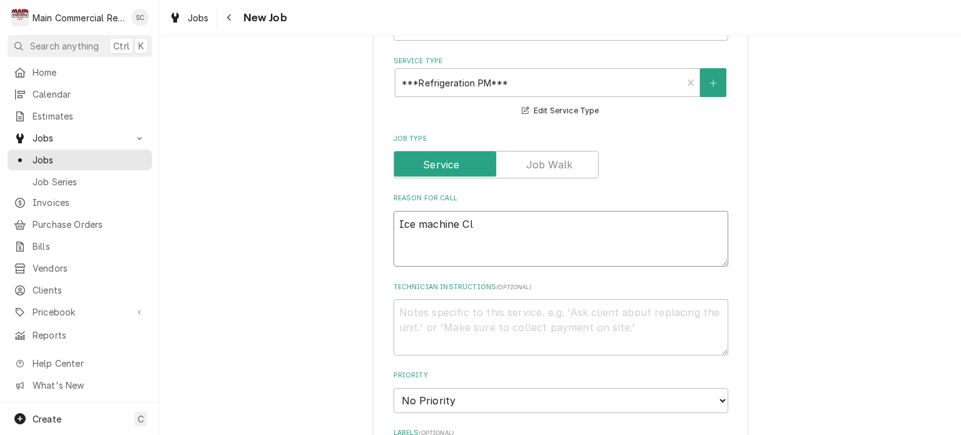
type textarea "x"
type textarea "Ice machine Cle"
type textarea "x"
type textarea "Ice machine Clea"
type textarea "x"
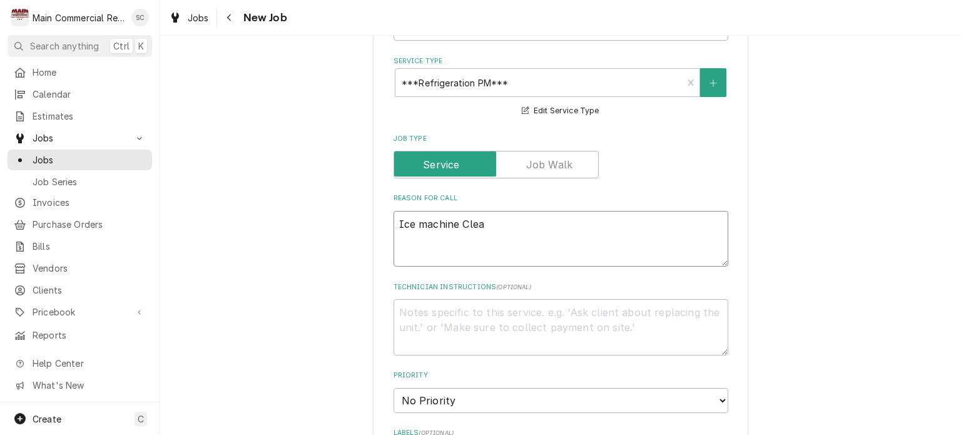
type textarea "Ice machine Clean"
type textarea "x"
type textarea "Ice machine Cleani"
type textarea "x"
type textarea "Ice machine Cleanin"
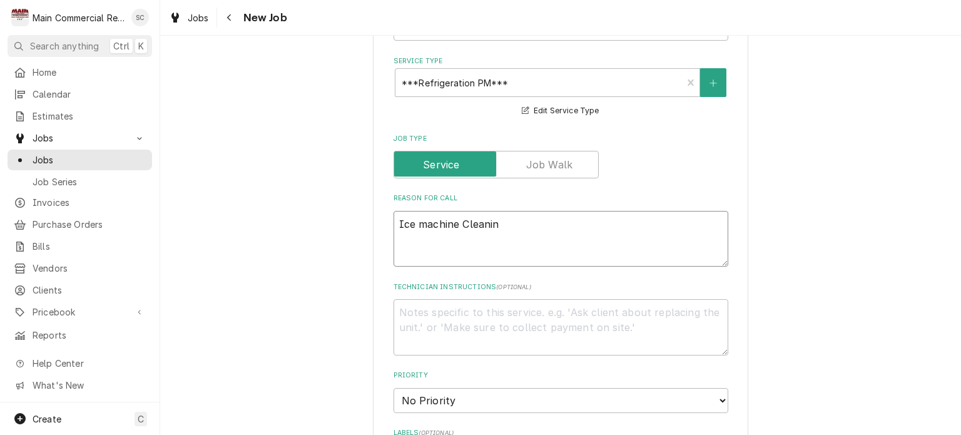
type textarea "x"
type textarea "Ice machine Cleaning"
type textarea "x"
type textarea "Ice machine Cleaning"
type textarea "x"
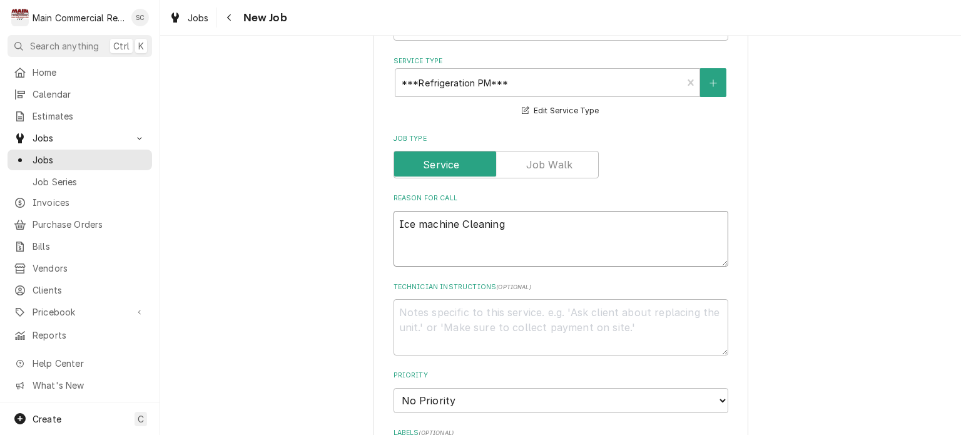
type textarea "Ice machine Cleaning a"
type textarea "x"
type textarea "Ice machine Cleaning an"
type textarea "x"
type textarea "Ice machine Cleaning and"
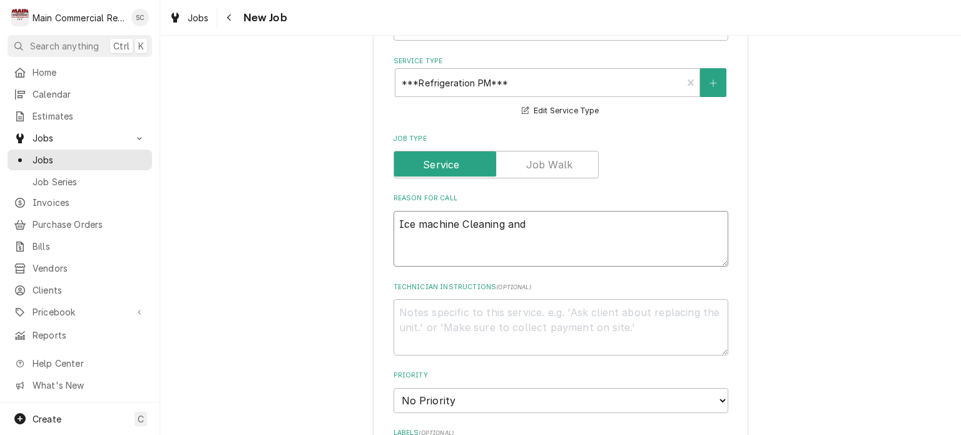
type textarea "x"
type textarea "Ice machine Cleaning and"
type textarea "x"
type textarea "Ice machine Cleaning and d"
type textarea "x"
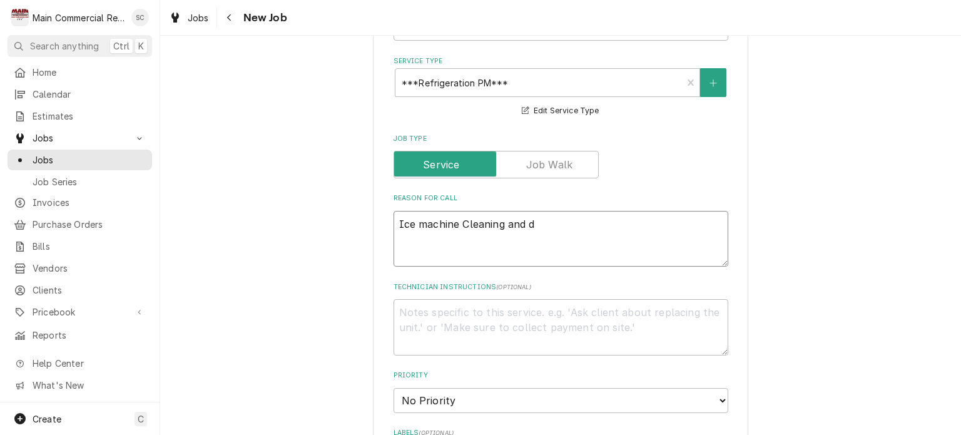
type textarea "Ice machine Cleaning and de"
type textarea "x"
type textarea "Ice machine Cleaning and dem"
type textarea "x"
type textarea "Ice machine Cleaning and demo"
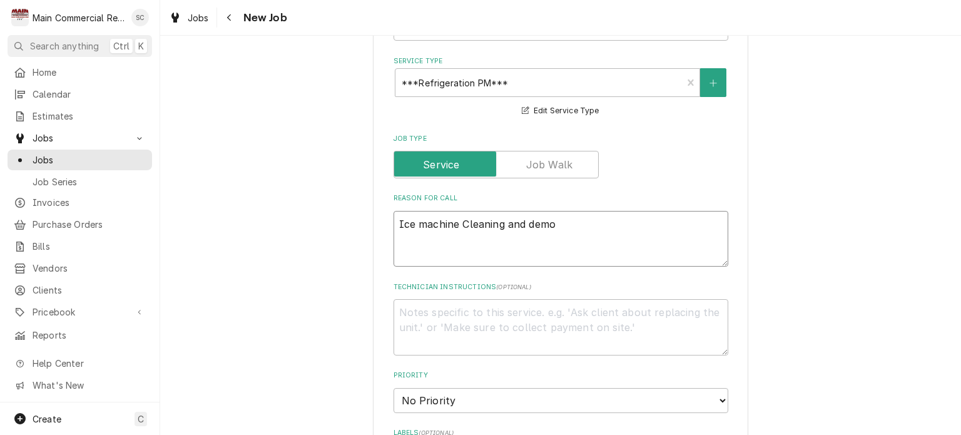
type textarea "x"
type textarea "Ice machine Cleaning and demol"
type textarea "x"
type textarea "Ice machine Cleaning and demold"
type textarea "x"
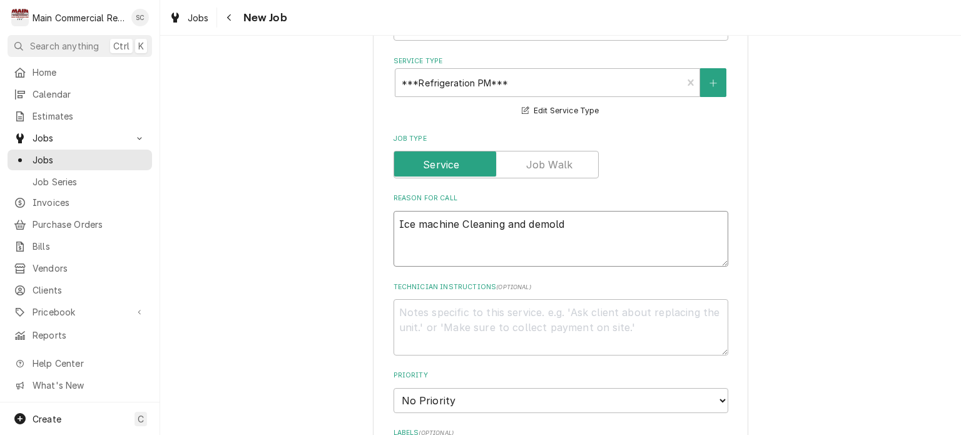
type textarea "Ice machine Cleaning and demolde"
type textarea "x"
type textarea "Ice machine Cleaning and demolded"
type textarea "x"
type textarea "Ice machine Cleaning and demolded."
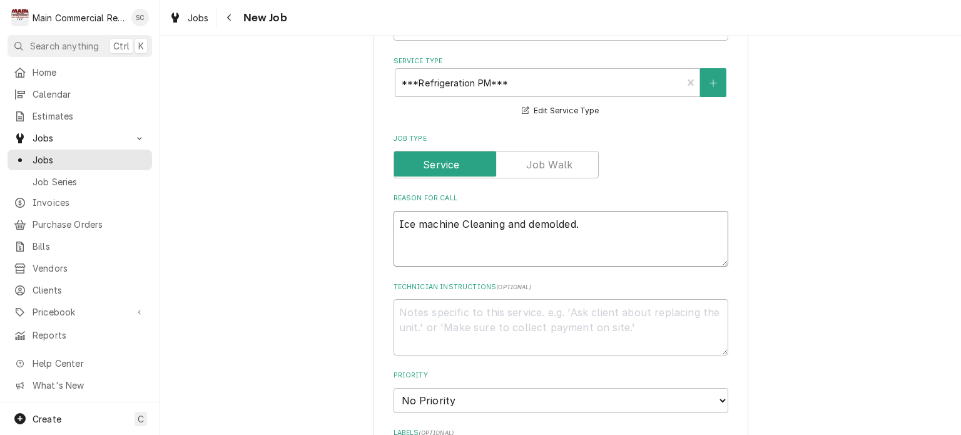
type textarea "x"
type textarea "Ice machine Cleaning and demolded."
type textarea "x"
type textarea "Ice machine Cleaning and demolded."
type textarea "x"
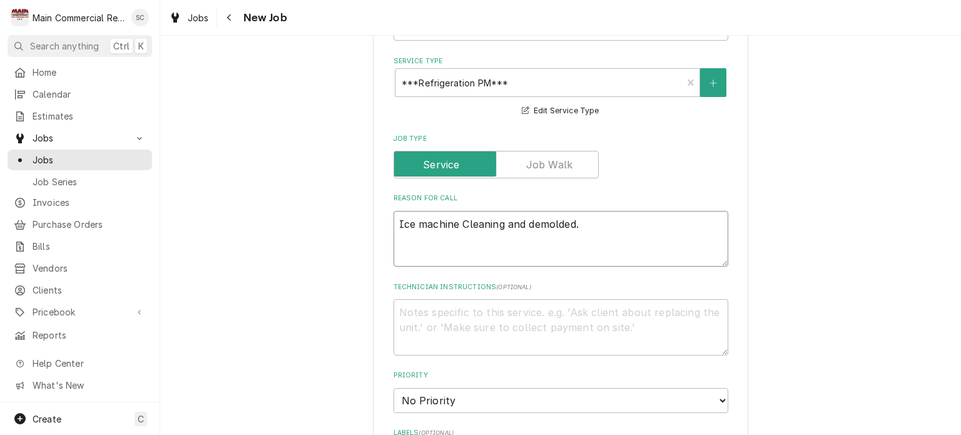
type textarea "Ice machine Cleaning and demolded. P"
type textarea "x"
type textarea "Ice machine Cleaning and demolded. Pe"
type textarea "x"
type textarea "Ice machine Cleaning and demolded. Per"
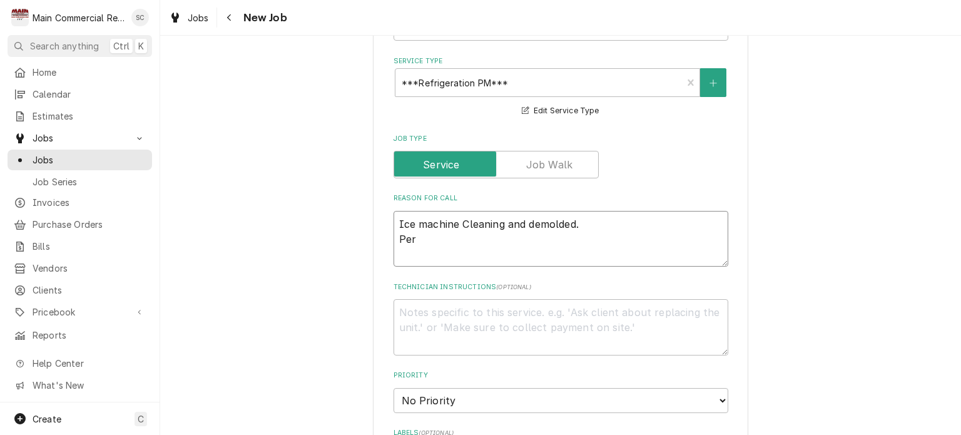
type textarea "x"
type textarea "Ice machine Cleaning and demolded. Per"
type textarea "x"
type textarea "Ice machine Cleaning and demolded. Per K"
type textarea "x"
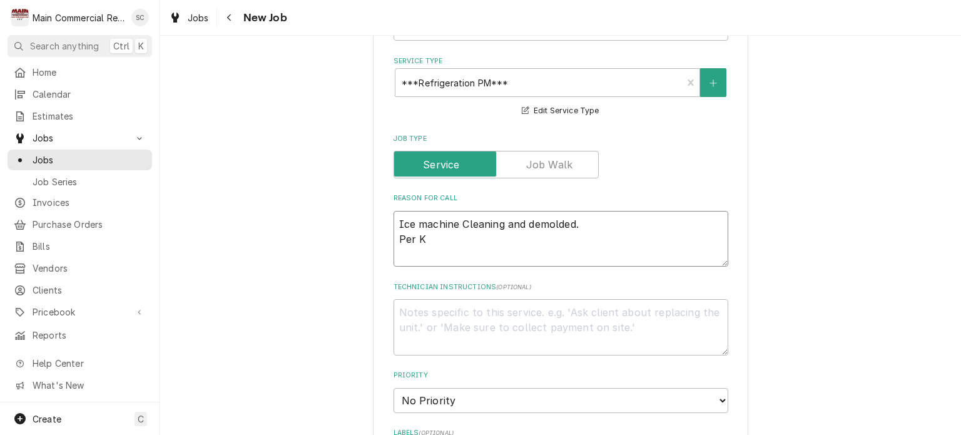
type textarea "Ice machine Cleaning and demolded. Per Ka"
type textarea "x"
type textarea "Ice machine Cleaning and demolded. Per [PERSON_NAME]"
type textarea "x"
type textarea "Ice machine Cleaning and demolded. Per Kayt"
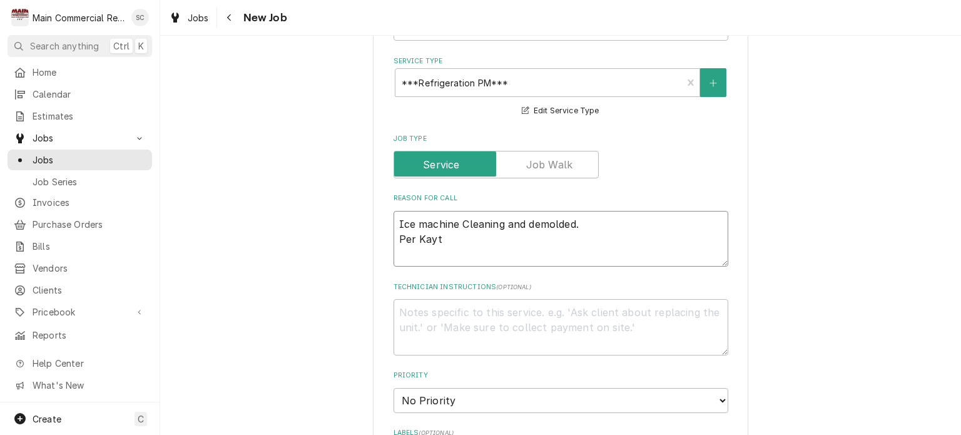
type textarea "x"
type textarea "Ice machine Cleaning and demolded. Per Kaytl"
type textarea "x"
type textarea "Ice machine Cleaning and demolded. Per [GEOGRAPHIC_DATA]"
type textarea "x"
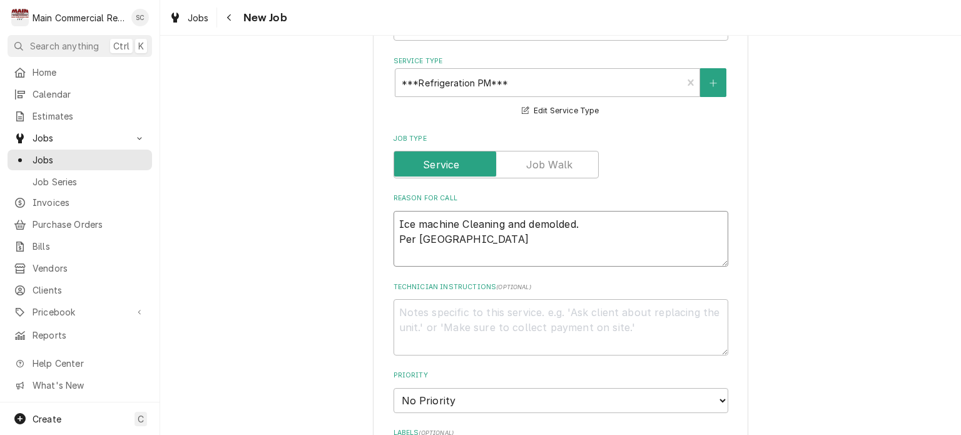
type textarea "Ice machine Cleaning and demolded. Per Kaytlin"
type textarea "x"
type textarea "Ice machine Cleaning and demolded. Per Kaytlin"
type textarea "x"
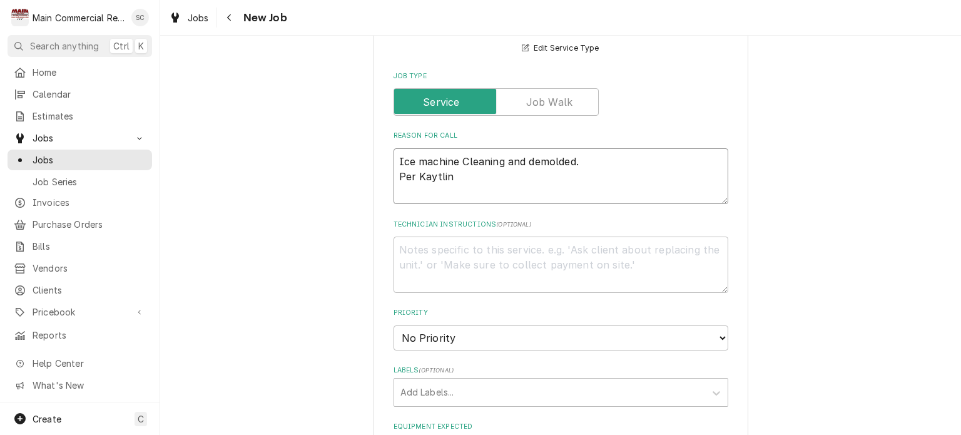
type textarea "Ice machine Cleaning and demolded. Per Kaytlin"
click at [543, 325] on select "No Priority Urgent High Medium Low" at bounding box center [561, 337] width 335 height 25
select select "2"
click at [394, 325] on select "No Priority Urgent High Medium Low" at bounding box center [561, 337] width 335 height 25
type textarea "x"
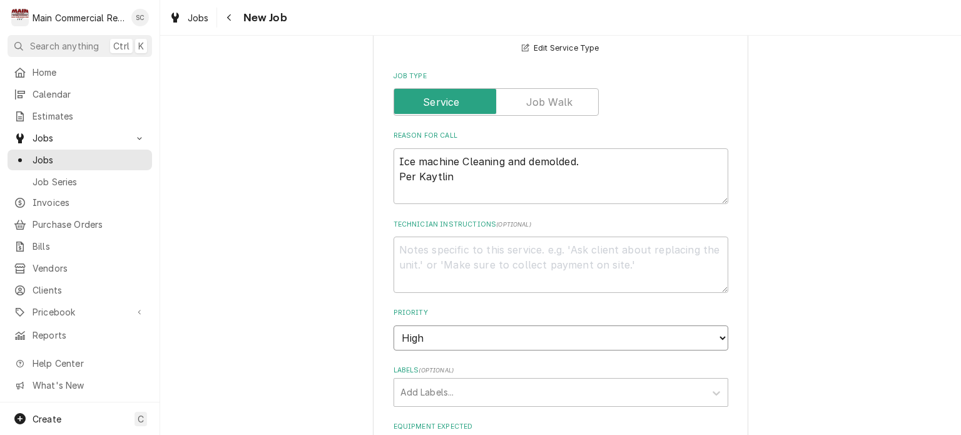
scroll to position [689, 0]
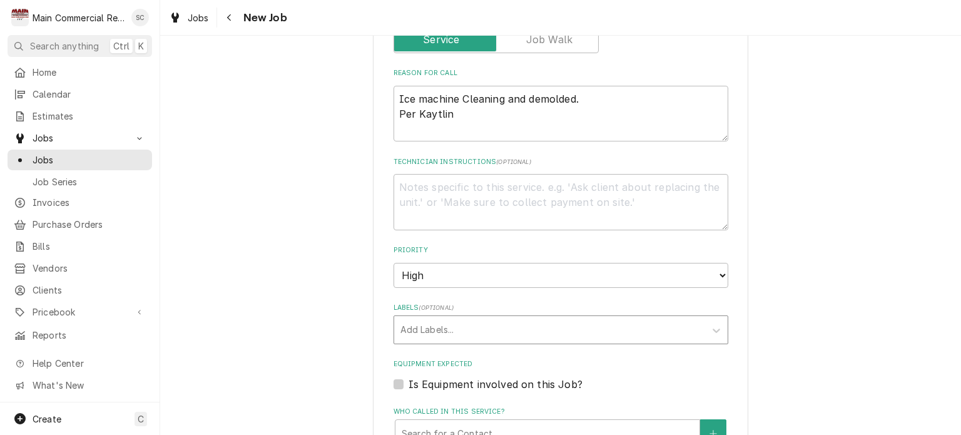
click at [506, 319] on div "Labels" at bounding box center [550, 330] width 299 height 23
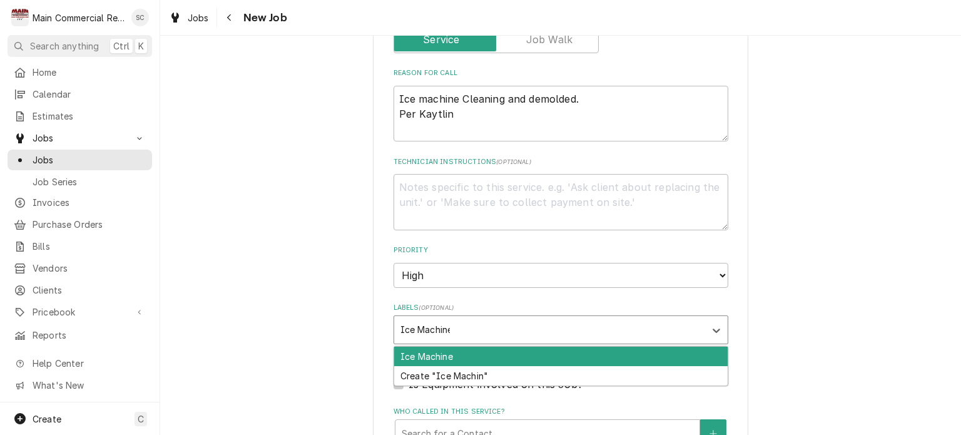
type input "Ice Machine"
click at [489, 347] on div "Ice Machine" at bounding box center [561, 356] width 334 height 19
type textarea "x"
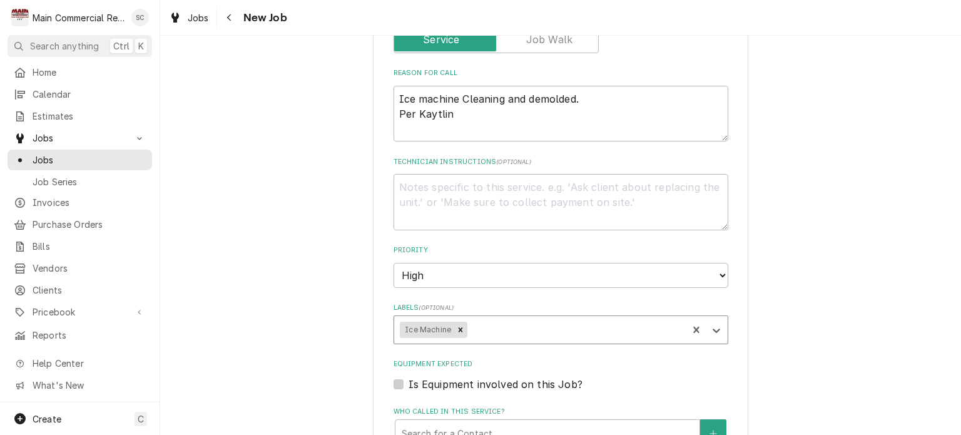
type textarea "x"
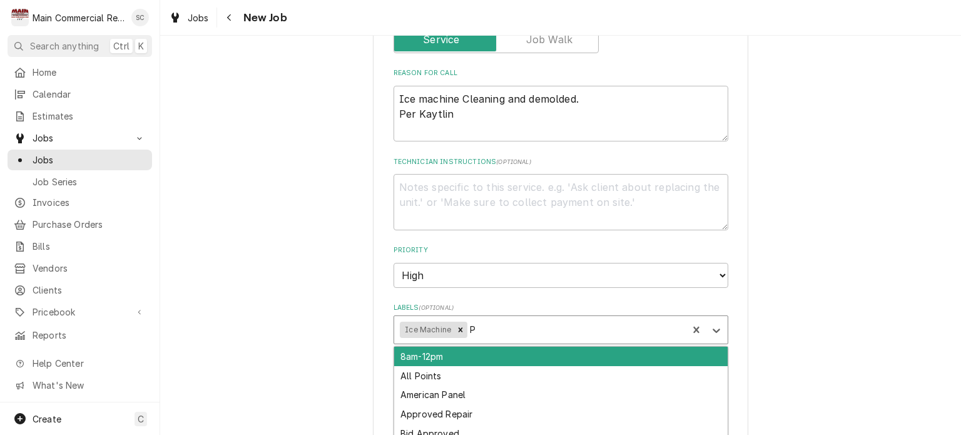
type input "PM"
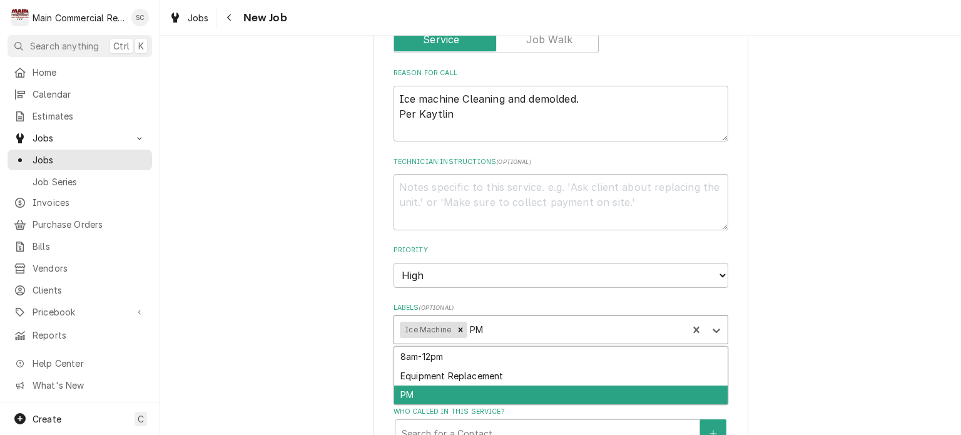
click at [463, 386] on div "PM" at bounding box center [561, 395] width 334 height 19
type textarea "x"
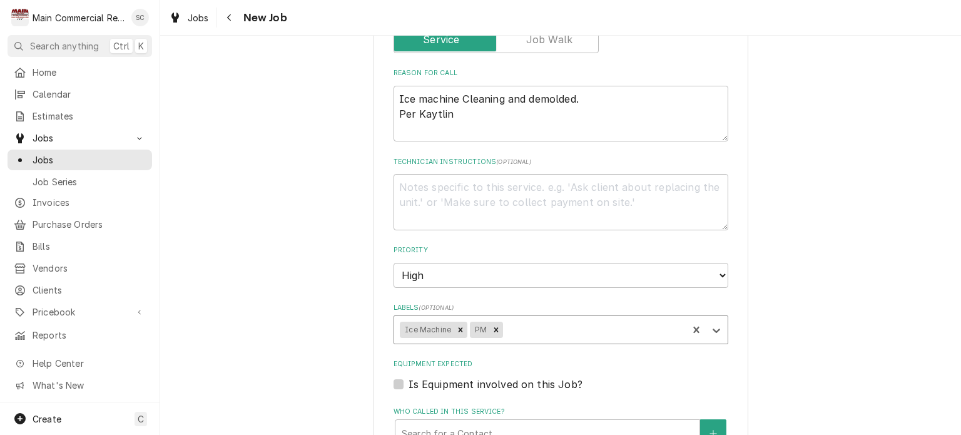
scroll to position [876, 0]
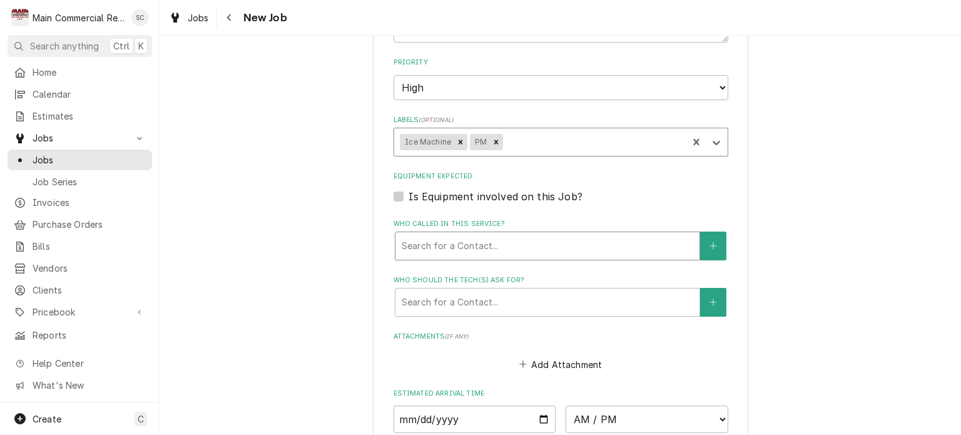
click at [473, 235] on div "Who called in this service?" at bounding box center [548, 246] width 292 height 23
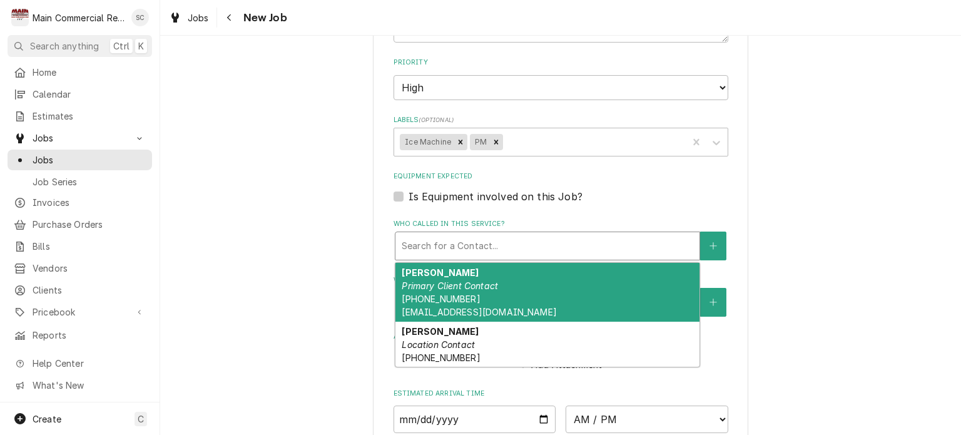
click at [471, 280] on em "Primary Client Contact" at bounding box center [450, 285] width 96 height 11
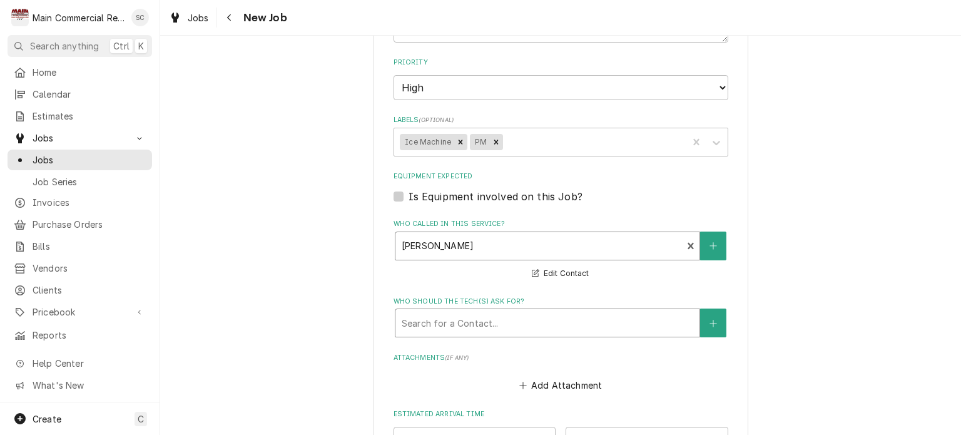
click at [505, 312] on div "Who should the tech(s) ask for?" at bounding box center [548, 323] width 292 height 23
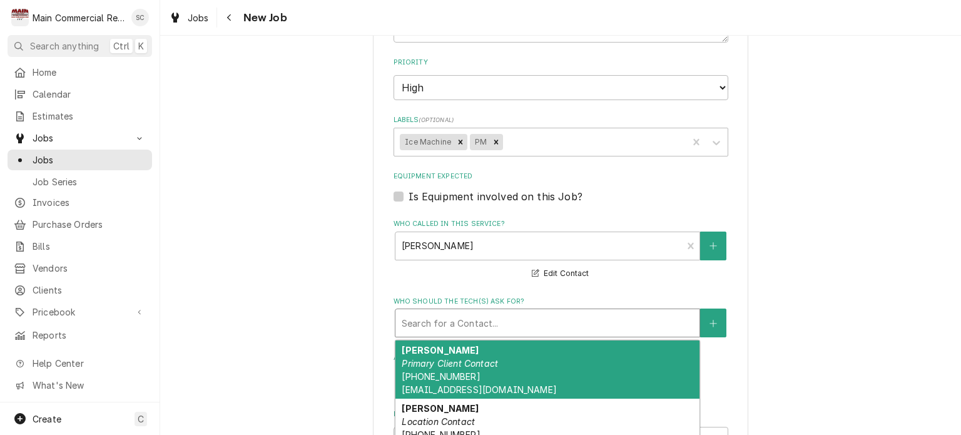
click at [493, 341] on div "[PERSON_NAME] Primary Client Contact [PHONE_NUMBER] [EMAIL_ADDRESS][DOMAIN_NAME]" at bounding box center [548, 370] width 304 height 59
type textarea "x"
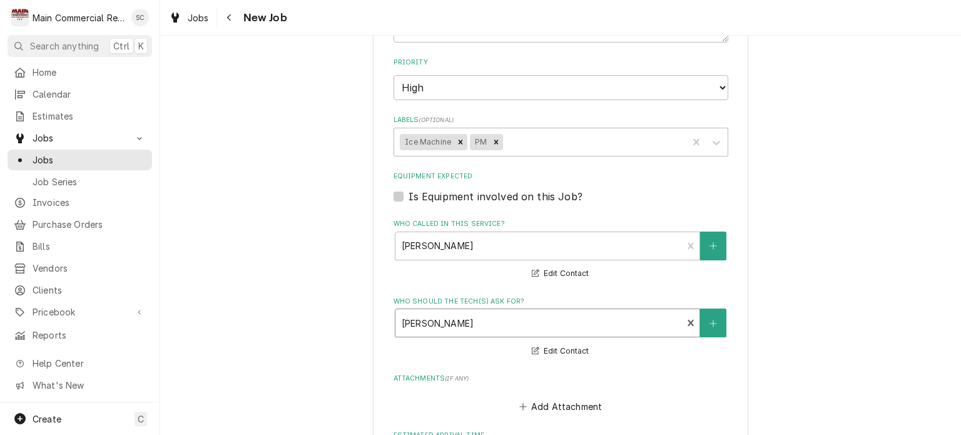
scroll to position [1107, 0]
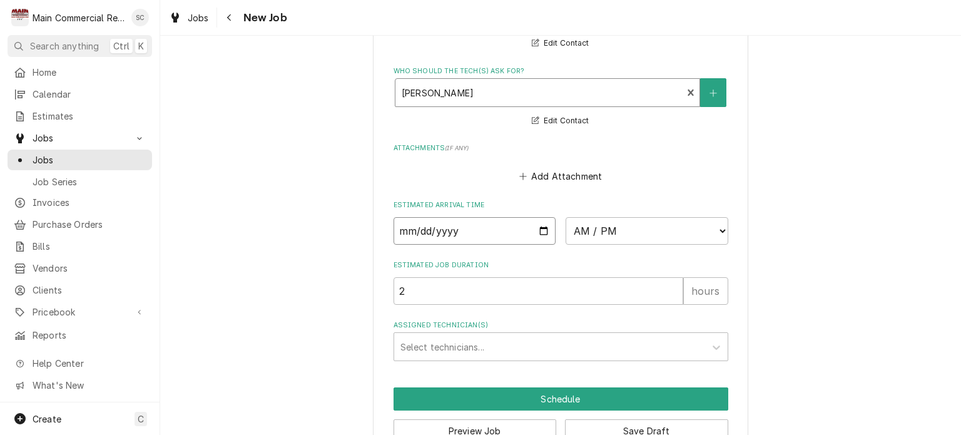
click at [540, 217] on input "Date" at bounding box center [475, 231] width 163 height 28
type input "[DATE]"
type textarea "x"
click at [584, 217] on select "AM / PM 6:00 AM 6:15 AM 6:30 AM 6:45 AM 7:00 AM 7:15 AM 7:30 AM 7:45 AM 8:00 AM…" at bounding box center [647, 231] width 163 height 28
select select "10:00:00"
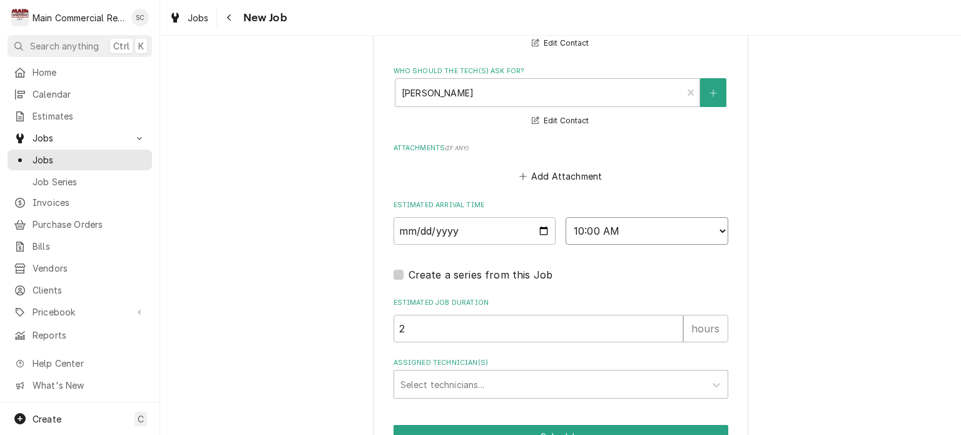
scroll to position [1144, 0]
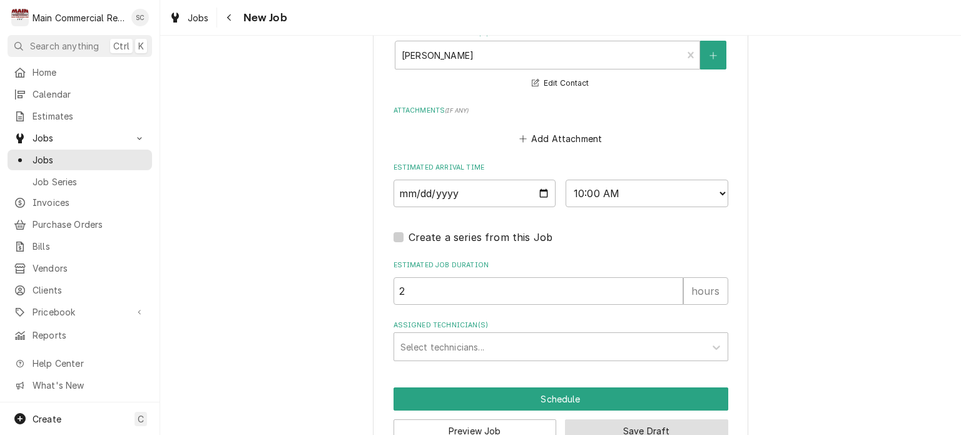
click at [647, 419] on button "Save Draft" at bounding box center [646, 430] width 163 height 23
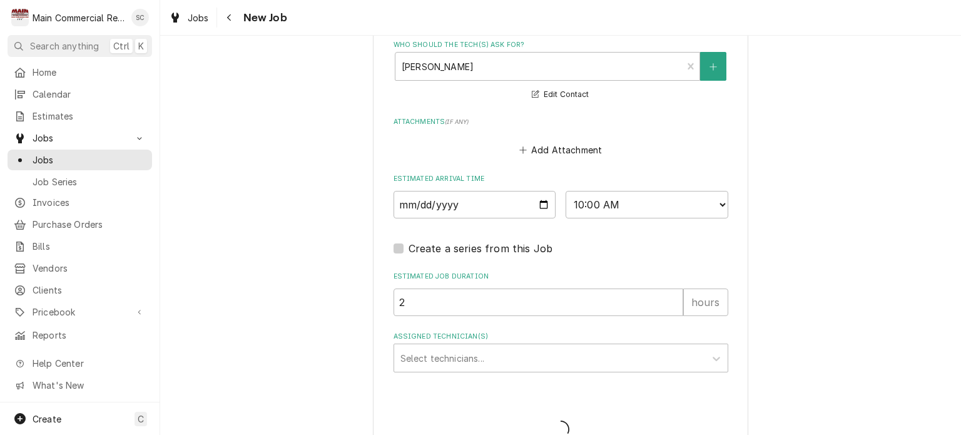
type textarea "x"
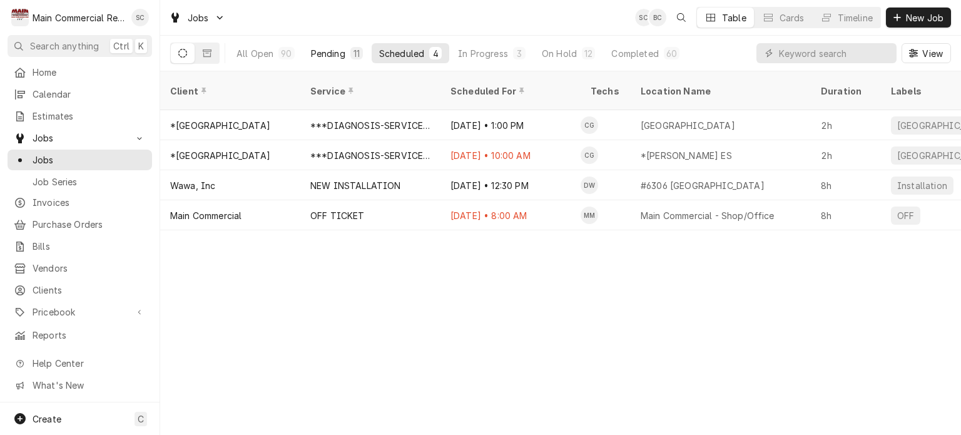
click at [329, 49] on div "Pending" at bounding box center [328, 53] width 34 height 13
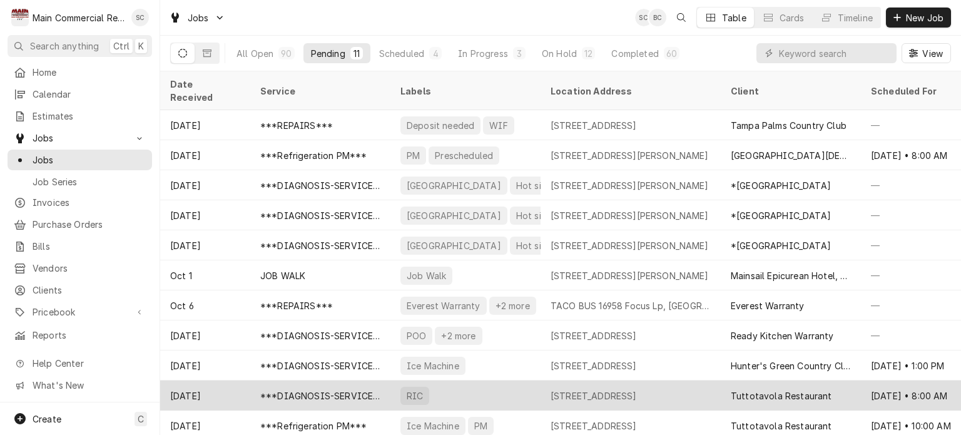
click at [628, 389] on div "[STREET_ADDRESS]" at bounding box center [594, 395] width 86 height 13
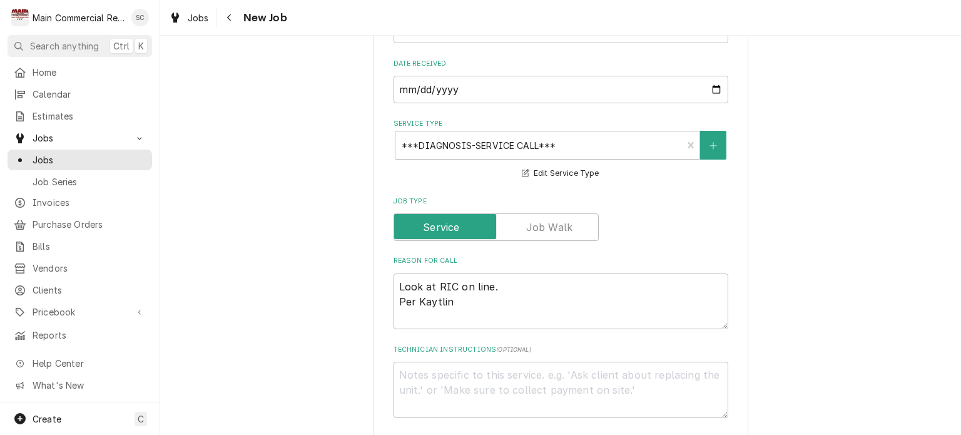
scroll to position [626, 0]
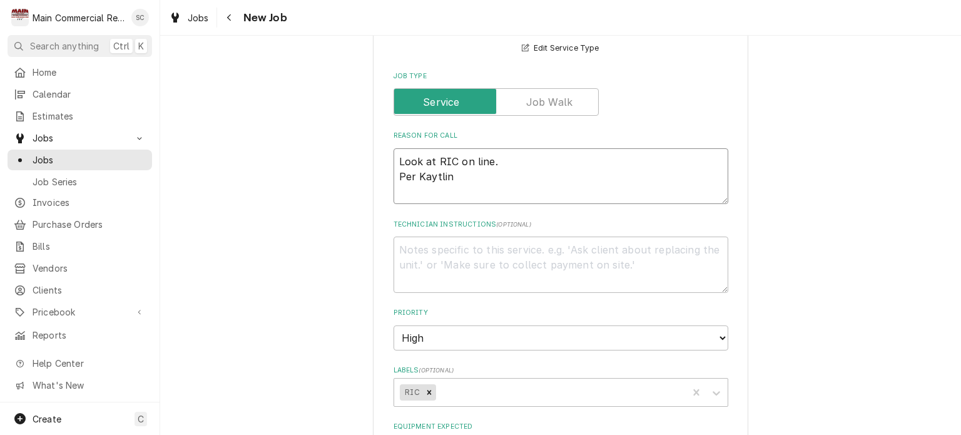
click at [394, 148] on textarea "Look at RIC on line. Per Kaytlin" at bounding box center [561, 176] width 335 height 56
type textarea "x"
type textarea "Look at RIC on line. Per Kaytlin"
type textarea "x"
type textarea "* Look at RIC on line. Per Kaytlin"
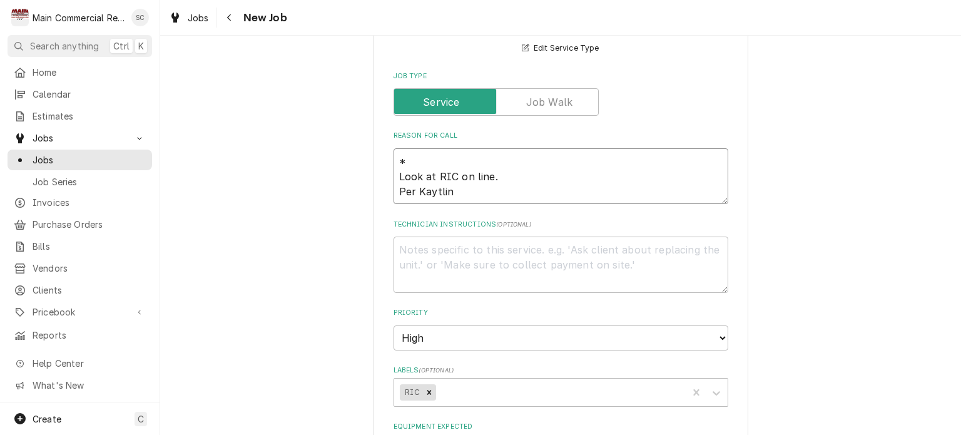
type textarea "x"
type textarea "** Look at RIC on line. Per Kaytlin"
type textarea "x"
type textarea "**C Look at RIC on line. Per Kaytlin"
type textarea "x"
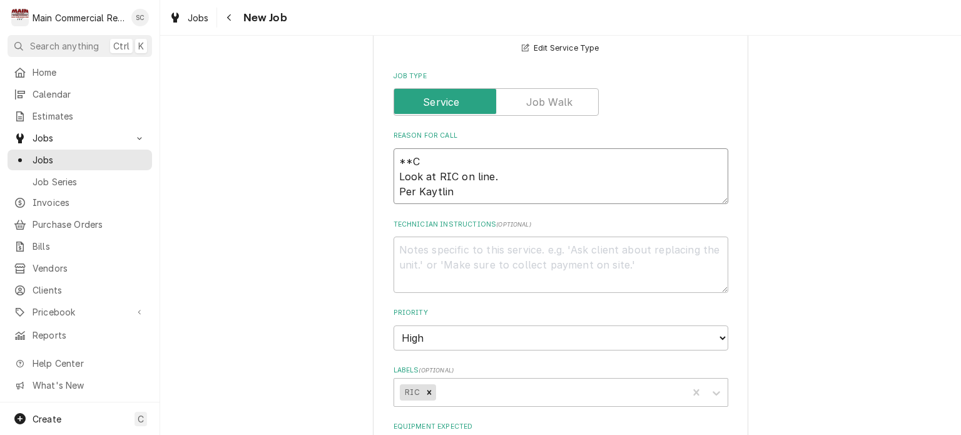
type textarea "**CO Look at RIC on line. Per Kaytlin"
type textarea "x"
type textarea "**COD Look at RIC on line. Per Kaytlin"
type textarea "x"
type textarea "**COD, Look at RIC on line. Per Kaytlin"
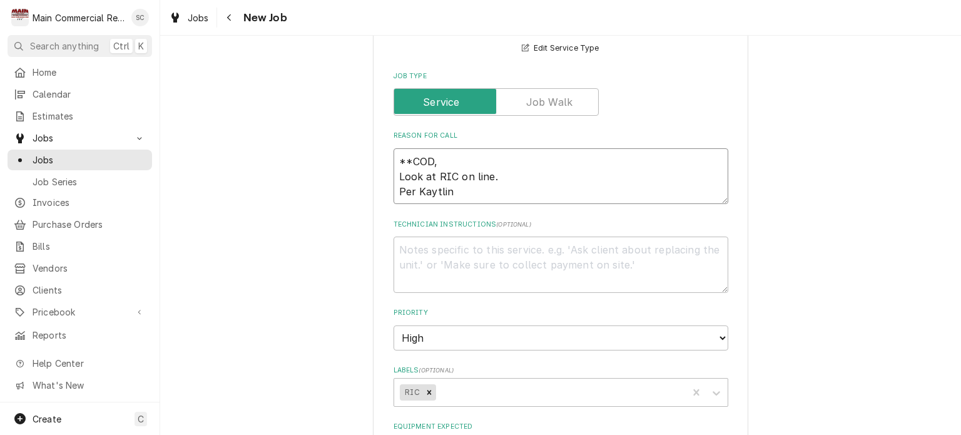
type textarea "x"
type textarea "**COD, Look at RIC on line. Per Kaytlin"
type textarea "x"
type textarea "**COD, C Look at RIC on line. Per Kaytlin"
type textarea "x"
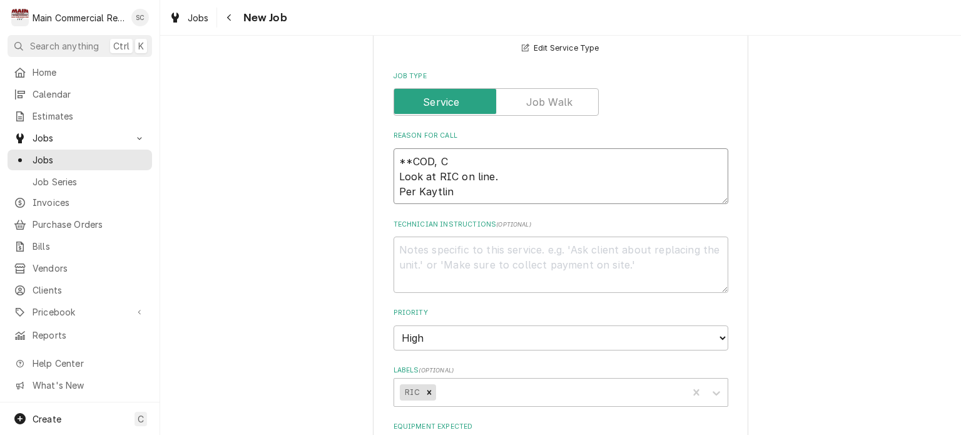
type textarea "**COD, CC Look at RIC on line. Per Kaytlin"
type textarea "x"
type textarea "**COD, CCO Look at RIC on line. Per Kaytlin"
type textarea "x"
type textarea "**COD, CCON Look at RIC on line. Per Kaytlin"
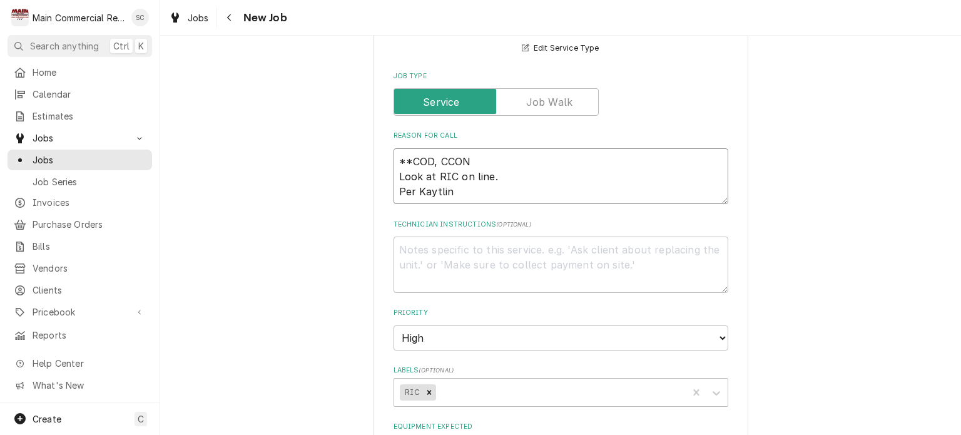
type textarea "x"
type textarea "**COD, CCON Look at RIC on line. Per Kaytlin"
type textarea "x"
type textarea "**COD, CCON Look at RIC on line. Per Kaytlin"
type textarea "x"
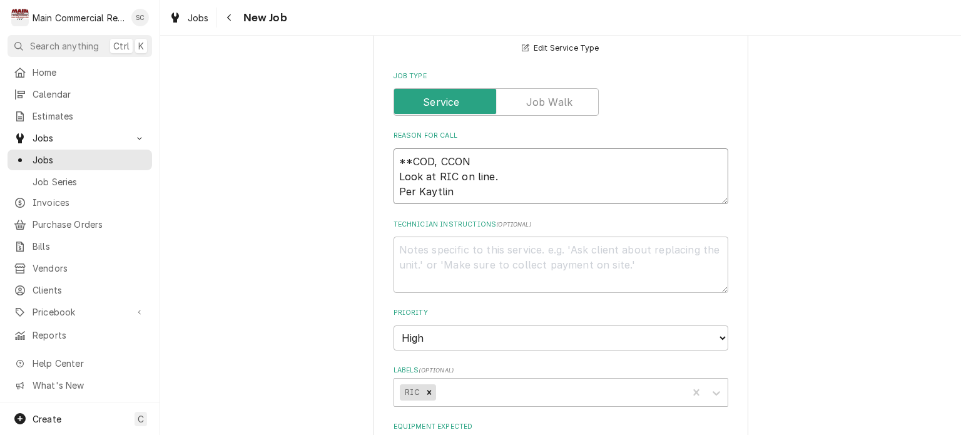
type textarea "**COD, CCO Look at RIC on line. Per Kaytlin"
type textarea "x"
type textarea "**COD, CC Look at RIC on line. Per Kaytlin"
type textarea "x"
type textarea "**COD, CC Look at RIC on line. Per Kaytlin"
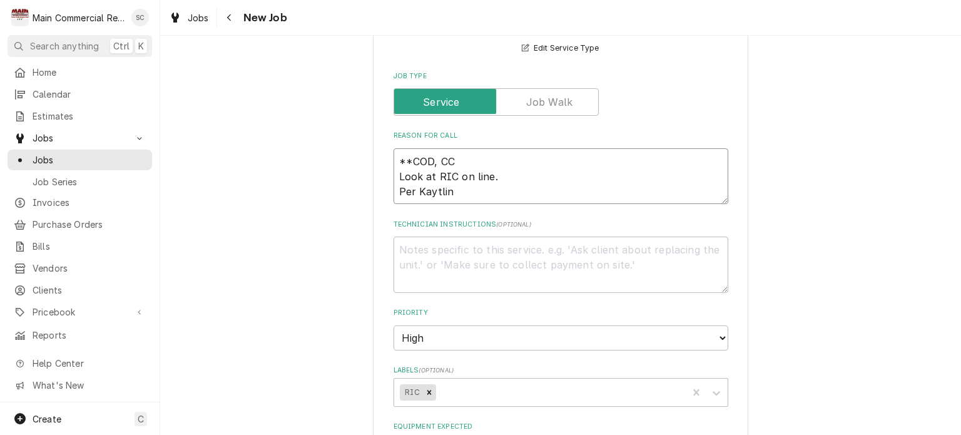
type textarea "x"
type textarea "**COD, CC N Look at RIC on line. Per Kaytlin"
type textarea "x"
type textarea "**COD, CC N Look at RIC on line. Per Kaytlin"
type textarea "x"
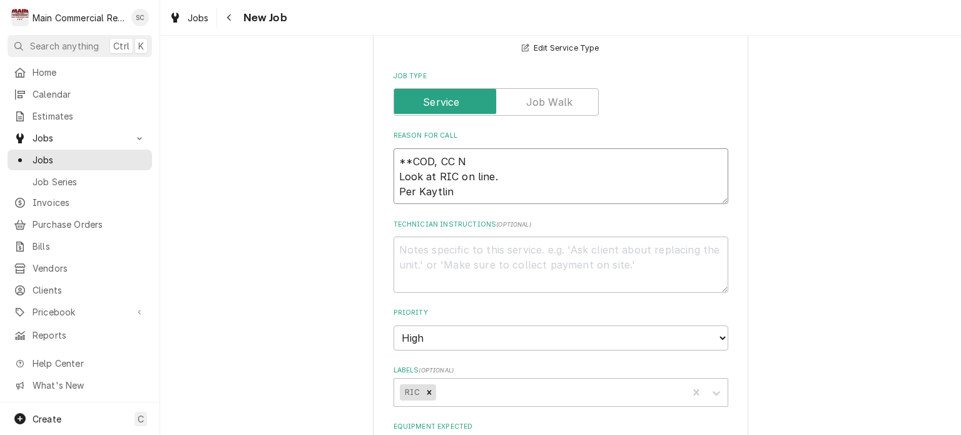
type textarea "**COD, CC N Look at RIC on line. Per Kaytlin"
type textarea "x"
type textarea "**COD, CC Look at RIC on line. Per Kaytlin"
type textarea "x"
type textarea "**COD, CC O Look at RIC on line. Per Kaytlin"
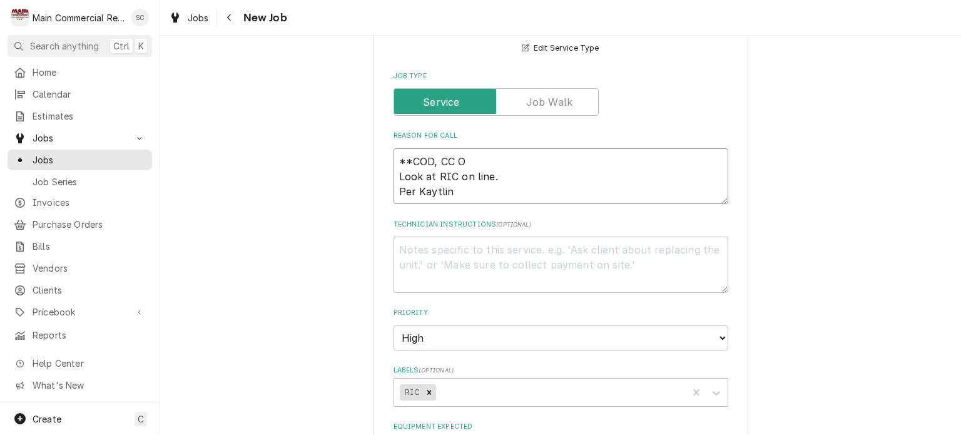
type textarea "x"
type textarea "**COD, CC ON Look at RIC on line. Per Kaytlin"
type textarea "x"
type textarea "**COD, CC ON Look at RIC on line. Per Kaytlin"
type textarea "x"
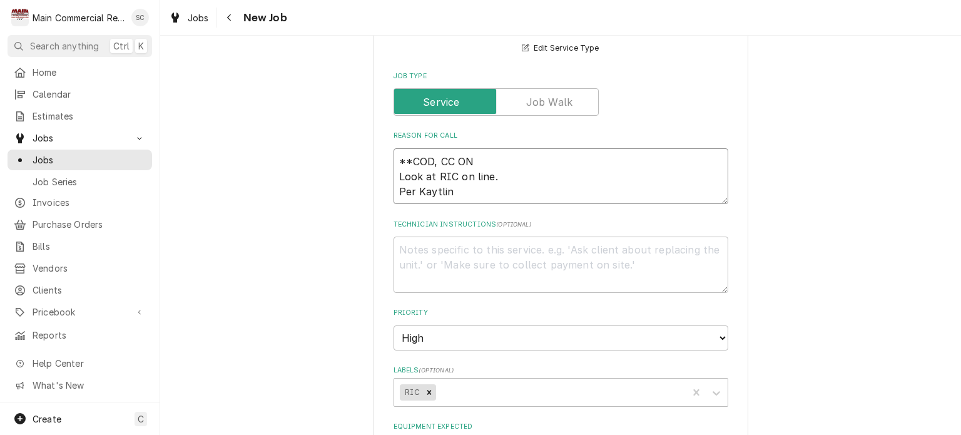
type textarea "**COD, CC ON F Look at RIC on line. Per Kaytlin"
type textarea "x"
type textarea "**COD, CC ON FI Look at RIC on line. Per Kaytlin"
type textarea "x"
type textarea "**COD, CC ON FIL Look at RIC on line. Per Kaytlin"
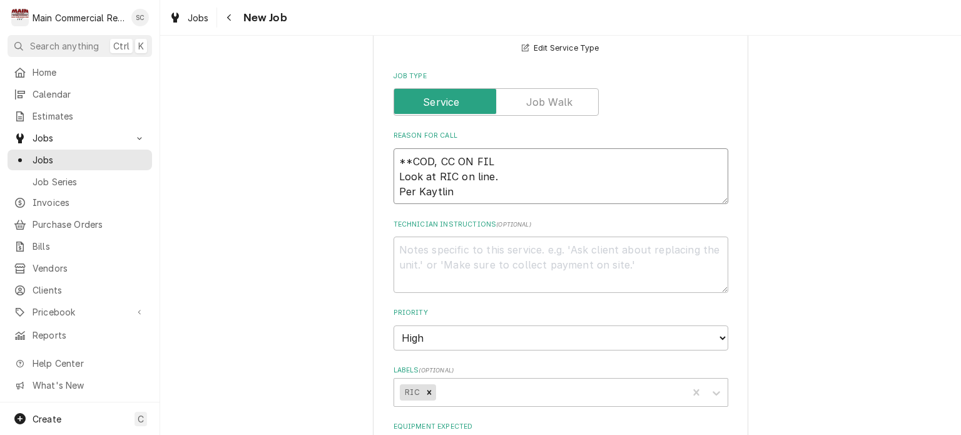
type textarea "x"
type textarea "**COD, CC ON FILE Look at RIC on line. Per Kaytlin"
type textarea "x"
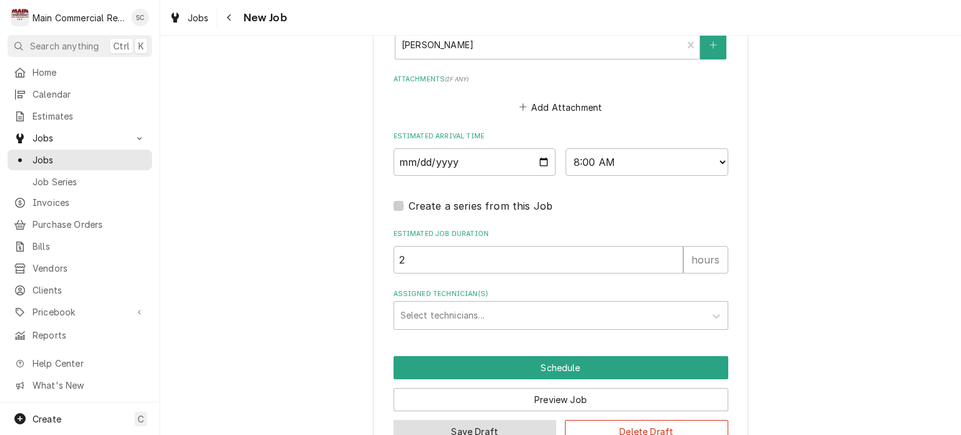
type textarea "**COD, CC ON FILE Look at RIC on line. Per Kaytlin"
click at [515, 420] on button "Save Draft" at bounding box center [475, 431] width 163 height 23
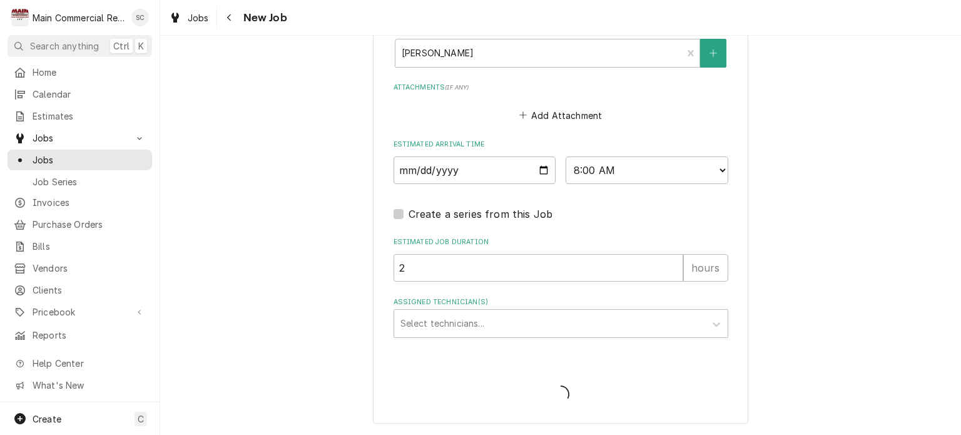
scroll to position [1091, 0]
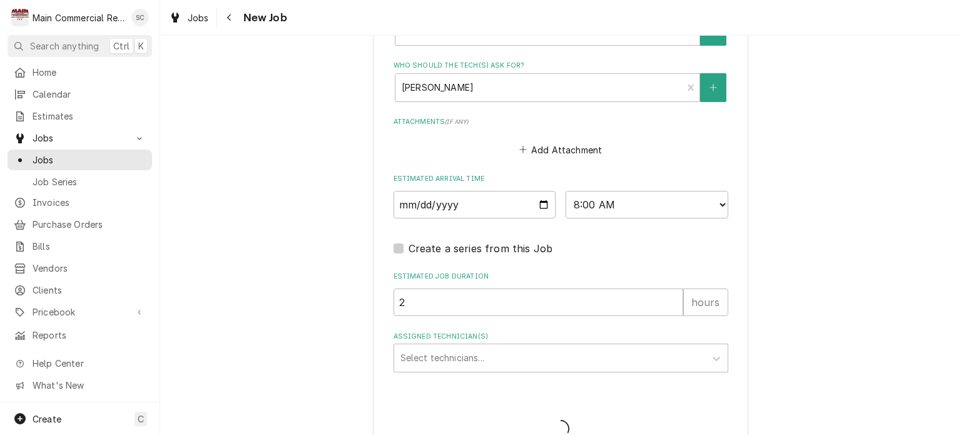
type textarea "x"
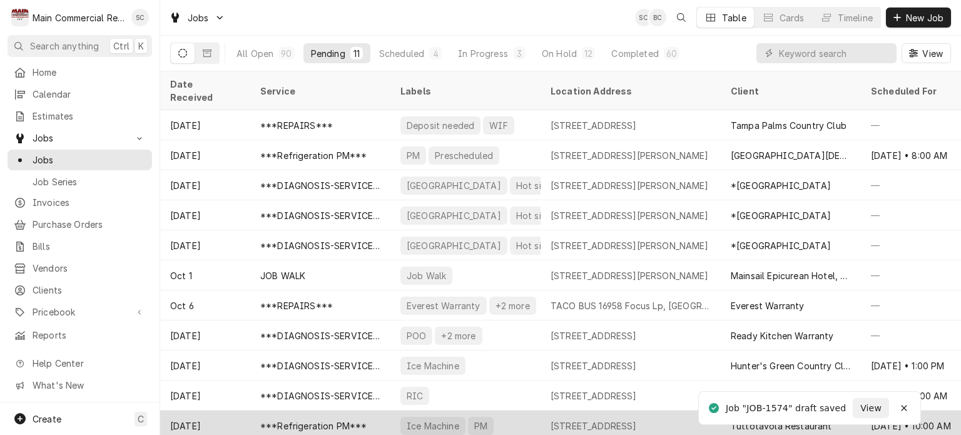
click at [637, 419] on div "[STREET_ADDRESS]" at bounding box center [594, 425] width 86 height 13
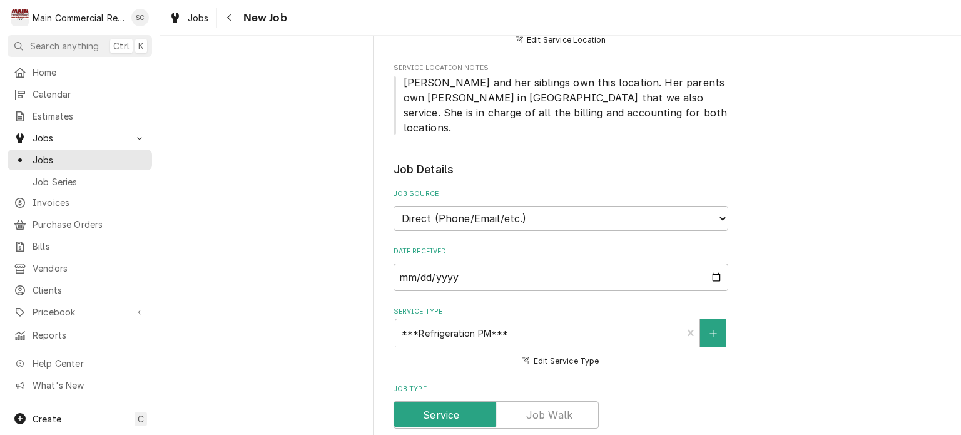
scroll to position [563, 0]
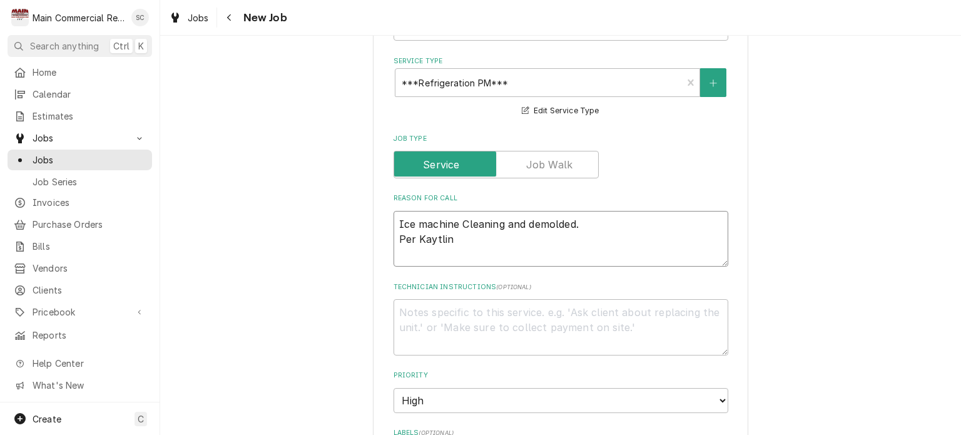
click at [394, 211] on textarea "Ice machine Cleaning and demolded. Per Kaytlin" at bounding box center [561, 239] width 335 height 56
type textarea "x"
type textarea "Ice machine Cleaning and demolded. Per Kaytlin"
type textarea "x"
type textarea "* Ice machine Cleaning and demolded. Per Kaytlin"
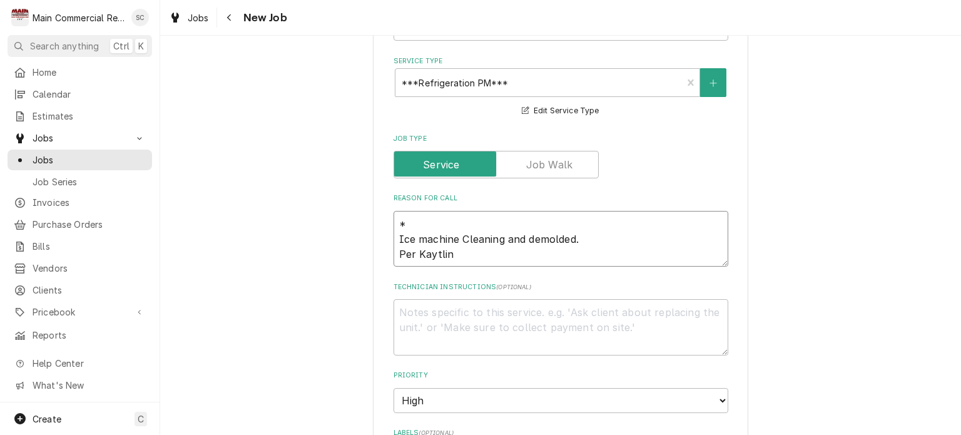
type textarea "x"
type textarea "** Ice machine Cleaning and demolded. Per Kaytlin"
type textarea "x"
type textarea "**C Ice machine Cleaning and demolded. Per Kaytlin"
type textarea "x"
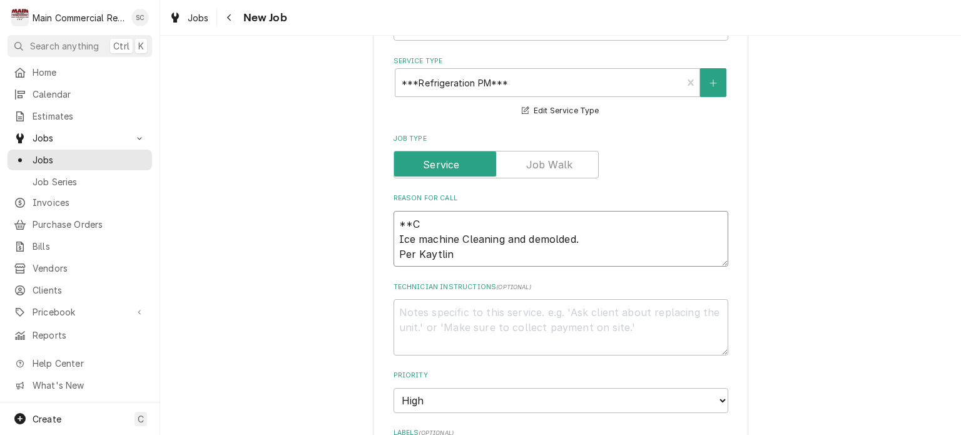
type textarea "**CO Ice machine Cleaning and demolded. Per Kaytlin"
type textarea "x"
type textarea "**COD Ice machine Cleaning and demolded. Per Kaytlin"
type textarea "x"
type textarea "**COD, Ice machine Cleaning and demolded. Per Kaytlin"
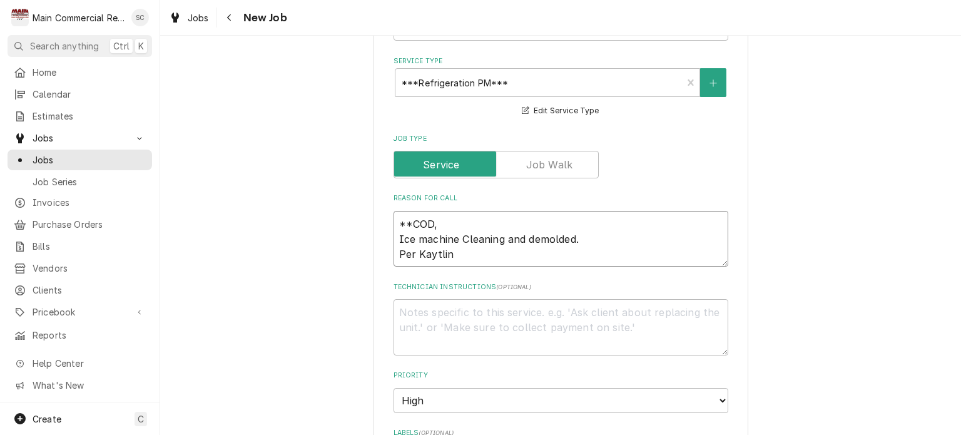
type textarea "x"
type textarea "**COD, Ice machine Cleaning and demolded. Per Kaytlin"
type textarea "x"
type textarea "**COD, C Ice machine Cleaning and demolded. Per Kaytlin"
type textarea "x"
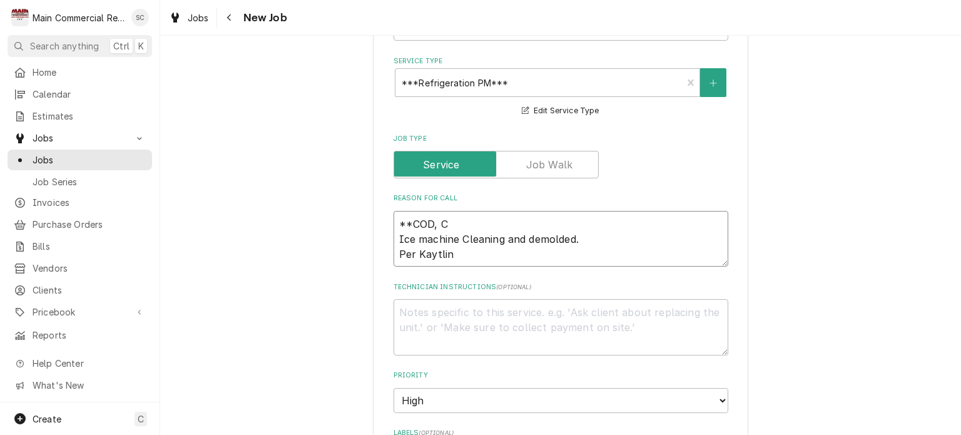
type textarea "**COD, CC Ice machine Cleaning and demolded. Per Kaytlin"
type textarea "x"
type textarea "**COD, CC Ice machine Cleaning and demolded. Per Kaytlin"
type textarea "x"
type textarea "**COD, CC O Ice machine Cleaning and demolded. Per Kaytlin"
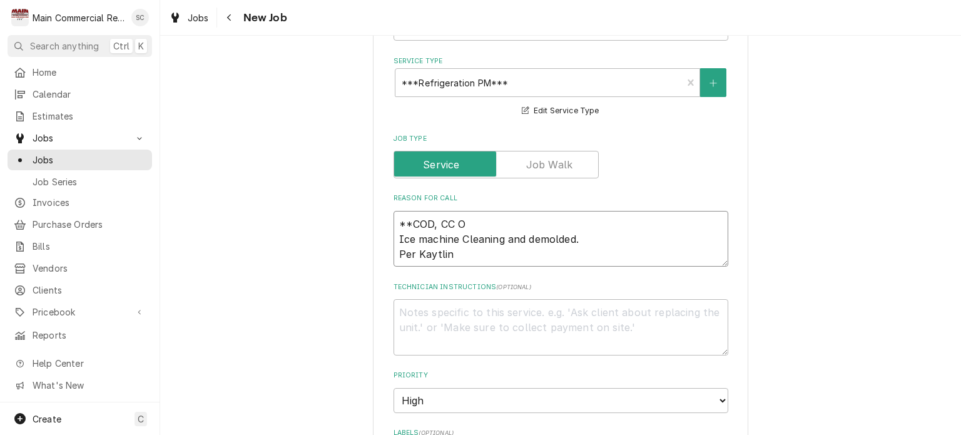
type textarea "x"
type textarea "**COD, CC ON Ice machine Cleaning and demolded. Per Kaytlin"
type textarea "x"
type textarea "**COD, CC ON Ice machine Cleaning and demolded. Per Kaytlin"
type textarea "x"
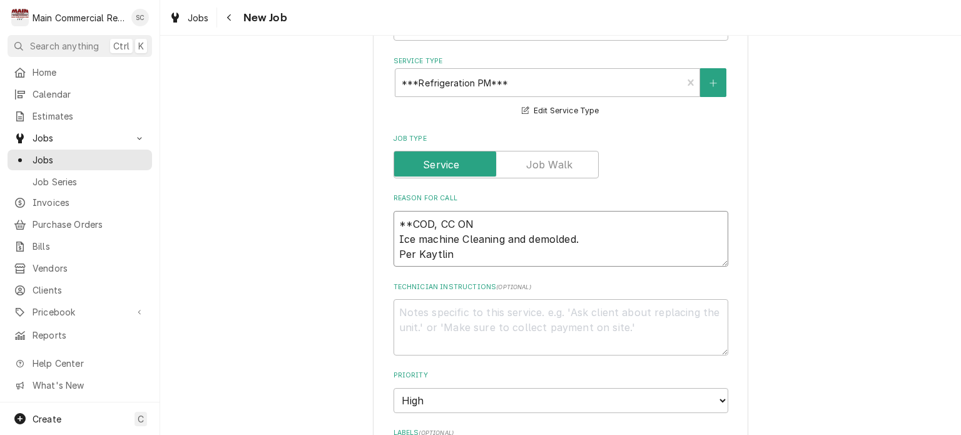
type textarea "**COD, CC ON F Ice machine Cleaning and demolded. Per Kaytlin"
type textarea "x"
type textarea "**COD, CC ON FI Ice machine Cleaning and demolded. Per Kaytlin"
type textarea "x"
type textarea "**COD, CC ON FIL Ice machine Cleaning and demolded. Per Kaytlin"
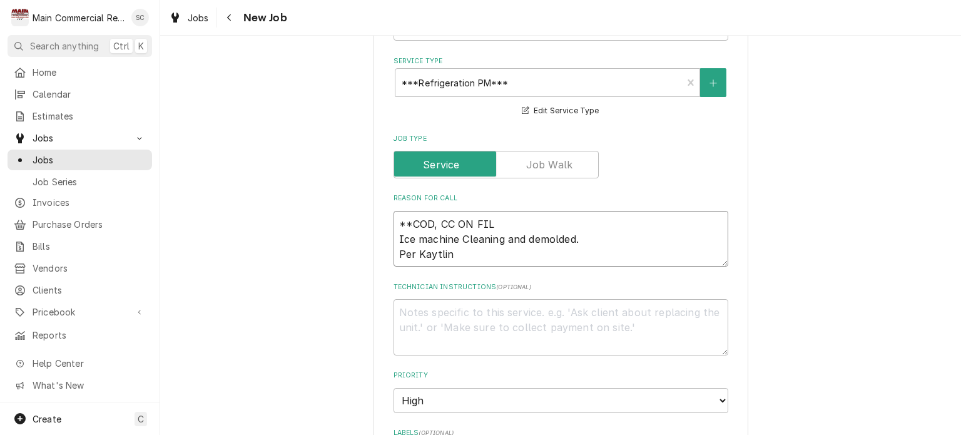
type textarea "x"
type textarea "**COD, CC ON FILE Ice machine Cleaning and demolded. Per Kaytlin"
type textarea "x"
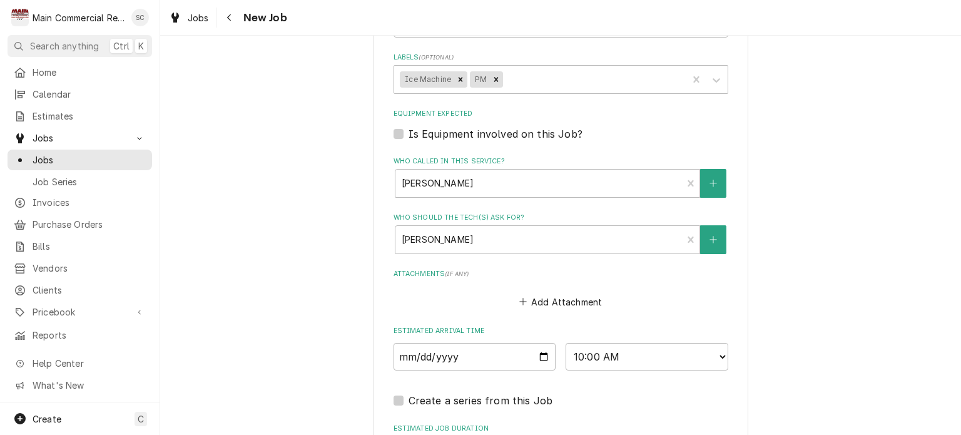
scroll to position [1134, 0]
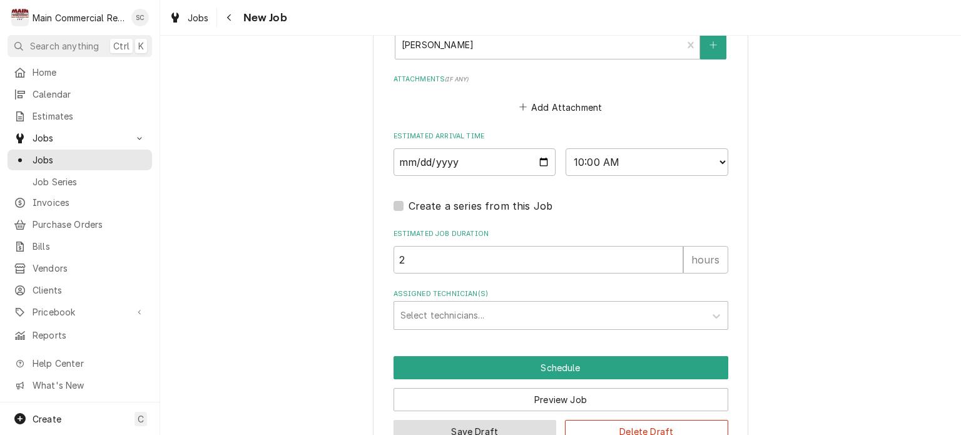
type textarea "**COD, CC ON FILE Ice machine Cleaning and demolded. Per Kaytlin"
click at [516, 420] on button "Save Draft" at bounding box center [475, 431] width 163 height 23
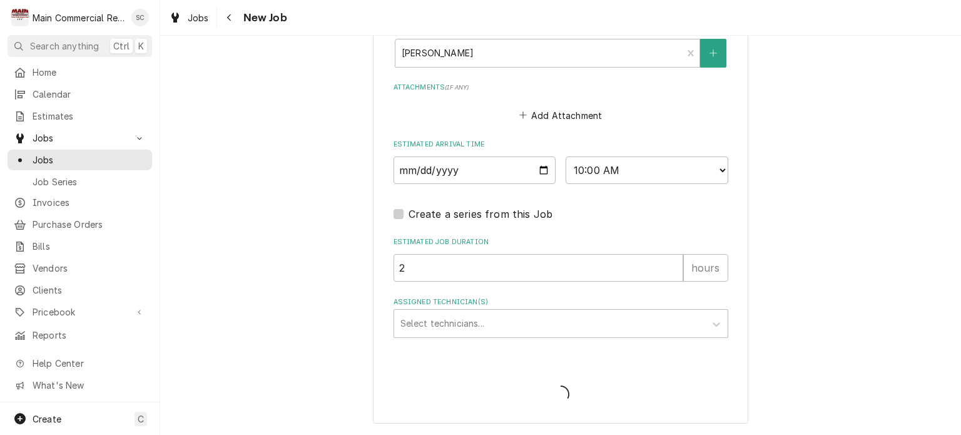
scroll to position [1091, 0]
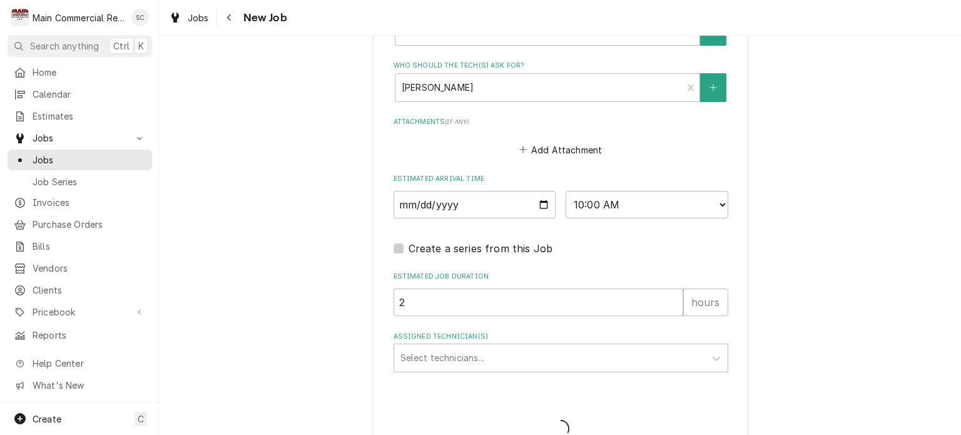
type textarea "x"
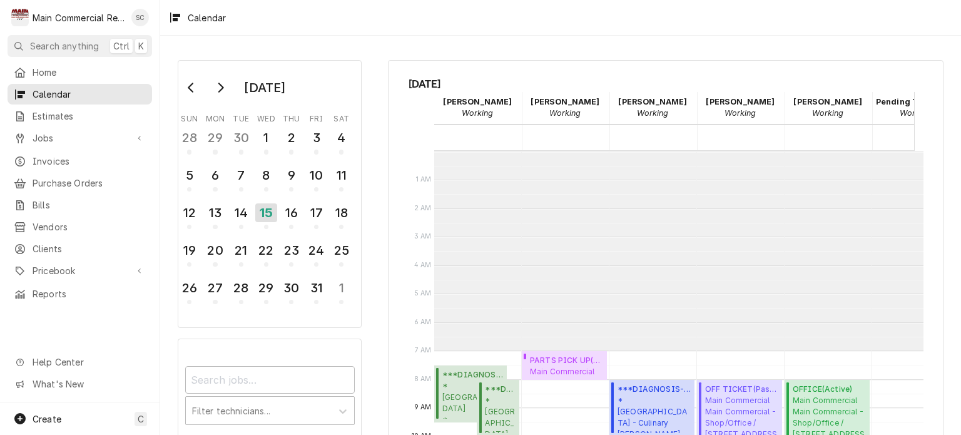
scroll to position [200, 0]
